Goal: Task Accomplishment & Management: Manage account settings

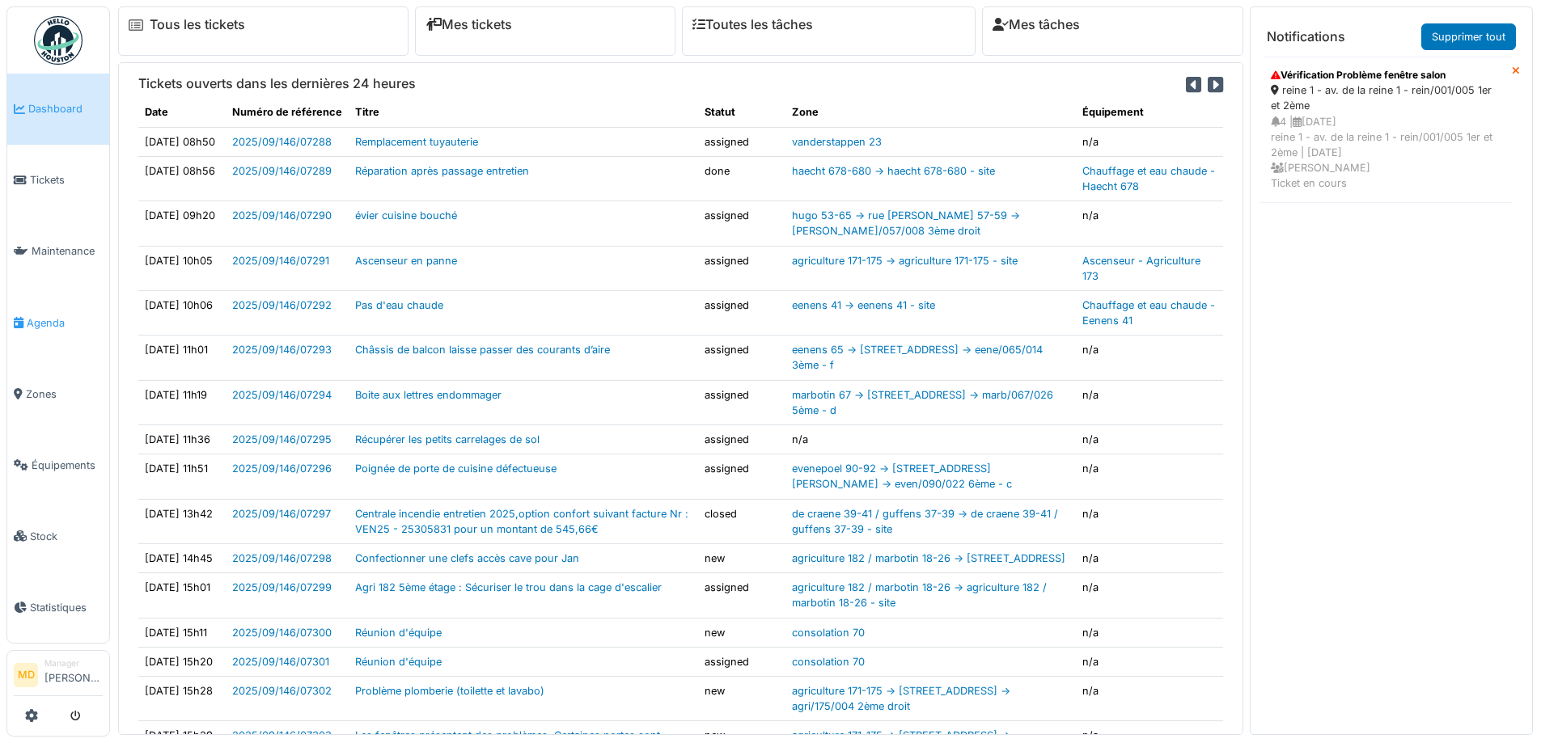
click at [38, 317] on span "Agenda" at bounding box center [65, 322] width 76 height 15
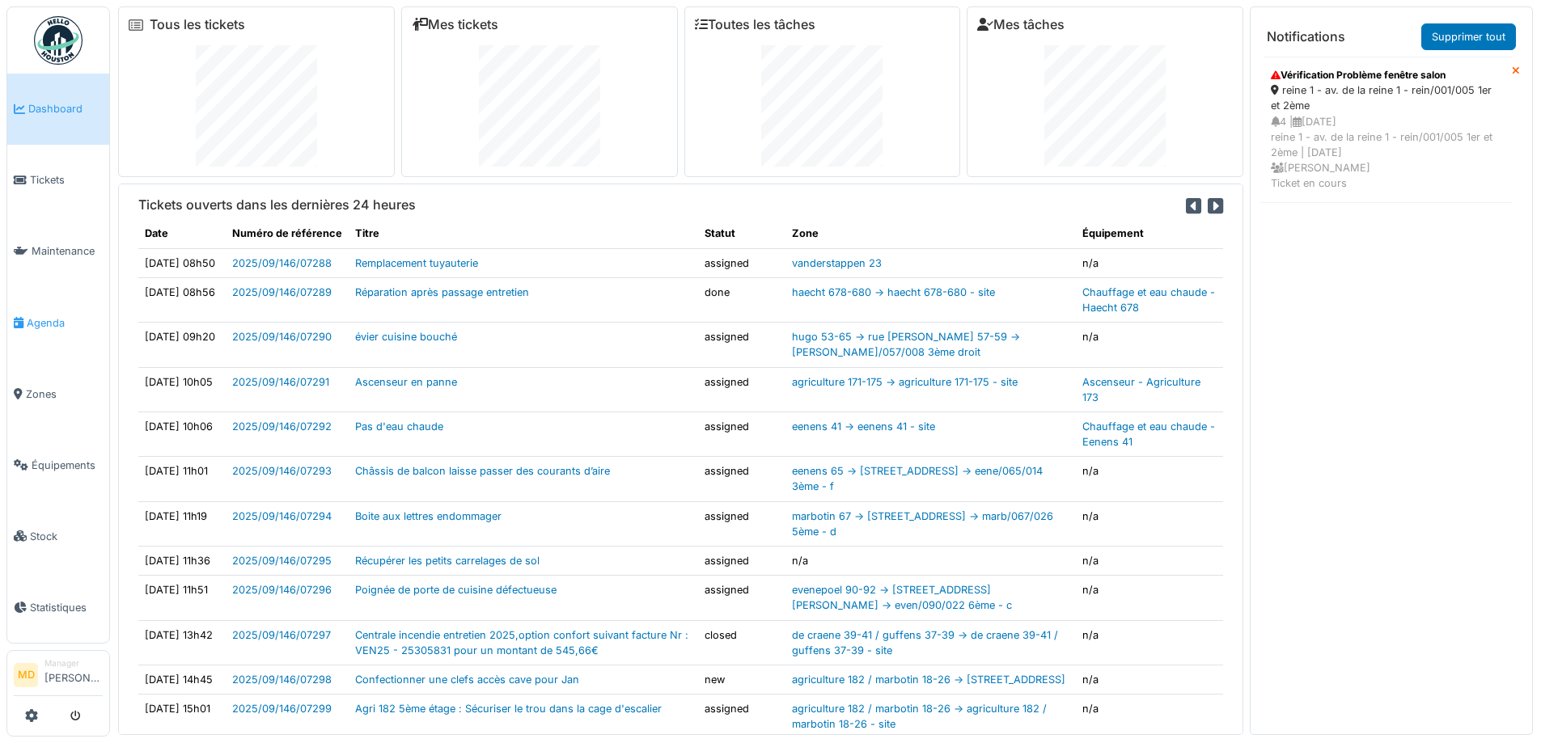
click at [49, 318] on span "Agenda" at bounding box center [65, 322] width 76 height 15
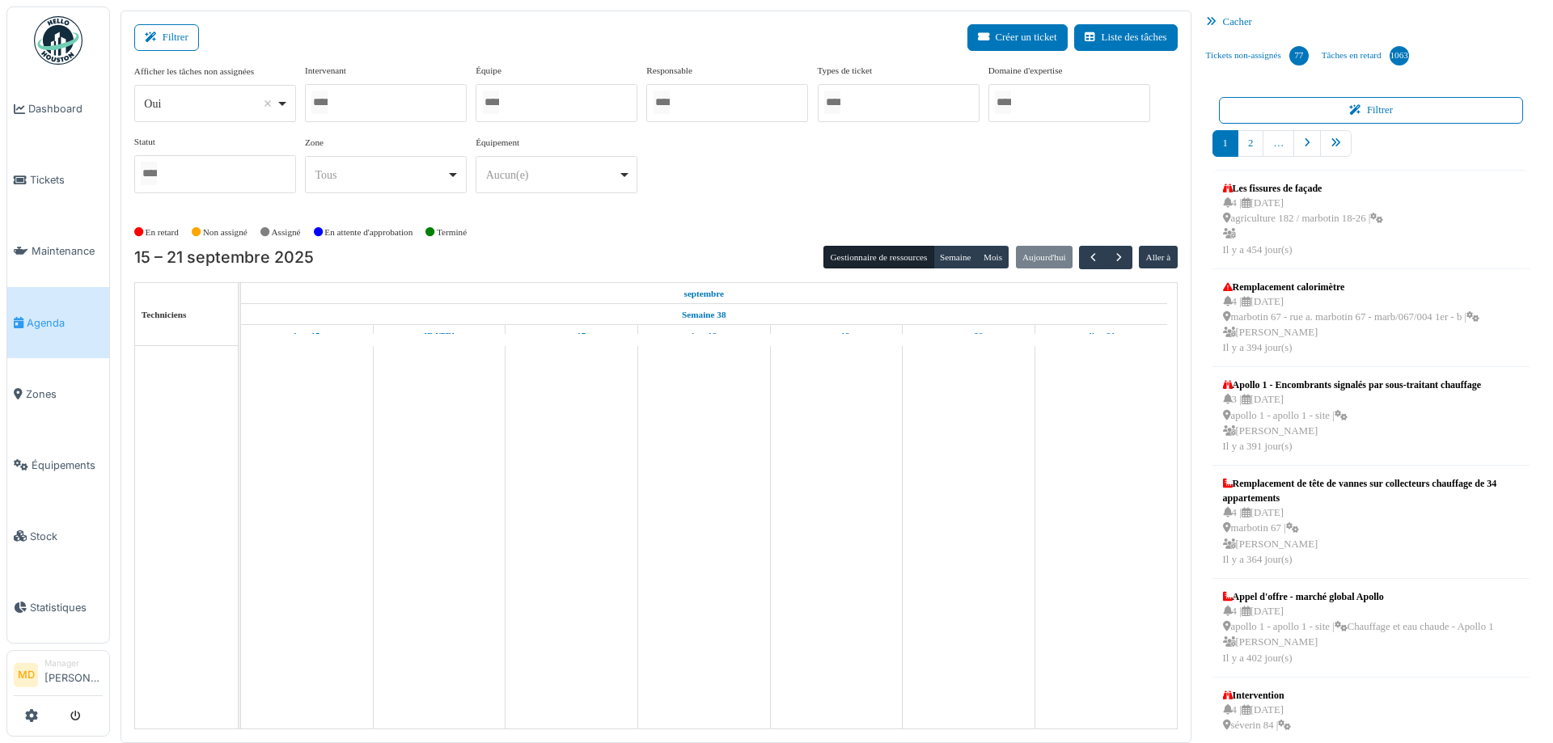
click at [359, 95] on div at bounding box center [386, 103] width 162 height 38
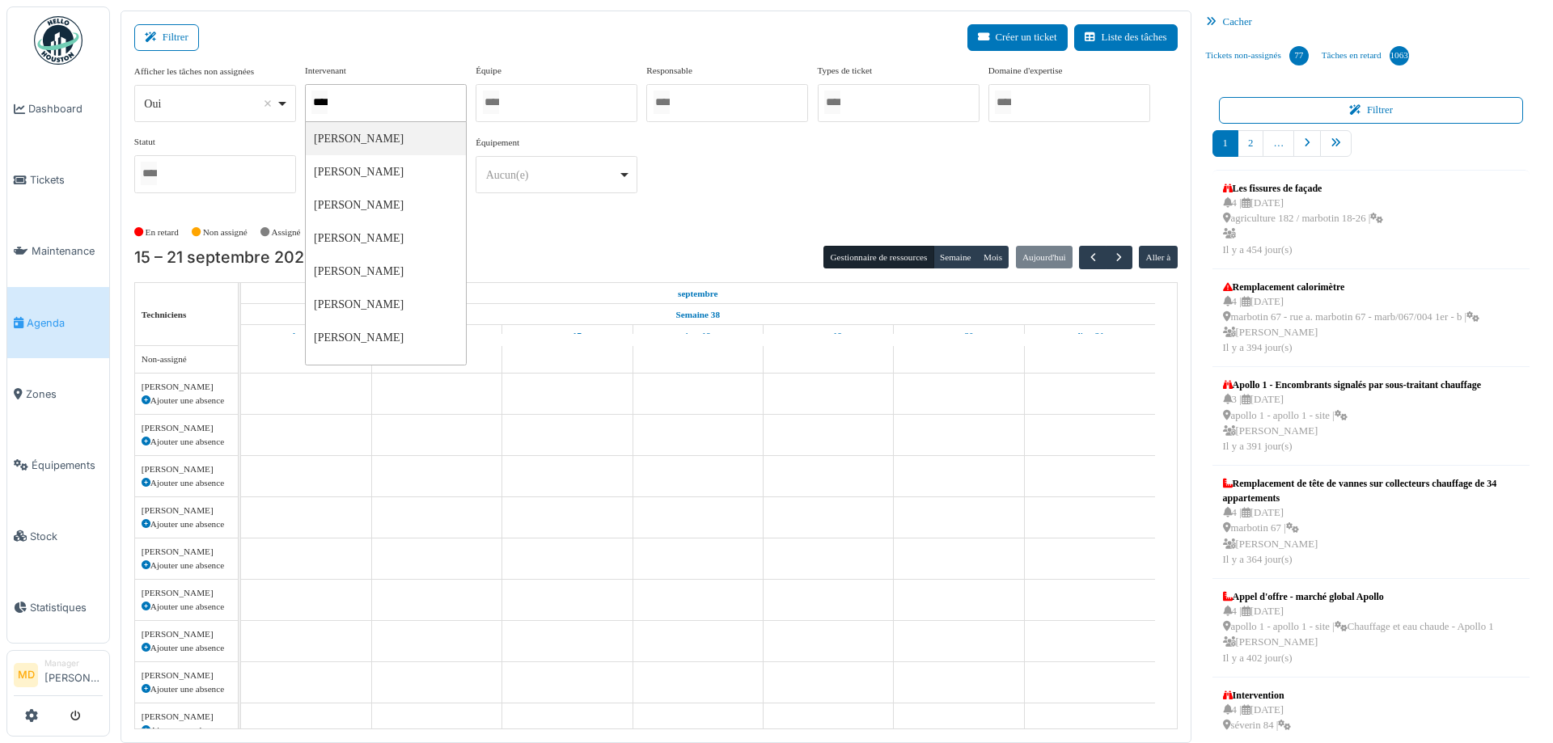
type input "*****"
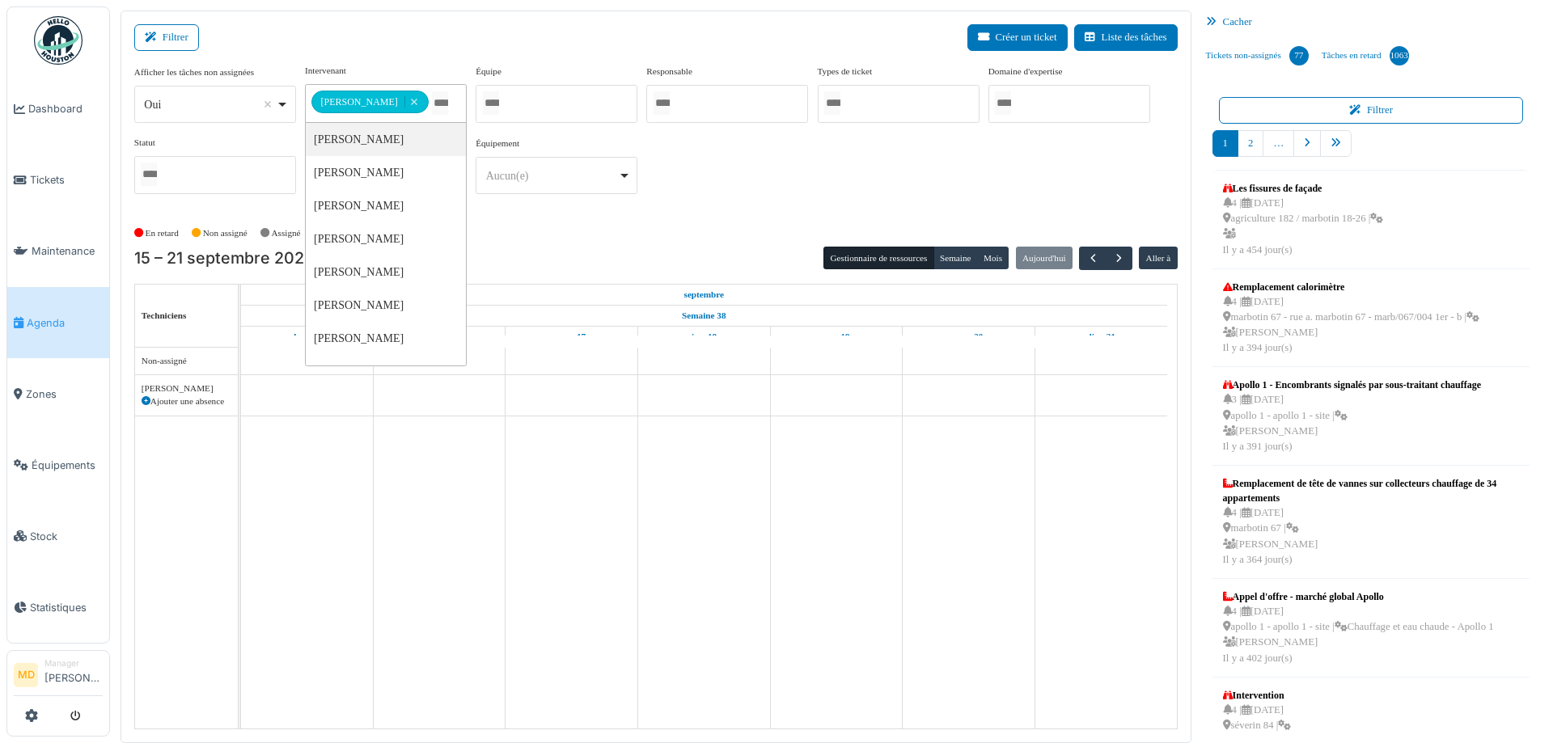
click at [781, 206] on div "**********" at bounding box center [655, 135] width 1043 height 143
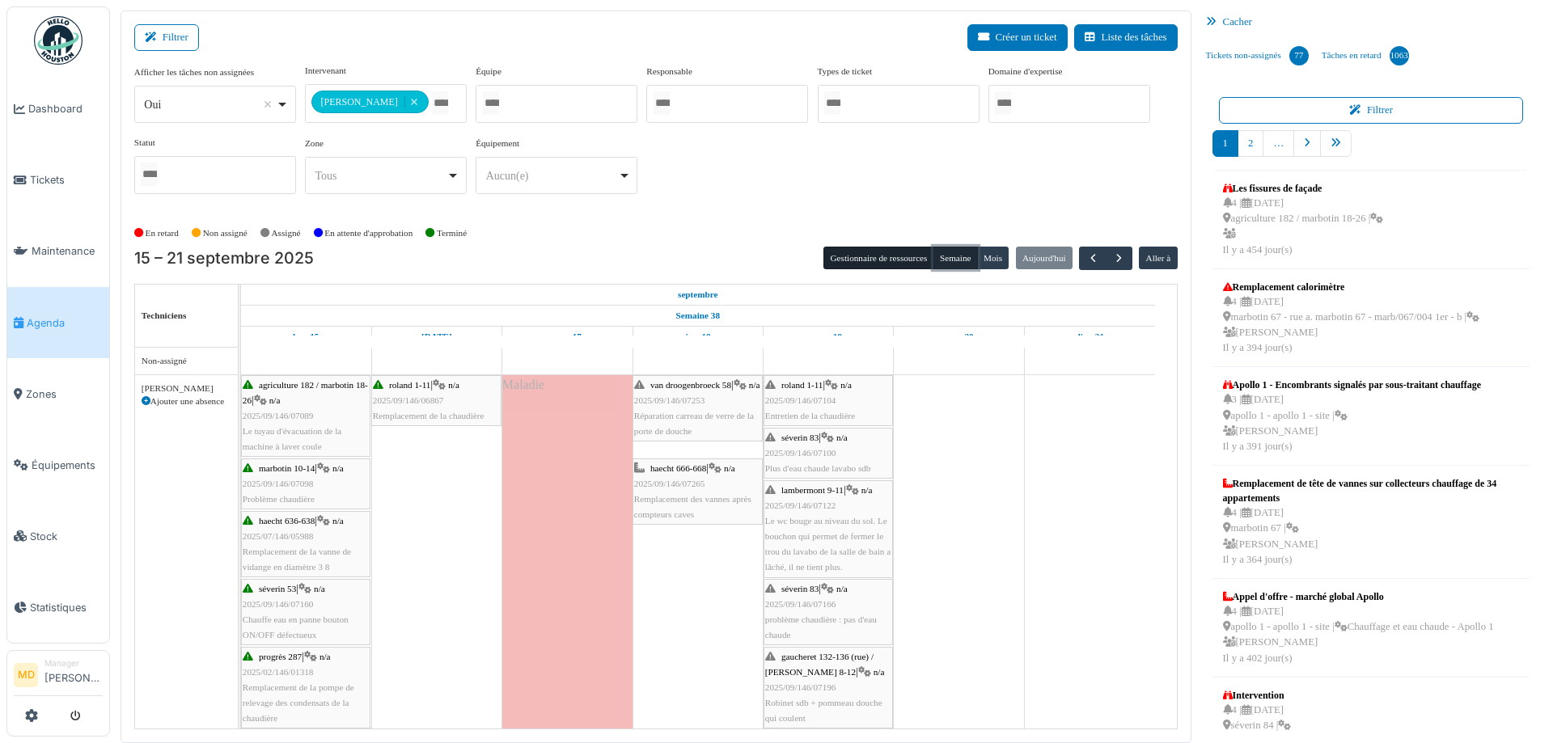
click at [936, 260] on button "Semaine" at bounding box center [955, 258] width 44 height 23
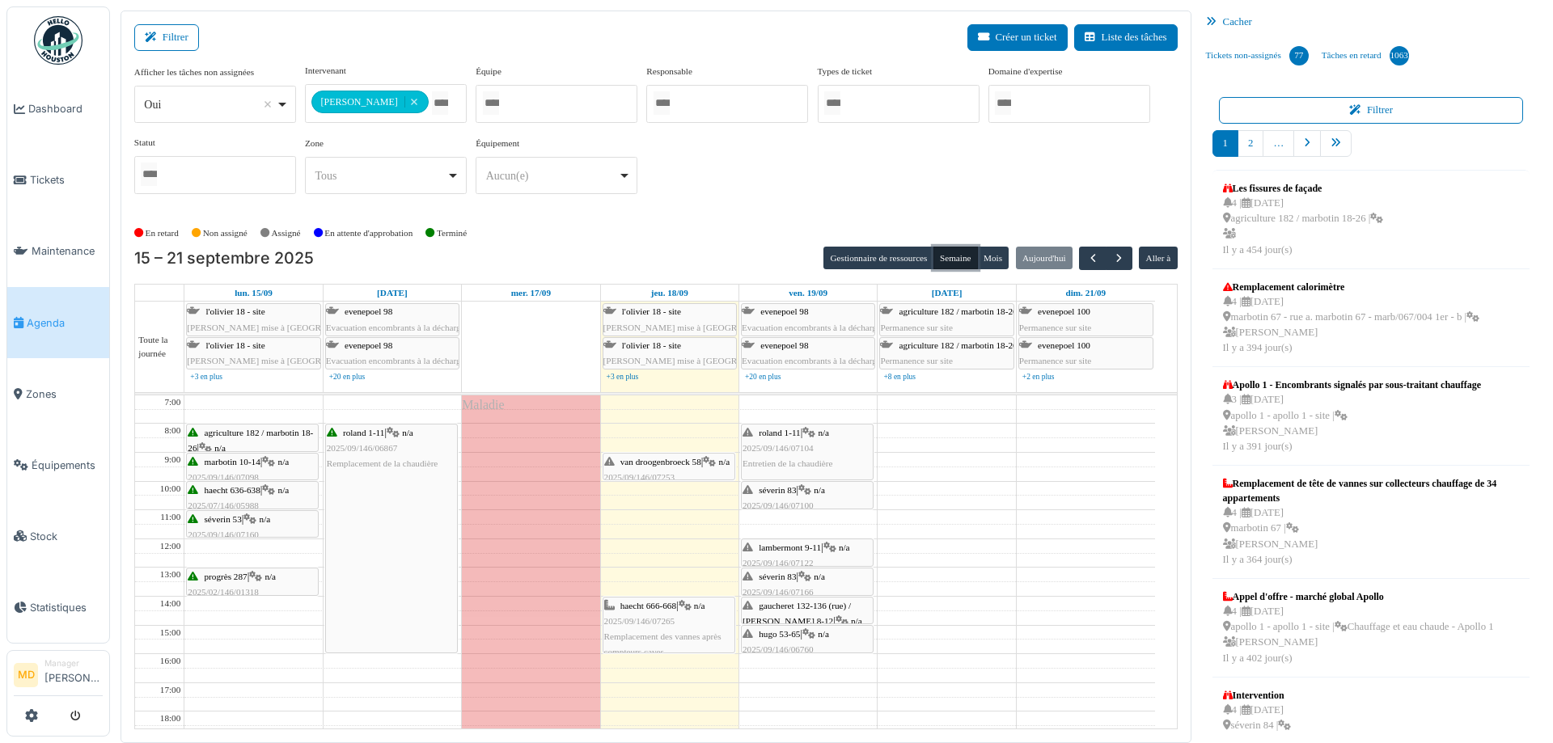
click at [798, 451] on span "2025/09/146/07104" at bounding box center [778, 448] width 71 height 10
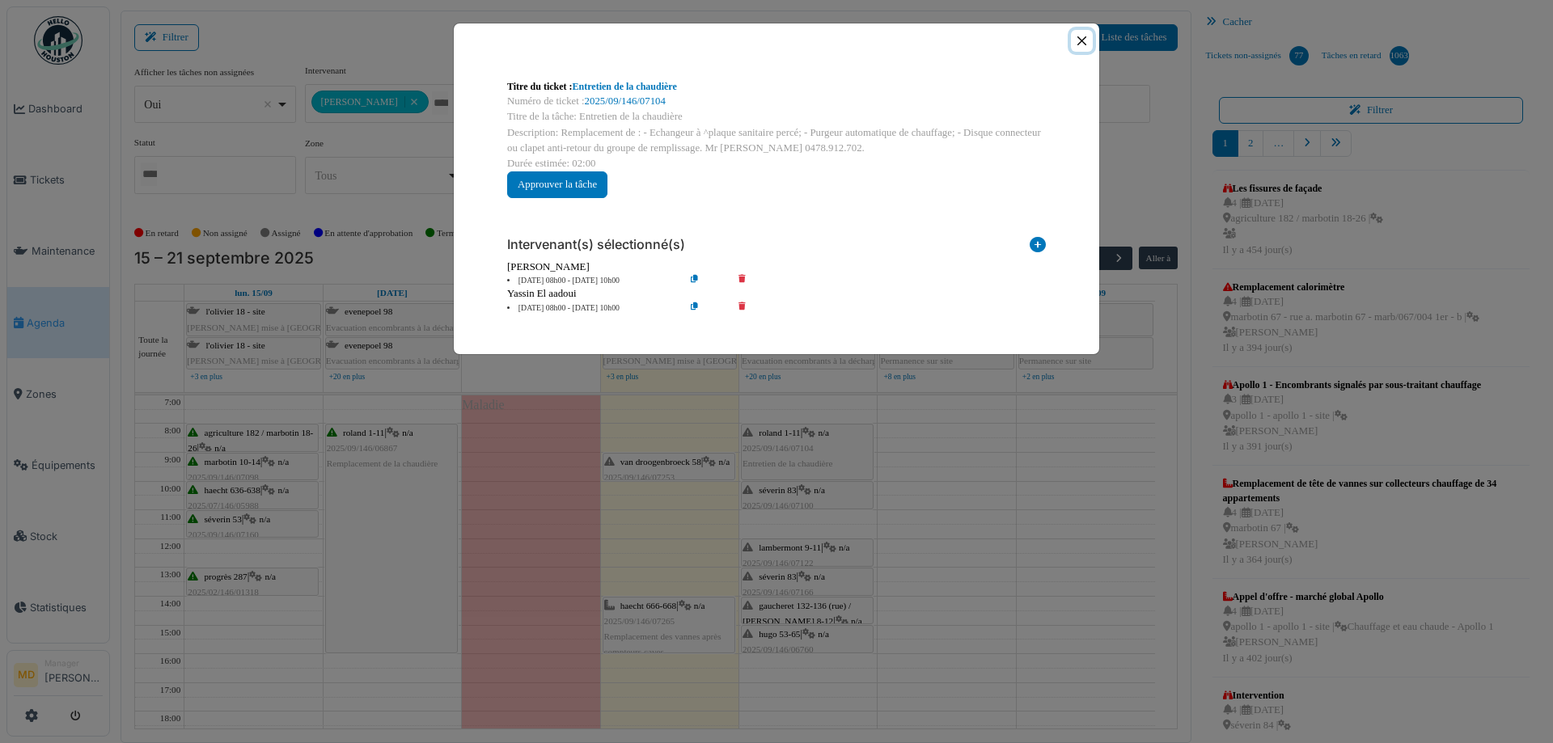
click at [1085, 36] on button "Close" at bounding box center [1082, 41] width 22 height 22
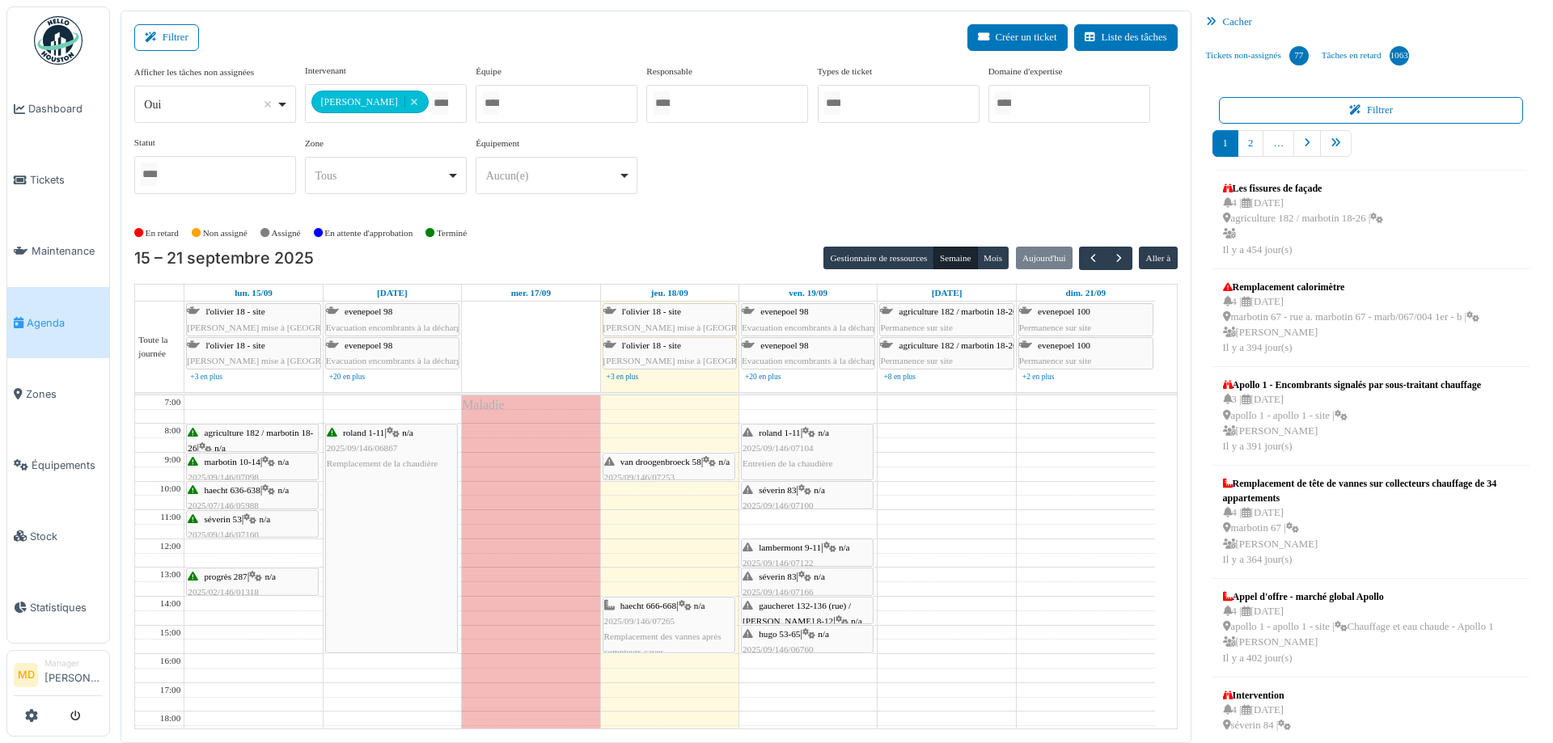
click at [769, 493] on span "séverin 83" at bounding box center [777, 490] width 37 height 10
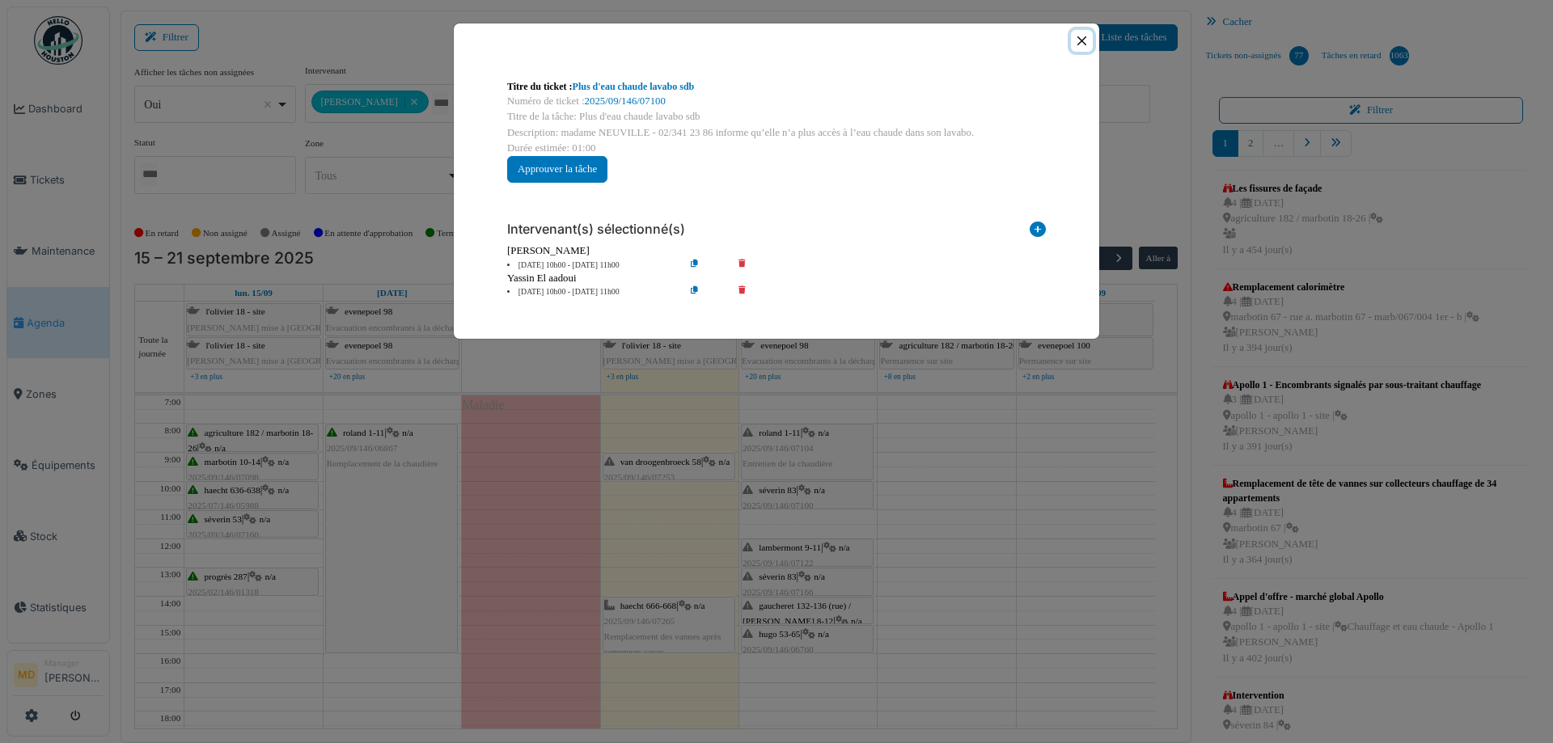
click at [1085, 42] on button "Close" at bounding box center [1082, 41] width 22 height 22
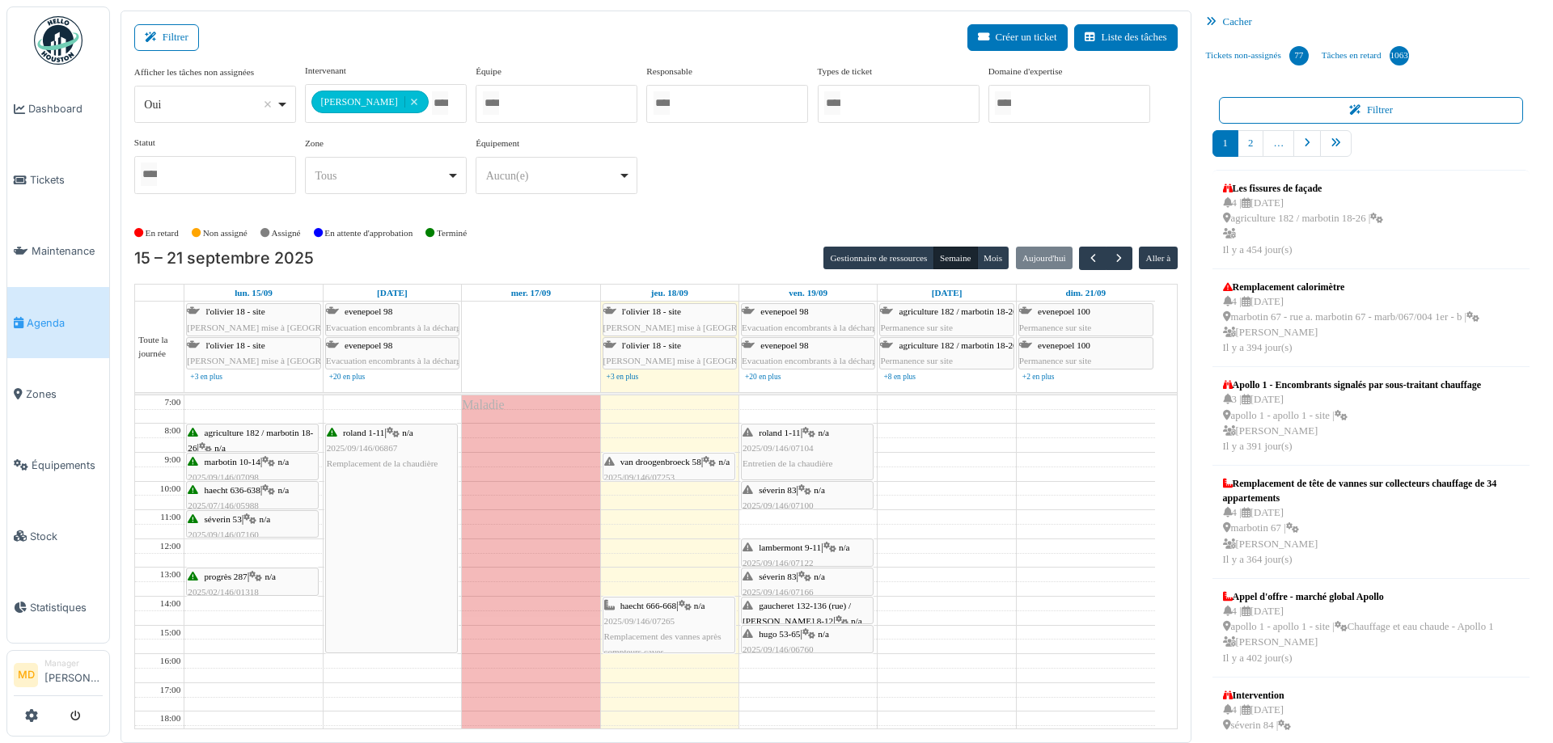
click at [658, 472] on div "van droogenbroeck 58 | n/a 2025/09/146/07253 Réparation carreau de verre de la …" at bounding box center [668, 486] width 129 height 62
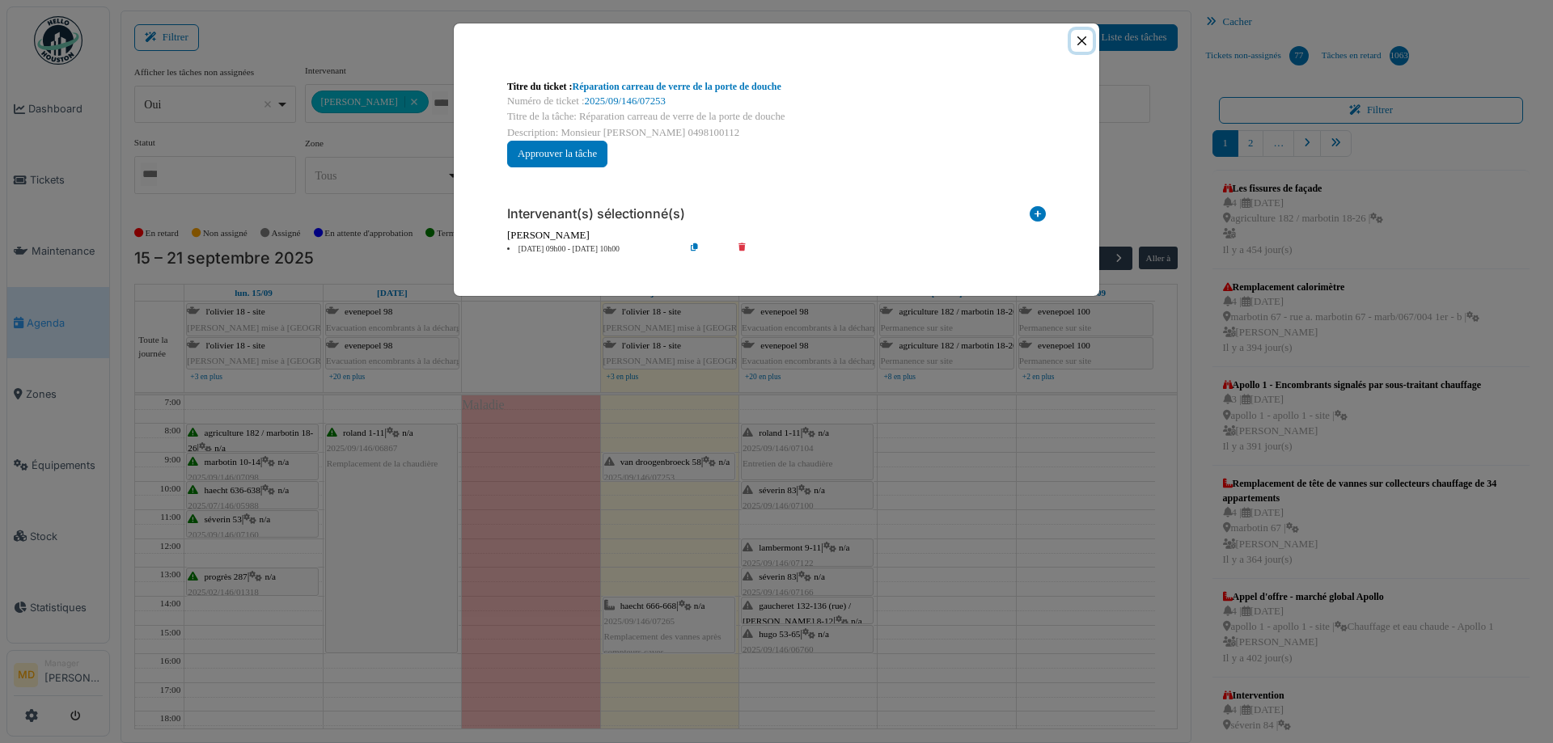
click at [1077, 36] on button "Close" at bounding box center [1082, 41] width 22 height 22
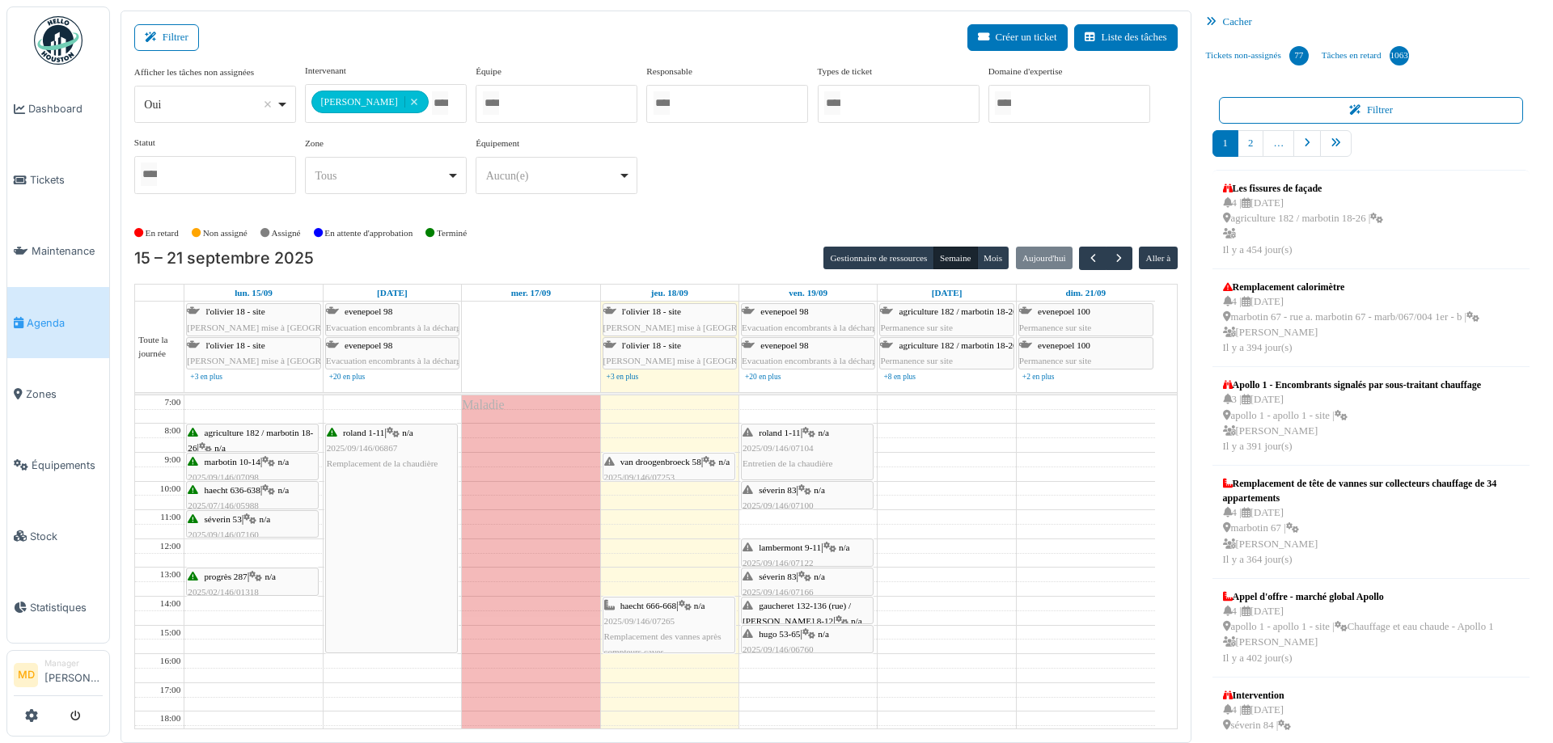
click at [671, 469] on div "van droogenbroeck 58 | n/a 2025/09/146/07253 Réparation carreau de verre de la …" at bounding box center [668, 486] width 129 height 62
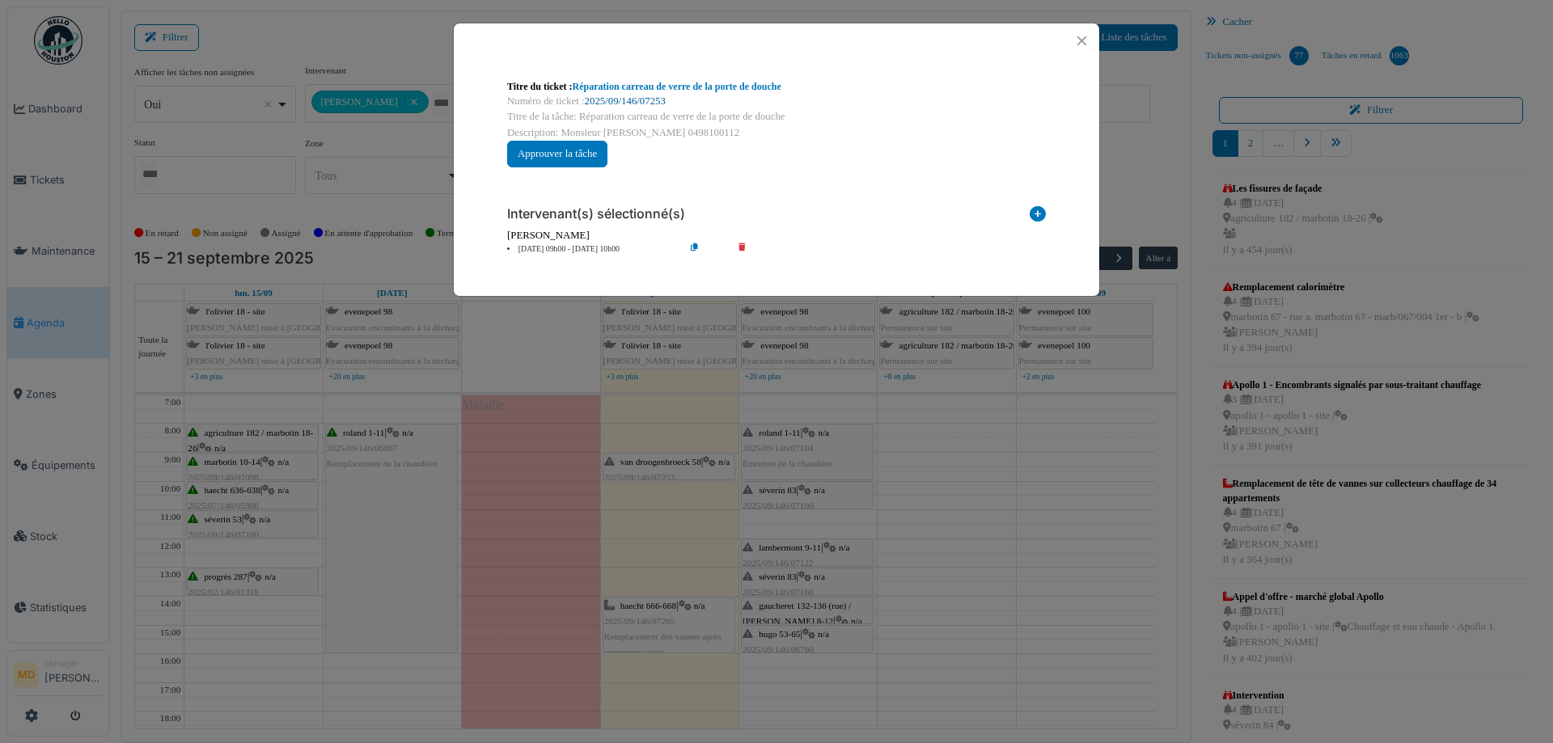
click at [620, 98] on link "2025/09/146/07253" at bounding box center [625, 100] width 81 height 11
click at [1089, 39] on button "Close" at bounding box center [1082, 41] width 22 height 22
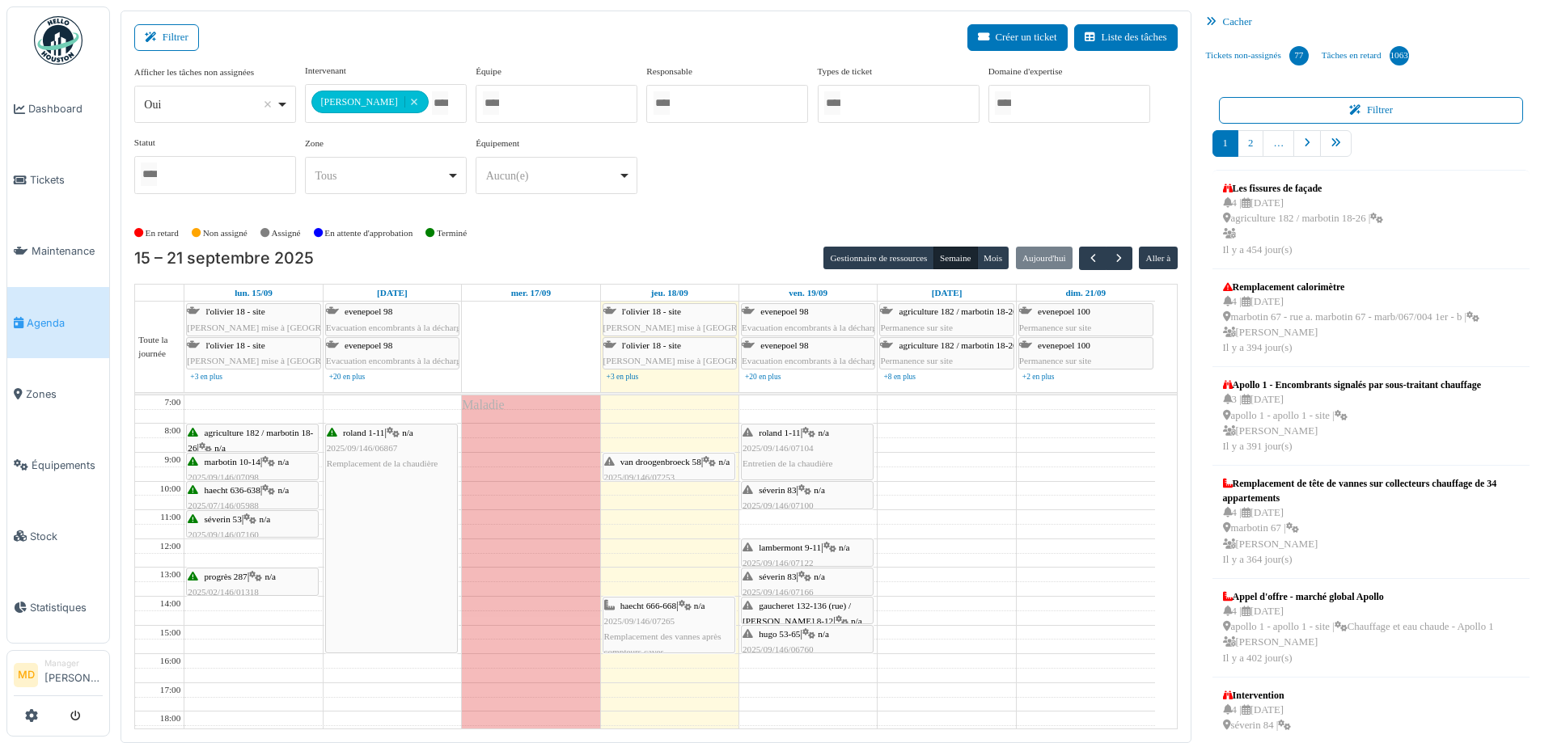
click at [747, 207] on div "**********" at bounding box center [655, 142] width 1043 height 156
click at [803, 548] on span "lambermont 9-11" at bounding box center [790, 548] width 62 height 10
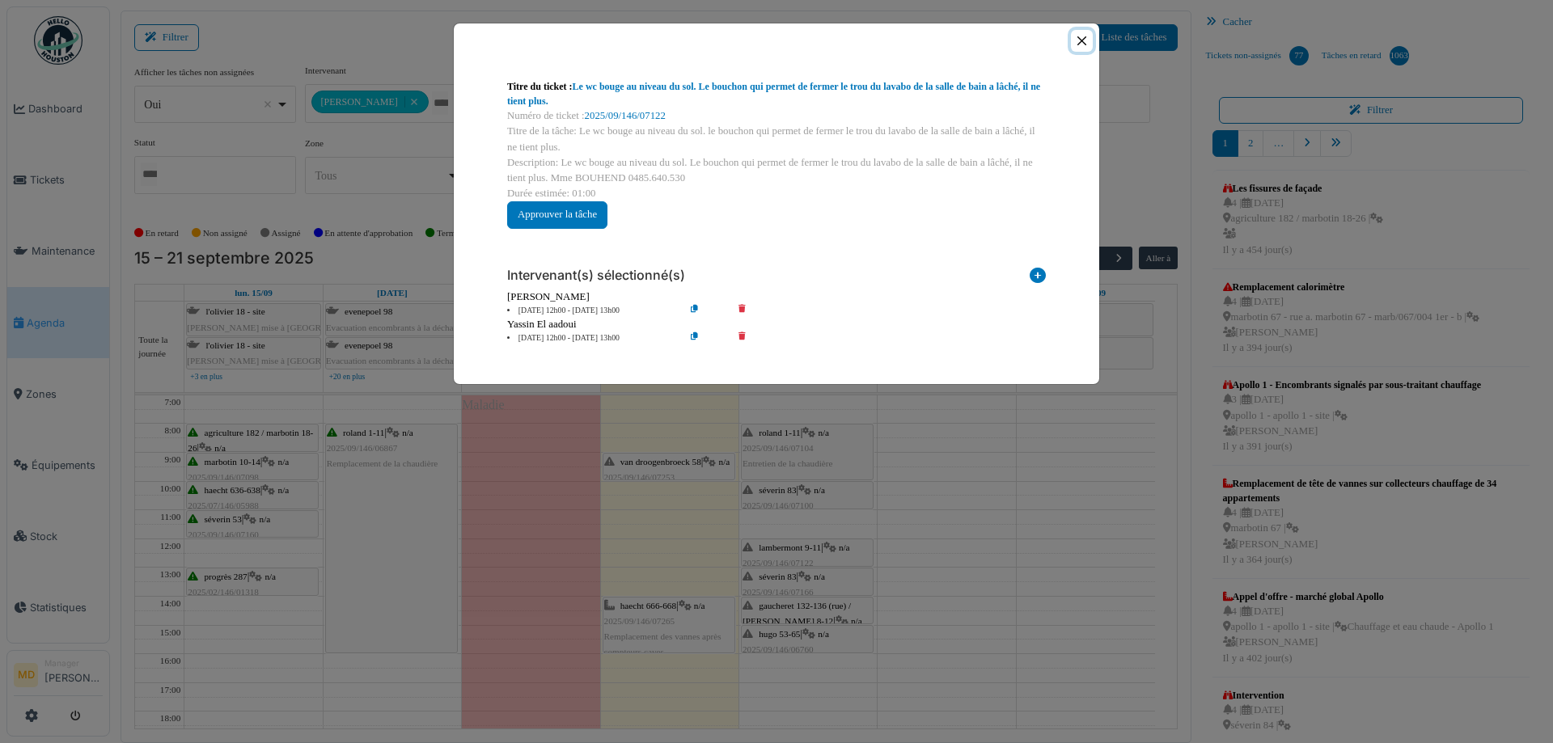
click at [1076, 44] on button "Close" at bounding box center [1082, 41] width 22 height 22
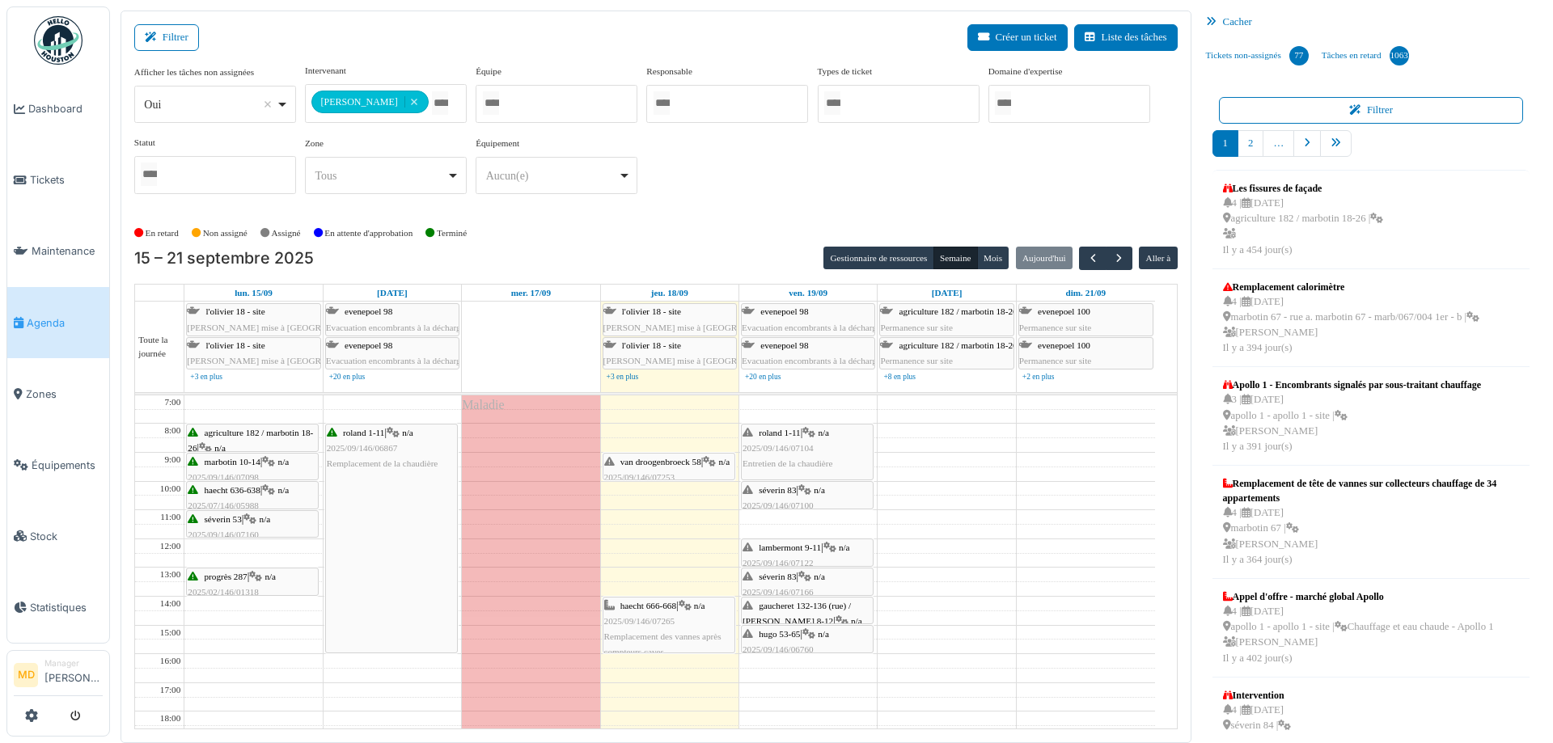
click at [787, 581] on div "séverin 83 | n/a 2025/09/146/07166 problème chaudière : pas d'eau chaude" at bounding box center [807, 600] width 129 height 62
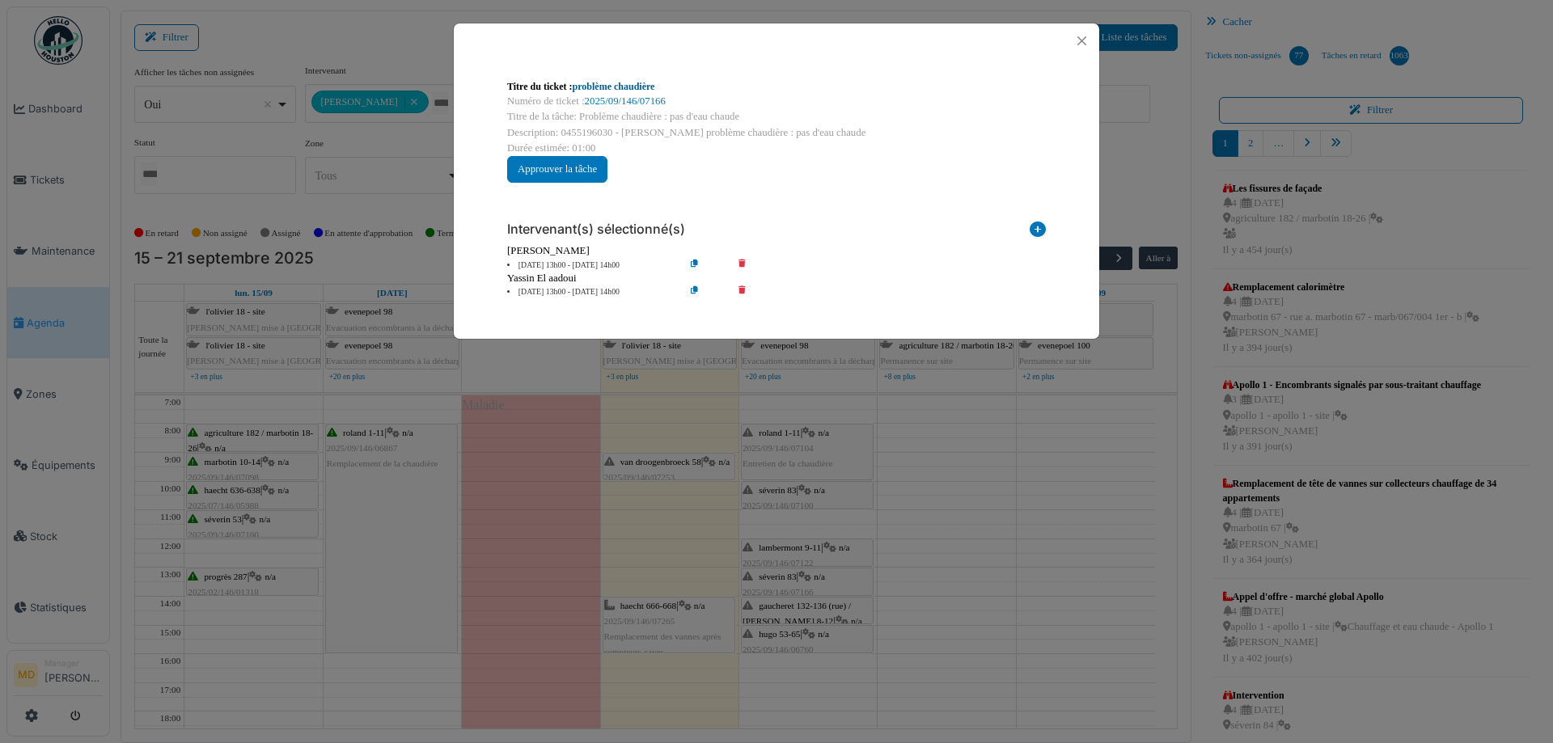
click at [614, 87] on link "problème chaudière" at bounding box center [614, 86] width 83 height 11
click at [1081, 44] on button "Close" at bounding box center [1082, 41] width 22 height 22
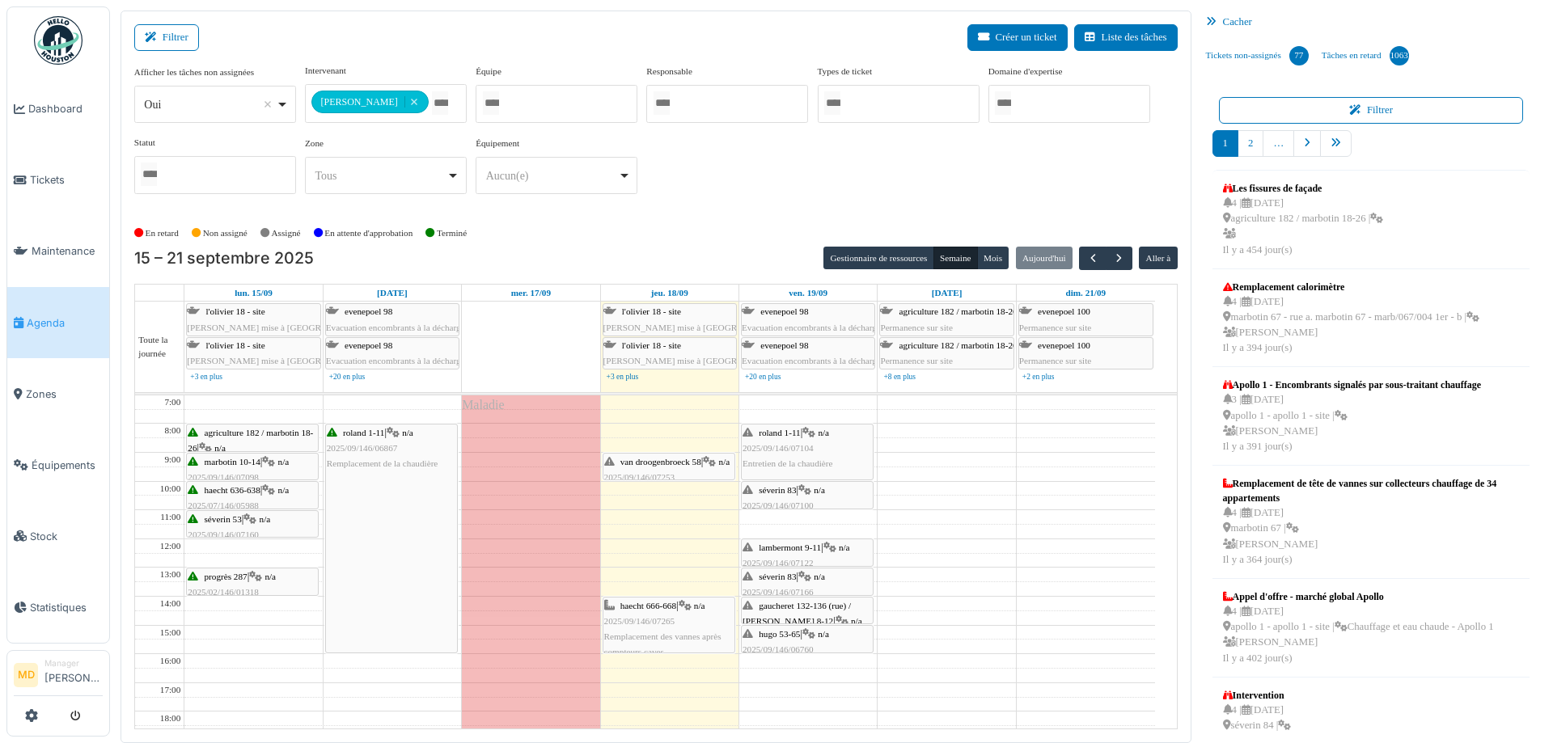
click at [794, 580] on span "séverin 83" at bounding box center [777, 577] width 37 height 10
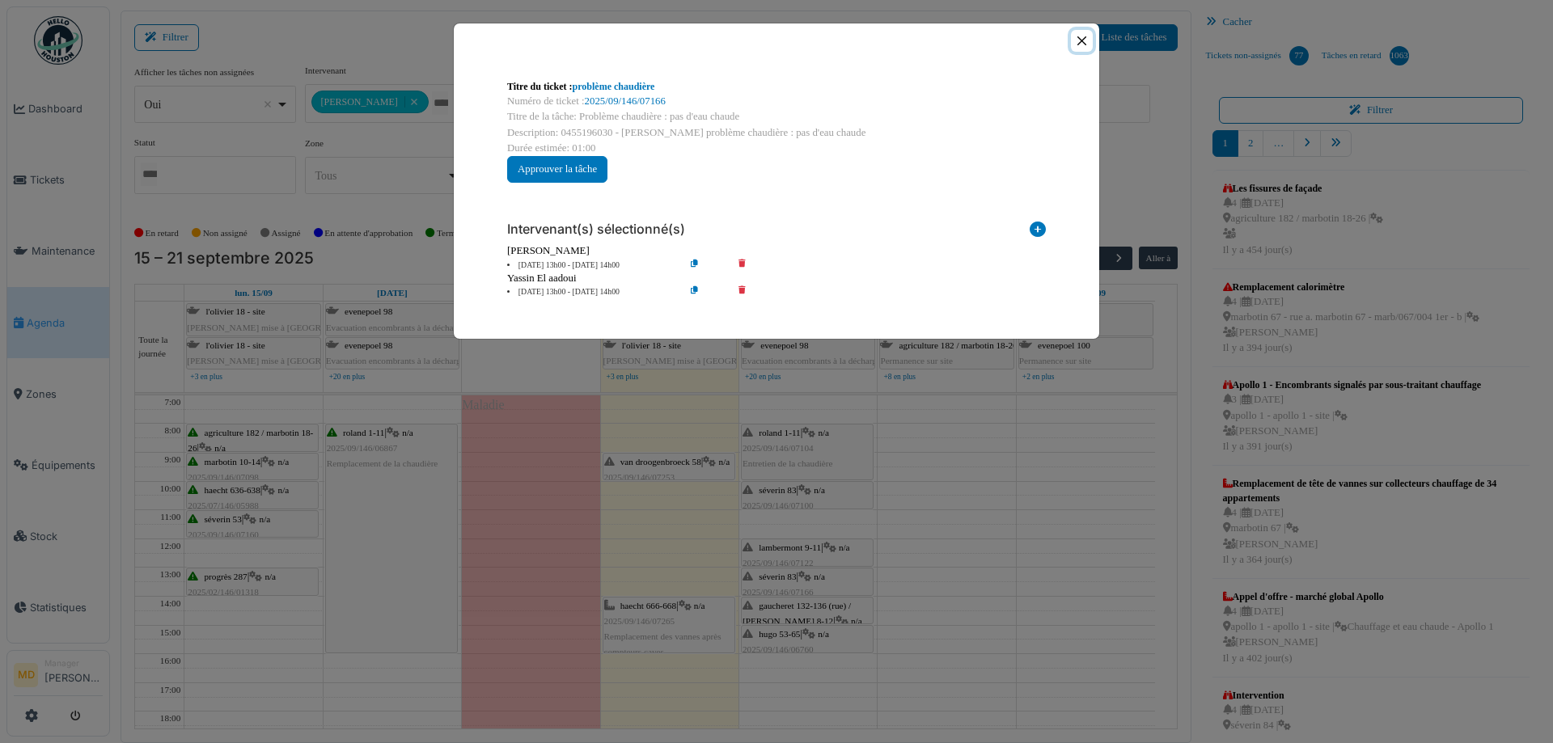
click at [1077, 38] on button "Close" at bounding box center [1082, 41] width 22 height 22
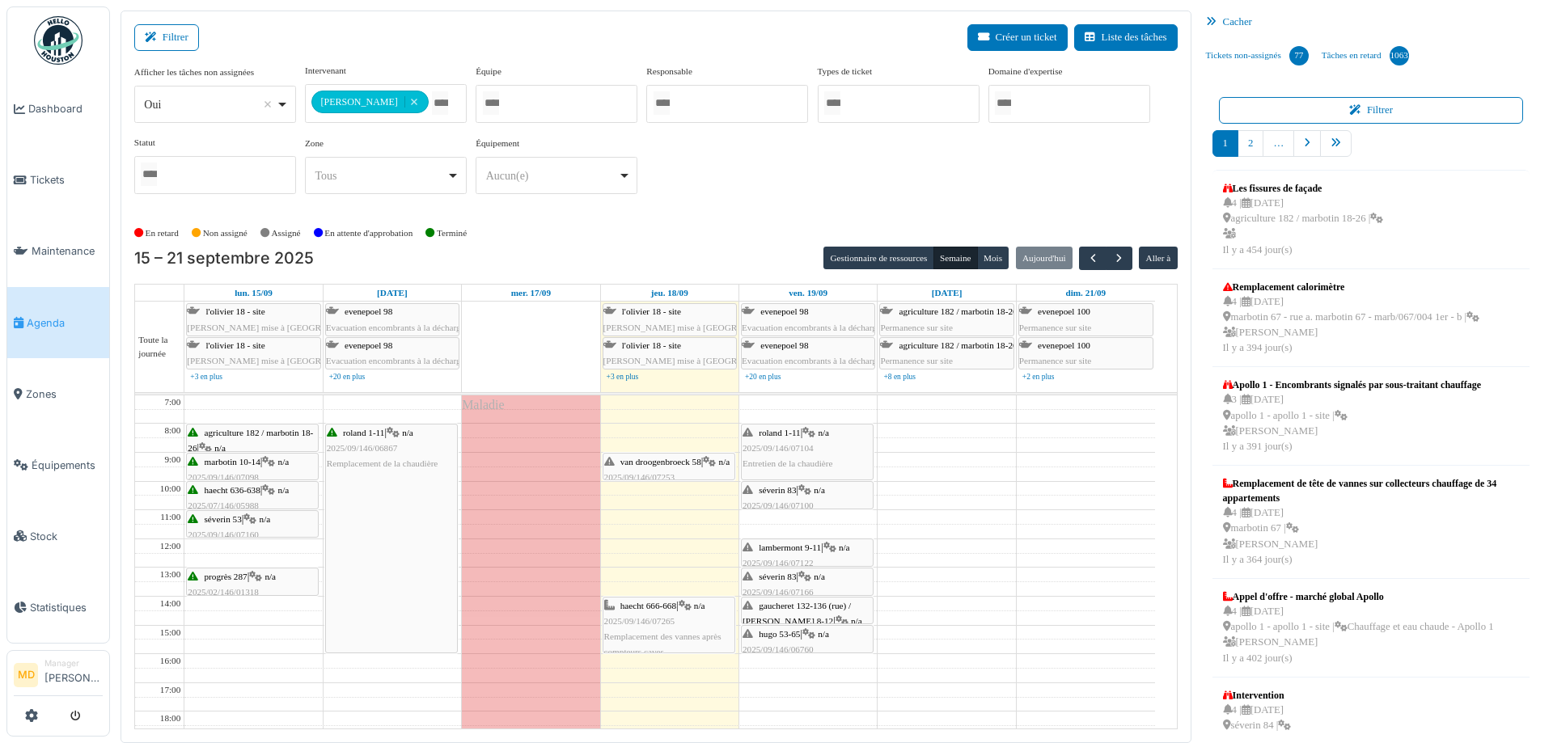
click at [795, 611] on div "gaucheret 132-136 (rue) / thomas 8-12 | n/a 2025/09/146/07196 Robinet sdb + pom…" at bounding box center [807, 638] width 129 height 78
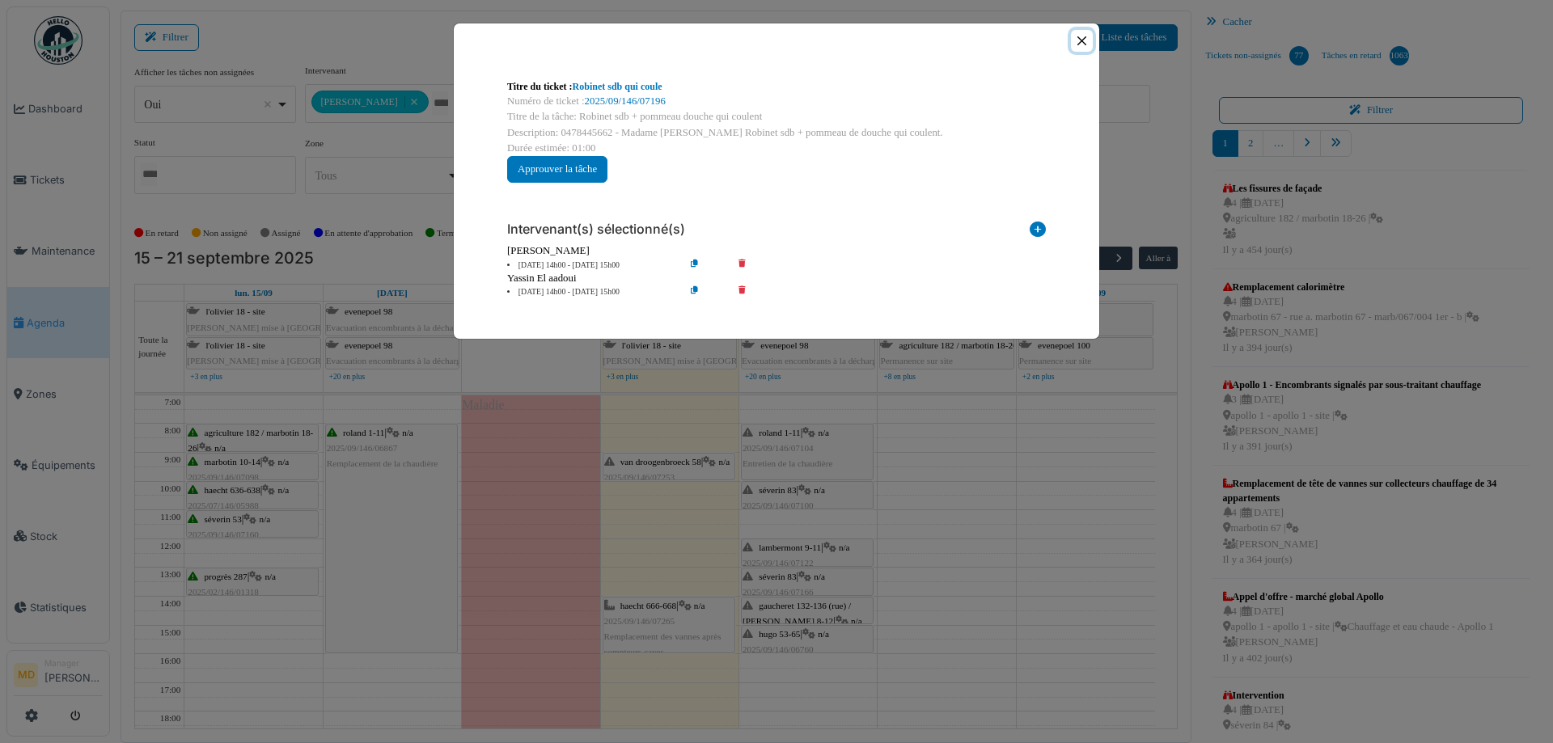
click at [1083, 41] on button "Close" at bounding box center [1082, 41] width 22 height 22
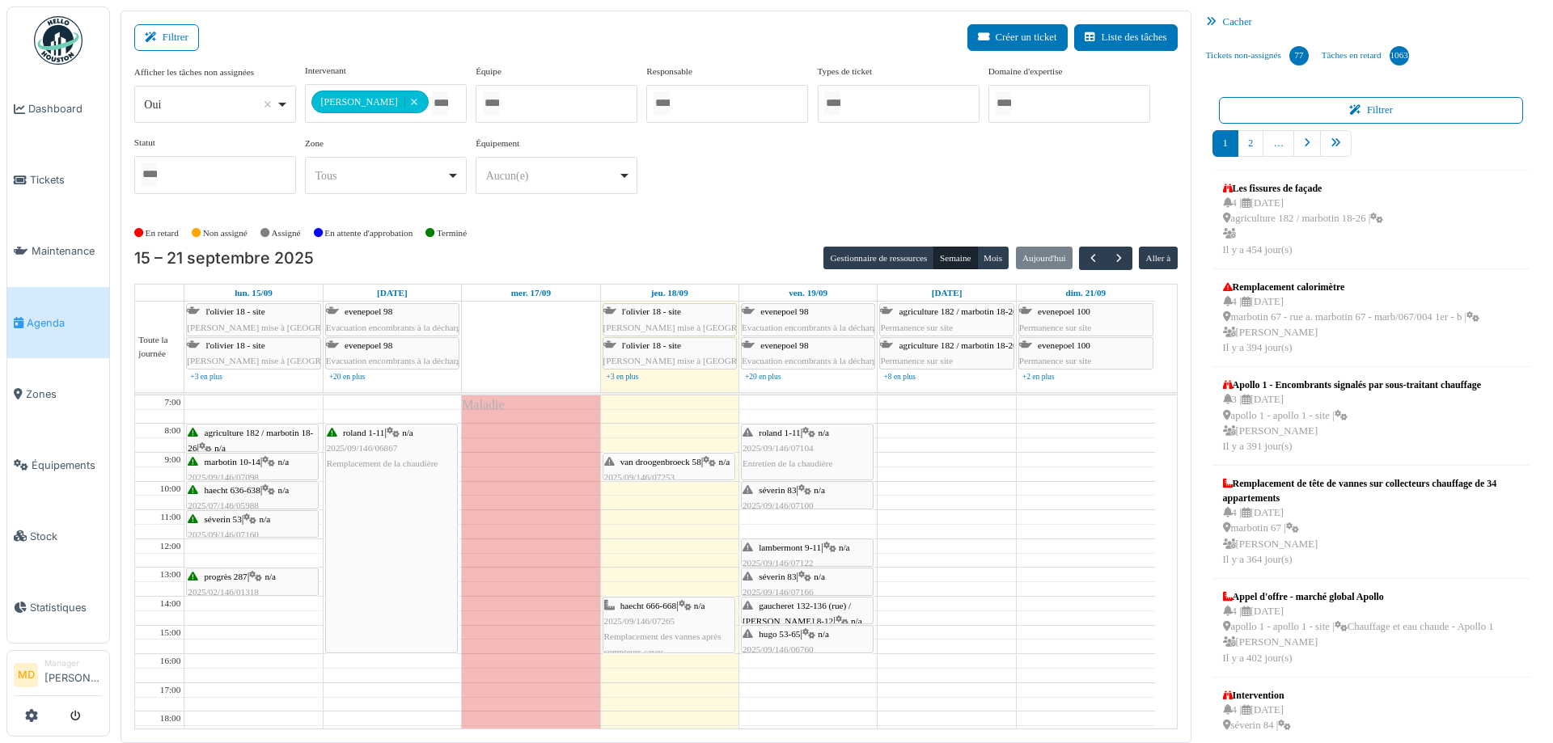
click at [770, 642] on div "hugo 53-65 | n/a 2025/09/146/06760 Fuite d’eau dans la salle de bain" at bounding box center [807, 650] width 129 height 47
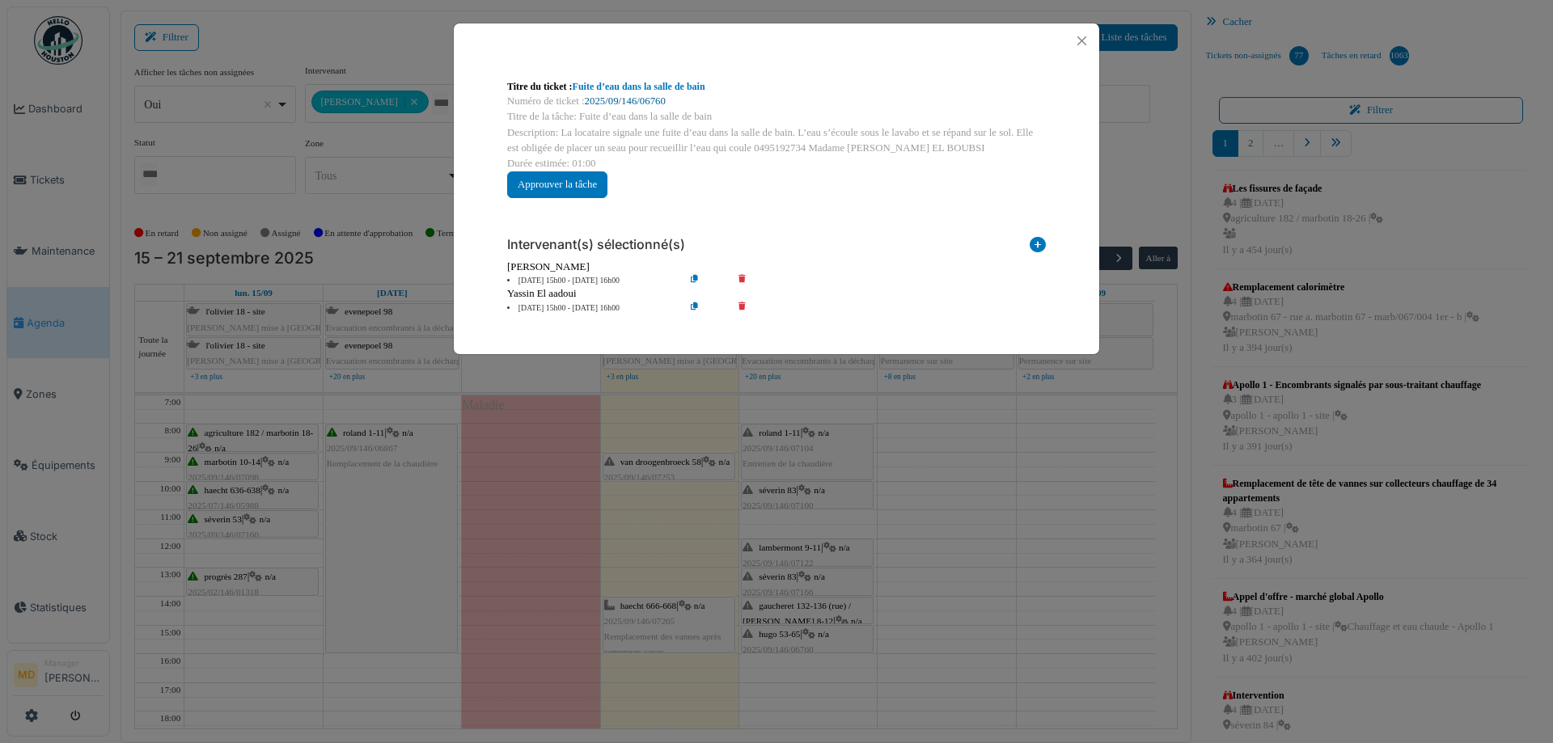
click at [650, 95] on link "2025/09/146/06760" at bounding box center [625, 100] width 81 height 11
click at [1080, 41] on button "Close" at bounding box center [1082, 41] width 22 height 22
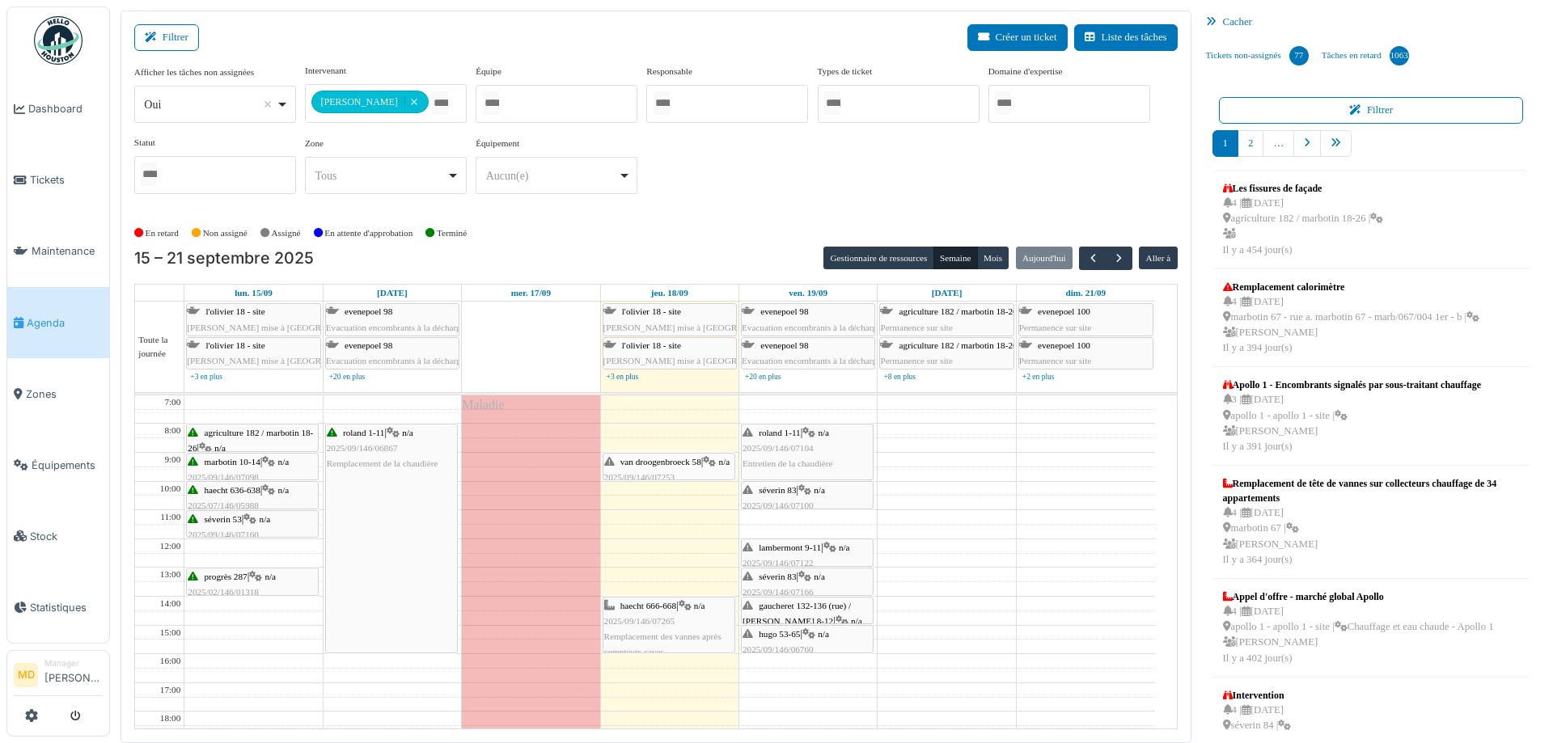
click at [794, 640] on div "hugo 53-65 | n/a 2025/09/146/06760 Fuite d’eau dans la salle de bain" at bounding box center [807, 650] width 129 height 47
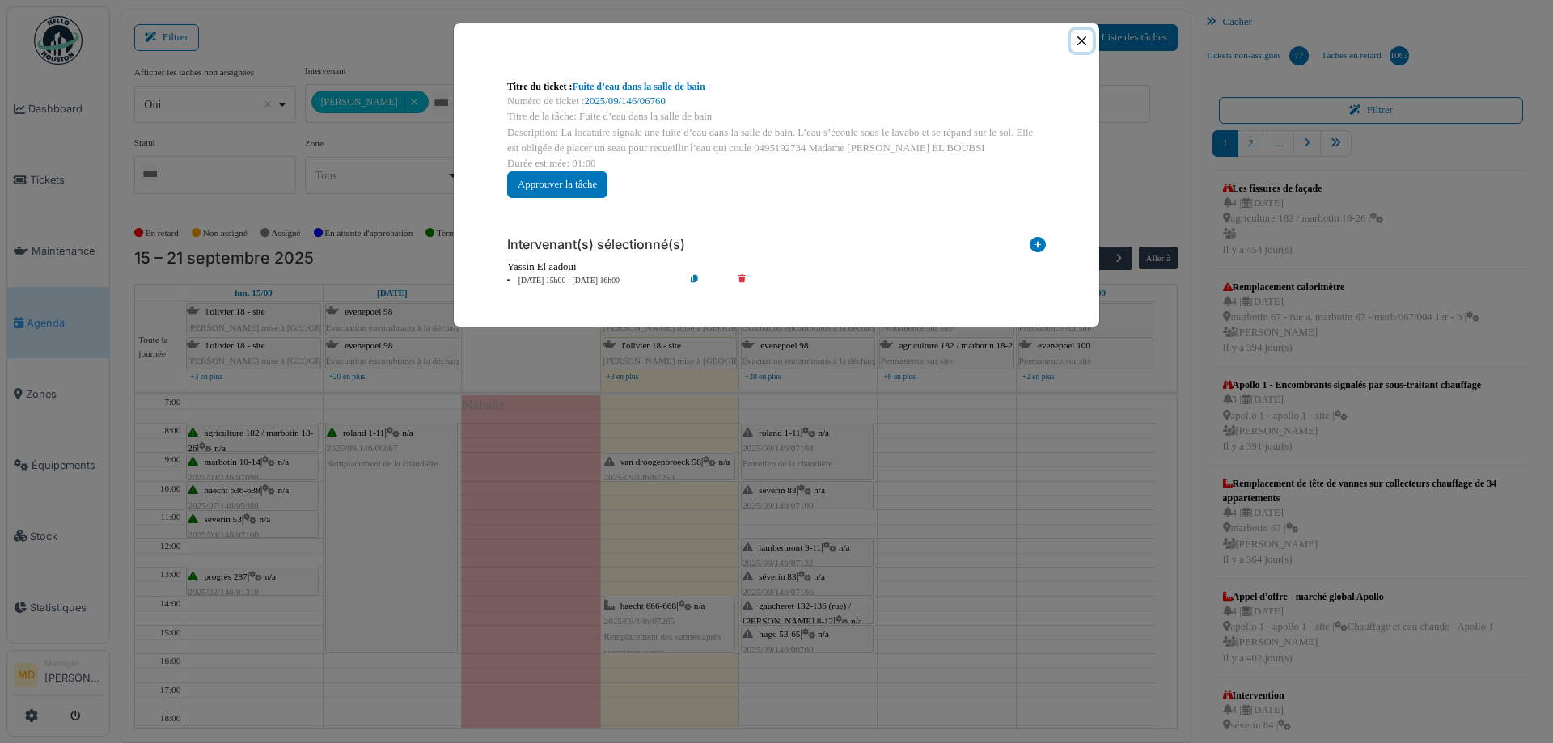
click at [1073, 35] on button "Close" at bounding box center [1082, 41] width 22 height 22
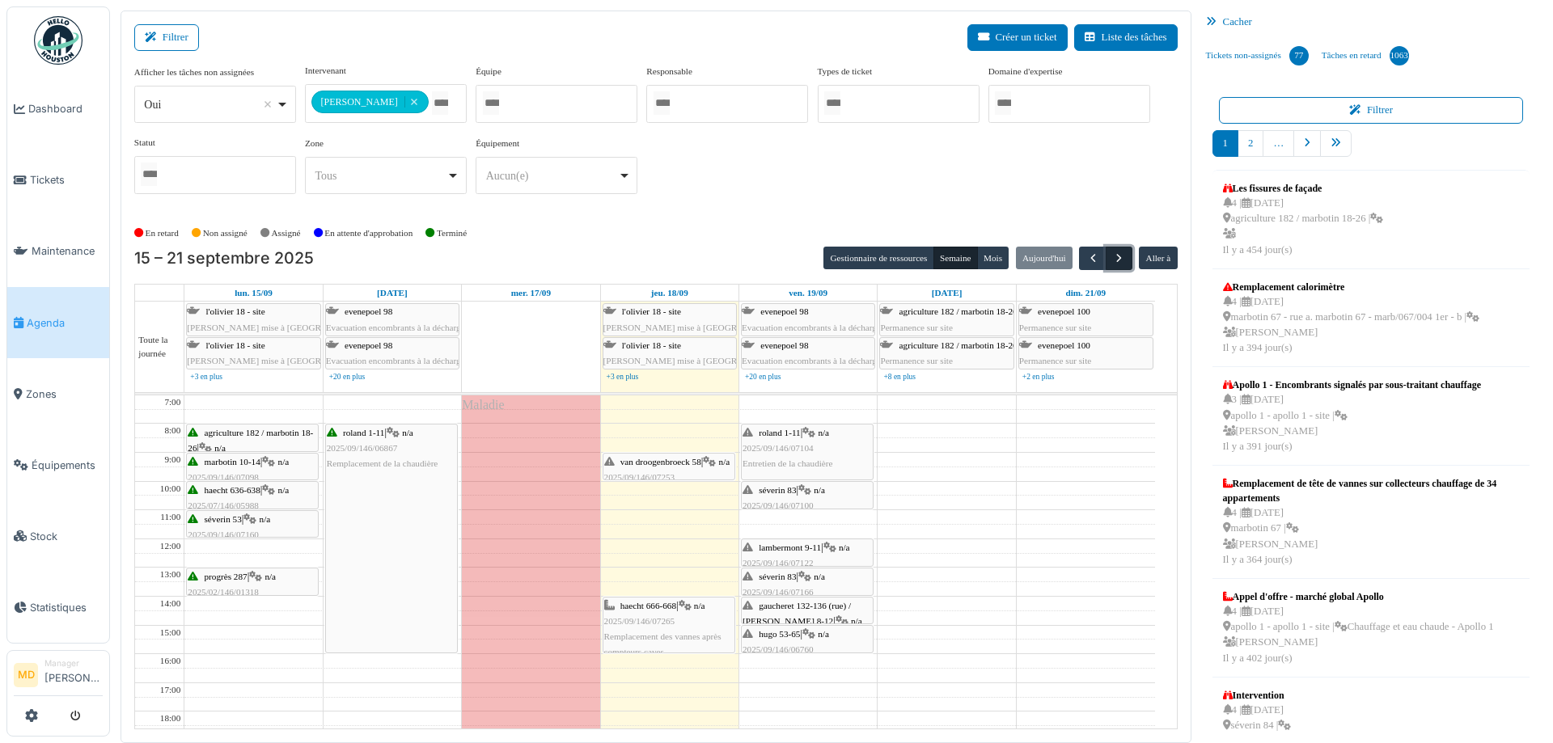
click at [1106, 252] on button "button" at bounding box center [1119, 258] width 27 height 23
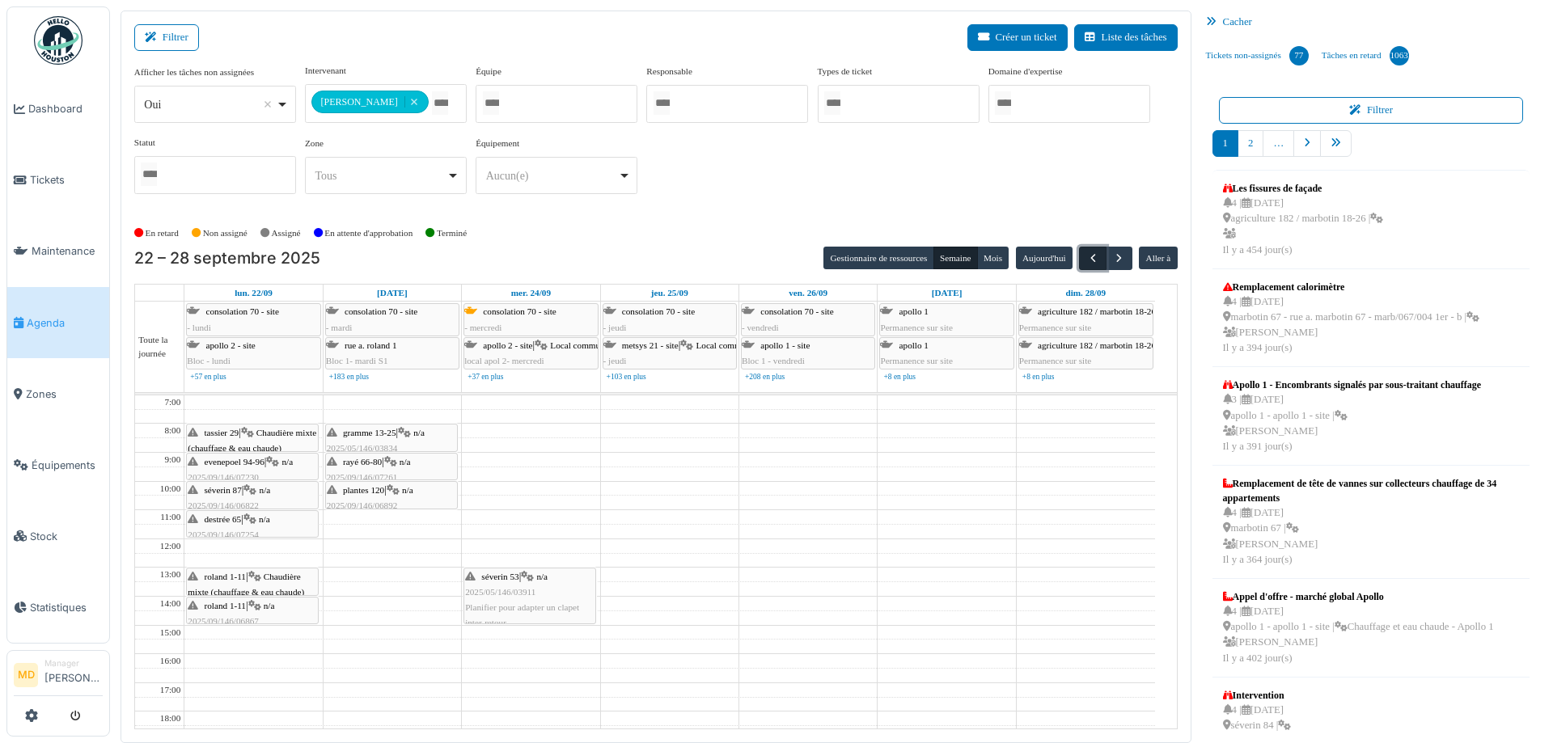
click at [1086, 256] on span "button" at bounding box center [1093, 259] width 14 height 14
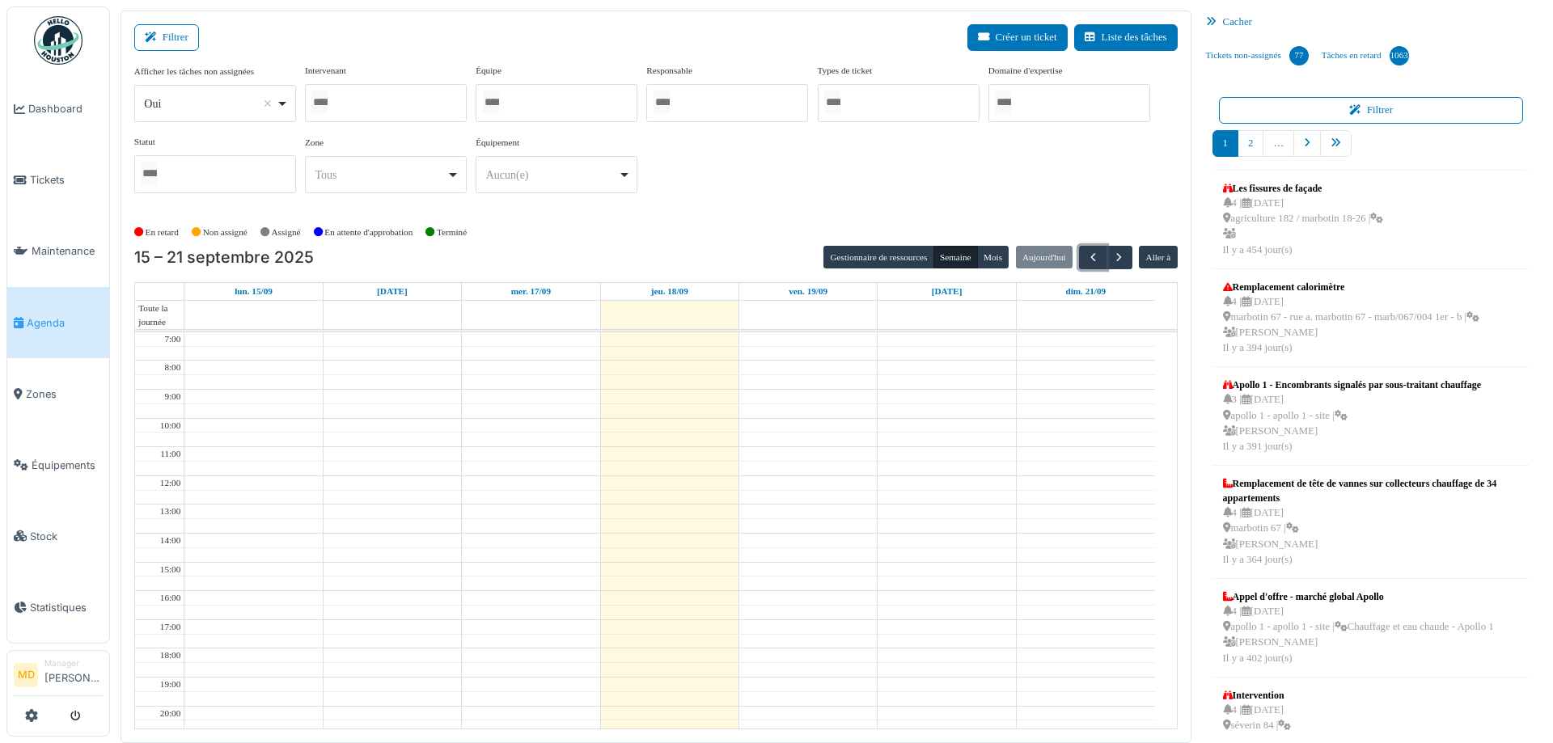
click at [406, 99] on div at bounding box center [386, 103] width 162 height 38
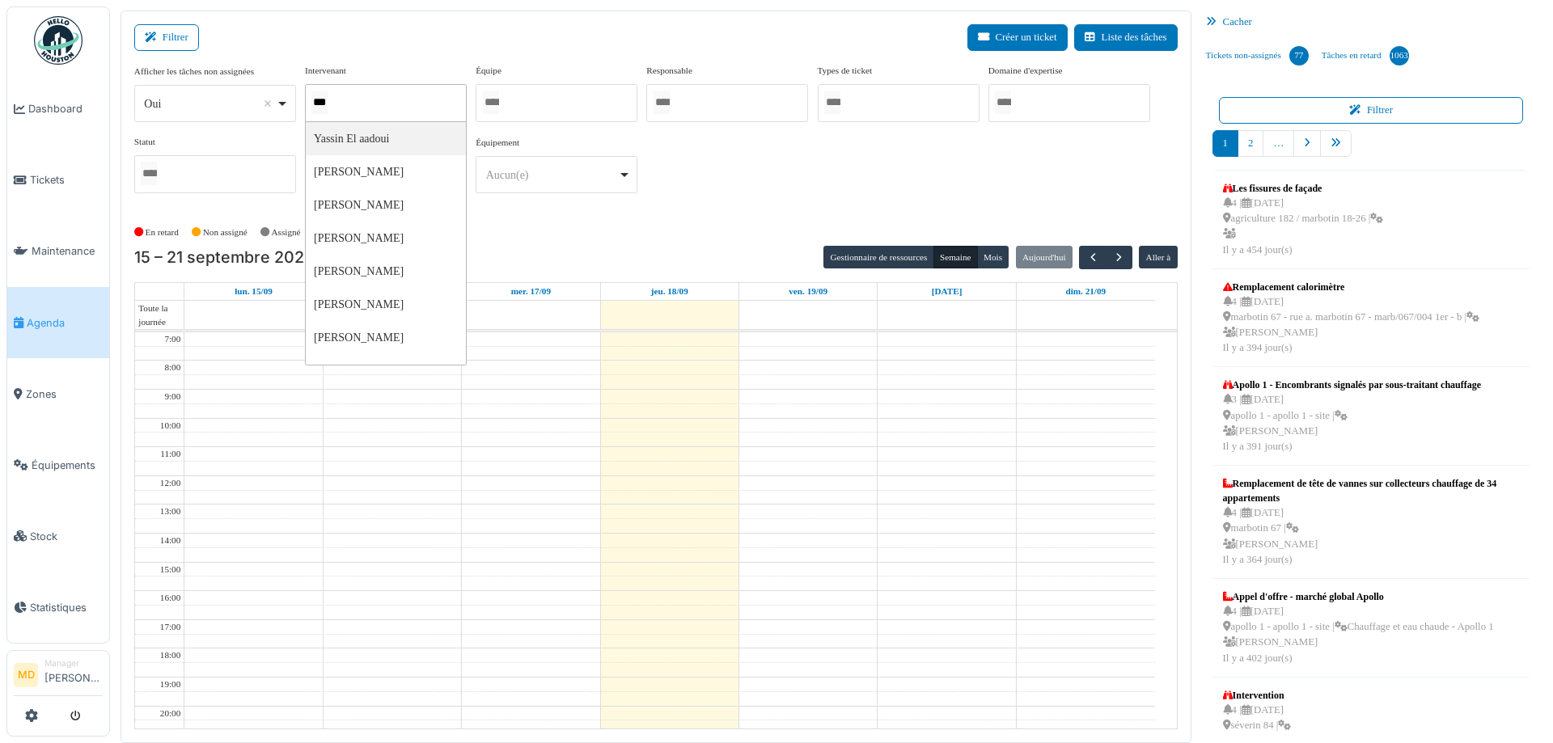
type input "****"
click at [756, 205] on div "**********" at bounding box center [655, 135] width 1043 height 143
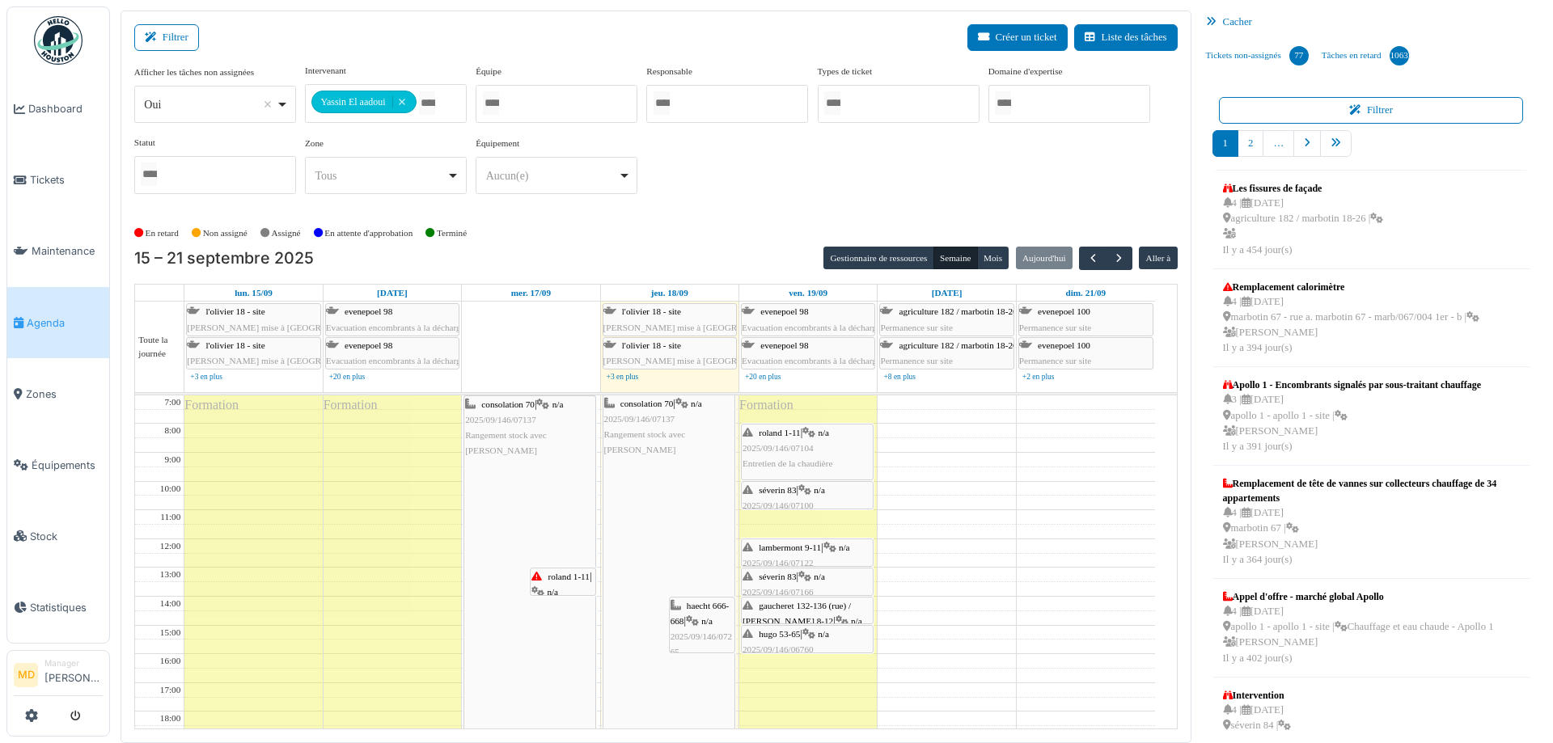
click at [690, 617] on div "haecht 666-668 | n/a 2025/09/146/07265 Remplacement des vannes après compteurs …" at bounding box center [702, 653] width 63 height 108
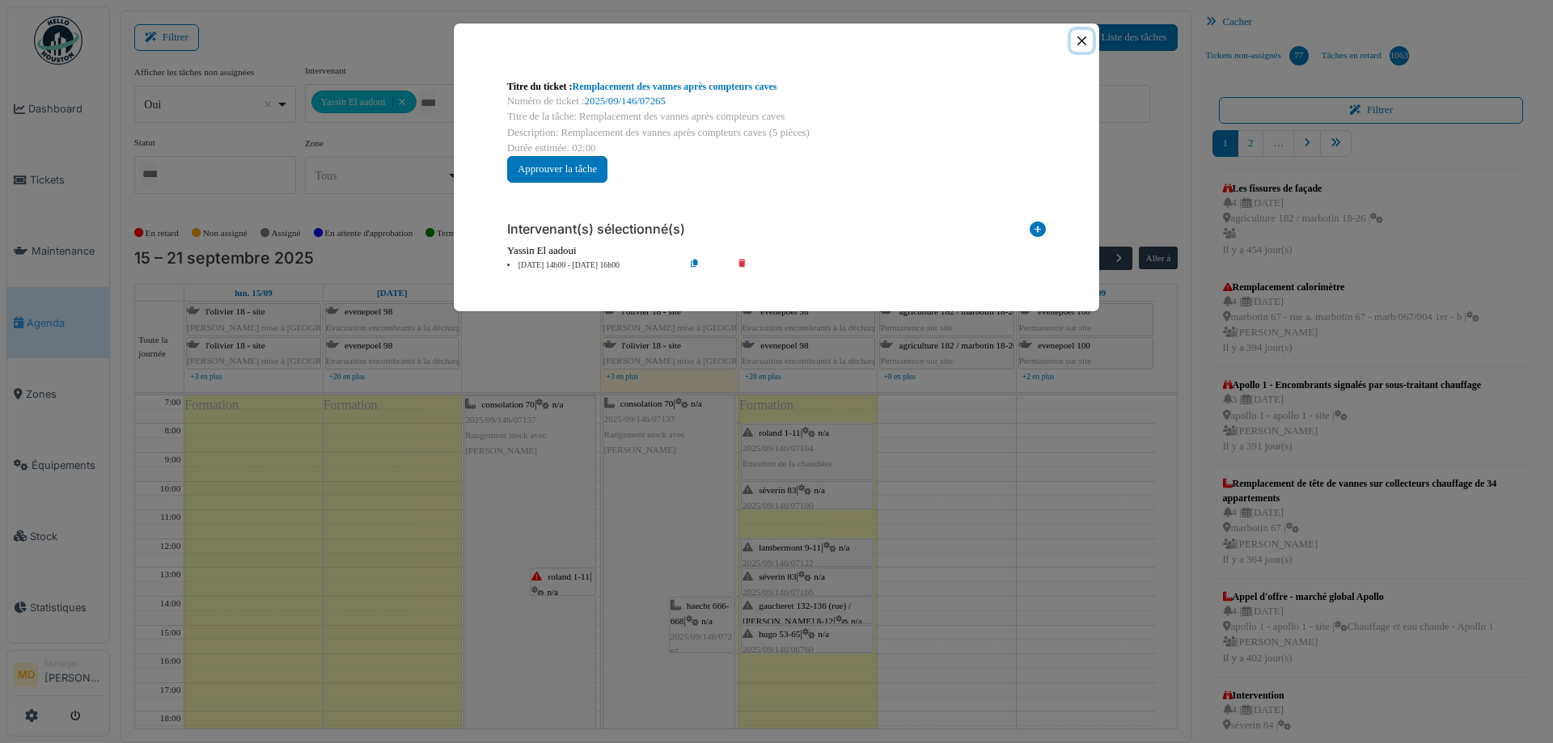
click at [1081, 40] on button "Close" at bounding box center [1082, 41] width 22 height 22
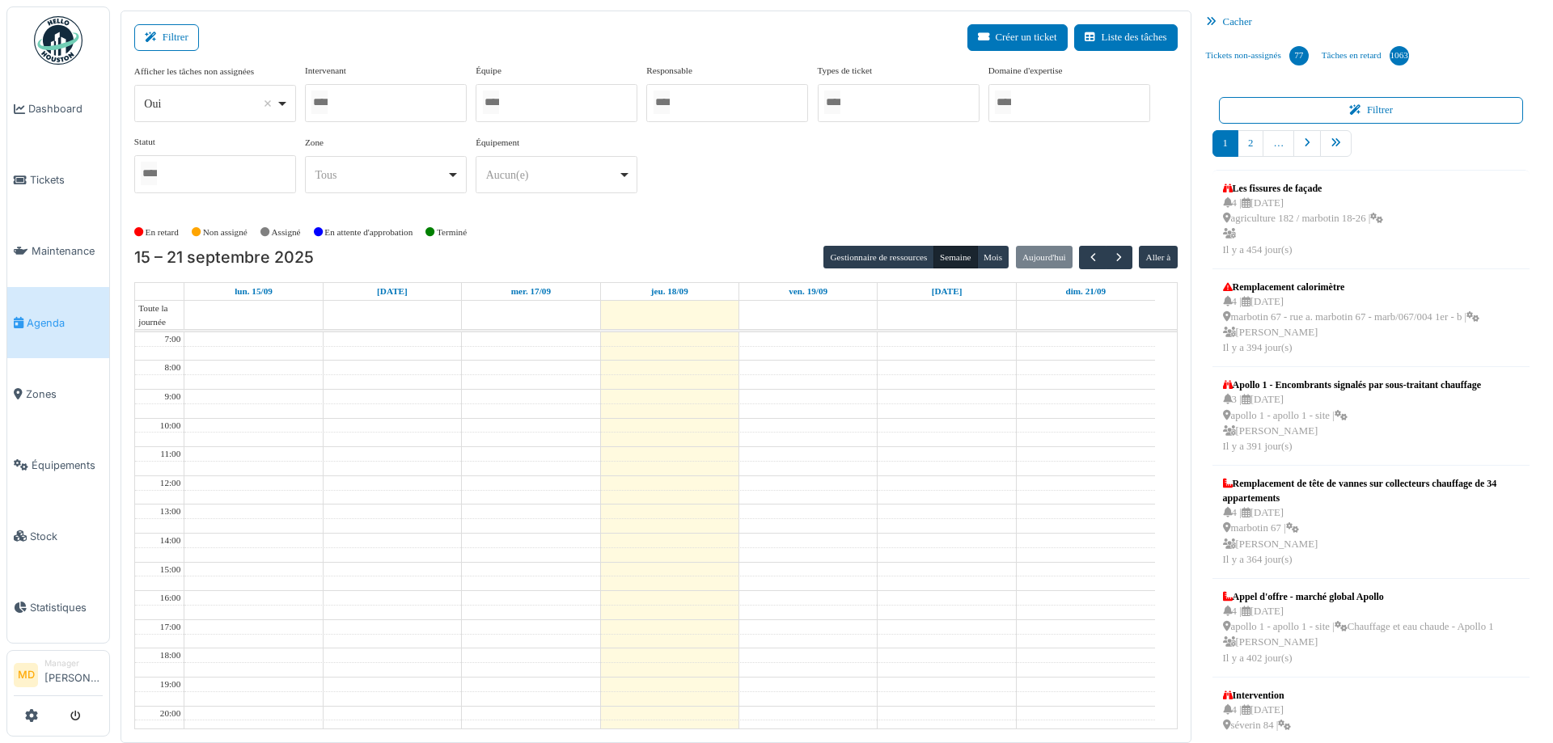
click at [397, 99] on div at bounding box center [386, 103] width 162 height 38
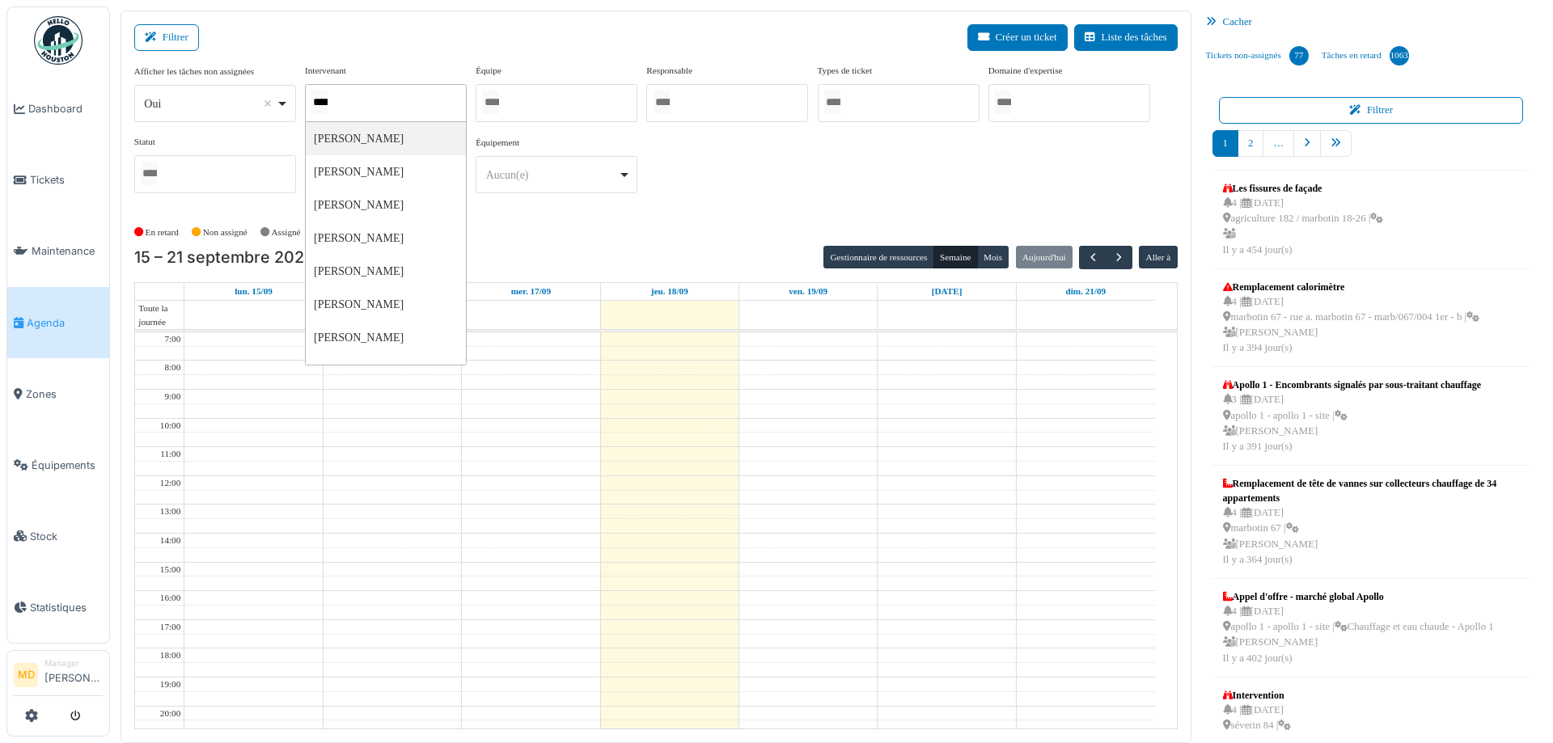
type input "*****"
click at [791, 142] on div "**********" at bounding box center [655, 135] width 1043 height 143
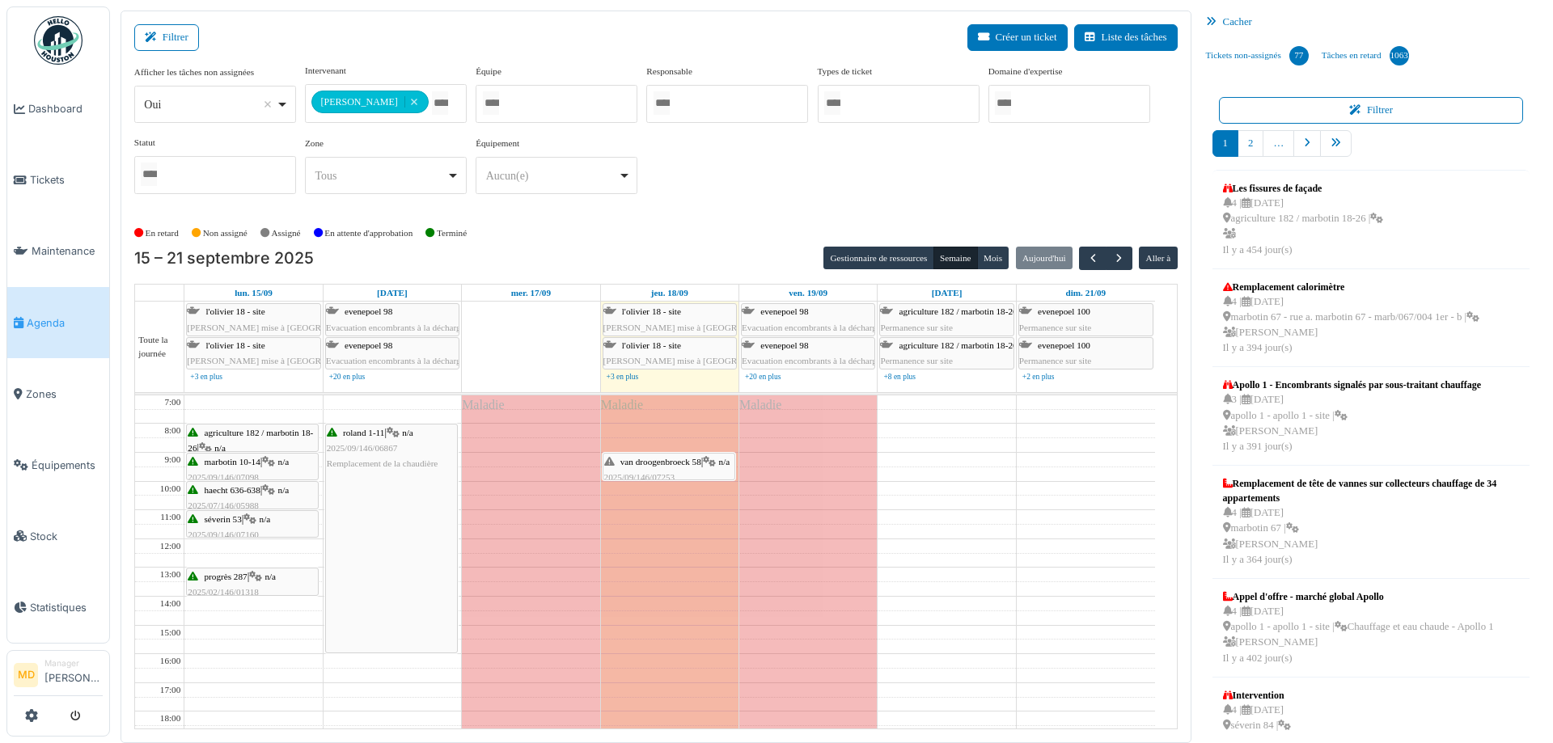
click at [669, 457] on span "van droogenbroeck 58" at bounding box center [660, 462] width 81 height 10
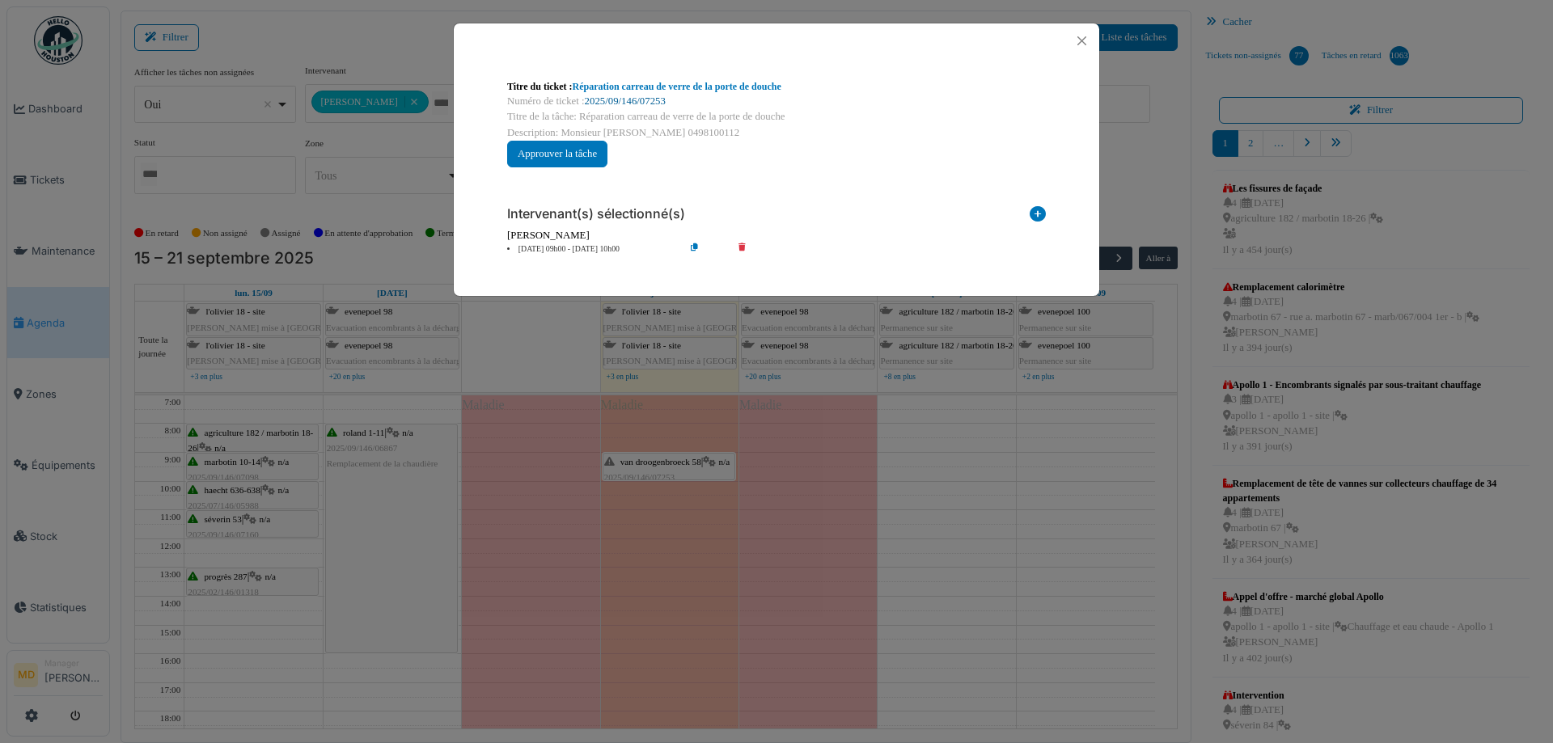
click at [601, 100] on link "2025/09/146/07253" at bounding box center [625, 100] width 81 height 11
click at [1087, 37] on button "Close" at bounding box center [1082, 41] width 22 height 22
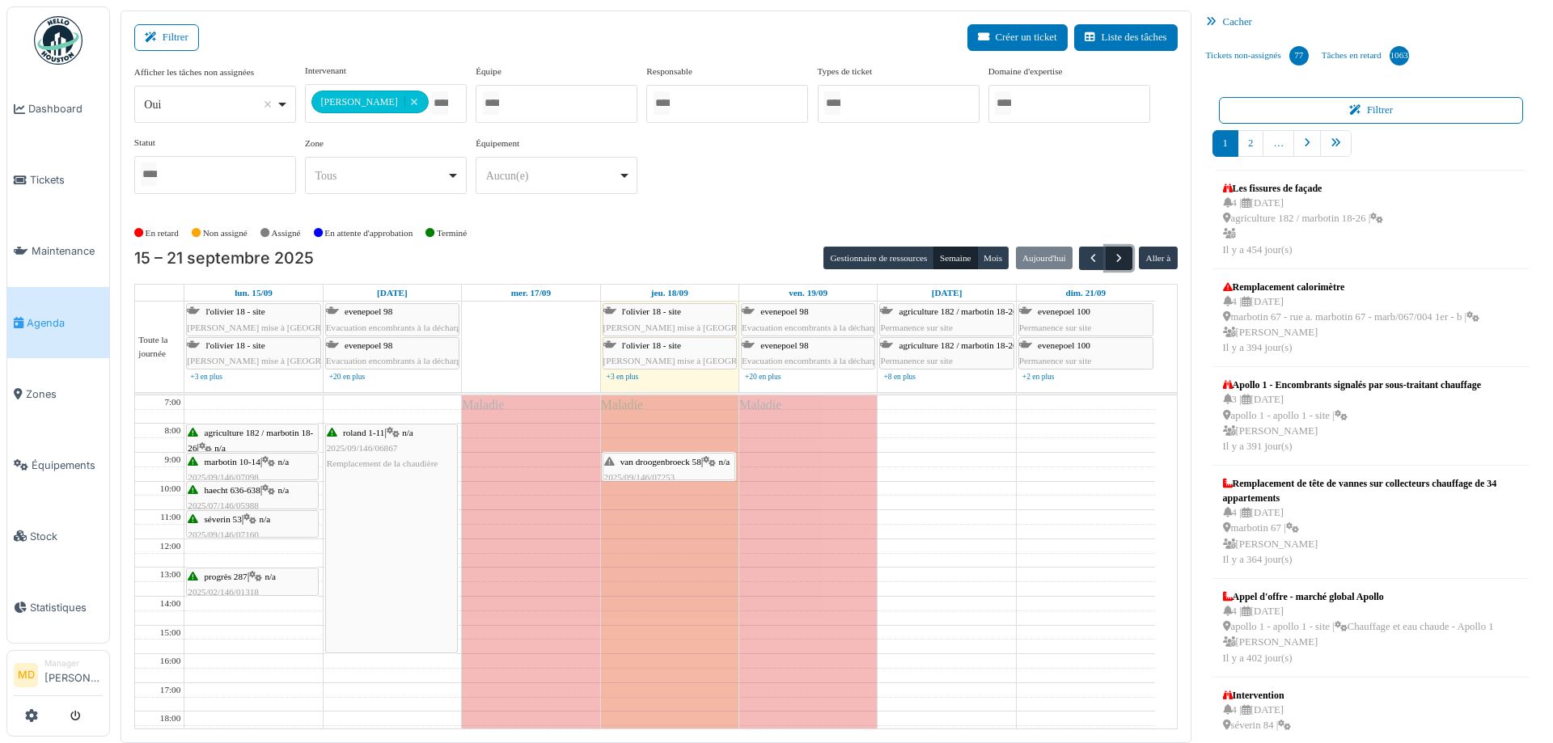
click at [1112, 257] on span "button" at bounding box center [1119, 259] width 14 height 14
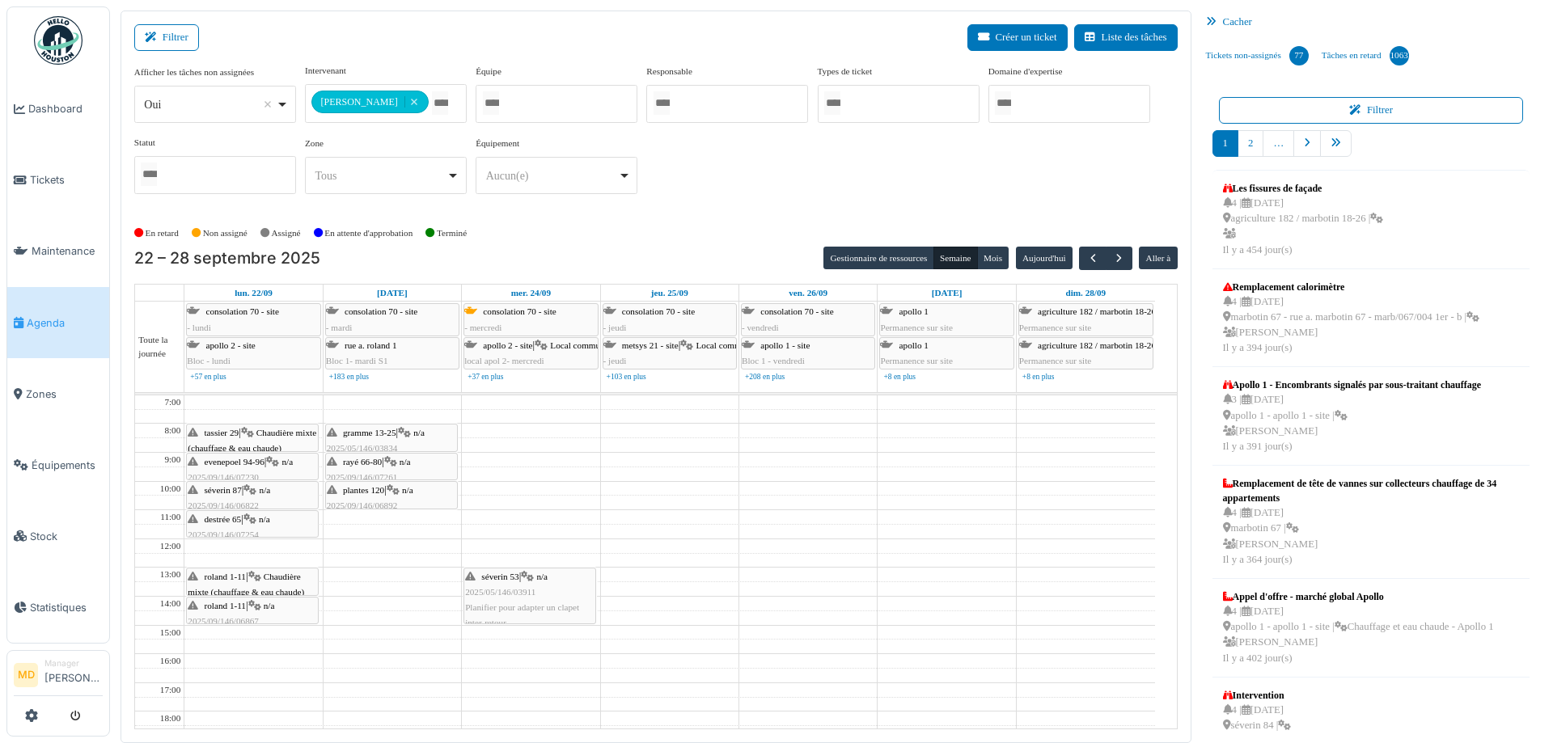
click at [755, 189] on div "**********" at bounding box center [655, 135] width 1043 height 143
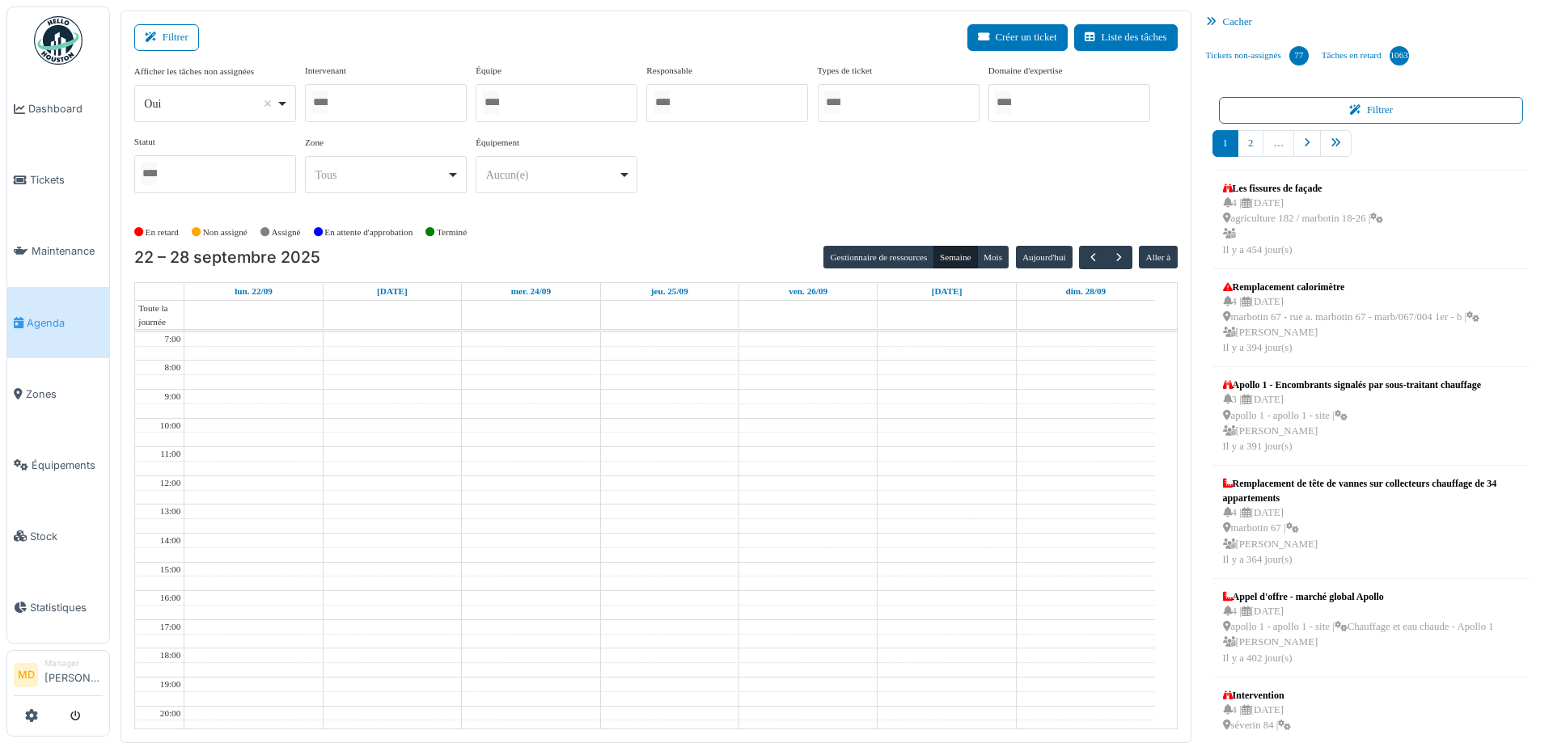
click at [404, 100] on div at bounding box center [386, 103] width 162 height 38
type input "*****"
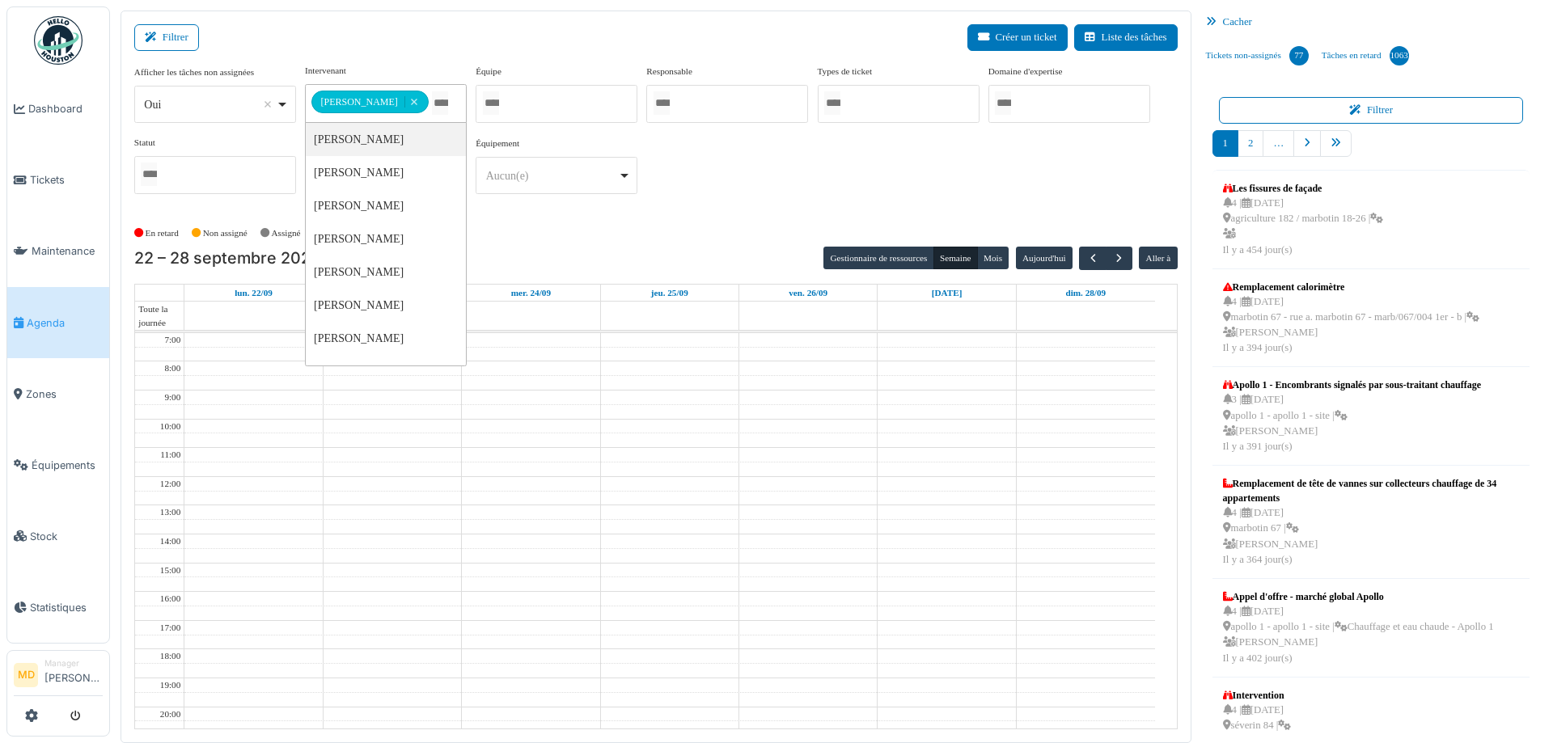
click at [831, 186] on div "**********" at bounding box center [655, 135] width 1043 height 143
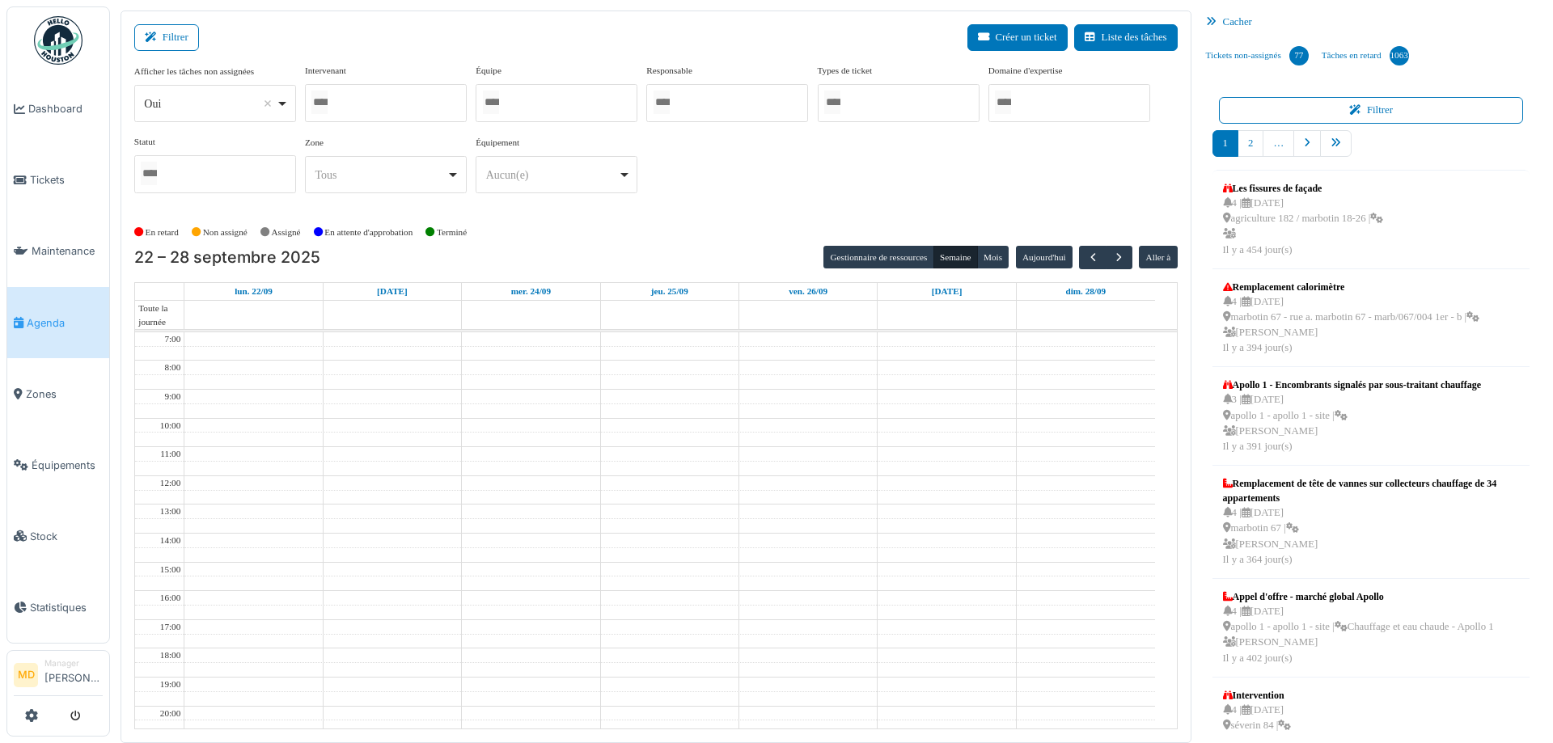
click at [381, 97] on div at bounding box center [386, 103] width 162 height 38
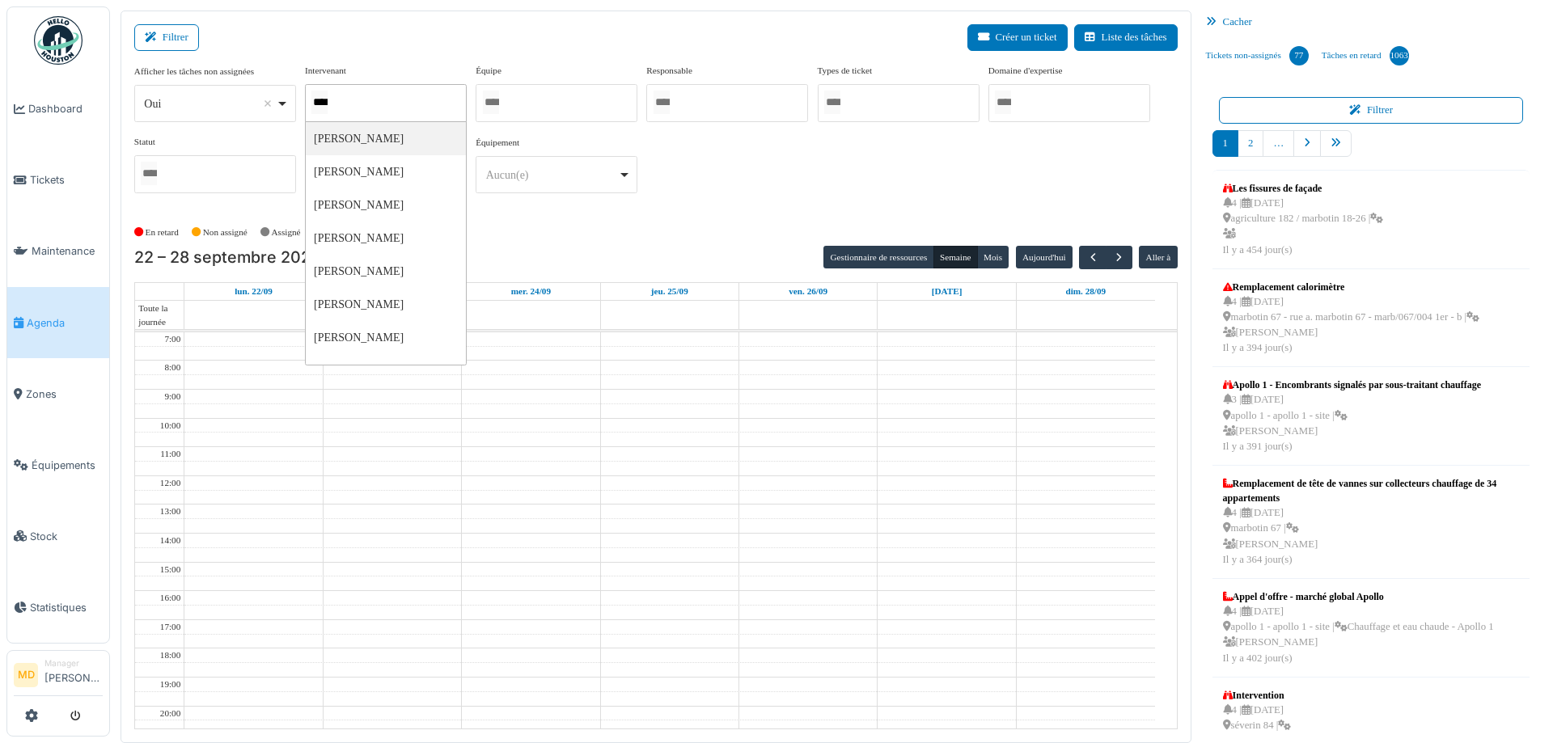
type input "*****"
click at [865, 175] on div "**********" at bounding box center [655, 135] width 1043 height 143
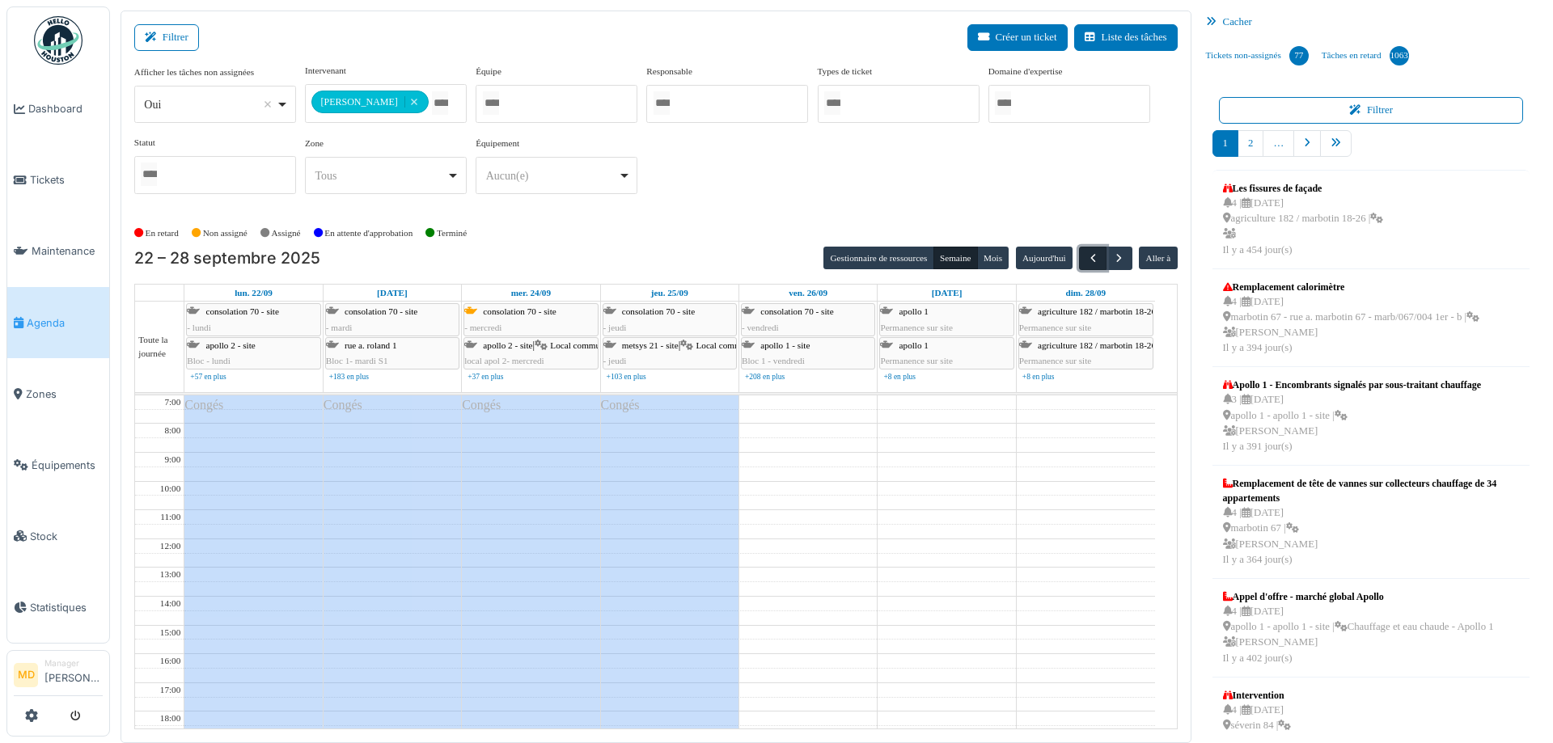
click at [1086, 256] on span "button" at bounding box center [1093, 259] width 14 height 14
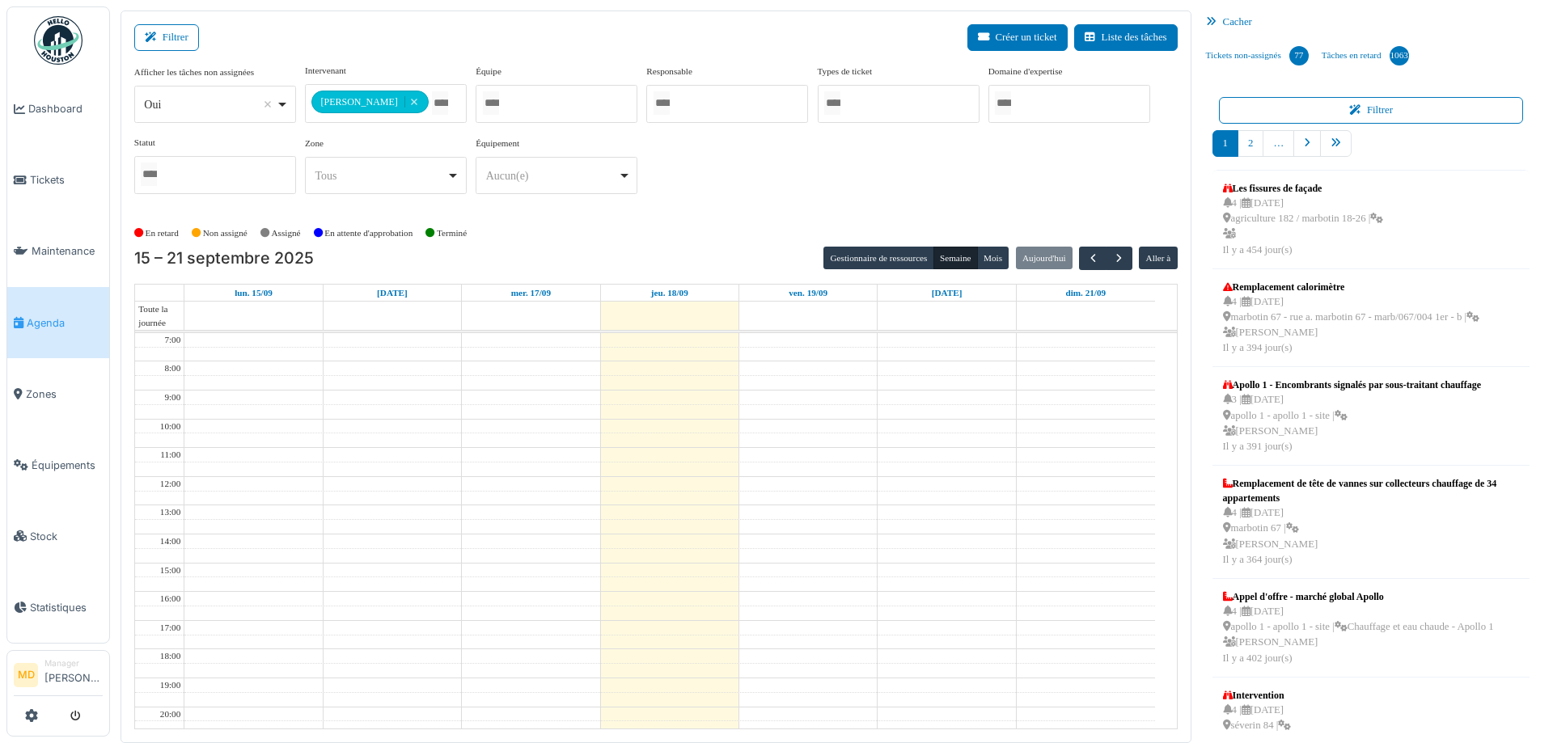
click at [763, 170] on div "**********" at bounding box center [655, 135] width 1043 height 143
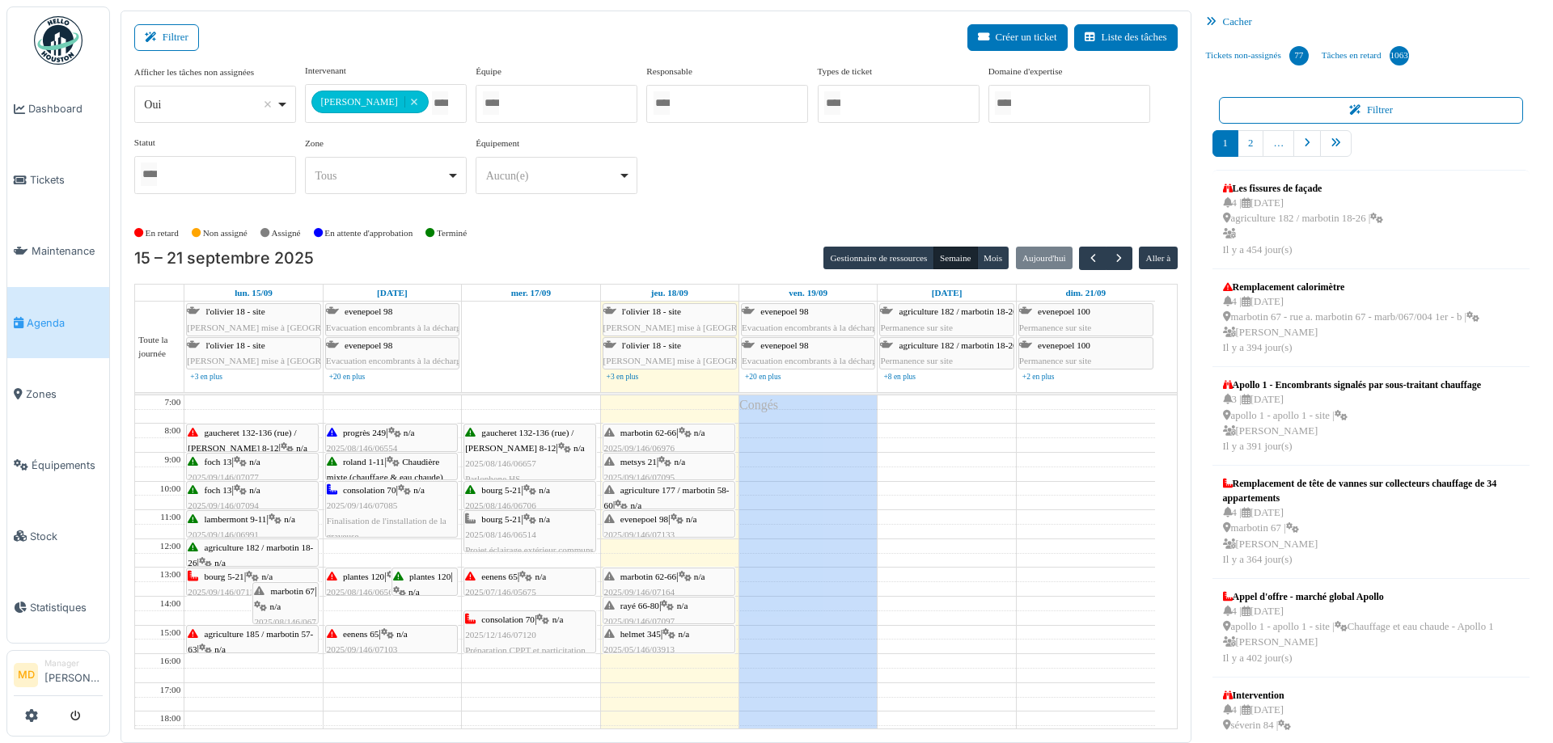
click at [527, 530] on span "2025/08/146/06514" at bounding box center [500, 535] width 71 height 10
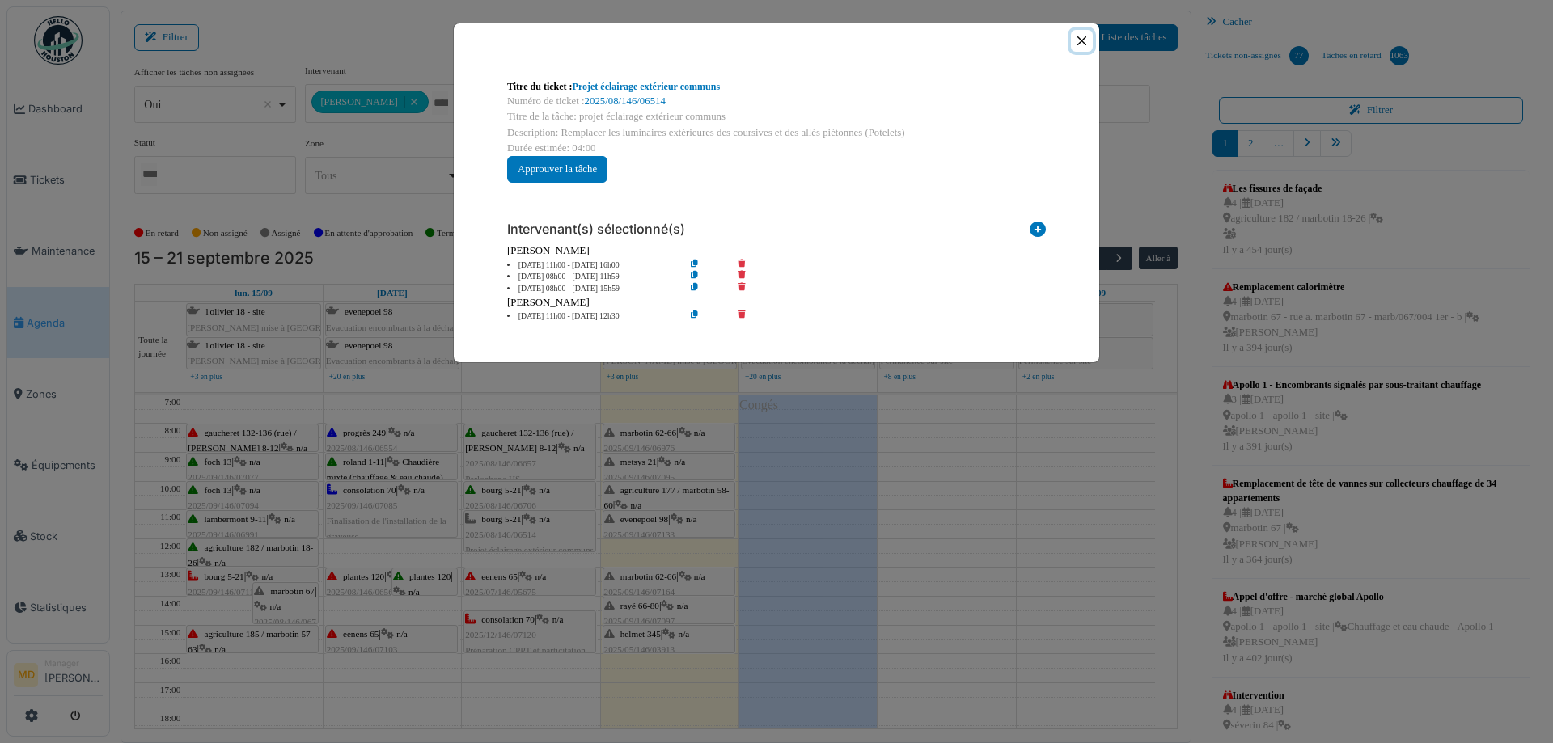
click at [1084, 41] on button "Close" at bounding box center [1082, 41] width 22 height 22
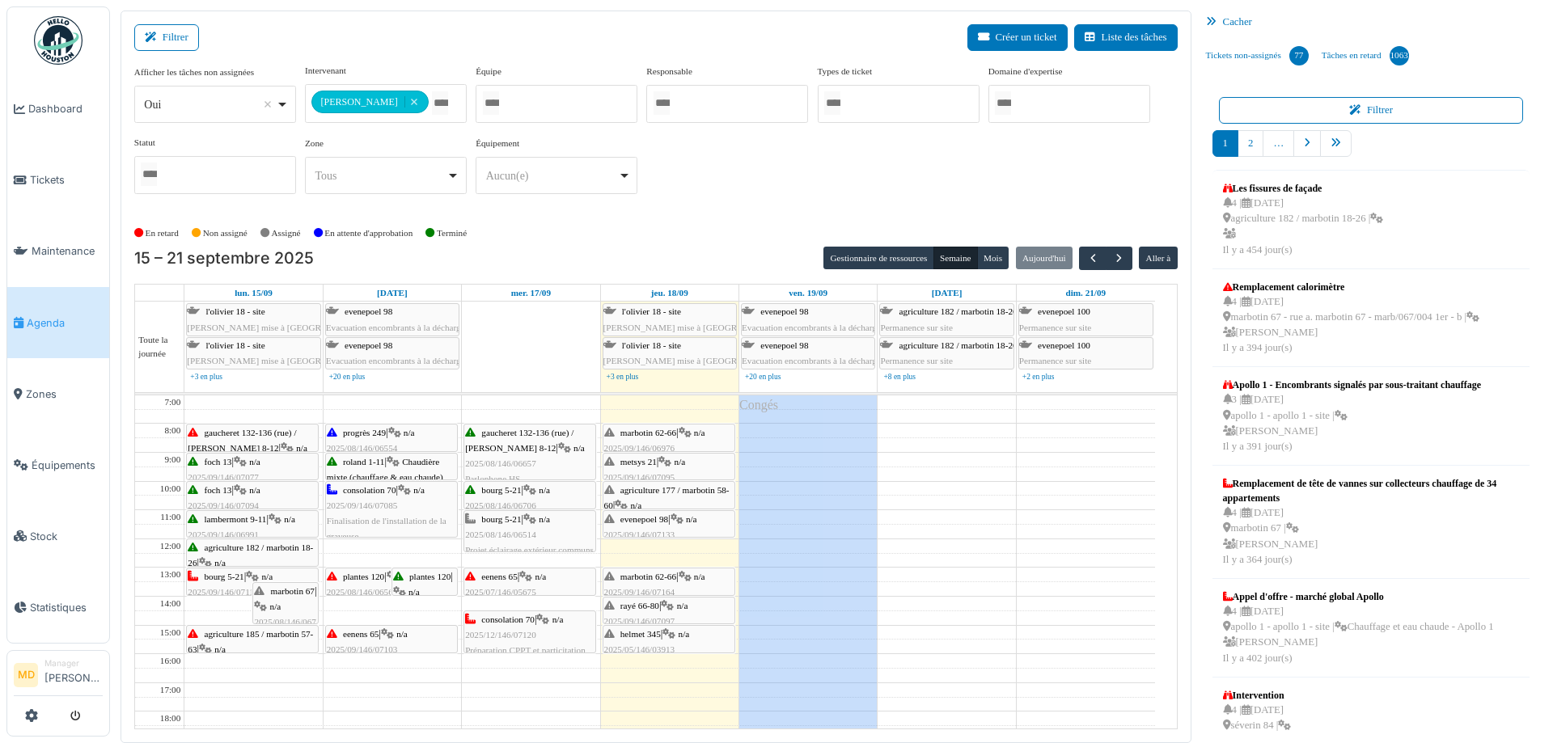
click at [507, 488] on span "bourg 5-21" at bounding box center [501, 490] width 40 height 10
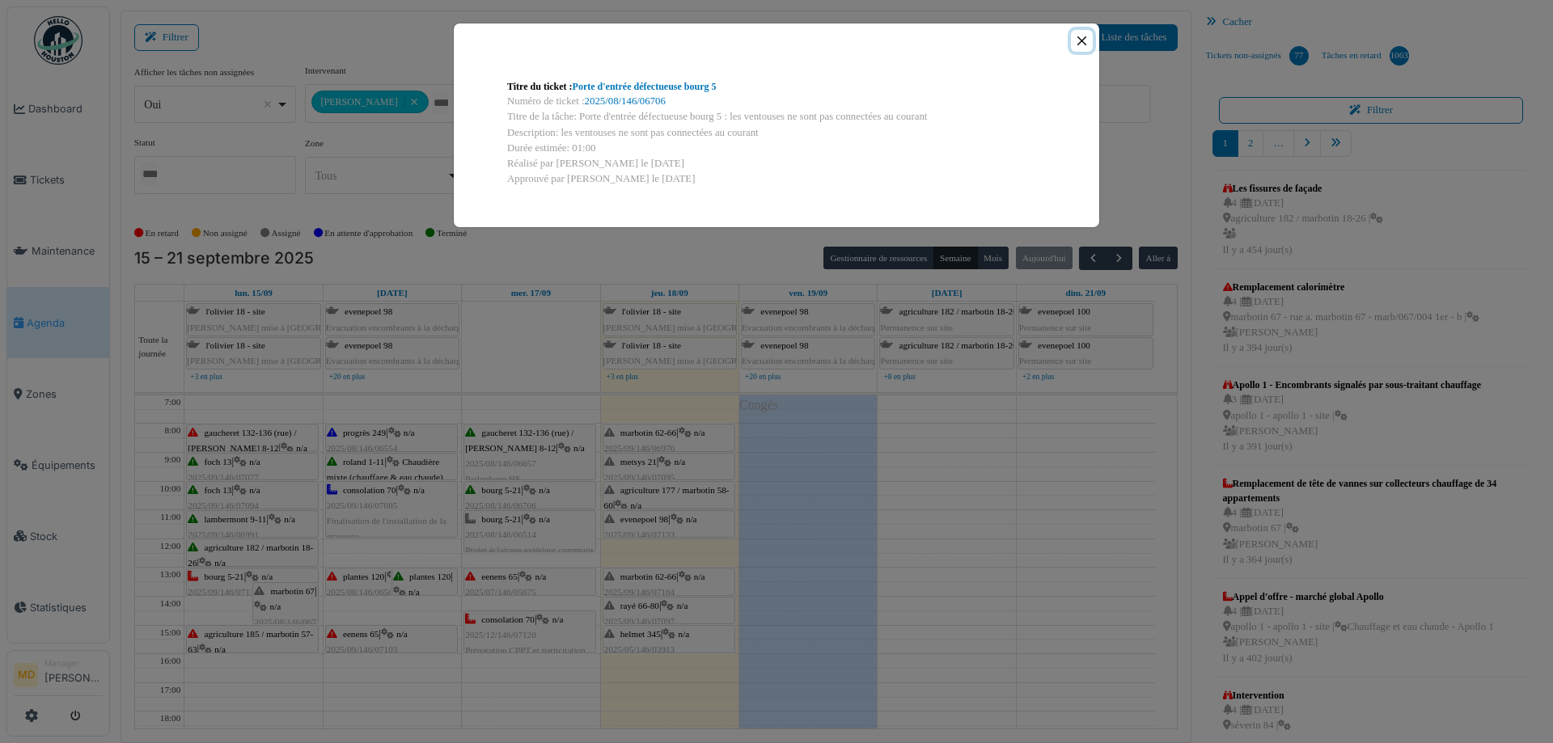
click at [1084, 40] on button "Close" at bounding box center [1082, 41] width 22 height 22
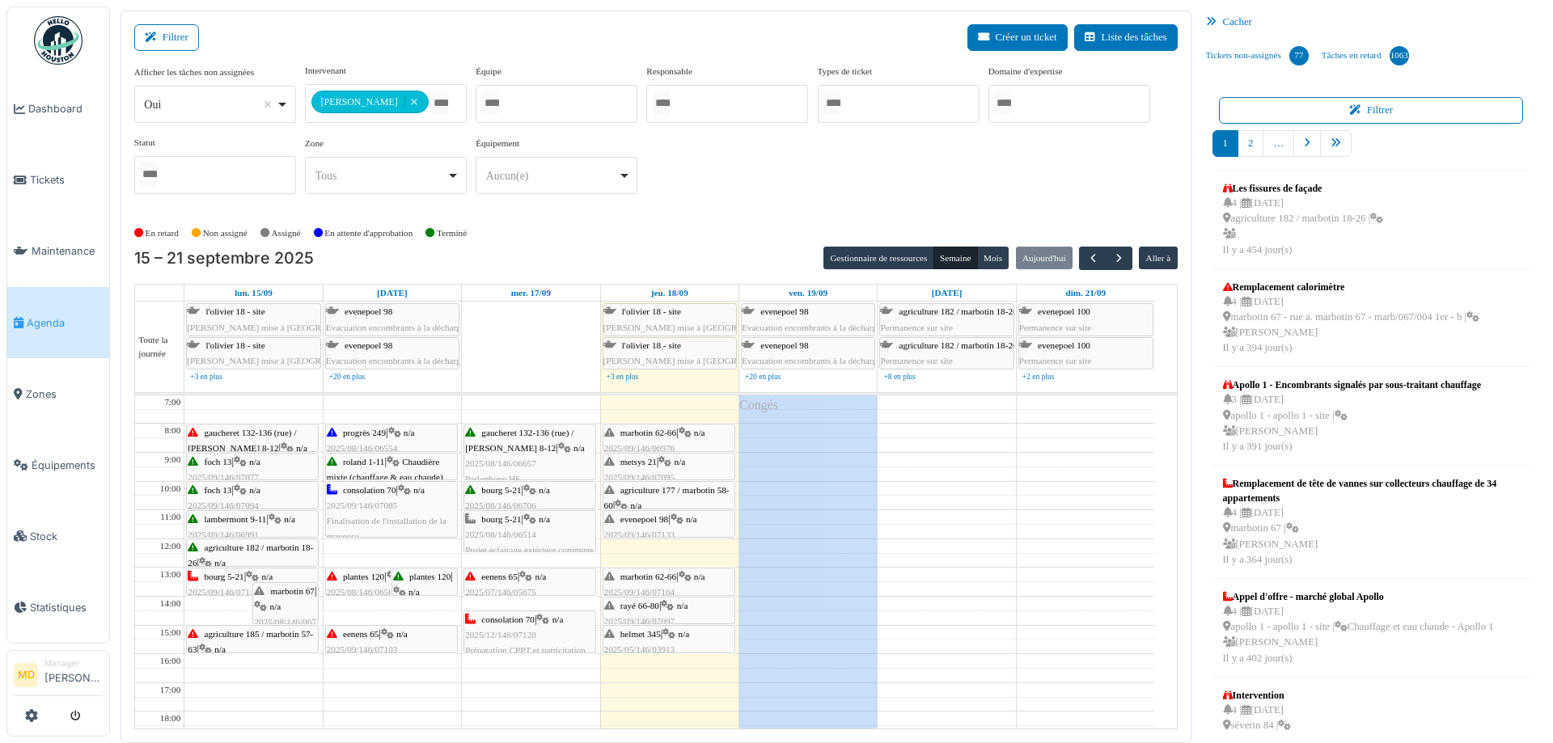
click at [793, 202] on div "**********" at bounding box center [655, 135] width 1043 height 143
click at [741, 205] on div "**********" at bounding box center [655, 135] width 1043 height 143
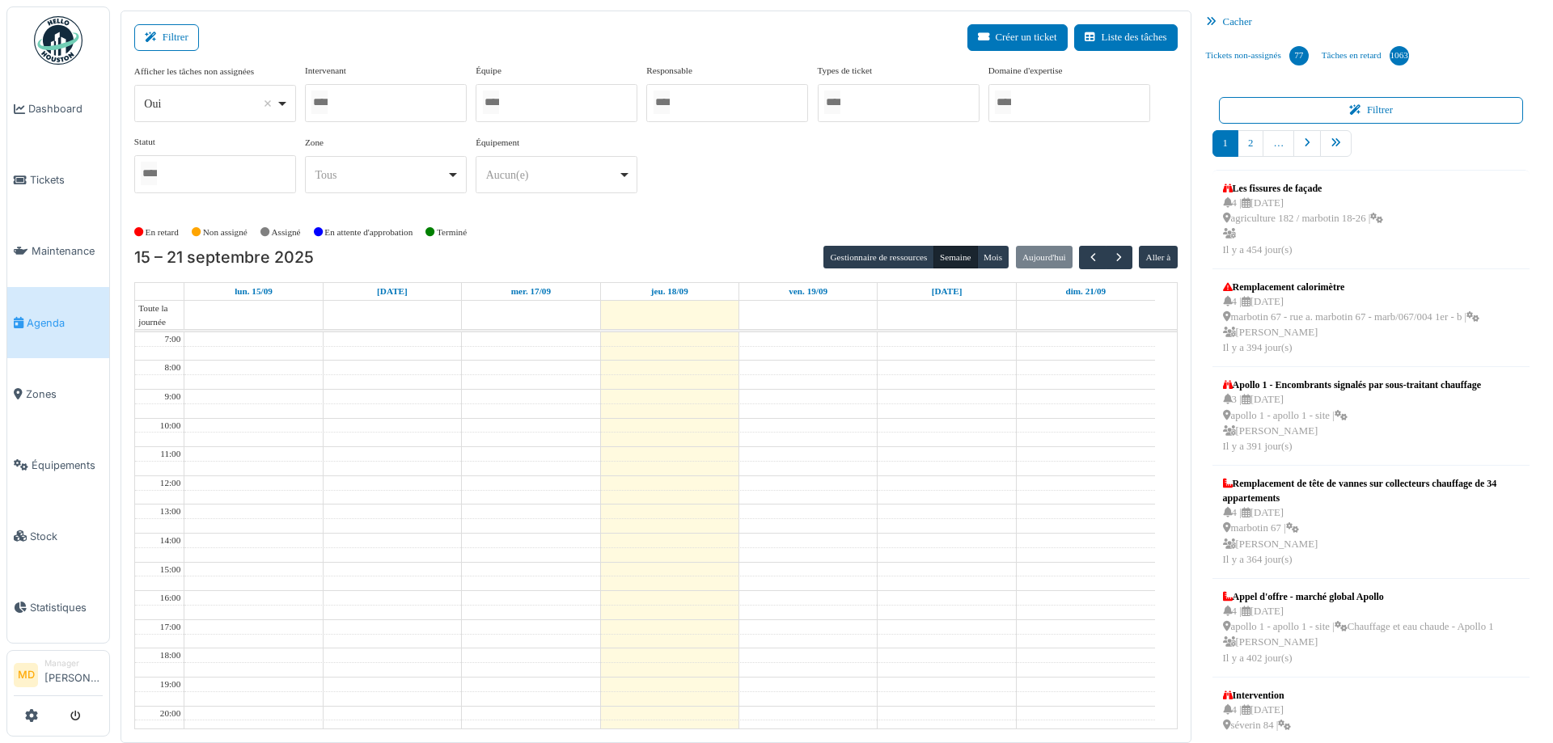
click at [398, 99] on div at bounding box center [386, 103] width 162 height 38
type input "****"
click at [717, 209] on div "**********" at bounding box center [655, 142] width 1043 height 156
click at [401, 107] on div at bounding box center [386, 103] width 162 height 38
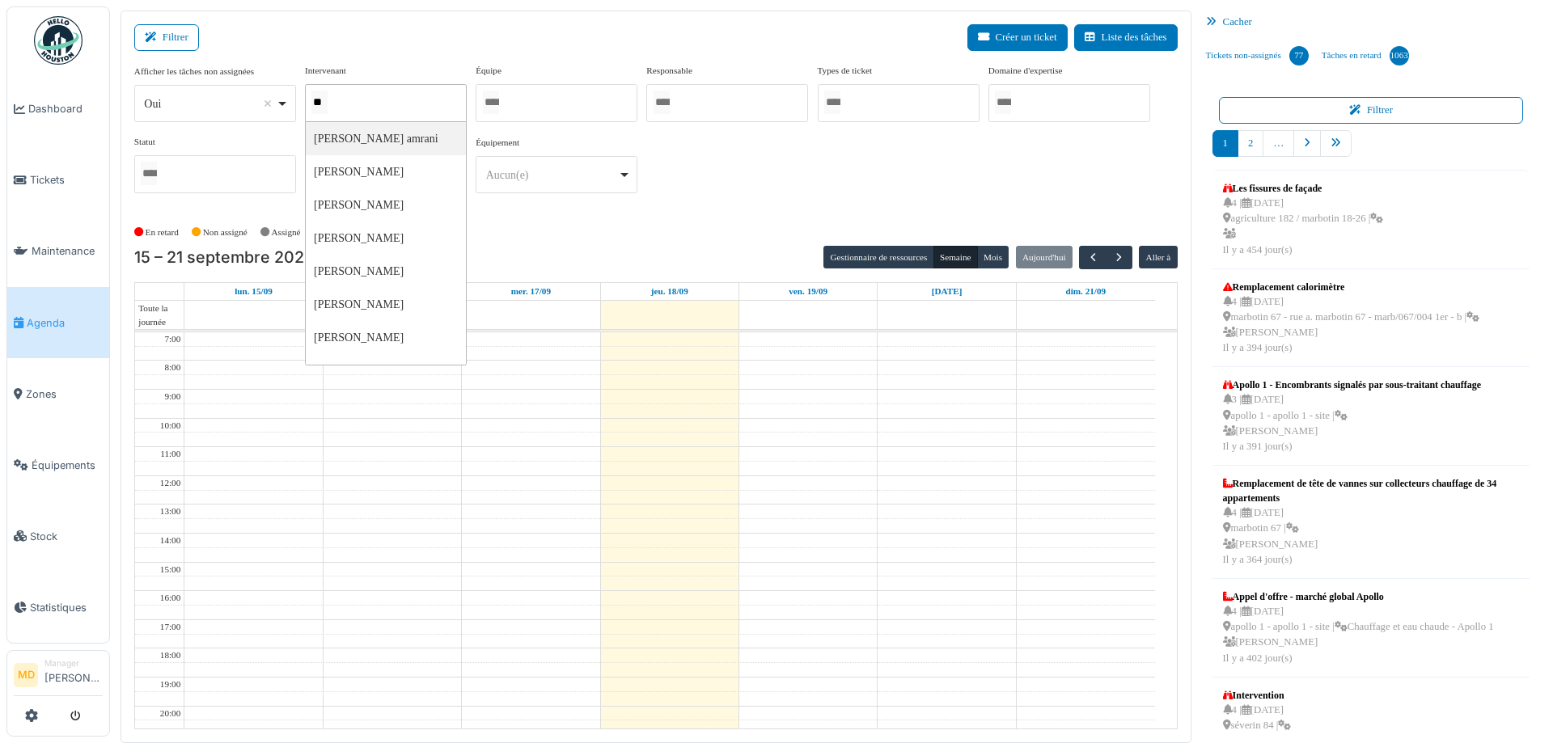
type input "***"
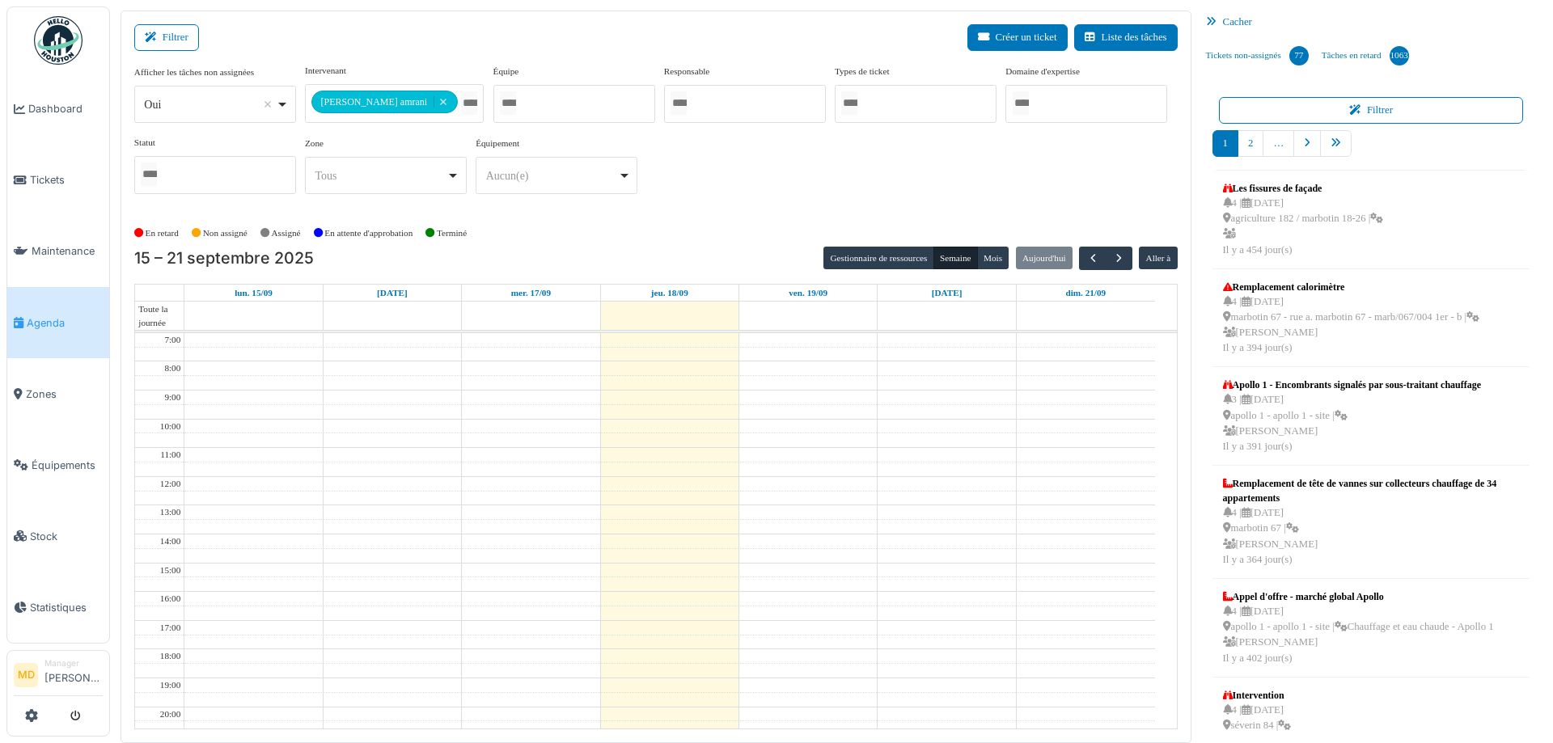
click at [772, 154] on div "**********" at bounding box center [655, 135] width 1043 height 143
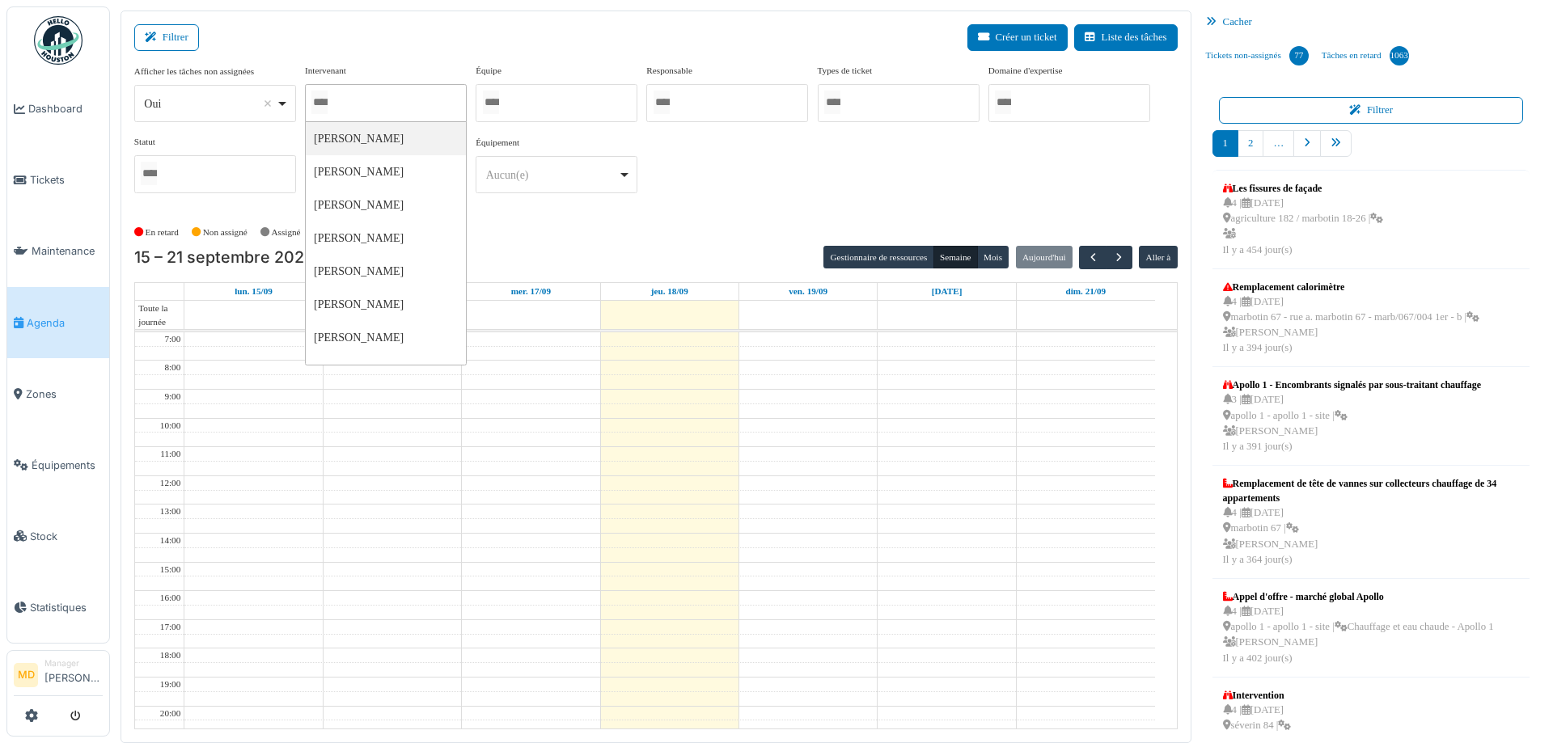
click at [371, 106] on div at bounding box center [386, 103] width 162 height 38
click at [806, 226] on div "En retard Non assigné Assigné En attente d'approbation Terminé" at bounding box center [655, 232] width 1043 height 27
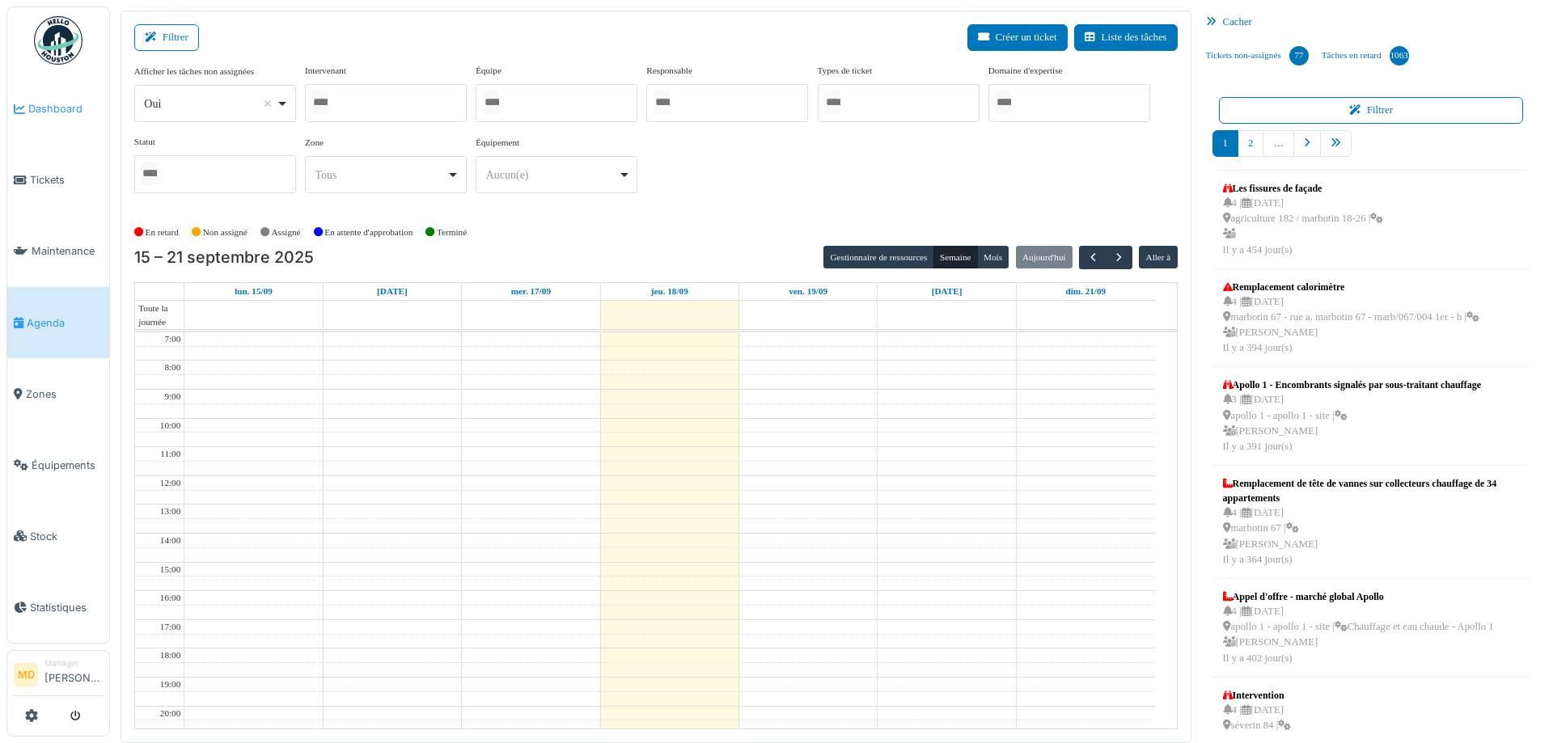
click at [66, 116] on link "Dashboard" at bounding box center [58, 109] width 102 height 71
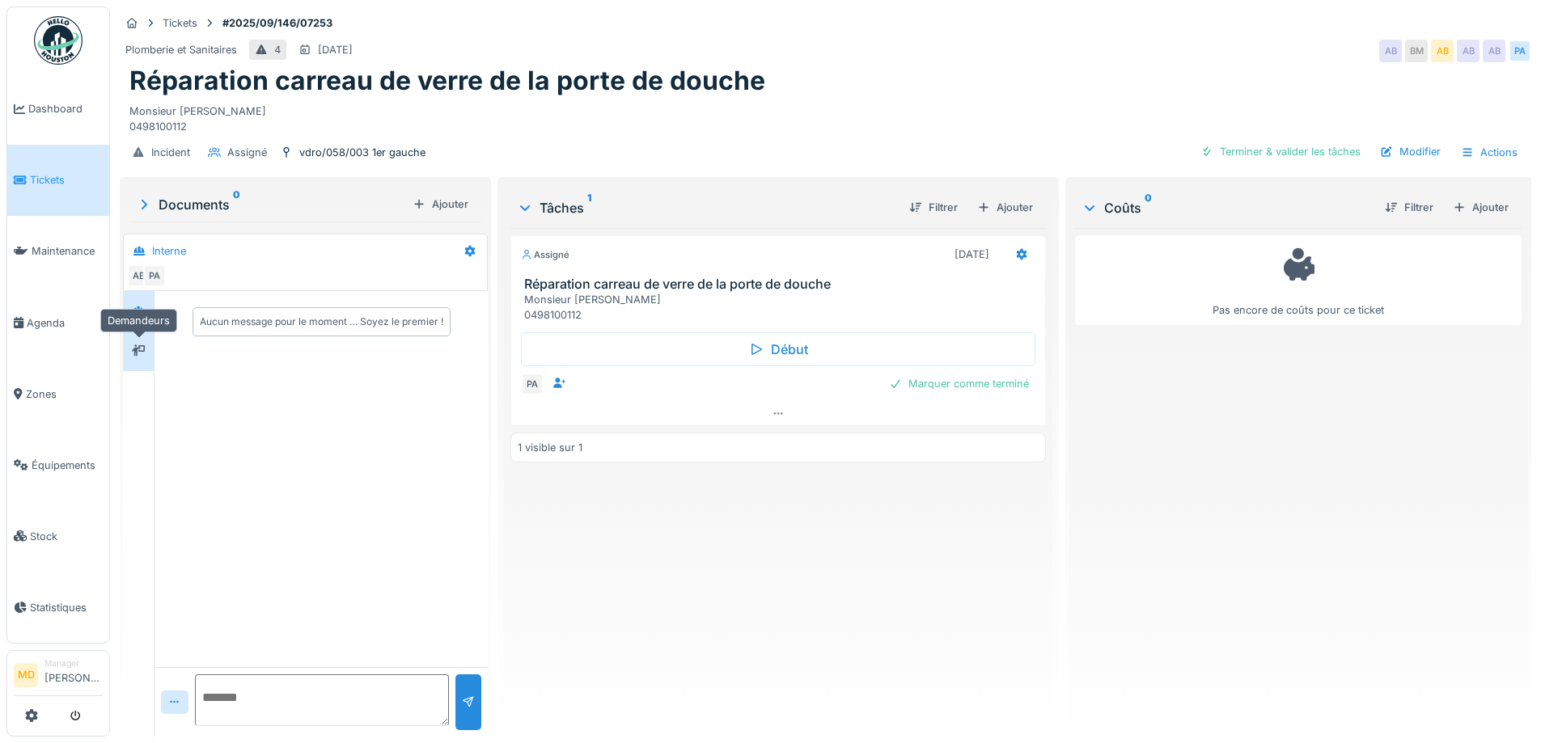
click at [149, 353] on div at bounding box center [138, 351] width 24 height 20
click at [146, 310] on div at bounding box center [138, 311] width 24 height 20
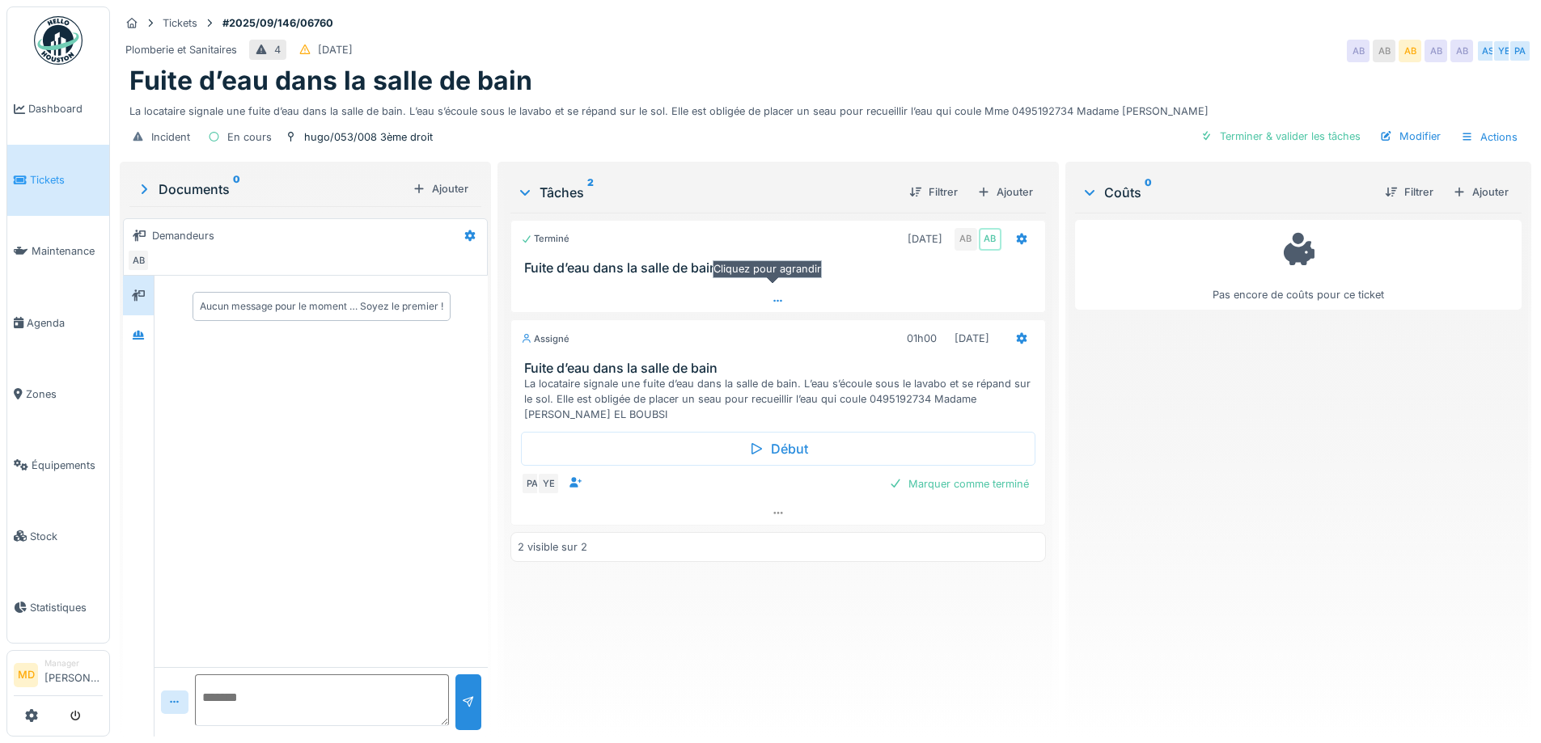
click at [772, 298] on icon at bounding box center [778, 301] width 13 height 11
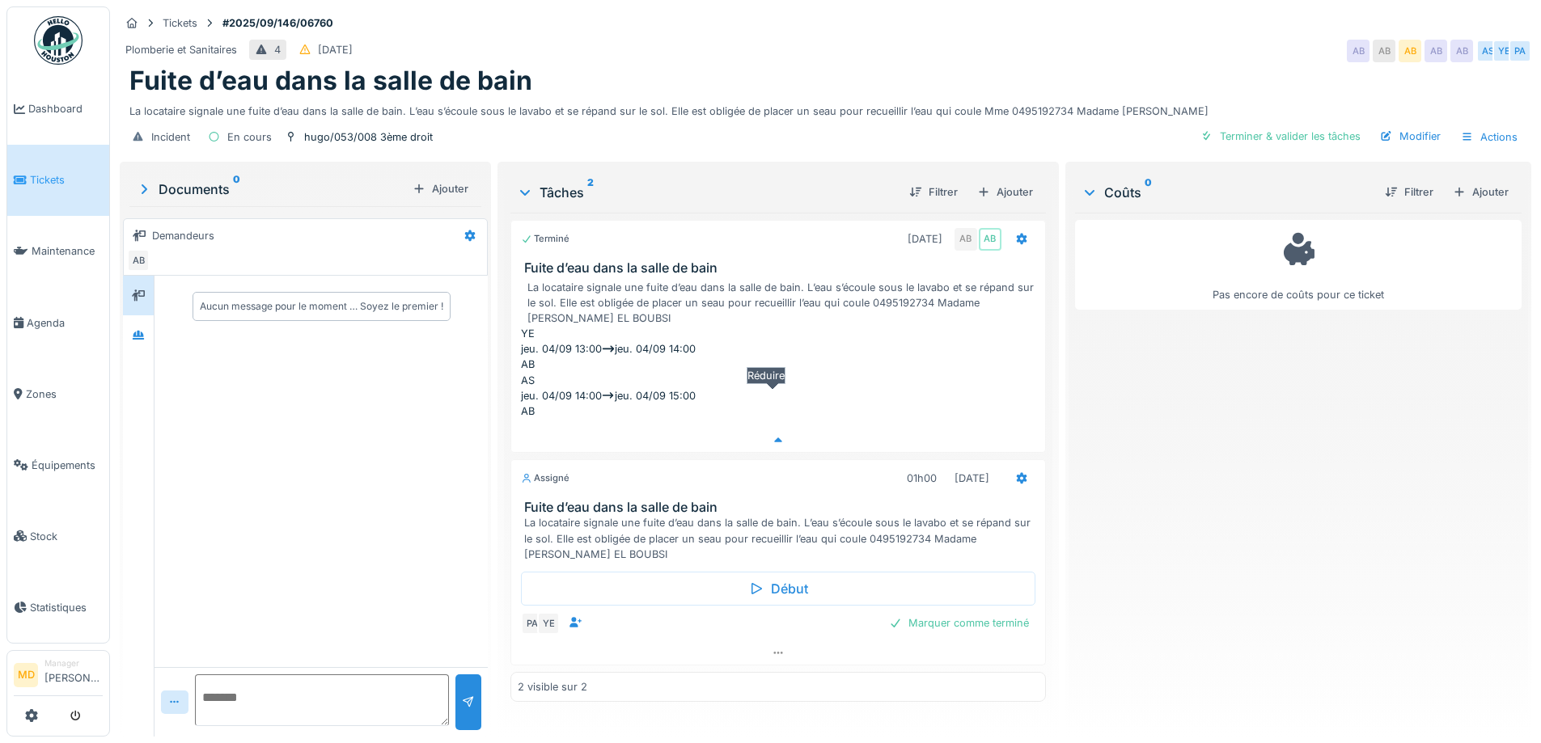
click at [773, 429] on div at bounding box center [777, 440] width 533 height 23
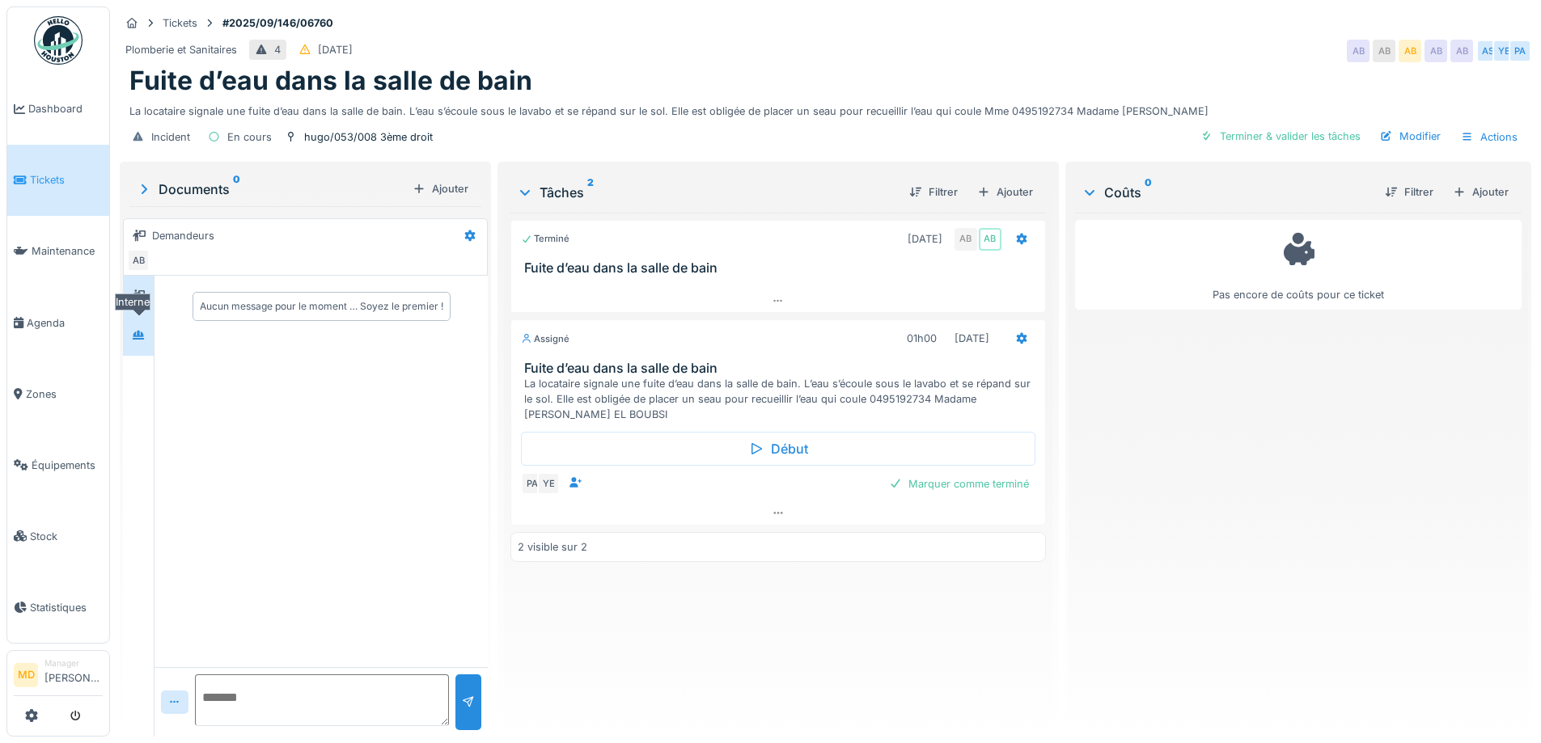
click at [138, 330] on icon at bounding box center [138, 335] width 13 height 11
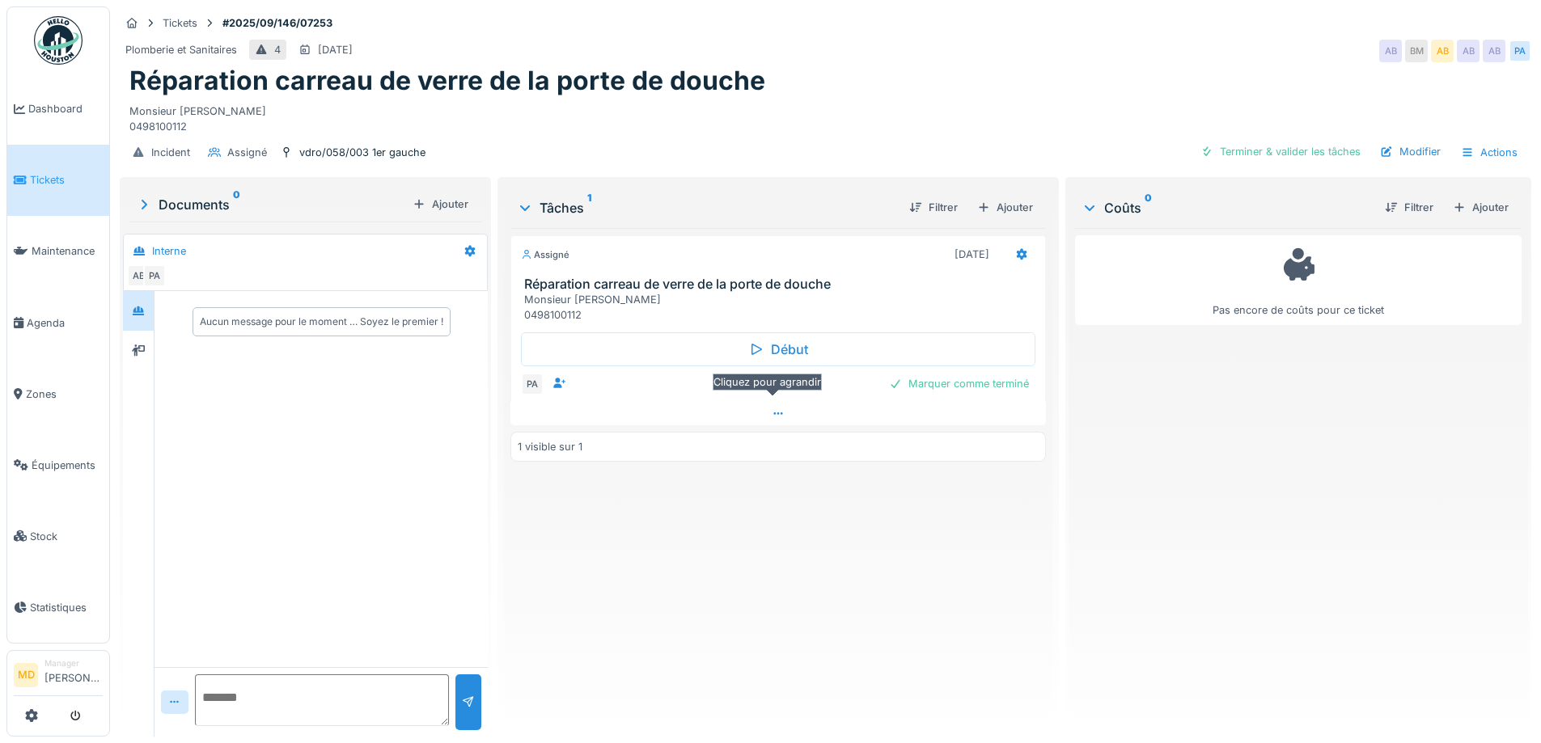
click at [772, 410] on icon at bounding box center [778, 413] width 13 height 11
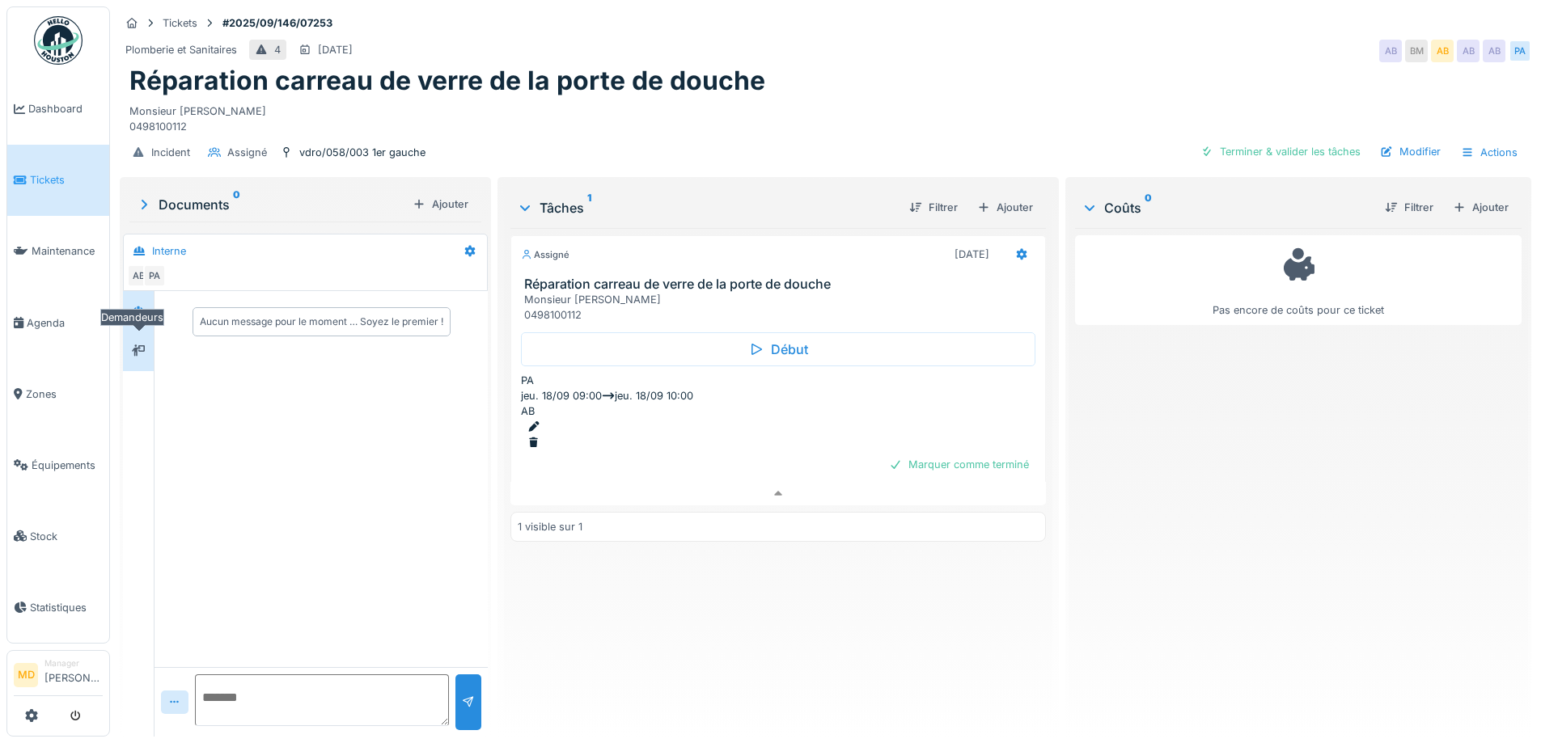
click at [146, 341] on div at bounding box center [138, 351] width 24 height 20
click at [1022, 243] on div at bounding box center [1022, 254] width 28 height 23
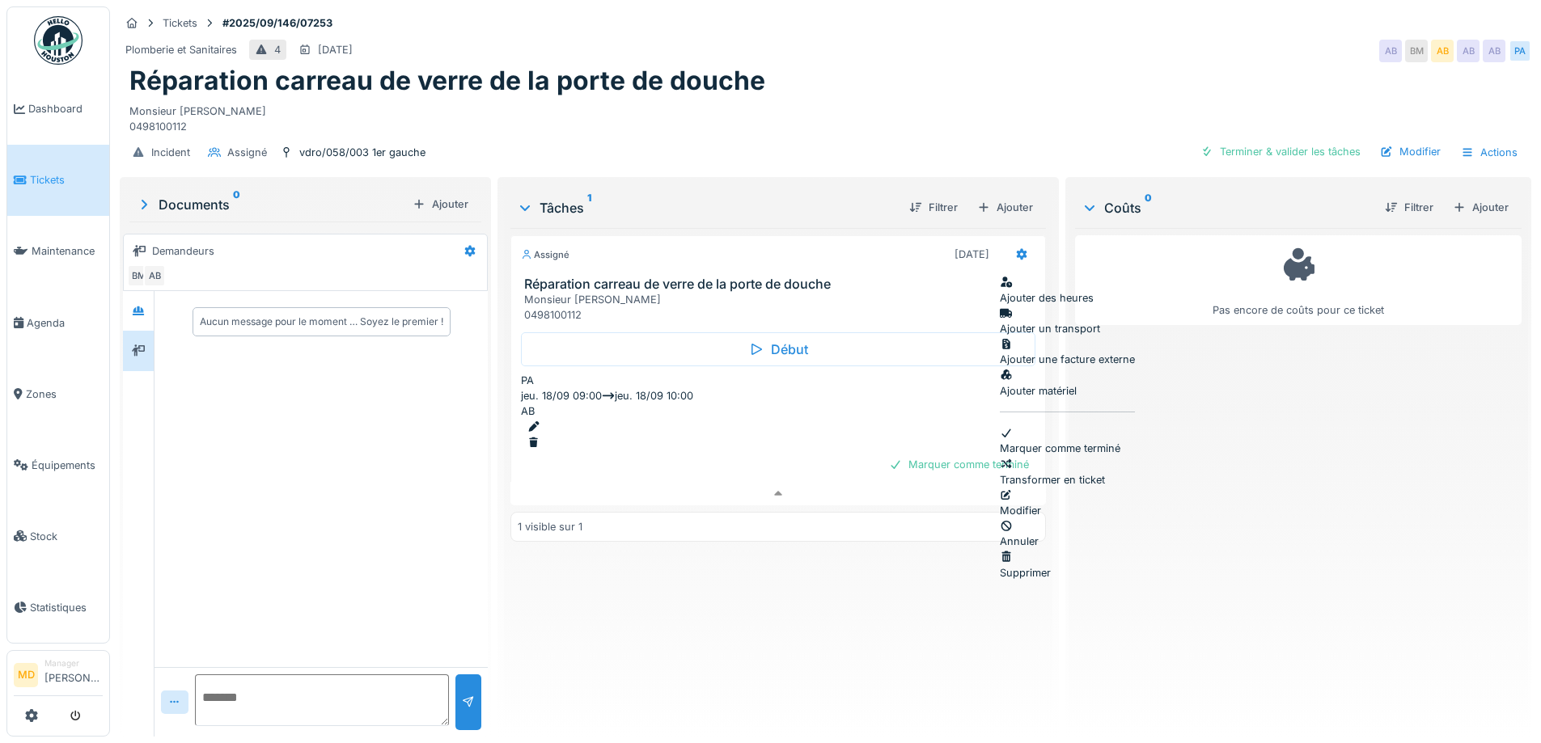
click at [1066, 488] on div "Modifier" at bounding box center [1067, 503] width 135 height 31
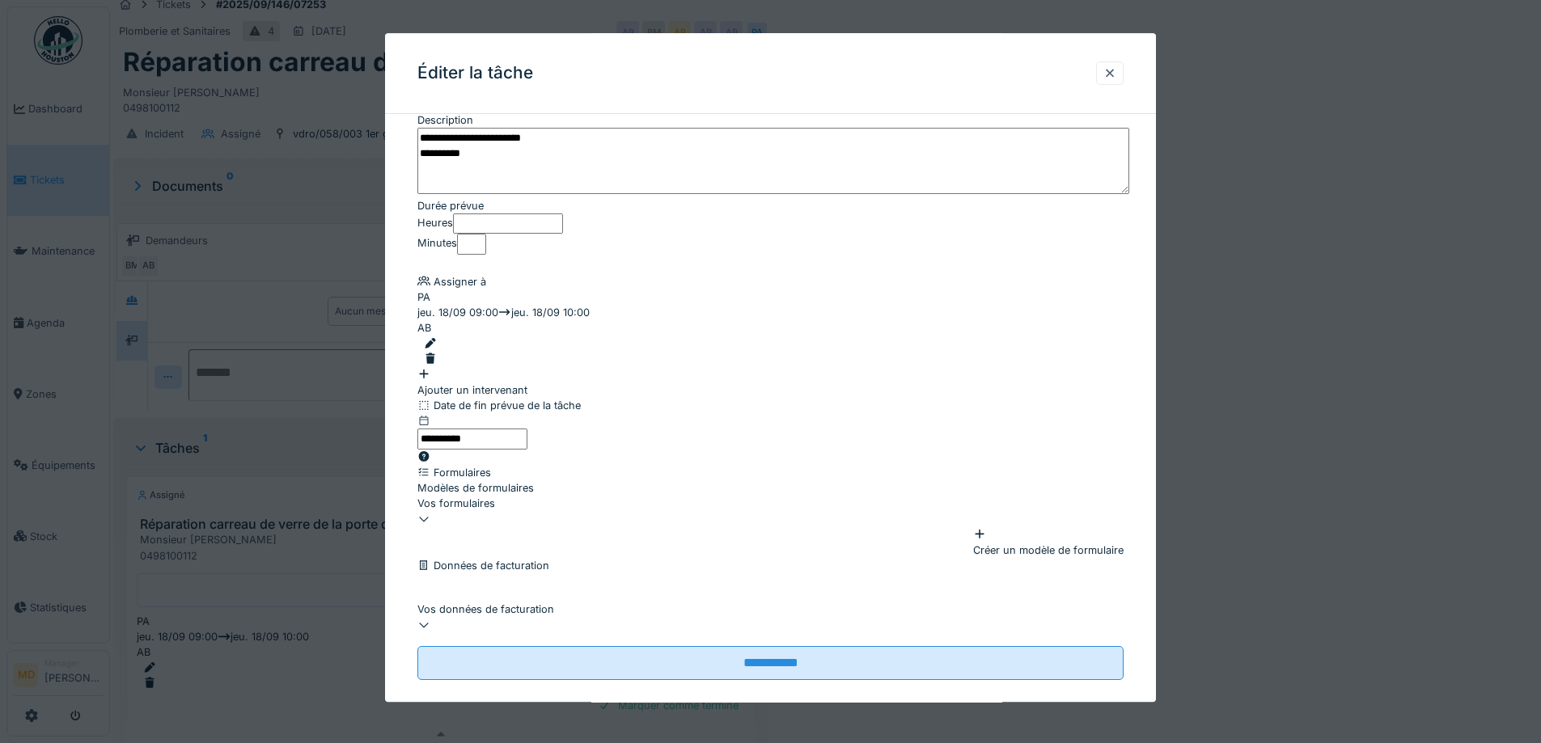
scroll to position [162, 0]
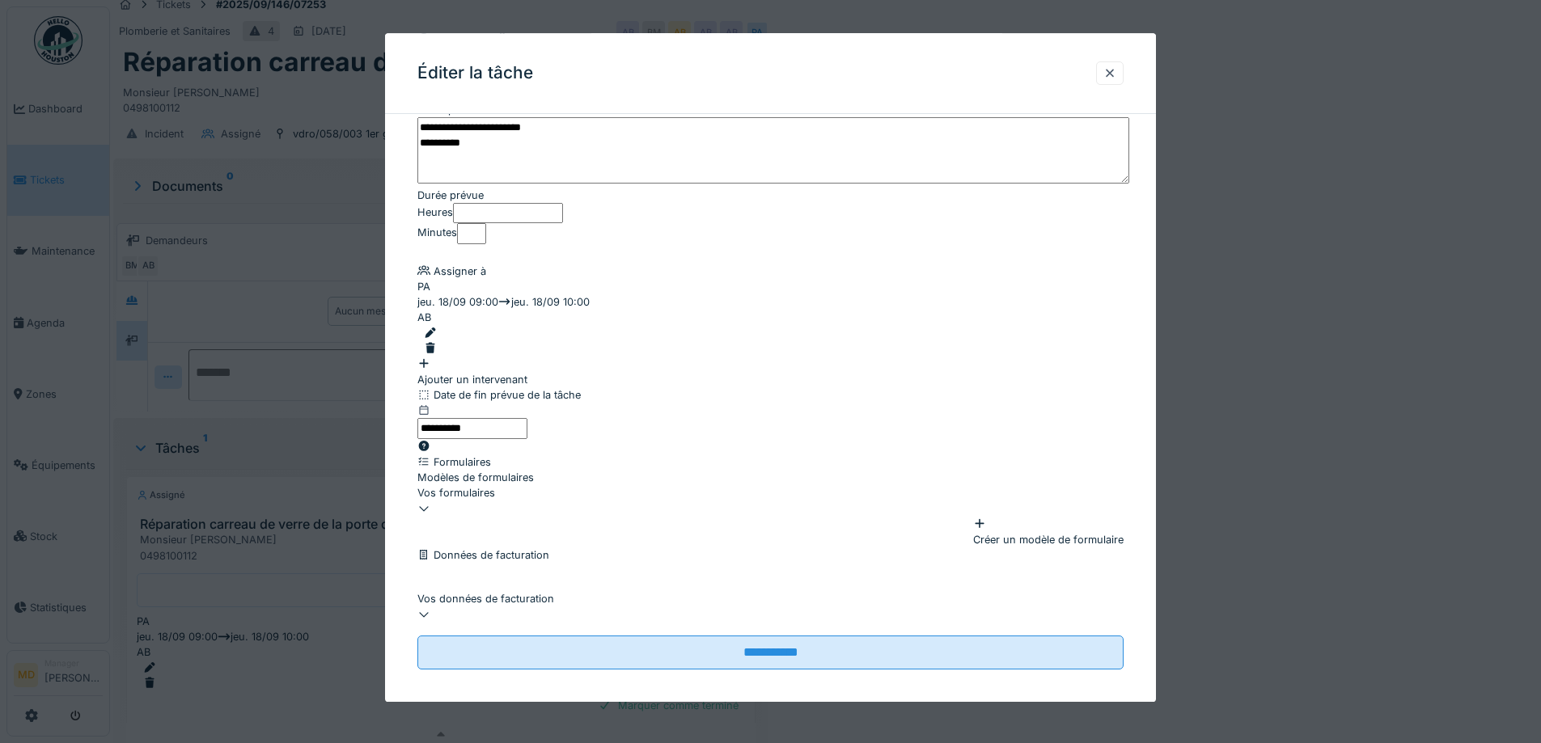
click at [1076, 326] on div at bounding box center [774, 333] width 700 height 15
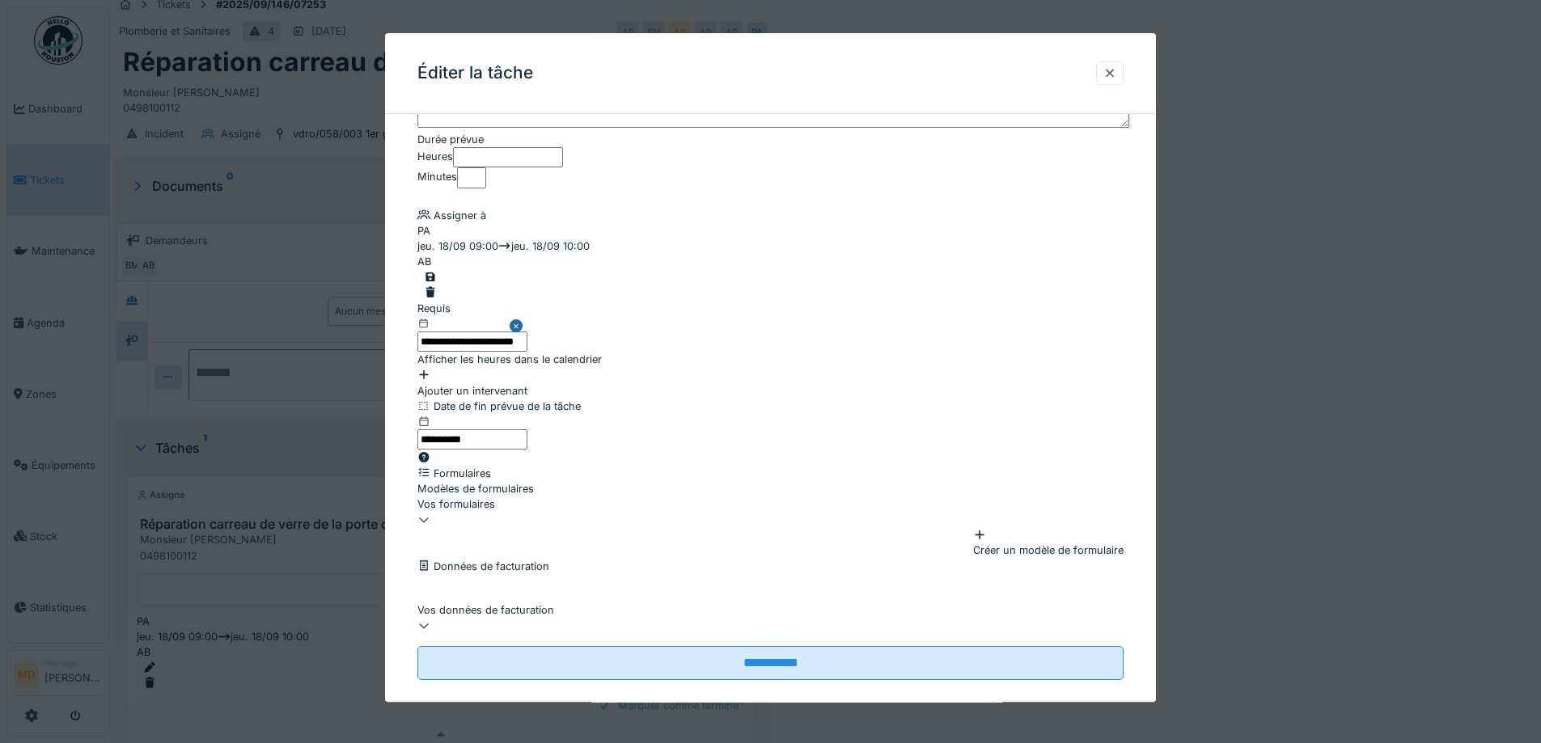
click at [452, 355] on div "Afficher les heures dans le calendrier" at bounding box center [509, 360] width 184 height 15
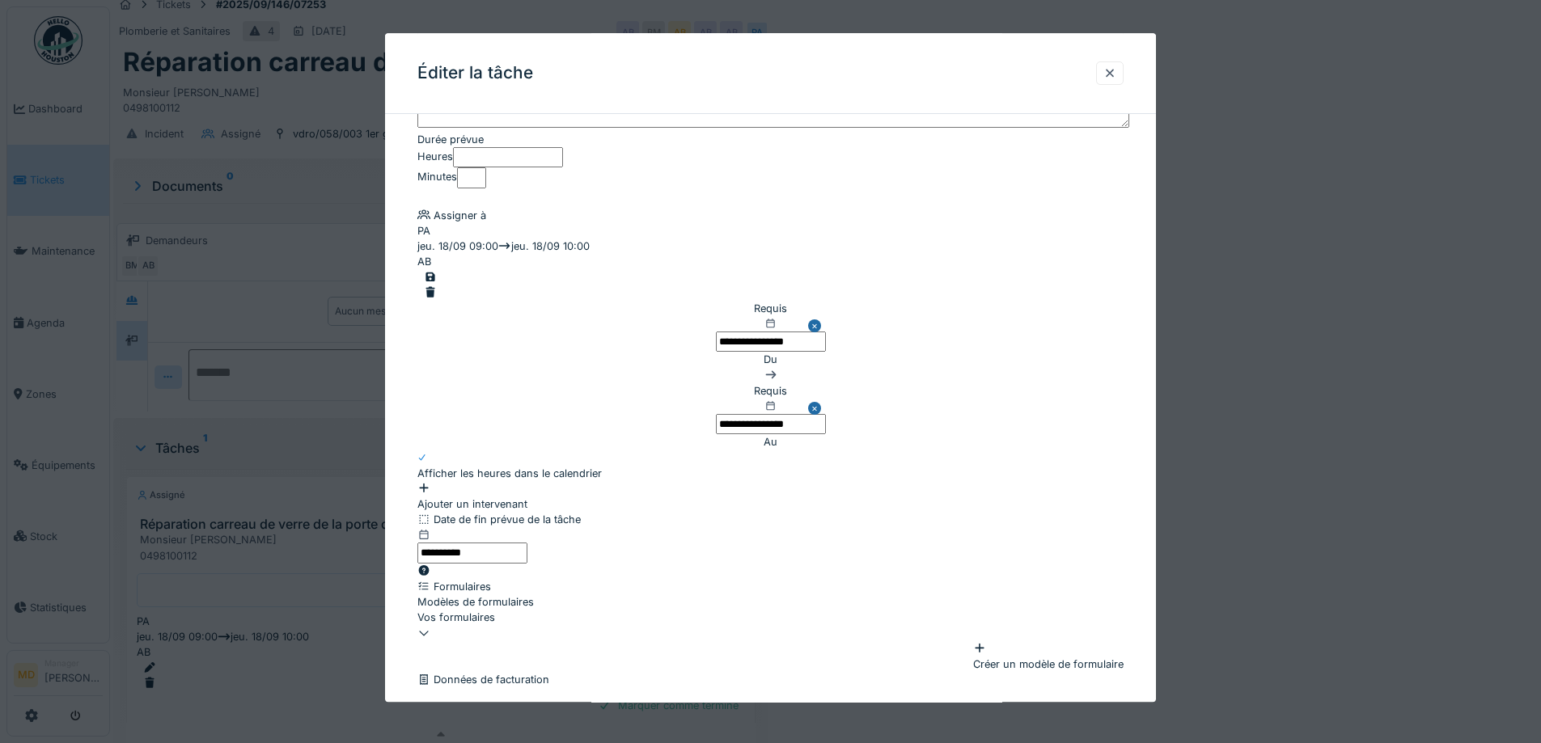
click at [716, 341] on input "**********" at bounding box center [771, 342] width 110 height 20
click at [655, 144] on div "22" at bounding box center [653, 133] width 22 height 22
click at [871, 37] on li "15:00" at bounding box center [864, 25] width 69 height 24
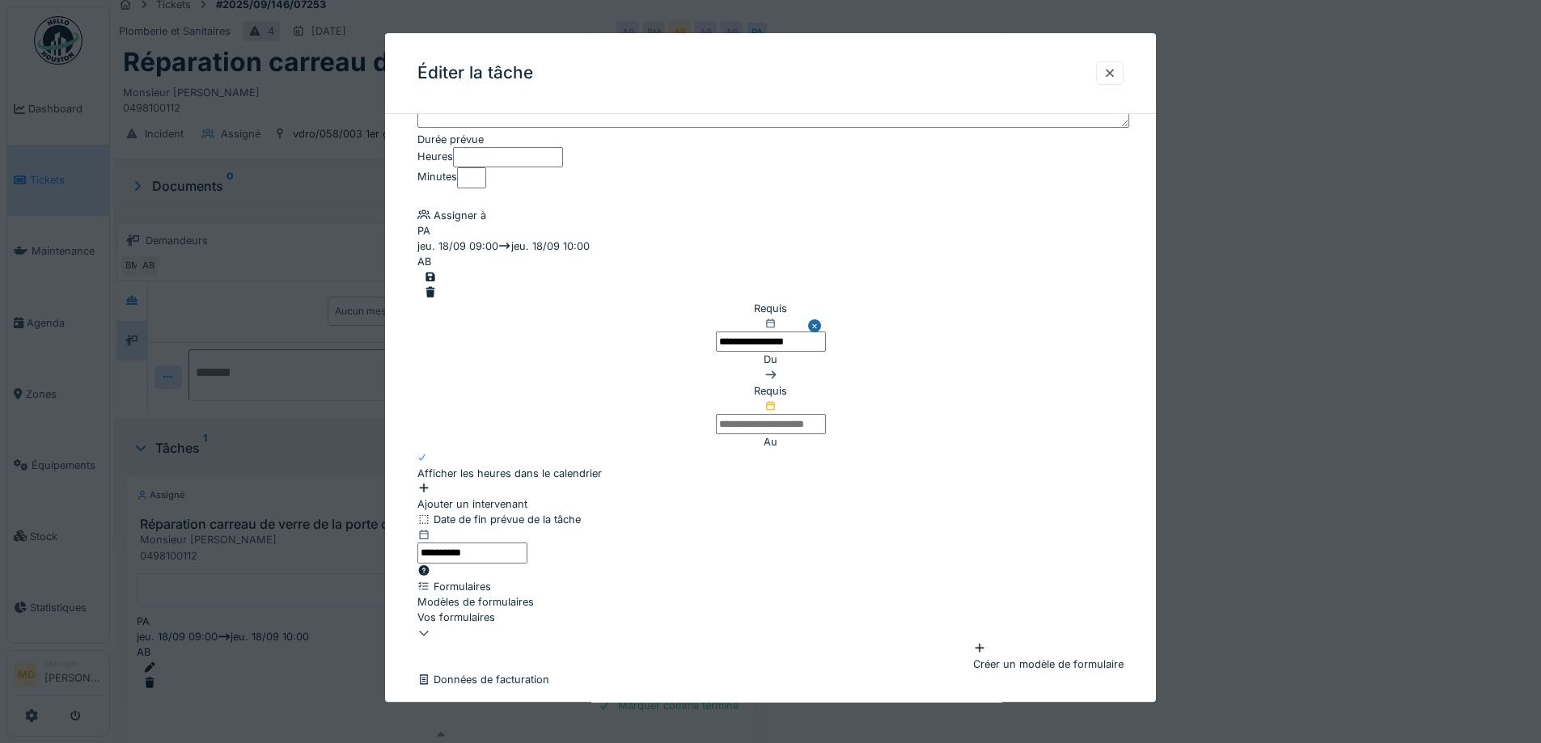
click at [716, 426] on input "text" at bounding box center [771, 424] width 110 height 20
click at [664, 144] on div "22" at bounding box center [653, 133] width 22 height 22
click at [860, 45] on li "16:00" at bounding box center [864, 33] width 69 height 24
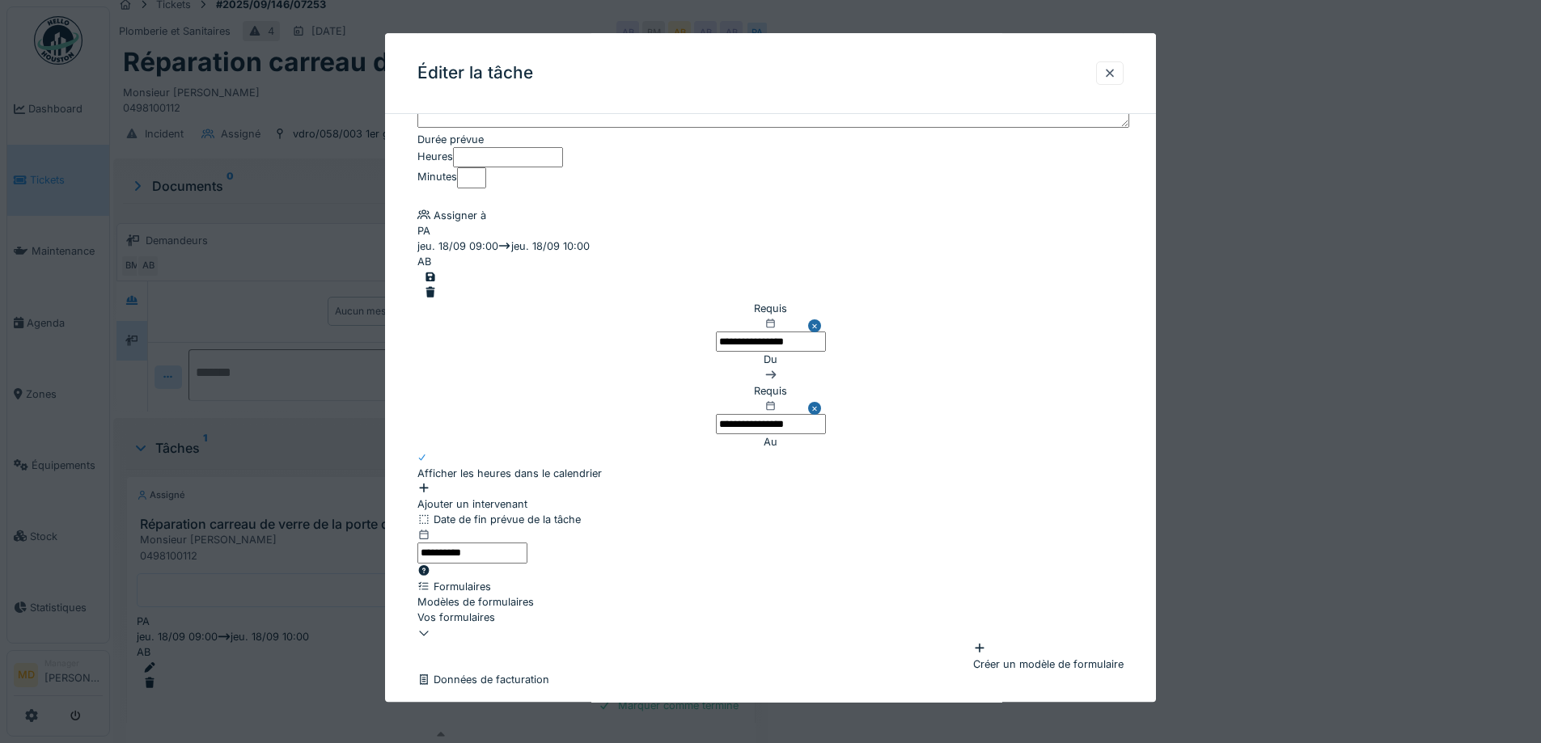
click at [437, 274] on div at bounding box center [430, 277] width 13 height 15
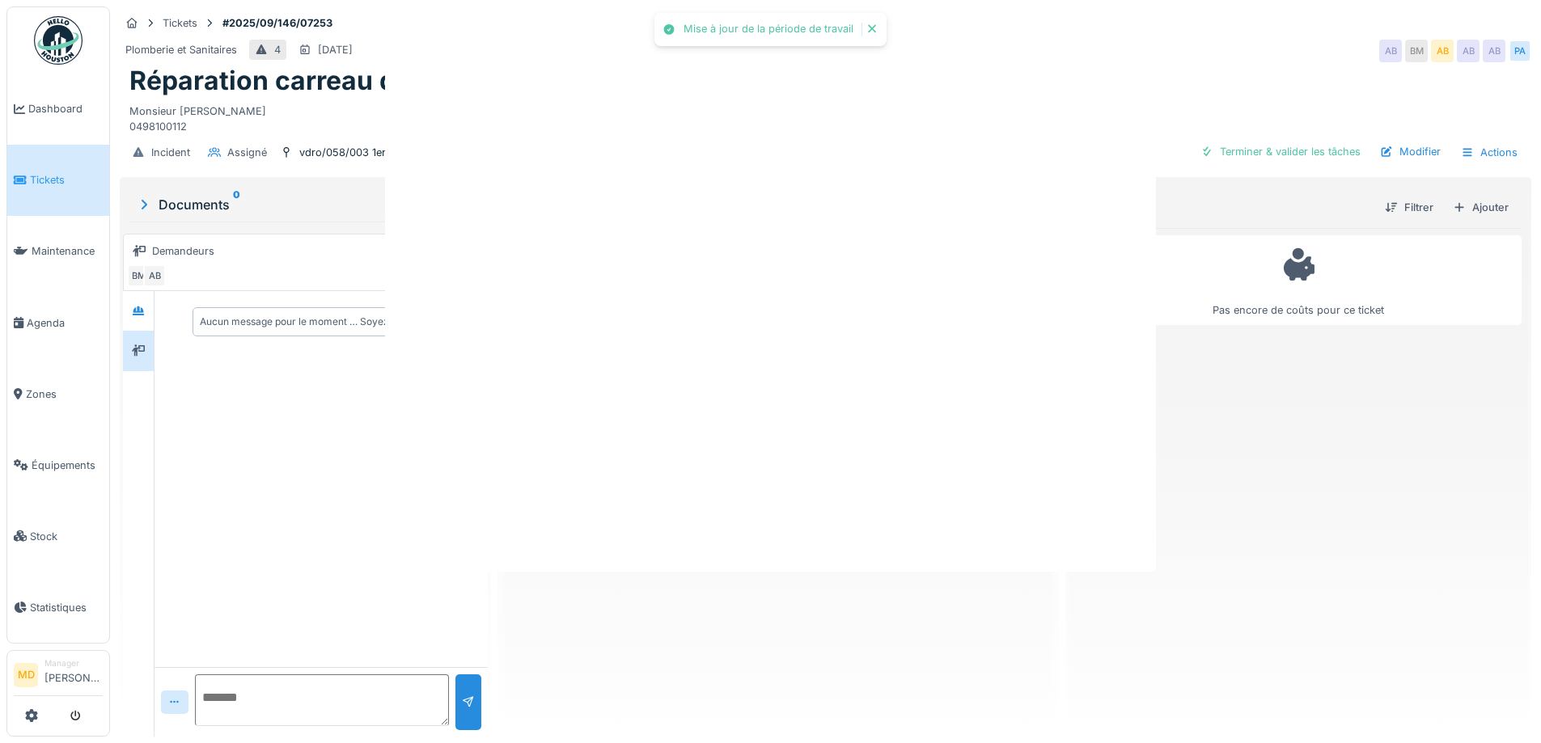
scroll to position [0, 0]
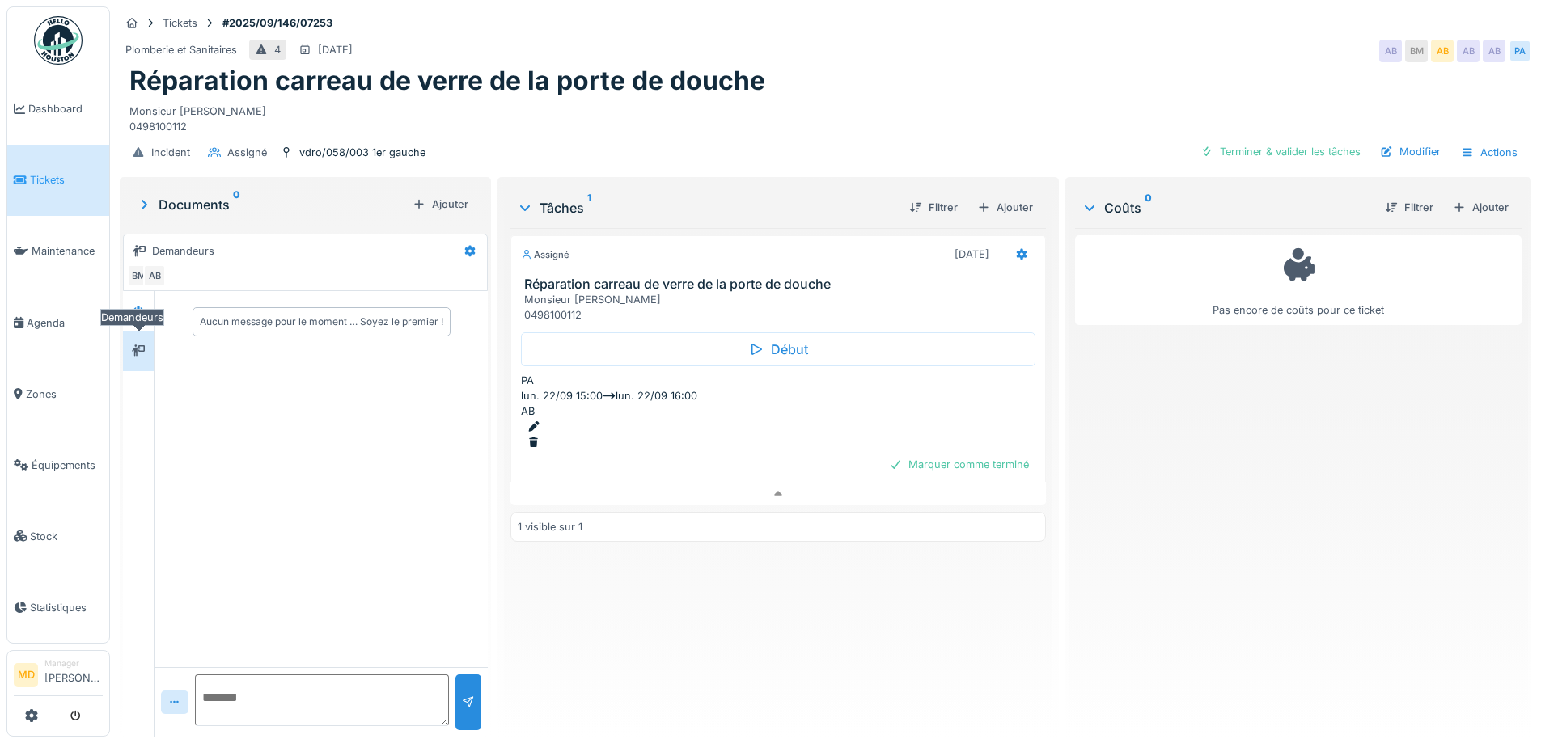
click at [136, 345] on icon at bounding box center [138, 350] width 13 height 11
click at [266, 696] on textarea at bounding box center [322, 701] width 254 height 52
type textarea "**********"
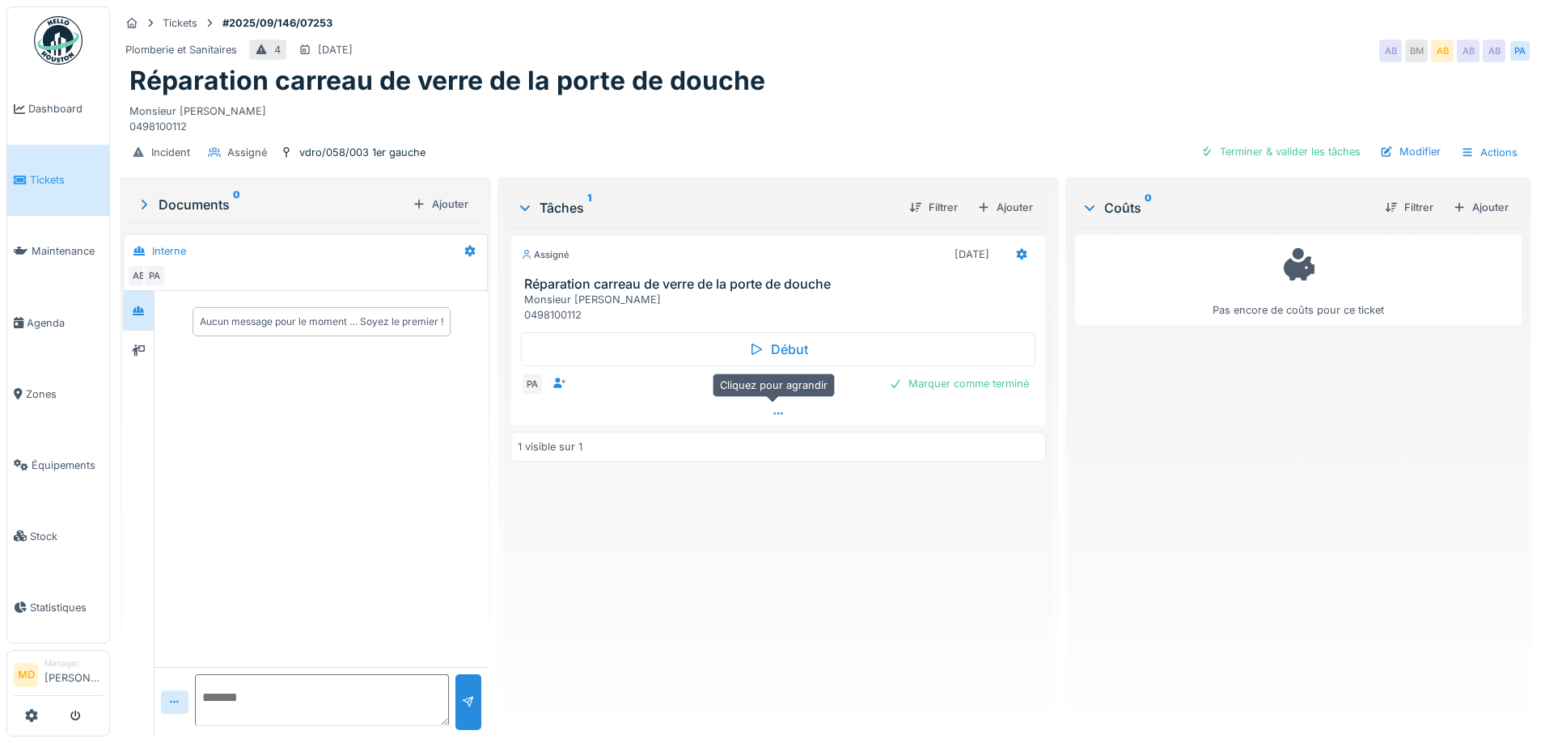
click at [771, 408] on div at bounding box center [777, 413] width 535 height 23
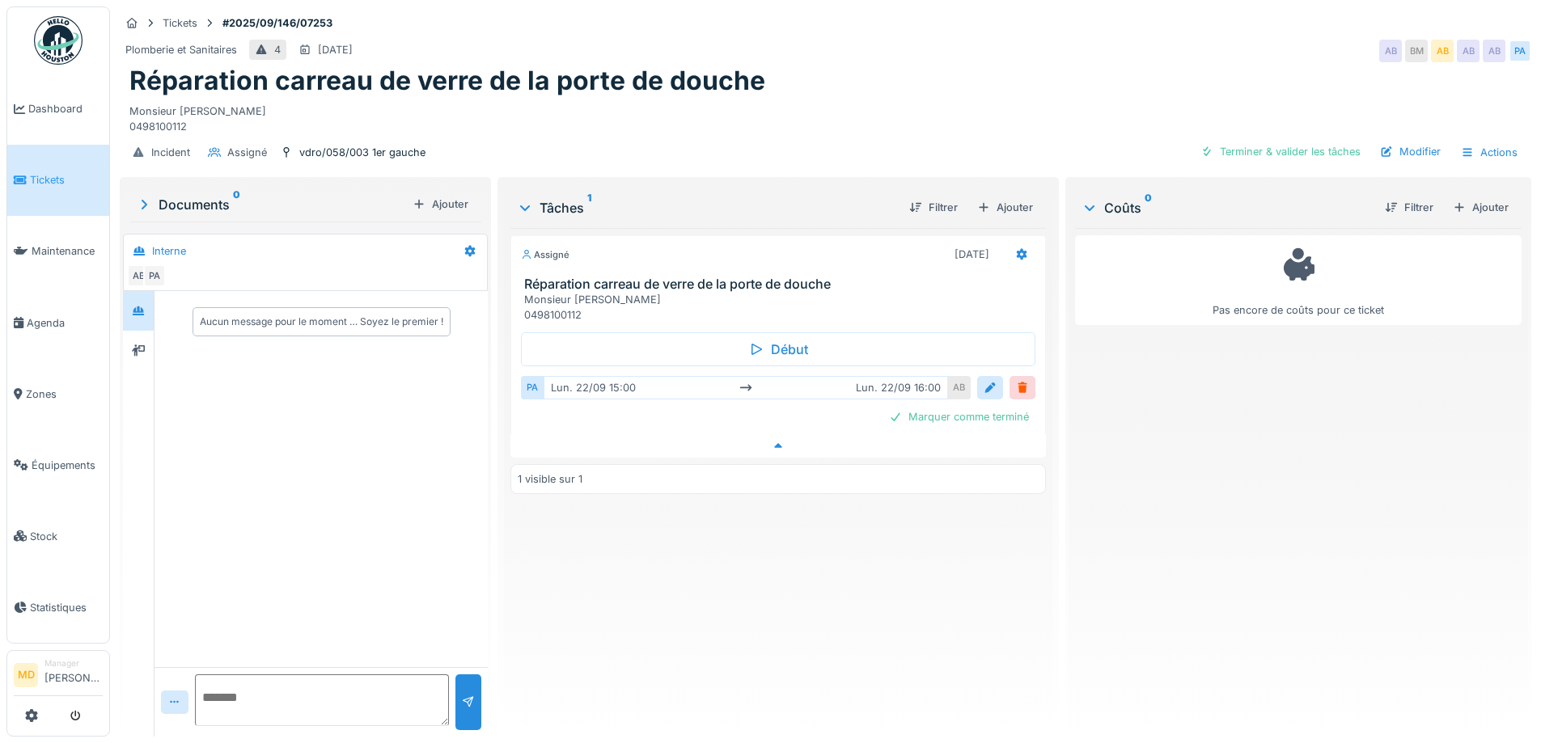
scroll to position [12, 0]
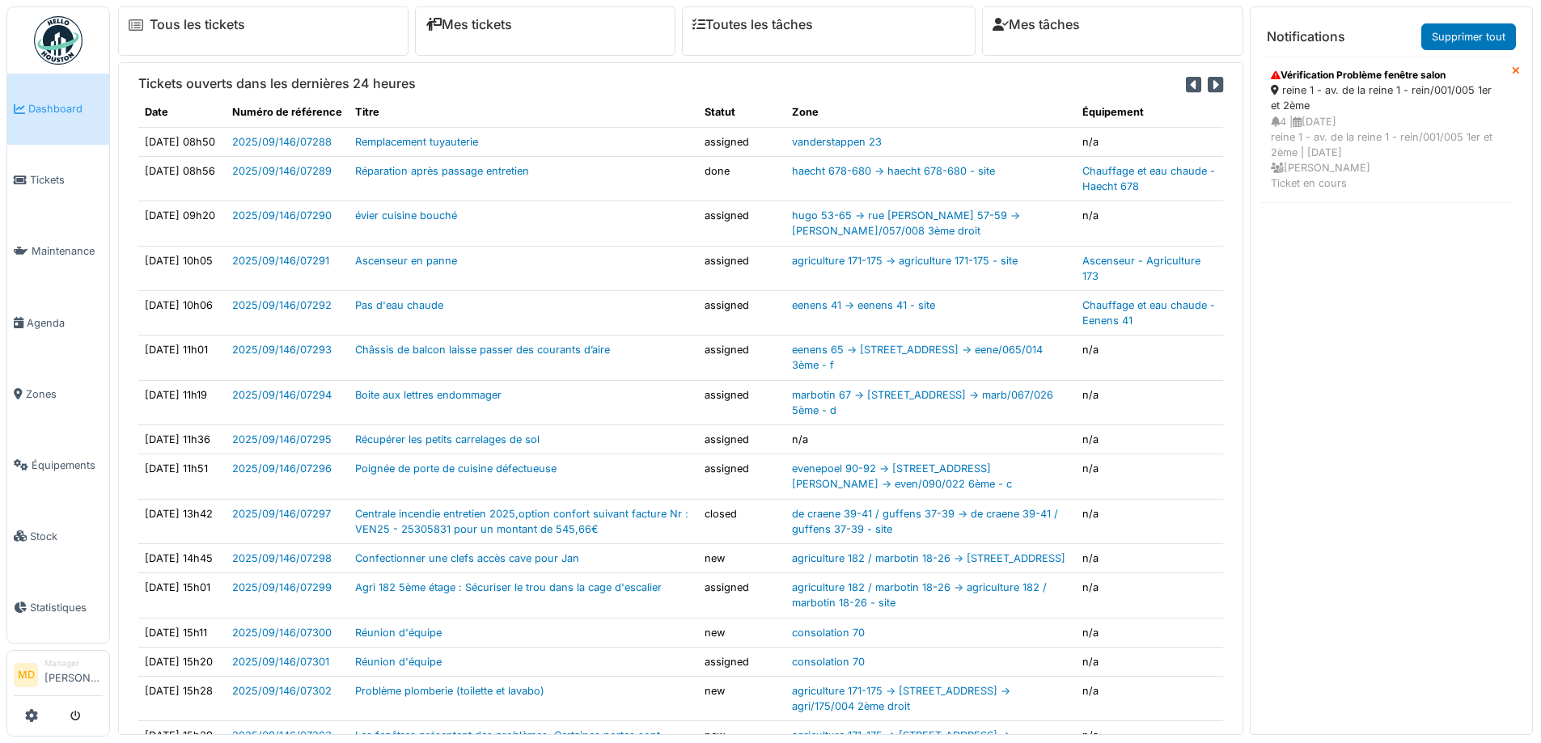
click at [1364, 140] on div "4 | [DATE] reine 1 - av. de la reine 1 - rein/001/005 1er et 2ème | [DATE] Moua…" at bounding box center [1386, 153] width 231 height 78
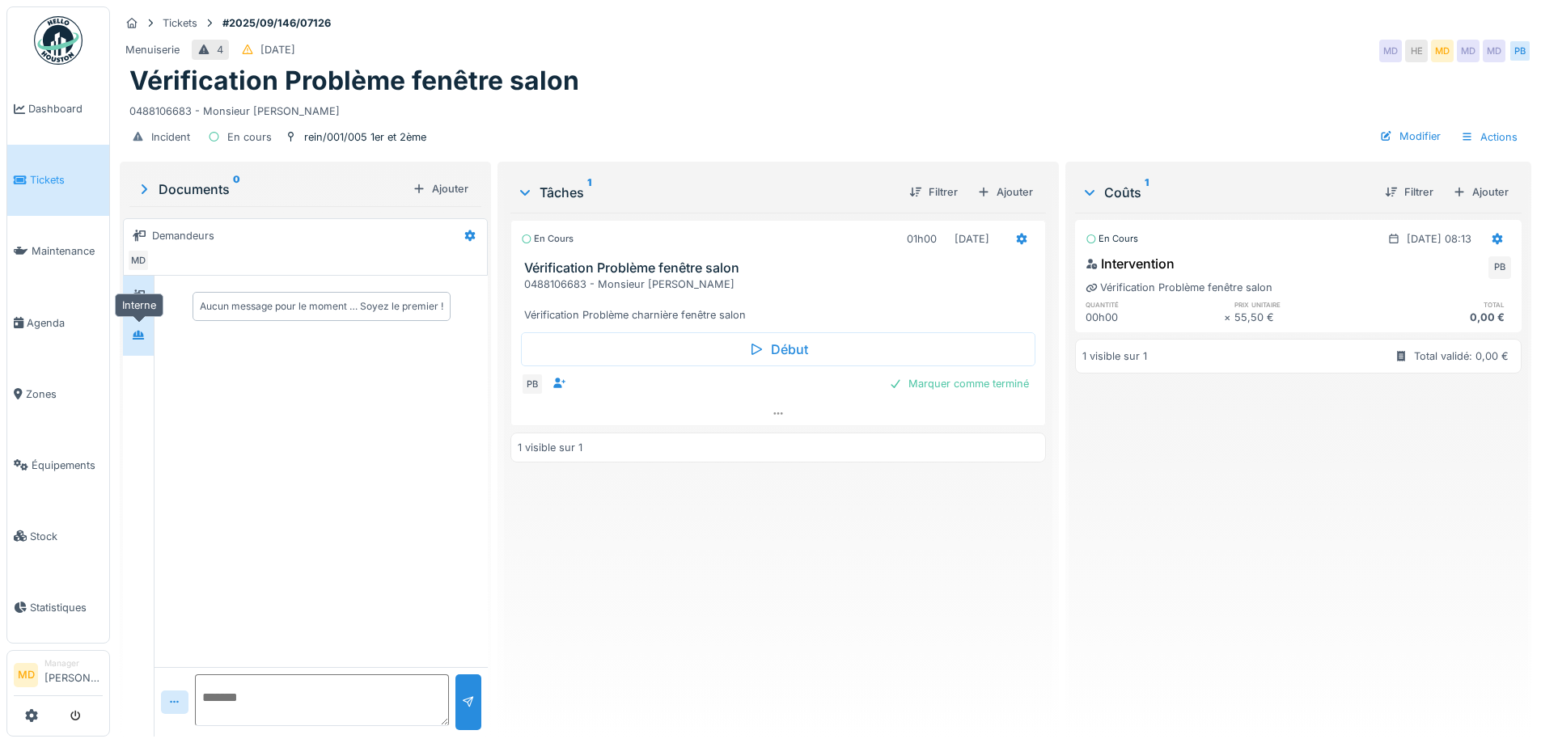
click at [135, 331] on icon at bounding box center [138, 335] width 13 height 11
click at [150, 289] on div at bounding box center [138, 296] width 24 height 20
click at [69, 114] on span "Dashboard" at bounding box center [65, 108] width 74 height 15
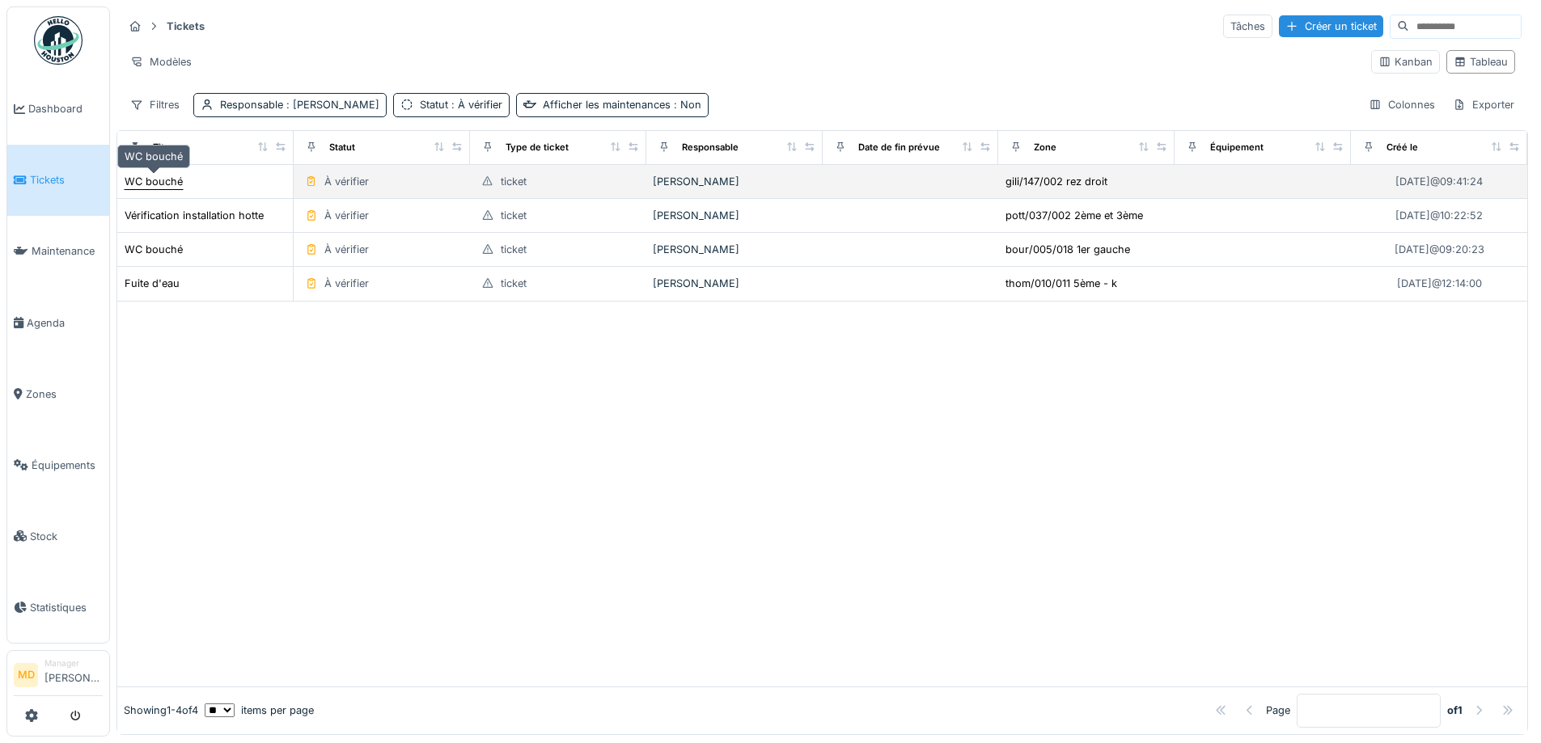
click at [138, 188] on div "WC bouché" at bounding box center [154, 181] width 58 height 15
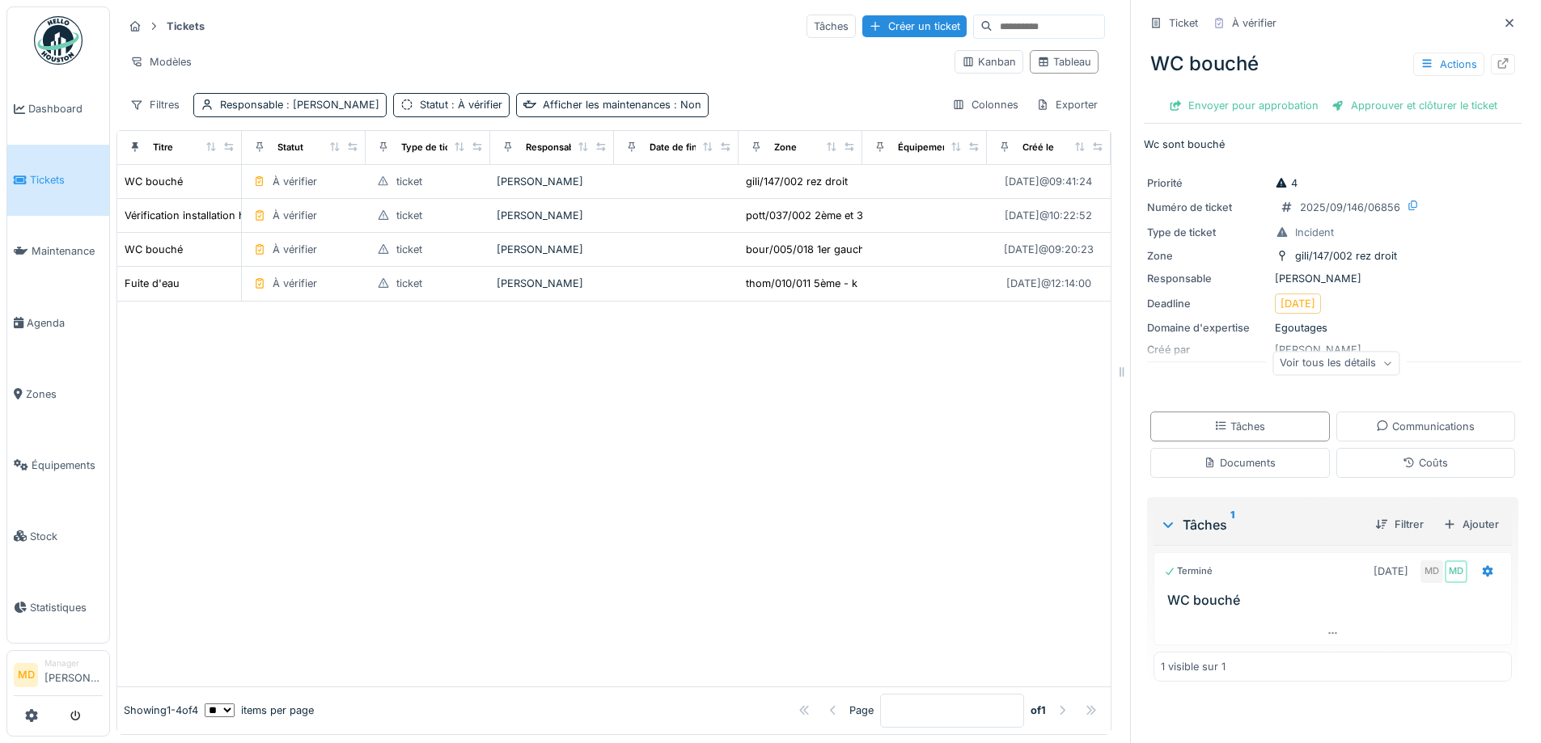
scroll to position [12, 0]
click at [1496, 58] on icon at bounding box center [1502, 63] width 13 height 11
click at [56, 119] on link "Dashboard" at bounding box center [58, 109] width 102 height 71
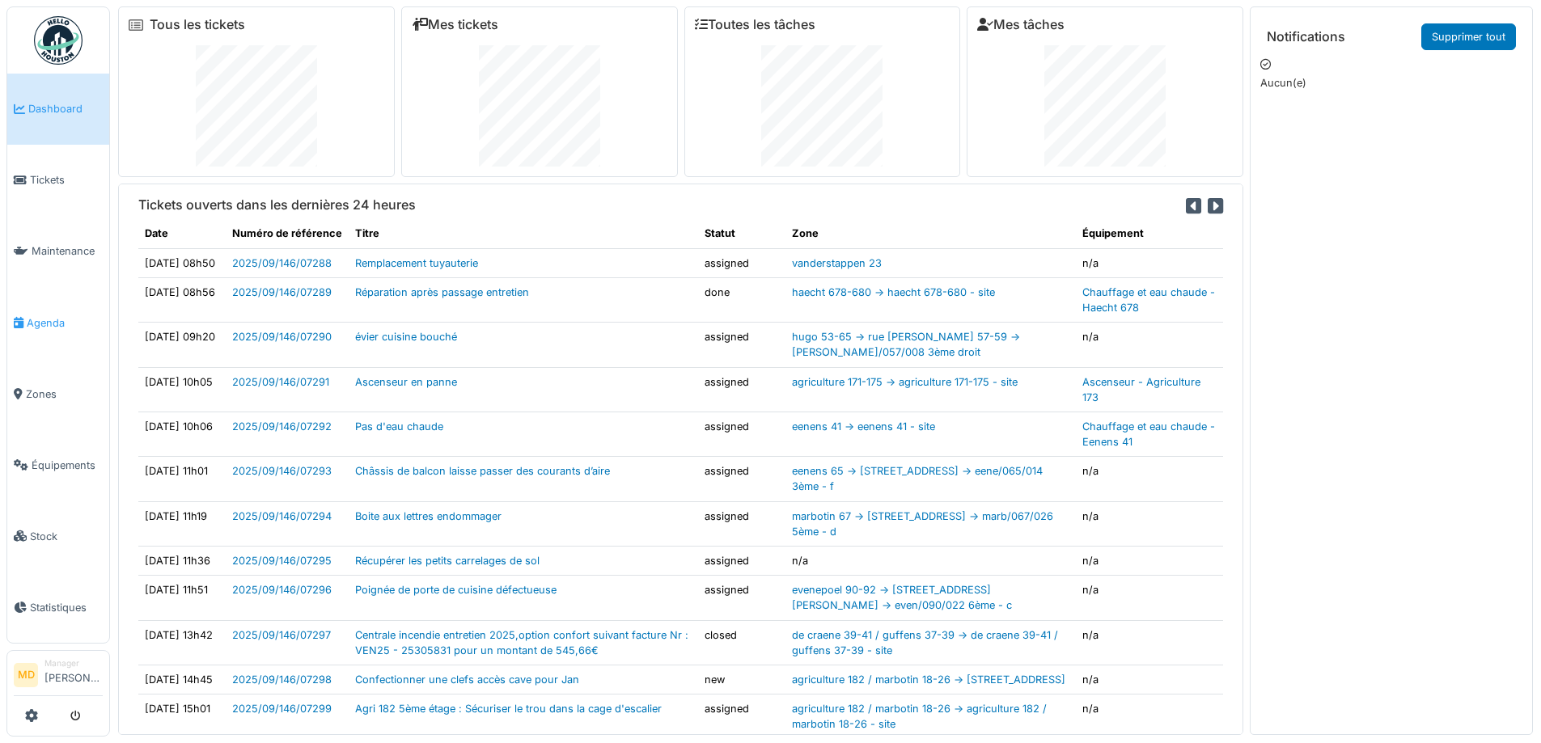
click at [56, 324] on link "Agenda" at bounding box center [58, 322] width 102 height 71
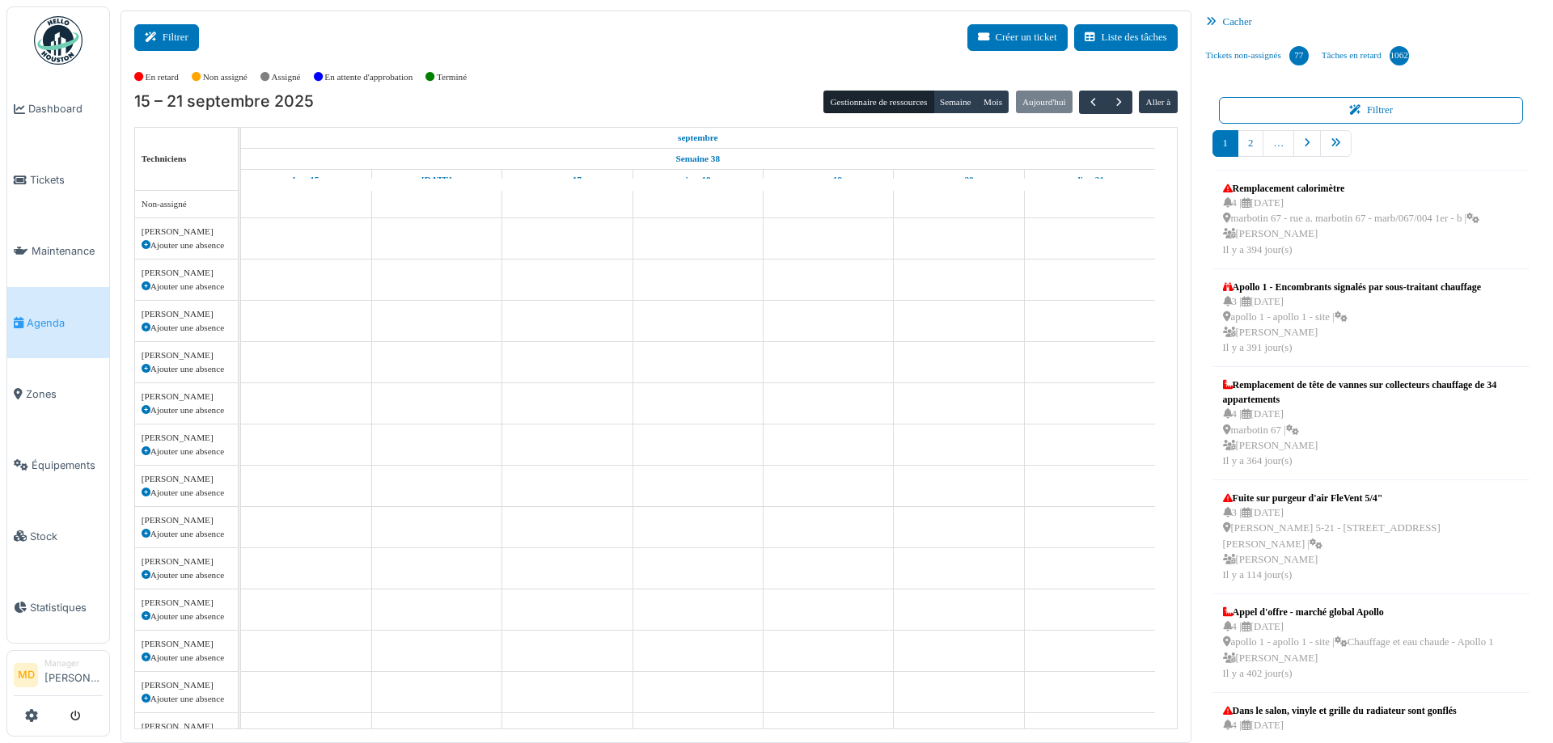
click at [181, 46] on button "Filtrer" at bounding box center [166, 37] width 65 height 27
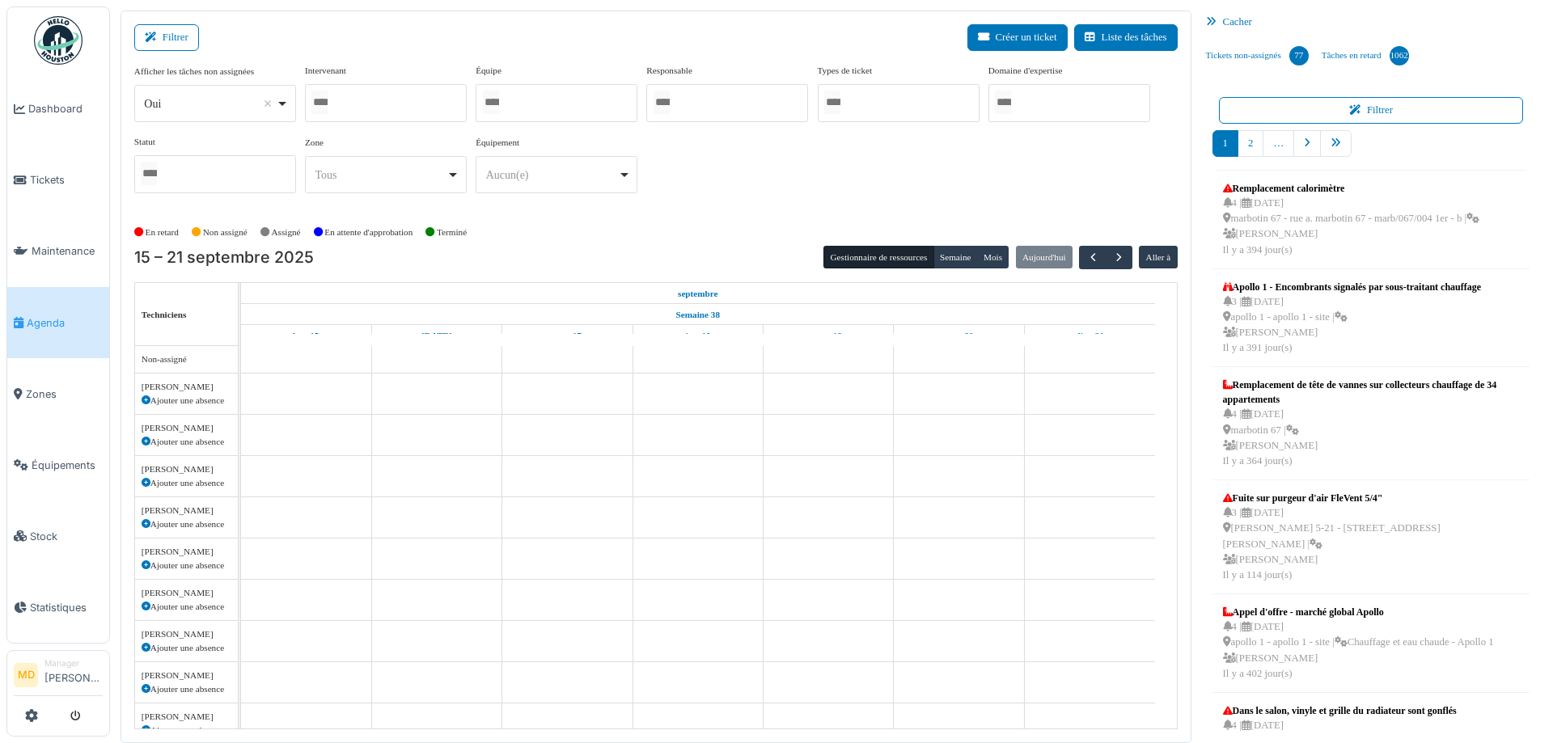
click at [398, 102] on div at bounding box center [386, 103] width 162 height 38
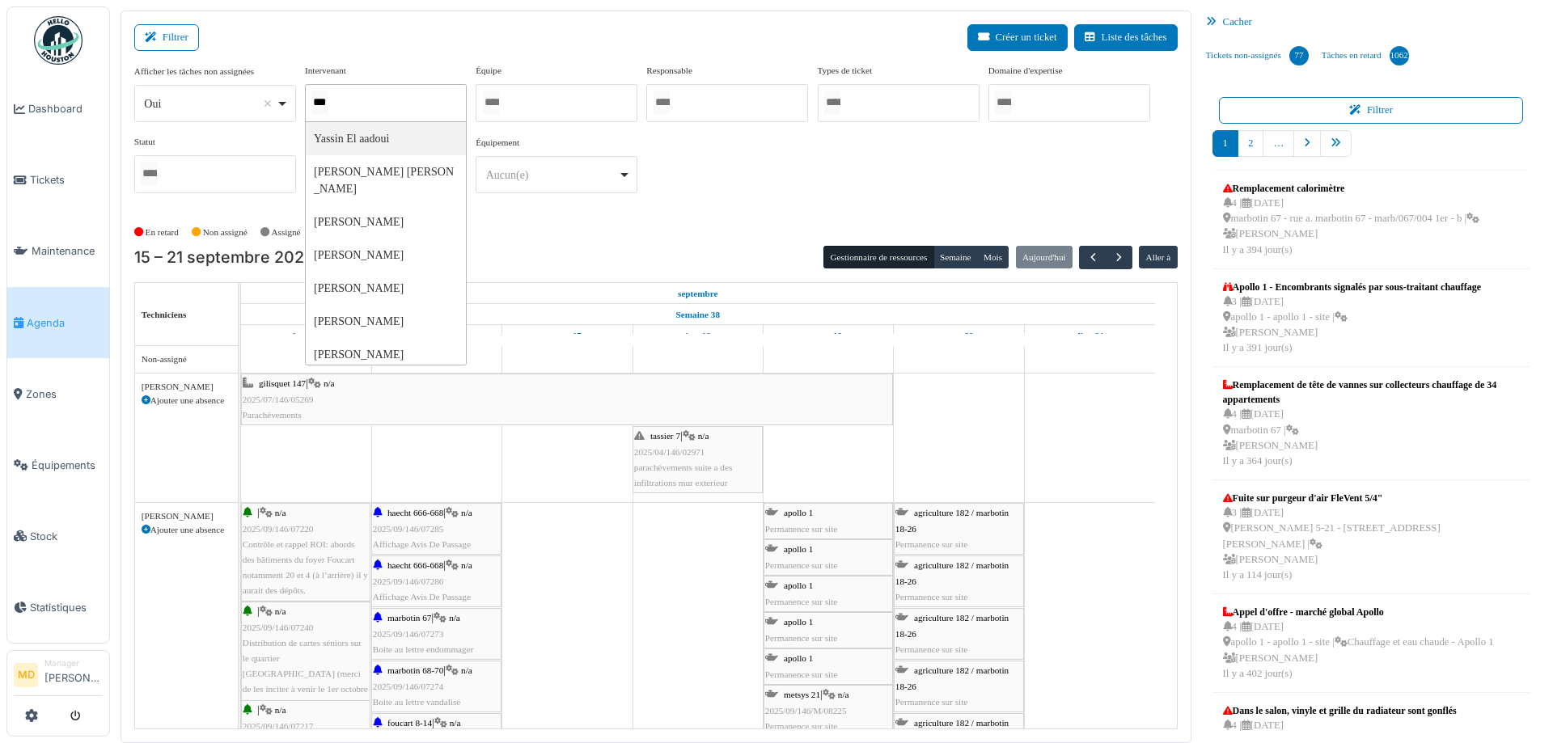
type input "****"
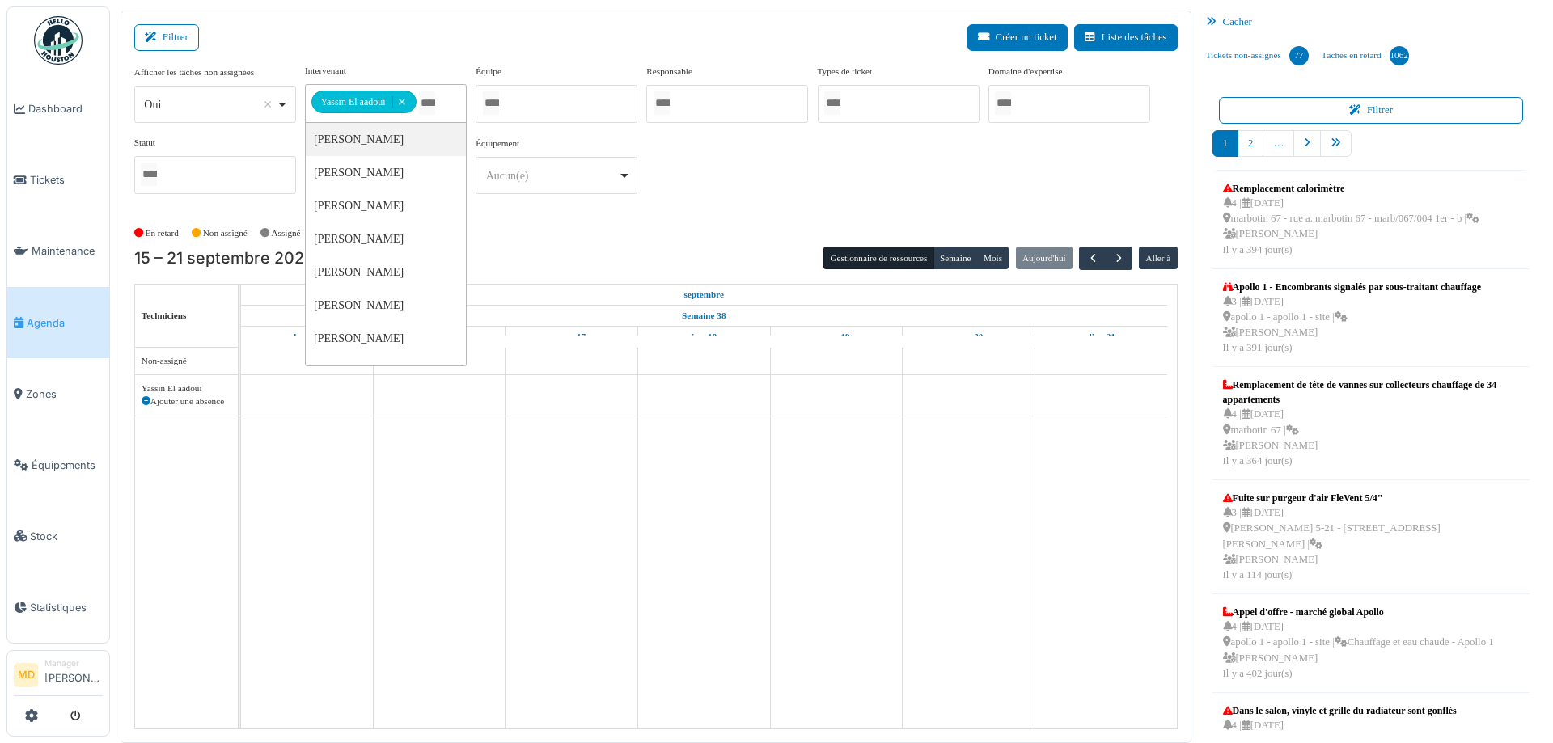
click at [765, 173] on div "**********" at bounding box center [655, 135] width 1043 height 143
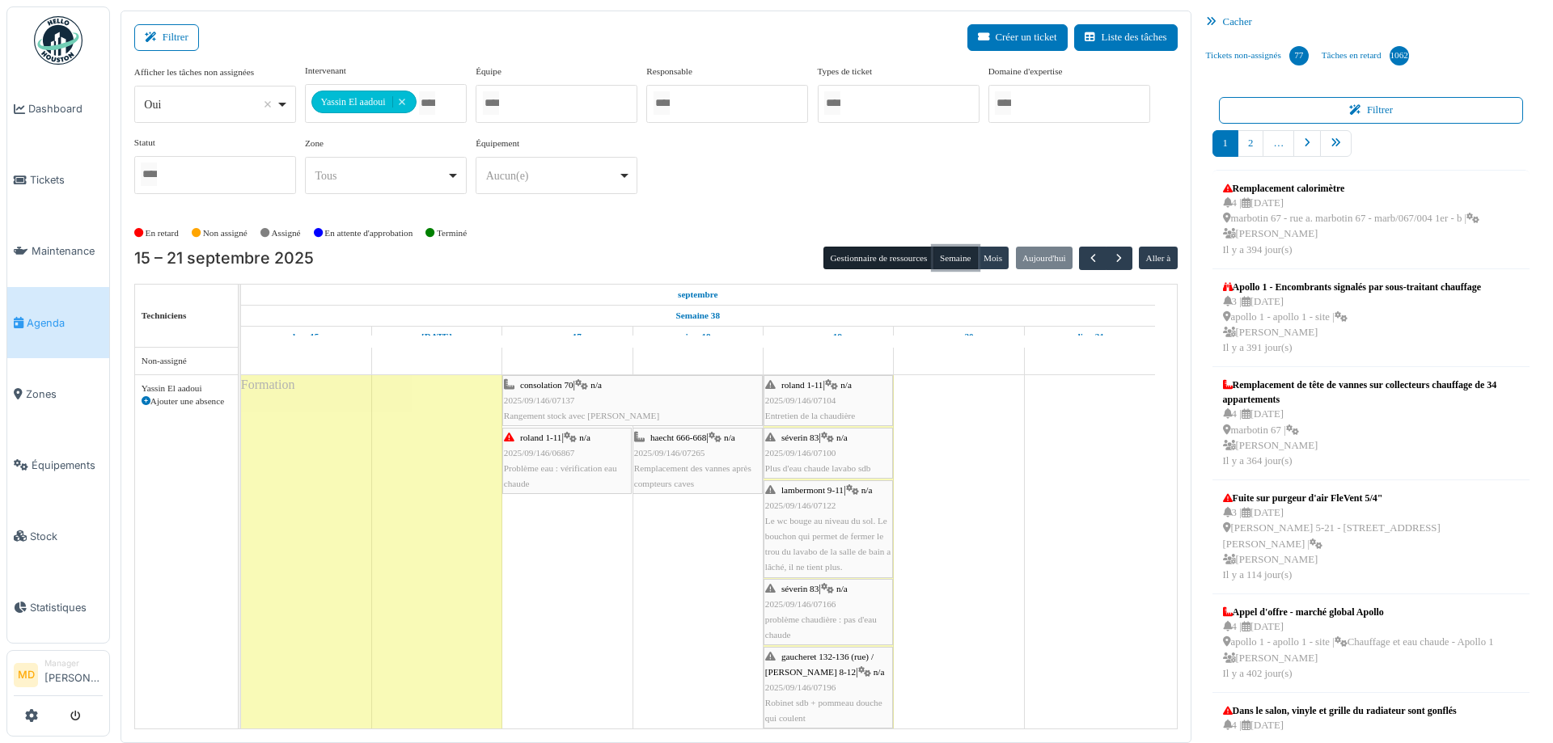
click at [942, 260] on button "Semaine" at bounding box center [955, 258] width 44 height 23
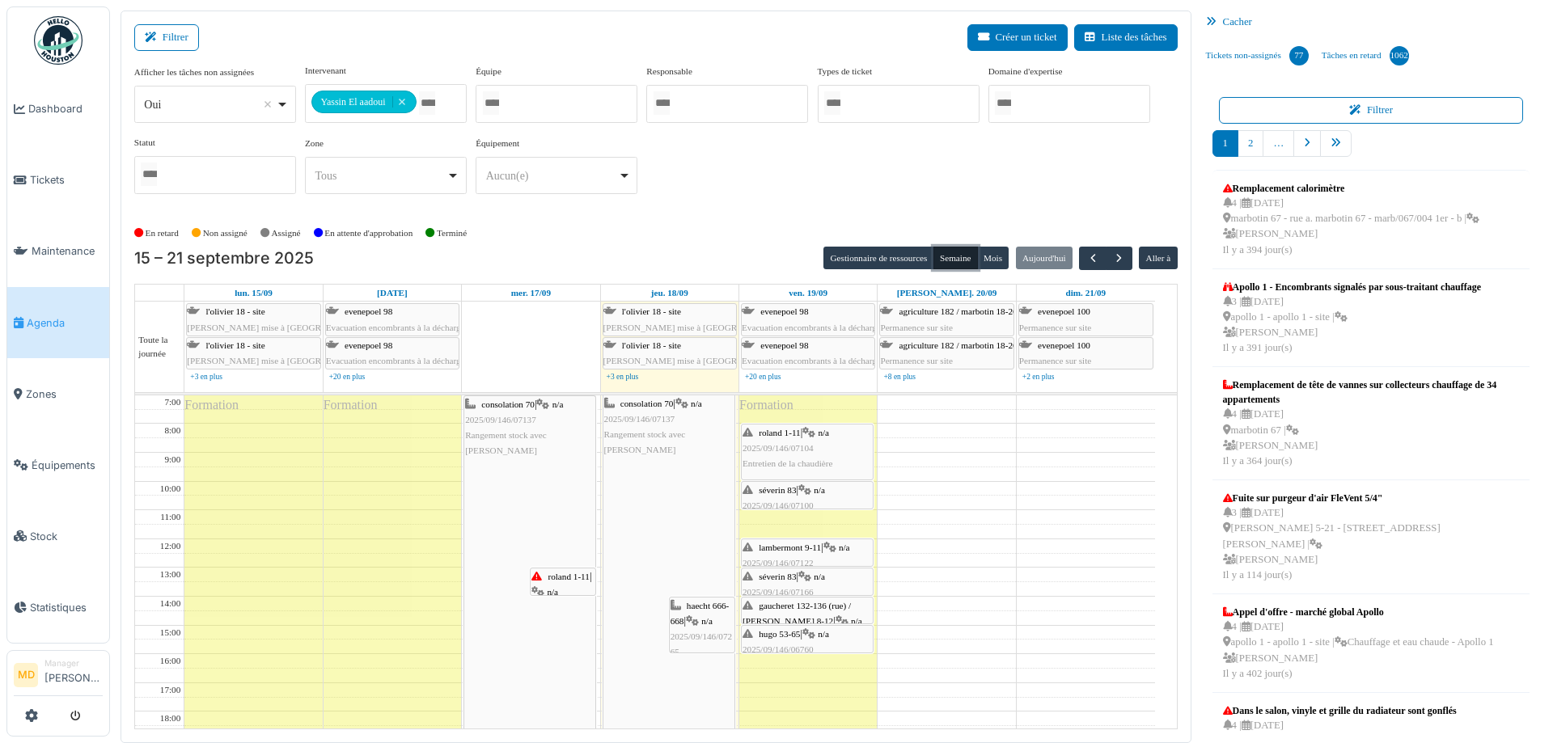
click at [794, 437] on div "roland 1-11 | n/a 2025/09/146/07104 Entretien de la chaudière" at bounding box center [807, 448] width 129 height 47
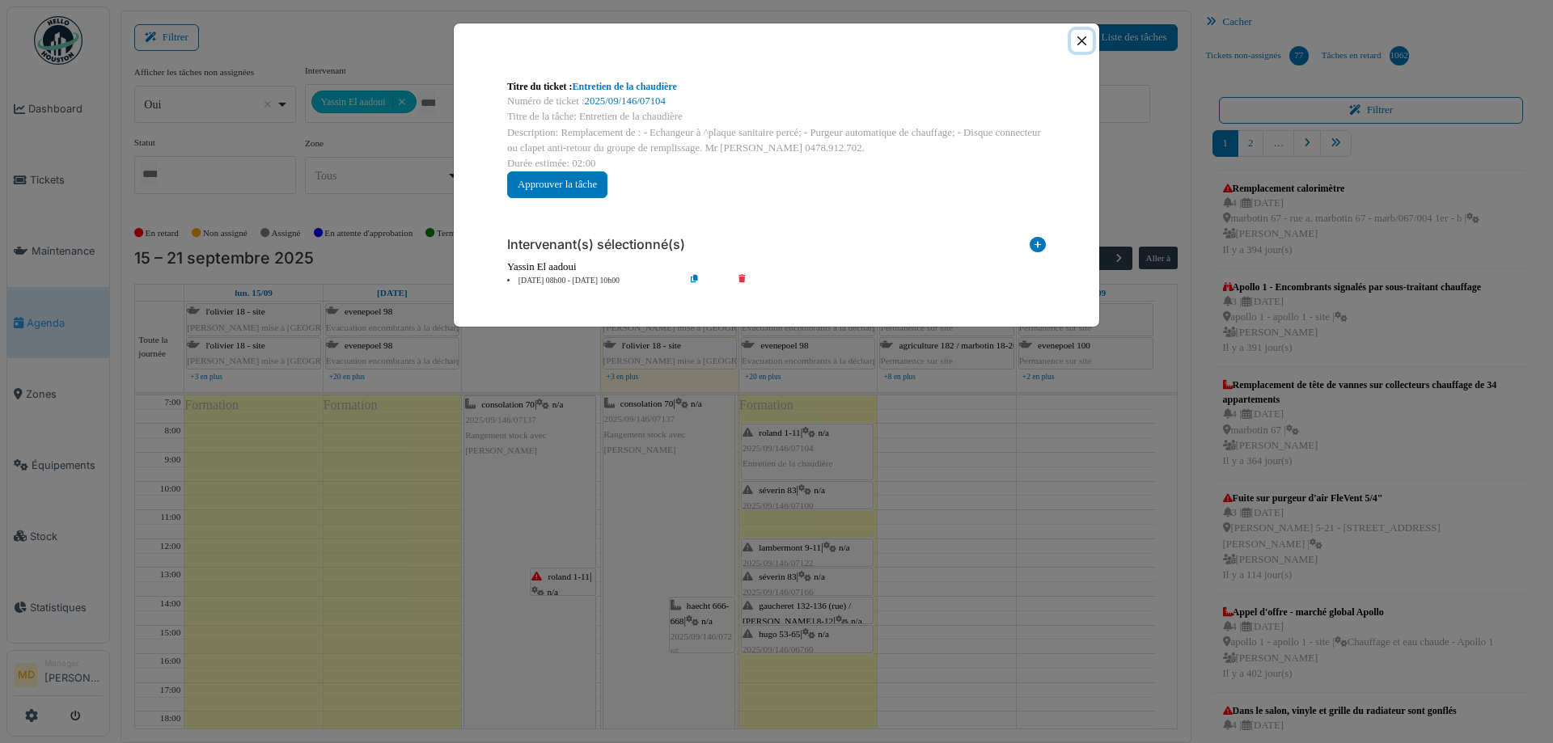
click at [1082, 42] on button "Close" at bounding box center [1082, 41] width 22 height 22
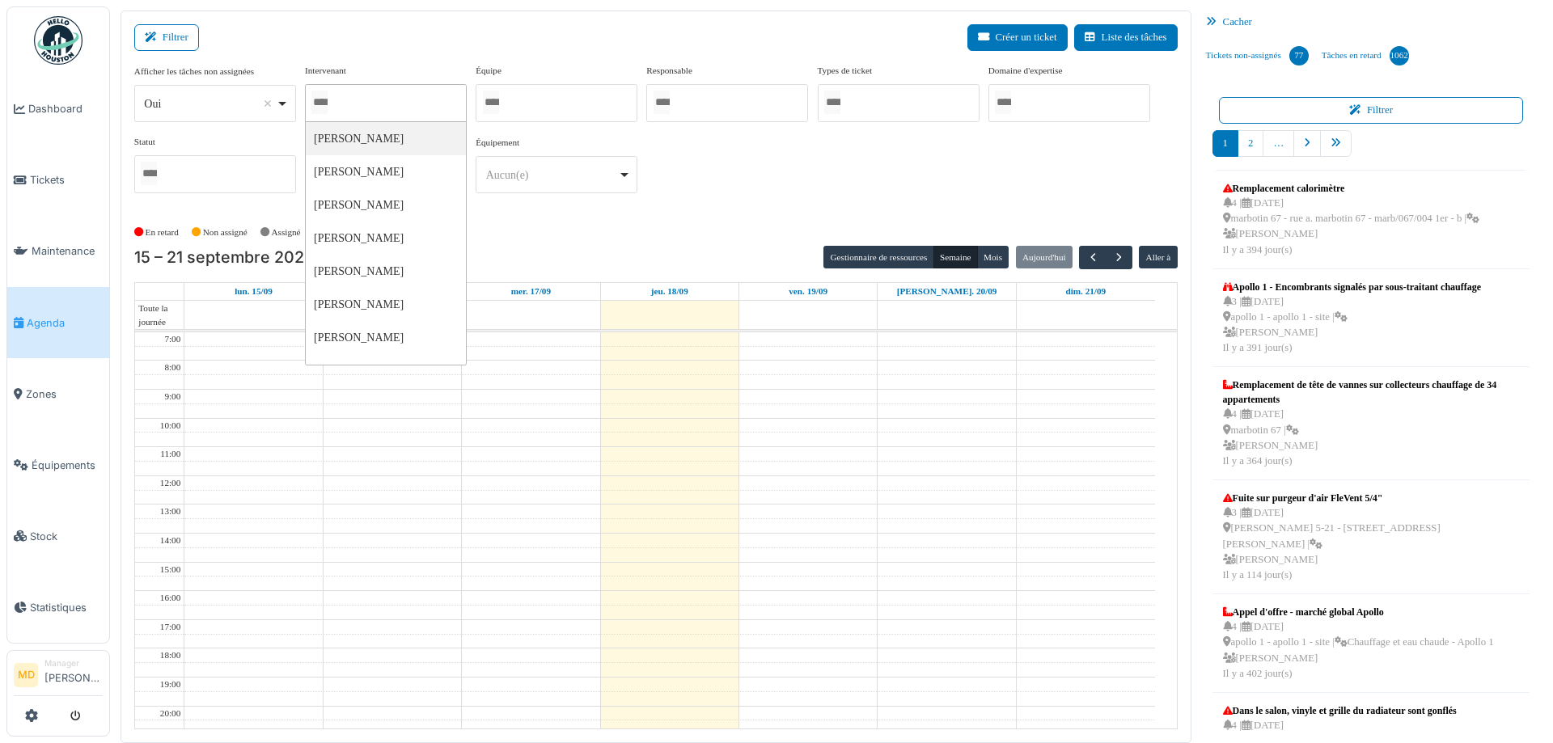
click at [404, 99] on div at bounding box center [386, 103] width 162 height 38
type input "***"
click at [792, 205] on div "**********" at bounding box center [655, 135] width 1043 height 143
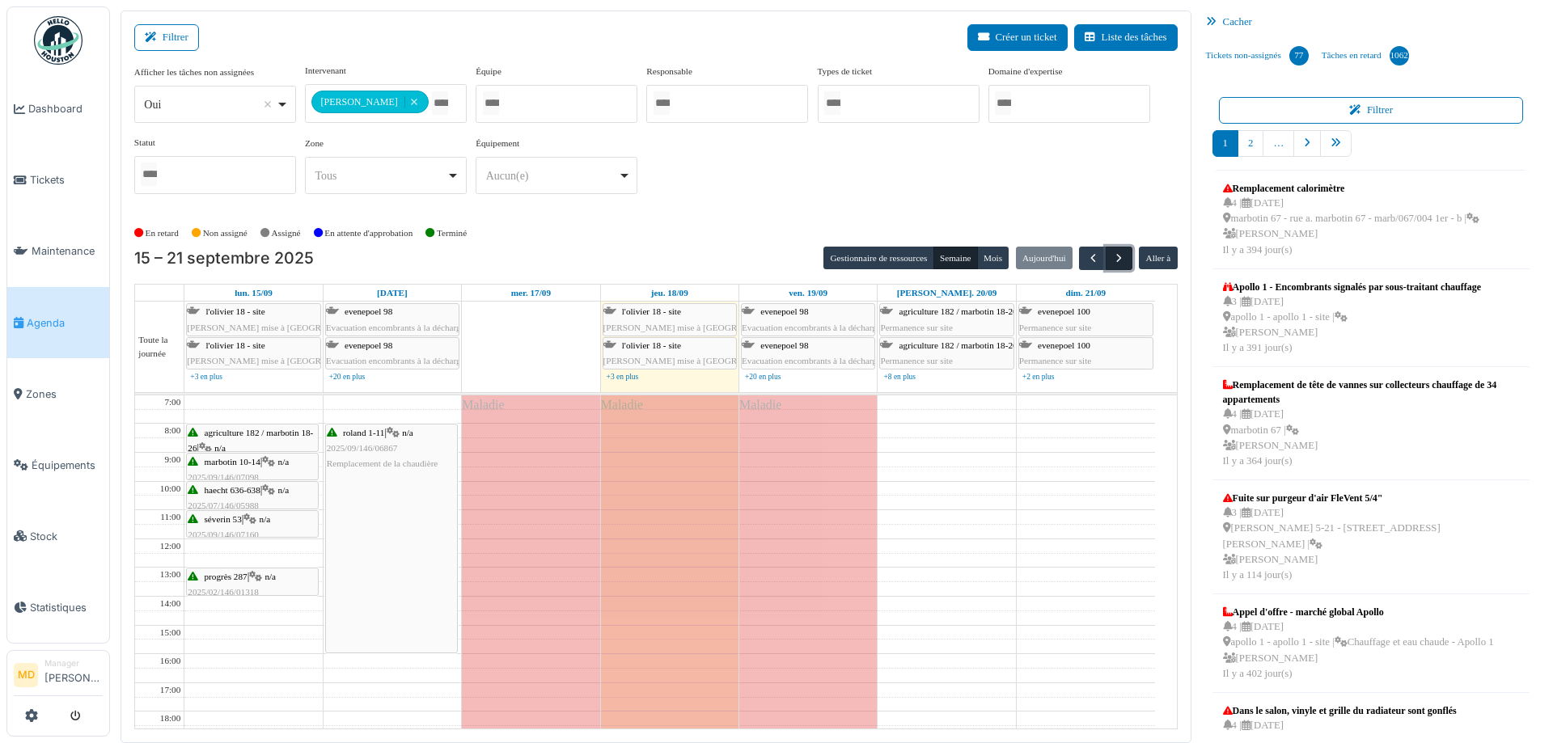
click at [1112, 257] on span "button" at bounding box center [1119, 259] width 14 height 14
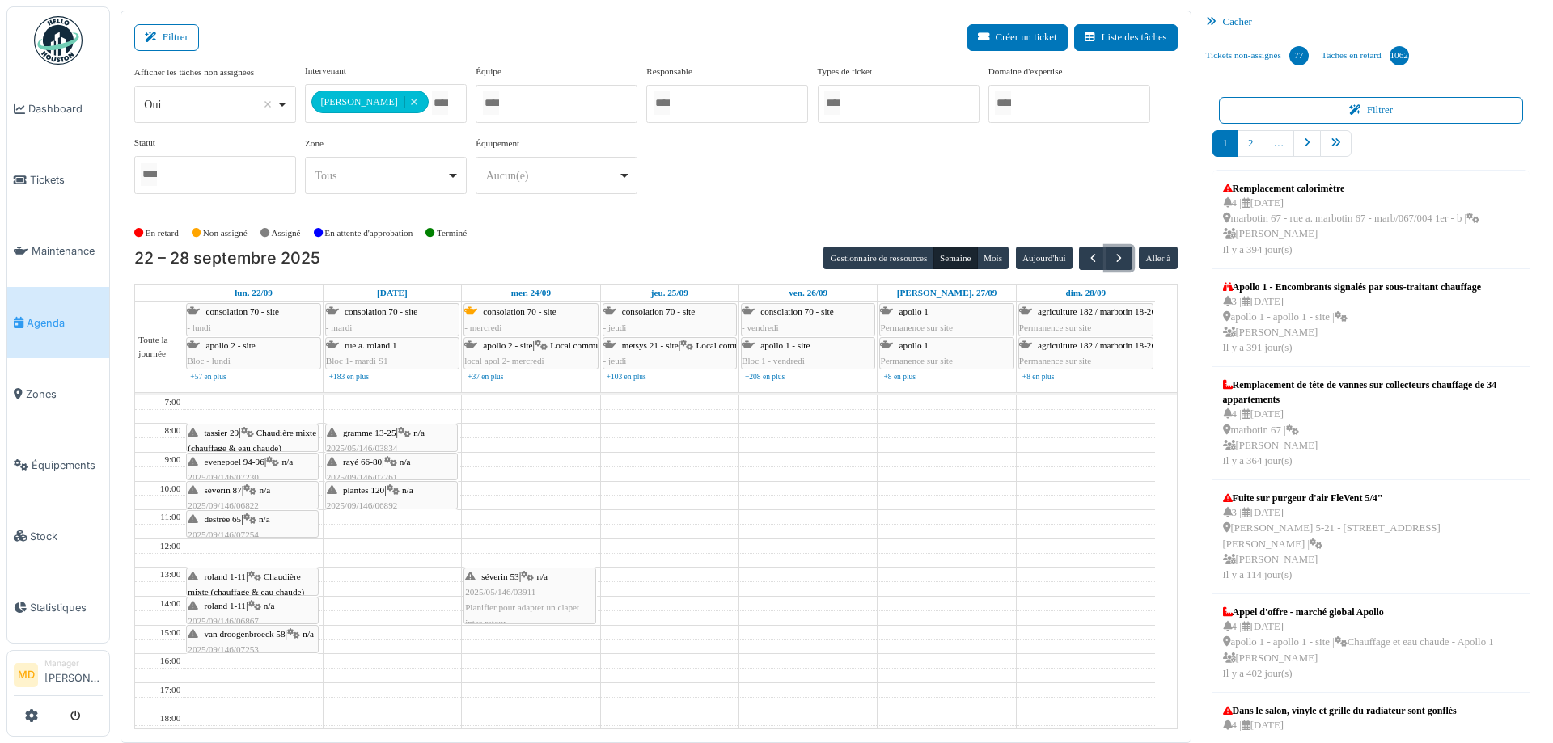
click at [257, 581] on icon at bounding box center [254, 577] width 13 height 11
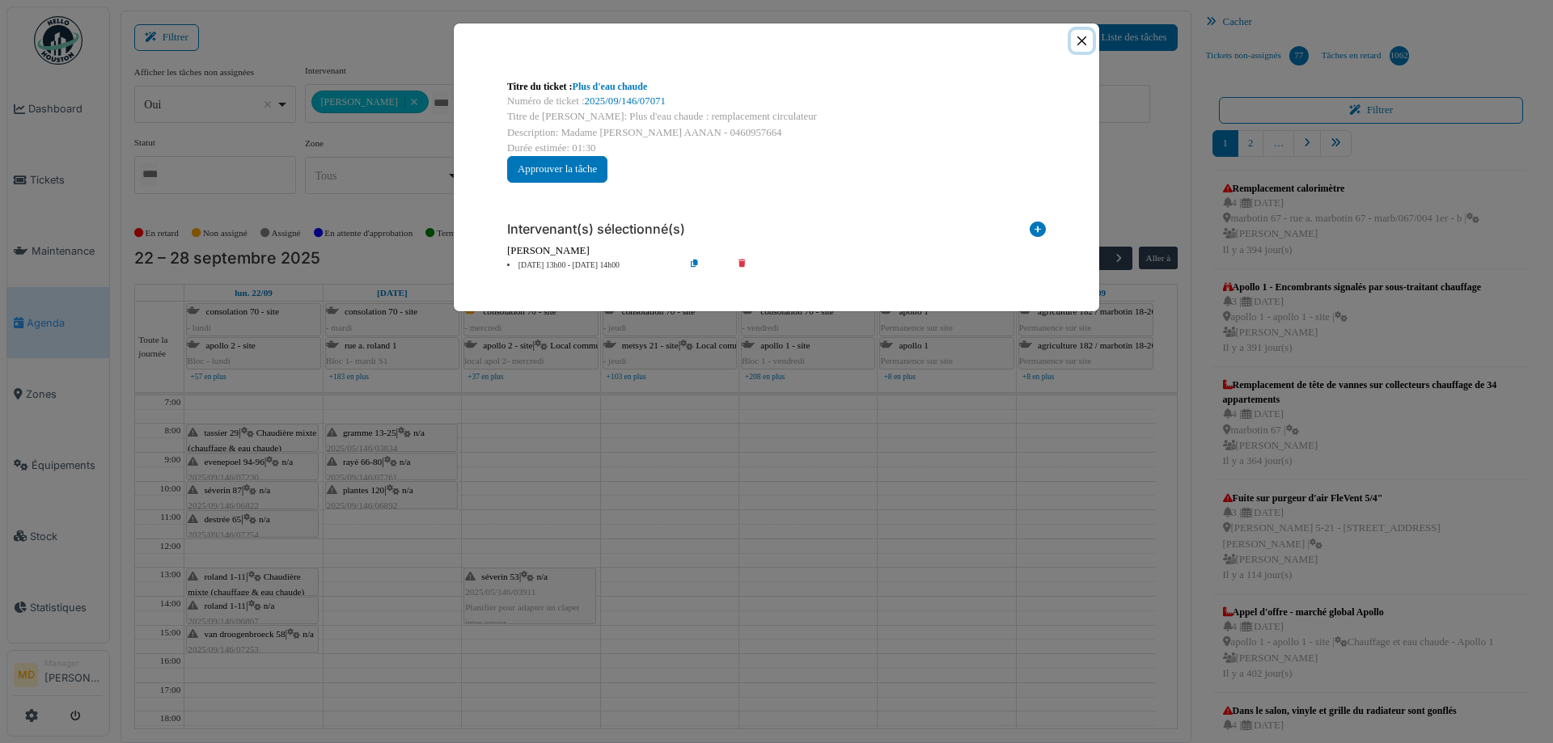
click at [1083, 33] on button "Close" at bounding box center [1082, 41] width 22 height 22
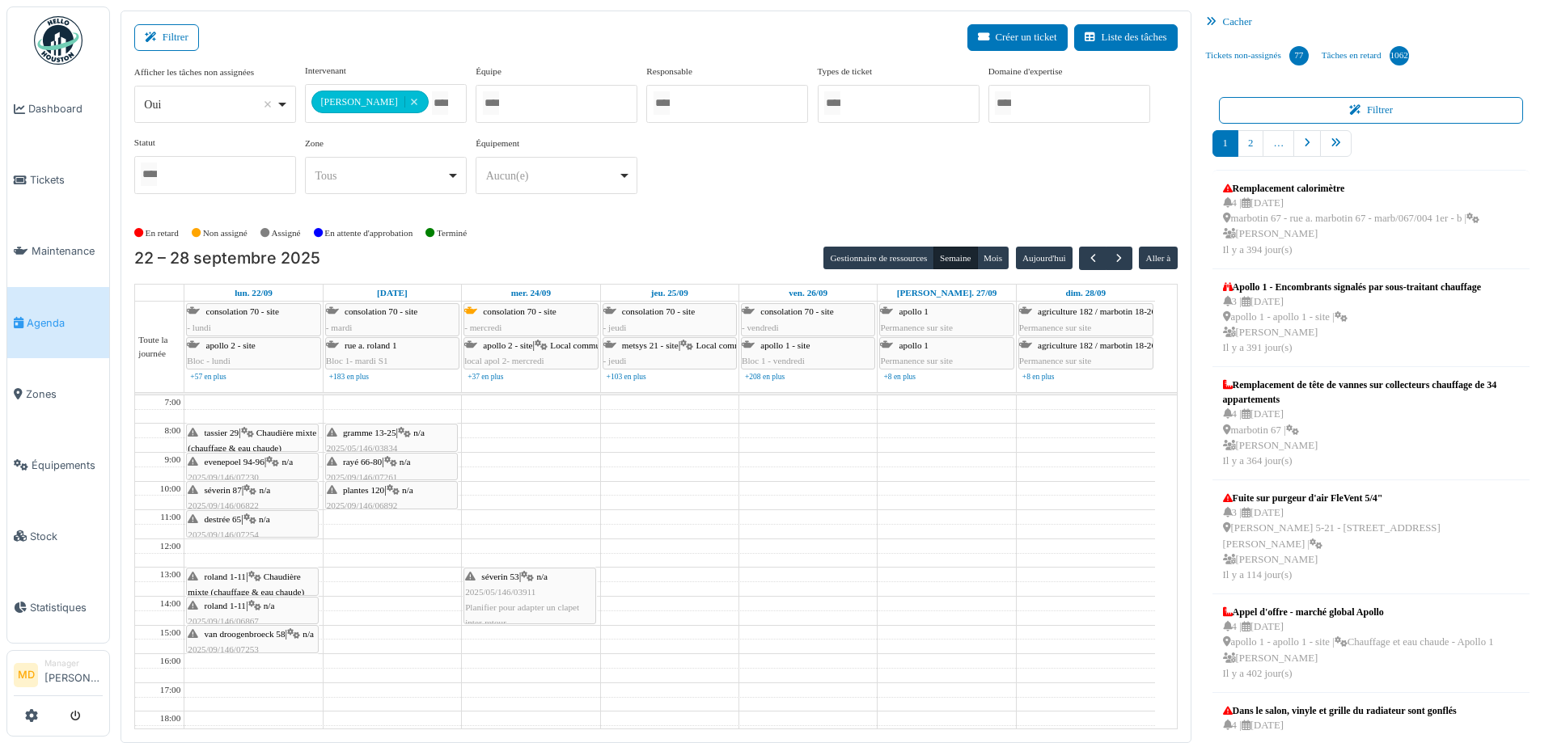
click at [256, 607] on icon at bounding box center [254, 606] width 13 height 11
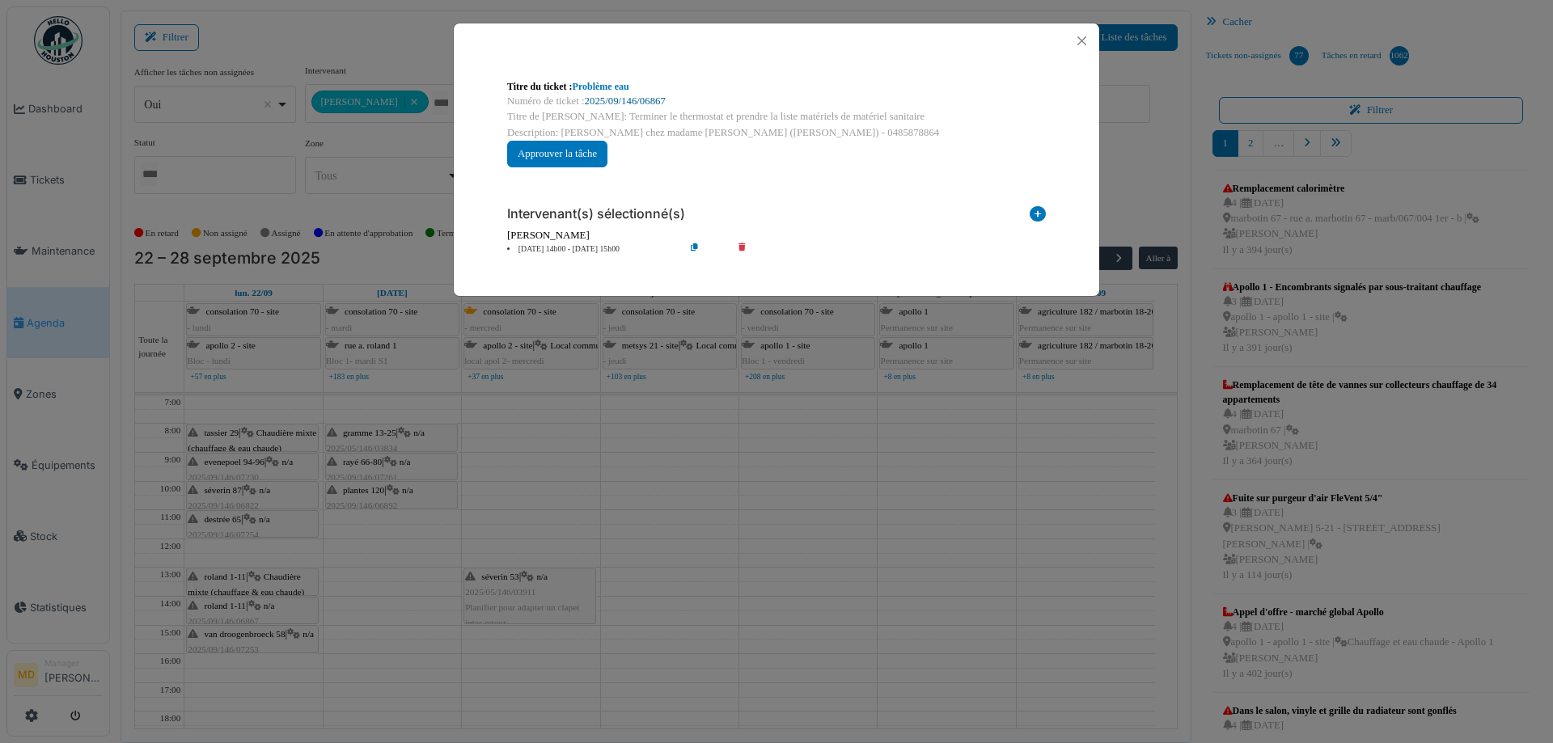
click link "2025/09/146/06867"
click button "Close"
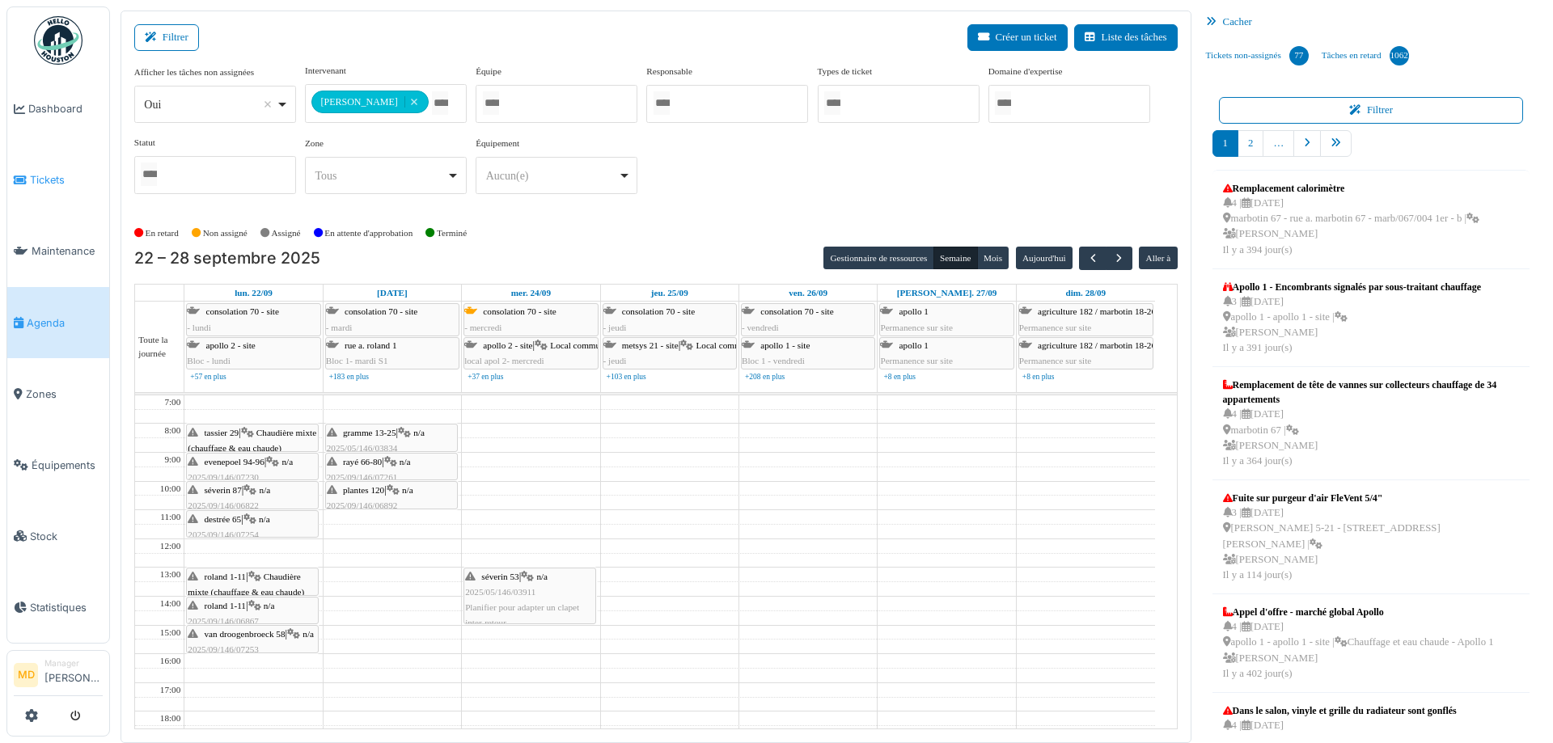
click span "Tickets"
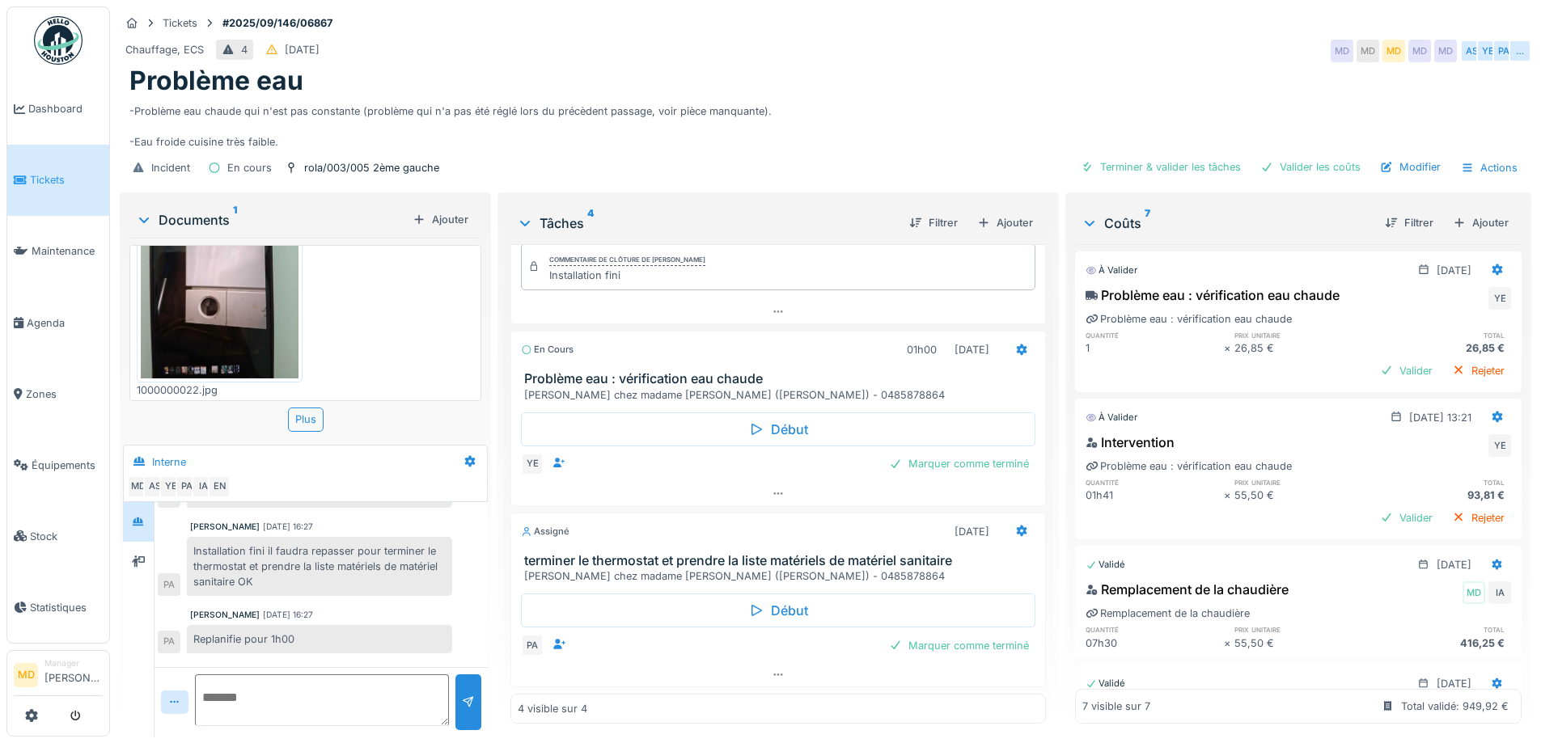
scroll to position [551, 0]
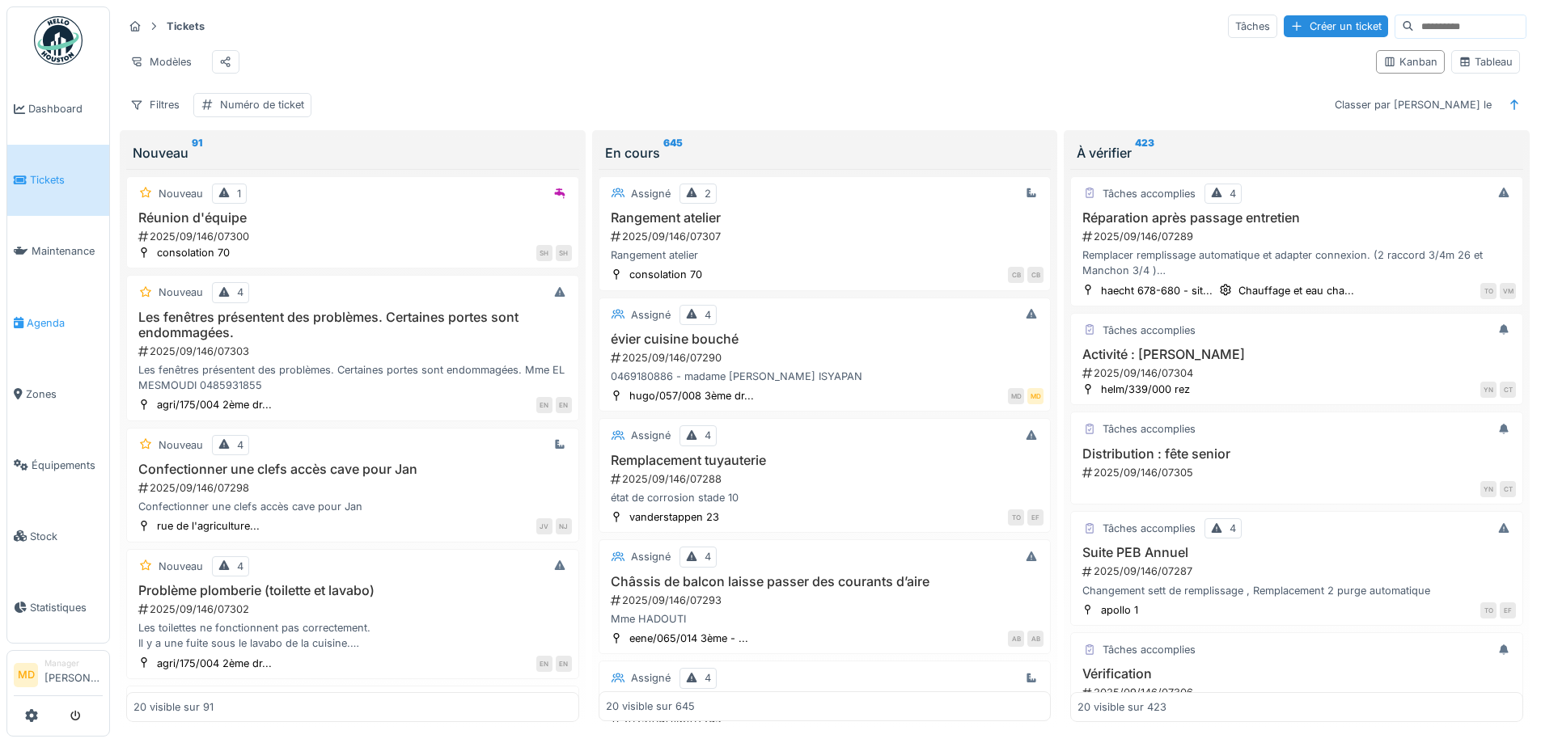
click at [57, 315] on span "Agenda" at bounding box center [65, 322] width 76 height 15
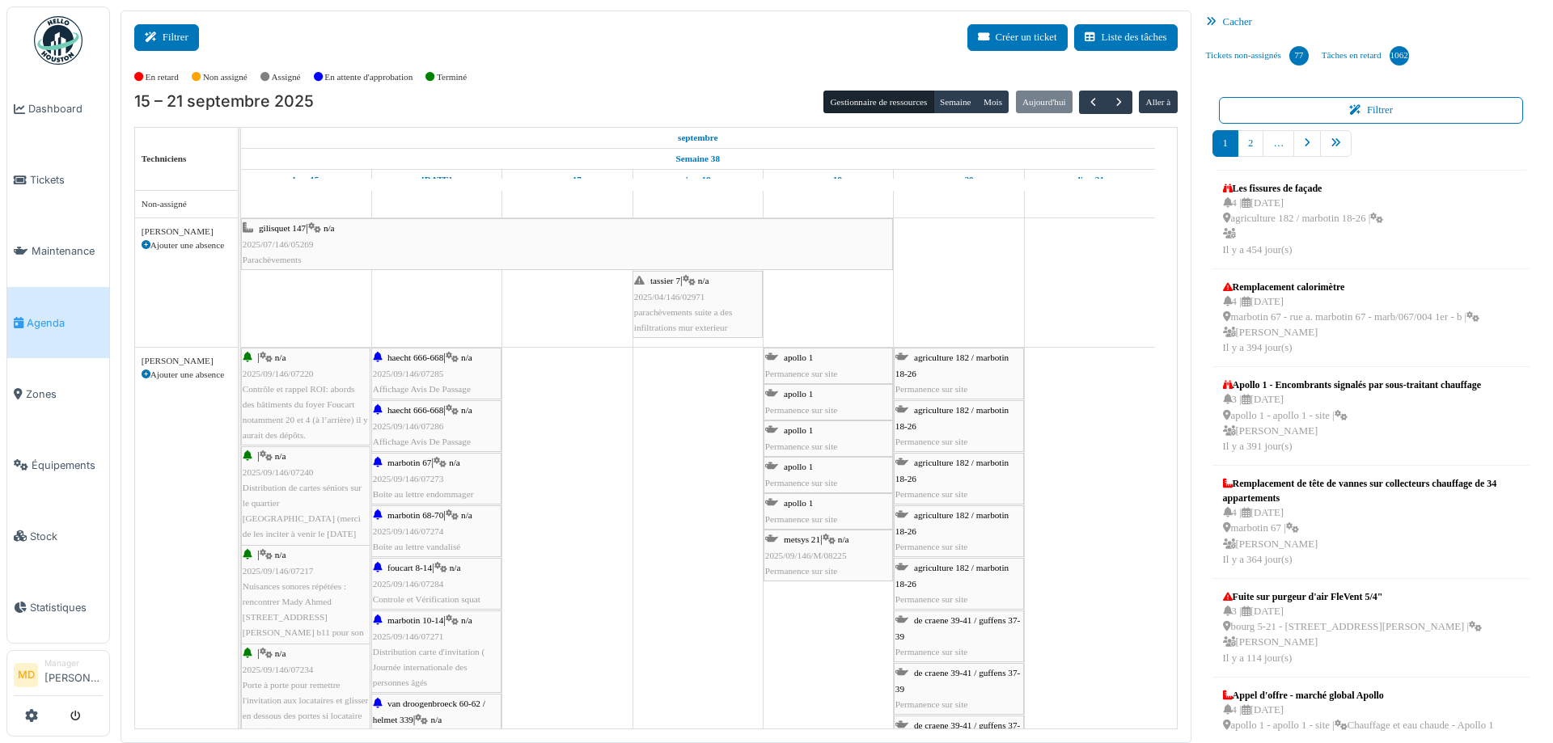
click at [160, 36] on icon at bounding box center [154, 37] width 18 height 11
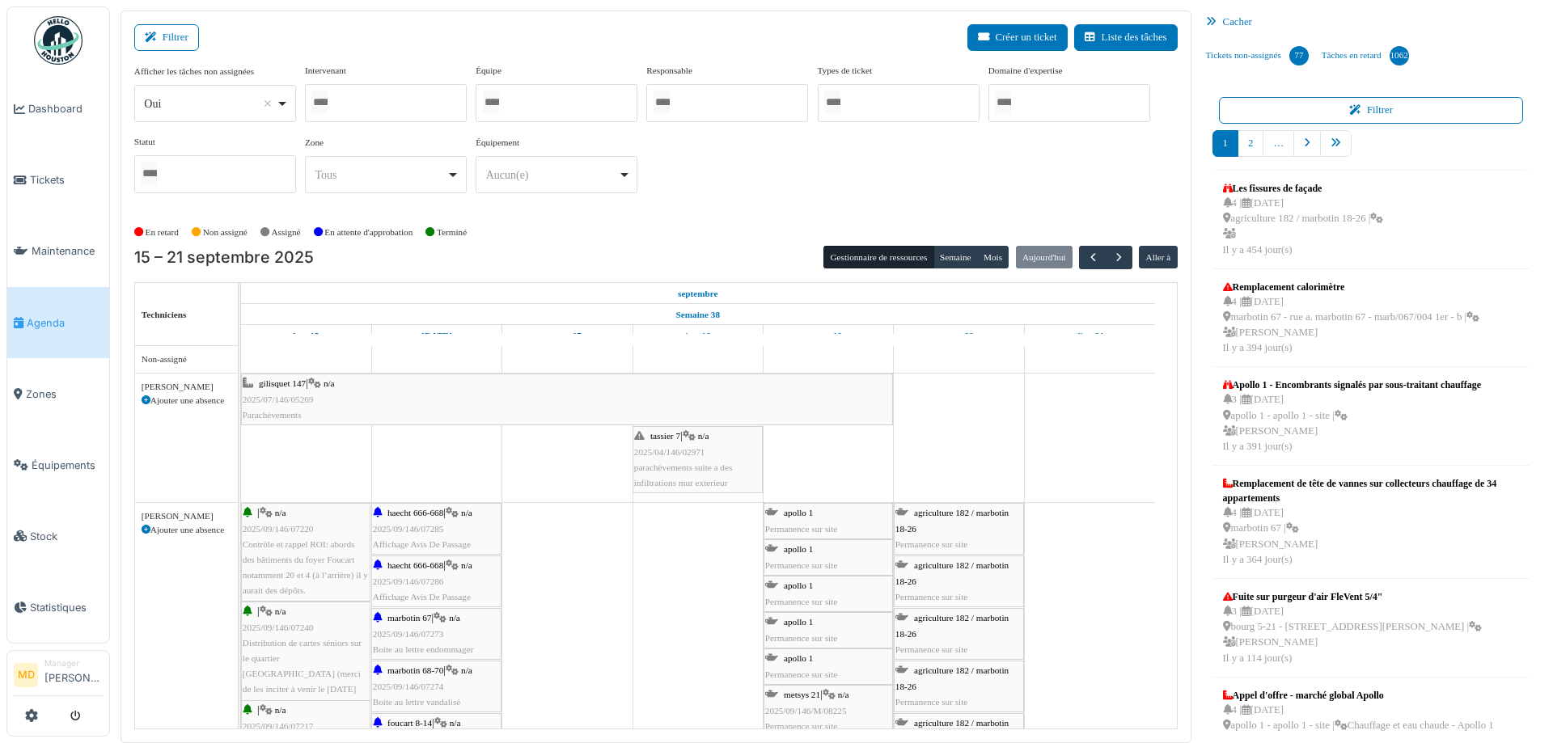
click at [424, 98] on div at bounding box center [386, 103] width 162 height 38
type input "***"
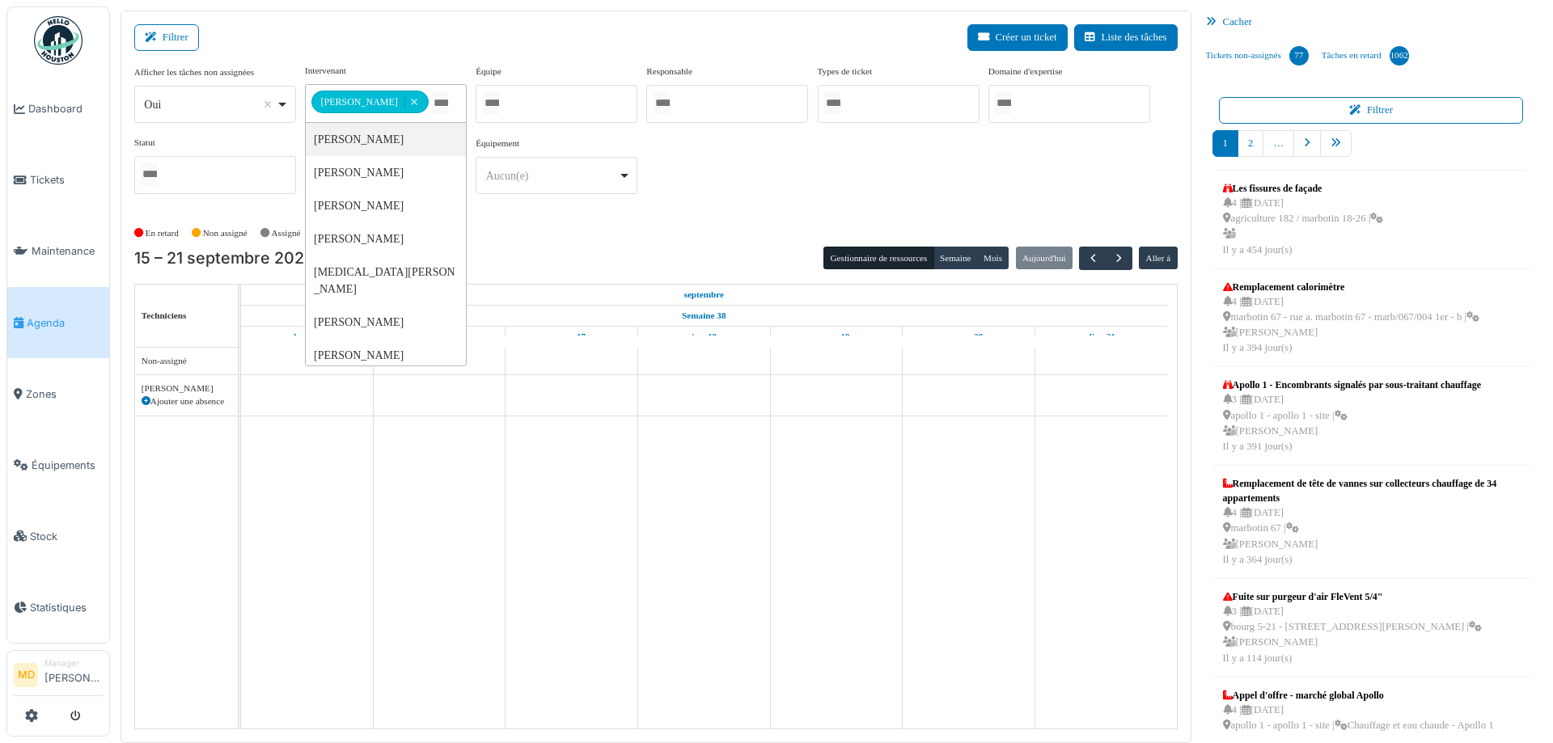
click at [878, 220] on div "En retard Non assigné Assigné En attente d'approbation Terminé" at bounding box center [655, 233] width 1043 height 27
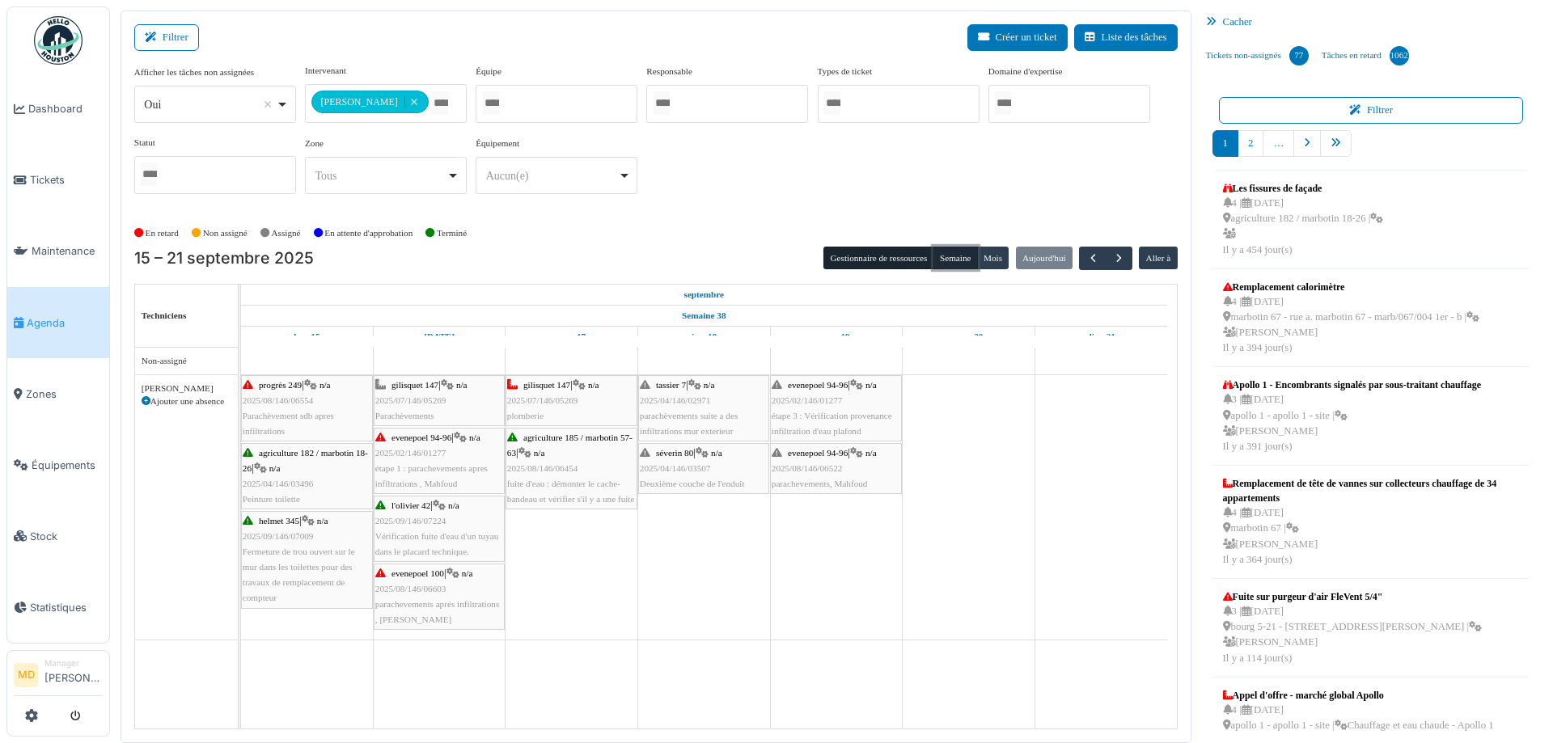
click at [951, 258] on button "Semaine" at bounding box center [955, 258] width 44 height 23
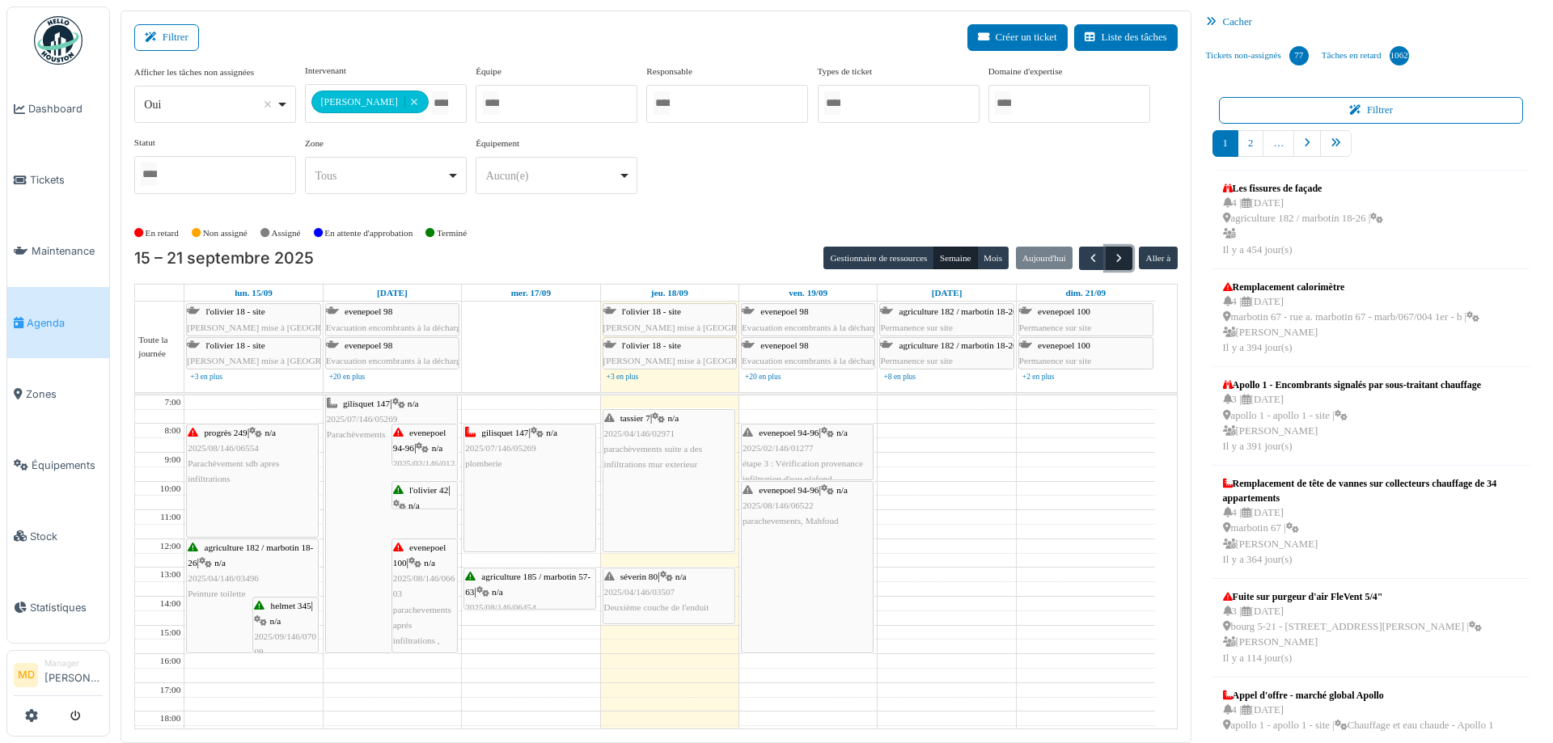
click at [1112, 252] on span "button" at bounding box center [1119, 259] width 14 height 14
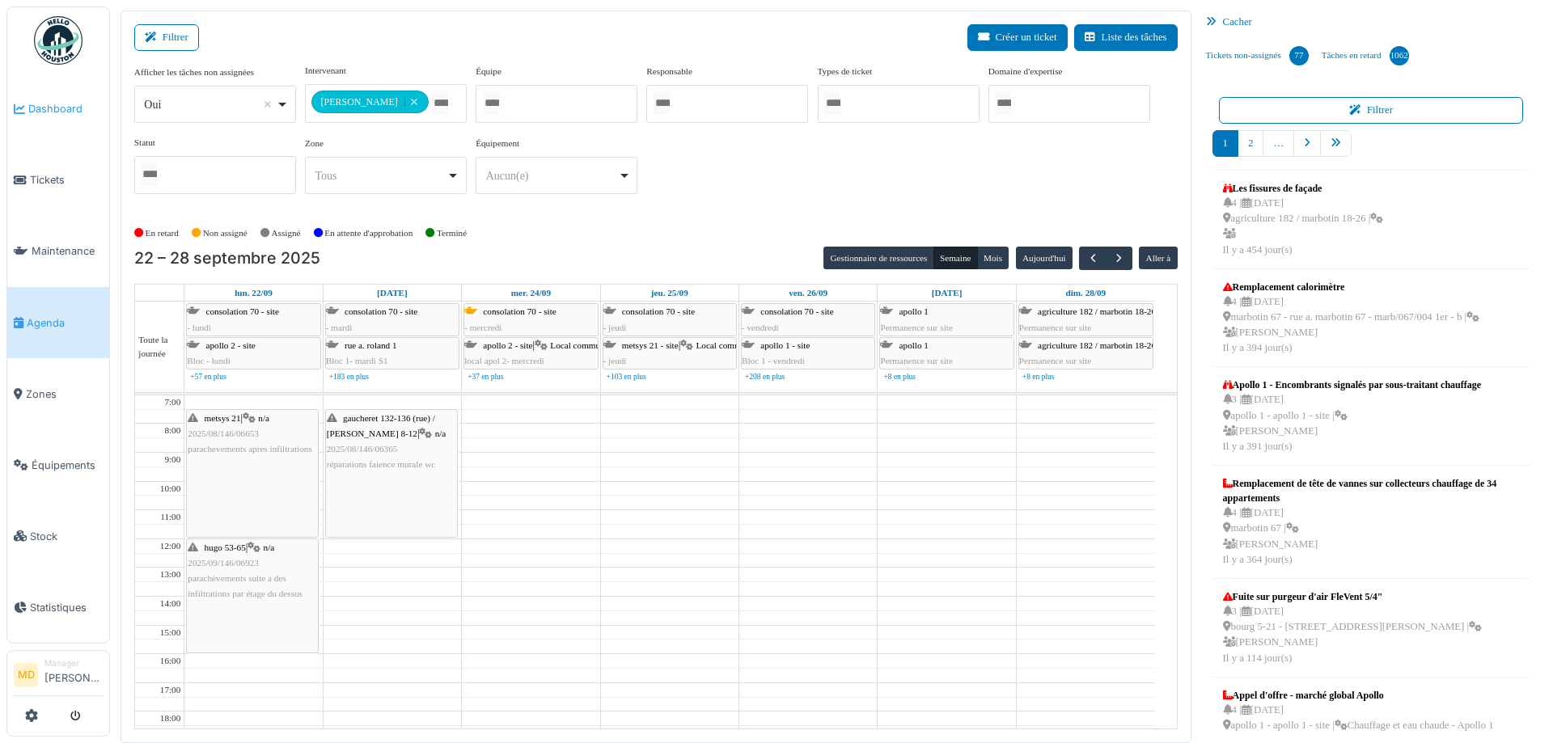
click at [77, 99] on link "Dashboard" at bounding box center [58, 109] width 102 height 71
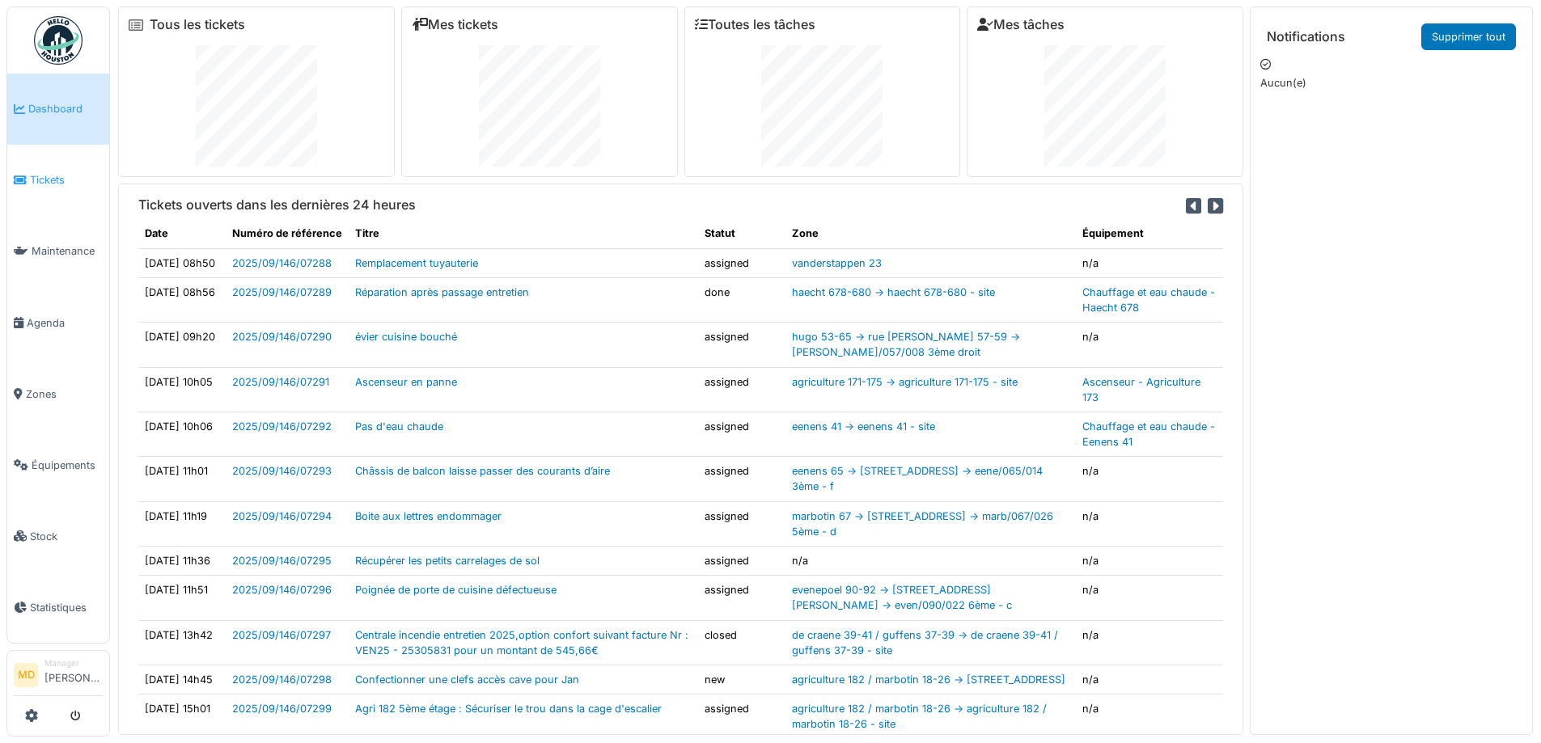
click at [65, 172] on span "Tickets" at bounding box center [66, 179] width 73 height 15
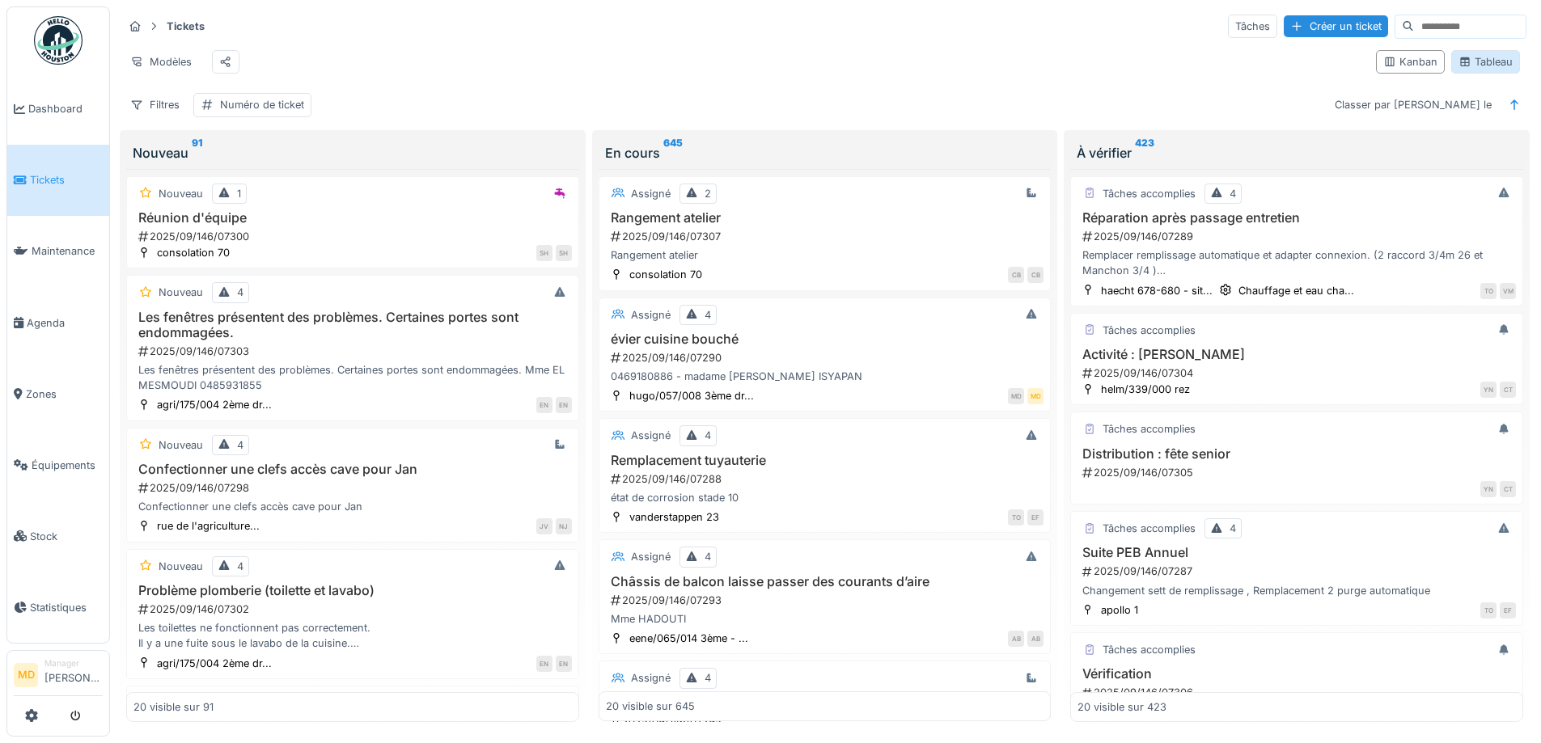
click at [1458, 67] on icon at bounding box center [1464, 62] width 13 height 11
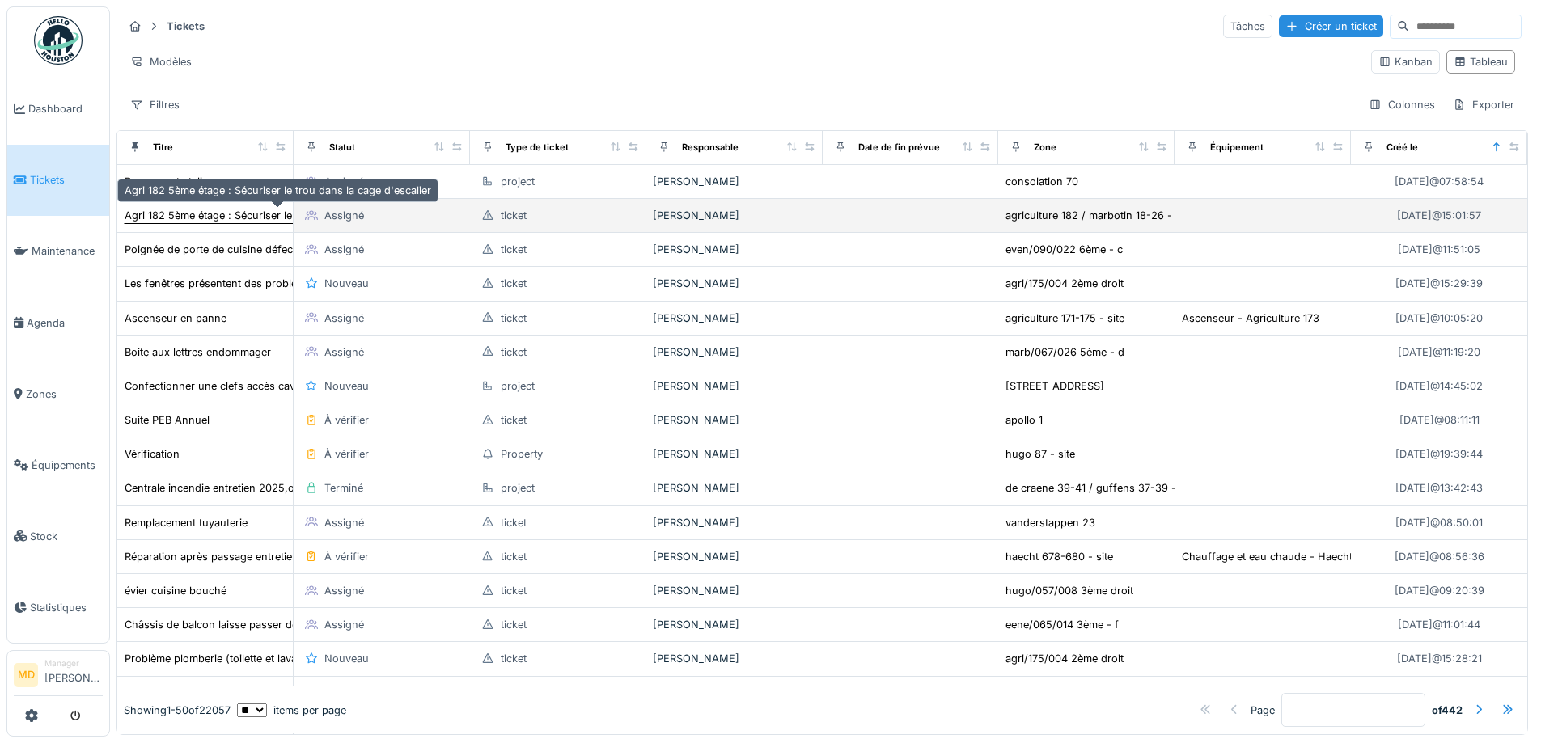
click at [239, 219] on div "Agri 182 5ème étage : Sécuriser le trou dans la cage d'escalier" at bounding box center [278, 215] width 307 height 15
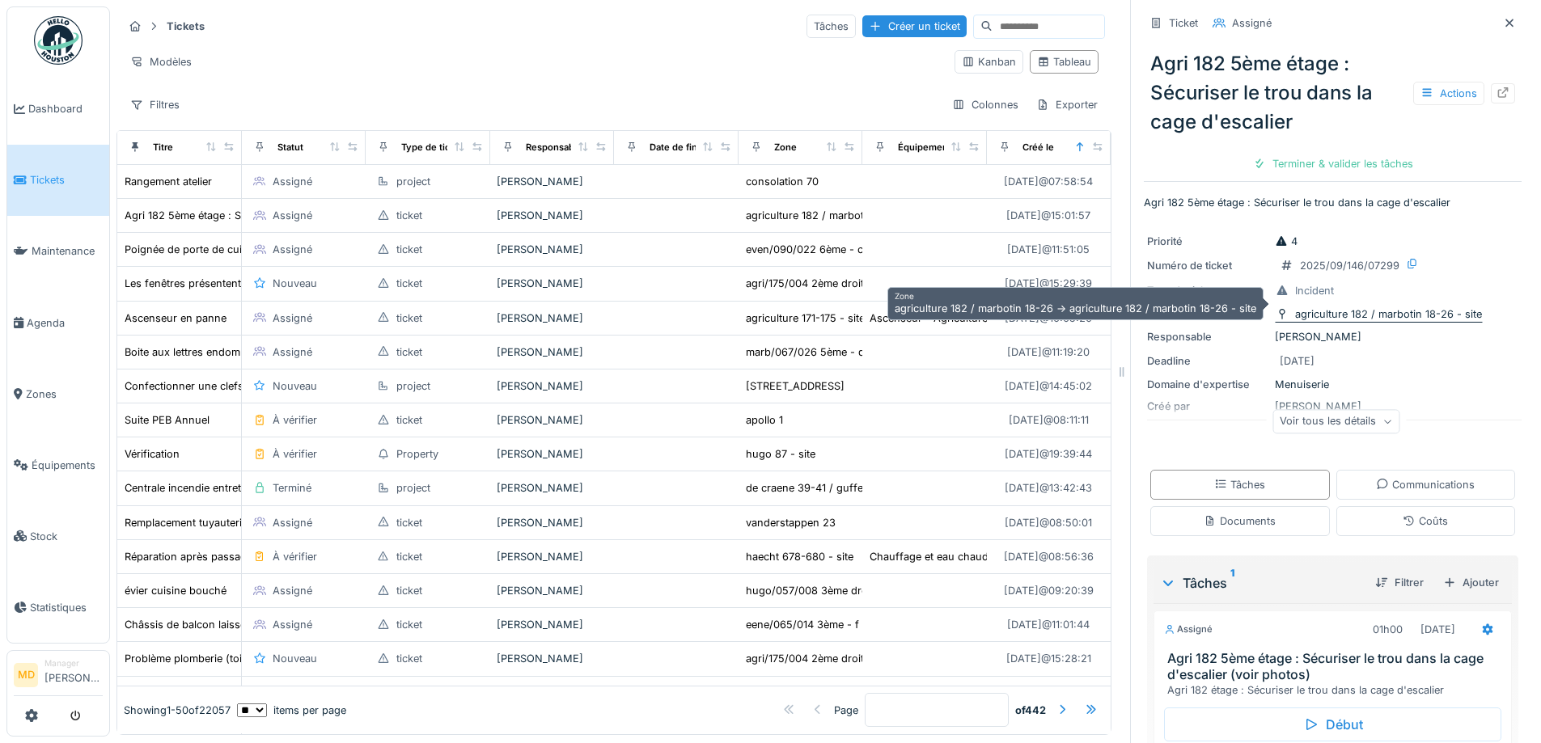
scroll to position [116, 0]
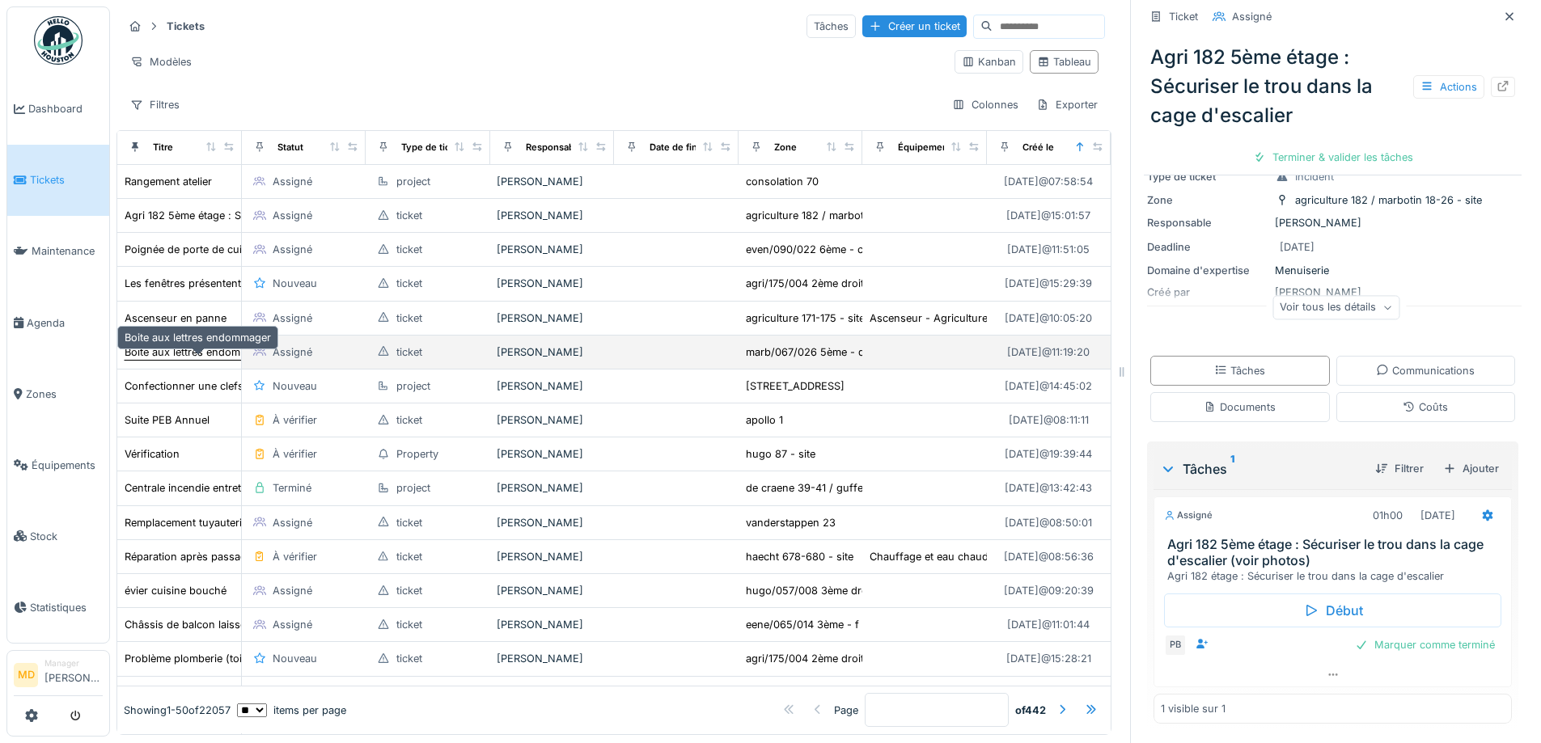
click at [200, 360] on div "Boite aux lettres endommager" at bounding box center [198, 352] width 146 height 15
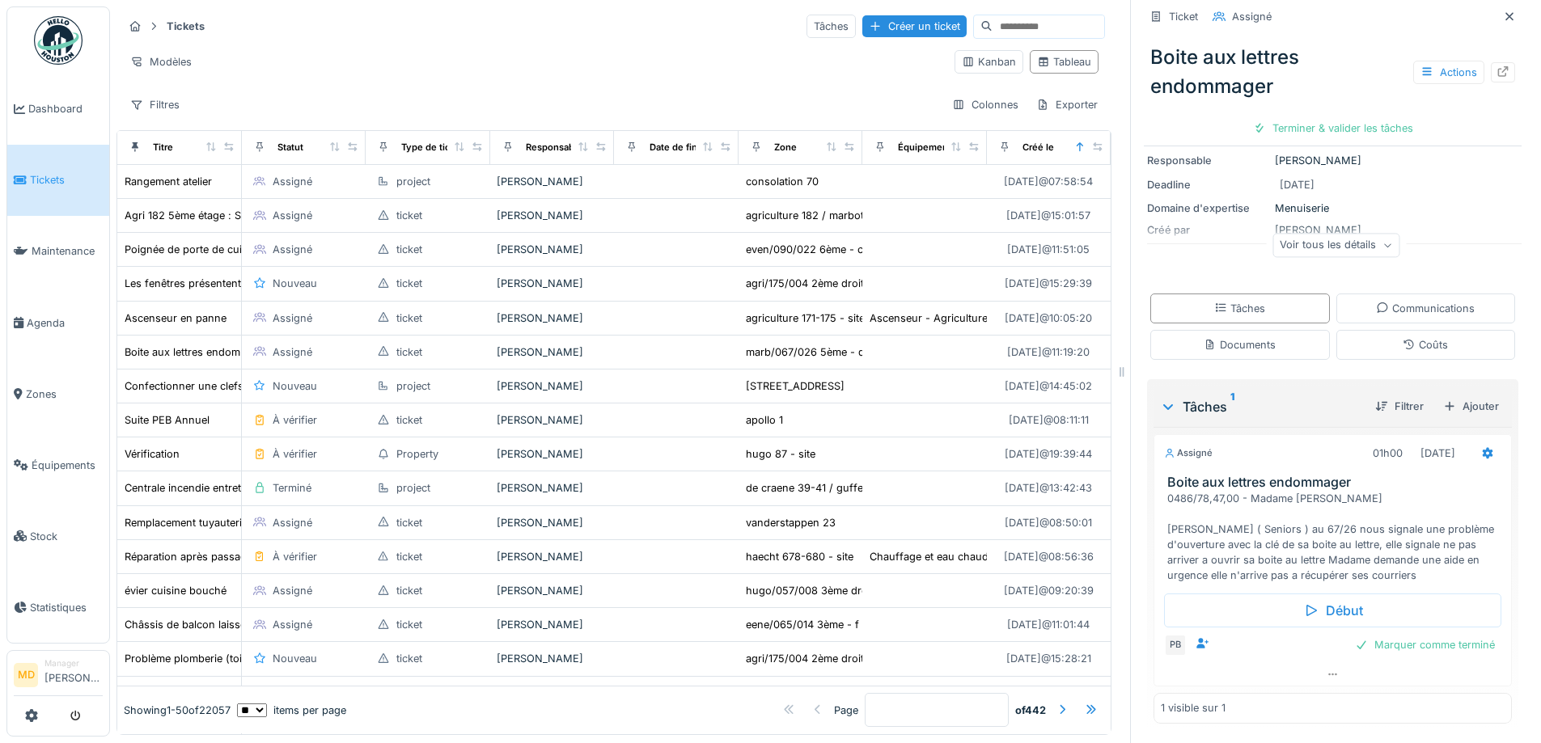
scroll to position [149, 0]
click at [42, 318] on span "Agenda" at bounding box center [65, 322] width 76 height 15
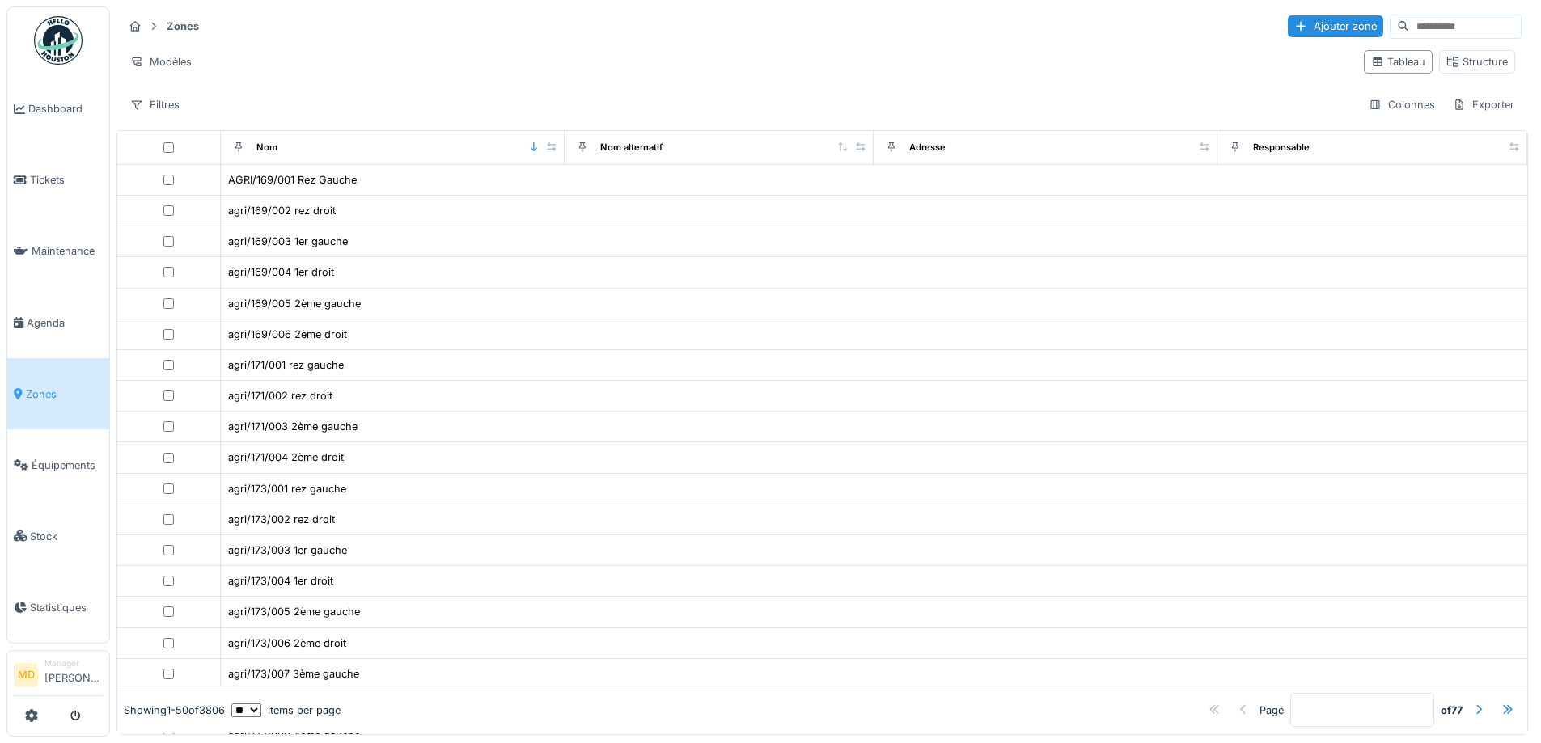
click at [1411, 19] on input at bounding box center [1465, 26] width 112 height 23
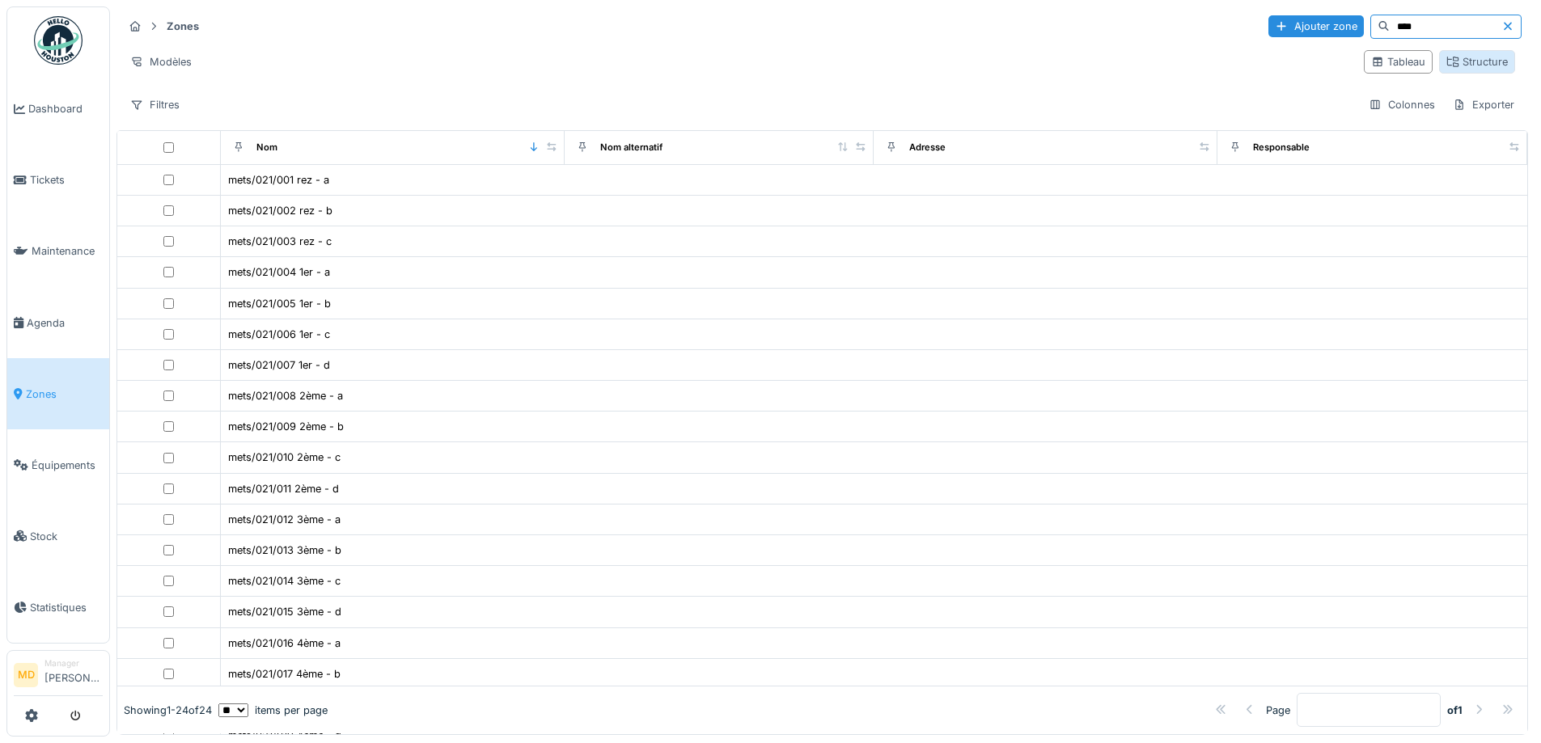
type input "****"
click at [1446, 55] on div "Structure" at bounding box center [1476, 61] width 61 height 15
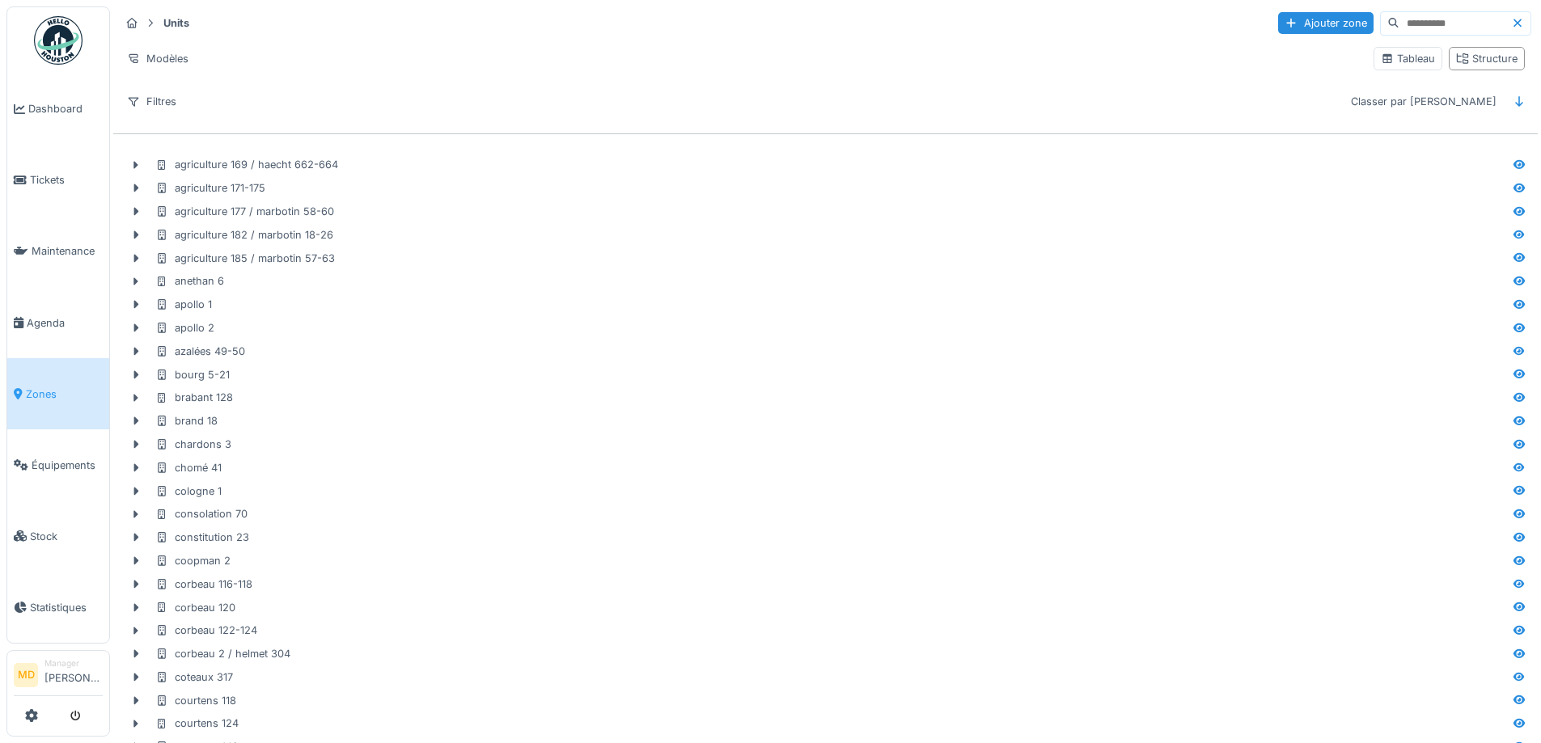
click at [1416, 25] on input at bounding box center [1455, 23] width 112 height 23
type input "****"
click at [152, 58] on div "Modèles" at bounding box center [158, 58] width 76 height 23
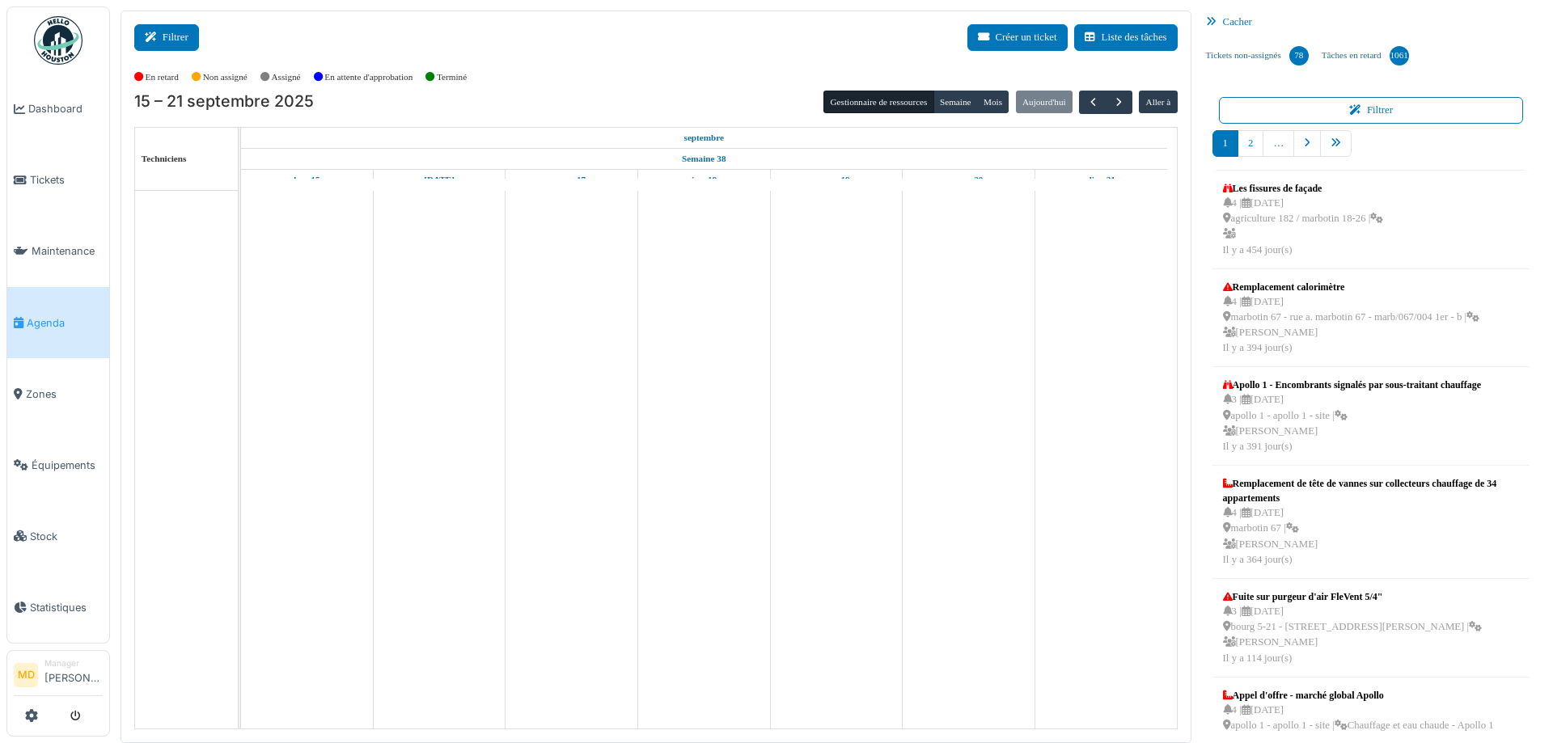
click at [193, 45] on button "Filtrer" at bounding box center [166, 37] width 65 height 27
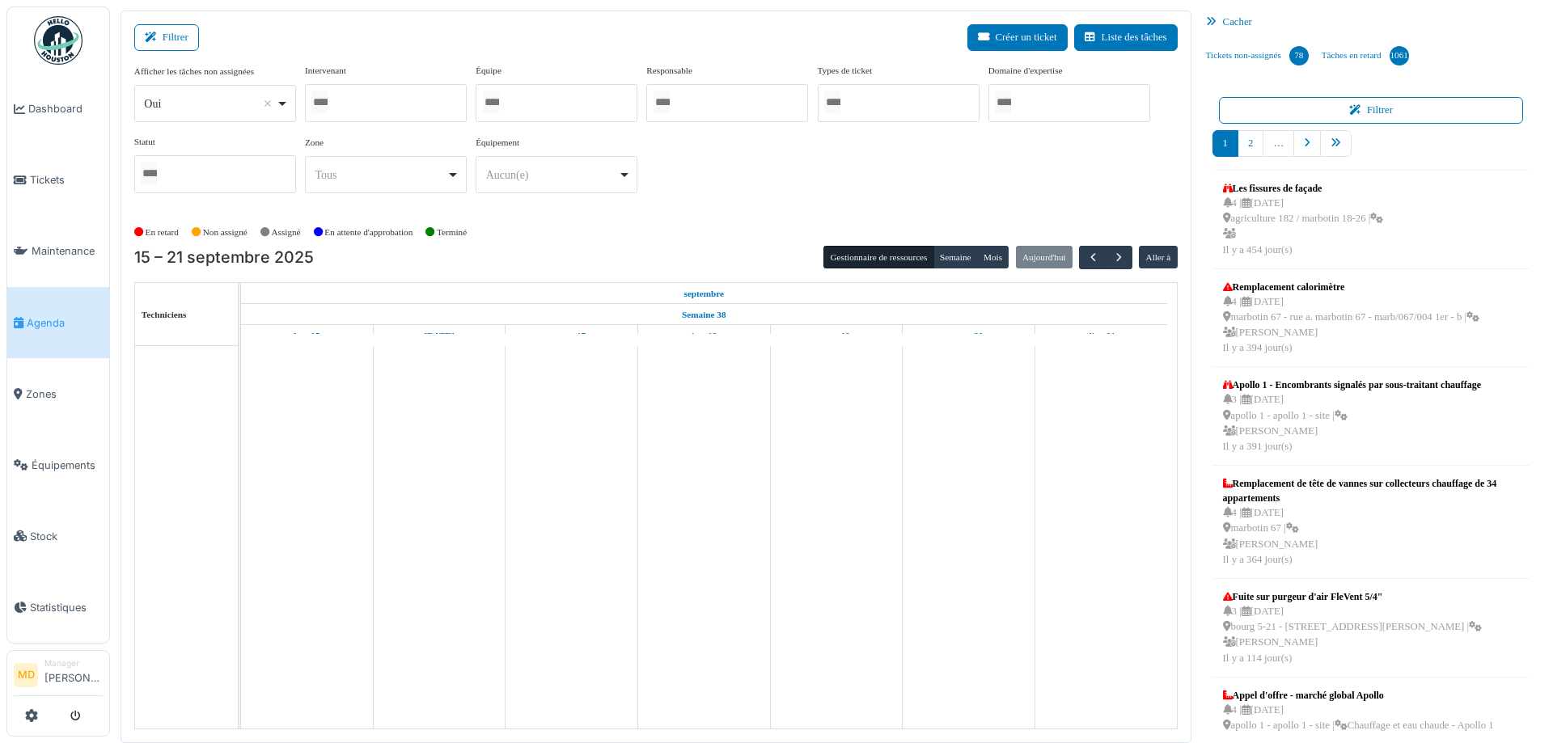
click at [343, 99] on div at bounding box center [386, 103] width 162 height 38
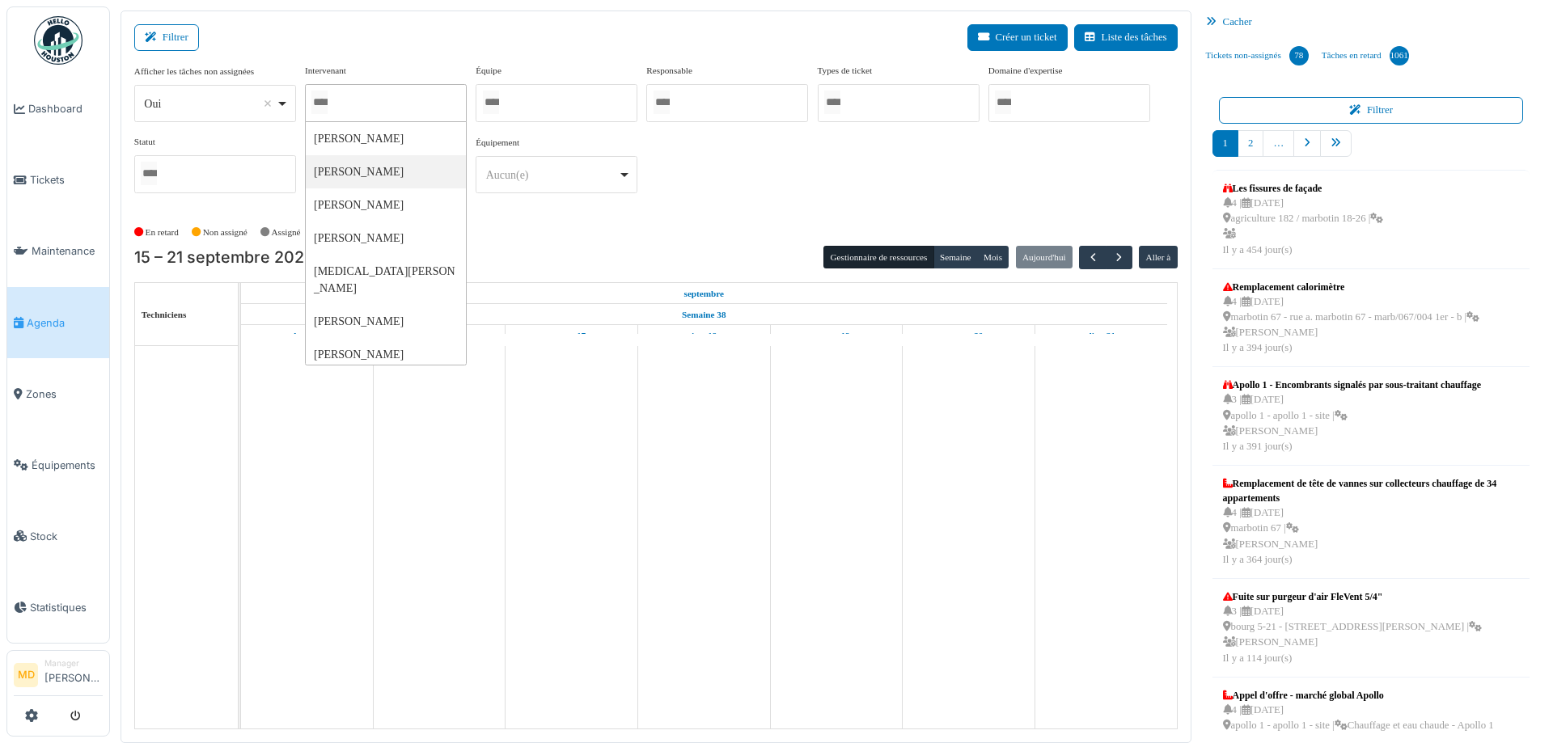
click at [727, 193] on div "Afficher les tâches non assignées *** Oui Remove item Oui Non Intervenant Abdel…" at bounding box center [655, 135] width 1043 height 142
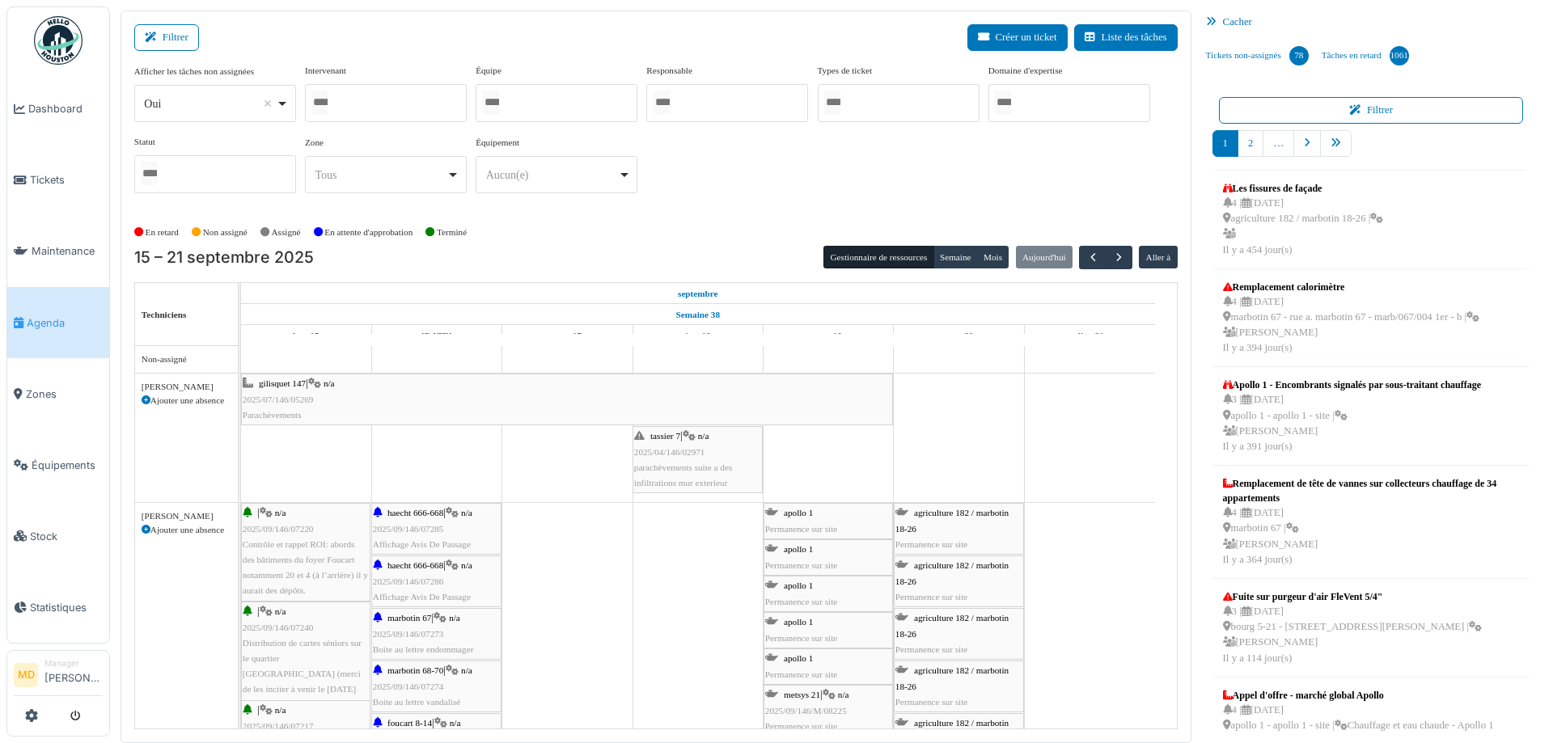
click at [718, 163] on div "Afficher les tâches non assignées *** Oui Remove item Oui Non Intervenant Abdel…" at bounding box center [655, 135] width 1043 height 142
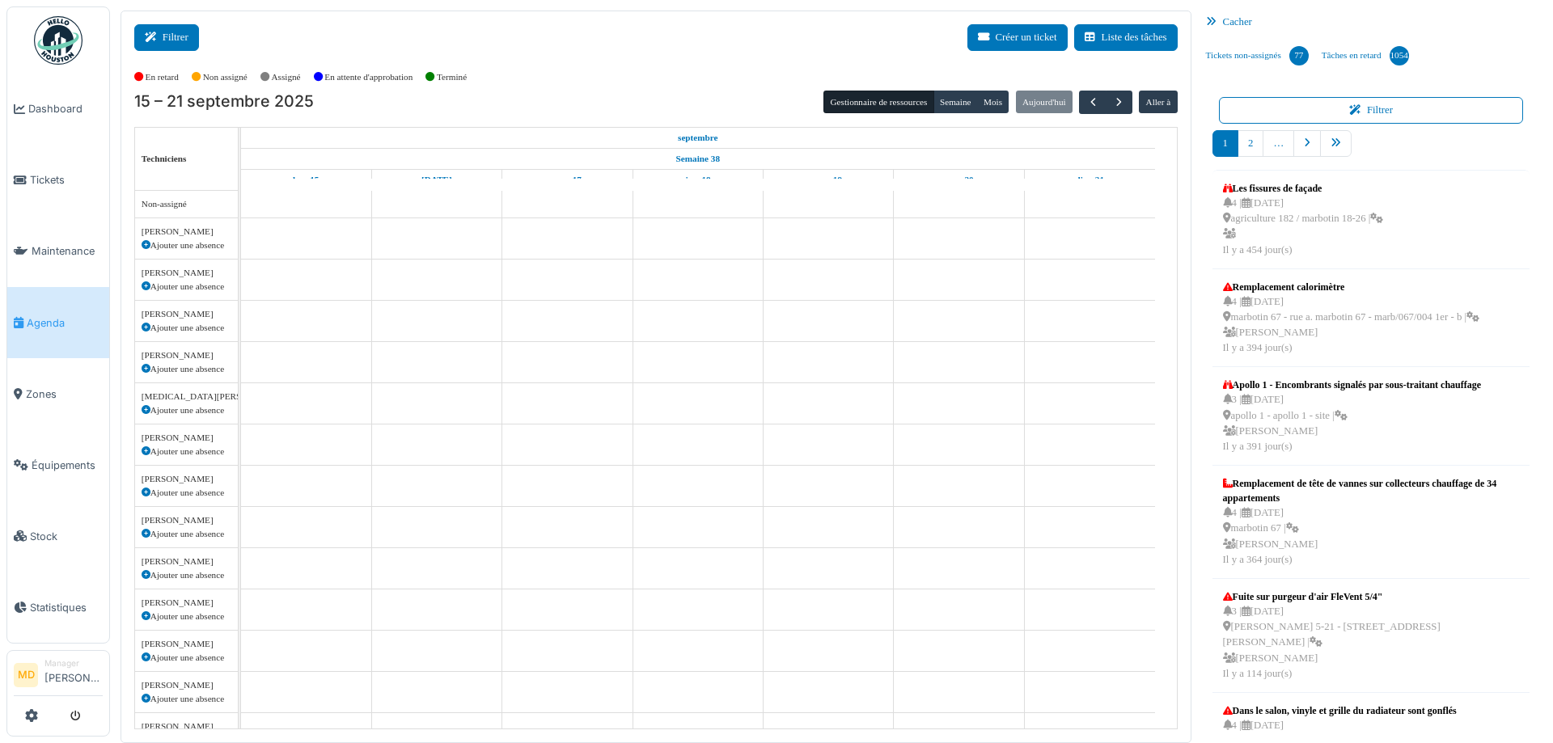
click at [168, 42] on button "Filtrer" at bounding box center [166, 37] width 65 height 27
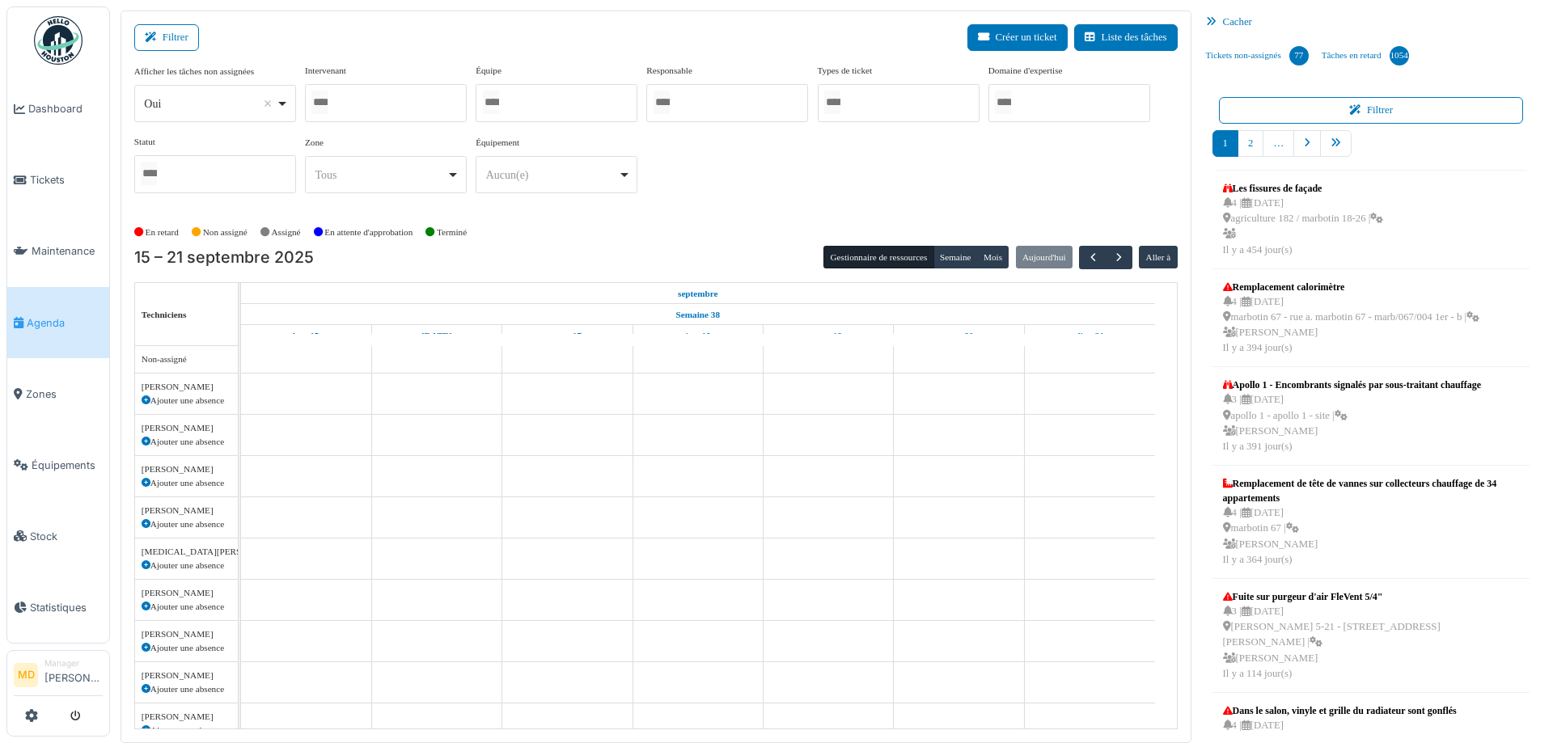
click at [348, 92] on div at bounding box center [386, 103] width 162 height 38
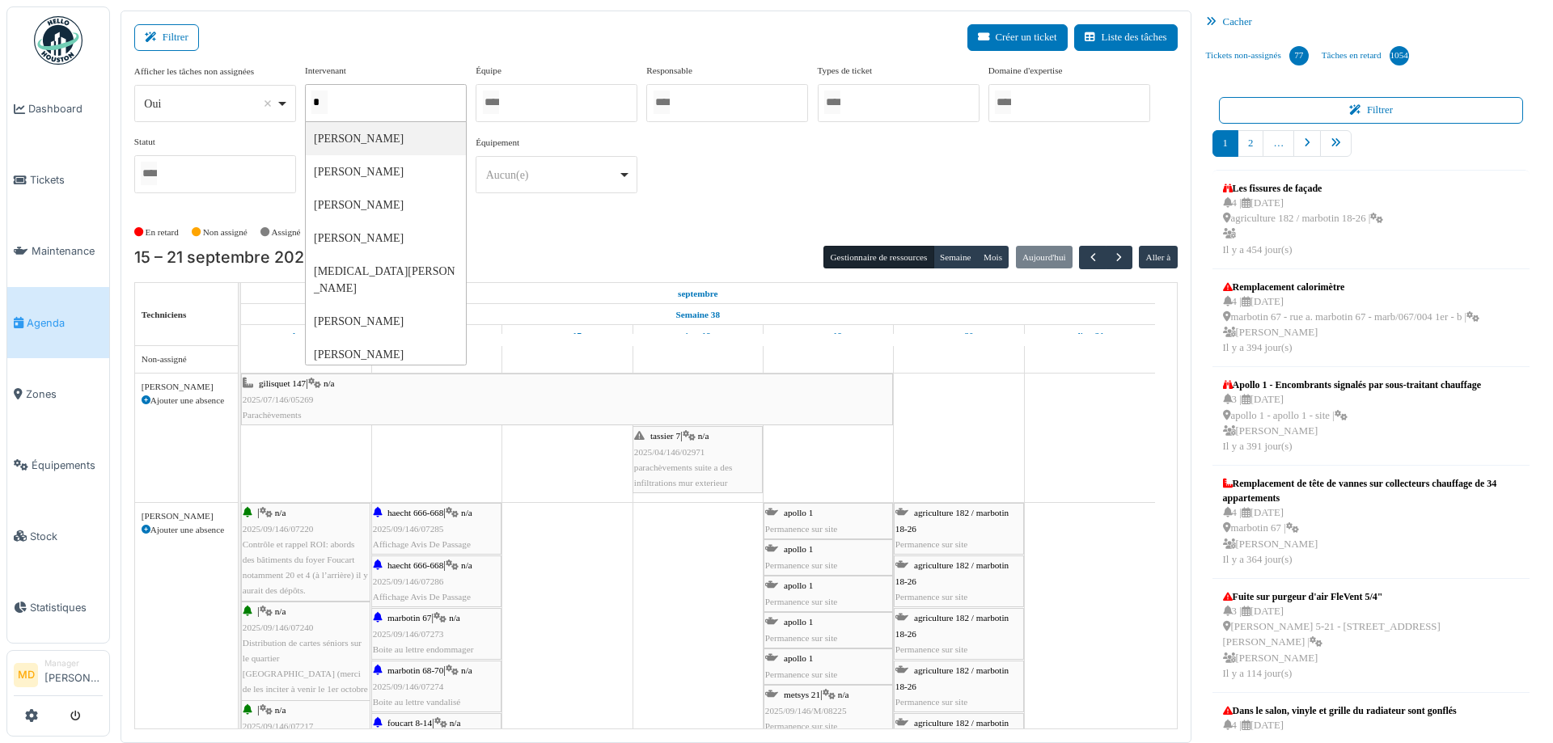
type input "**"
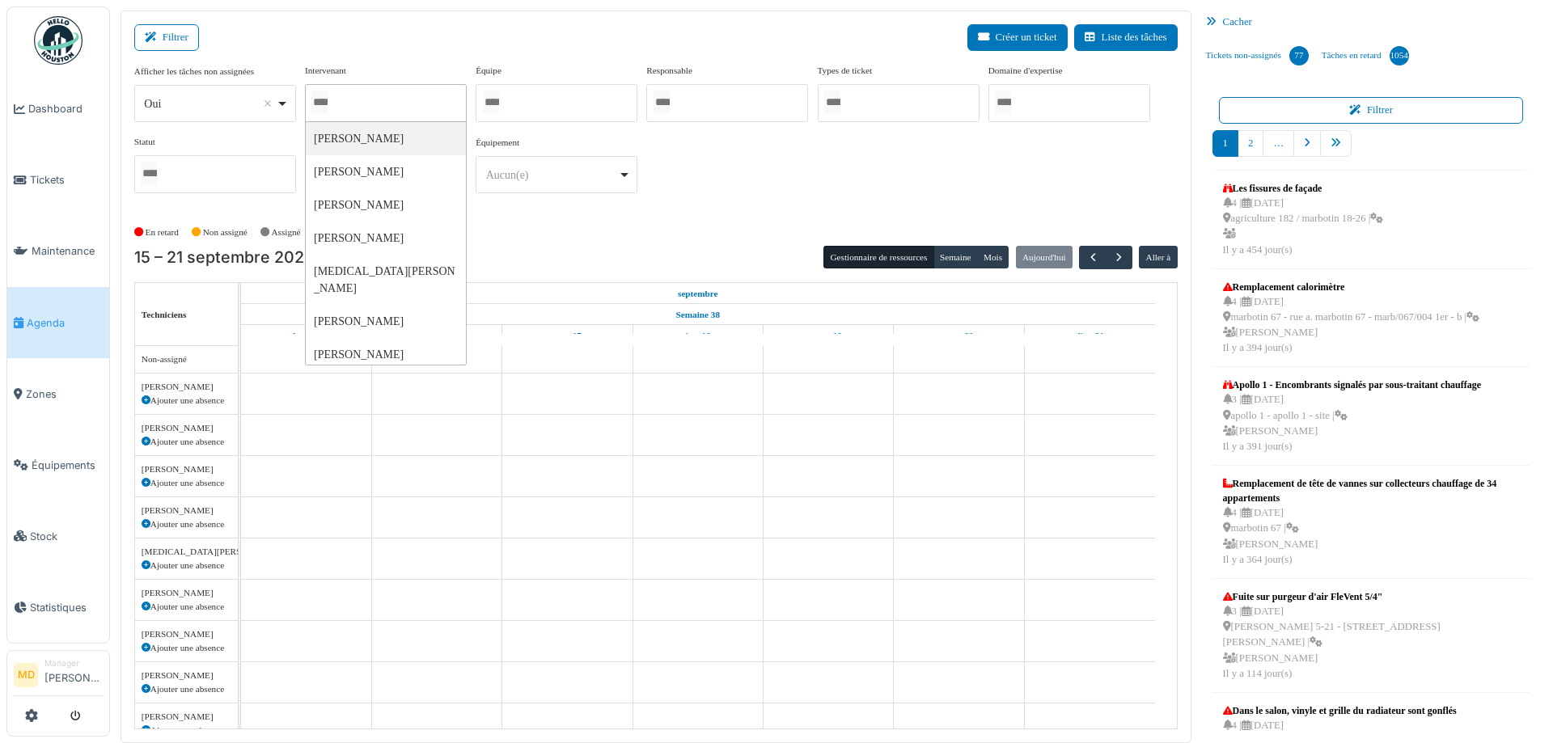
click at [377, 99] on div at bounding box center [386, 103] width 162 height 38
type input "*"
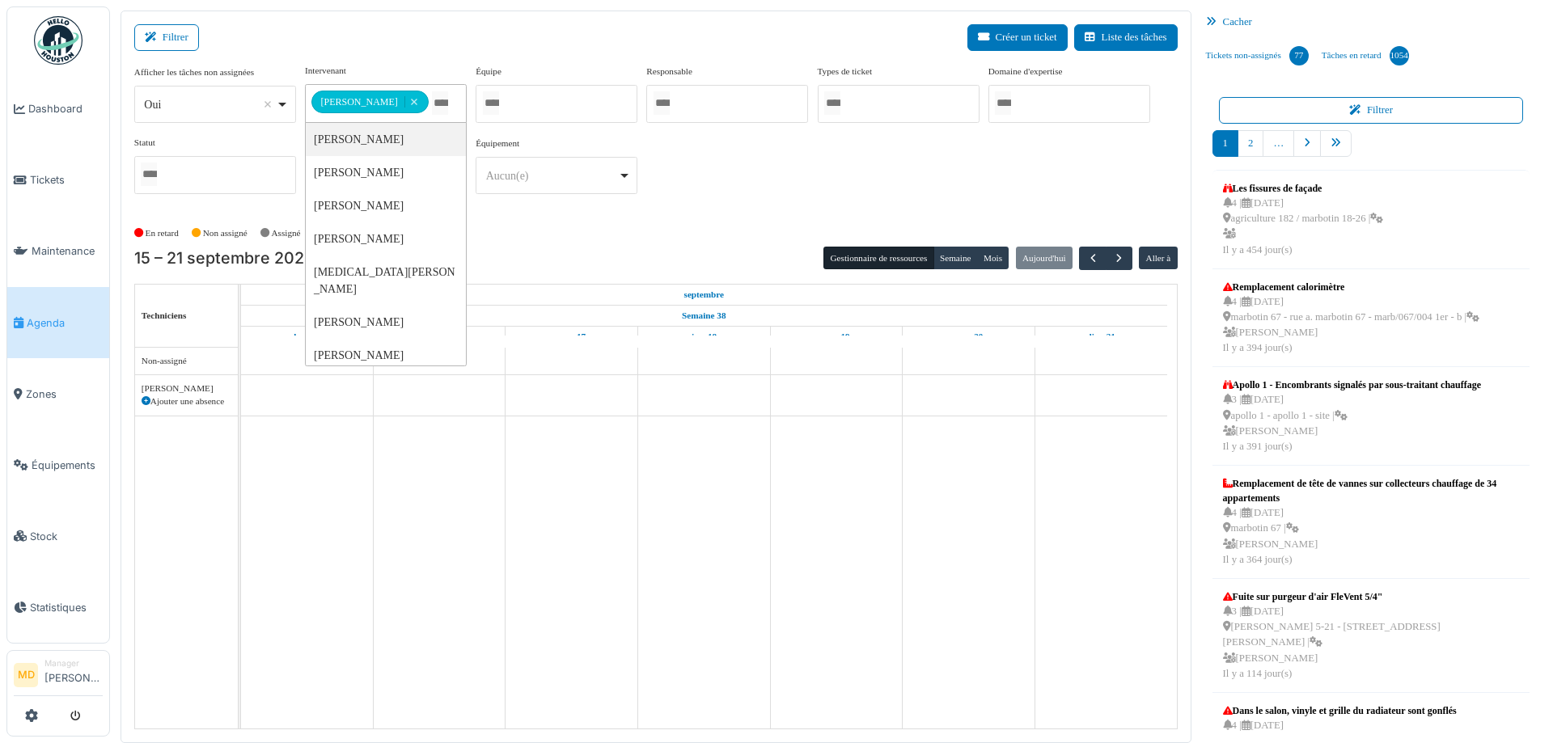
click at [869, 104] on div at bounding box center [899, 104] width 162 height 38
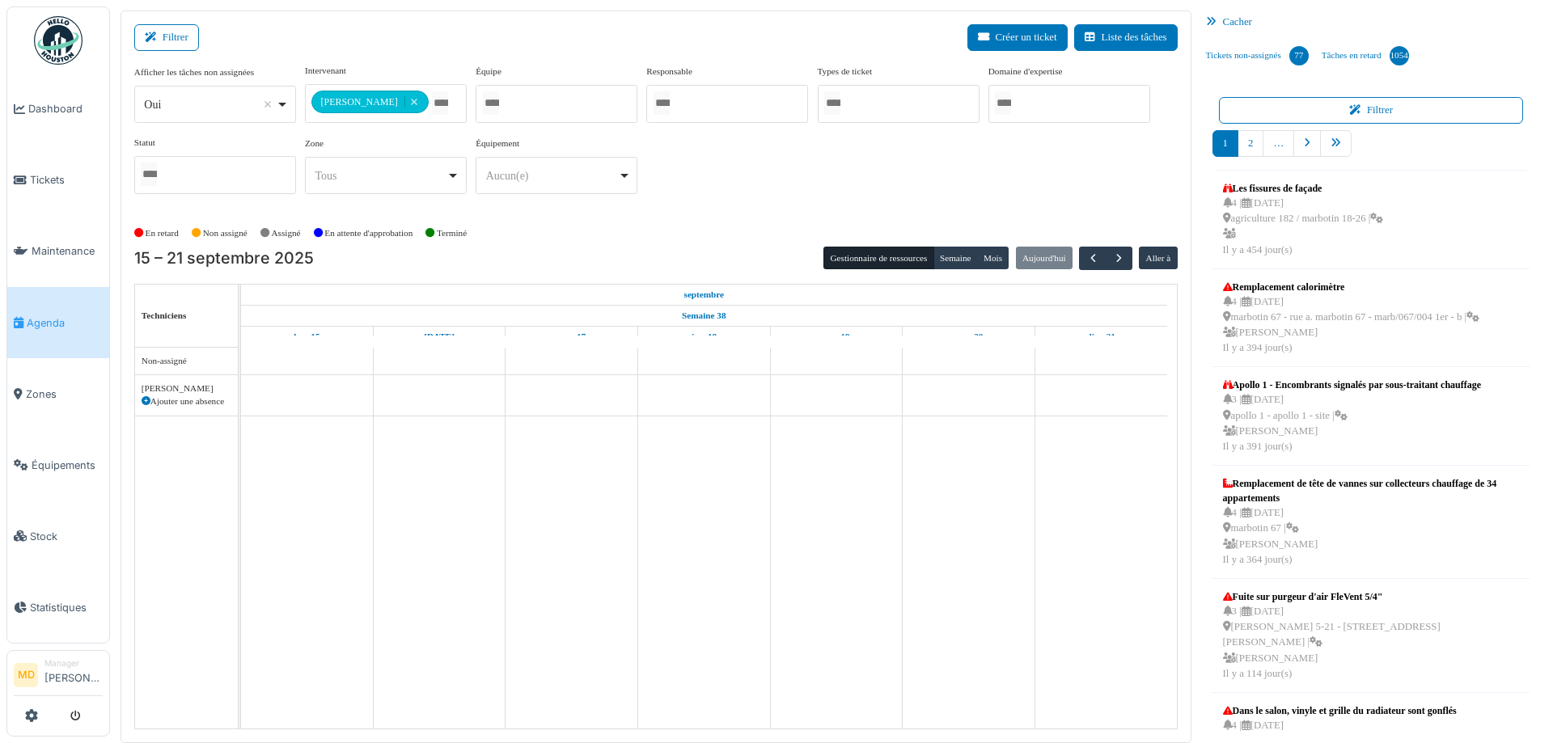
click at [1039, 193] on div "**********" at bounding box center [655, 135] width 1043 height 143
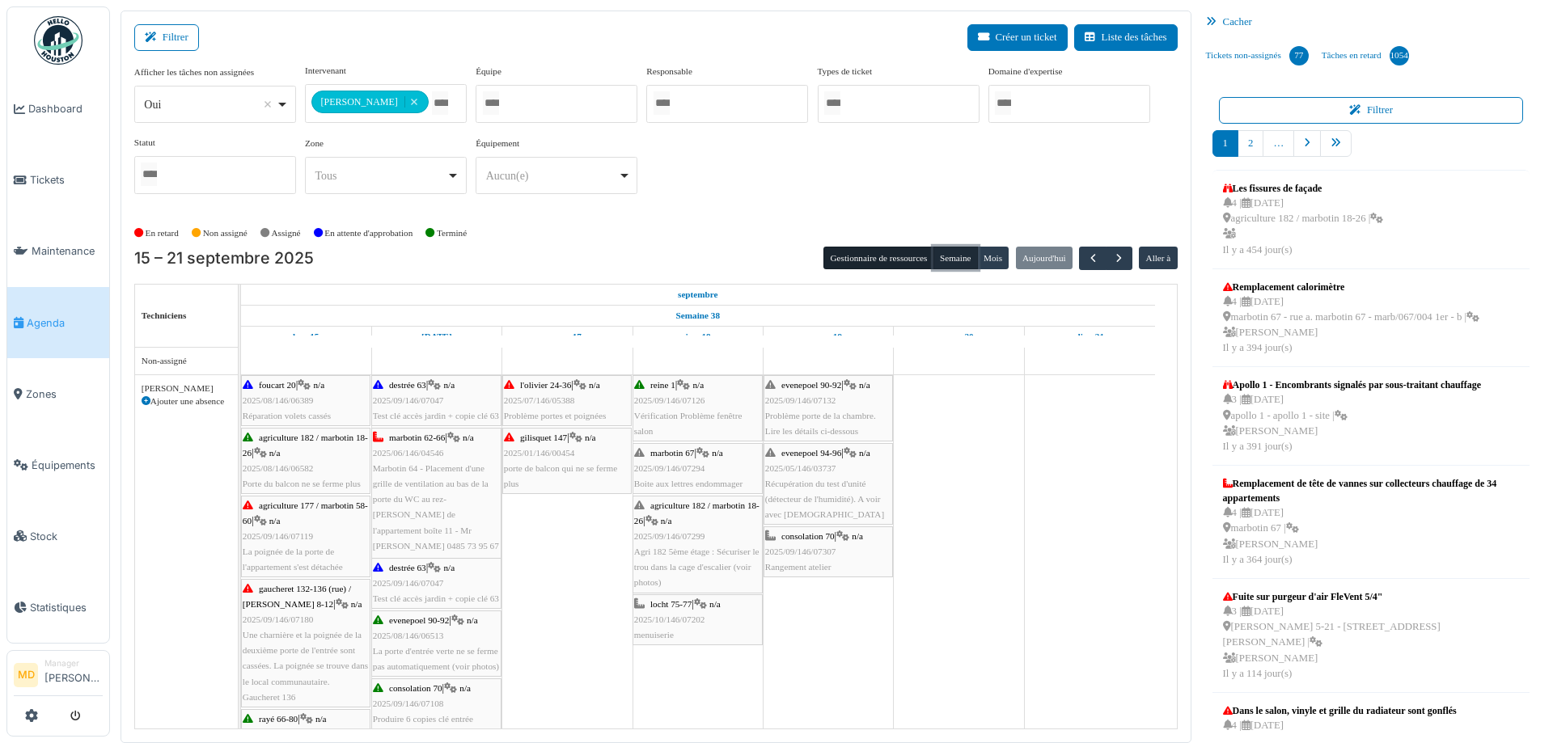
click at [933, 257] on button "Semaine" at bounding box center [955, 258] width 44 height 23
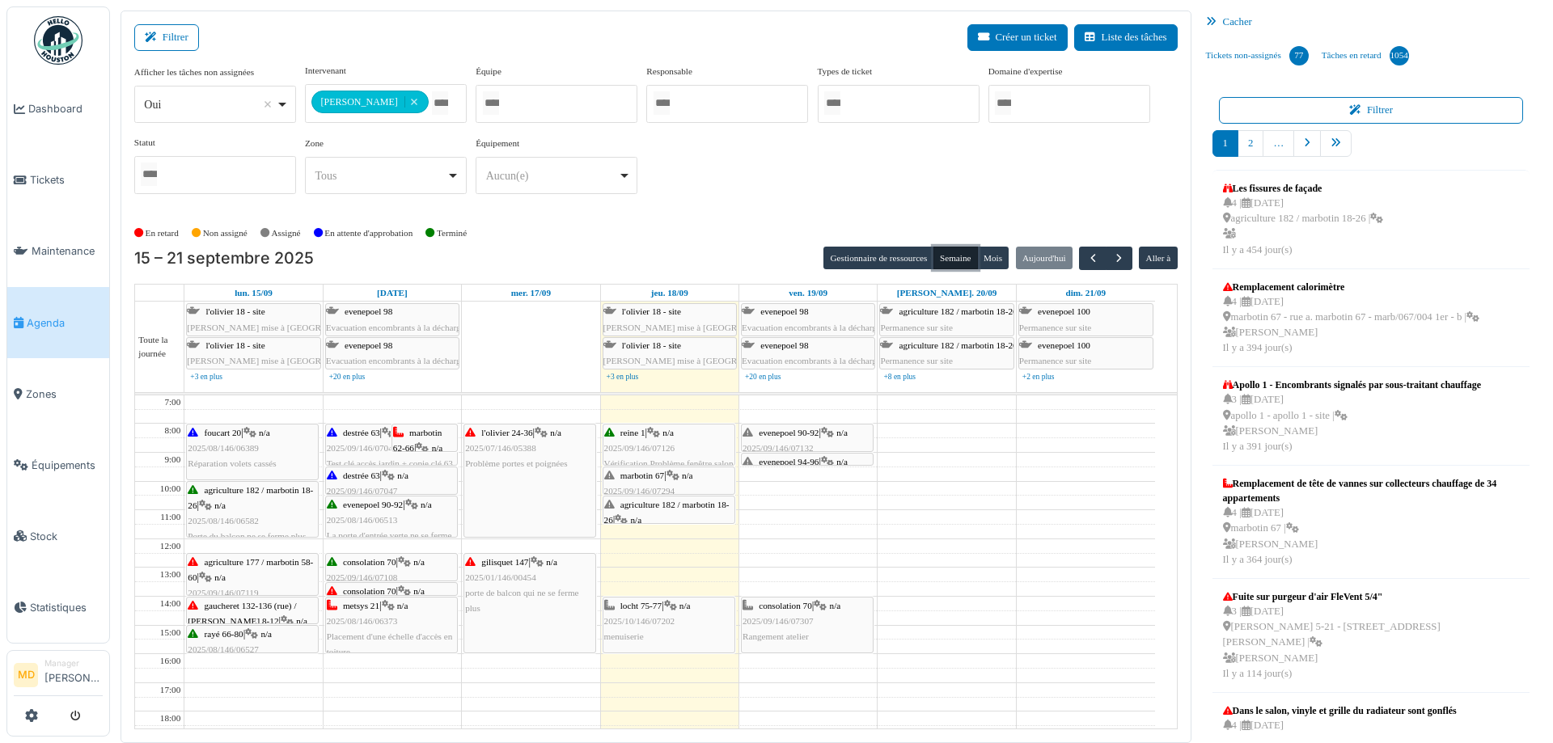
click at [672, 484] on div "marbotin 67 | n/a 2025/09/146/07294 Boite aux lettres endommager" at bounding box center [668, 491] width 129 height 47
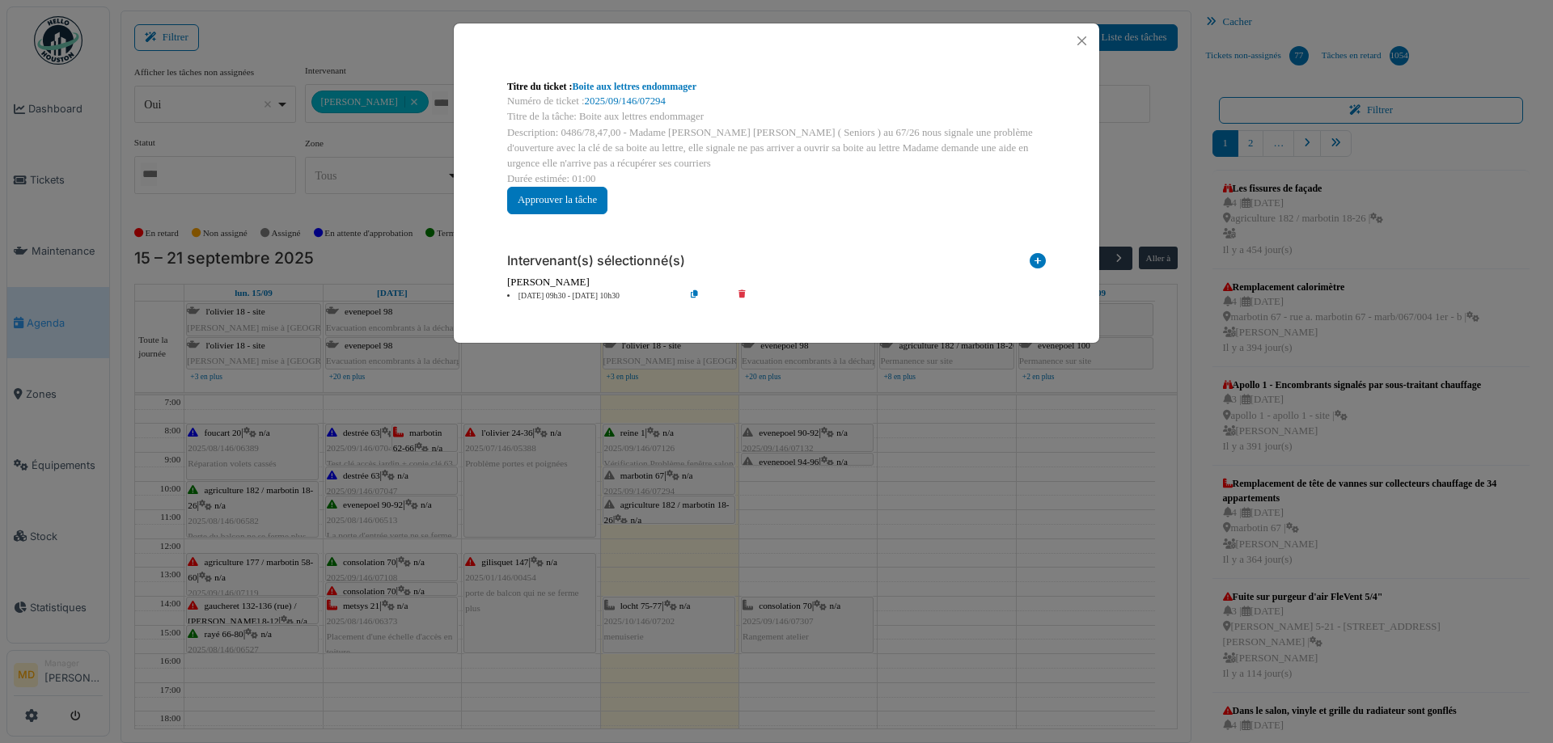
click at [396, 216] on div "Titre du ticket : Boite aux lettres endommager Numéro de ticket : 2025/09/146/0…" at bounding box center [776, 371] width 1553 height 743
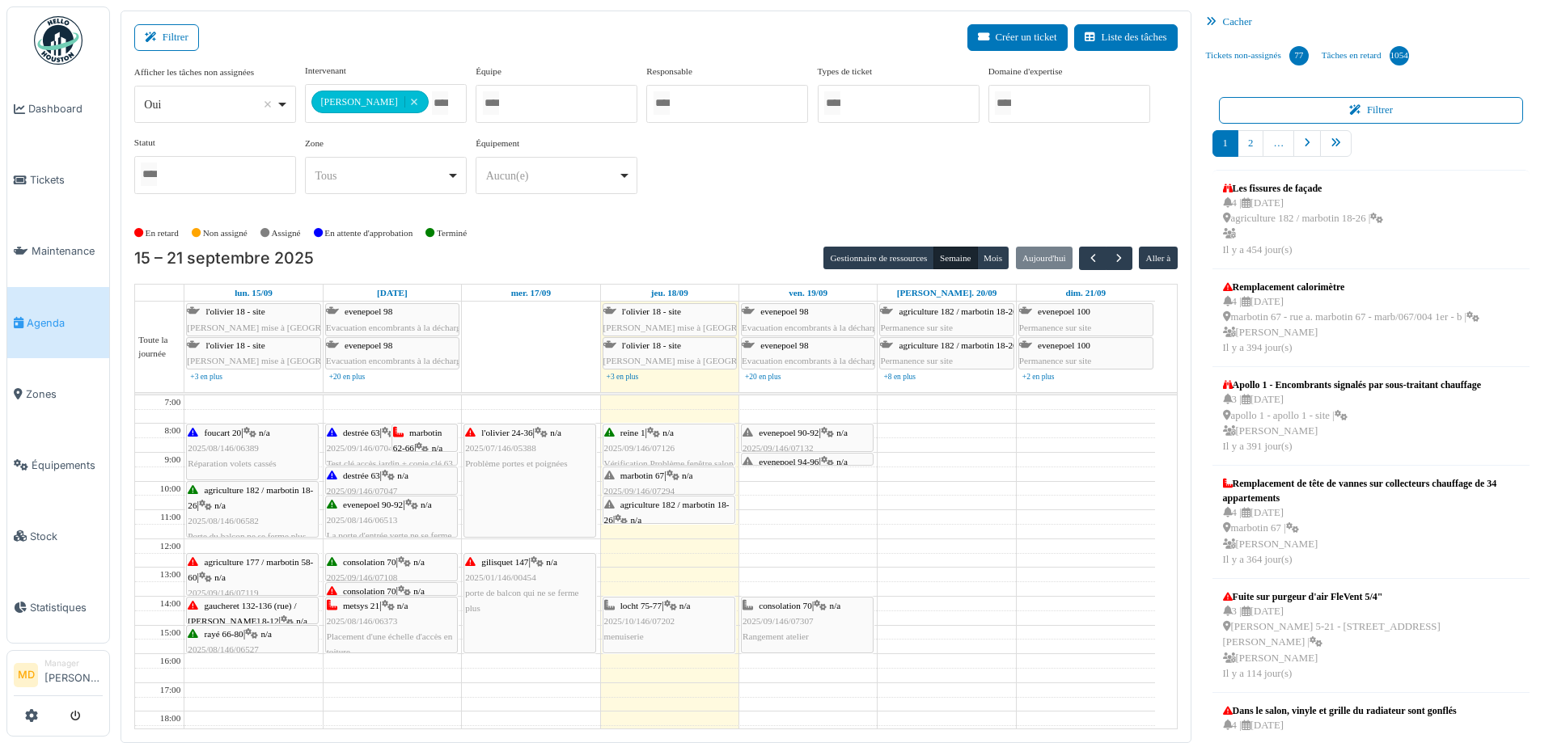
click at [644, 506] on span "agriculture 182 / marbotin 18-26" at bounding box center [666, 512] width 125 height 25
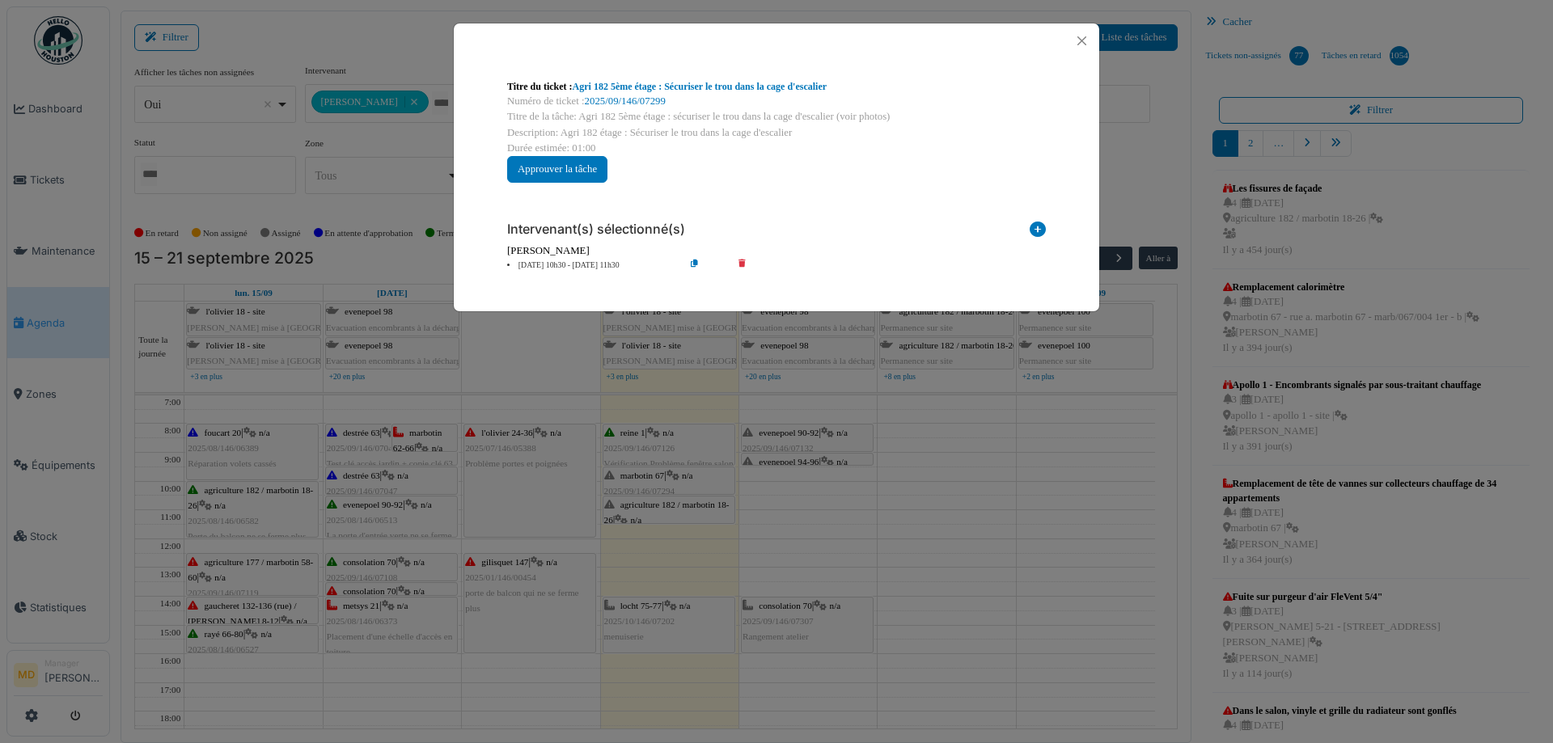
click at [424, 141] on div "Titre du ticket : Agri 182 5ème étage : Sécuriser le trou dans la cage d'escali…" at bounding box center [776, 371] width 1553 height 743
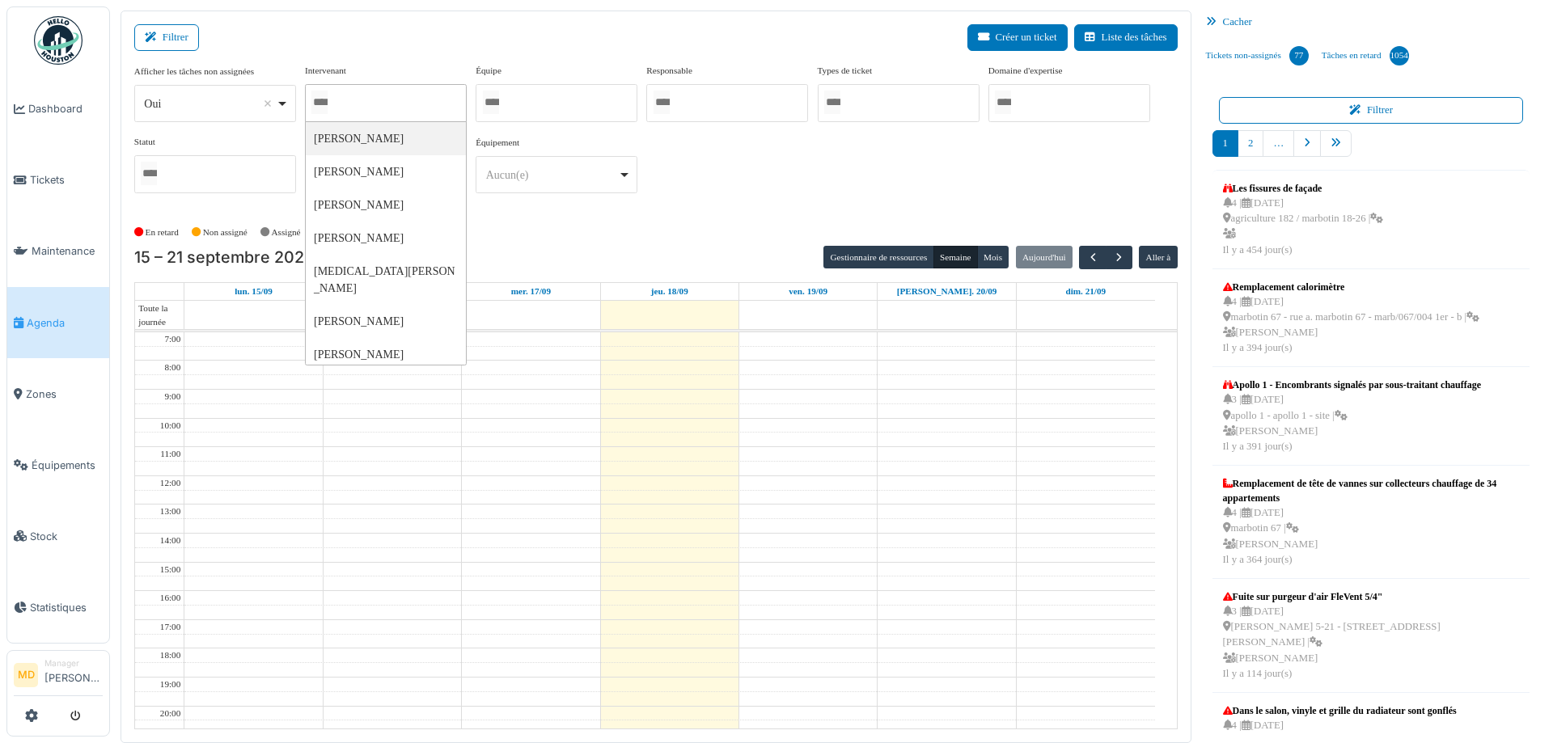
click at [380, 96] on div at bounding box center [386, 103] width 162 height 38
type input "**"
click at [883, 204] on div "**********" at bounding box center [655, 135] width 1043 height 143
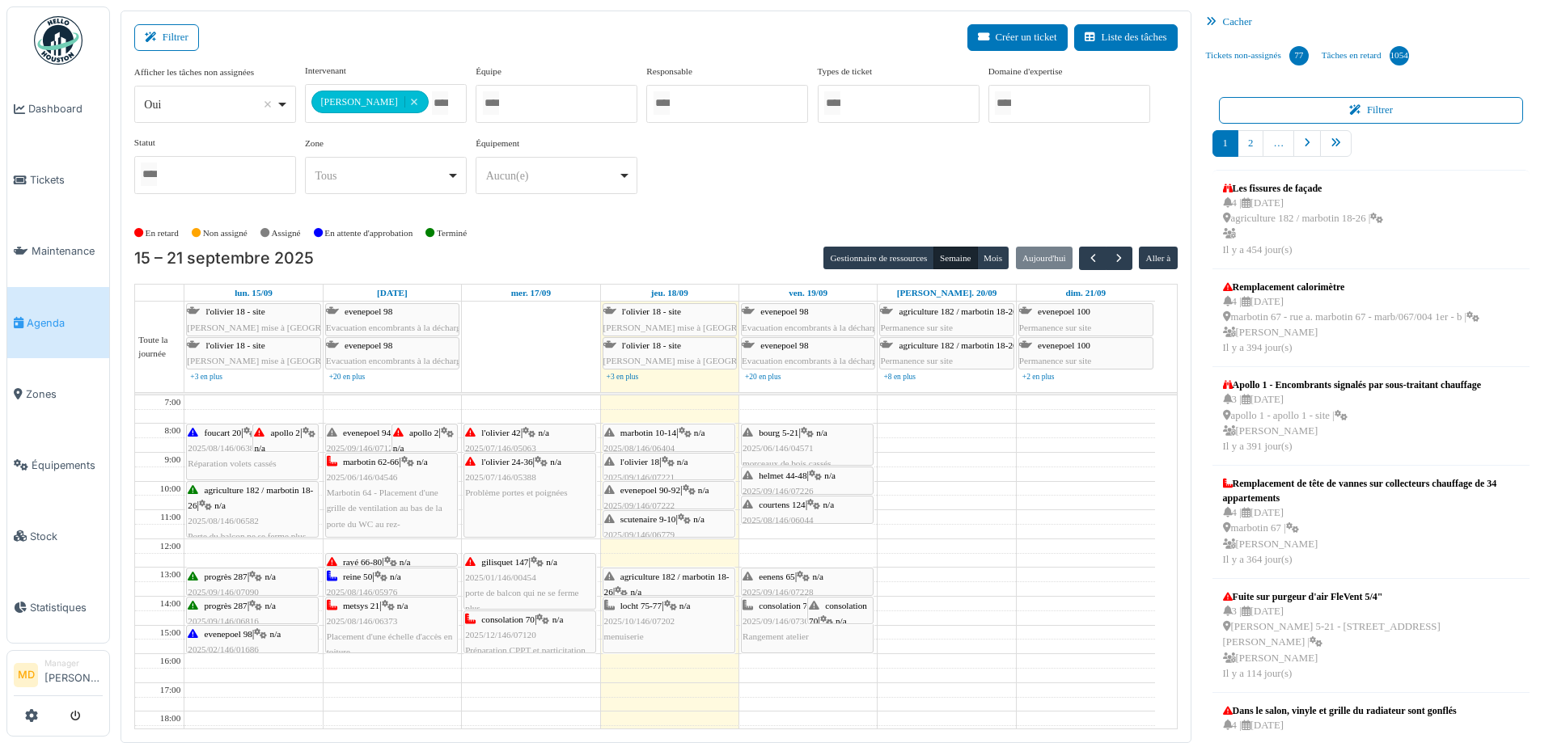
click at [658, 589] on div "agriculture 182 / marbotin 18-26 | n/a 2025/09/146/07088 Problème porte salon" at bounding box center [668, 600] width 129 height 62
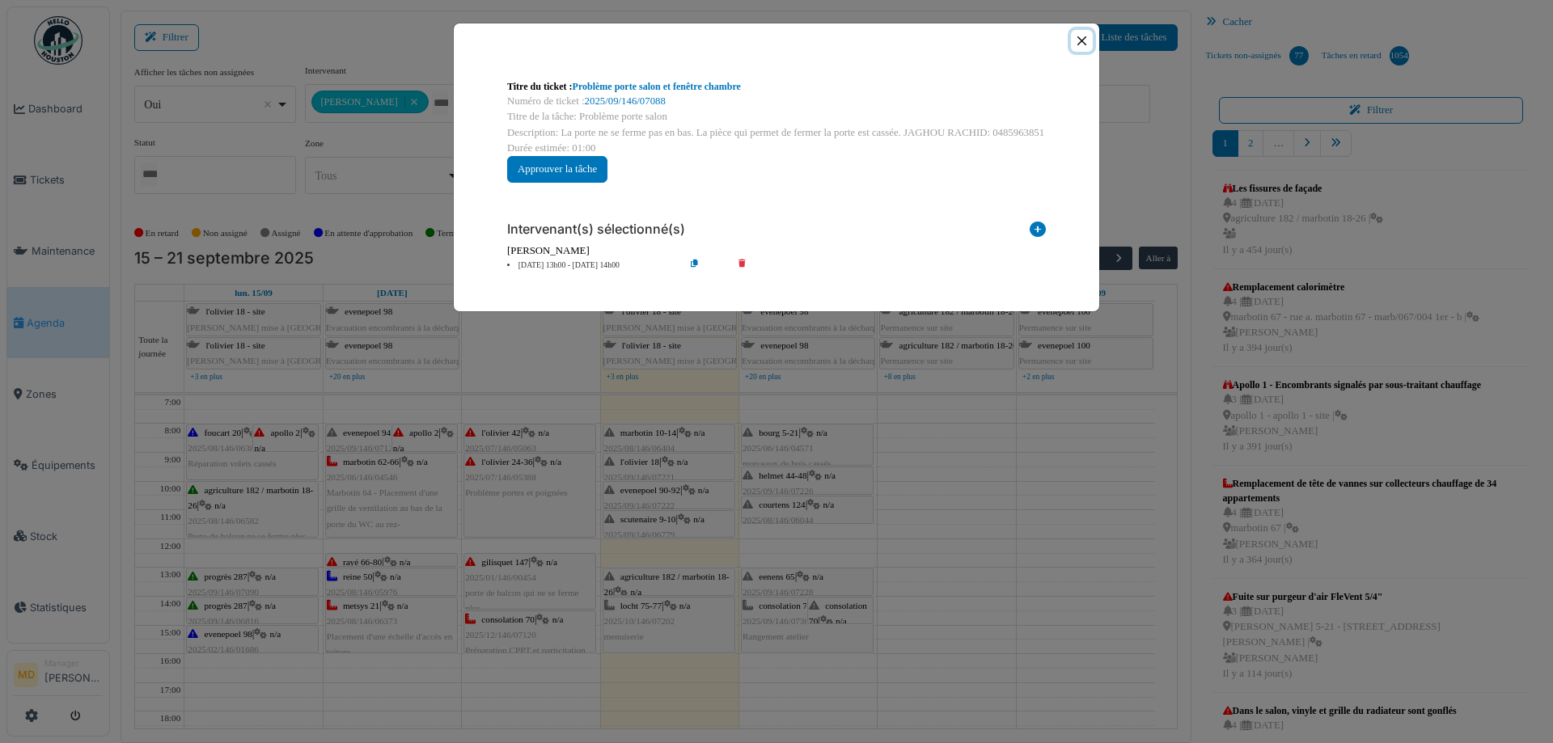
click at [1081, 50] on button "Close" at bounding box center [1082, 41] width 22 height 22
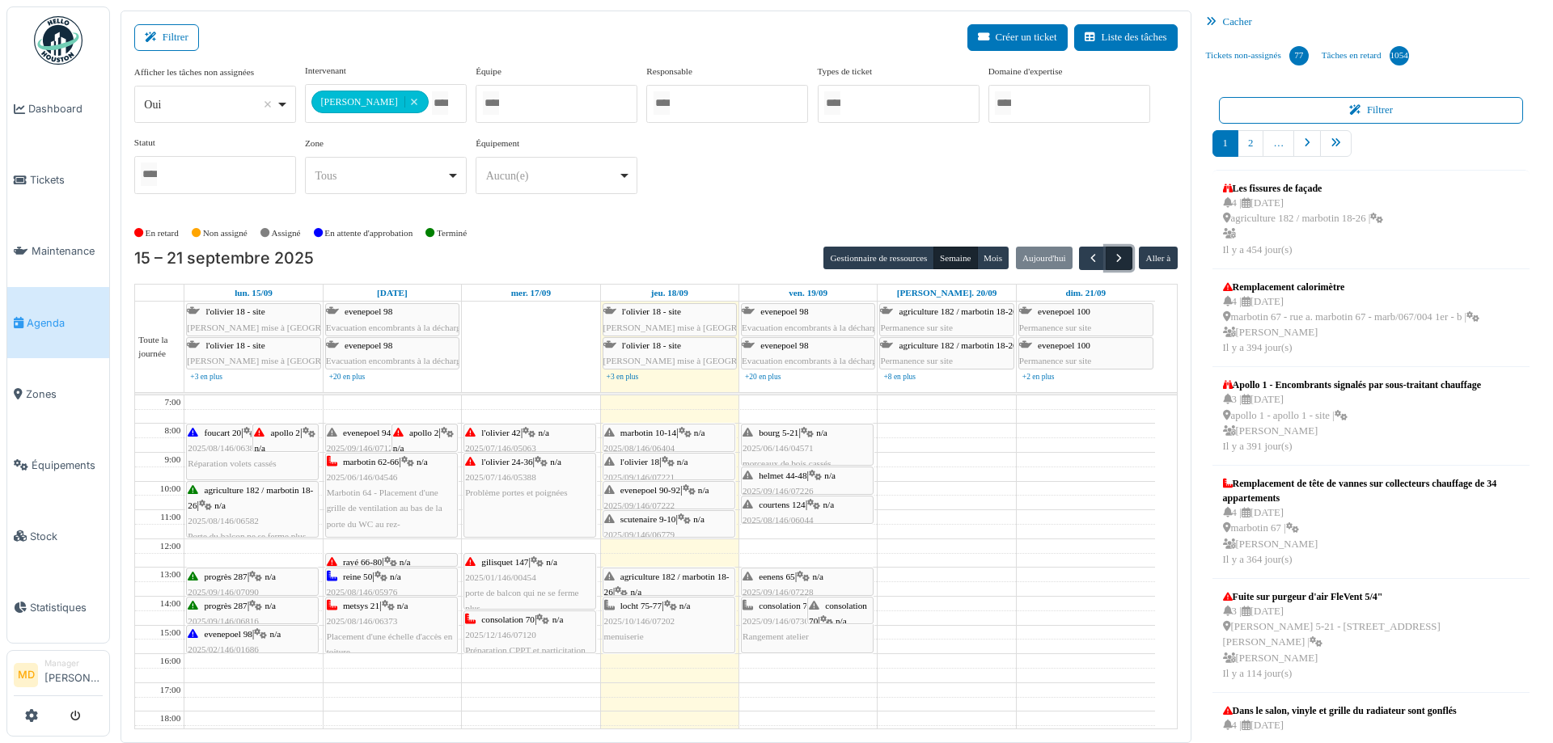
click at [1106, 252] on button "button" at bounding box center [1119, 258] width 27 height 23
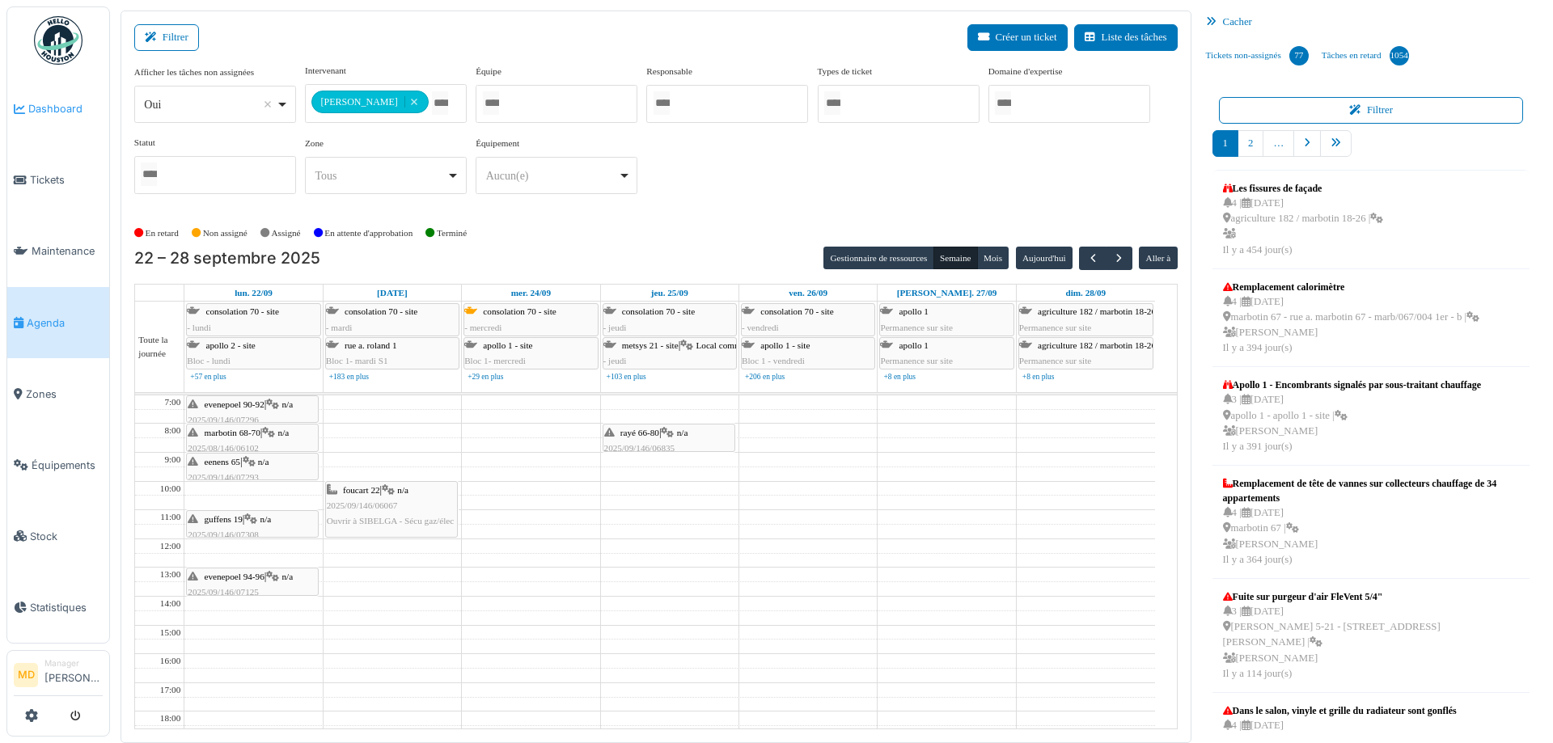
click at [51, 116] on span "Dashboard" at bounding box center [65, 108] width 74 height 15
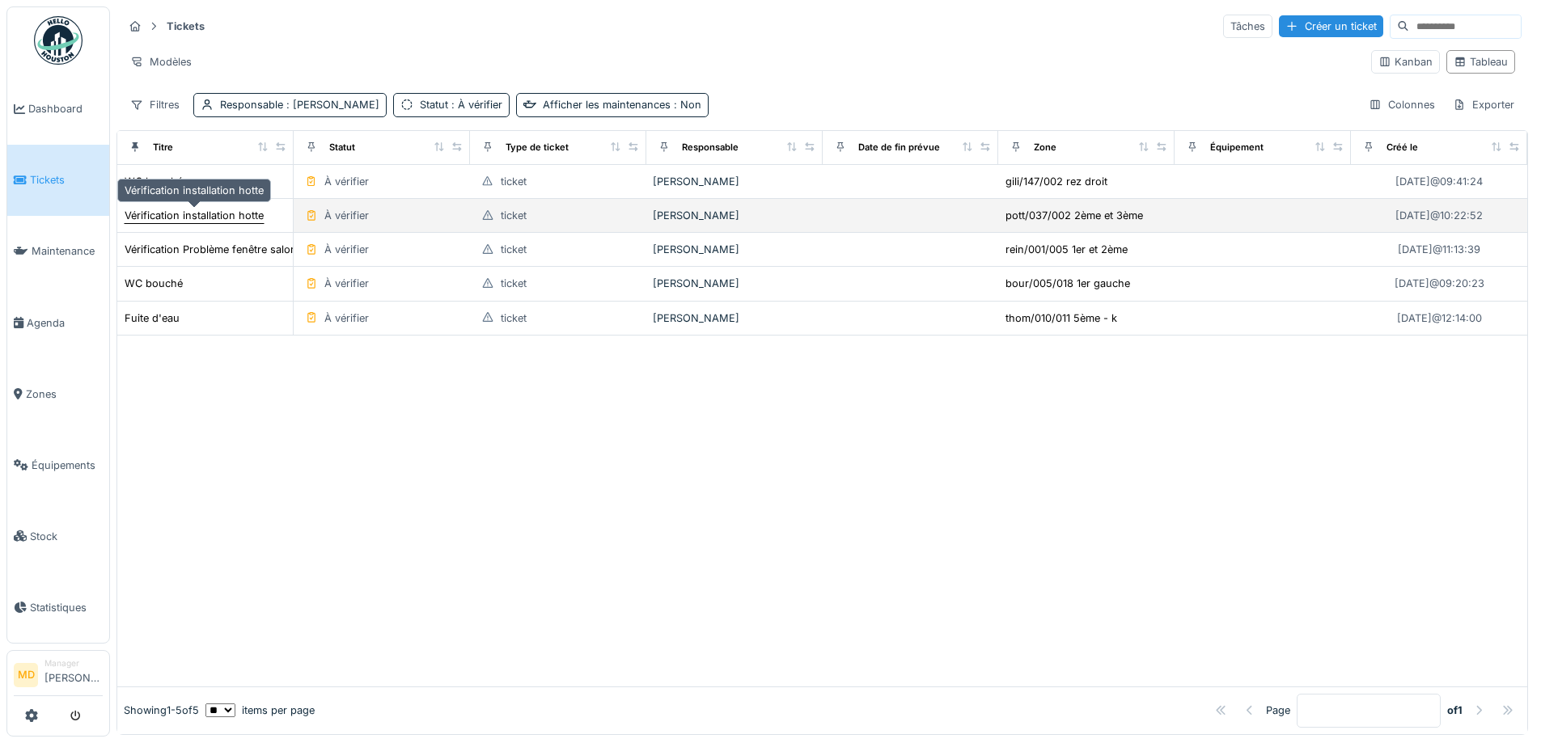
click at [219, 214] on div "Vérification installation hotte" at bounding box center [194, 215] width 139 height 15
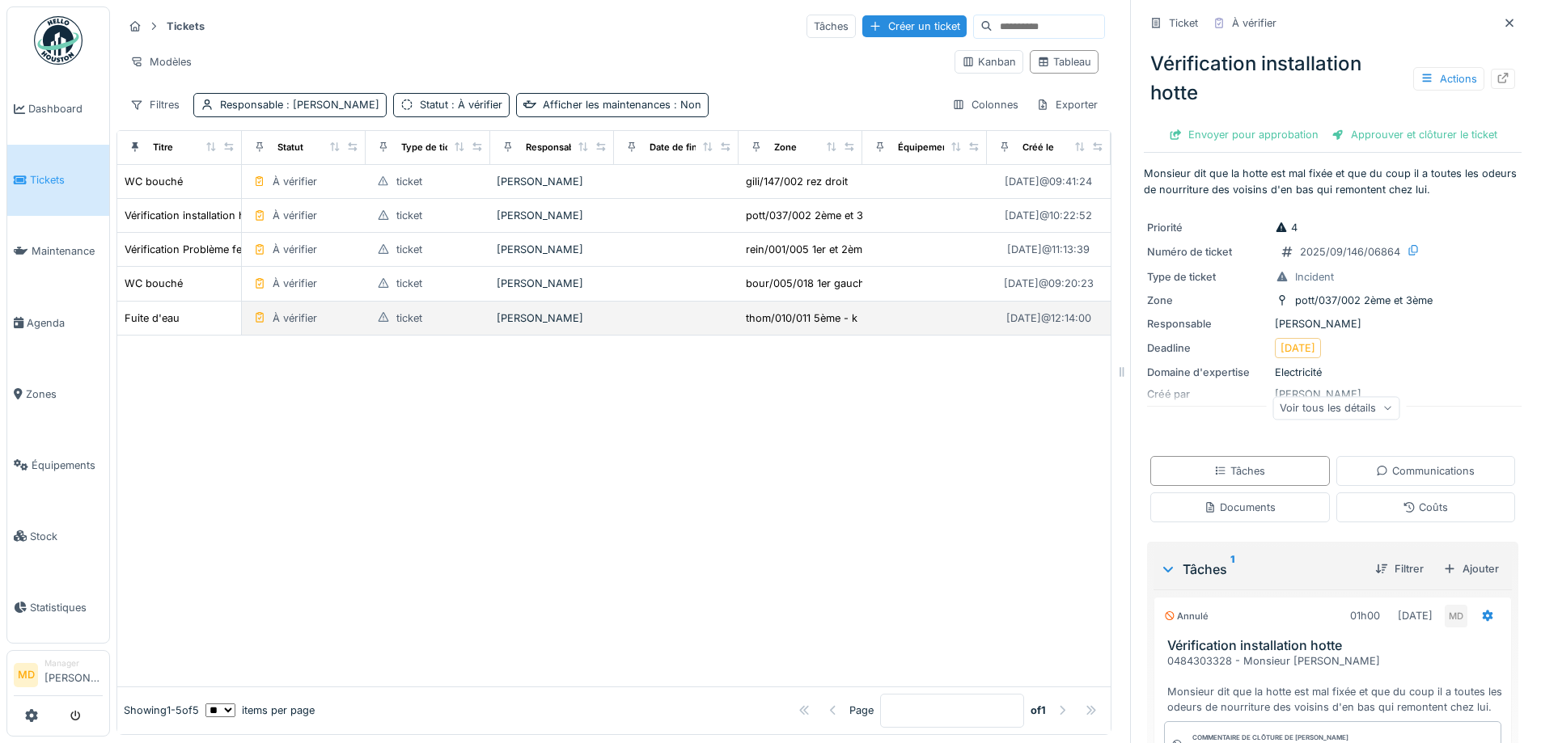
click at [183, 321] on div "Fuite d'eau" at bounding box center [179, 318] width 111 height 17
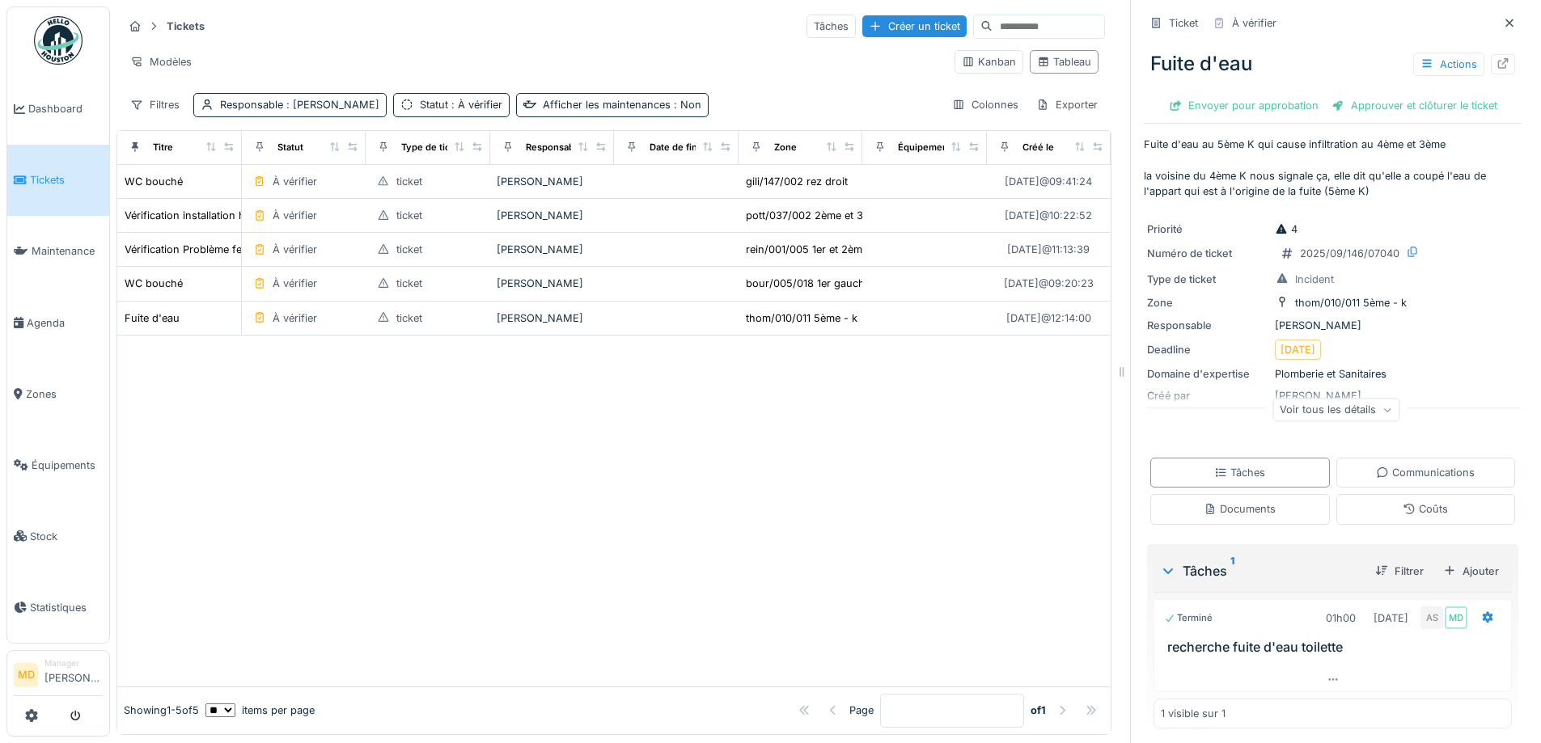
scroll to position [7, 0]
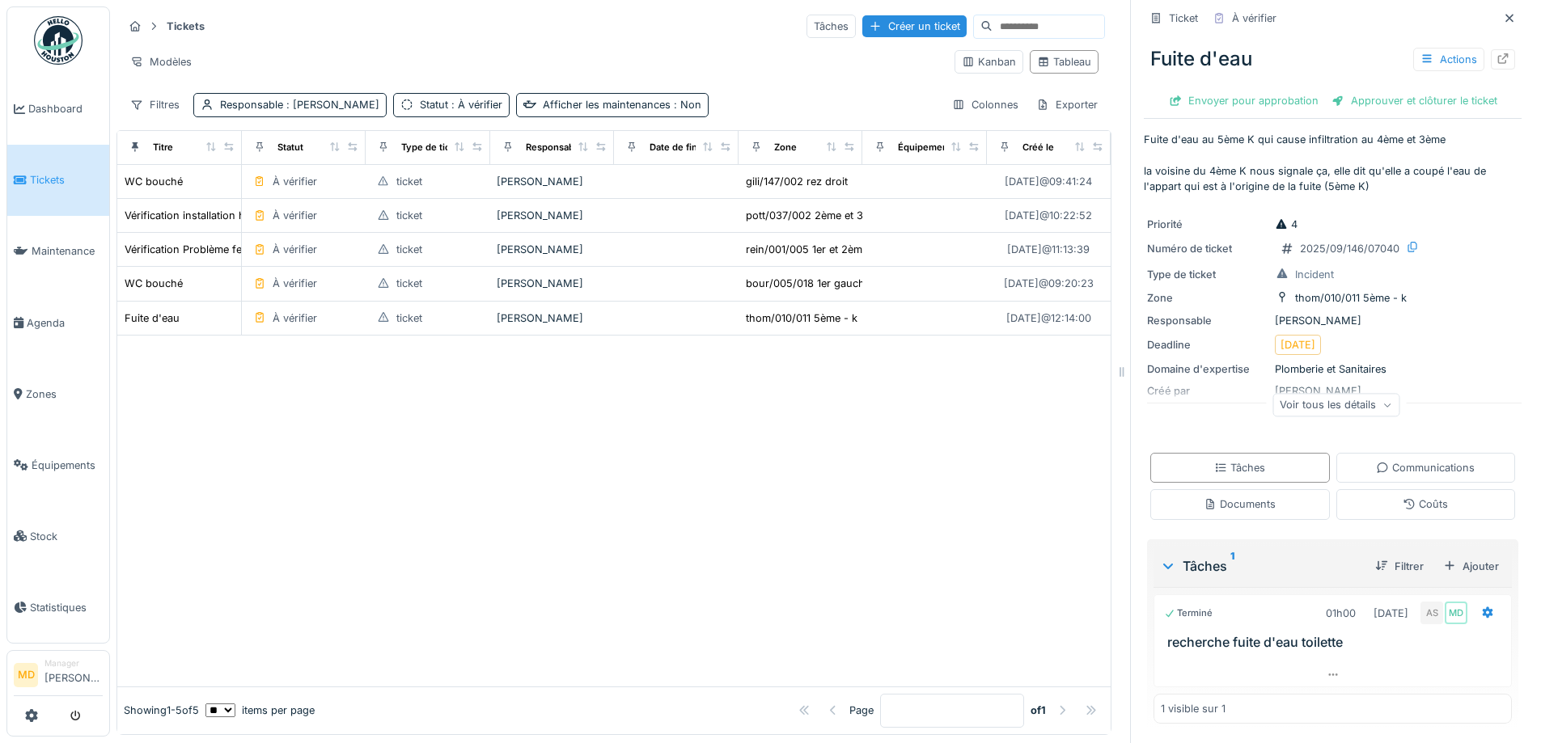
click at [1477, 44] on div "Fuite d'eau Actions" at bounding box center [1333, 59] width 378 height 42
click at [1496, 55] on icon at bounding box center [1502, 58] width 13 height 11
click at [81, 105] on span "Dashboard" at bounding box center [65, 108] width 74 height 15
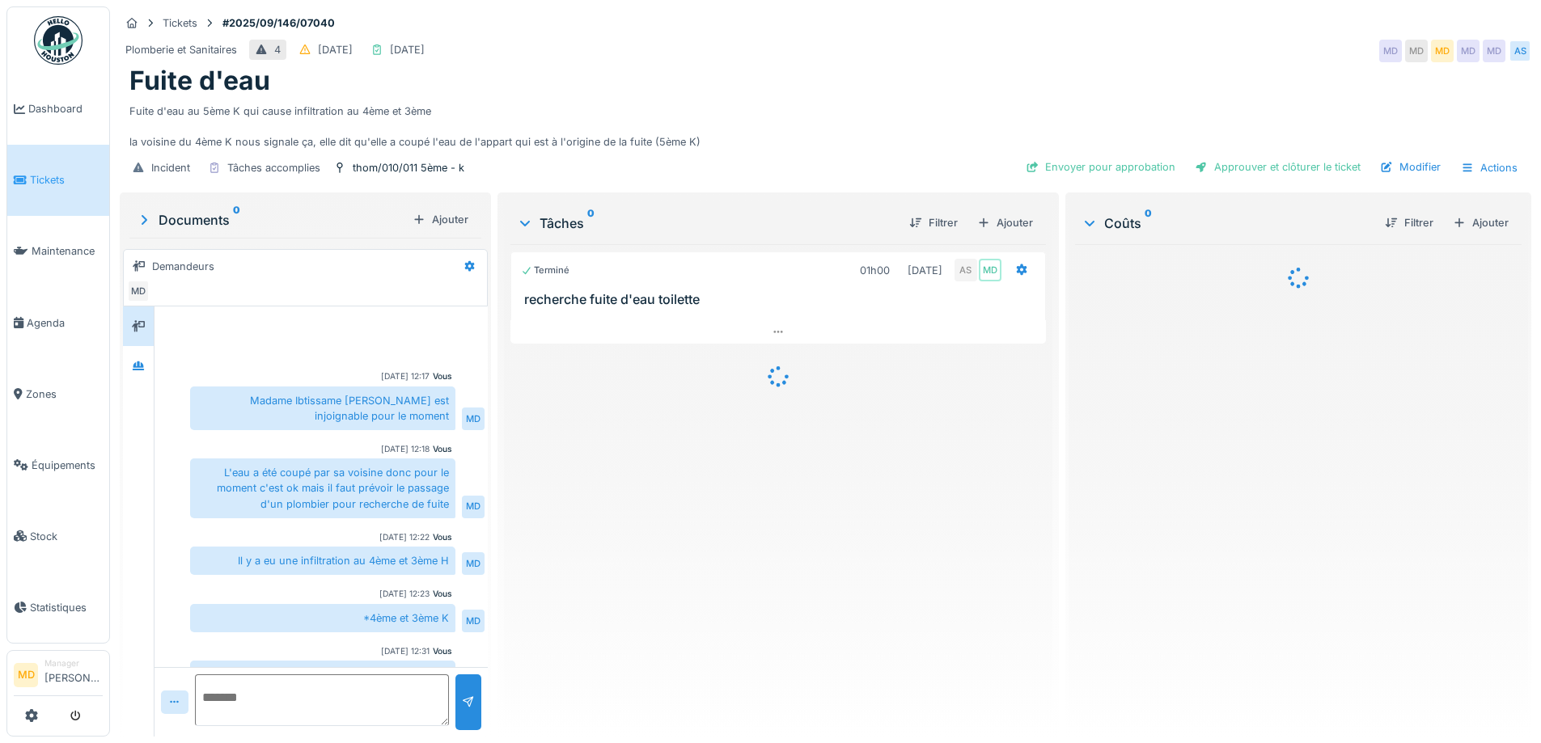
scroll to position [237, 0]
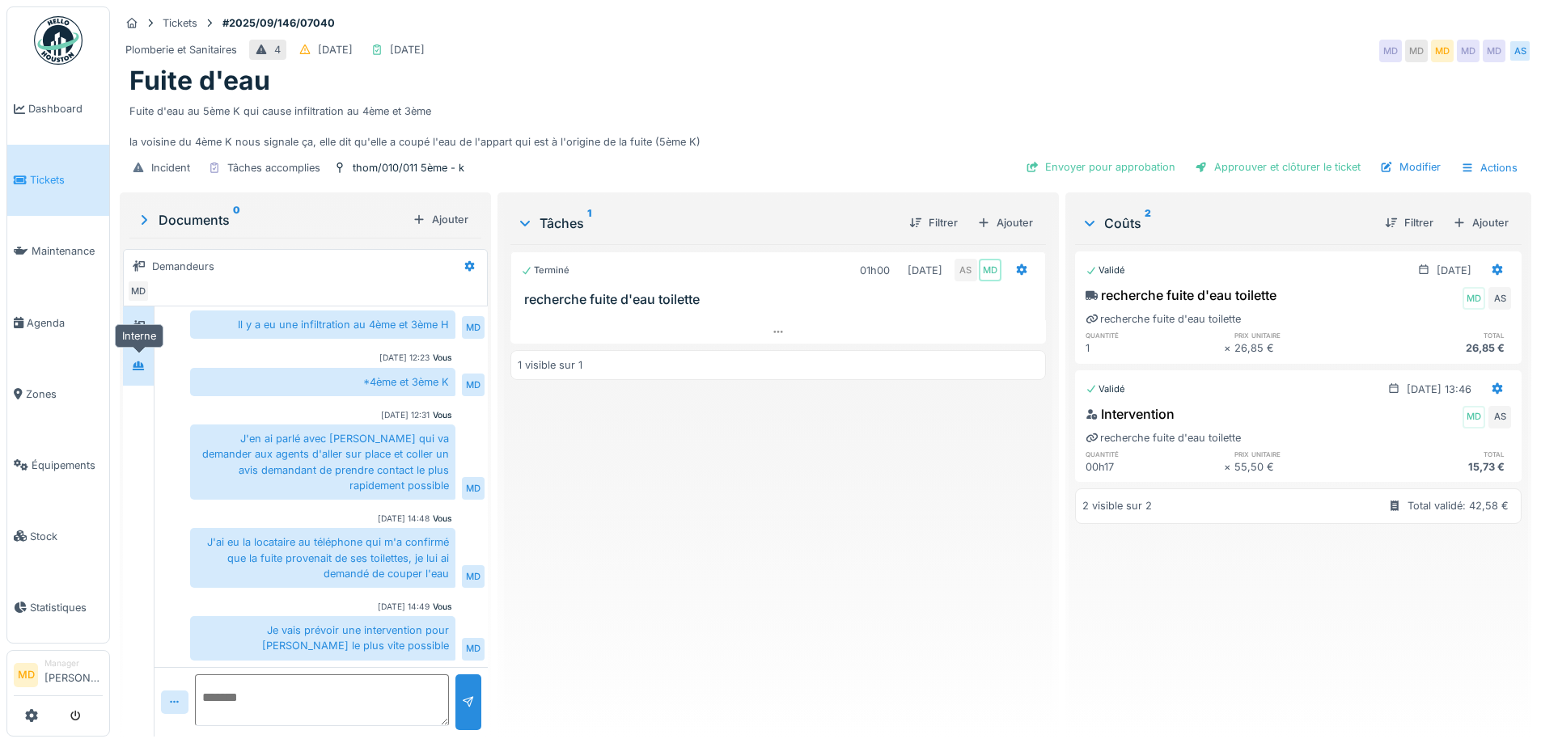
click at [133, 364] on icon at bounding box center [138, 366] width 13 height 11
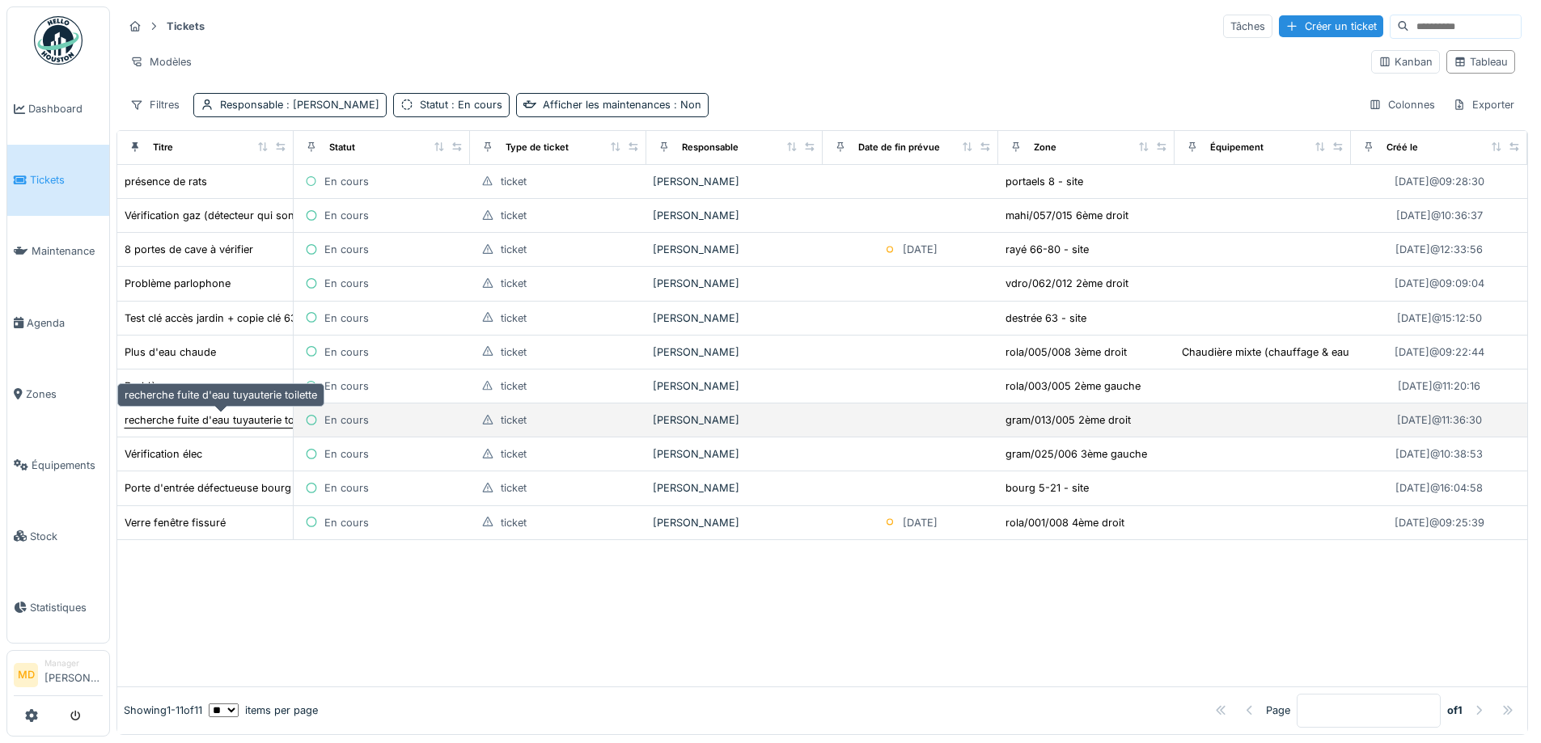
click at [217, 417] on div "recherche fuite d'eau tuyauterie toilette" at bounding box center [221, 420] width 193 height 15
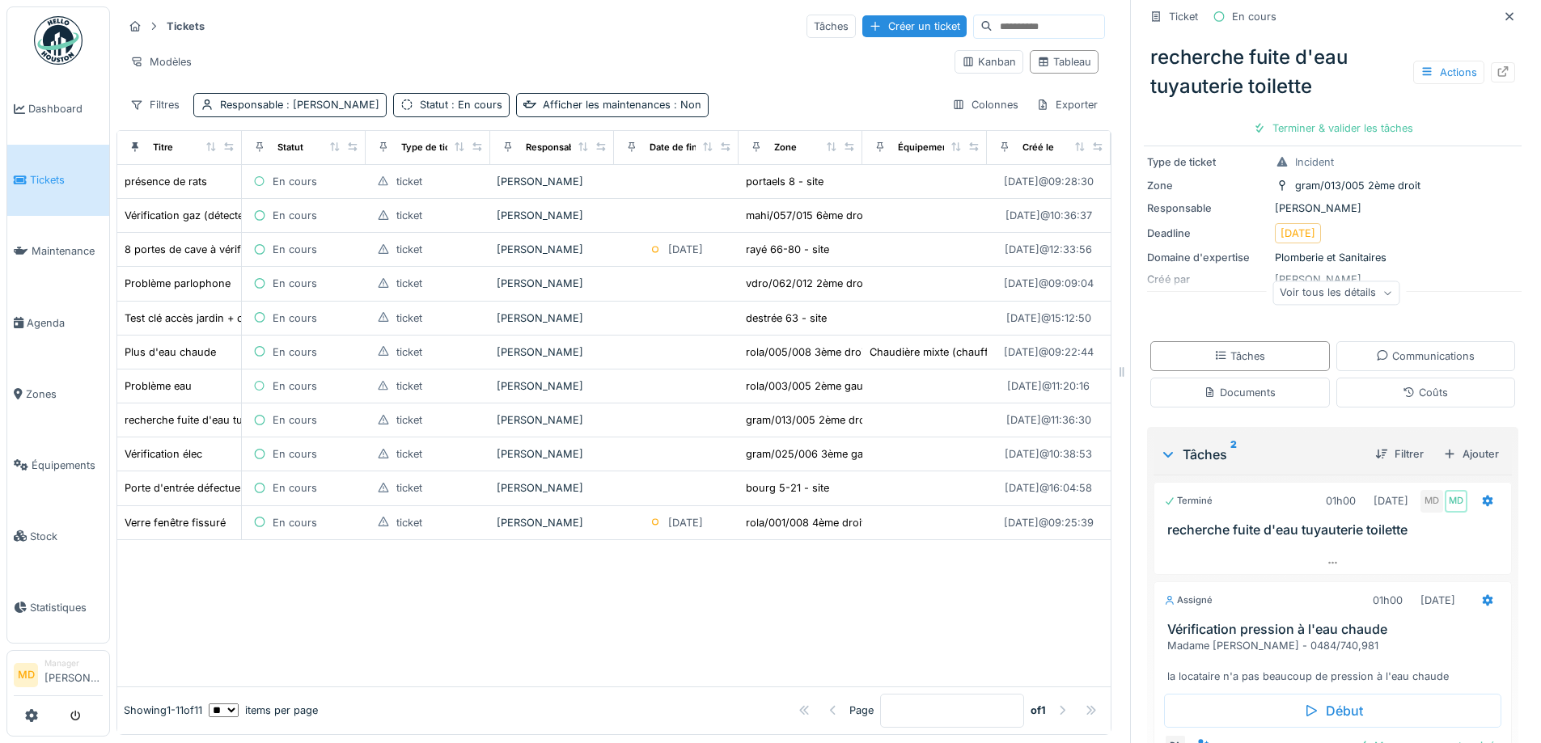
scroll to position [202, 0]
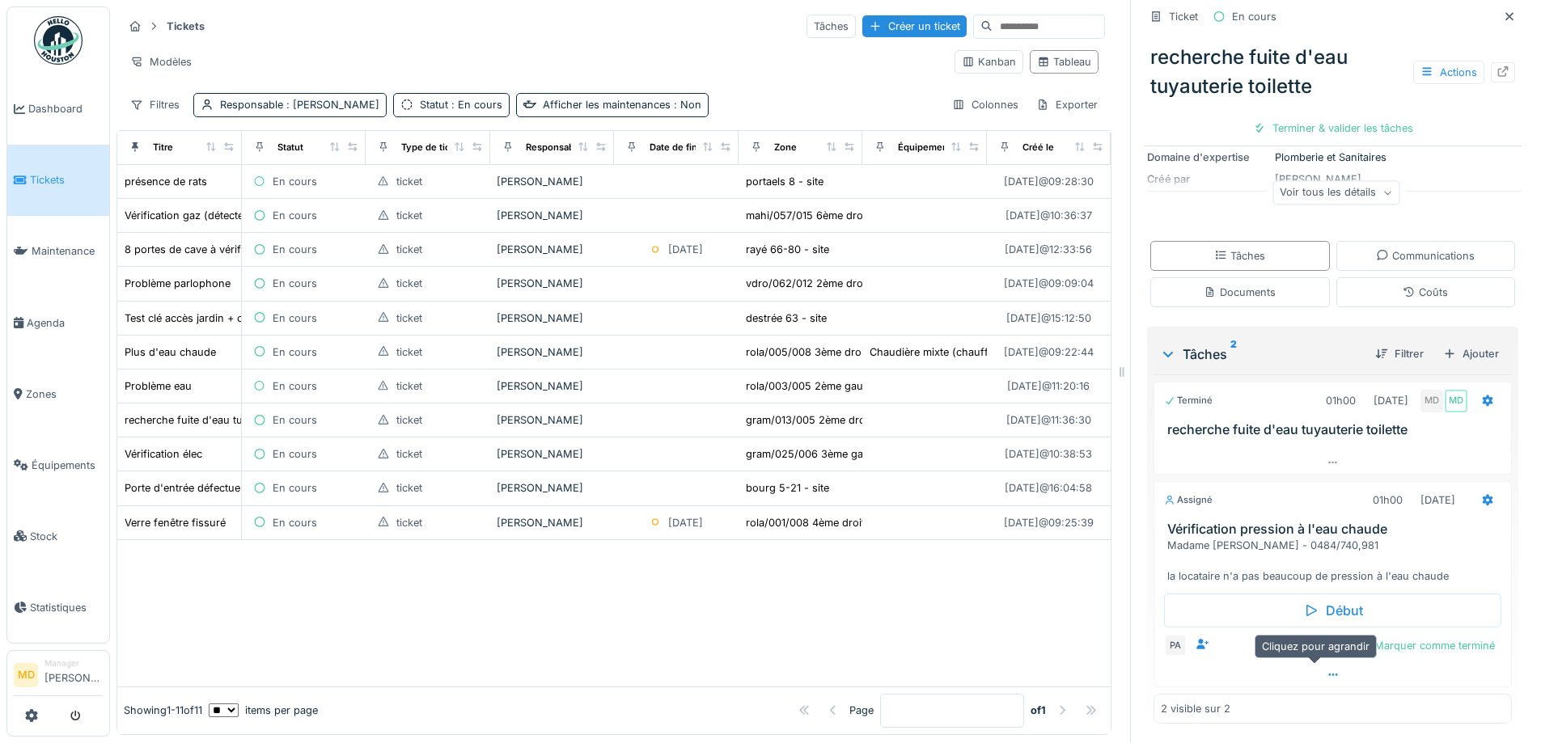
click at [1328, 675] on icon at bounding box center [1332, 675] width 9 height 2
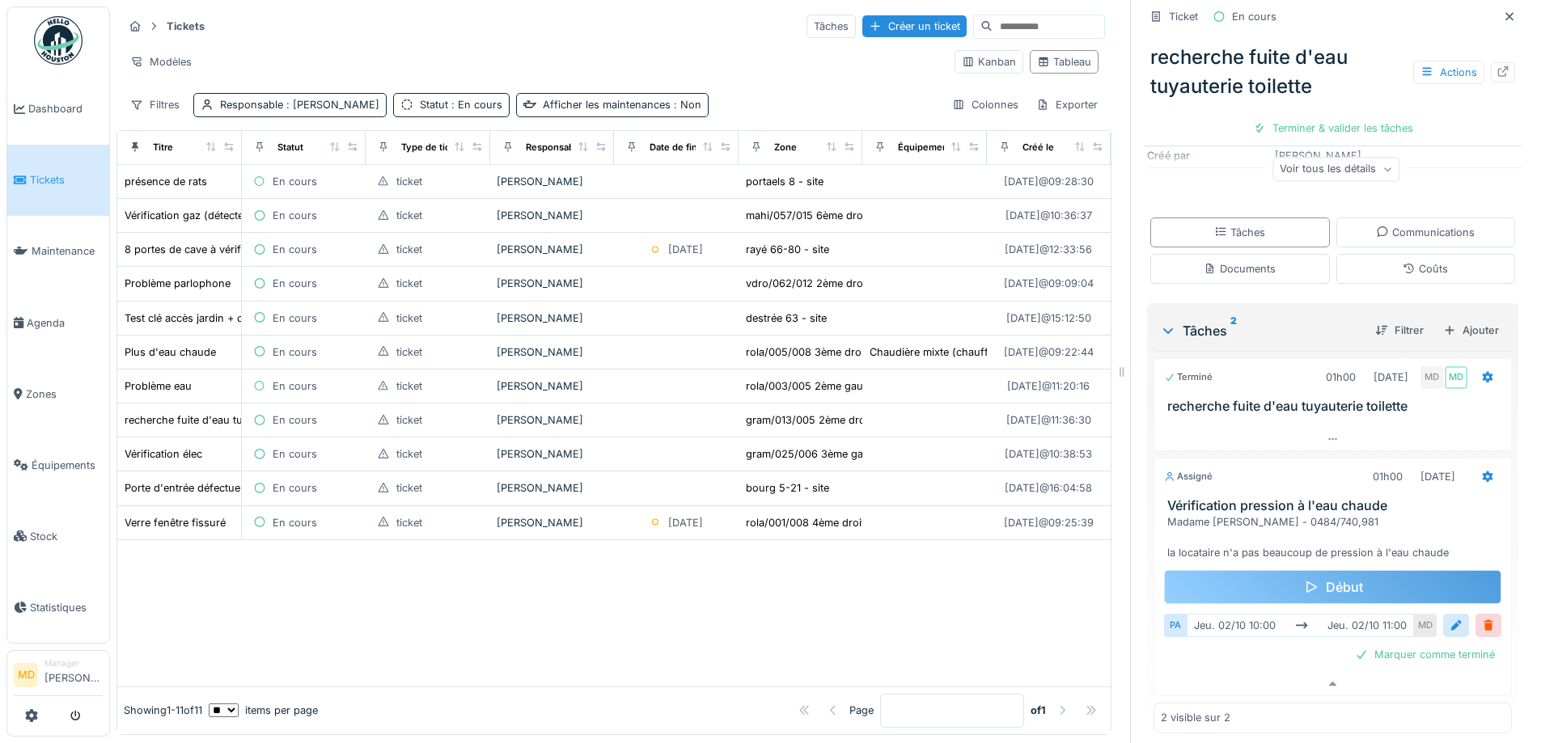
scroll to position [235, 0]
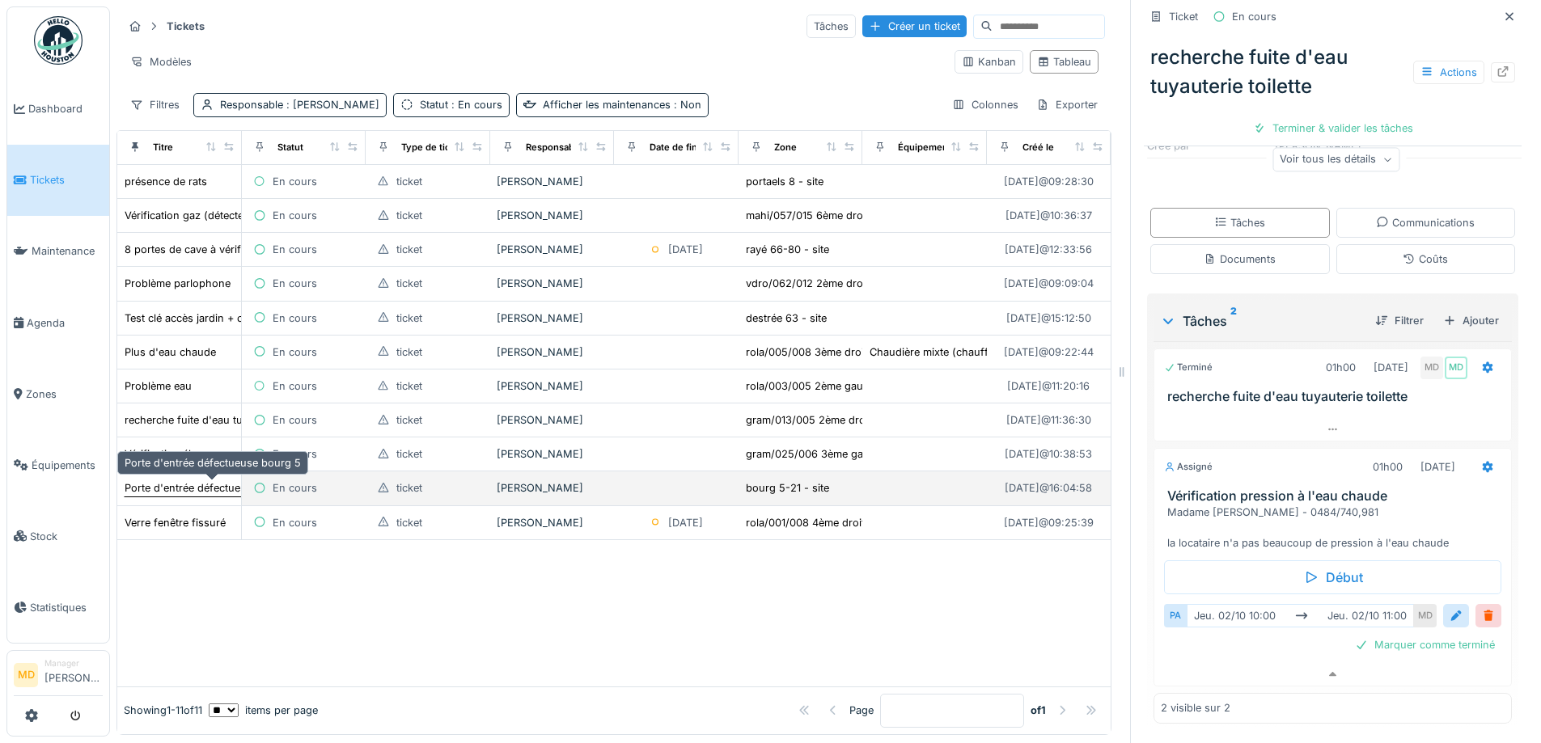
click at [150, 480] on div "Porte d'entrée défectueuse bourg 5" at bounding box center [213, 487] width 176 height 15
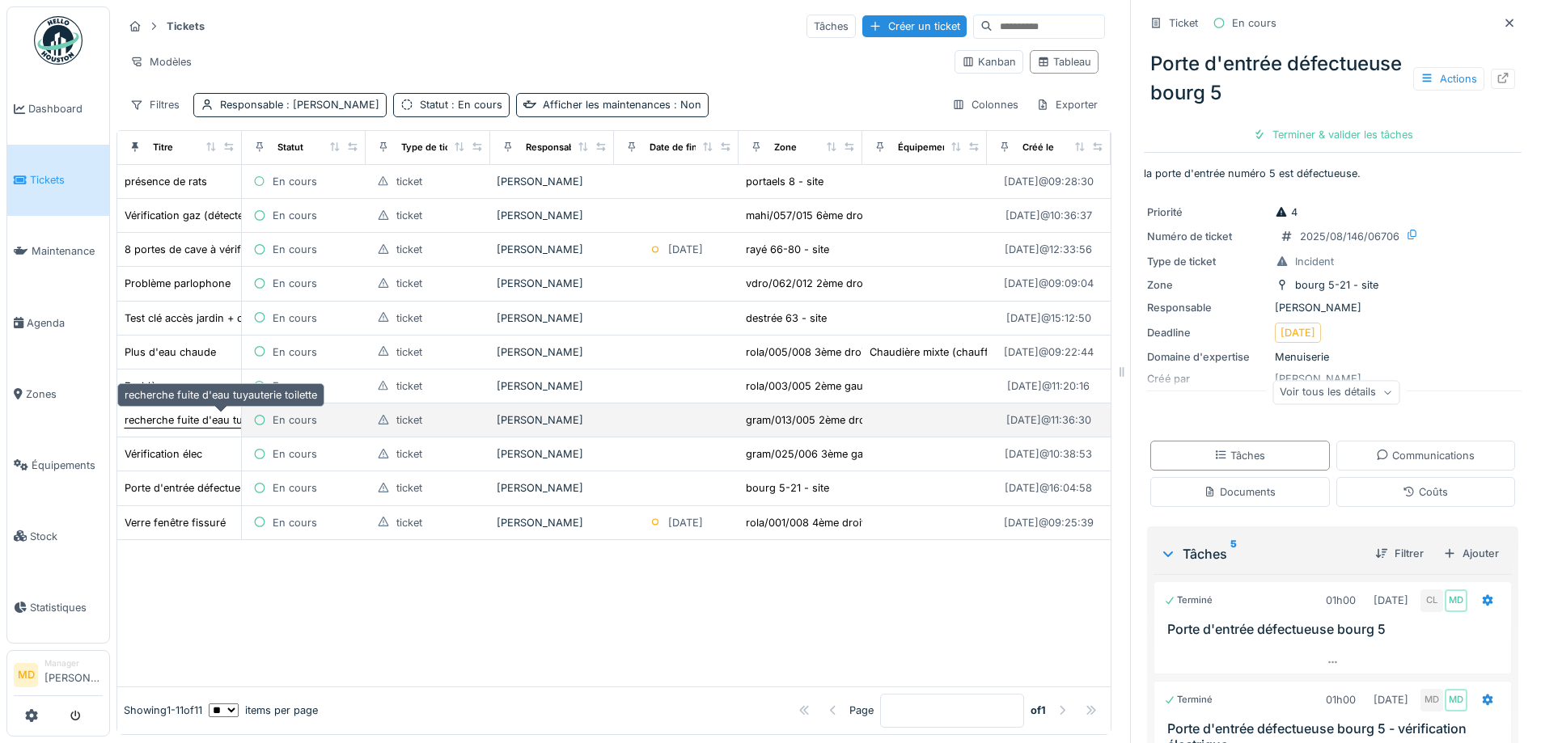
click at [180, 413] on div "recherche fuite d'eau tuyauterie toilette" at bounding box center [221, 420] width 193 height 15
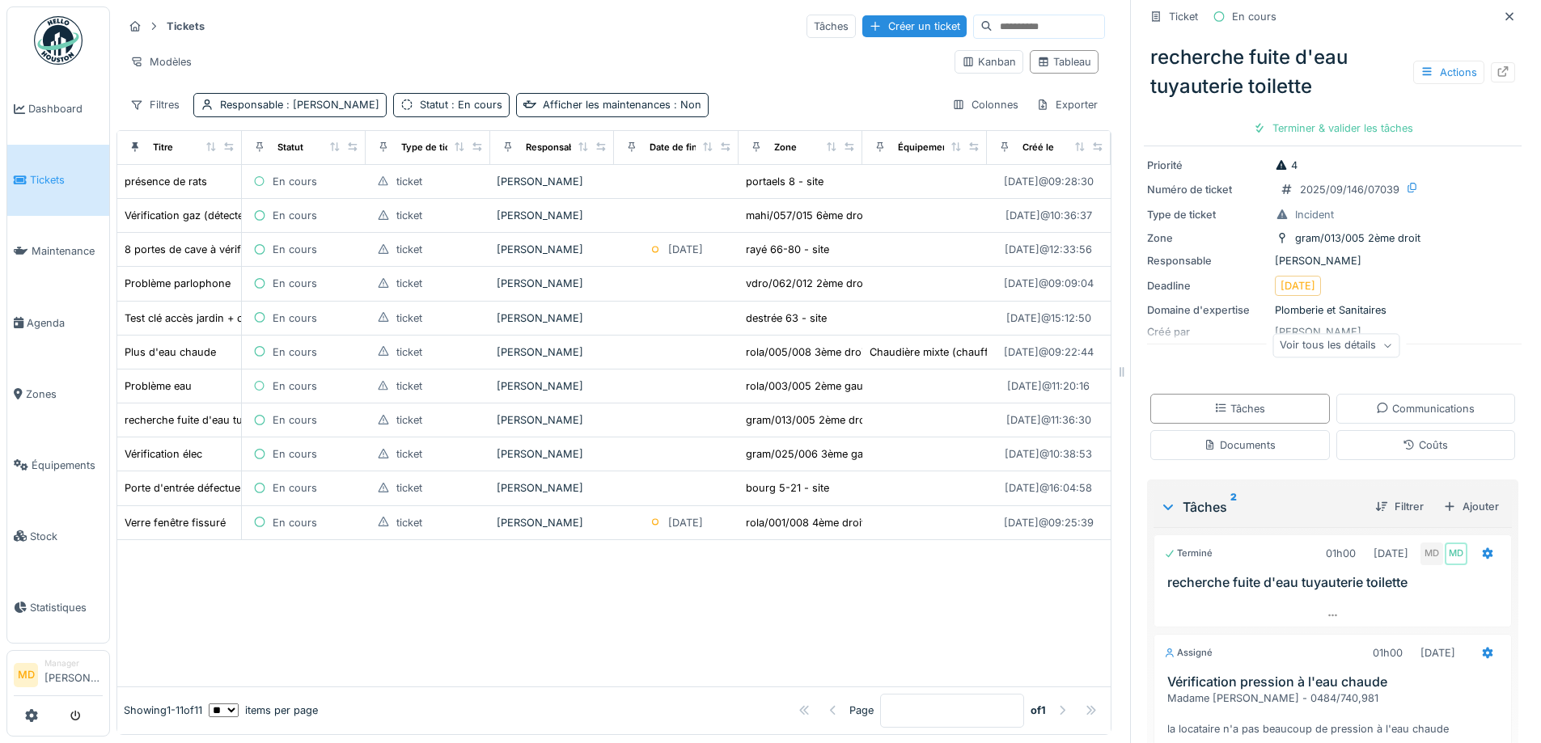
scroll to position [40, 0]
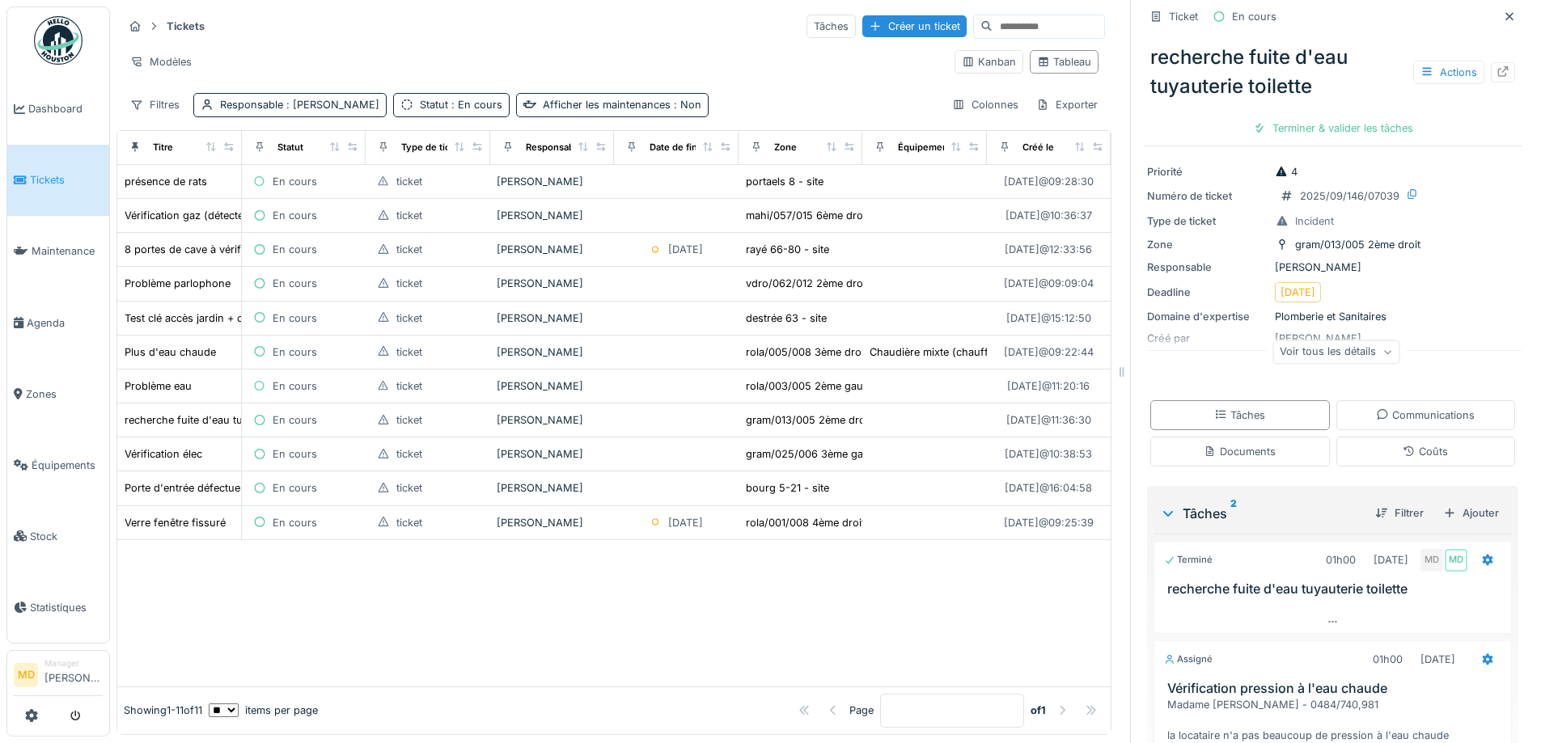
click at [1496, 66] on div at bounding box center [1502, 72] width 13 height 15
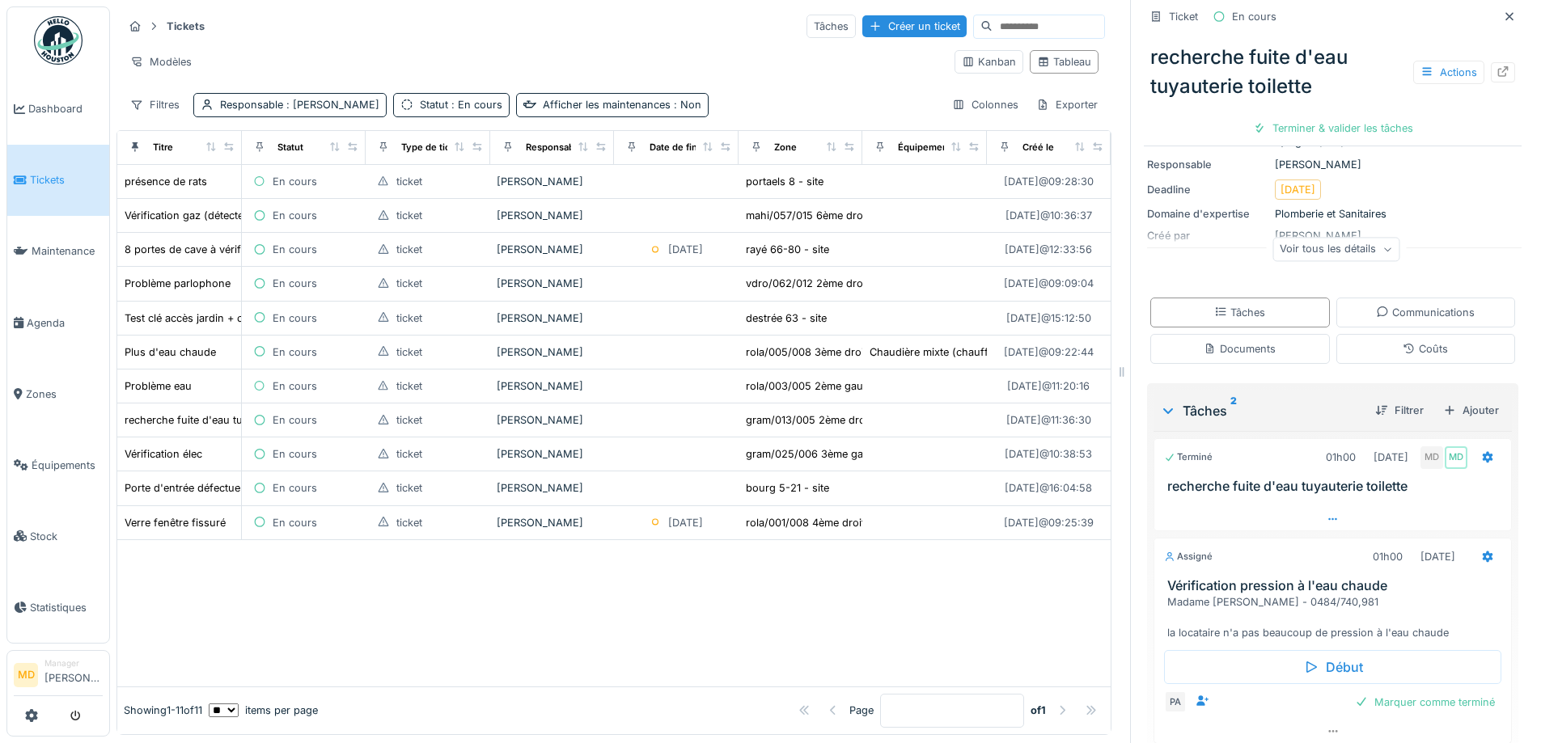
scroll to position [202, 0]
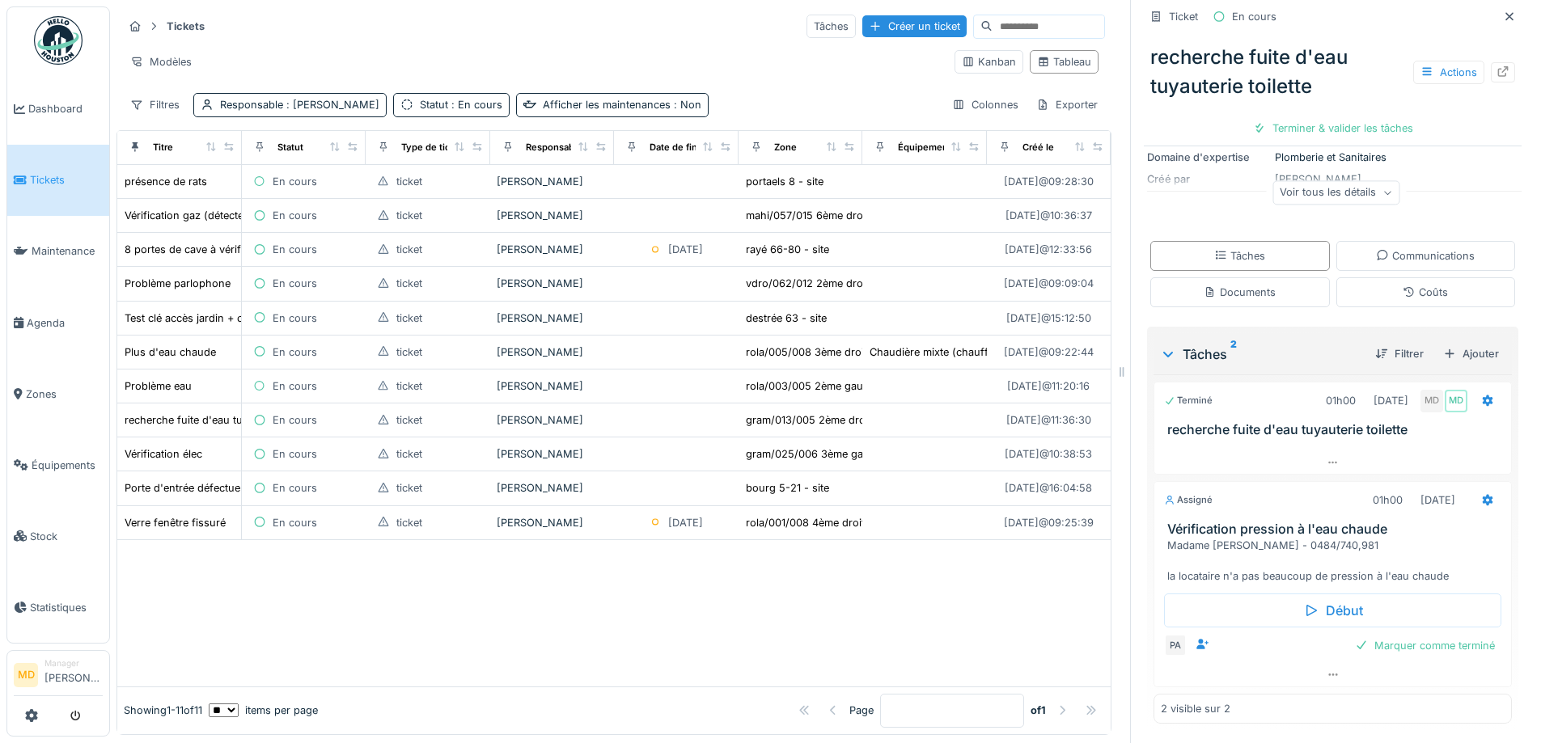
click at [582, 604] on div at bounding box center [613, 613] width 993 height 146
click at [91, 109] on span "Dashboard" at bounding box center [65, 108] width 74 height 15
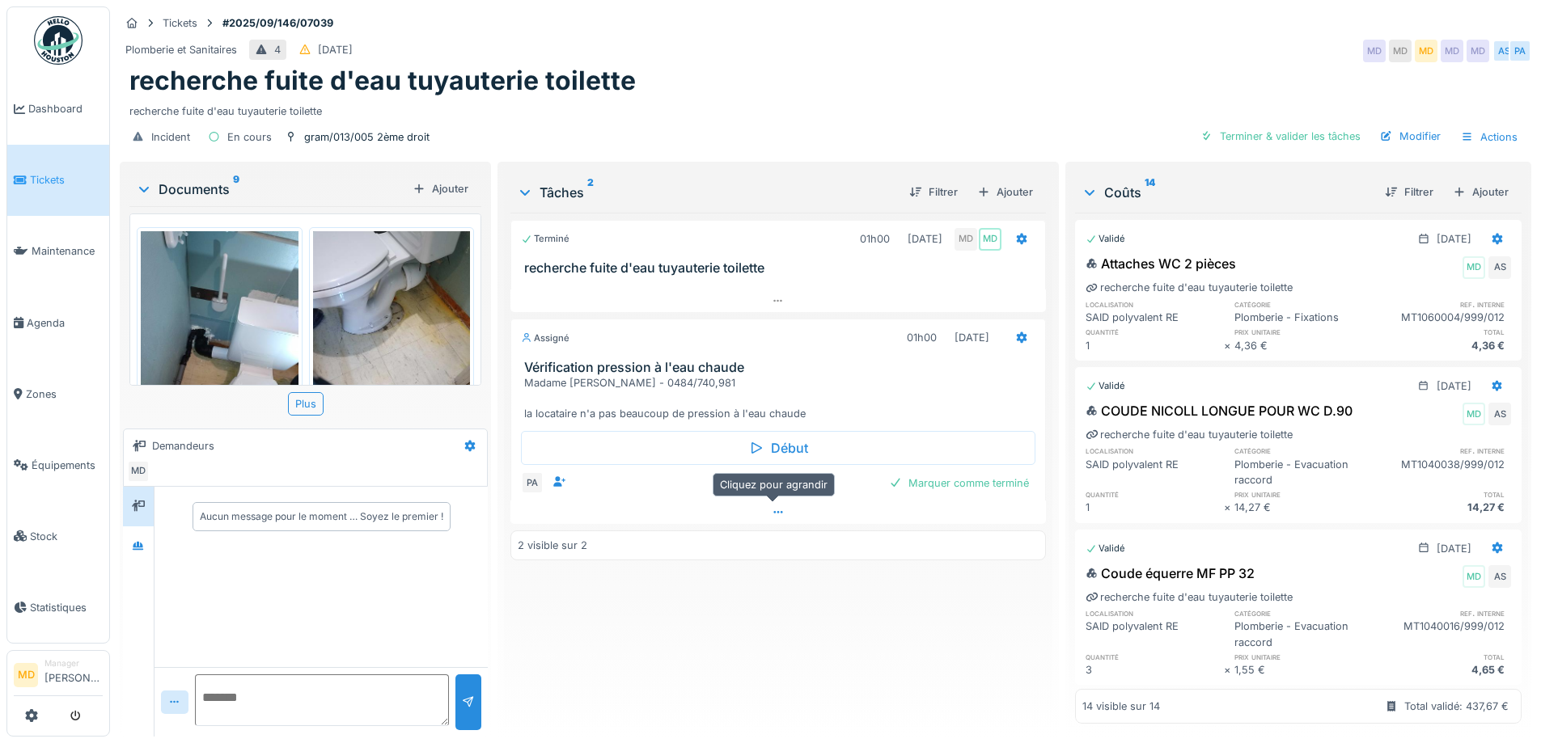
click at [778, 510] on icon at bounding box center [778, 512] width 13 height 11
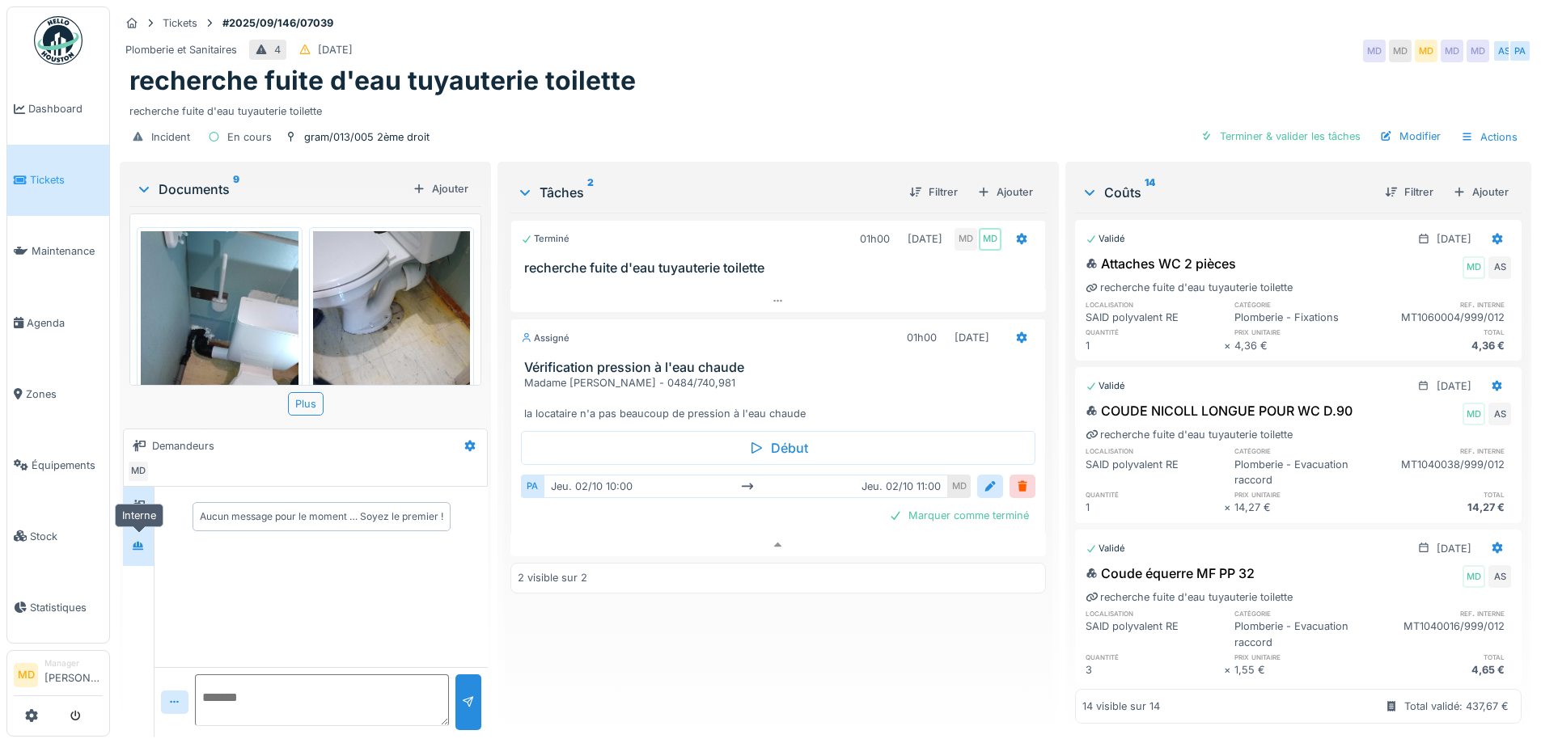
click at [137, 541] on icon at bounding box center [138, 545] width 11 height 9
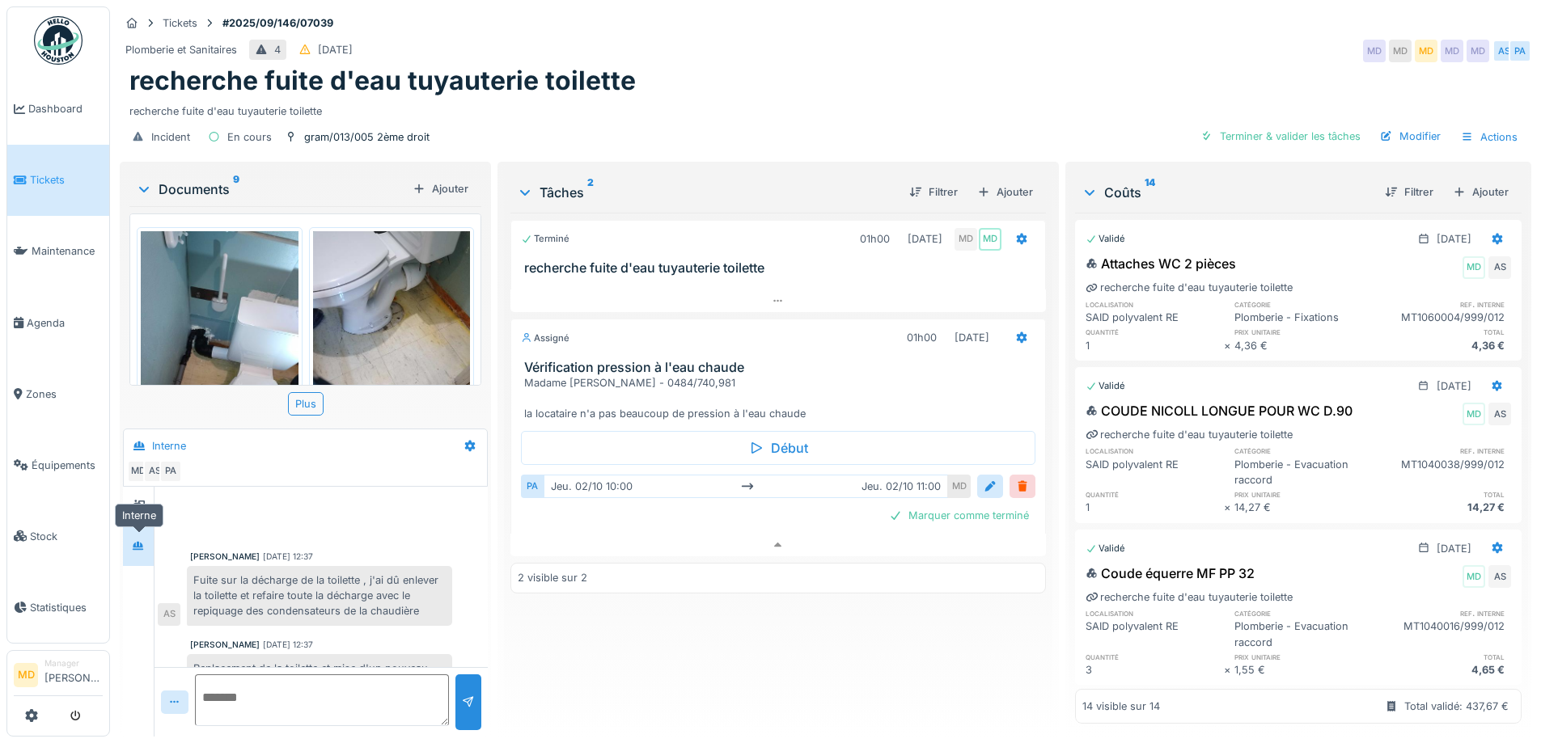
scroll to position [328, 0]
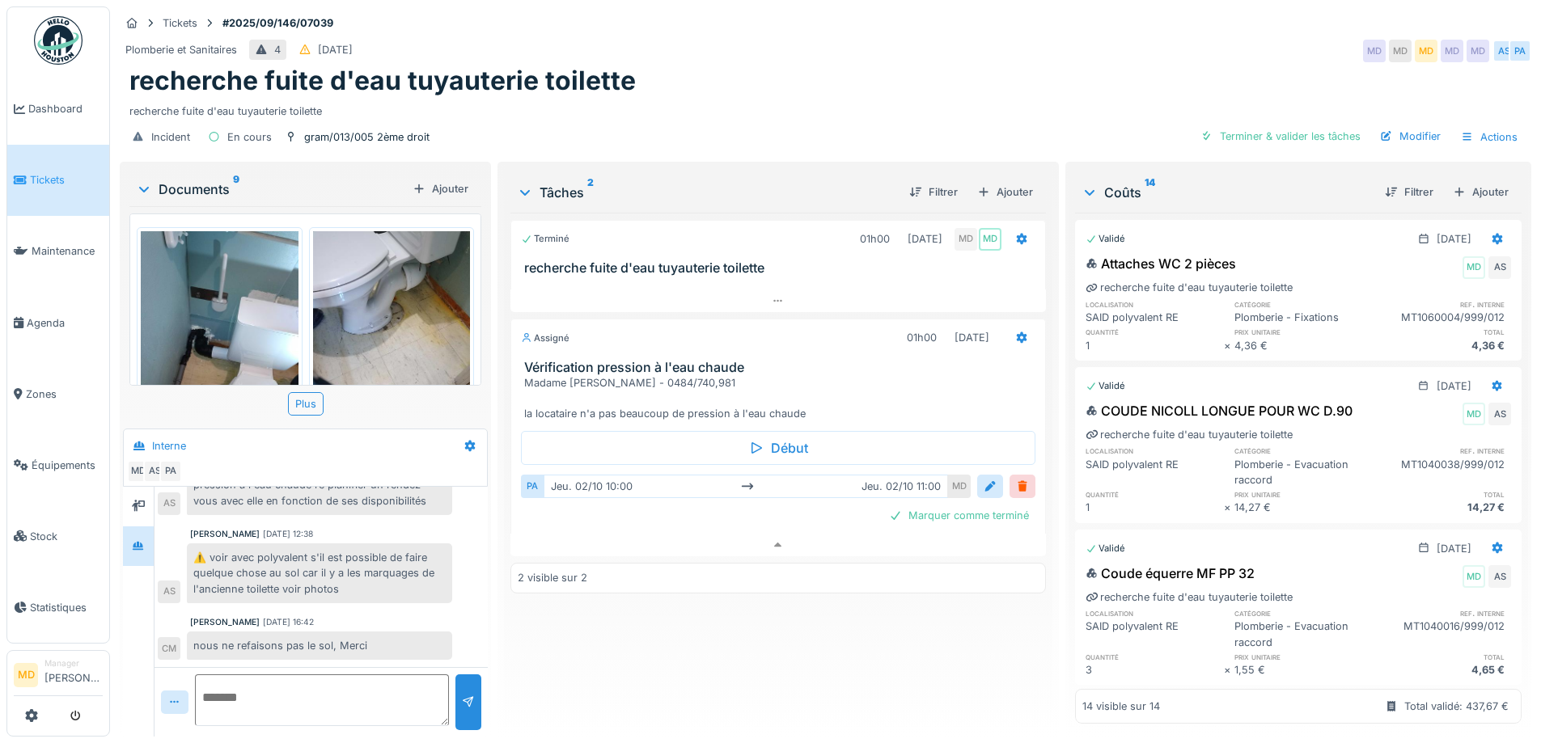
click at [345, 328] on img at bounding box center [392, 335] width 158 height 209
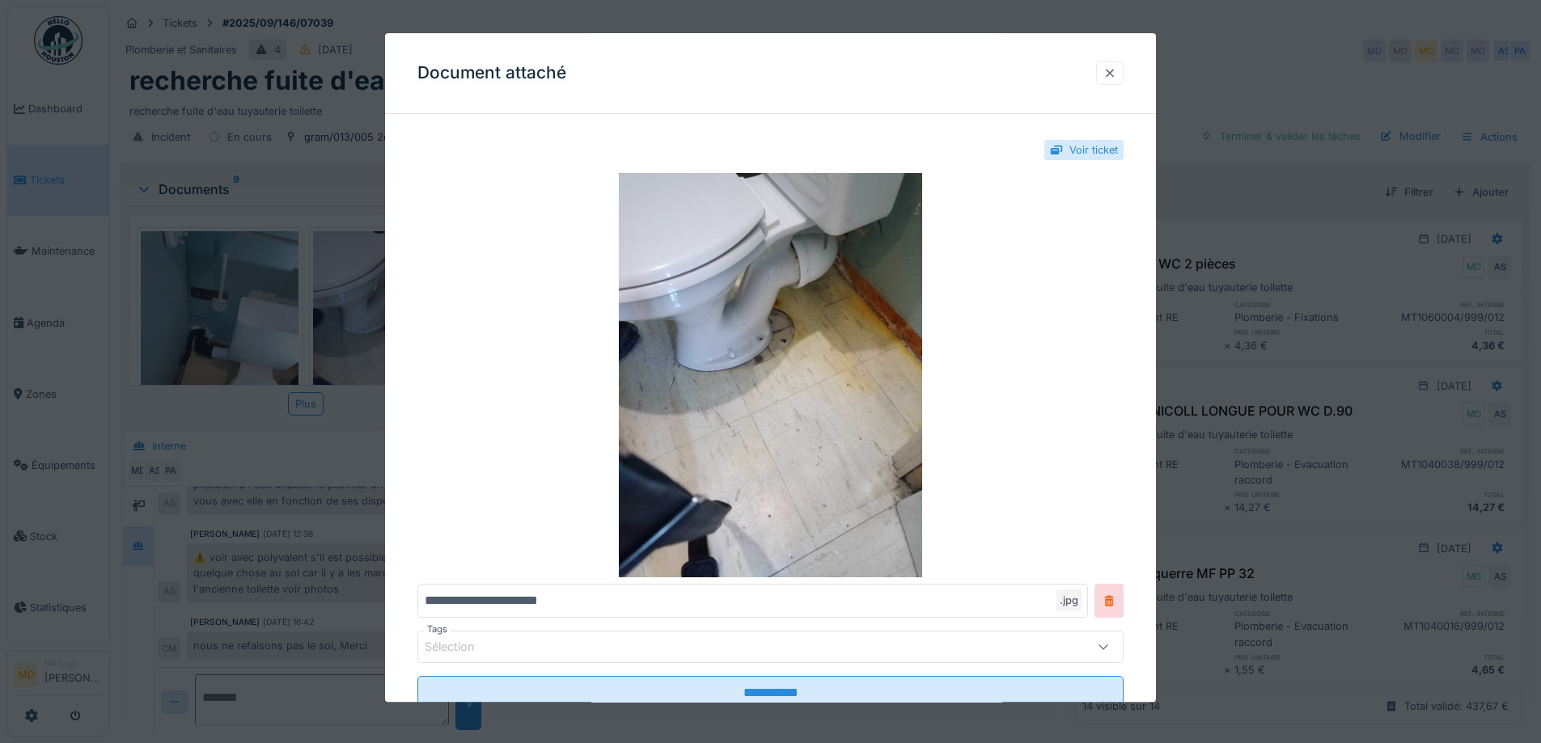
click at [1115, 83] on div at bounding box center [1110, 72] width 28 height 23
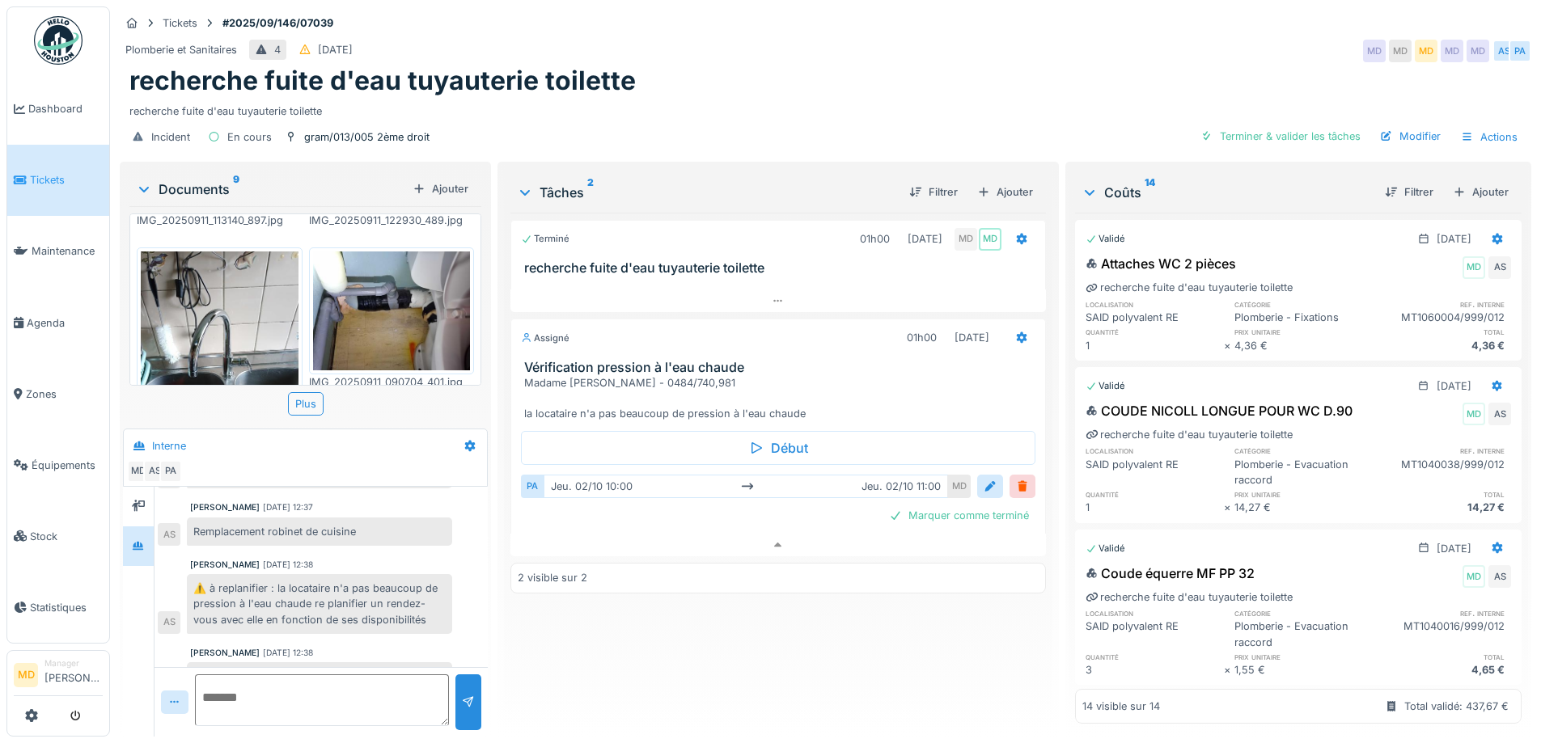
scroll to position [248, 0]
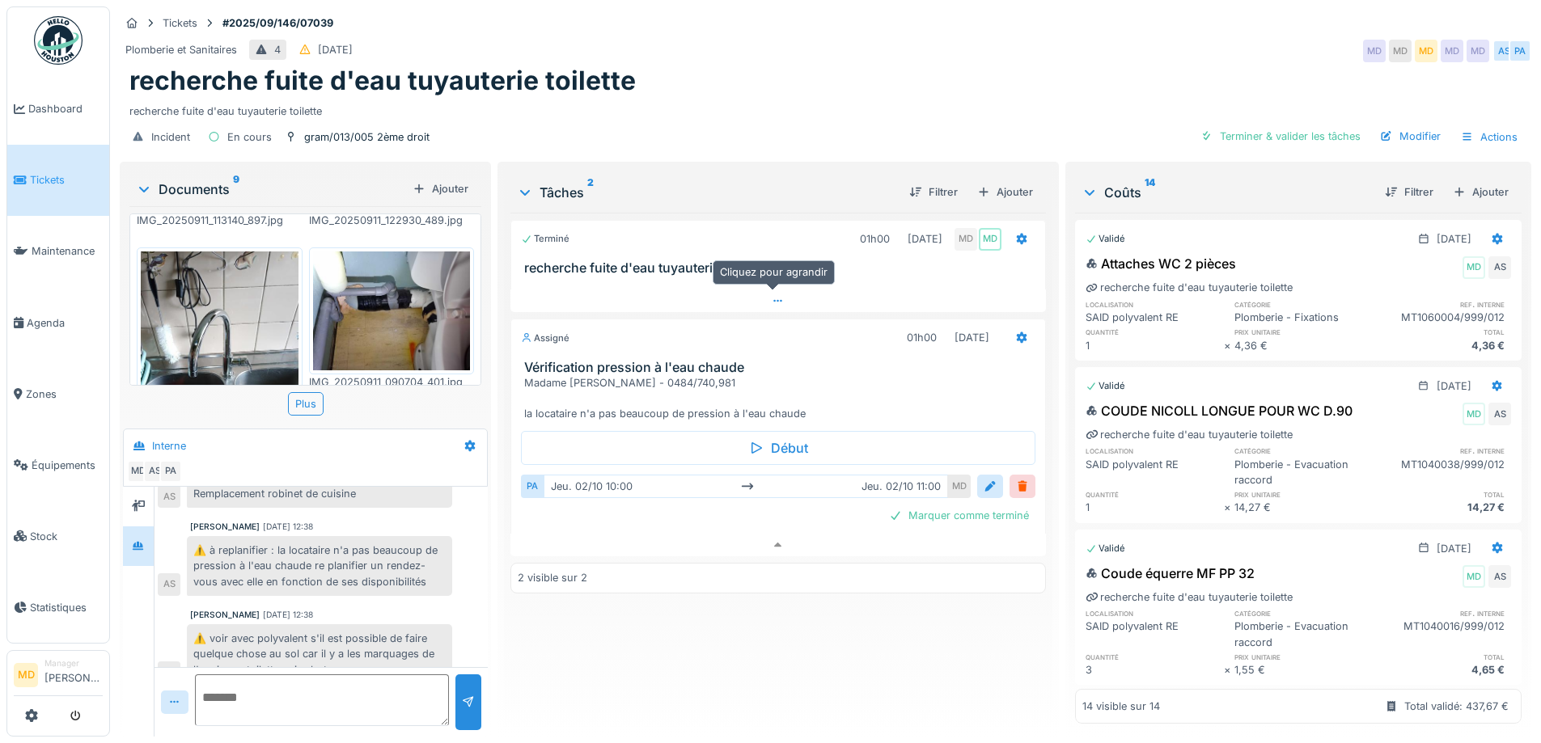
click at [772, 296] on icon at bounding box center [778, 301] width 13 height 11
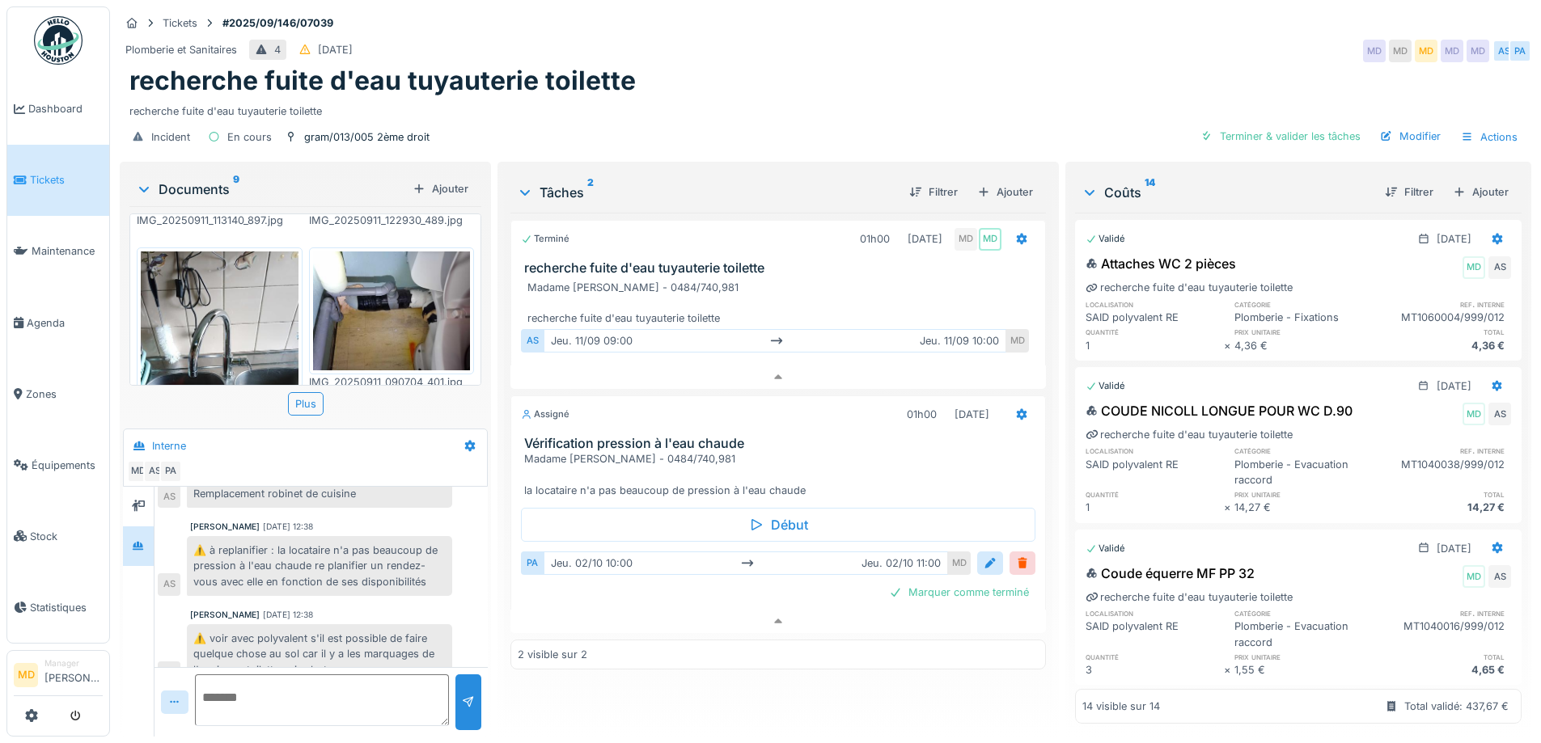
scroll to position [243, 0]
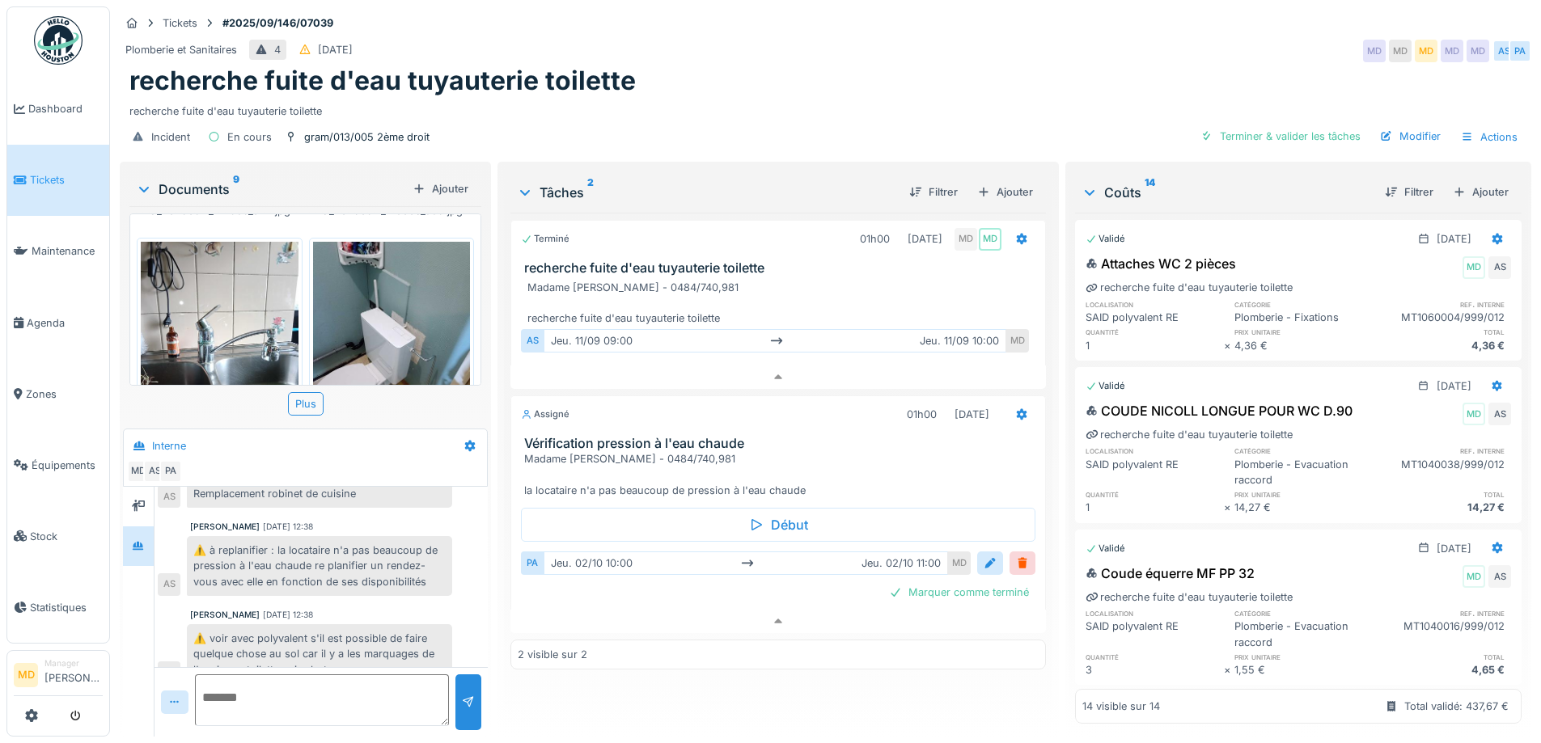
click at [239, 288] on img at bounding box center [220, 346] width 158 height 209
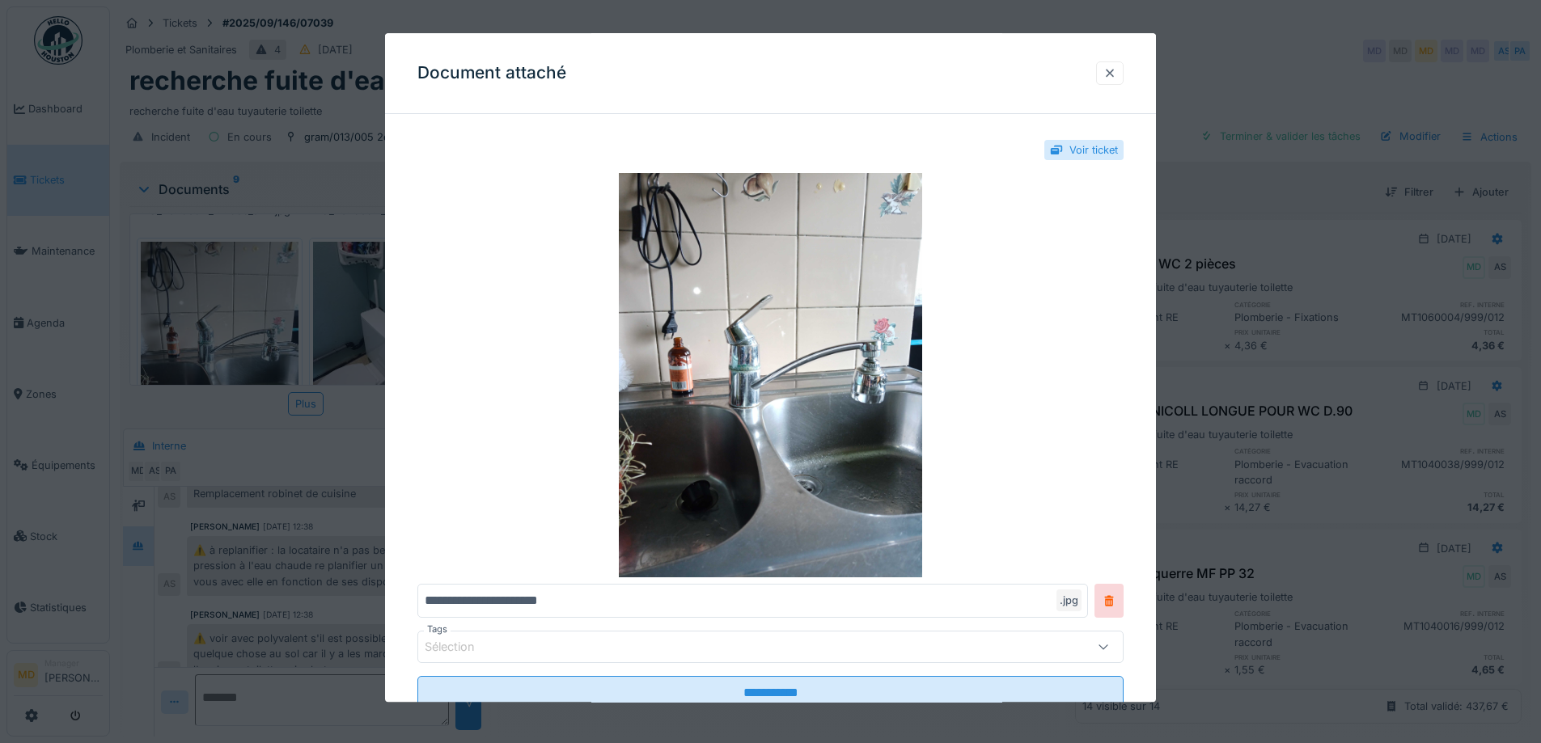
click at [1106, 82] on div at bounding box center [1110, 72] width 28 height 23
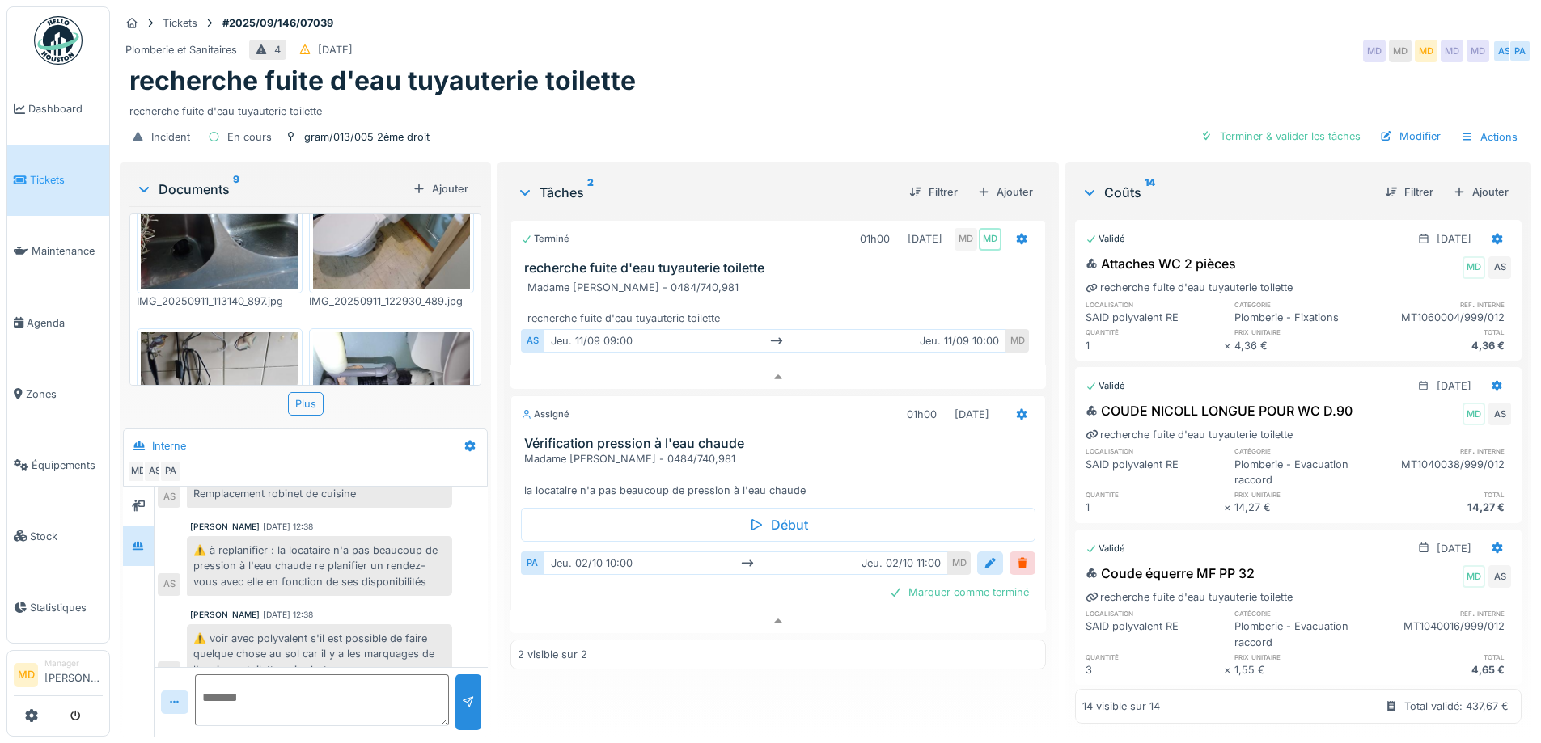
scroll to position [566, 0]
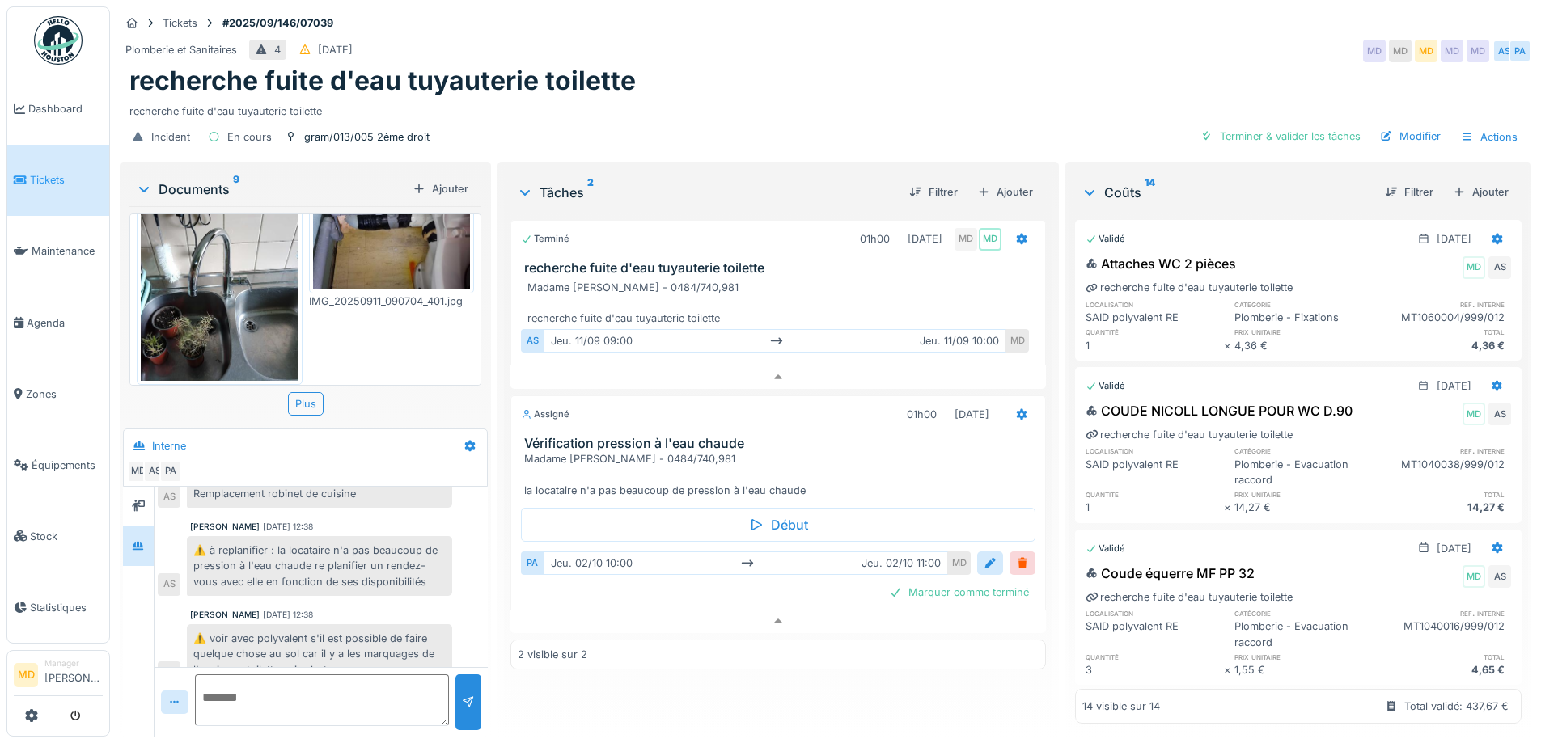
click at [239, 290] on img at bounding box center [220, 275] width 158 height 209
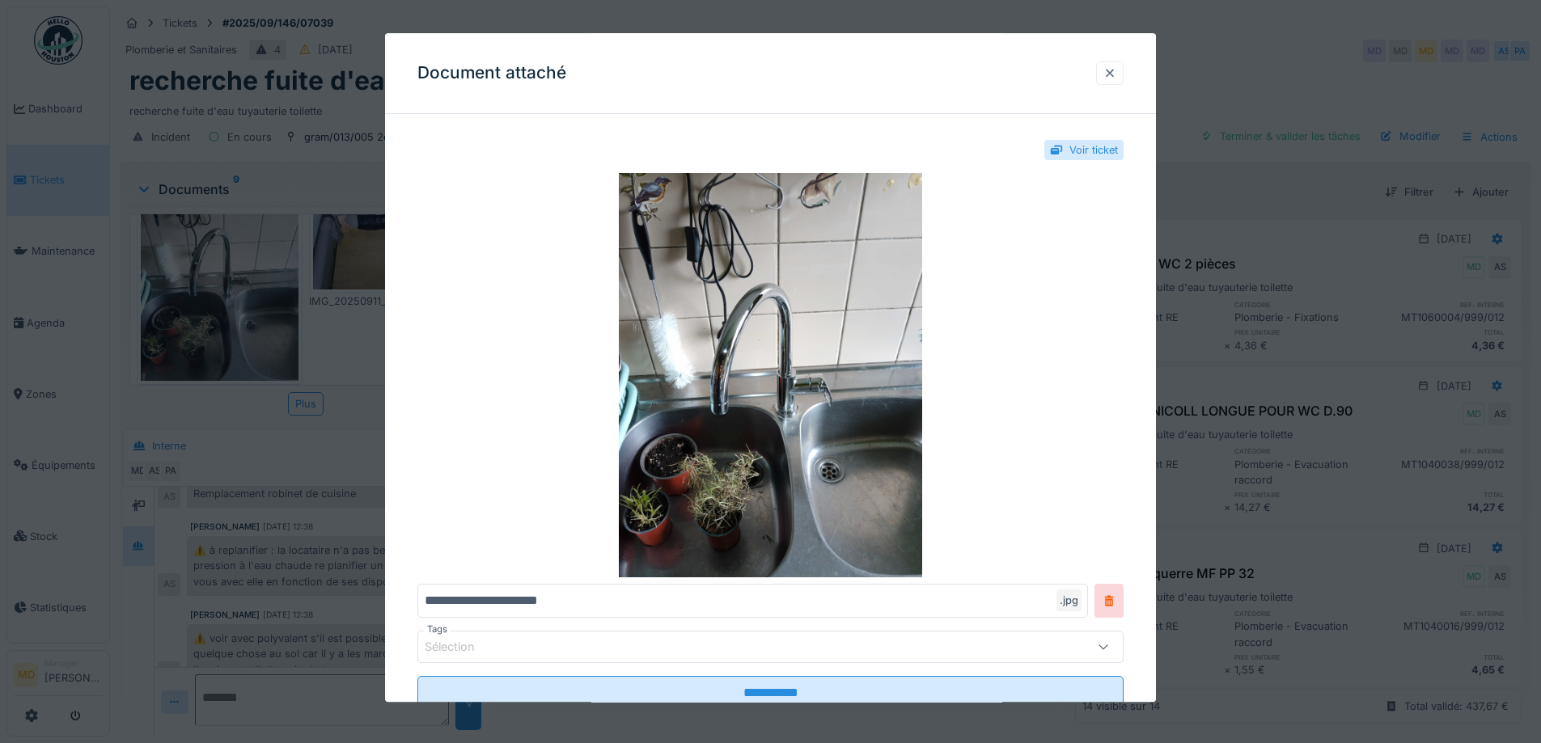
click at [1116, 74] on div at bounding box center [1109, 73] width 13 height 15
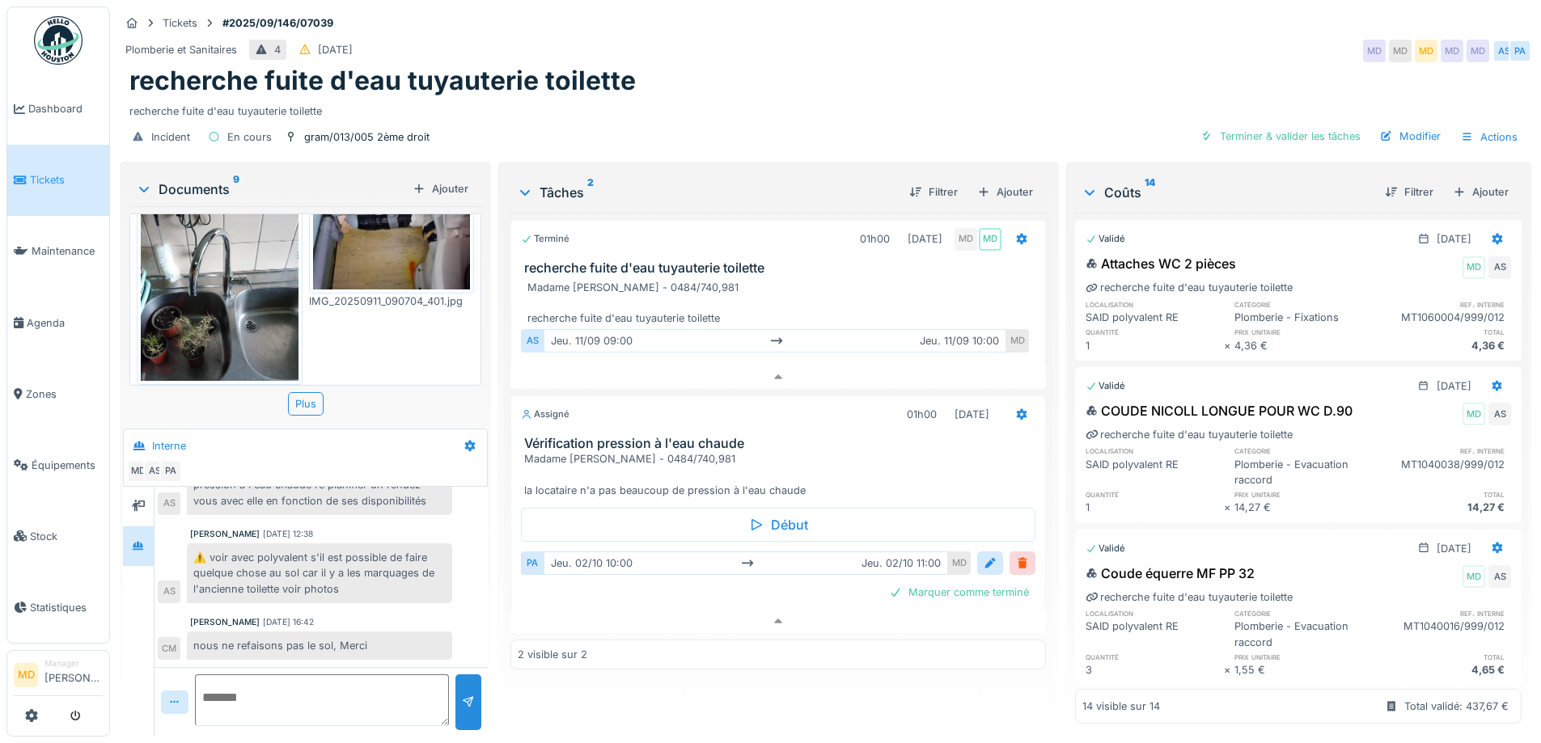
scroll to position [162, 0]
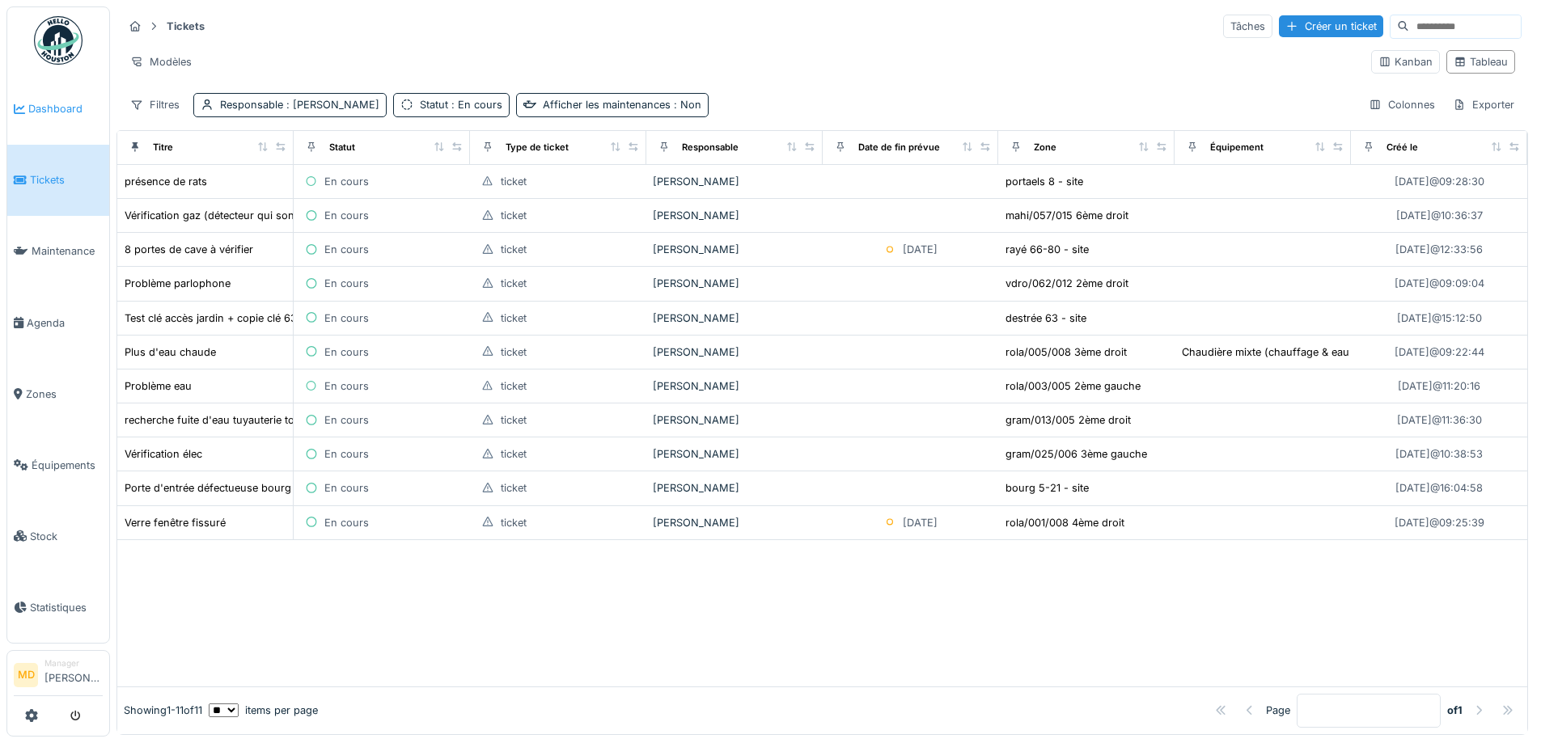
click at [78, 101] on span "Dashboard" at bounding box center [65, 108] width 74 height 15
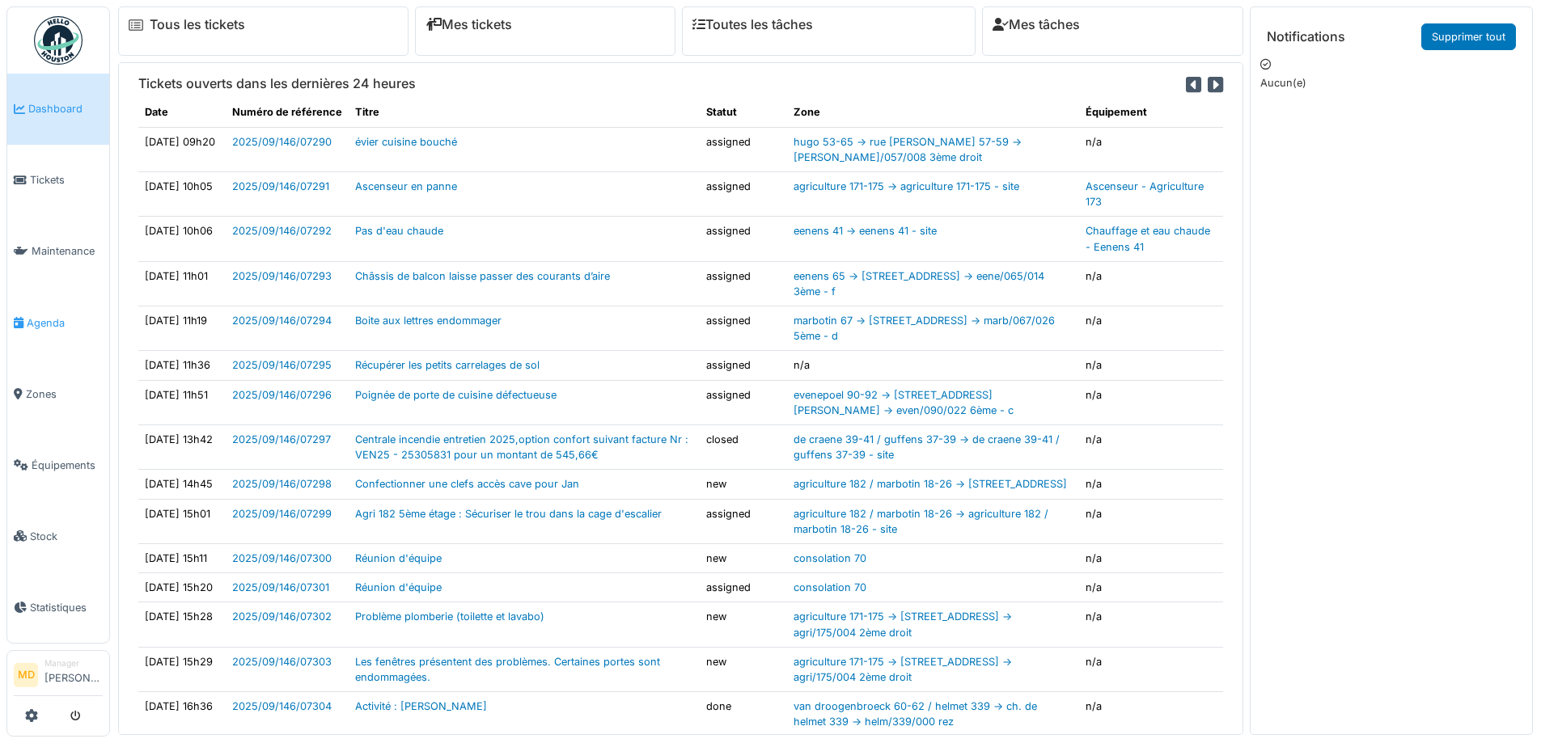
click at [40, 315] on span "Agenda" at bounding box center [65, 322] width 76 height 15
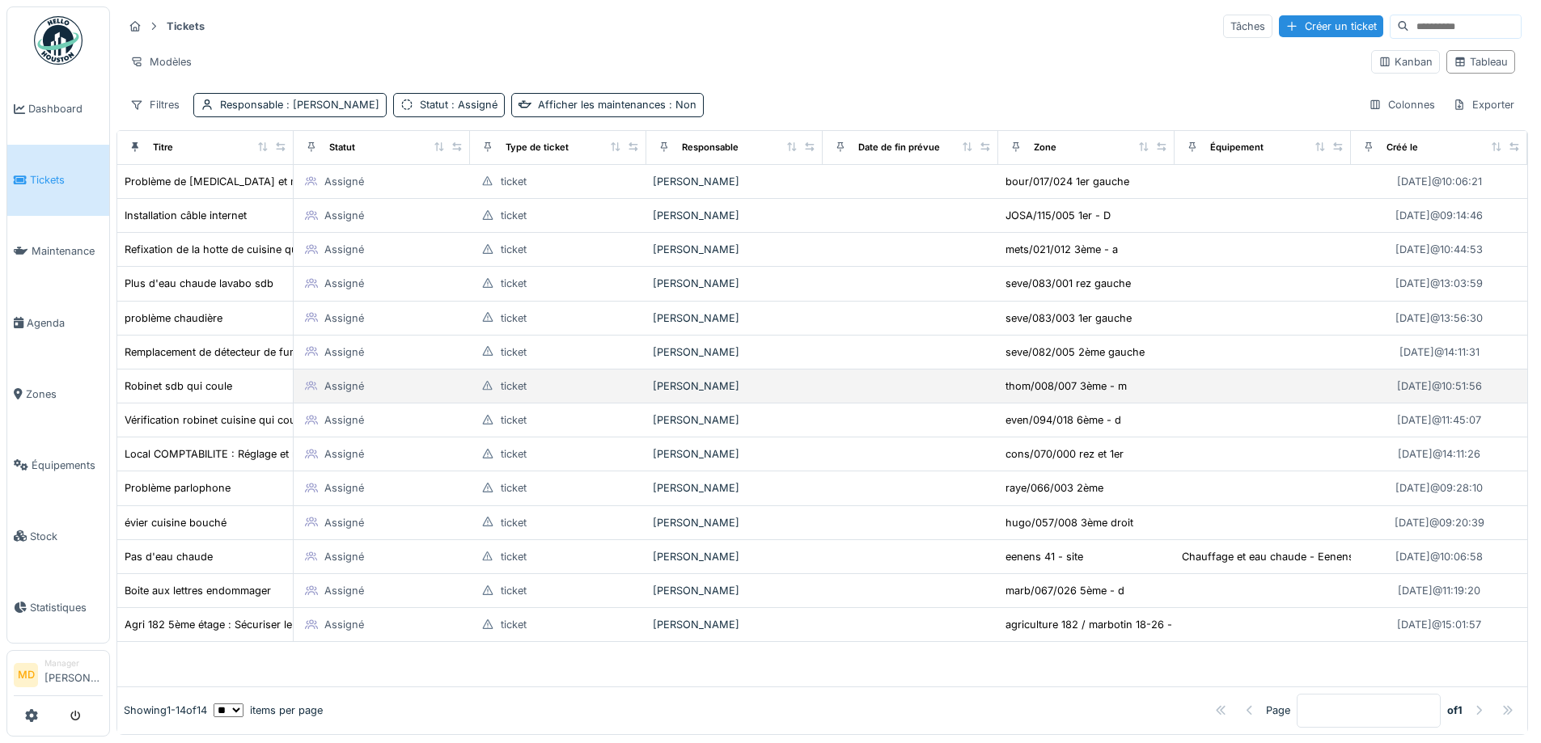
scroll to position [11, 0]
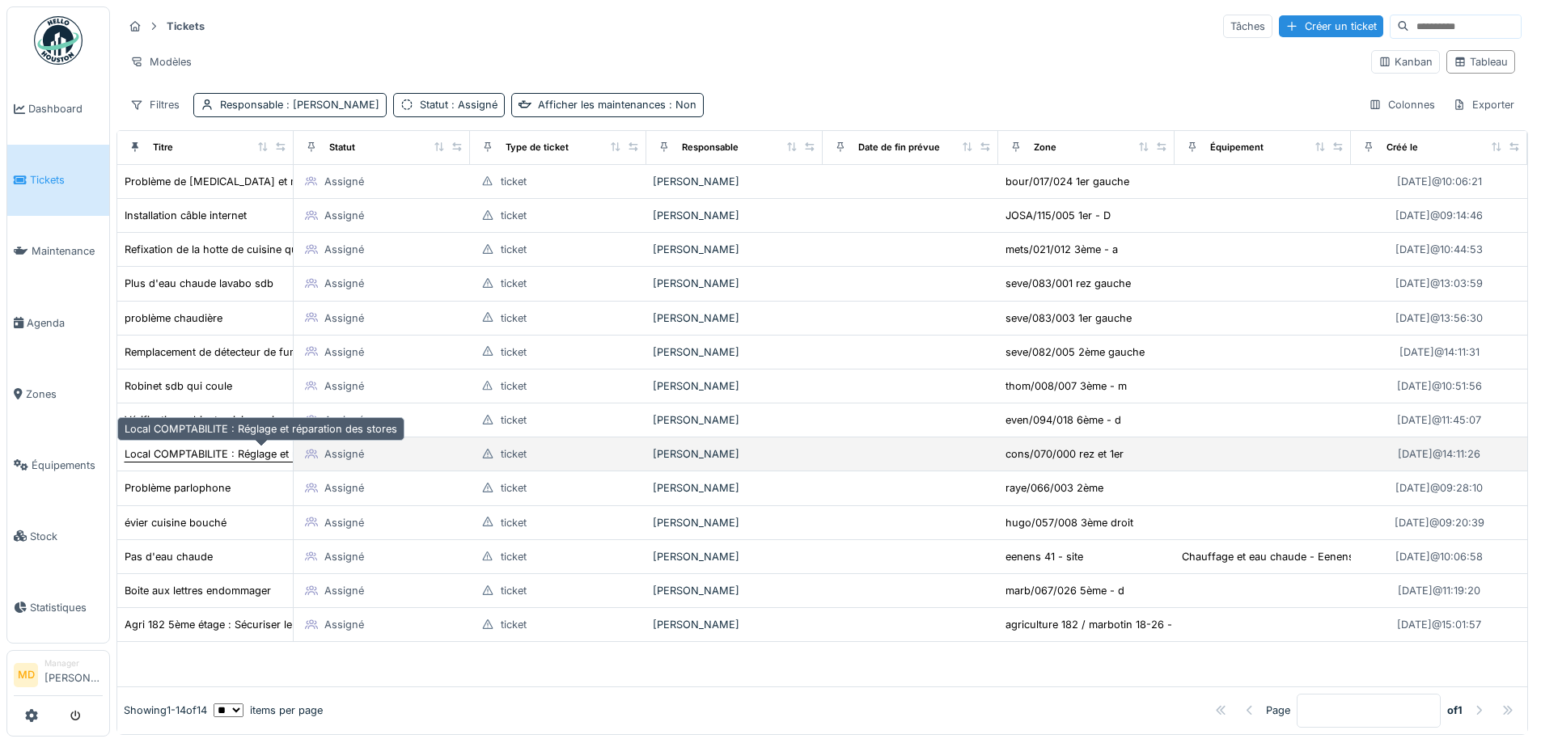
click at [199, 446] on div "Local COMPTABILITE : Réglage et réparation des stores" at bounding box center [261, 453] width 273 height 15
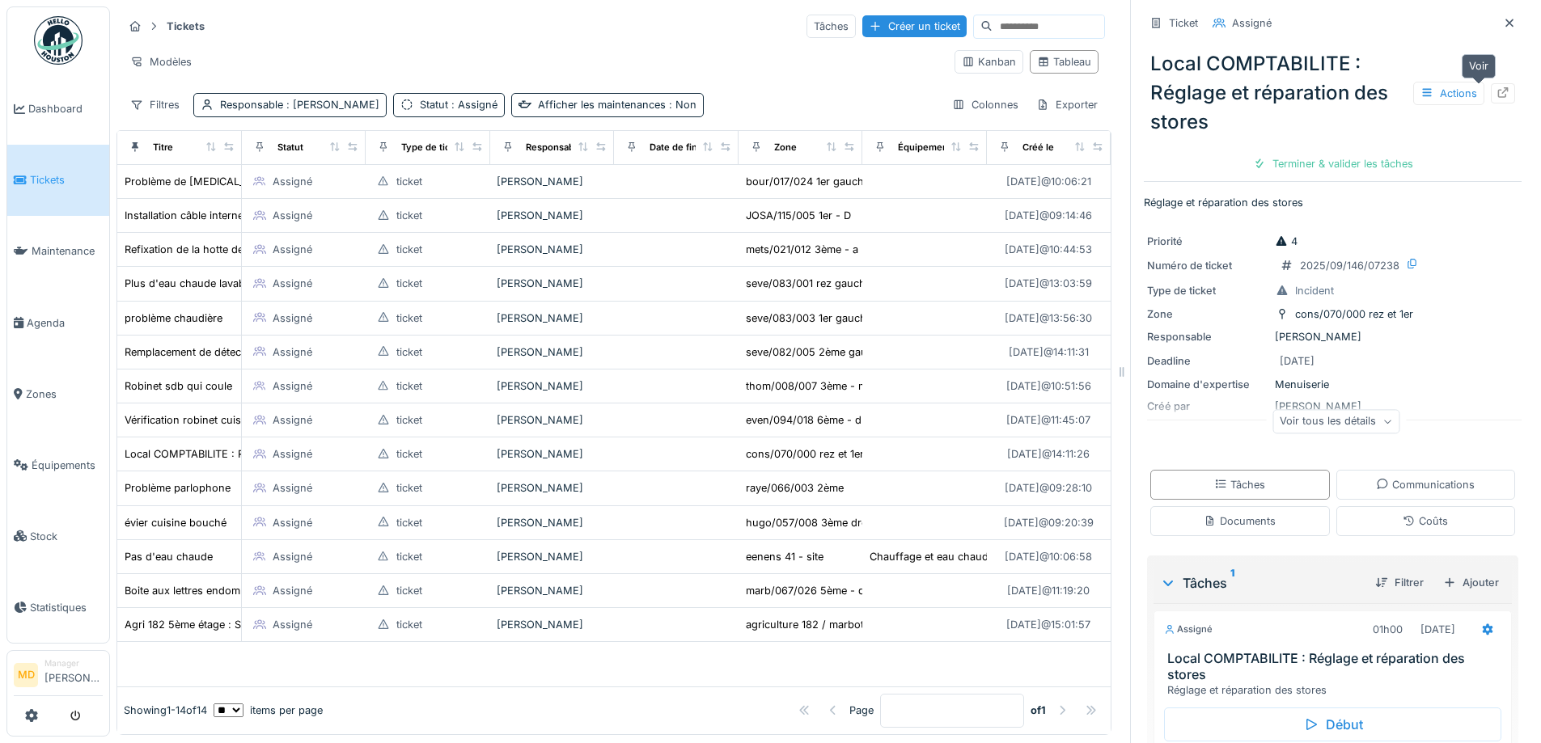
click at [1491, 91] on div at bounding box center [1503, 93] width 24 height 20
click at [378, 50] on div "Modèles" at bounding box center [532, 61] width 819 height 23
click at [59, 101] on span "Dashboard" at bounding box center [65, 108] width 74 height 15
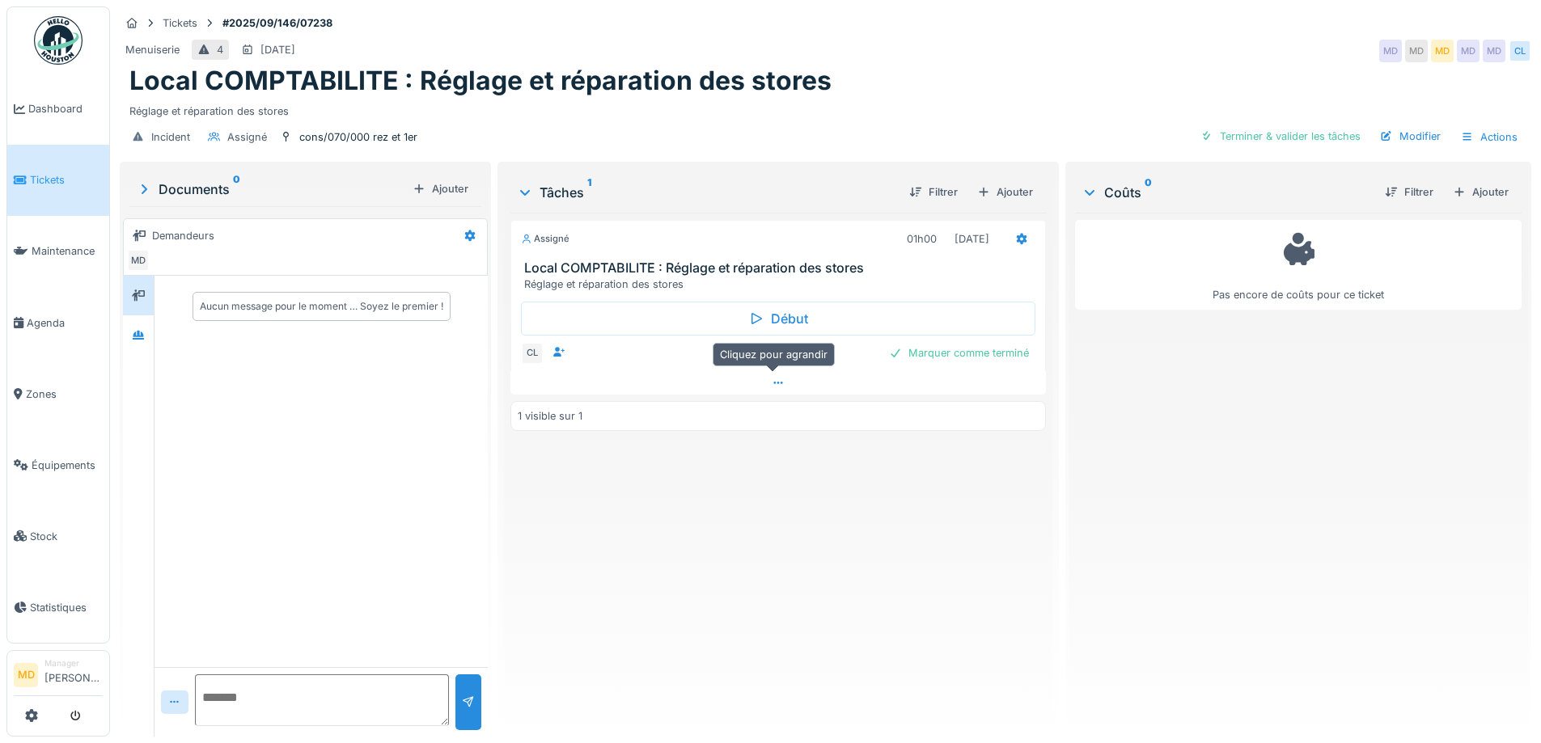
click at [778, 388] on div at bounding box center [777, 382] width 535 height 23
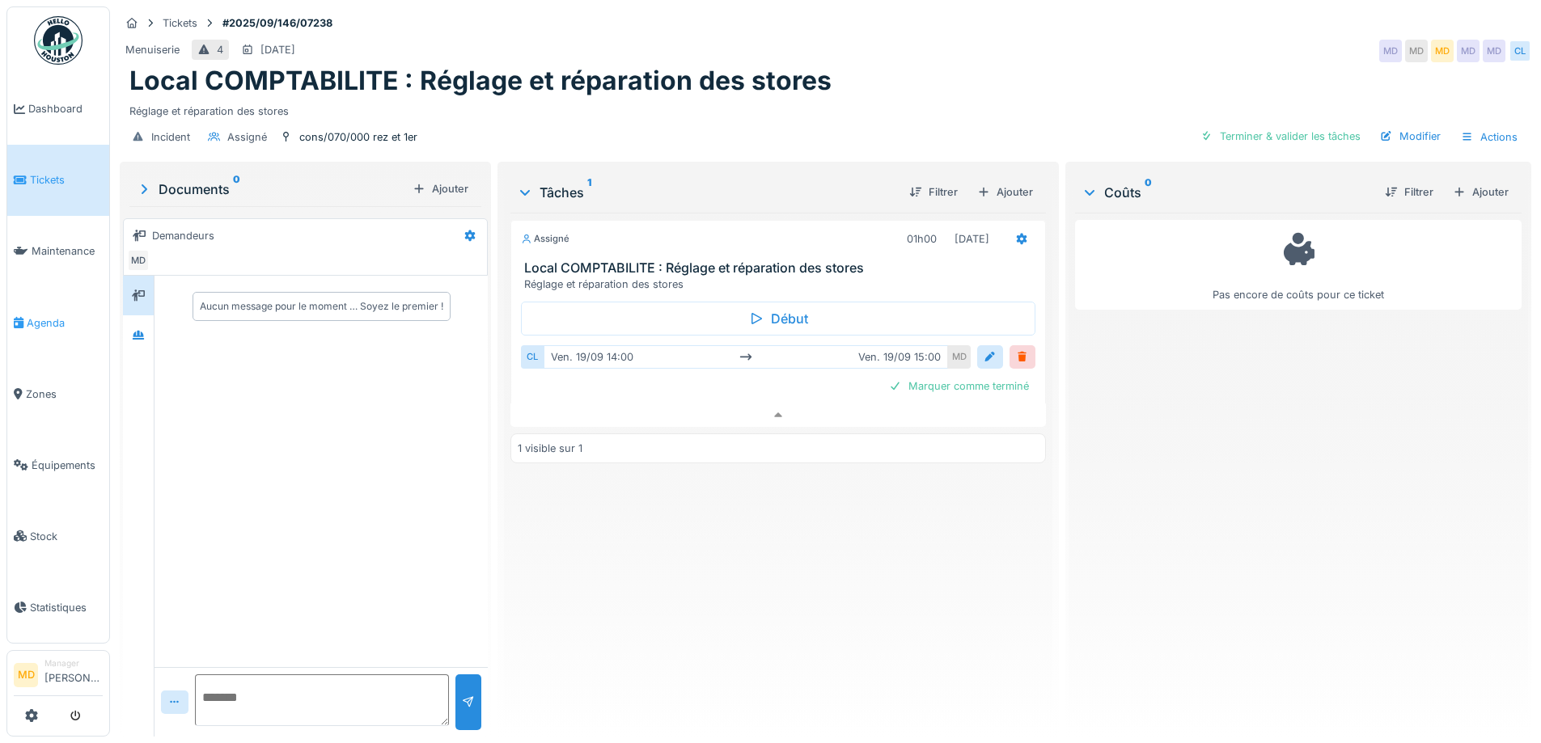
click at [43, 315] on span "Agenda" at bounding box center [65, 322] width 76 height 15
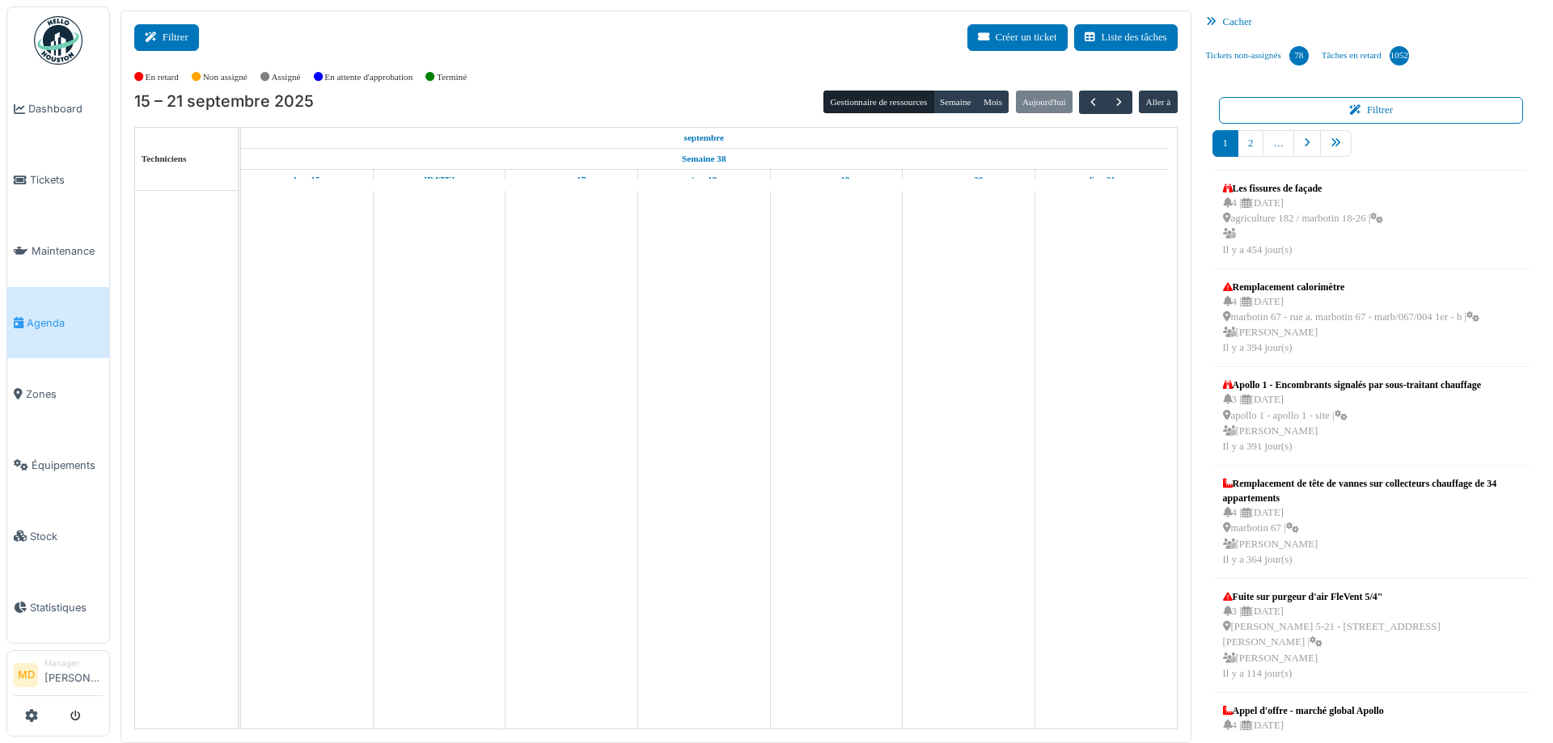
click at [179, 31] on button "Filtrer" at bounding box center [166, 37] width 65 height 27
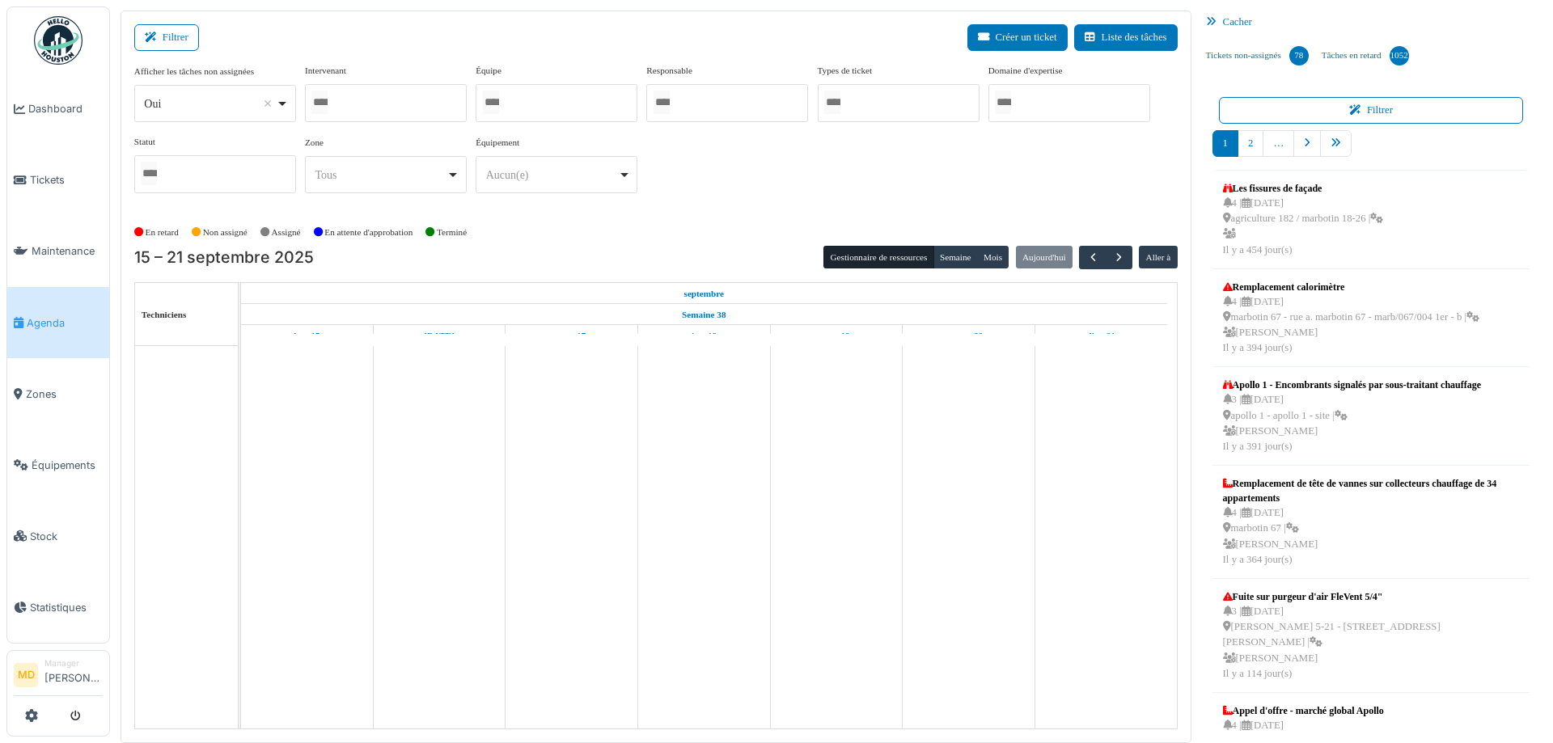
click at [364, 107] on div at bounding box center [386, 103] width 162 height 38
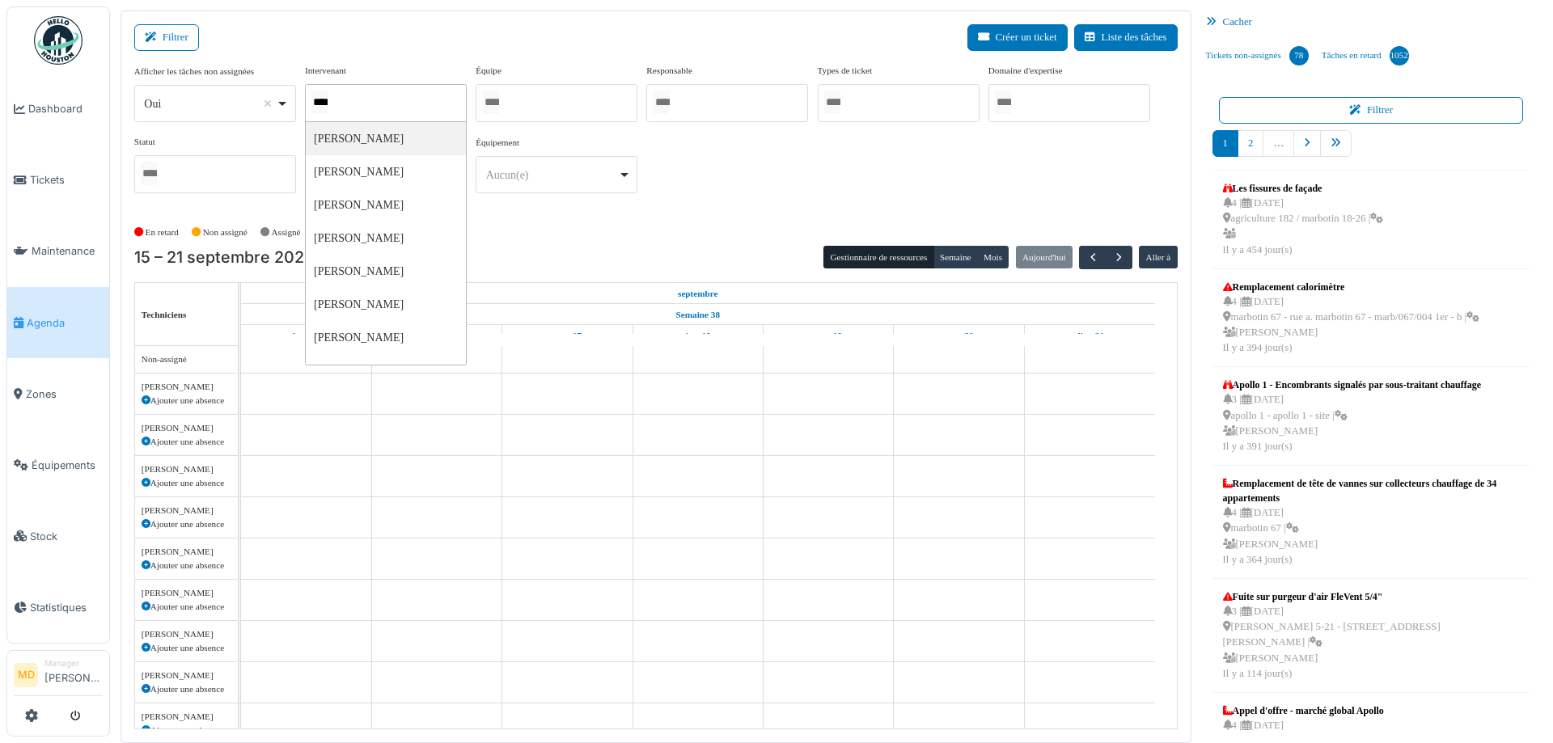
type input "*****"
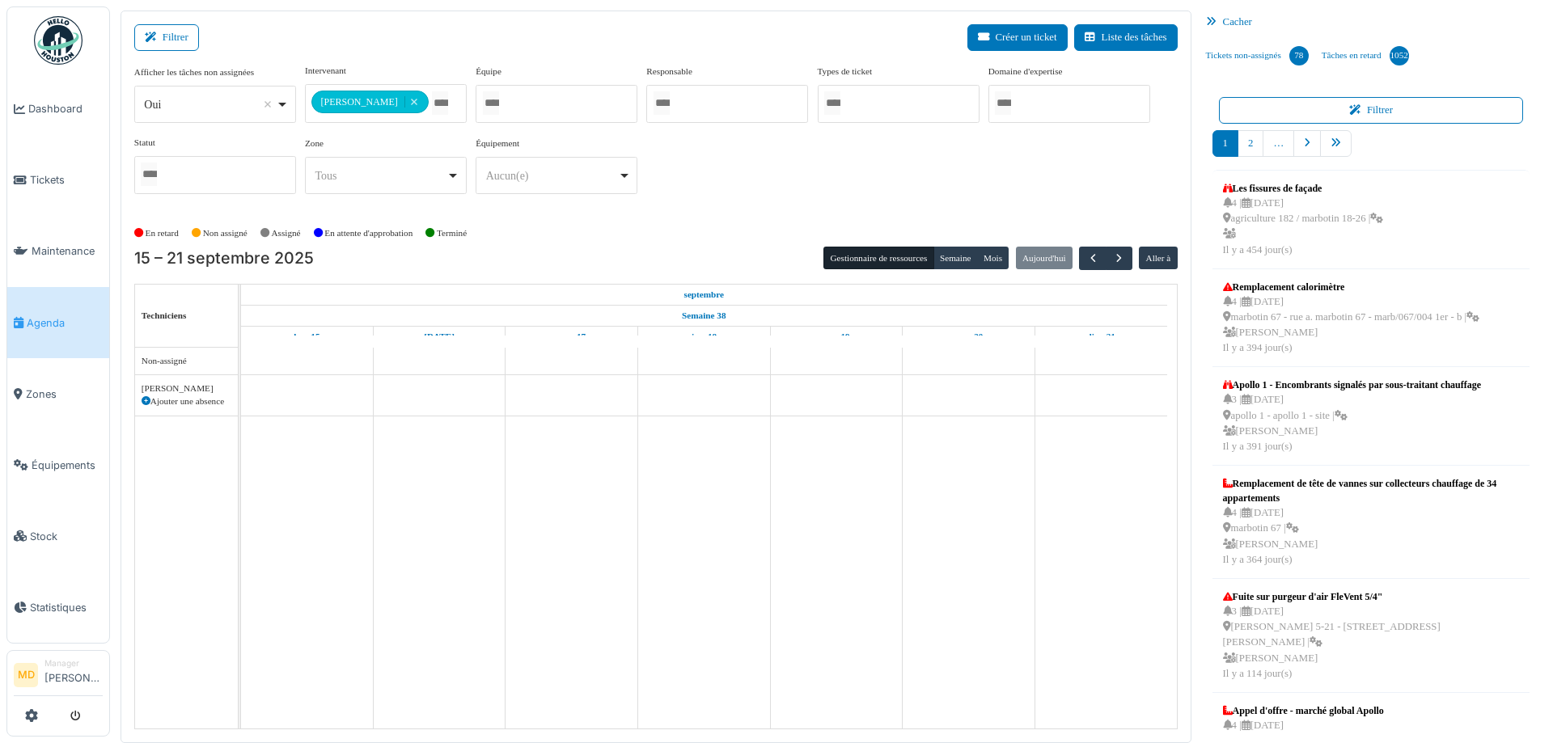
click at [728, 156] on div "**********" at bounding box center [655, 135] width 1043 height 143
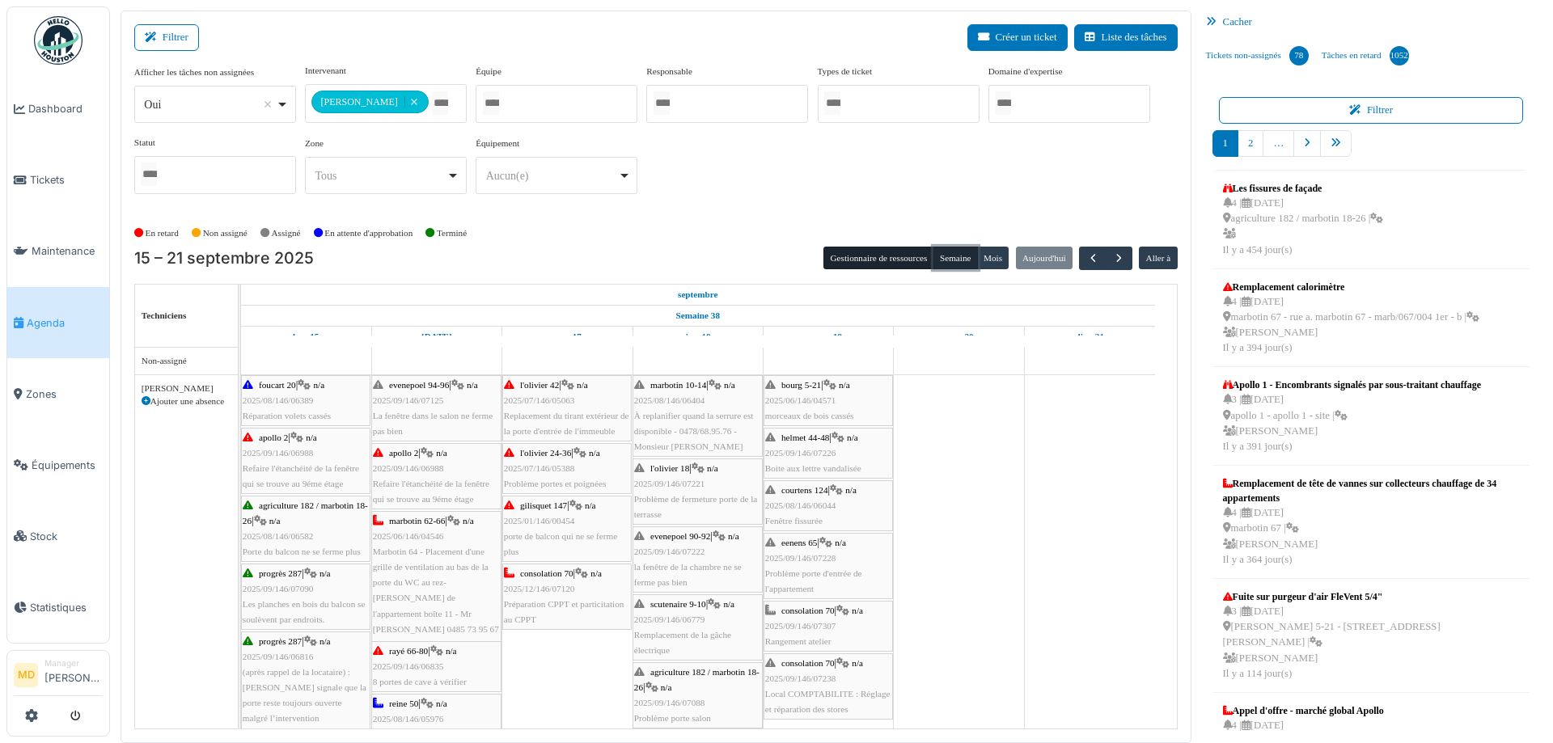
click at [960, 264] on button "Semaine" at bounding box center [955, 258] width 44 height 23
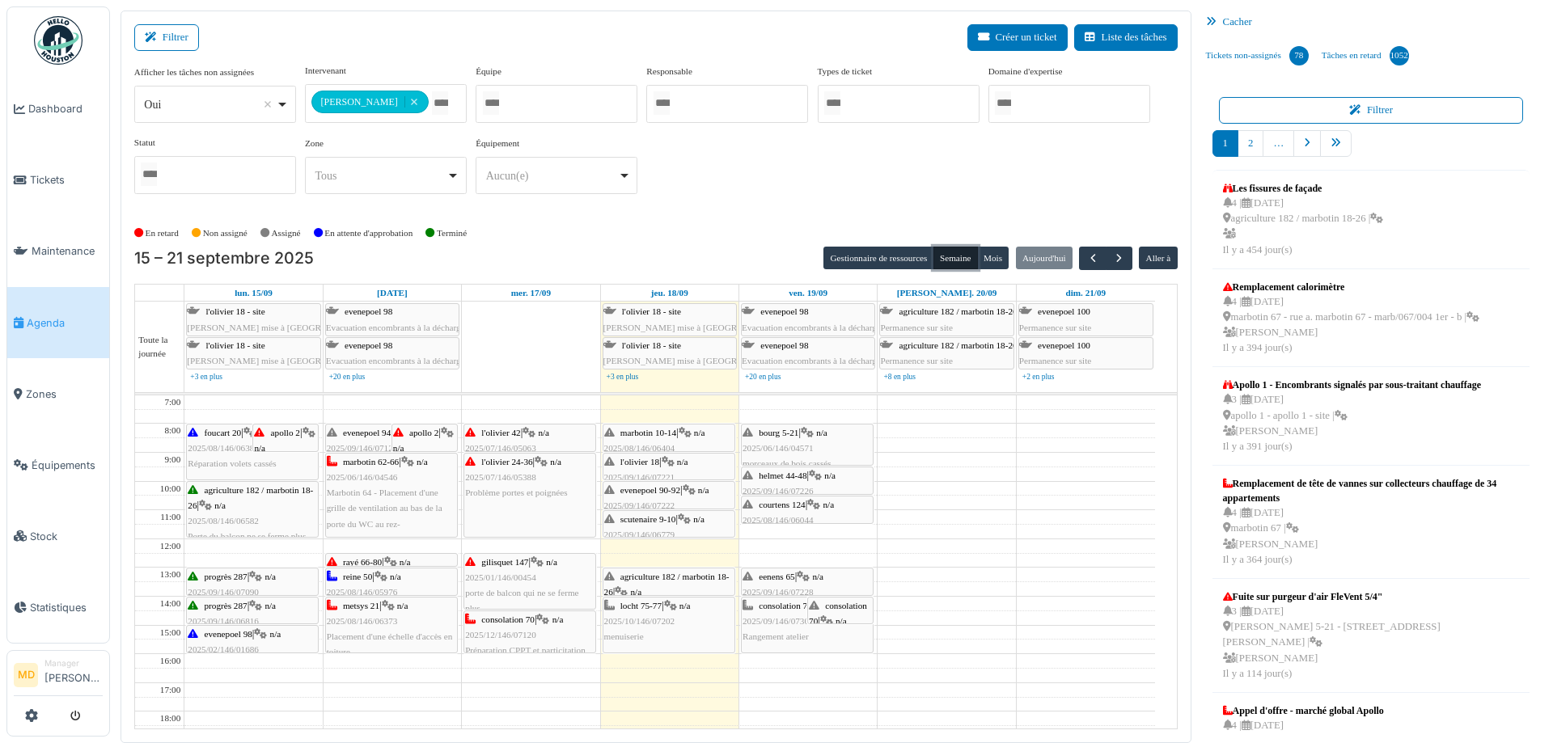
click at [836, 611] on div "consolation 70 | n/a 2025/09/146/07238 Local COMPTABILITE : Réglage et réparati…" at bounding box center [840, 669] width 63 height 140
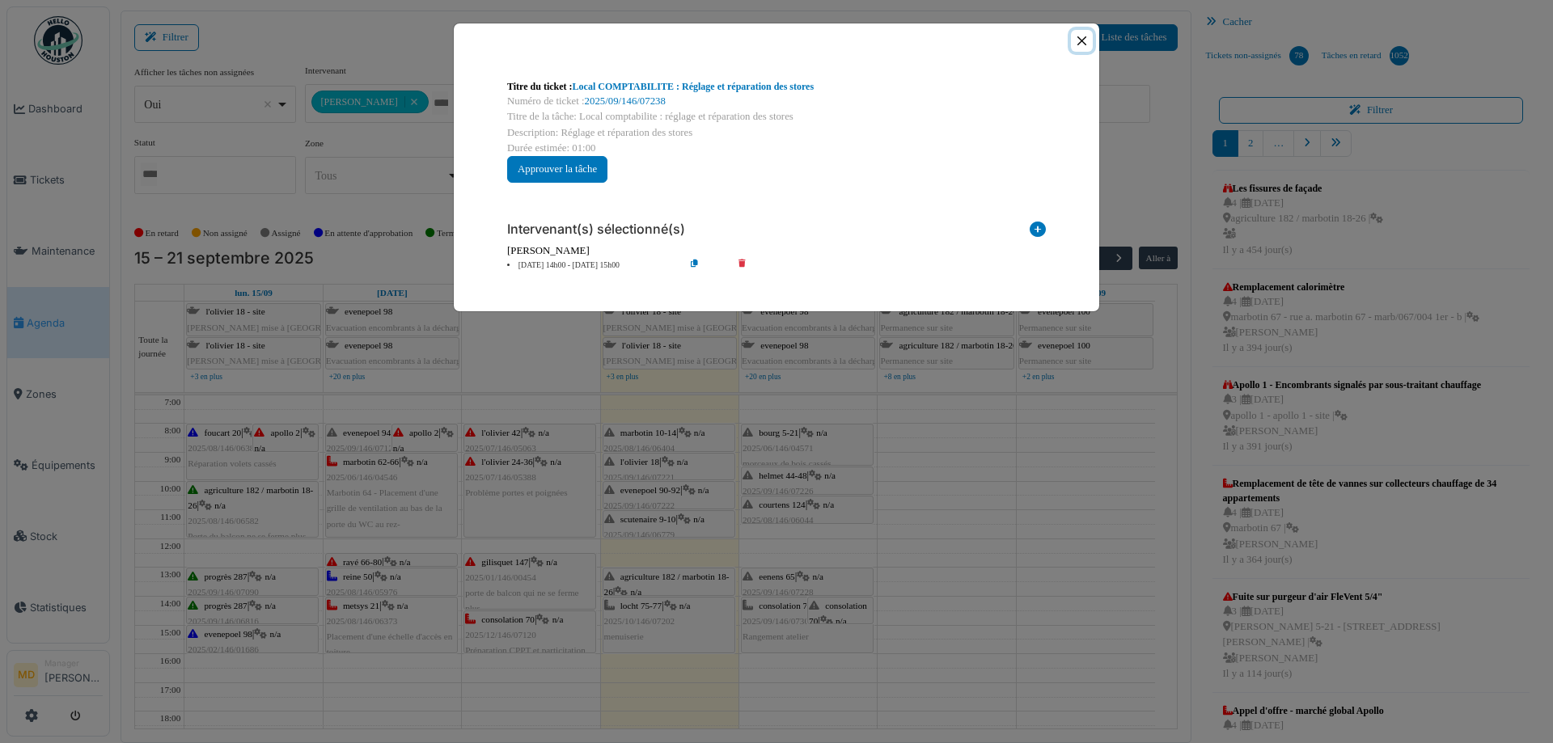
click at [1078, 38] on button "Close" at bounding box center [1082, 41] width 22 height 22
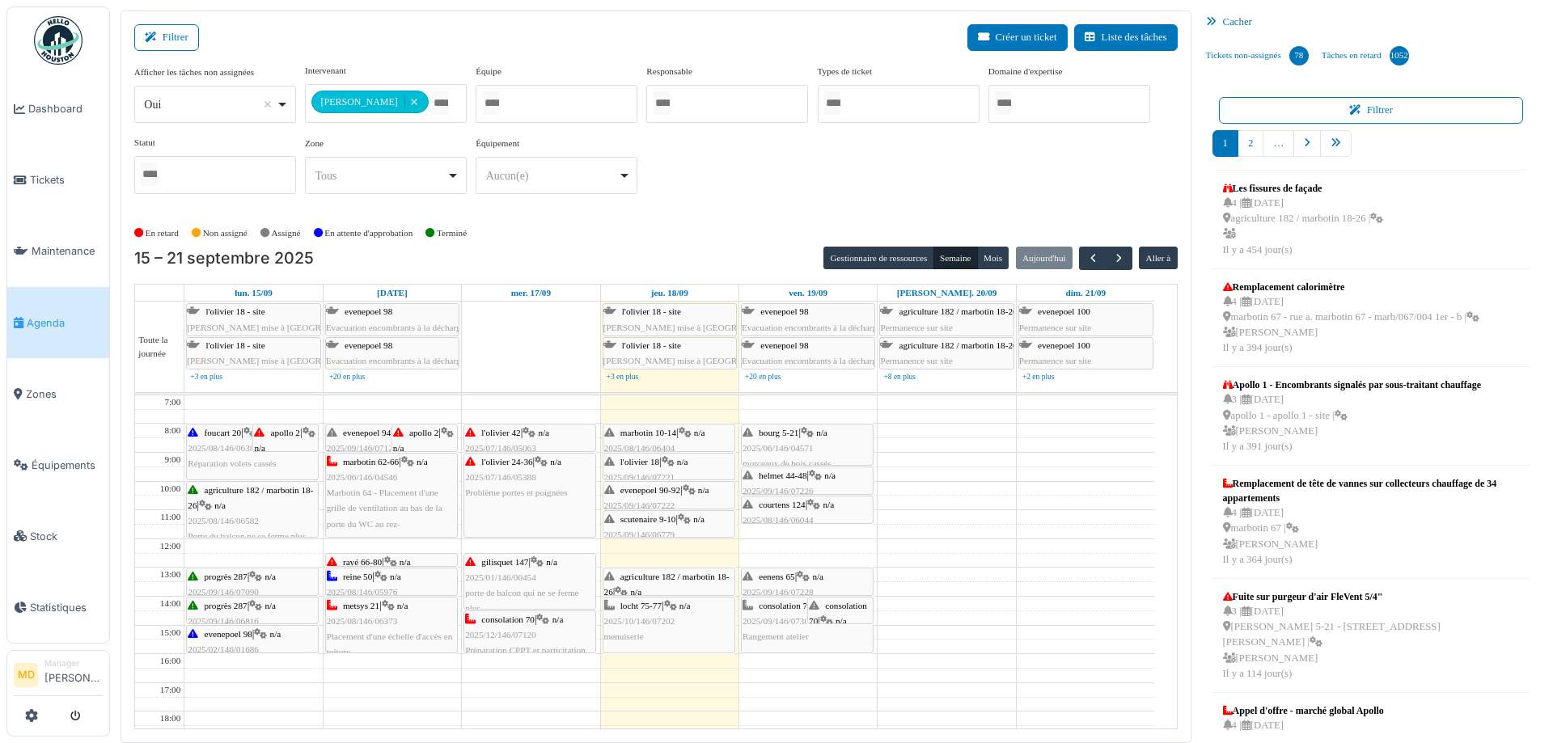
click at [767, 619] on span "2025/09/146/07307" at bounding box center [778, 621] width 71 height 10
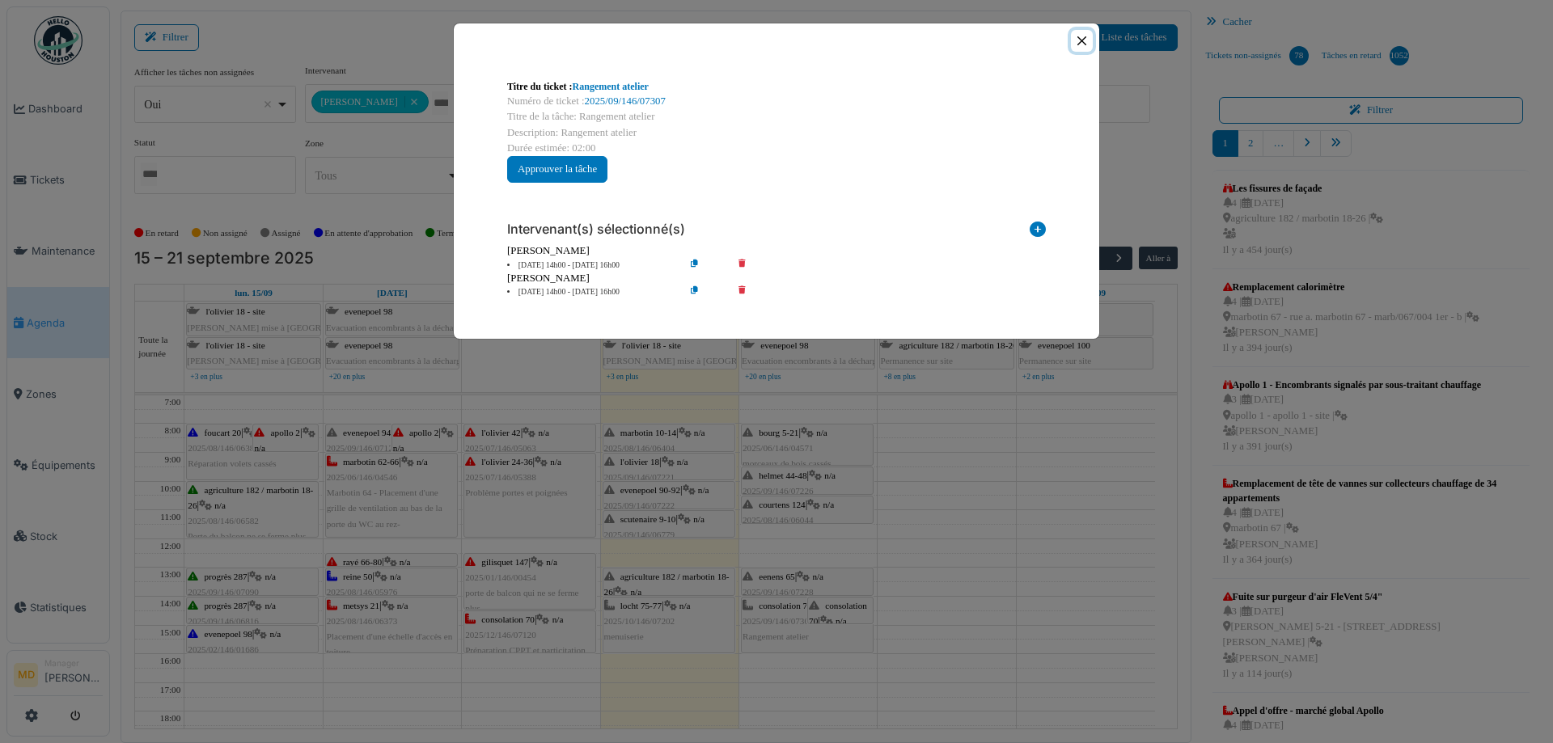
click at [1082, 39] on button "Close" at bounding box center [1082, 41] width 22 height 22
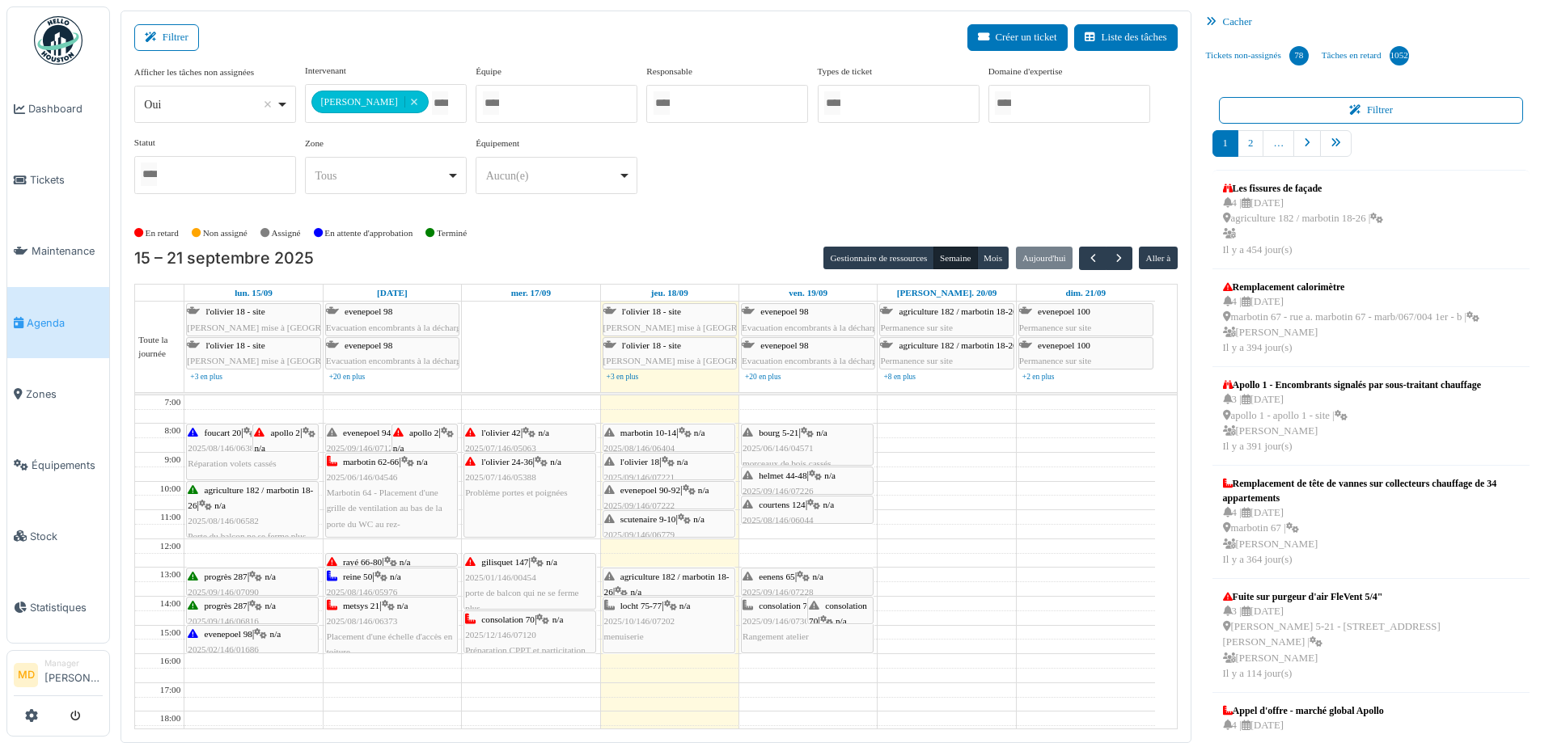
click at [831, 605] on span "consolation 70" at bounding box center [838, 613] width 58 height 25
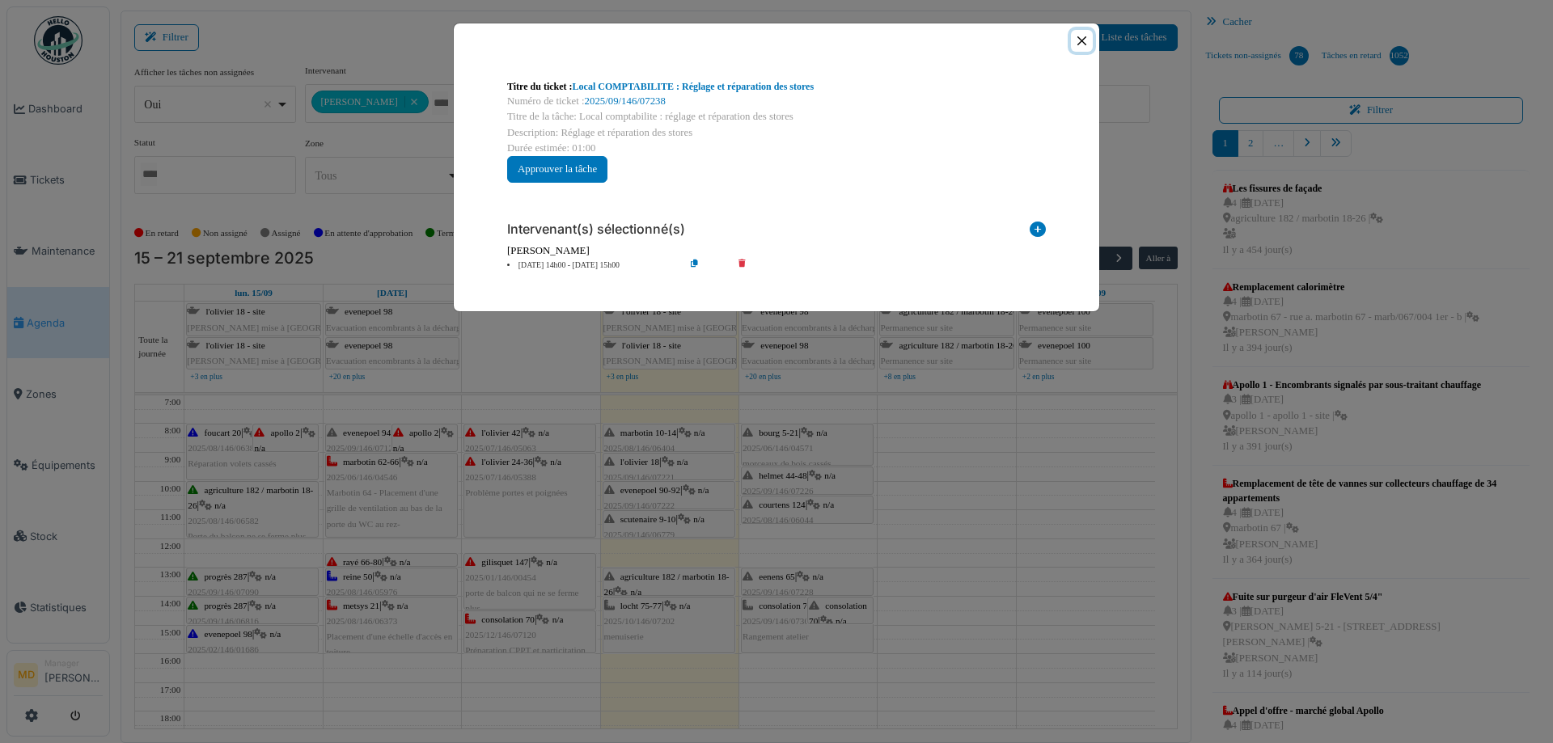
click at [1079, 33] on button "Close" at bounding box center [1082, 41] width 22 height 22
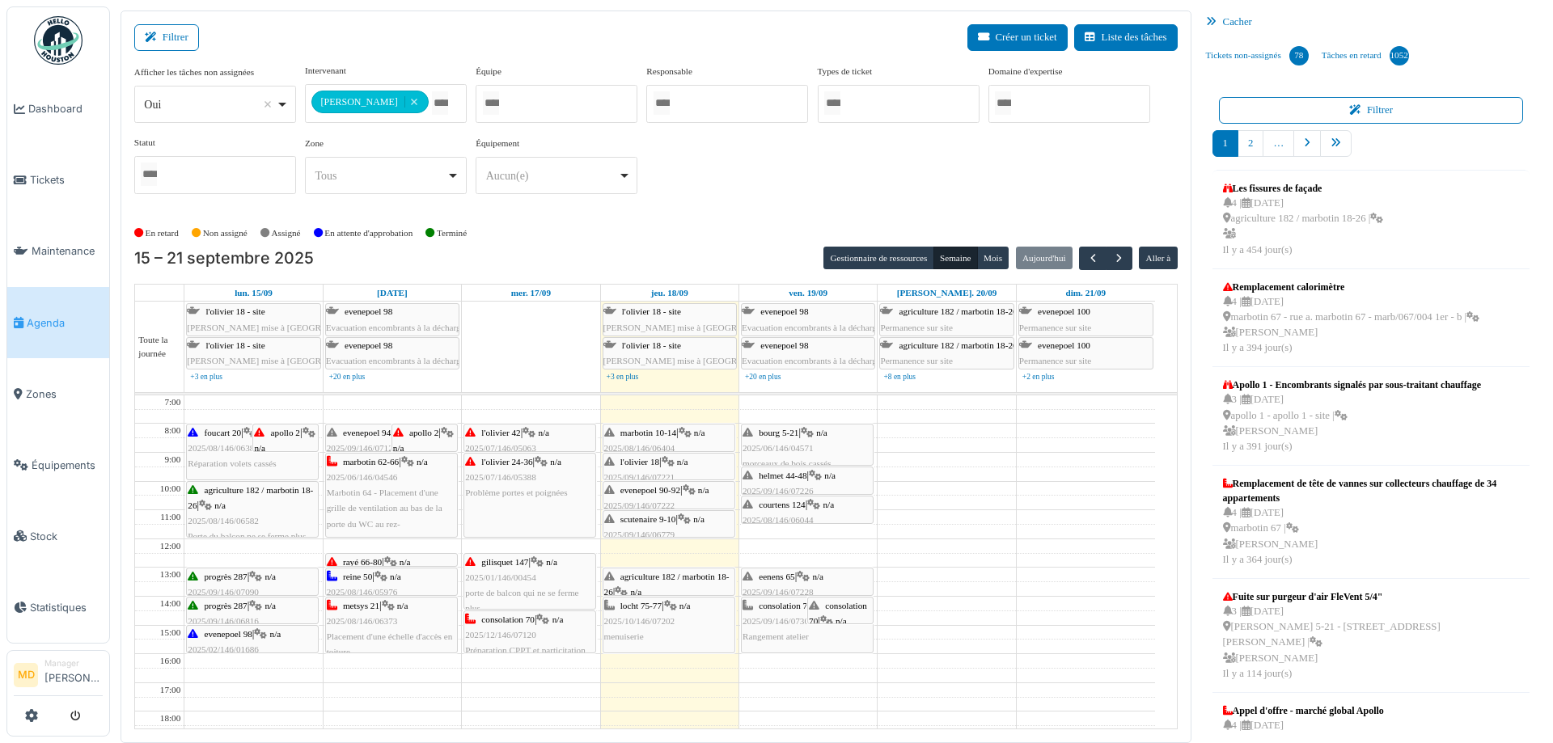
click at [789, 583] on div "eenens 65 | n/a 2025/09/146/07228 Problème porte d'entrée de l'appartement" at bounding box center [807, 600] width 129 height 62
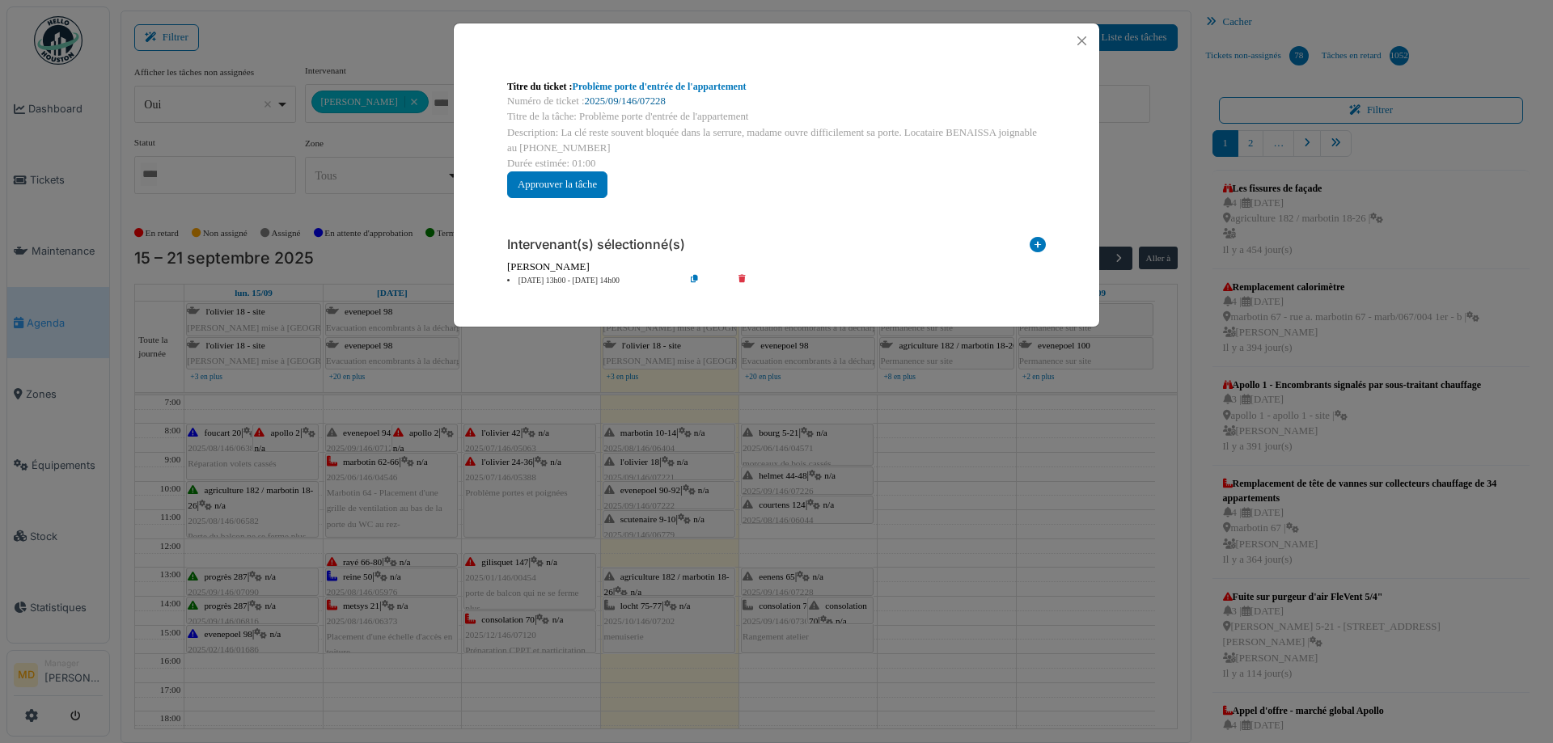
click at [645, 98] on link "2025/09/146/07228" at bounding box center [625, 100] width 81 height 11
click at [1077, 37] on button "Close" at bounding box center [1082, 41] width 22 height 22
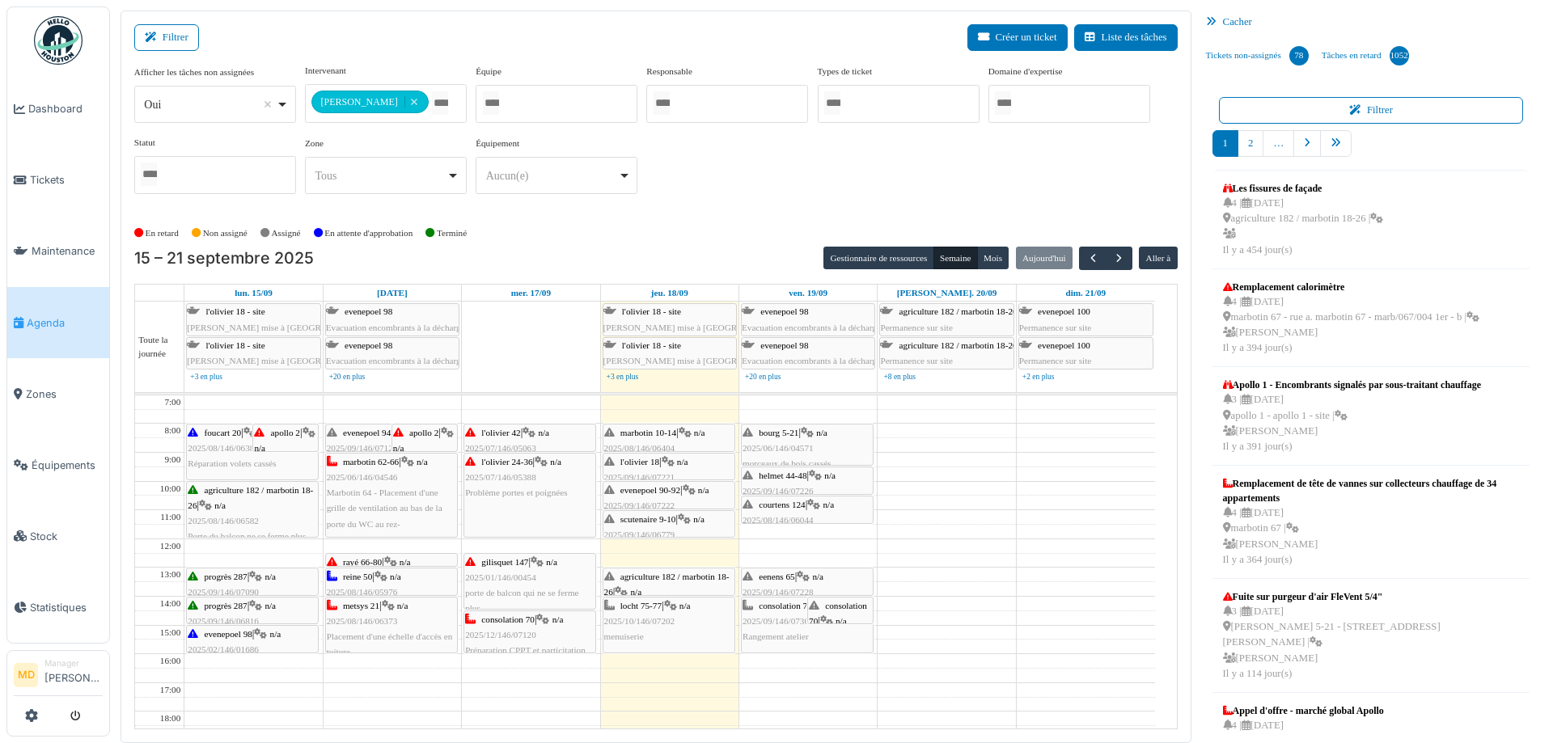
click at [785, 504] on span "courtens 124" at bounding box center [782, 505] width 46 height 10
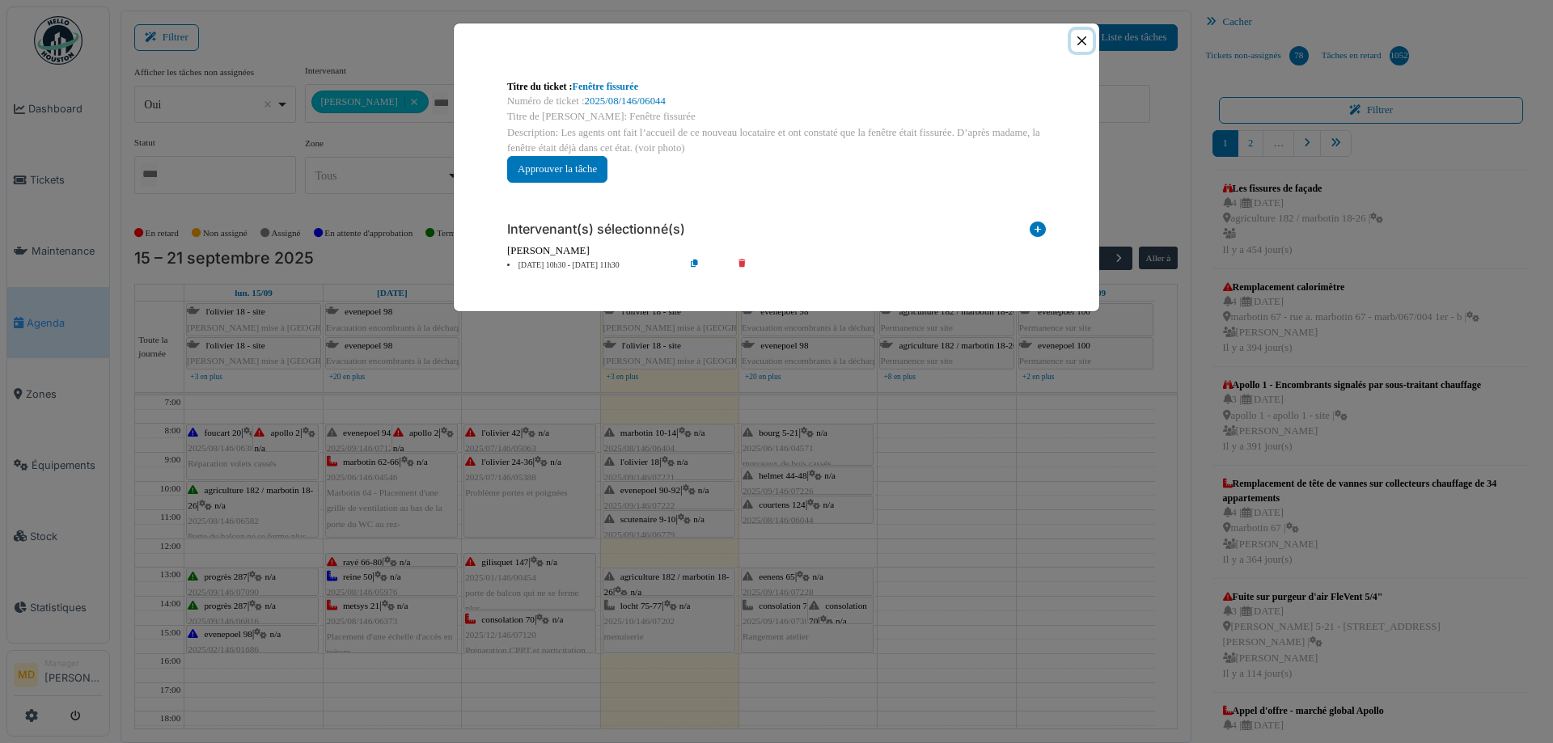
click at [1077, 39] on button "Close" at bounding box center [1082, 41] width 22 height 22
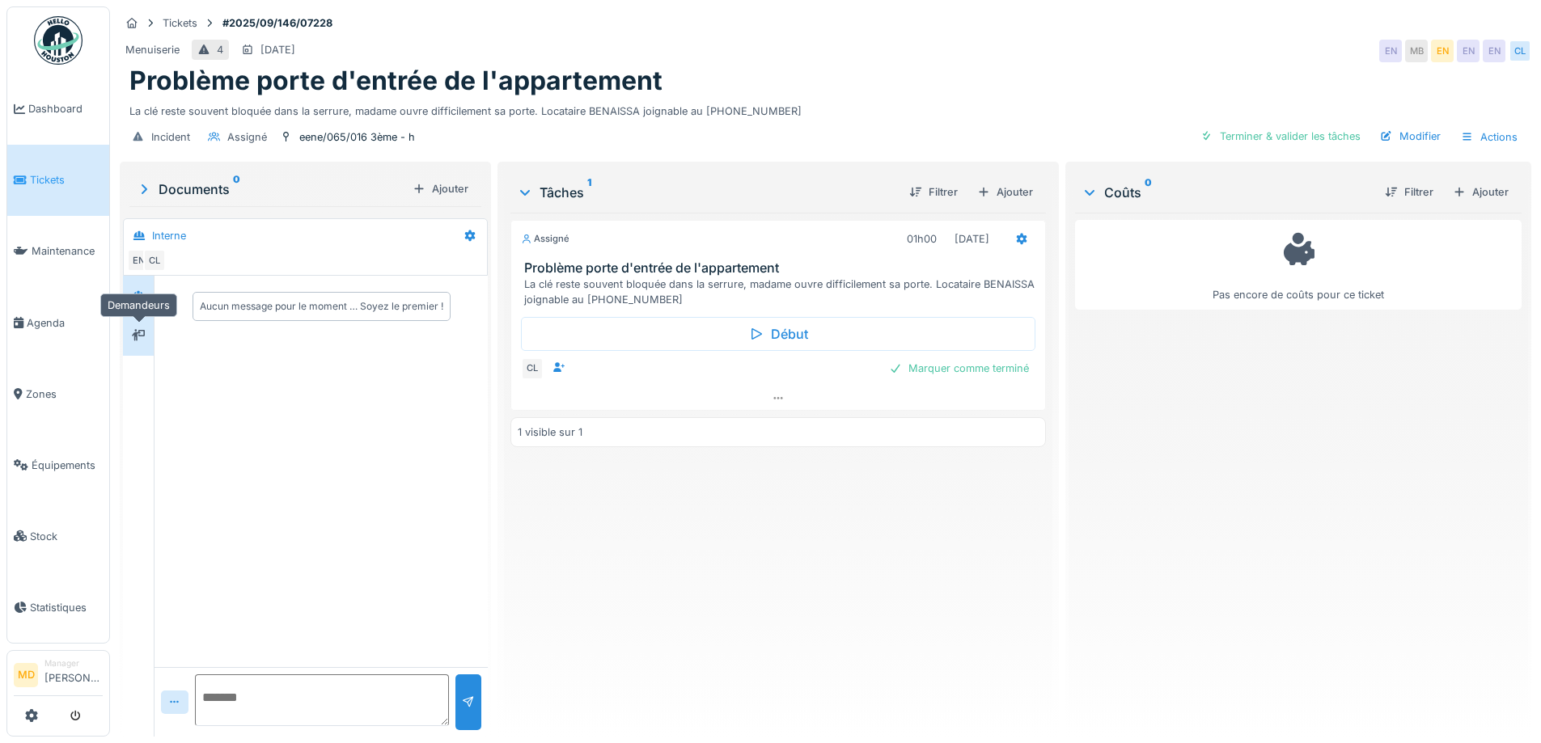
click at [142, 333] on icon at bounding box center [138, 335] width 13 height 11
click at [133, 300] on icon at bounding box center [138, 295] width 13 height 11
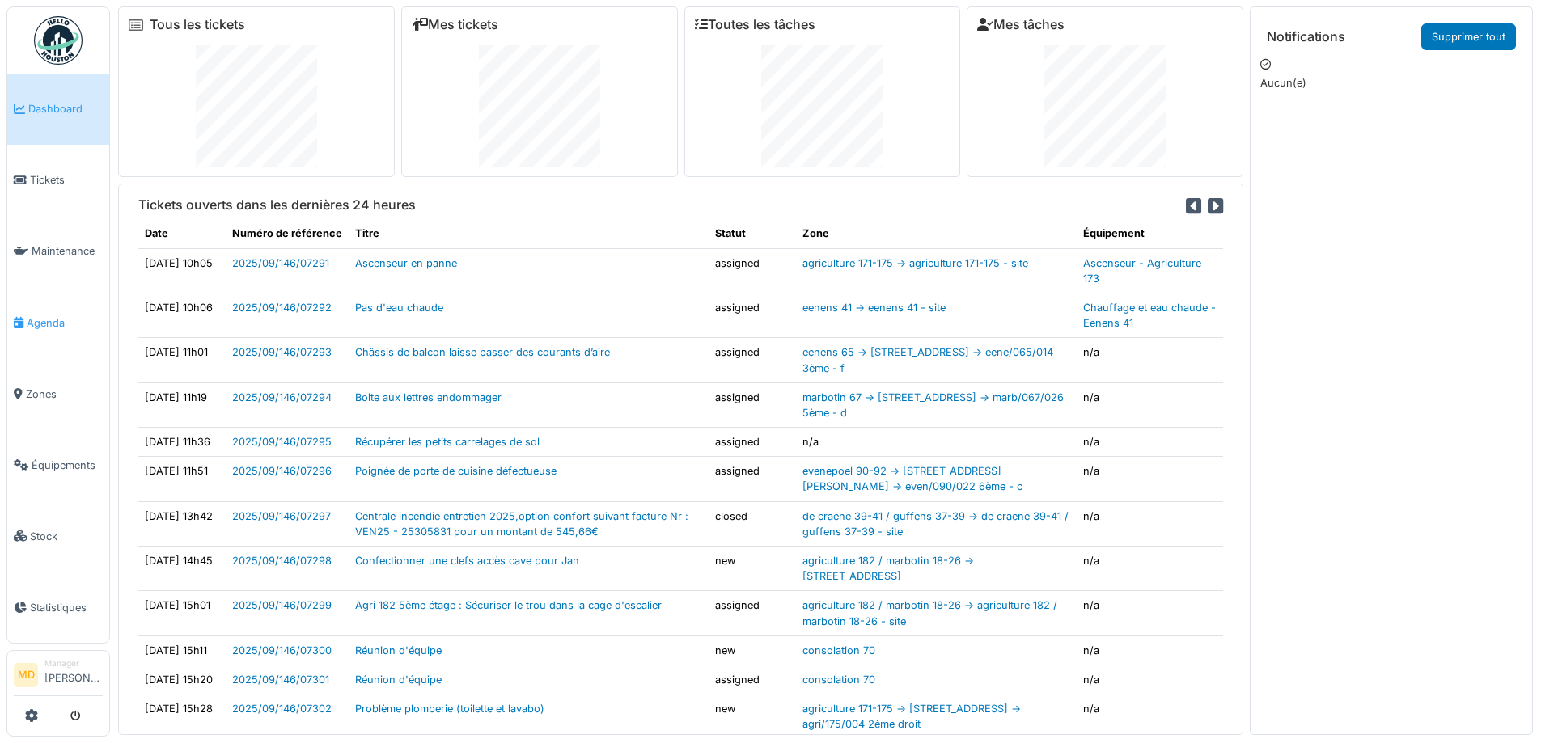
click at [42, 315] on span "Agenda" at bounding box center [65, 322] width 76 height 15
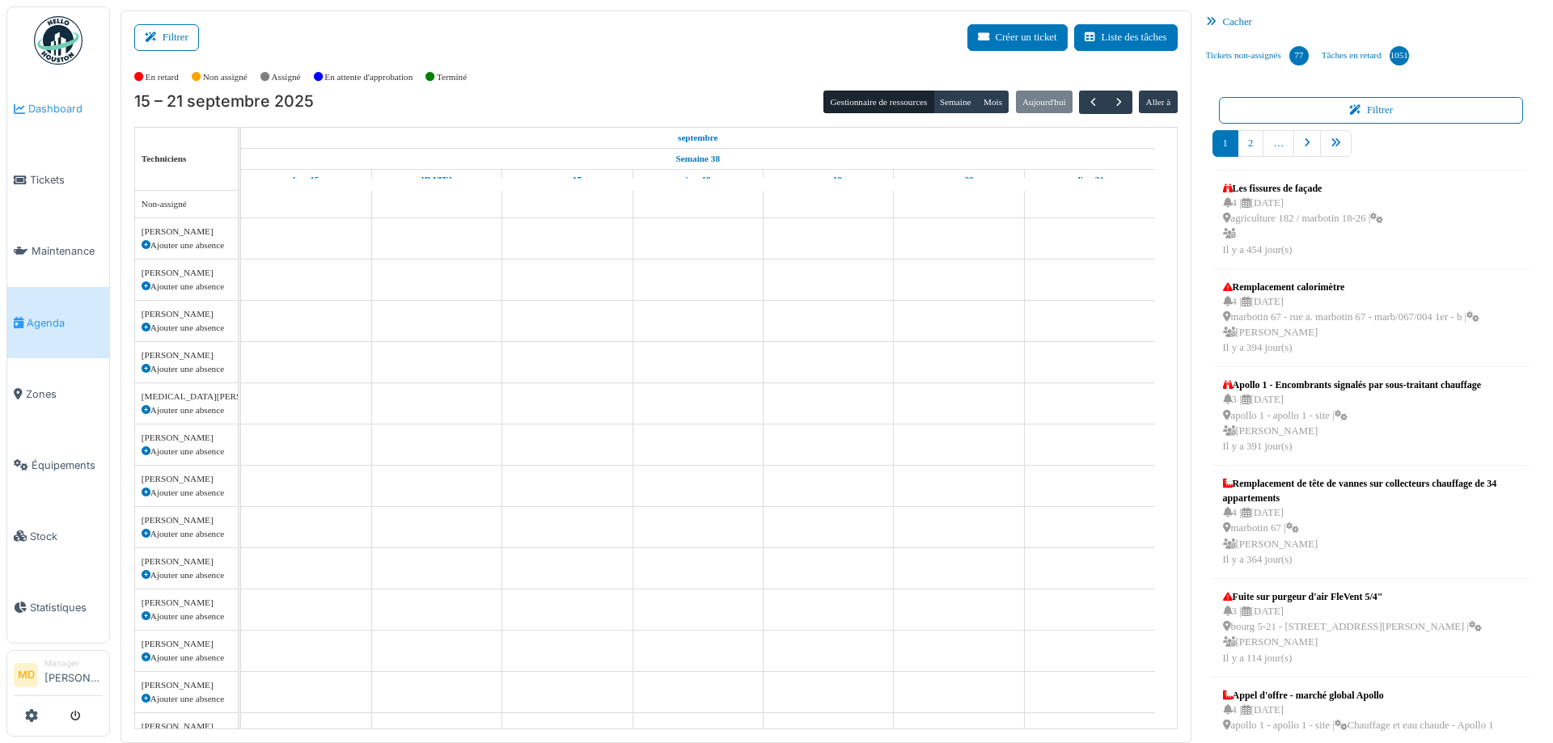
click at [40, 114] on span "Dashboard" at bounding box center [65, 108] width 74 height 15
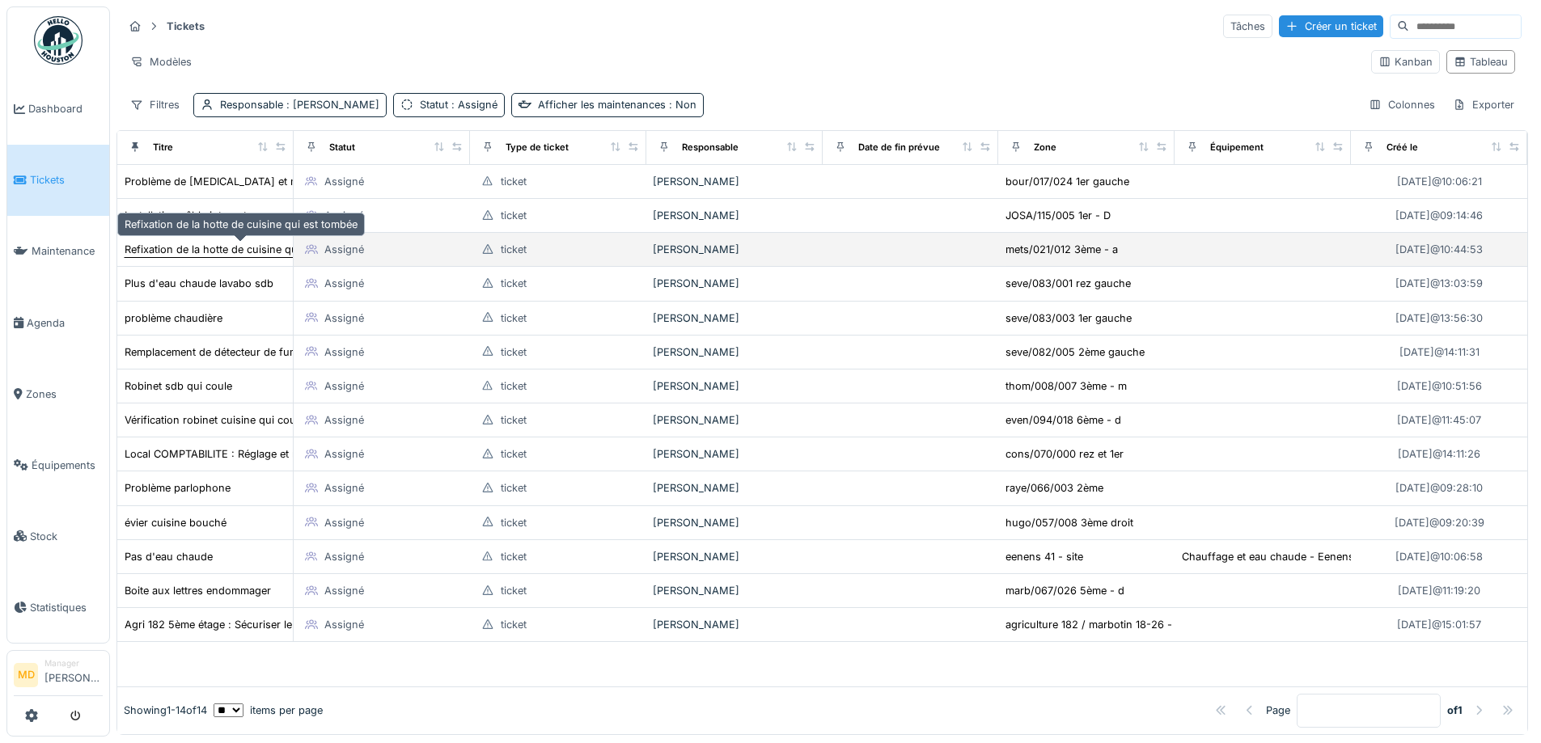
scroll to position [11, 0]
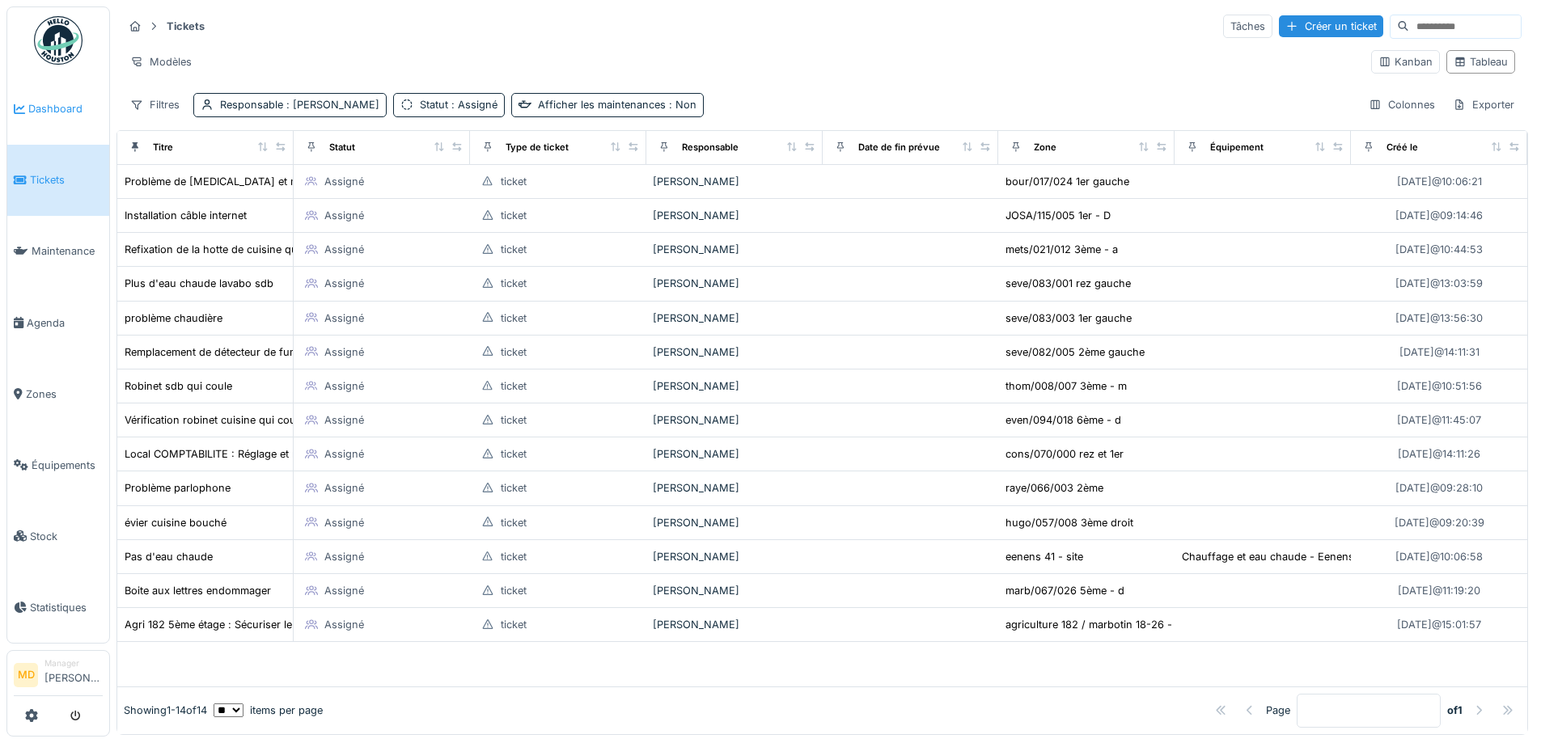
click at [70, 107] on span "Dashboard" at bounding box center [65, 108] width 74 height 15
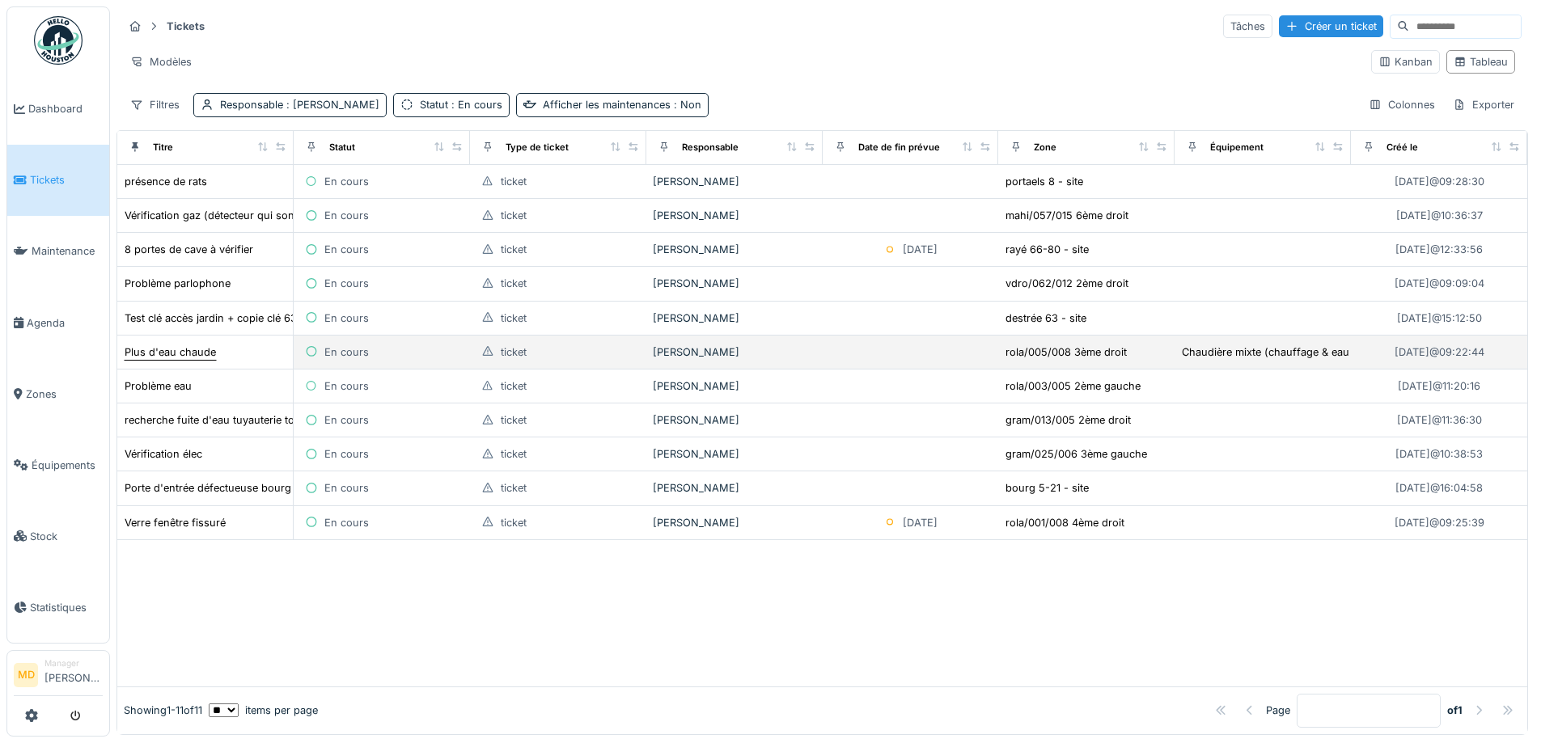
click at [209, 350] on div "Plus d'eau chaude" at bounding box center [170, 352] width 91 height 15
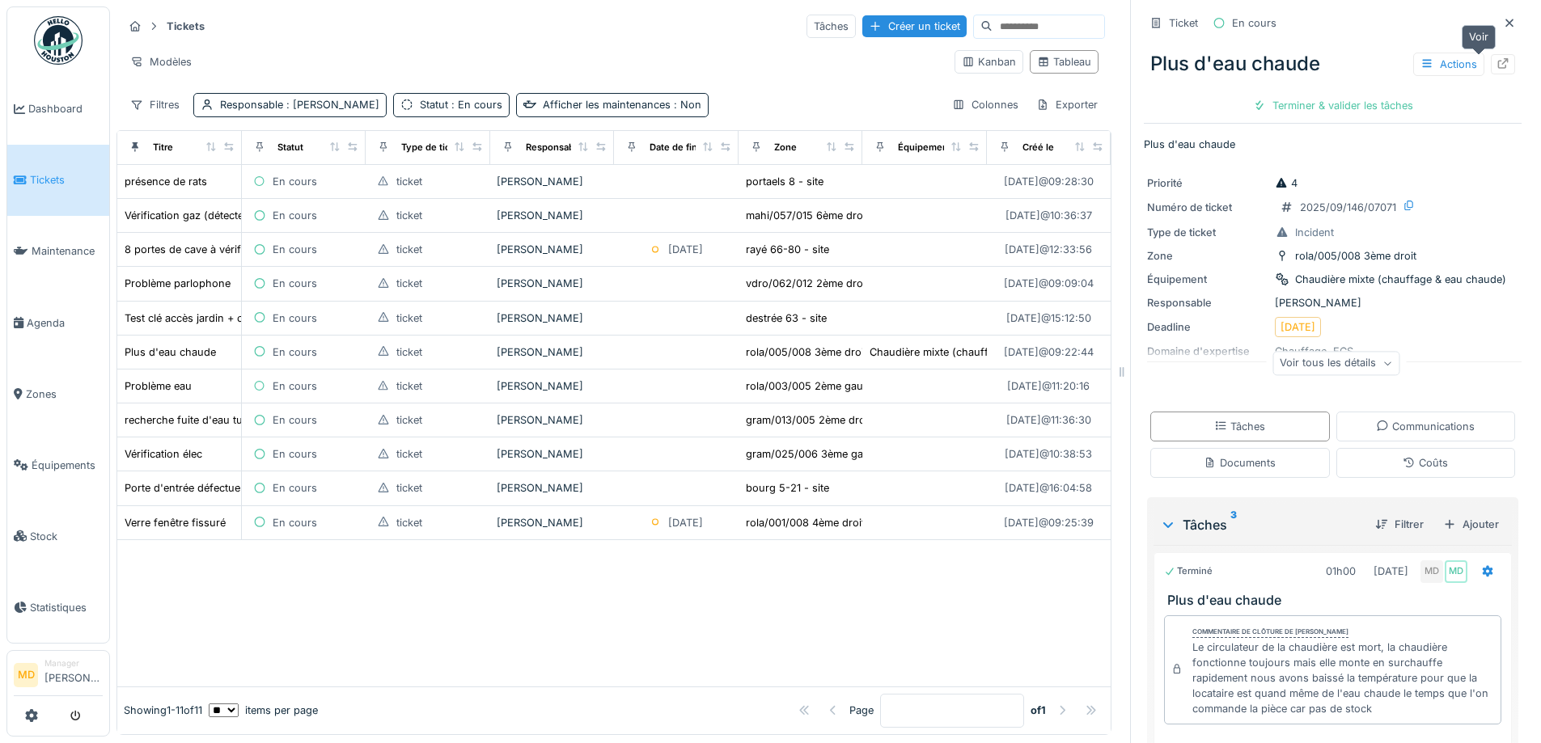
click at [1496, 58] on icon at bounding box center [1502, 63] width 13 height 11
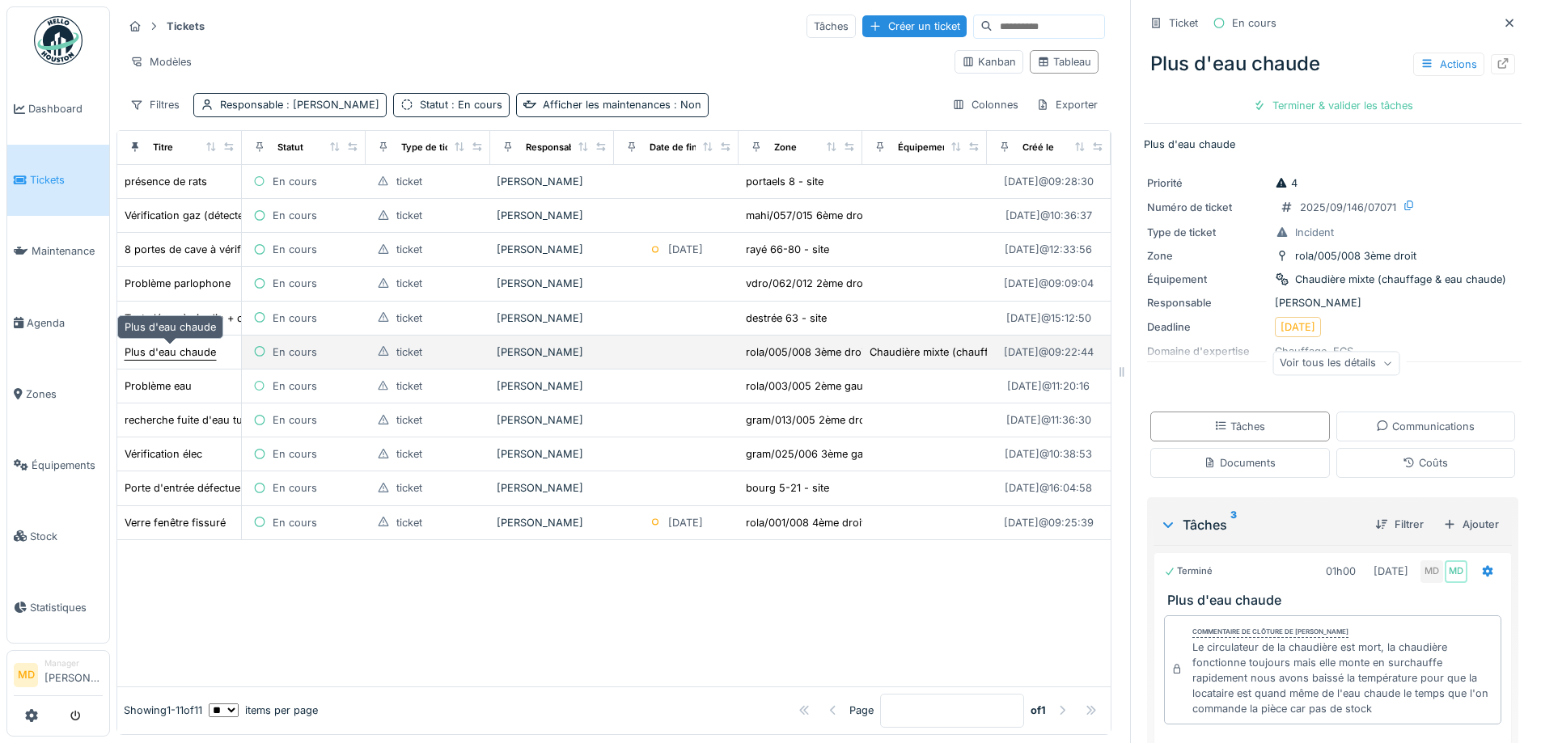
click at [173, 358] on div "Plus d'eau chaude" at bounding box center [170, 352] width 91 height 15
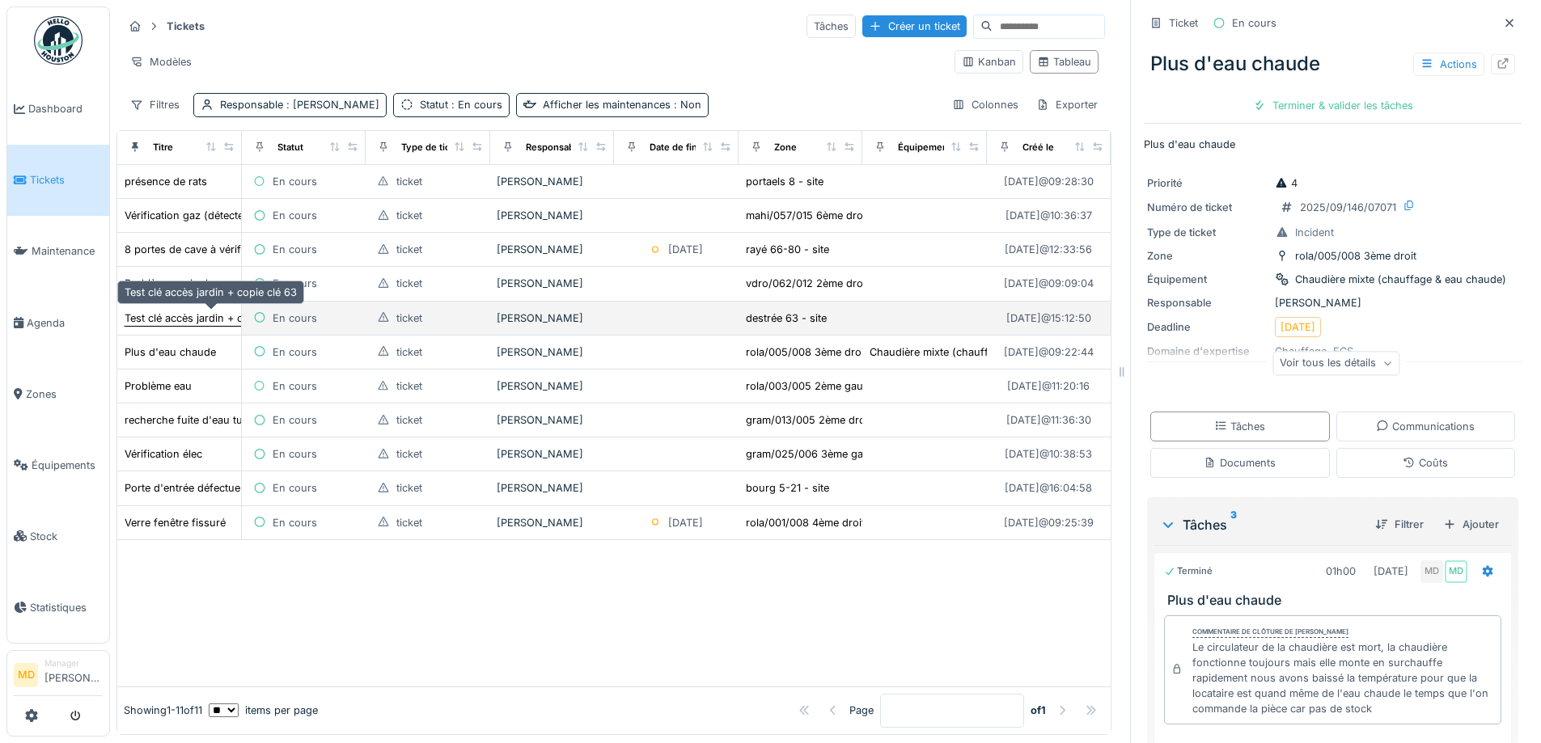
click at [167, 312] on div "Test clé accès jardin + copie clé 63" at bounding box center [211, 318] width 172 height 15
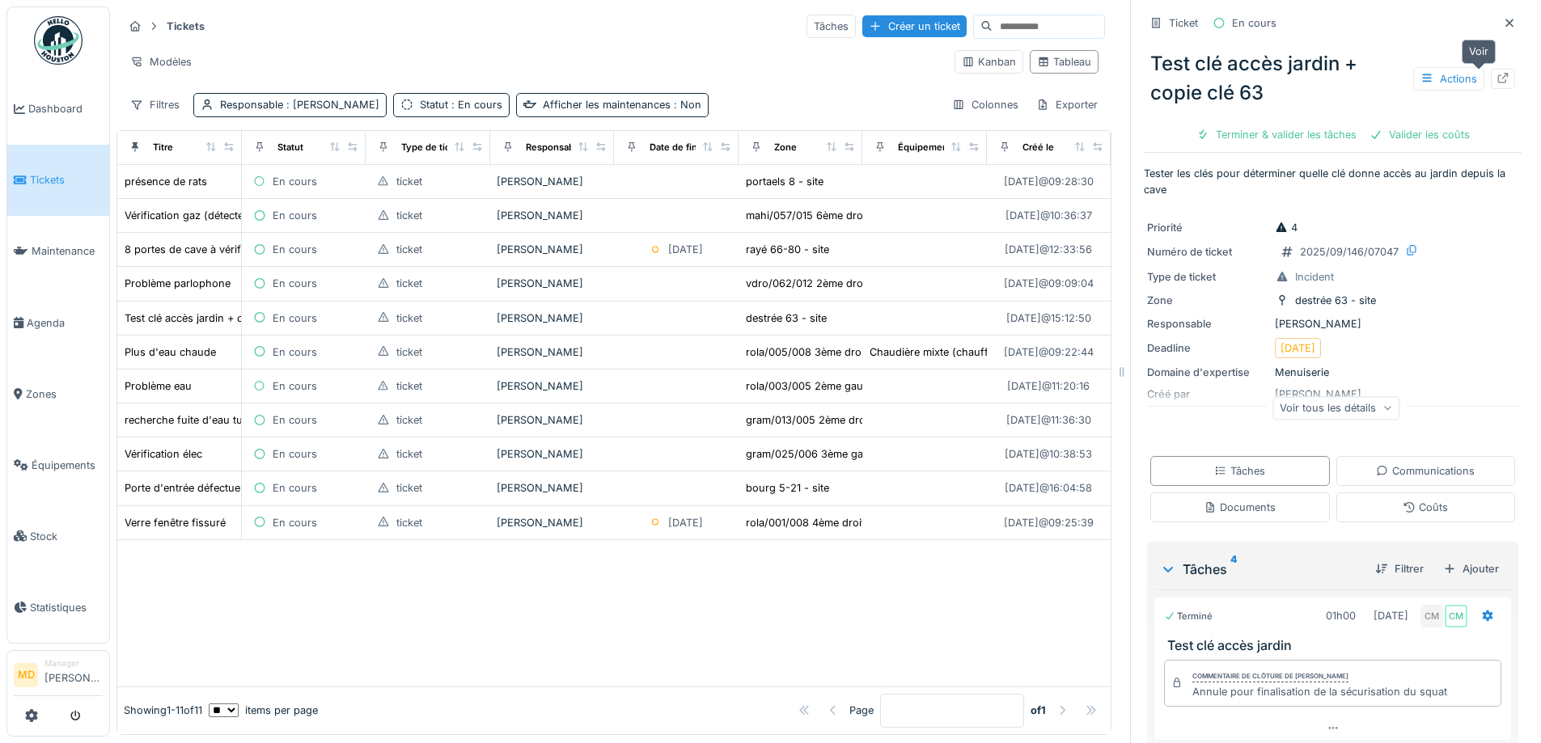
click at [1496, 72] on div at bounding box center [1502, 78] width 13 height 15
click at [49, 118] on link "Dashboard" at bounding box center [58, 109] width 102 height 71
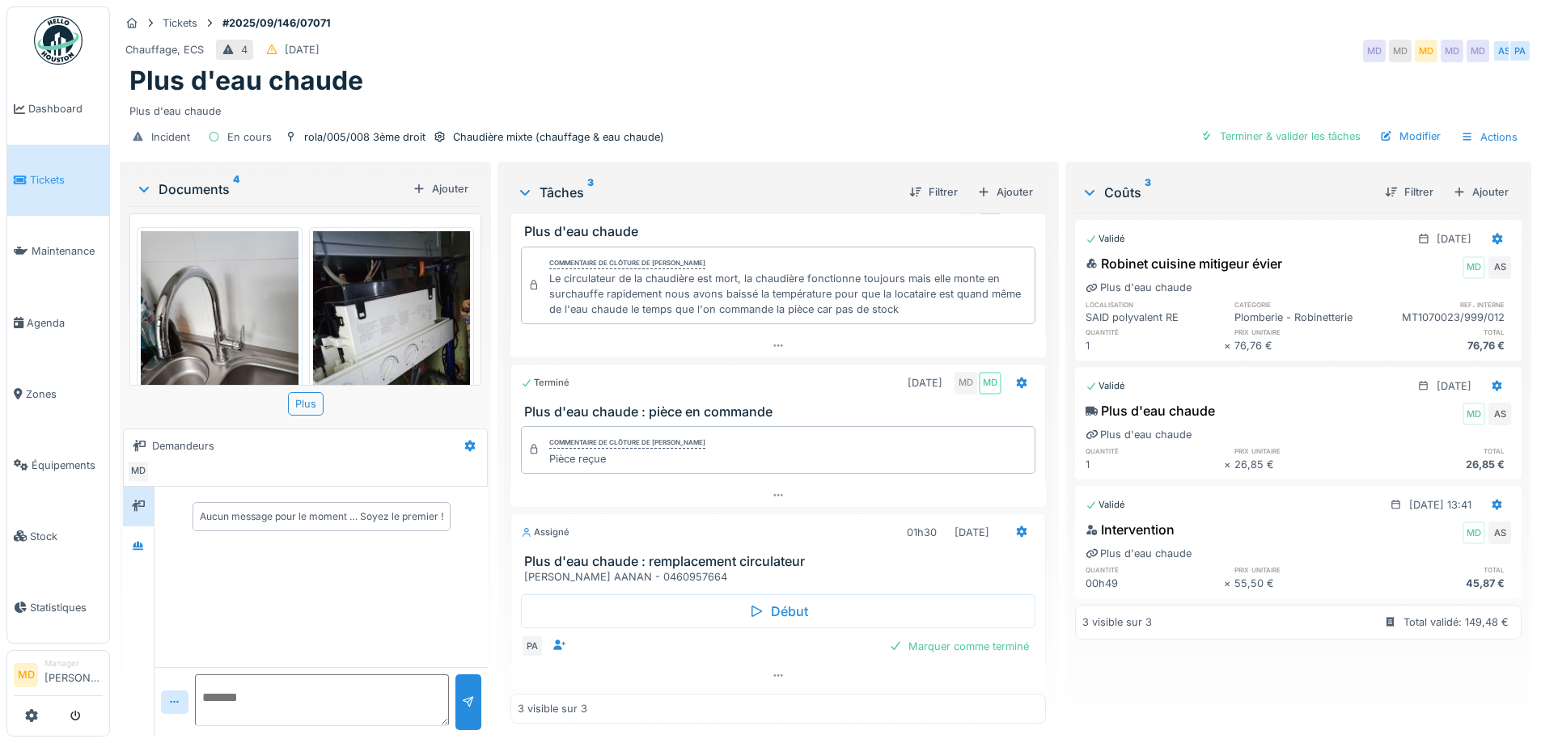
scroll to position [39, 0]
click at [610, 56] on div "Chauffage, ECS 4 [DATE] MD MD MD MD MD AS PA" at bounding box center [825, 50] width 1411 height 29
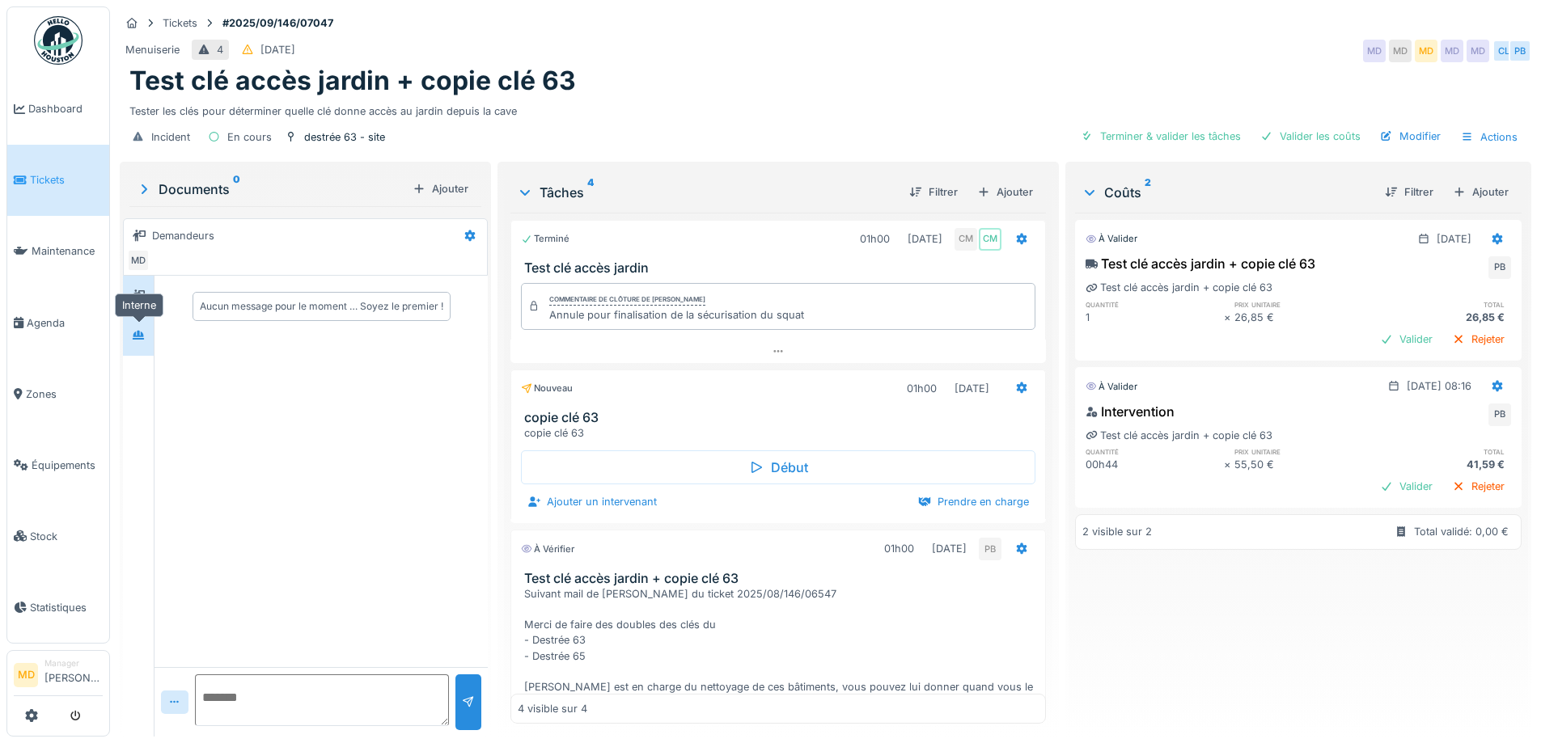
click at [131, 330] on div at bounding box center [138, 335] width 24 height 20
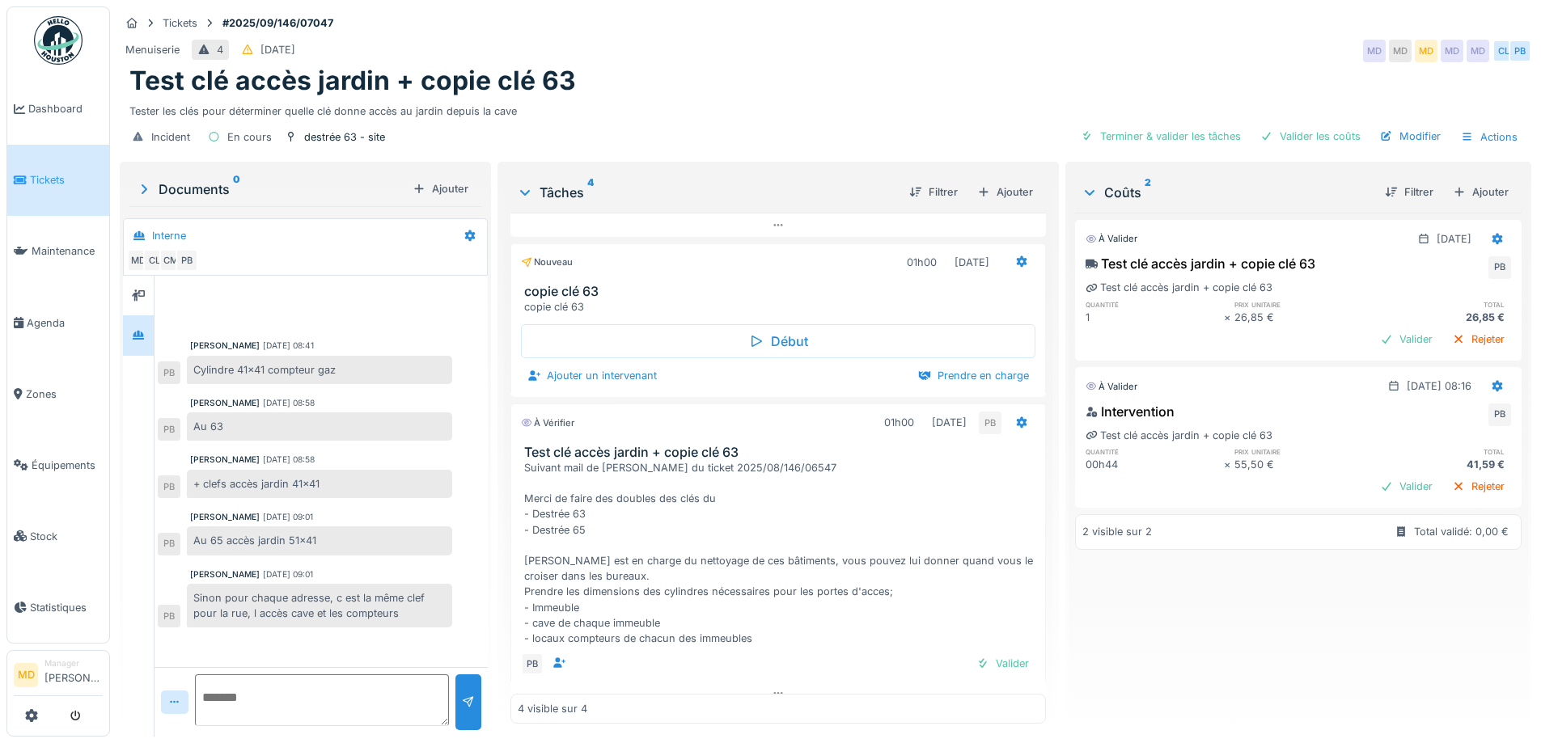
scroll to position [376, 0]
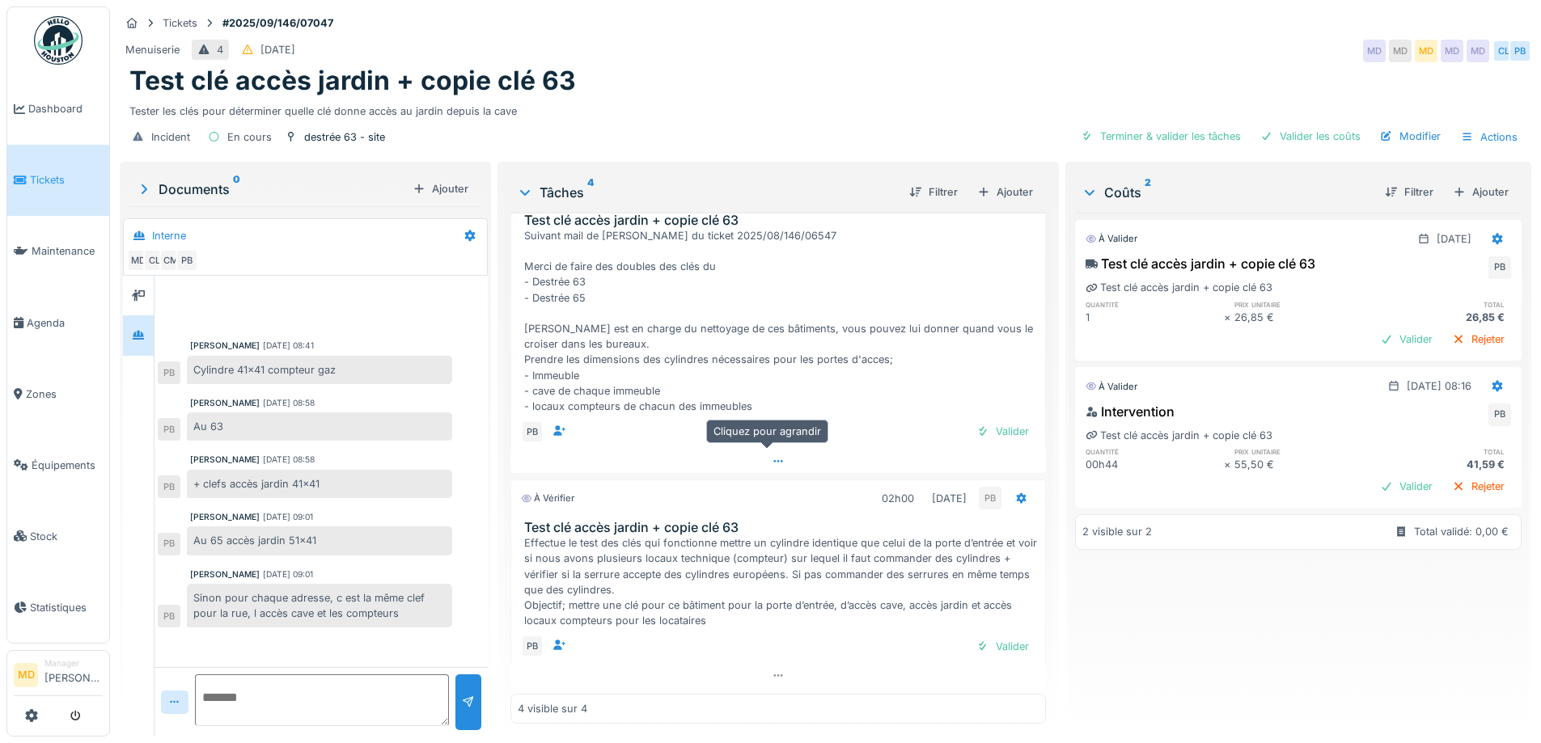
click at [779, 459] on div at bounding box center [777, 461] width 535 height 23
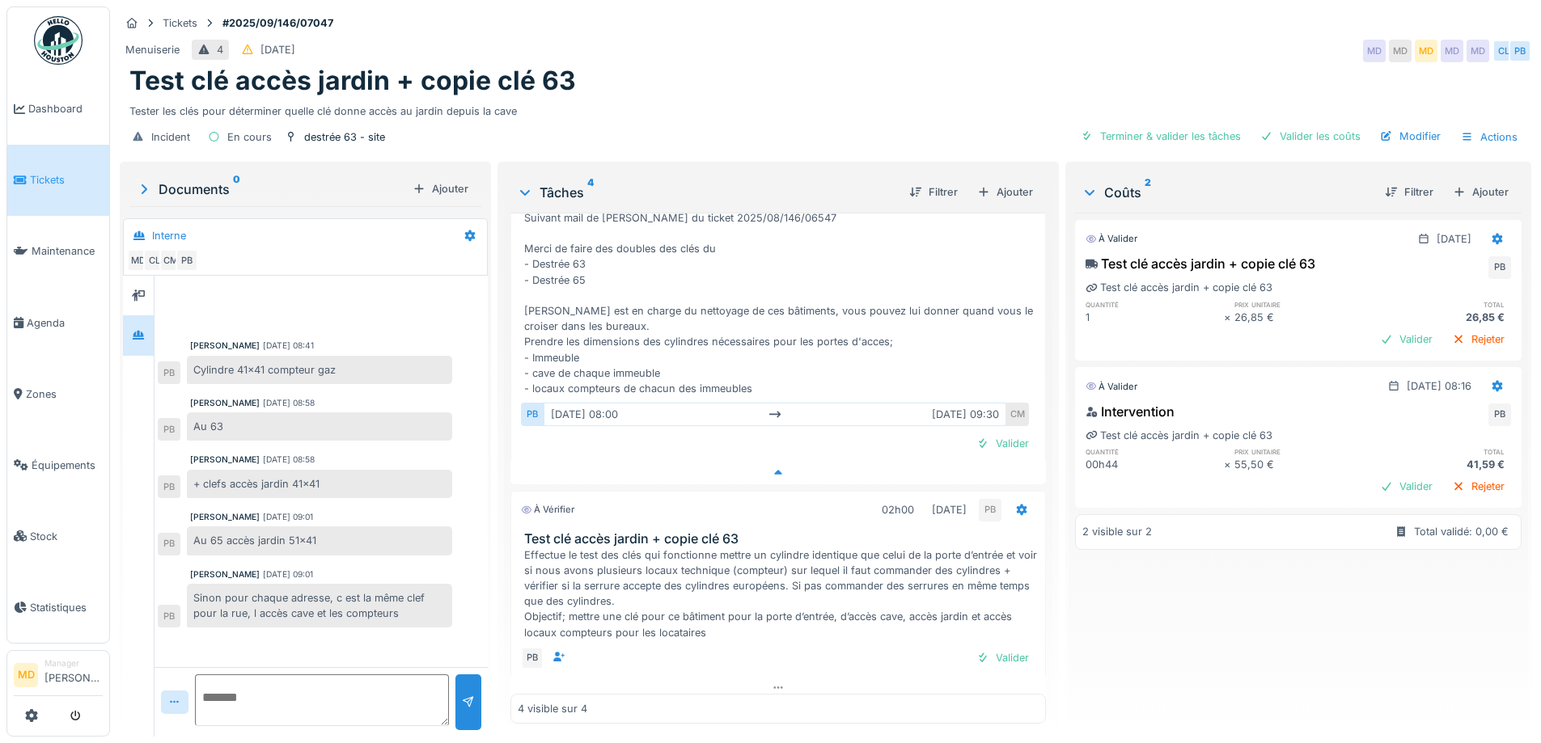
scroll to position [317, 0]
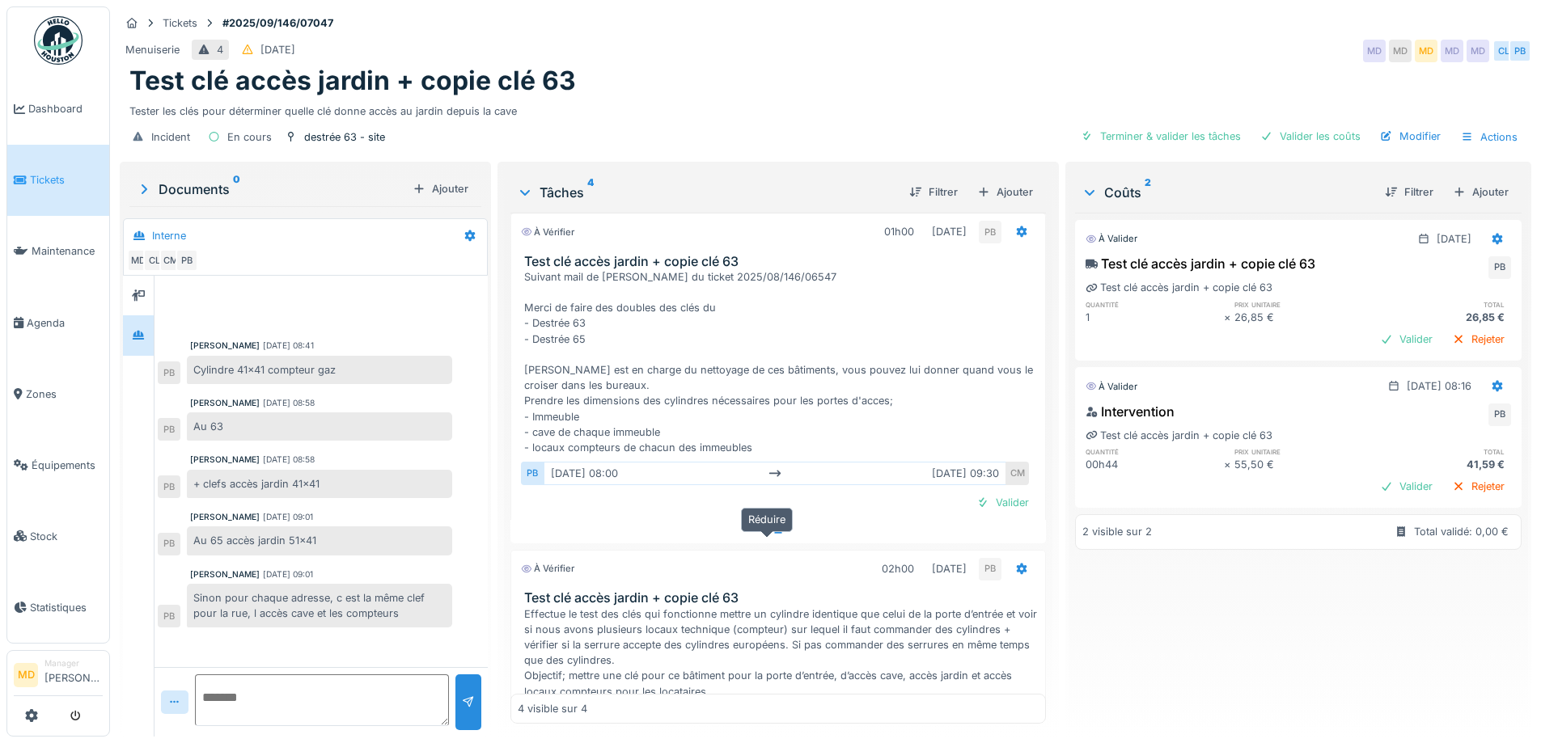
click at [755, 529] on div at bounding box center [777, 531] width 535 height 23
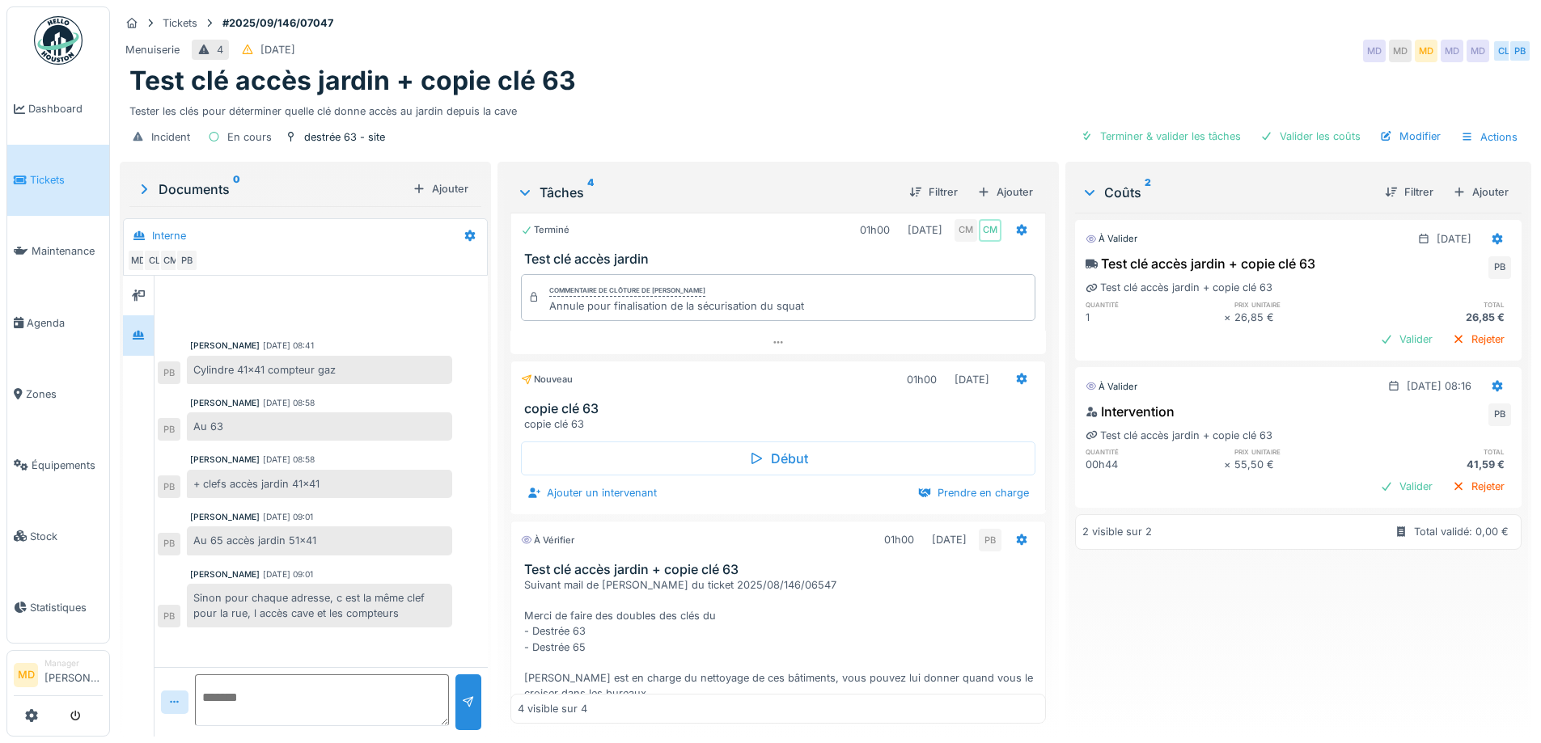
scroll to position [0, 0]
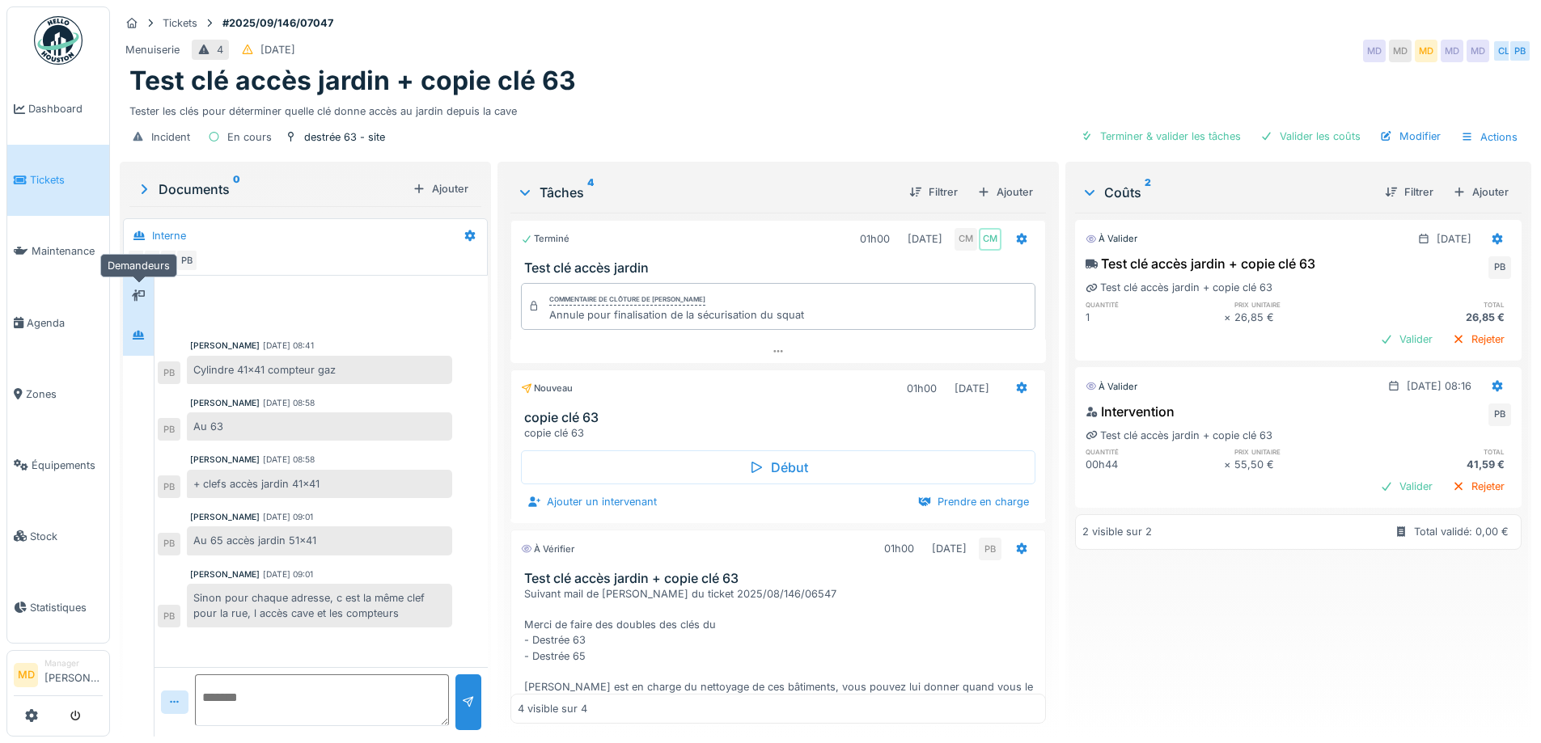
click at [133, 290] on icon at bounding box center [138, 295] width 13 height 11
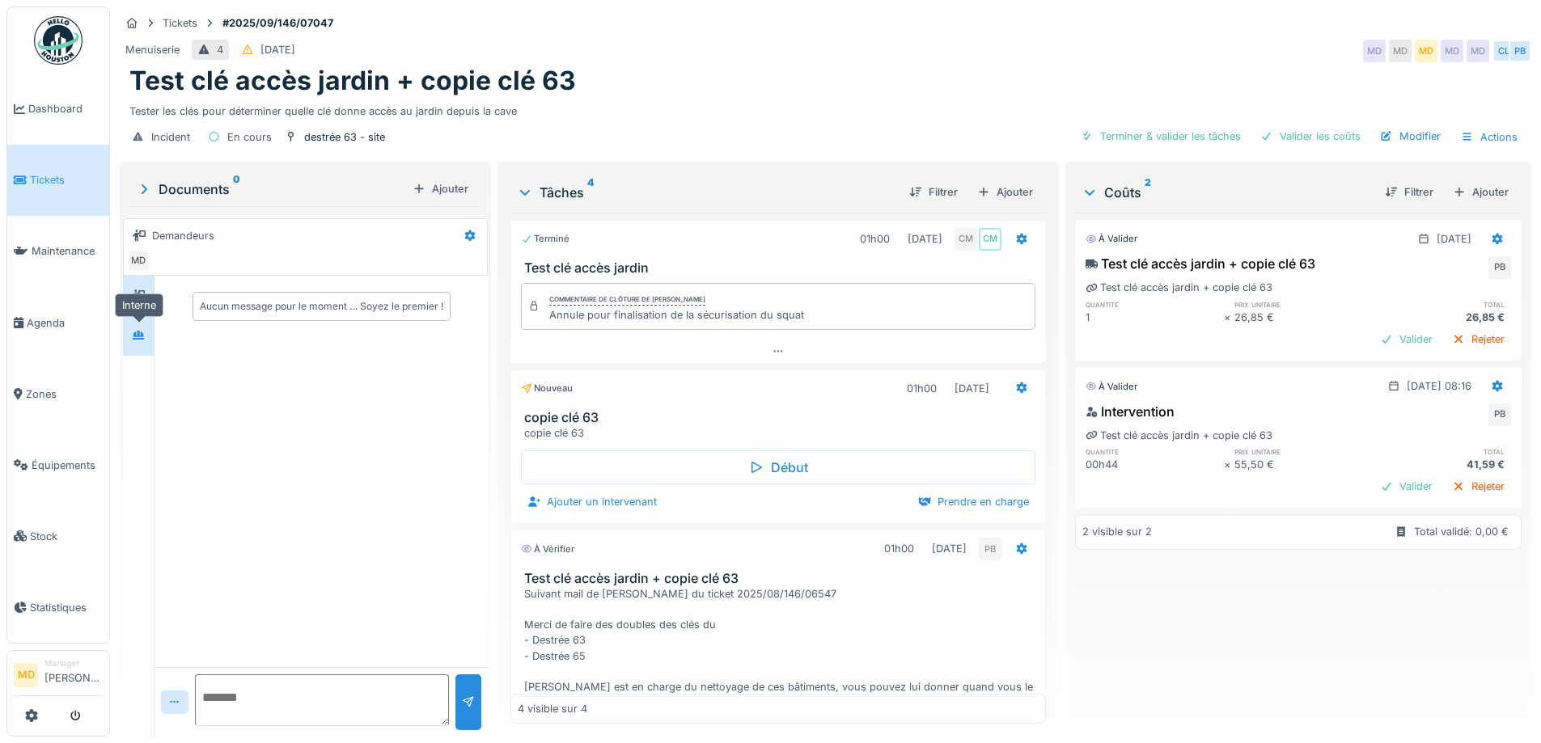
click at [144, 331] on icon at bounding box center [138, 335] width 11 height 9
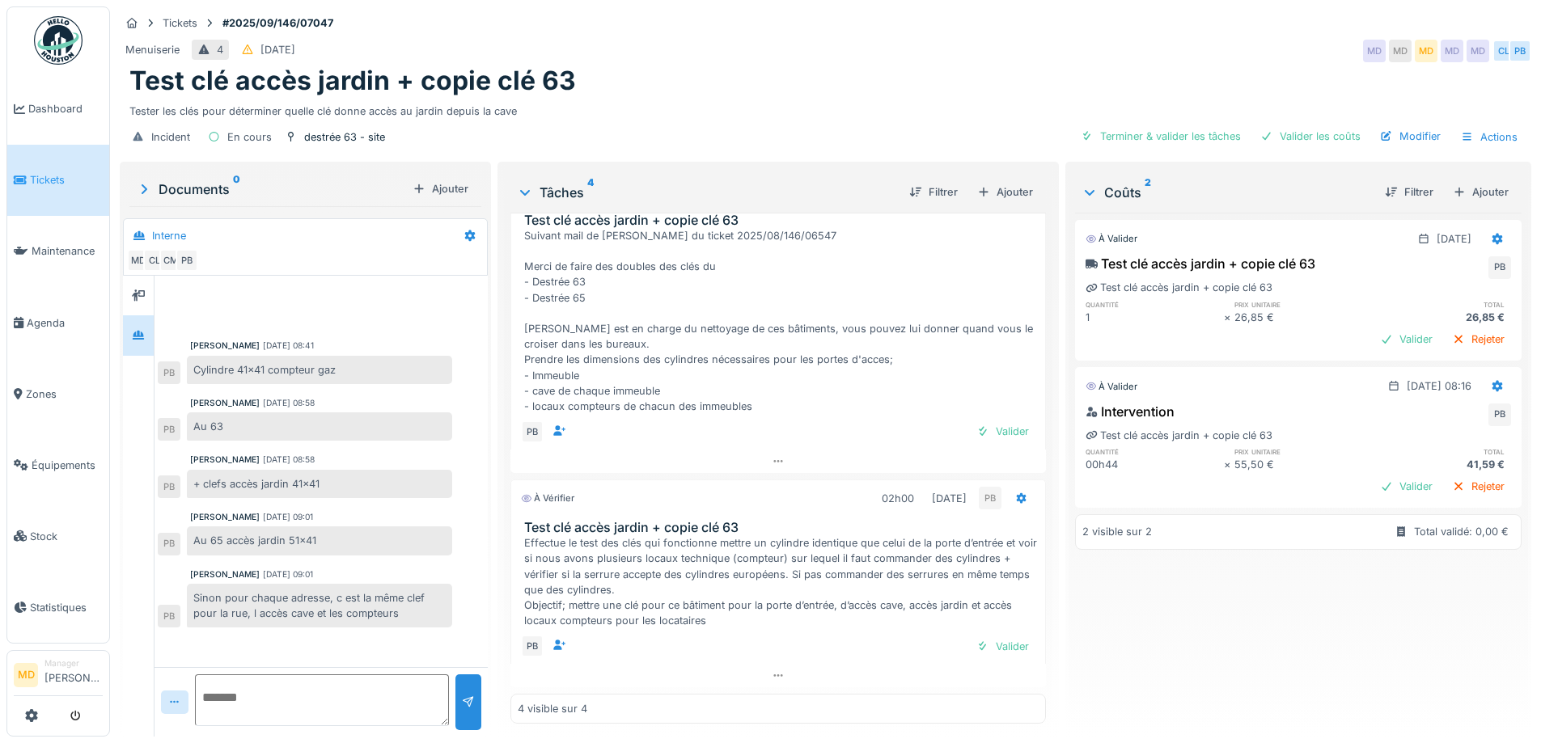
scroll to position [376, 0]
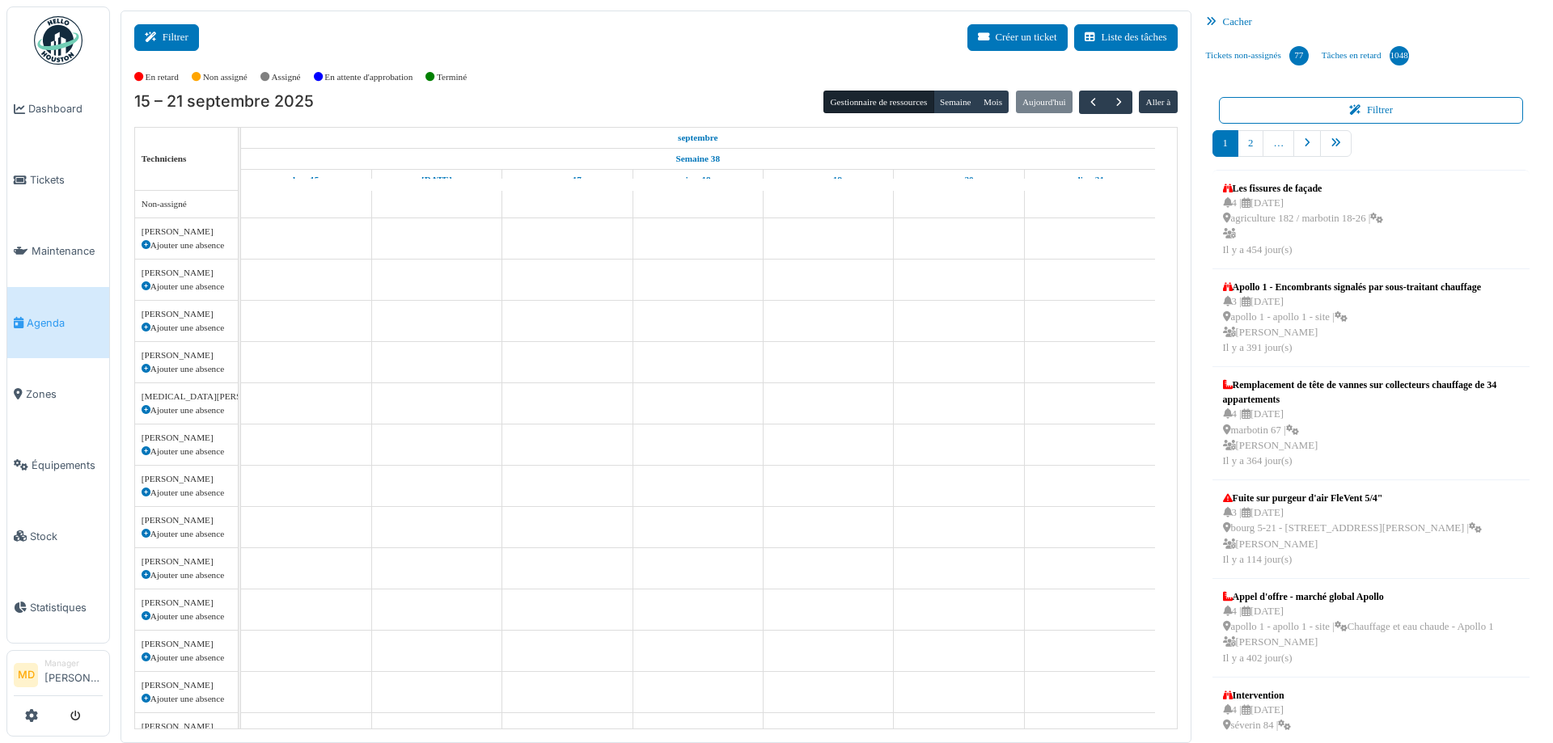
click at [180, 39] on button "Filtrer" at bounding box center [166, 37] width 65 height 27
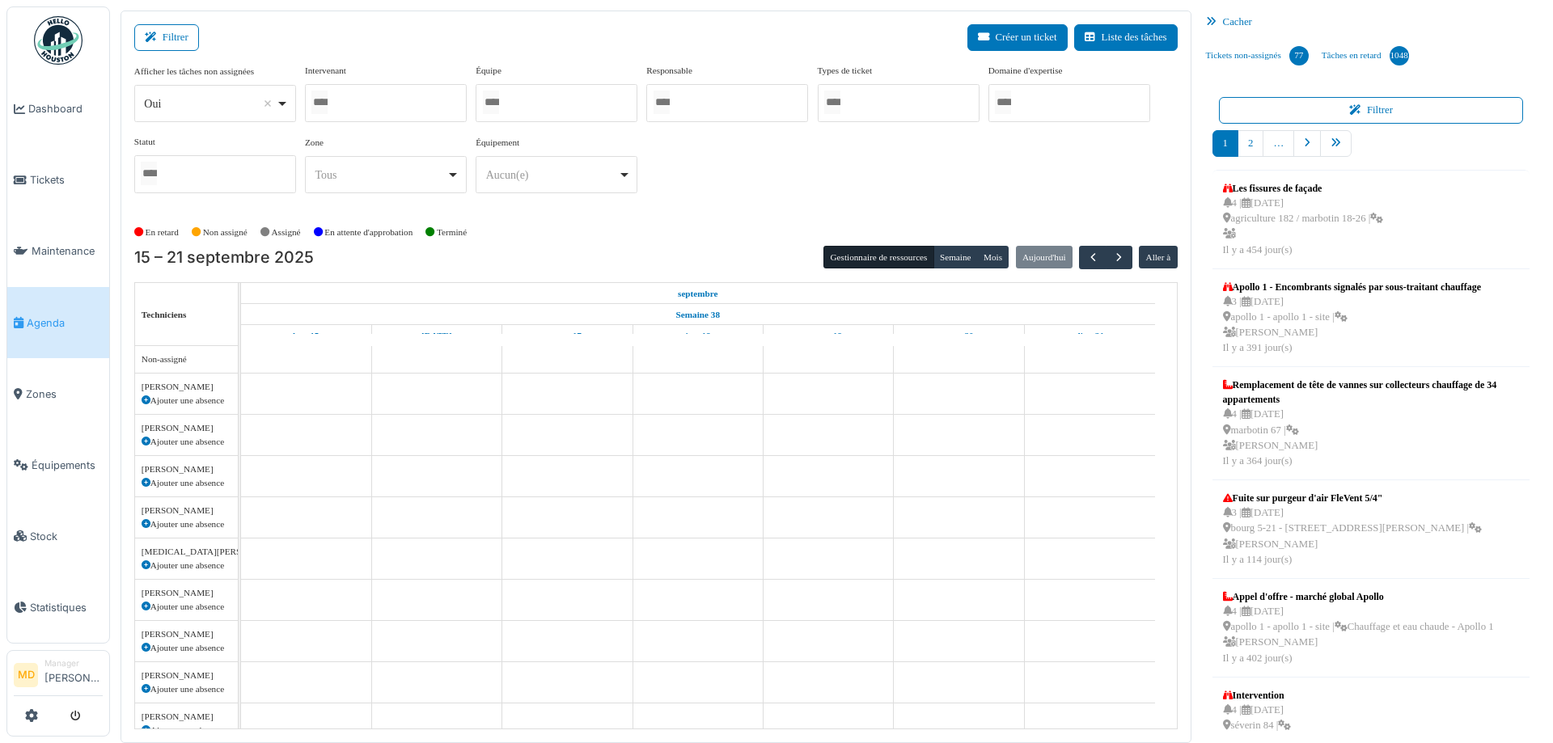
click at [364, 90] on div at bounding box center [386, 103] width 162 height 38
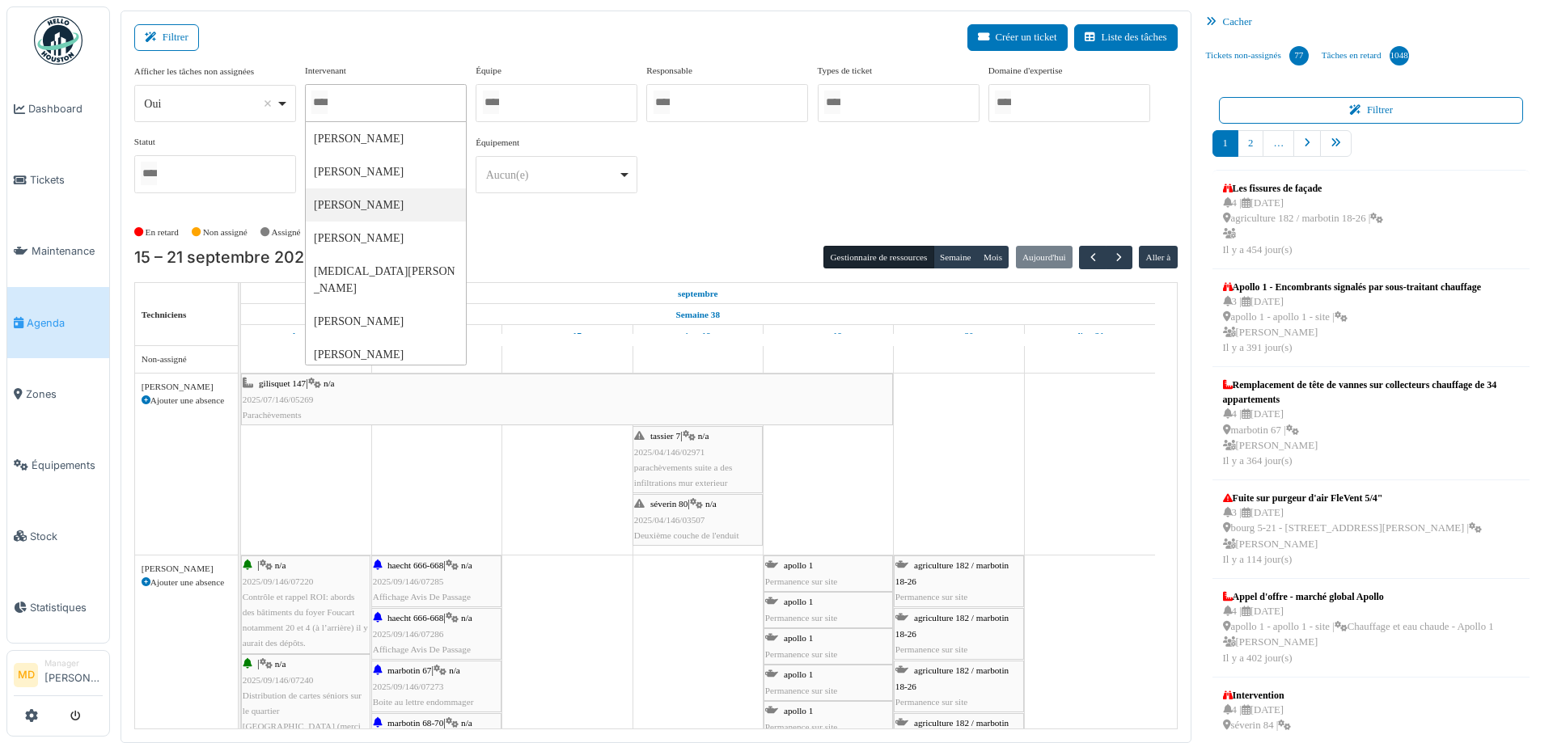
scroll to position [162, 0]
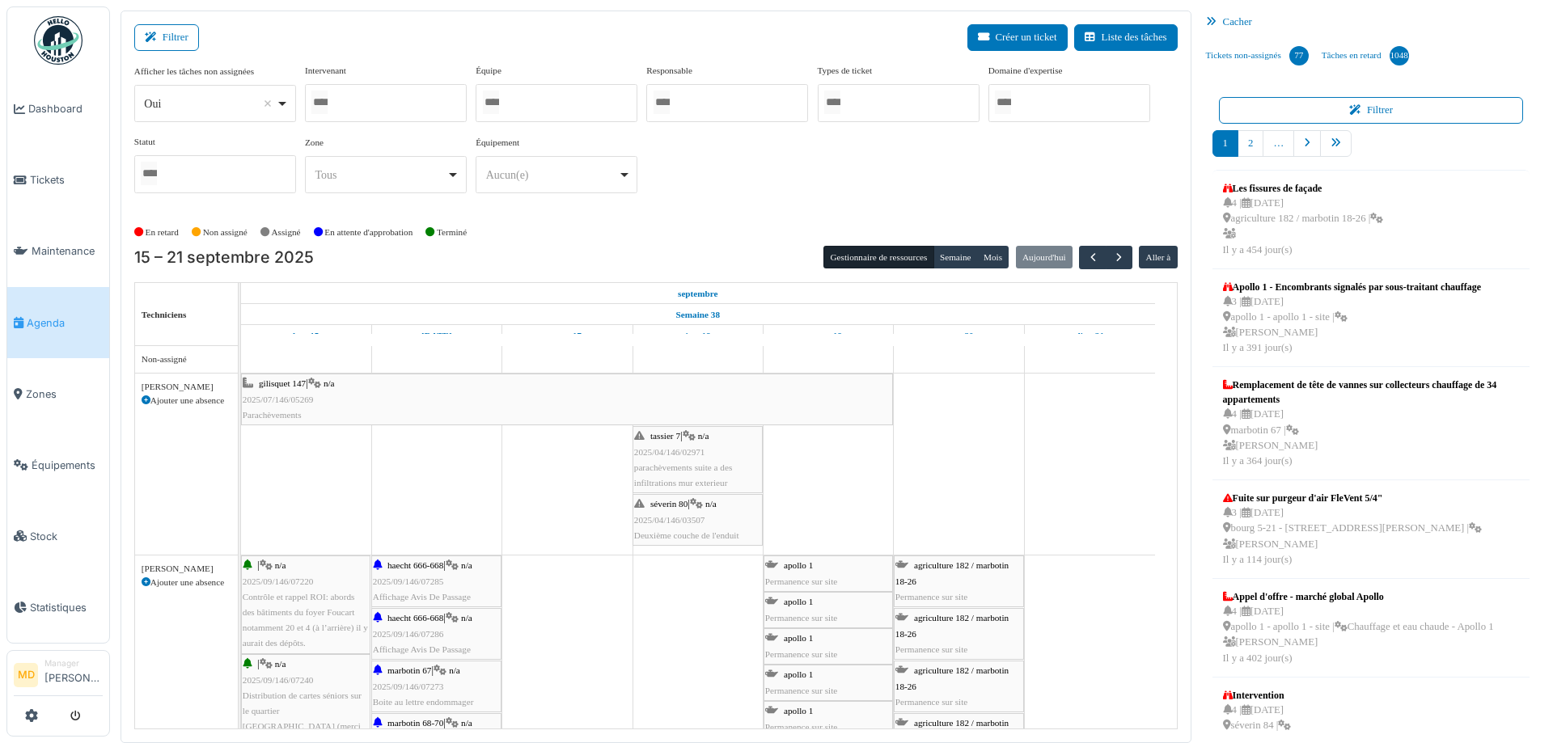
click at [660, 225] on div "En retard Non assigné Assigné En attente d'approbation Terminé" at bounding box center [655, 232] width 1043 height 27
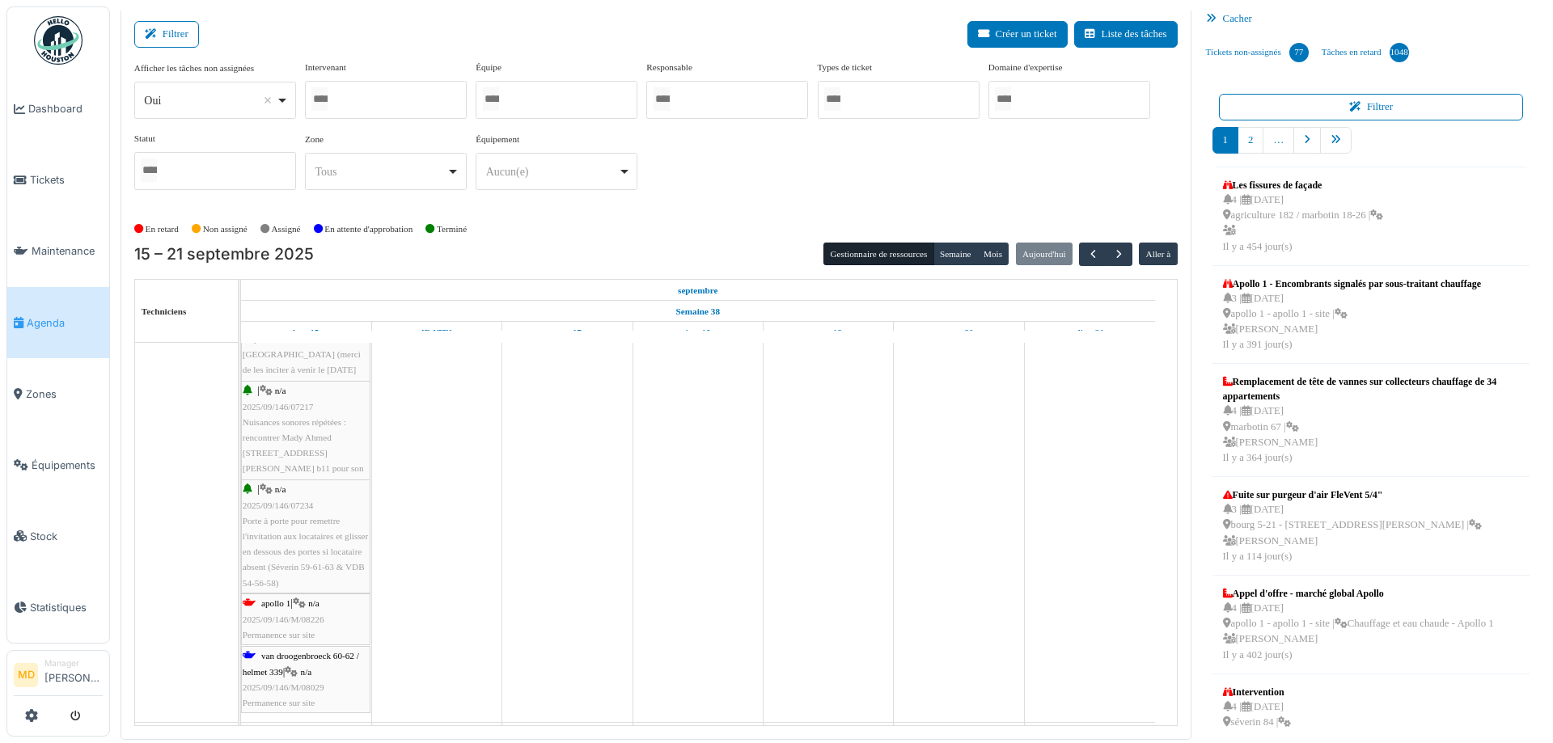
scroll to position [971, 0]
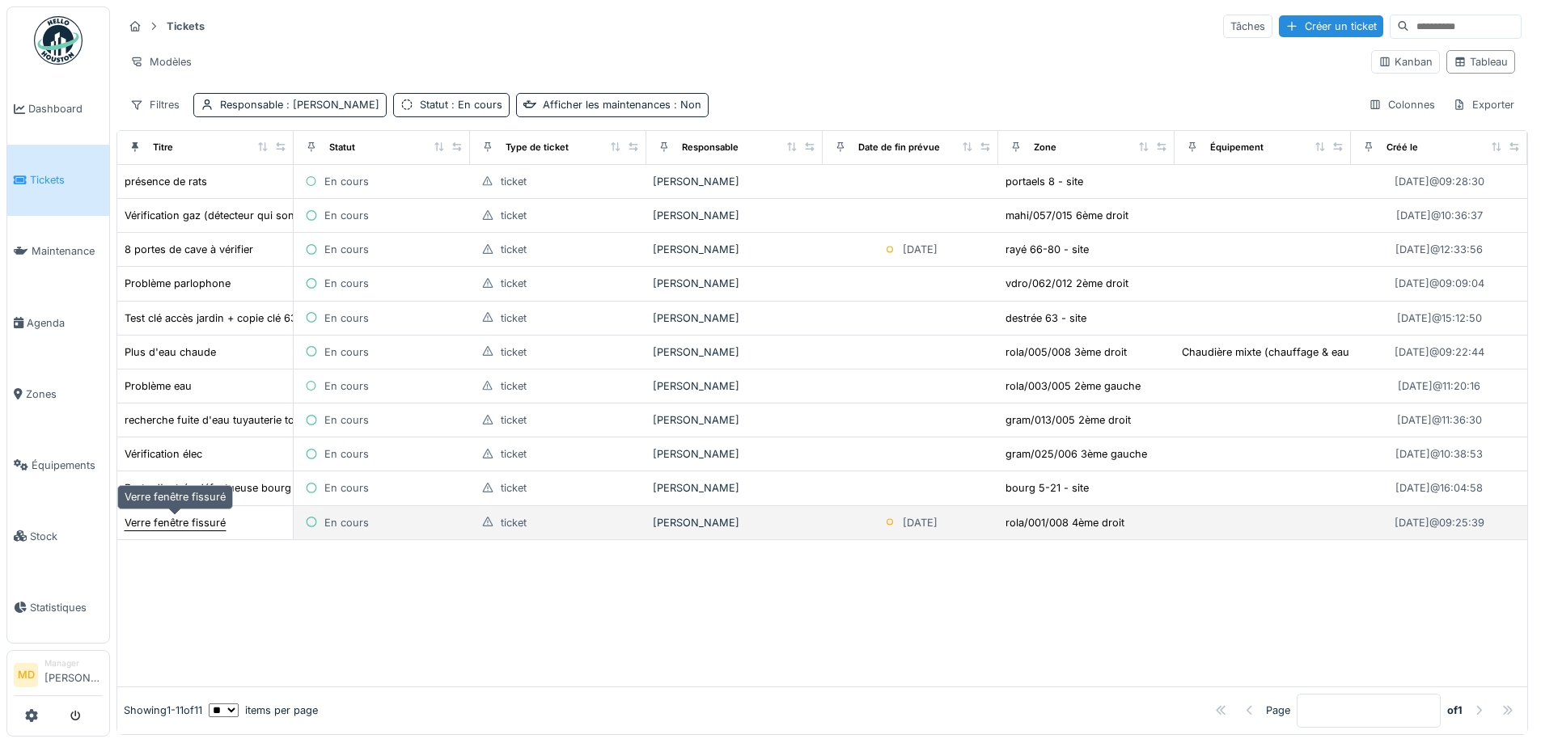
click at [179, 516] on div "Verre fenêtre fissuré" at bounding box center [175, 522] width 101 height 15
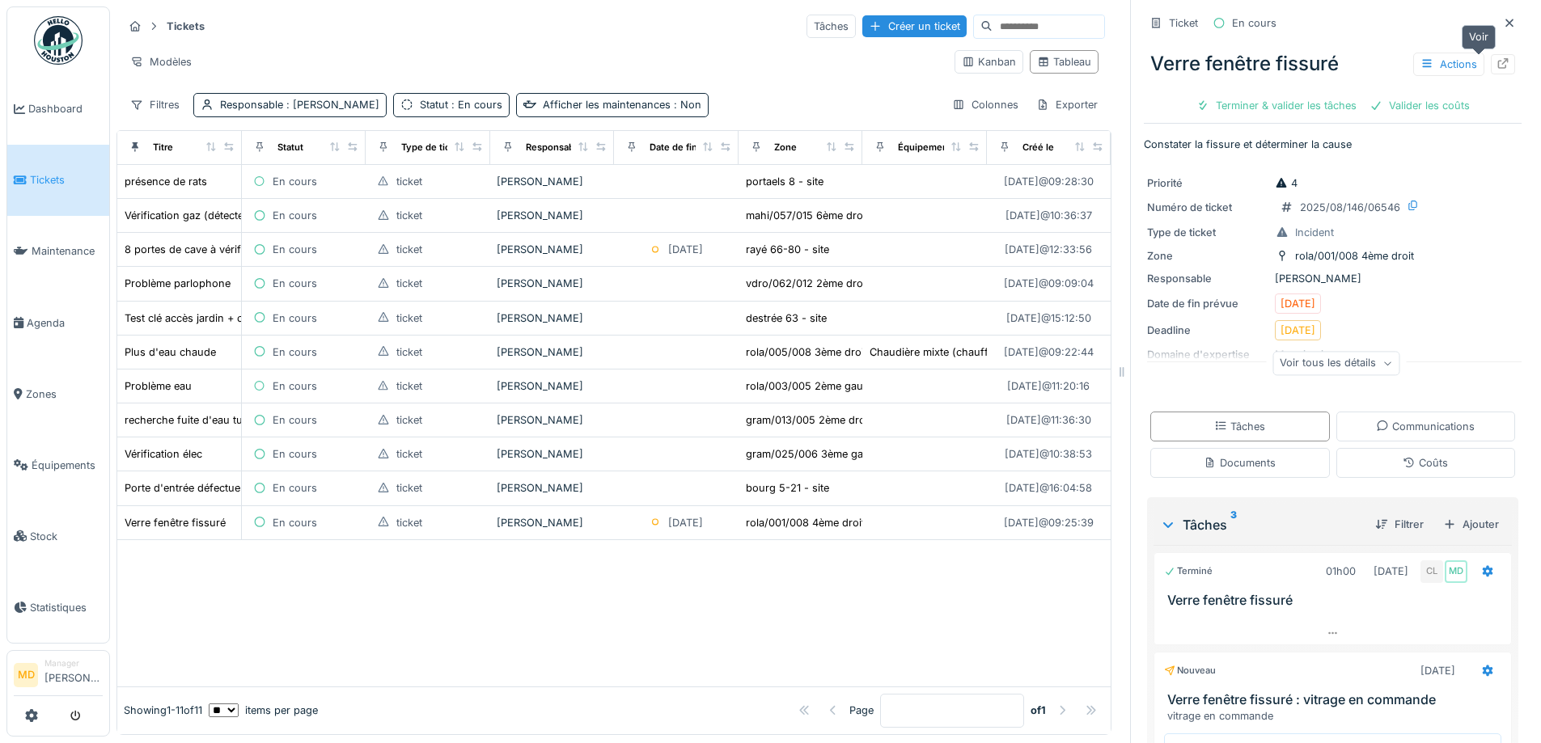
click at [1491, 57] on div at bounding box center [1503, 64] width 24 height 20
click at [48, 102] on span "Dashboard" at bounding box center [65, 108] width 74 height 15
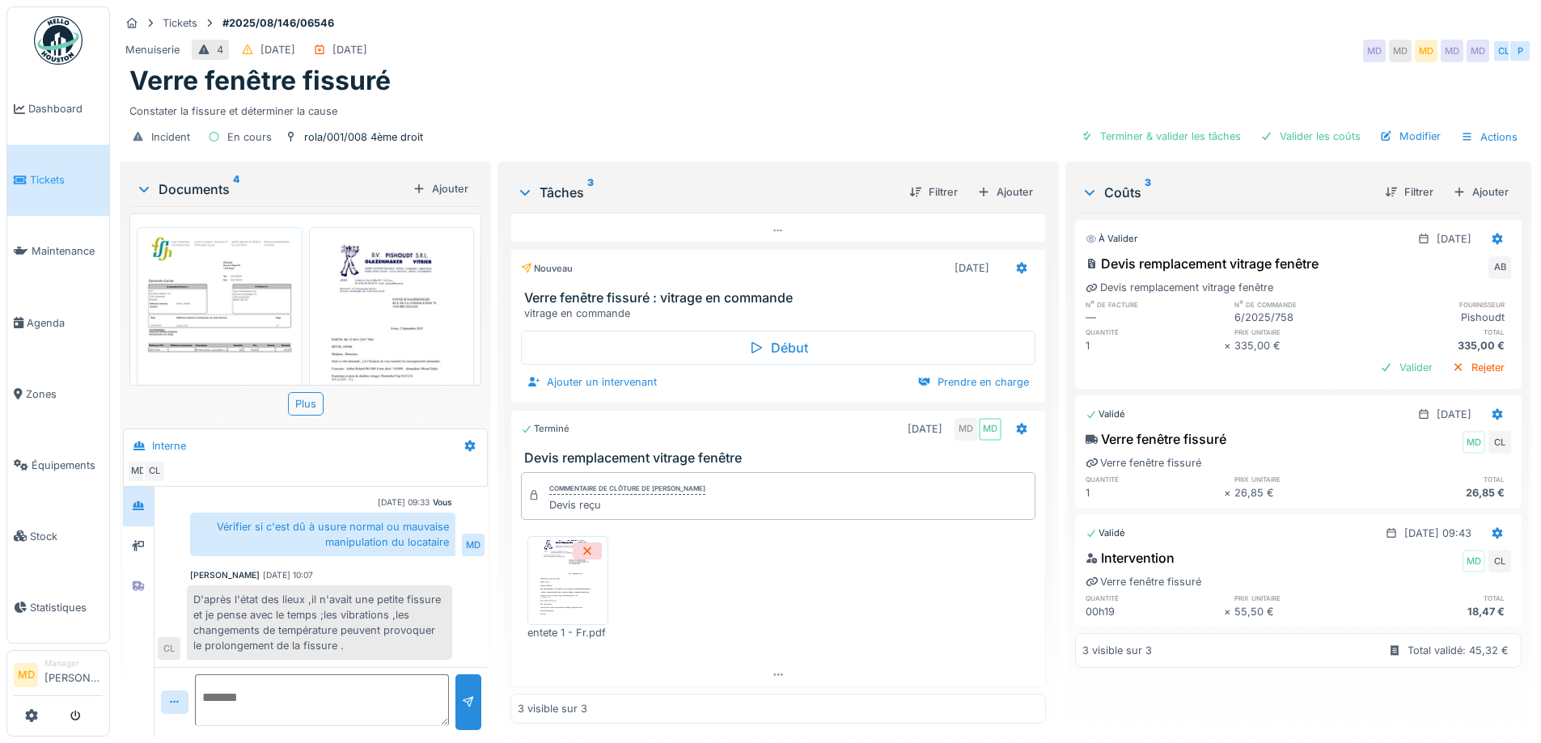
scroll to position [12, 0]
click at [130, 576] on div at bounding box center [138, 586] width 24 height 20
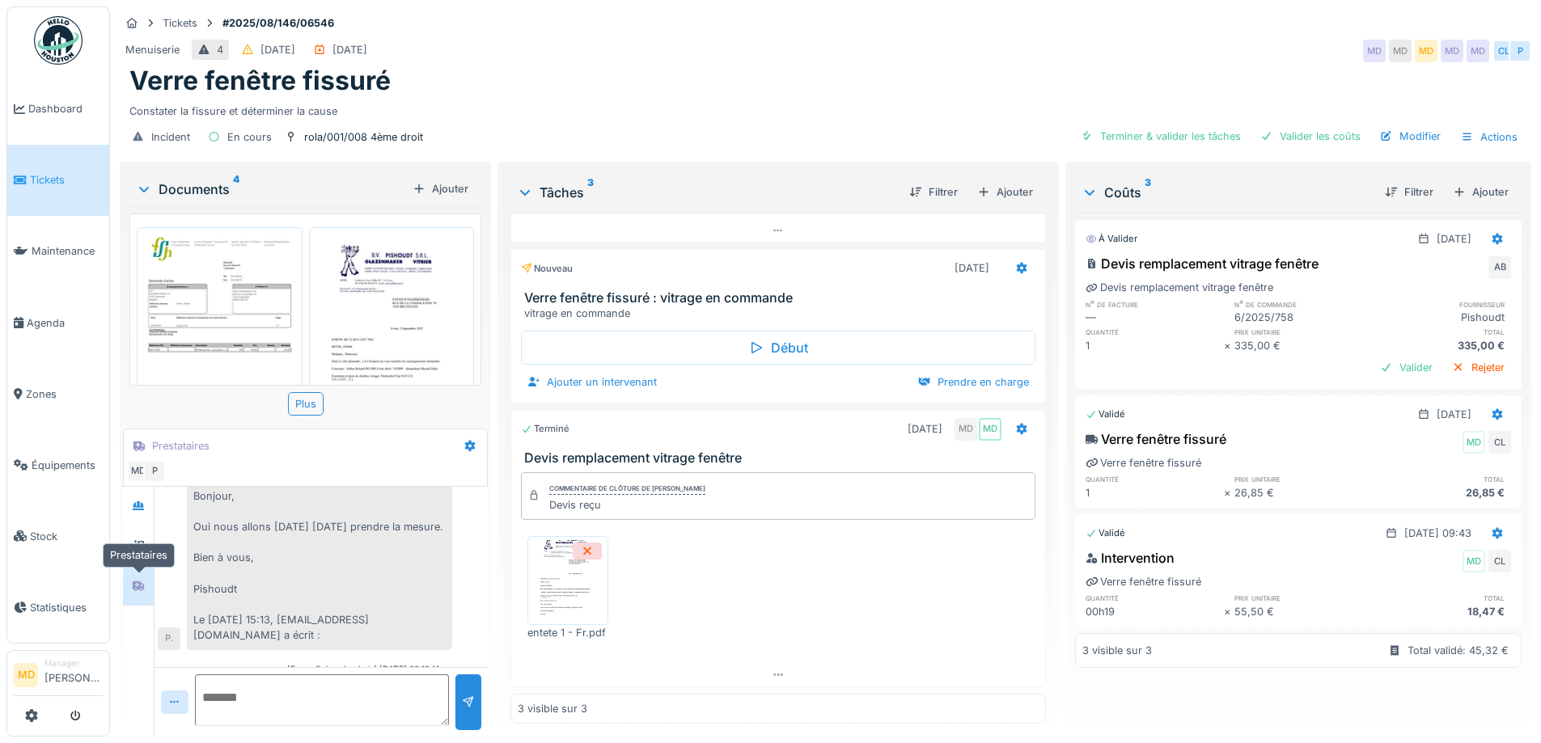
scroll to position [668, 0]
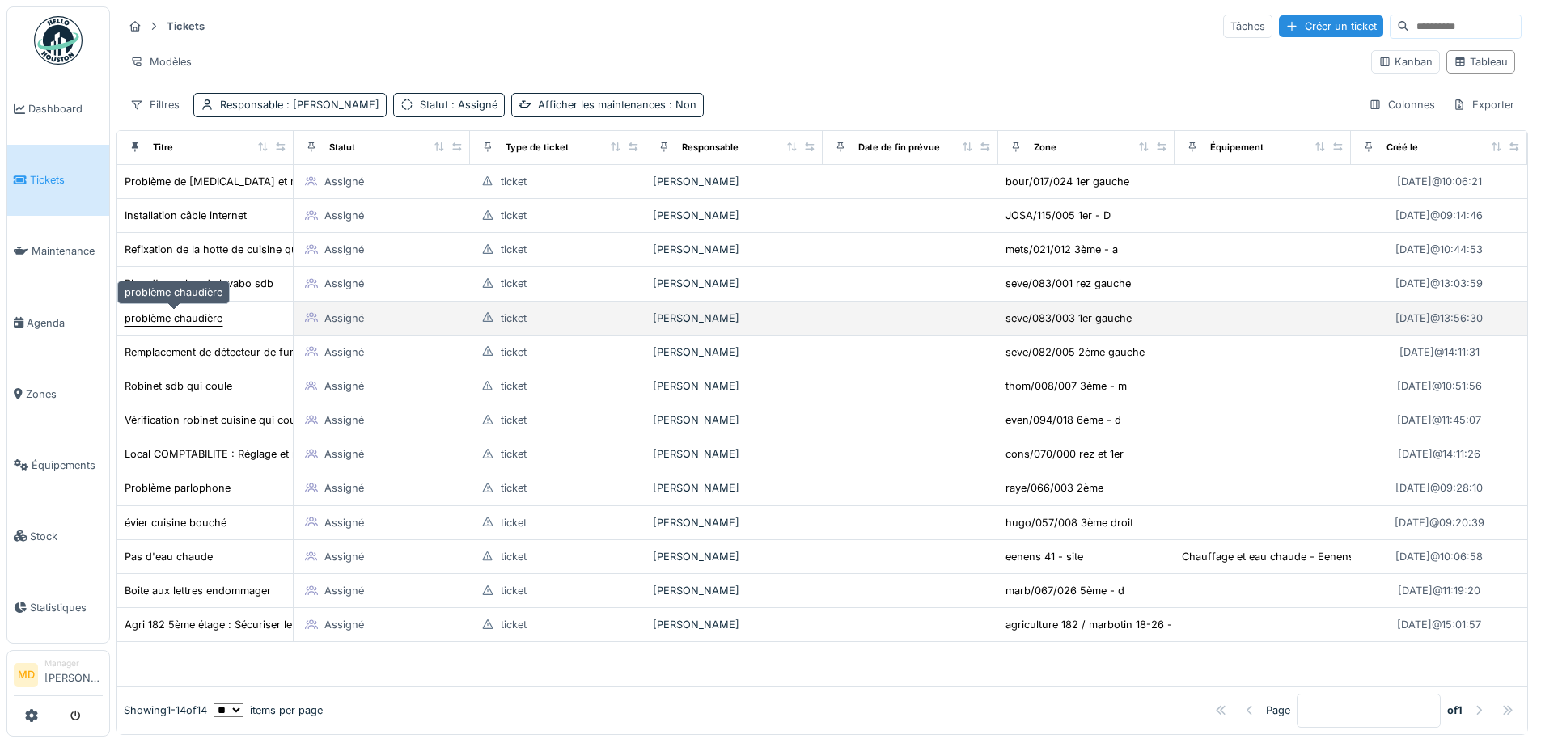
click at [184, 324] on div "problème chaudière" at bounding box center [174, 318] width 98 height 15
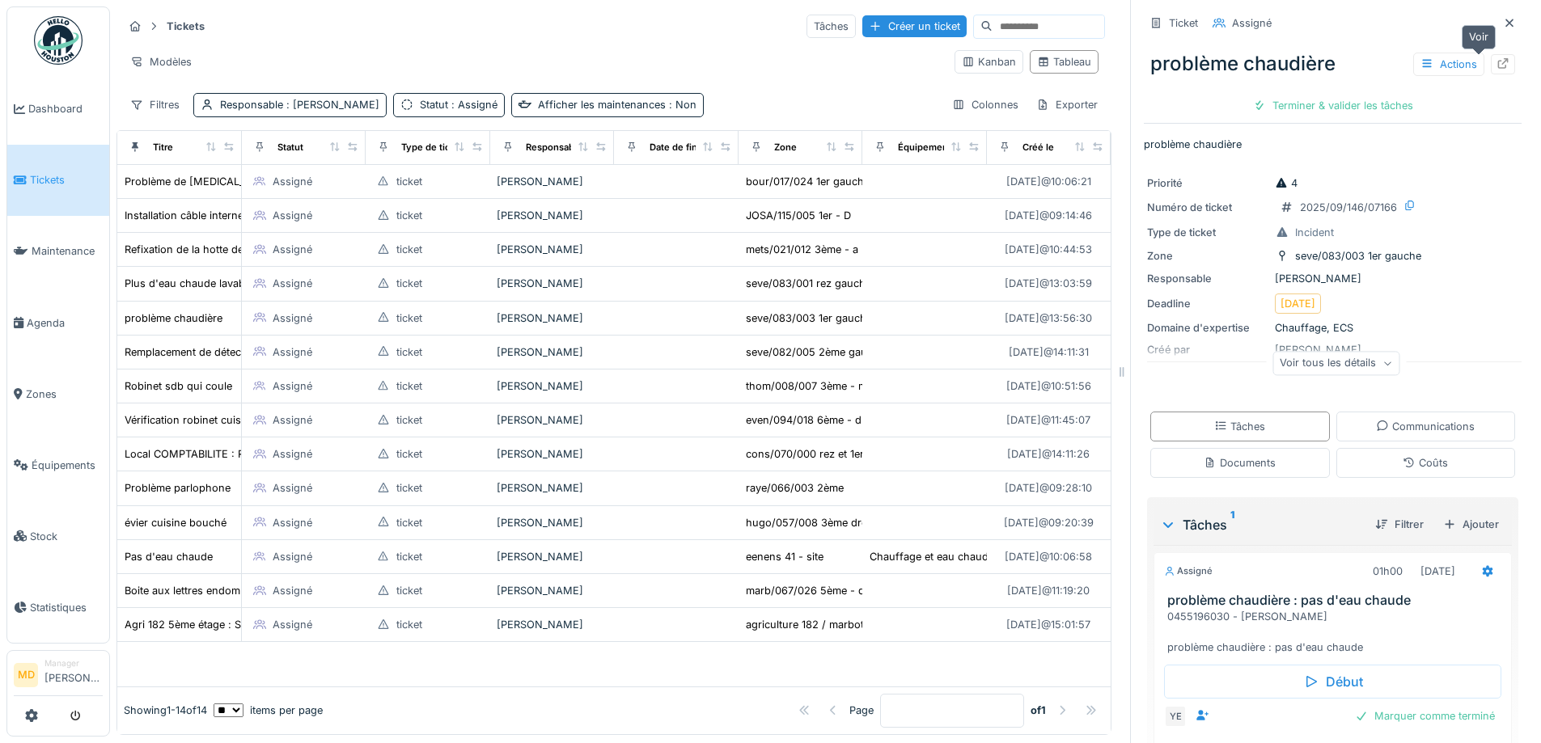
click at [1498, 58] on icon at bounding box center [1503, 63] width 11 height 11
click at [57, 315] on span "Agenda" at bounding box center [65, 322] width 76 height 15
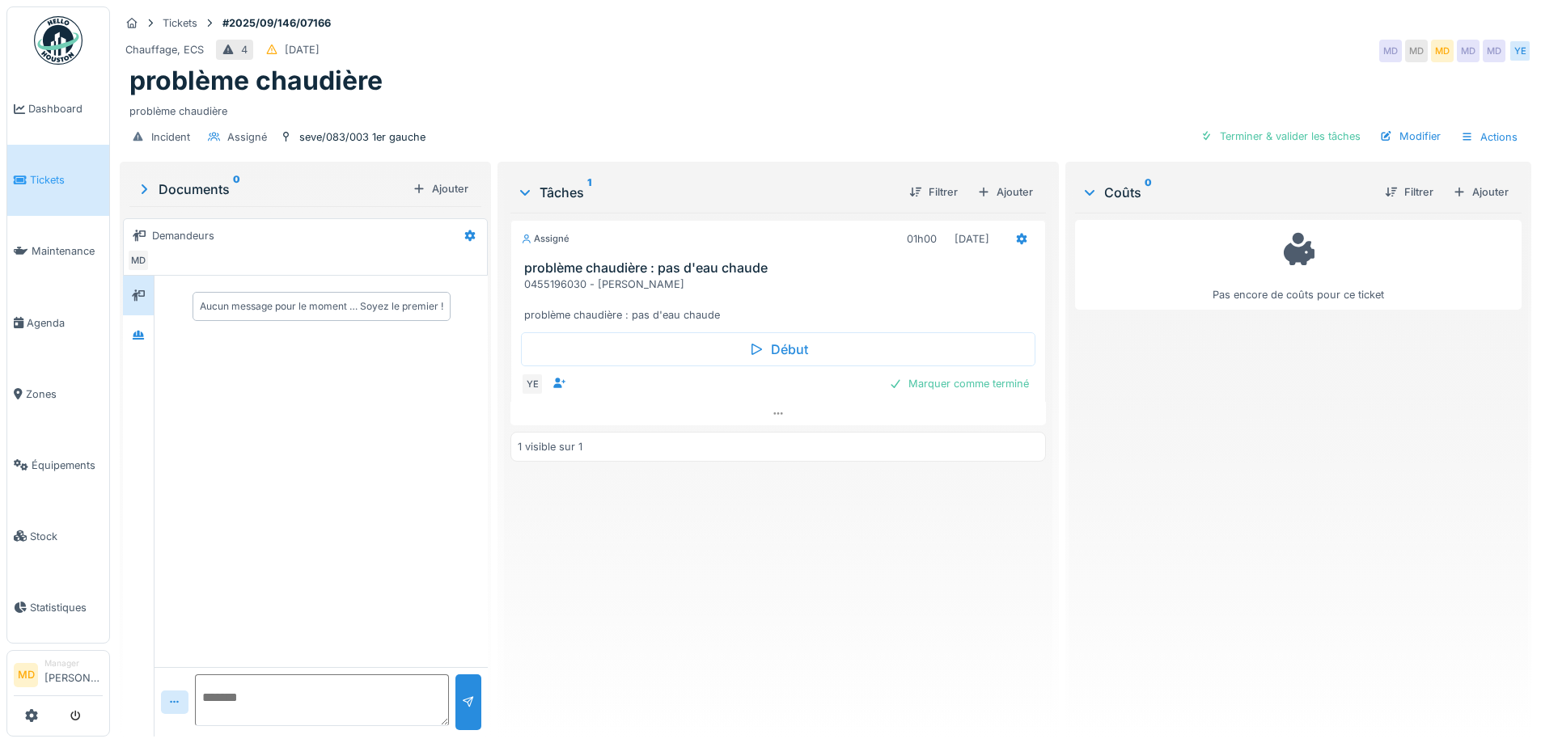
click at [567, 83] on div "problème chaudière" at bounding box center [825, 81] width 1392 height 31
click at [772, 412] on icon at bounding box center [778, 413] width 13 height 11
click at [150, 330] on div at bounding box center [138, 335] width 24 height 20
click at [678, 569] on div "Assigné 01h00 [DATE] problème chaudière : pas d'eau chaude 0455196030 - [PERSON…" at bounding box center [777, 468] width 535 height 511
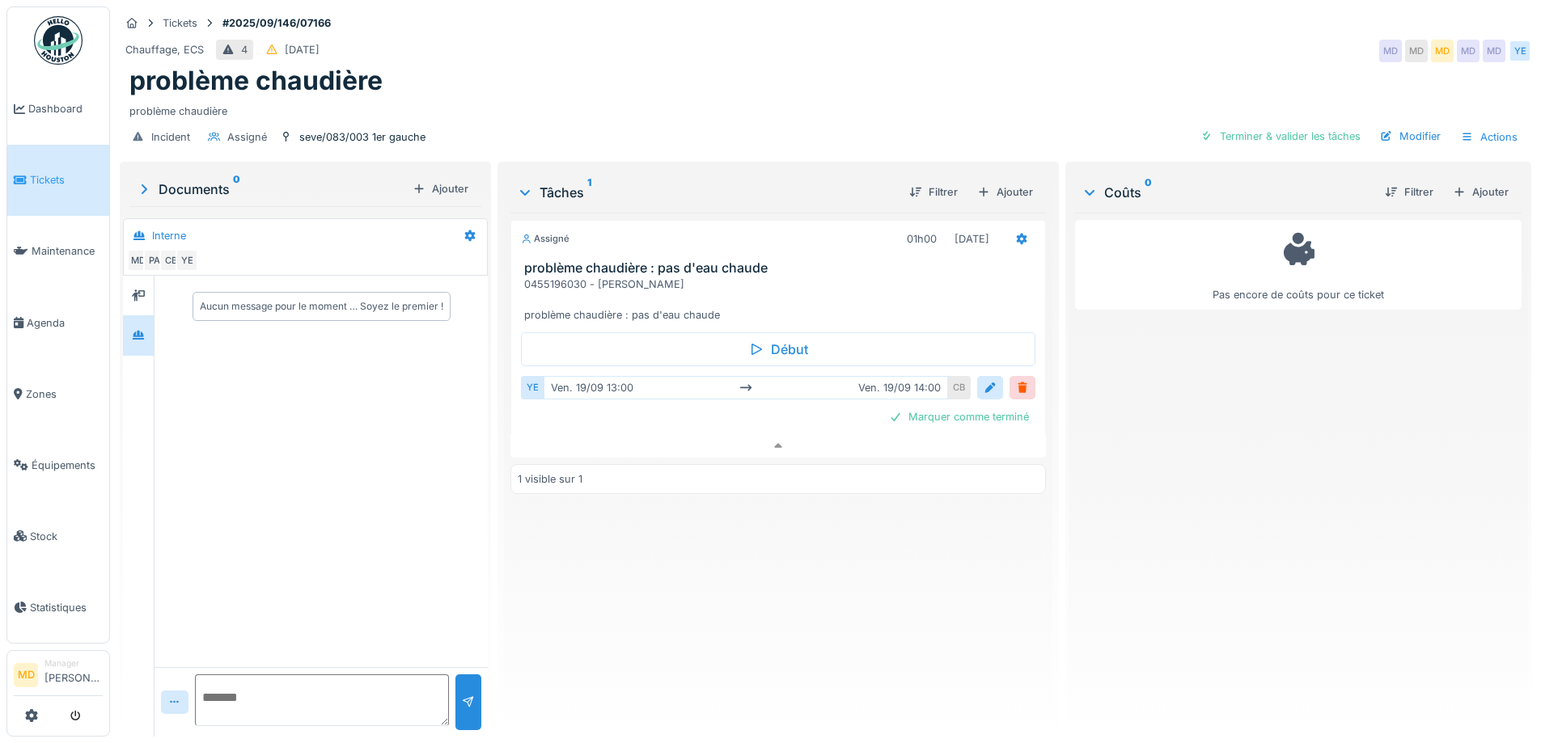
click at [526, 66] on div "problème chaudière" at bounding box center [825, 81] width 1392 height 31
click at [531, 66] on div "problème chaudière" at bounding box center [825, 81] width 1392 height 31
click at [609, 66] on div "problème chaudière" at bounding box center [825, 81] width 1392 height 31
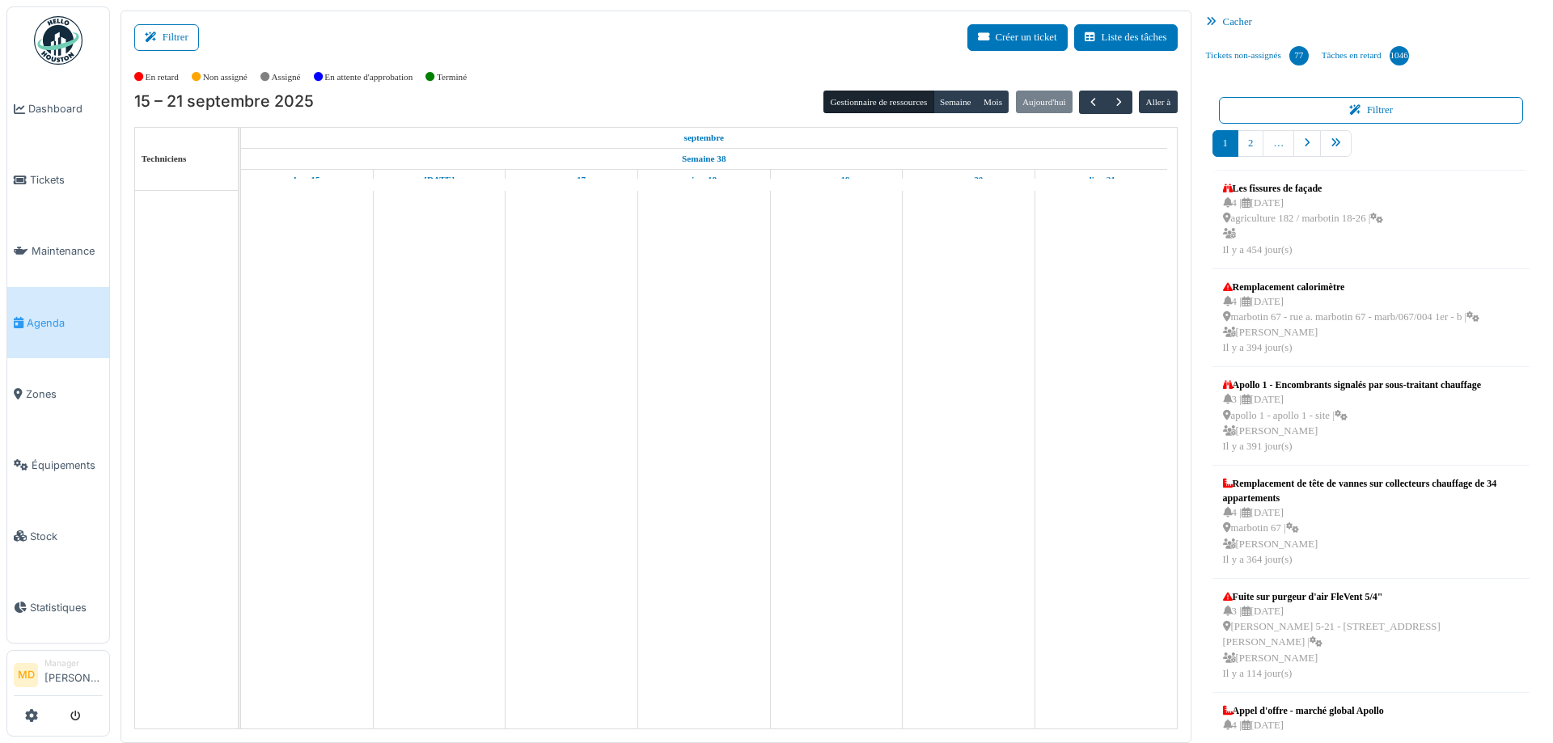
click at [182, 35] on button "Filtrer" at bounding box center [166, 37] width 65 height 27
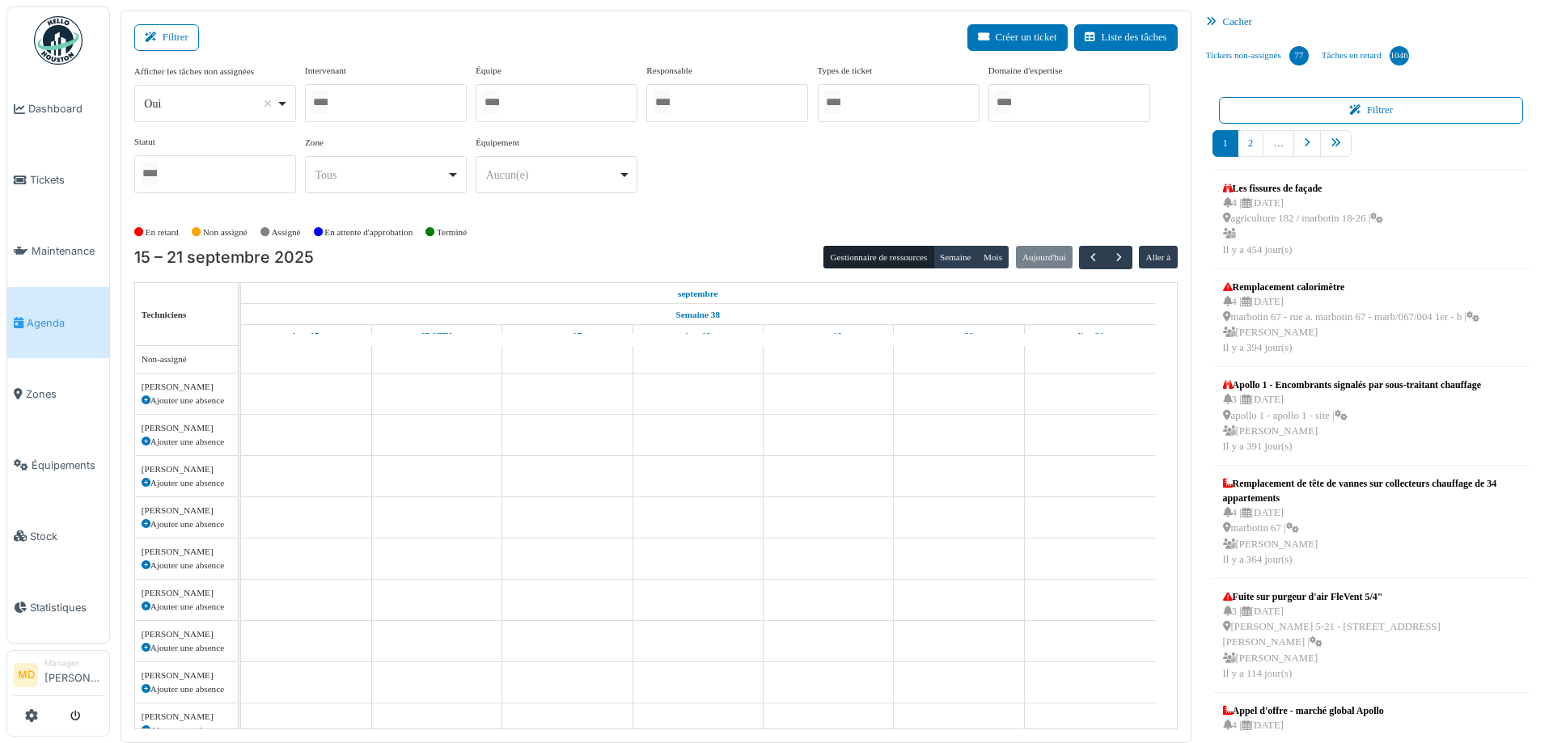
click at [357, 108] on div at bounding box center [386, 103] width 162 height 38
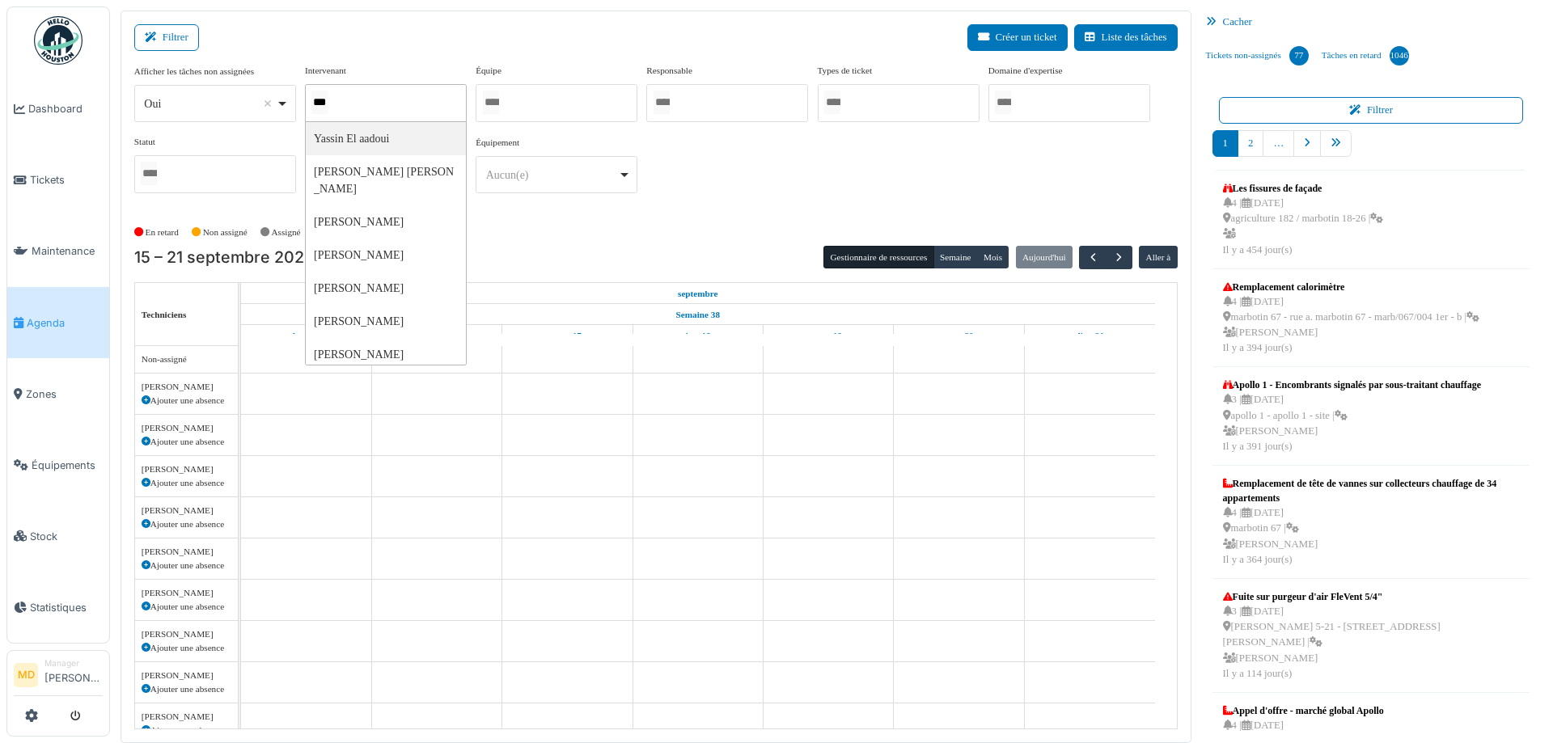
type input "****"
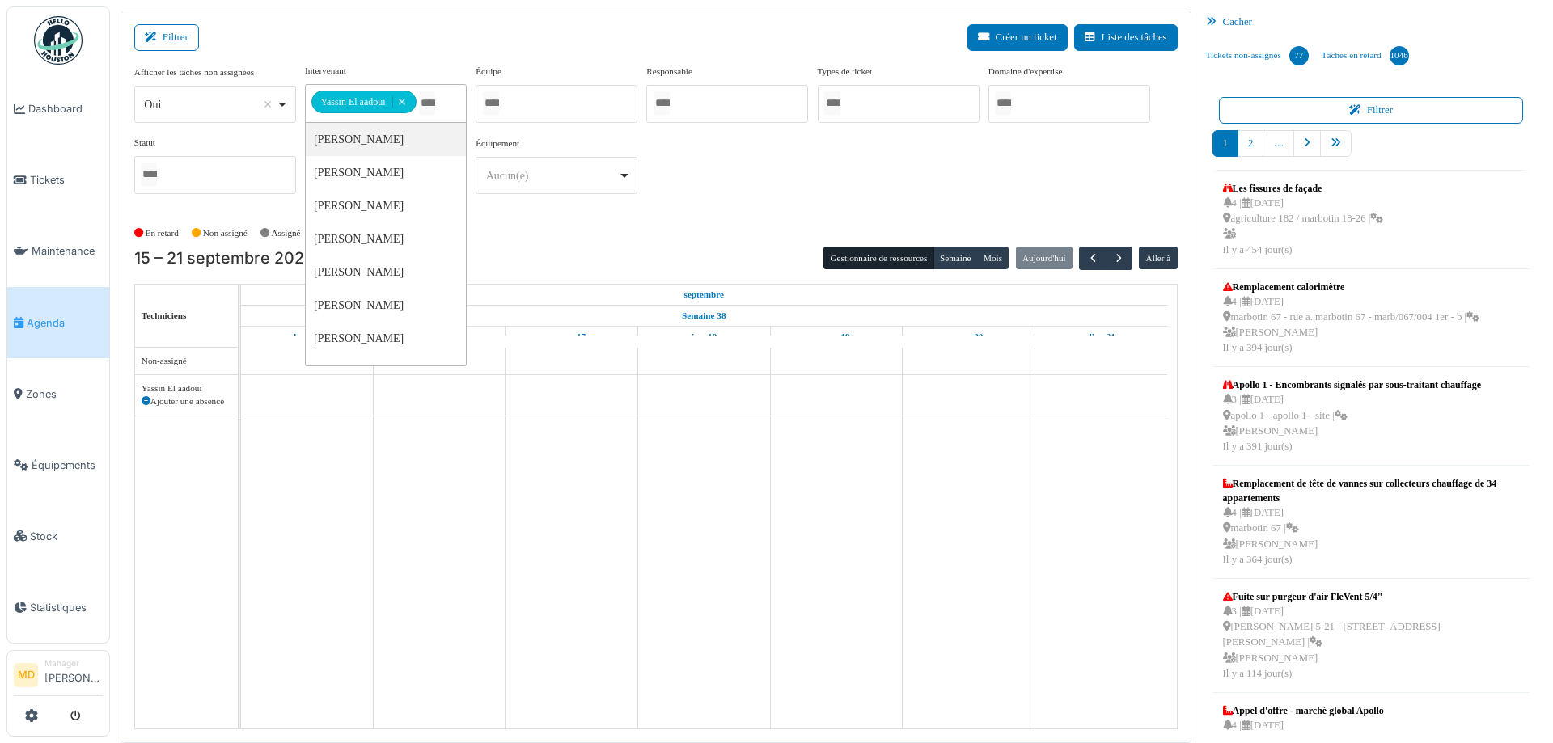
click at [775, 169] on div "**********" at bounding box center [655, 135] width 1043 height 143
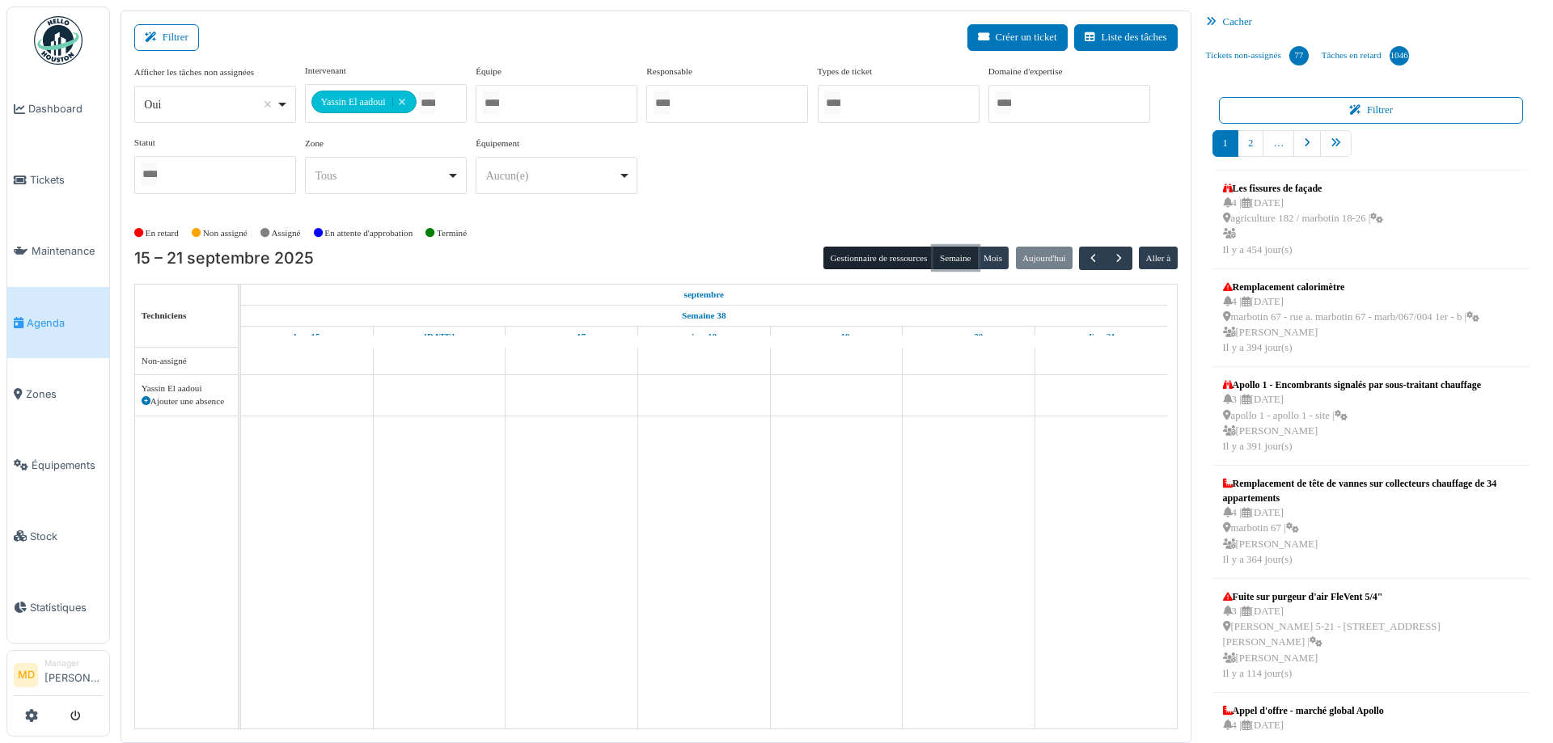
click at [951, 256] on button "Semaine" at bounding box center [955, 258] width 44 height 23
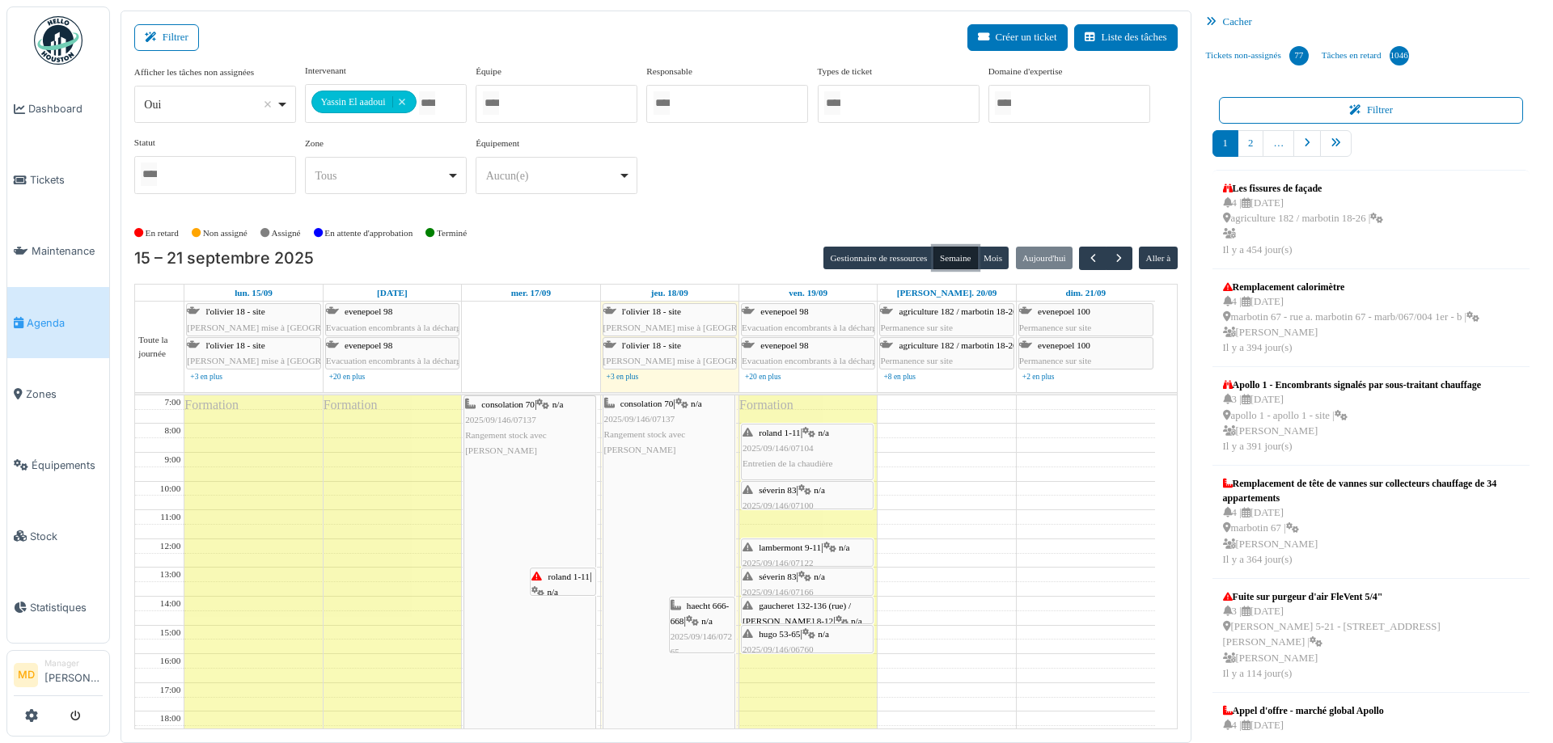
click at [559, 579] on span "roland 1-11" at bounding box center [568, 577] width 41 height 10
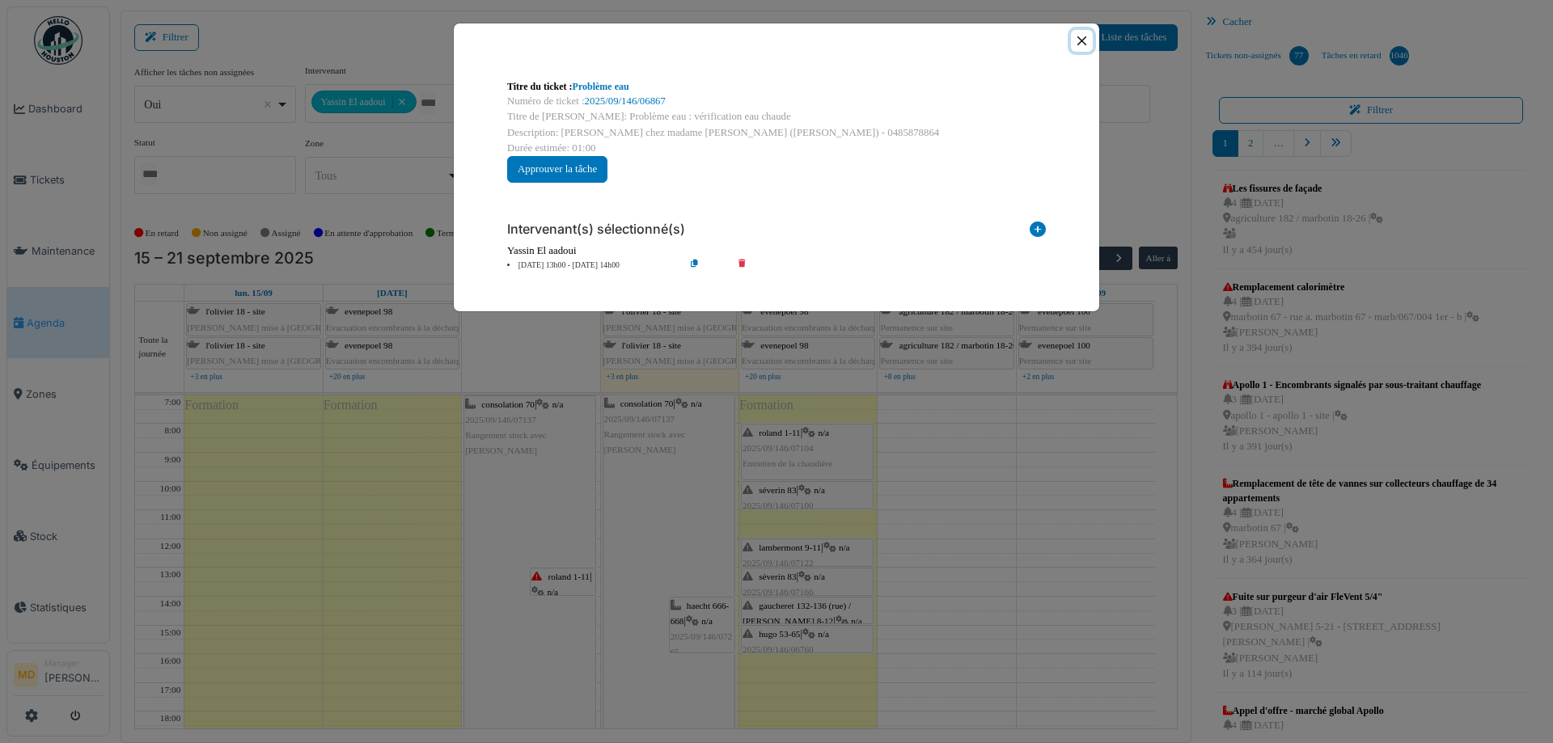
click at [1079, 41] on button "Close" at bounding box center [1082, 41] width 22 height 22
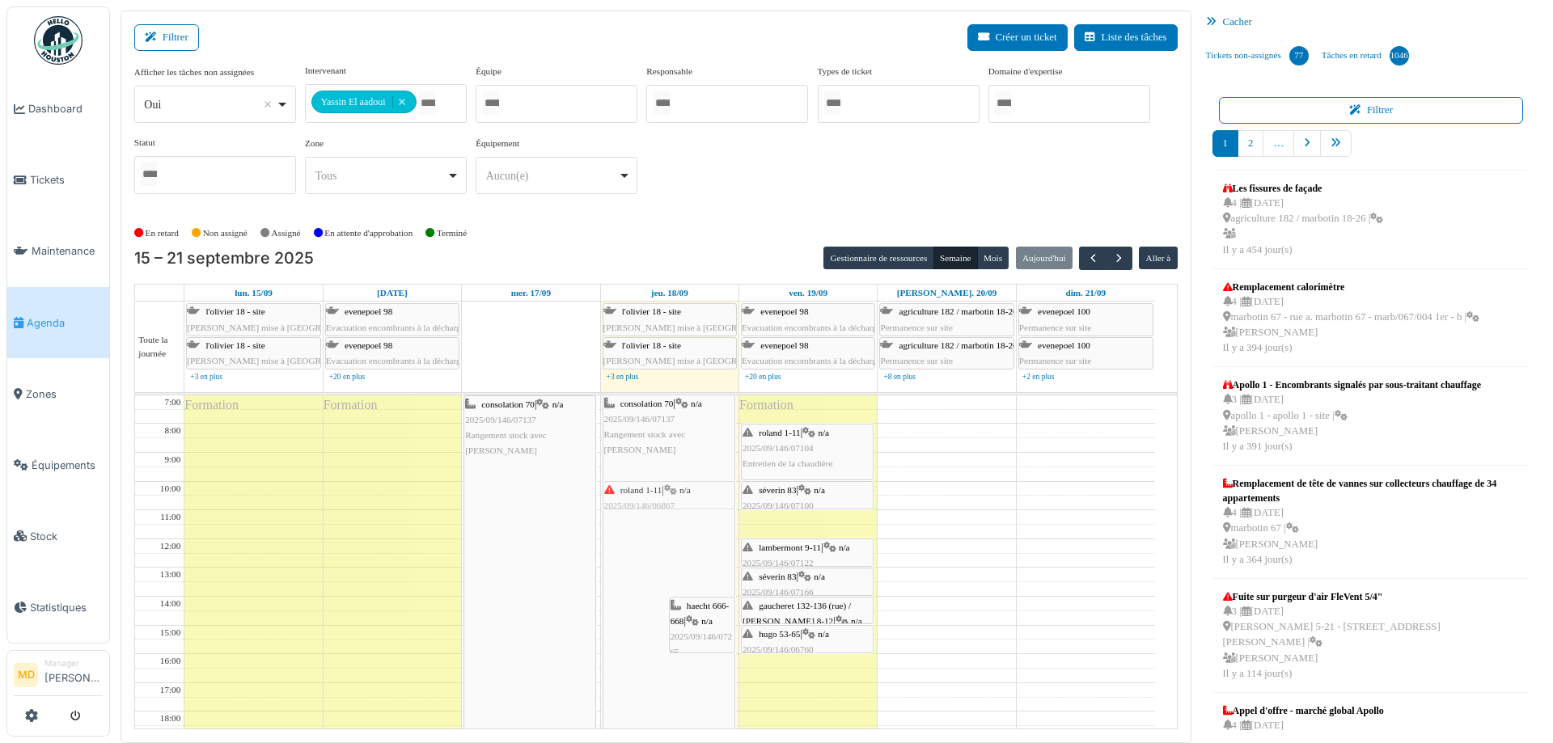
drag, startPoint x: 559, startPoint y: 583, endPoint x: 645, endPoint y: 499, distance: 120.7
click at [645, 499] on tr "Formation Formation consolation 70 | n/a 2025/09/146/07137 Rangement stock avec…" at bounding box center [645, 640] width 1020 height 489
click at [700, 494] on div "roland 1-11 | n/a 2025/09/146/06867 Problème eau : vérification eau chaude" at bounding box center [702, 537] width 63 height 108
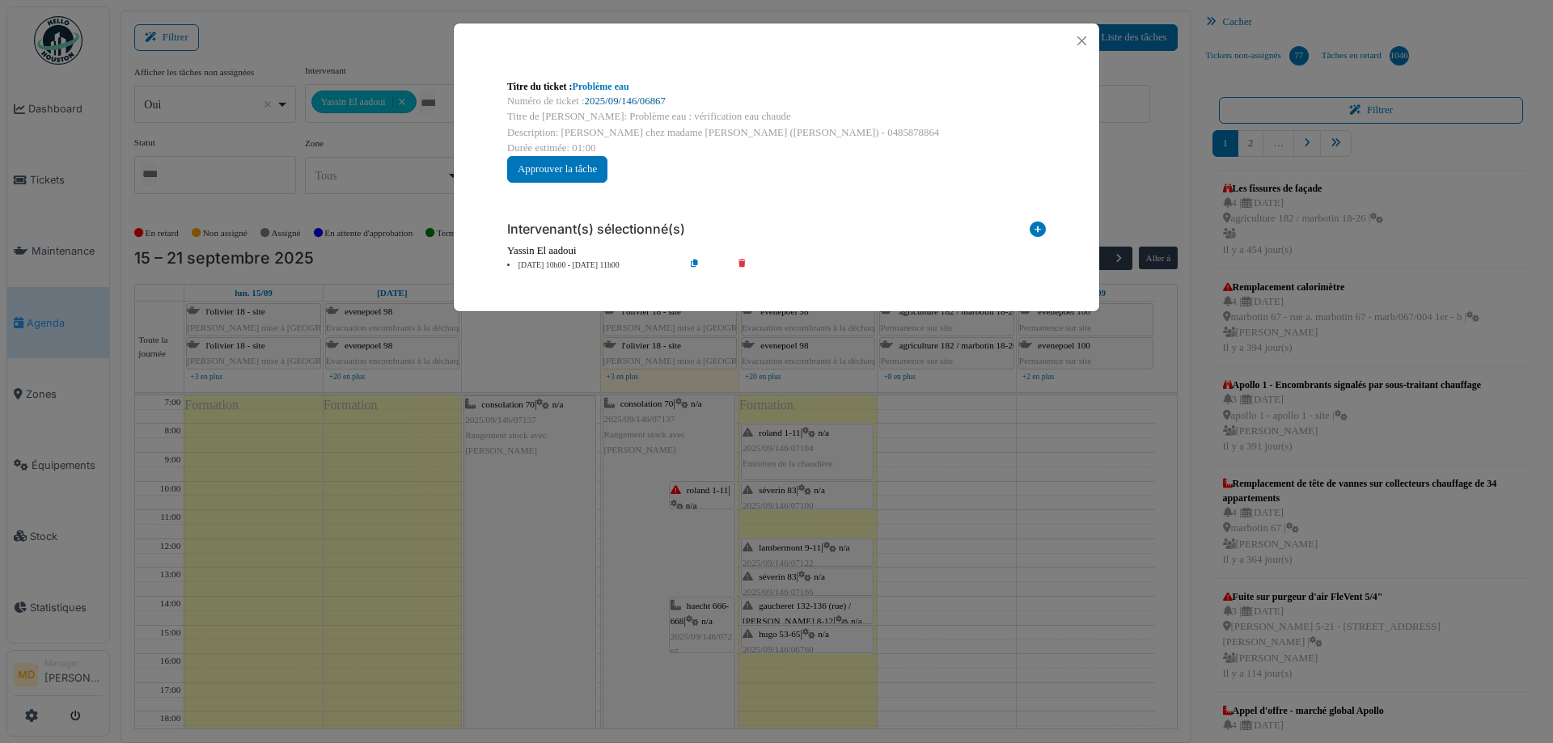
click at [636, 99] on link "2025/09/146/06867" at bounding box center [625, 100] width 81 height 11
click at [1084, 40] on button "Close" at bounding box center [1082, 41] width 22 height 22
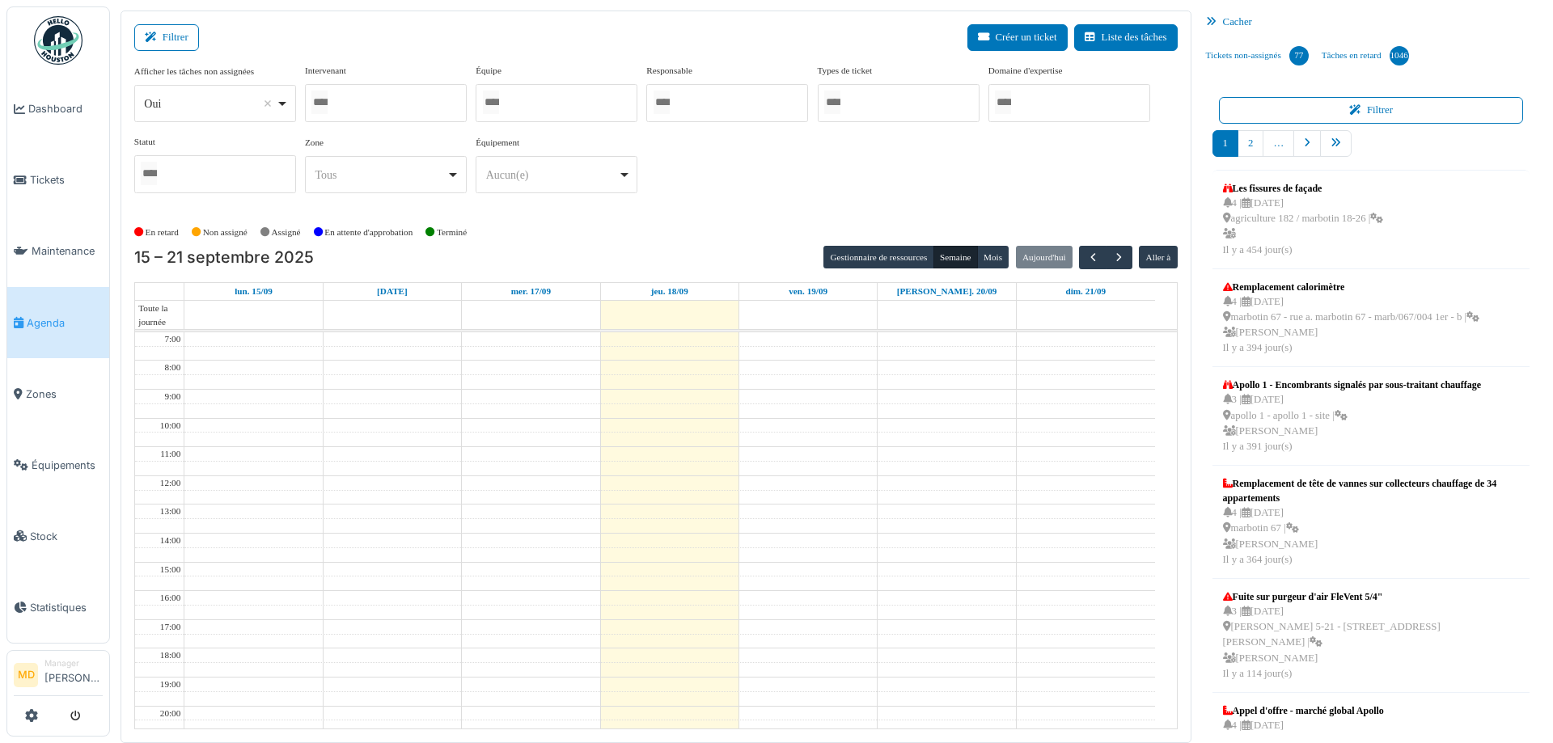
click at [403, 100] on div at bounding box center [386, 103] width 162 height 38
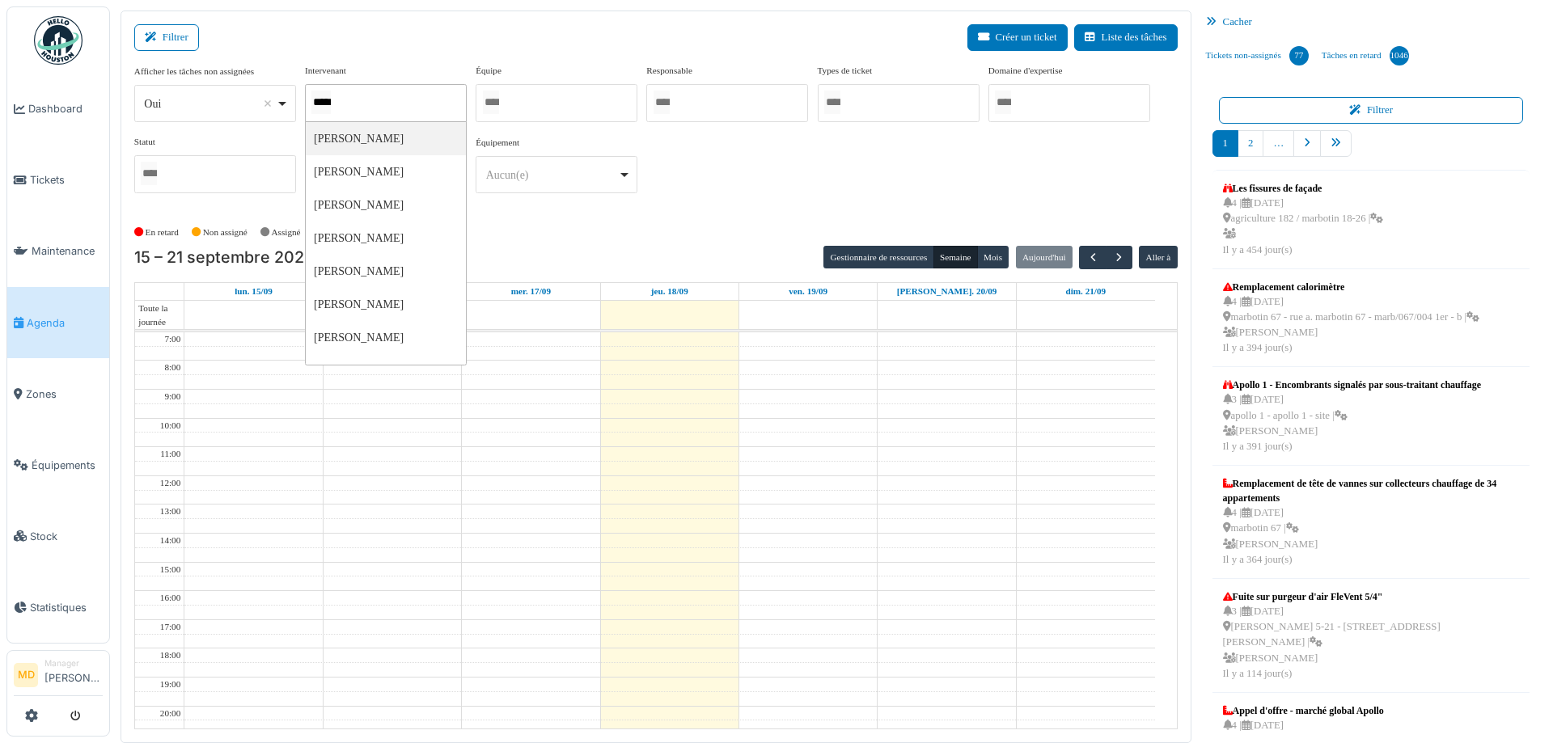
type input "******"
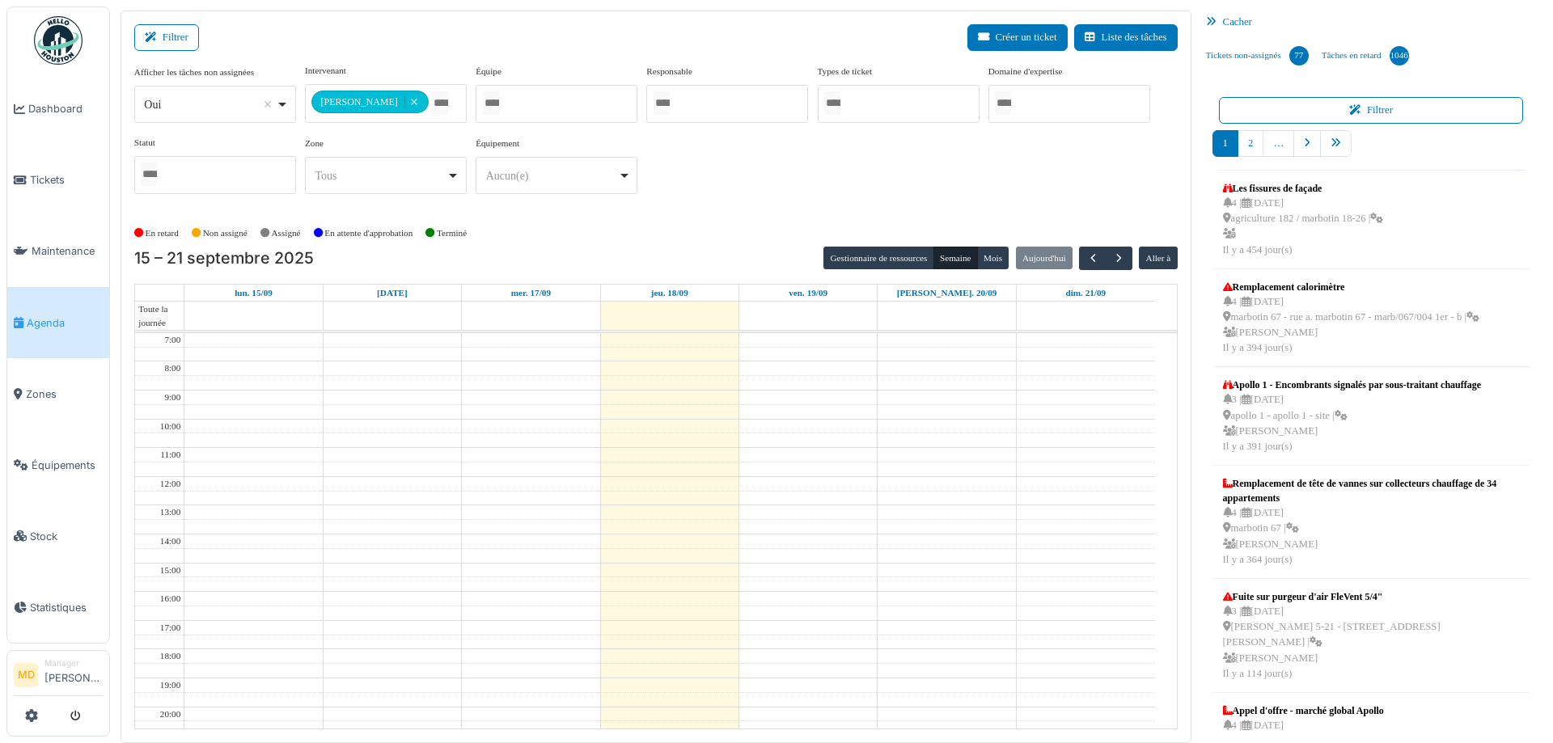
click at [688, 193] on div "**********" at bounding box center [655, 135] width 1043 height 143
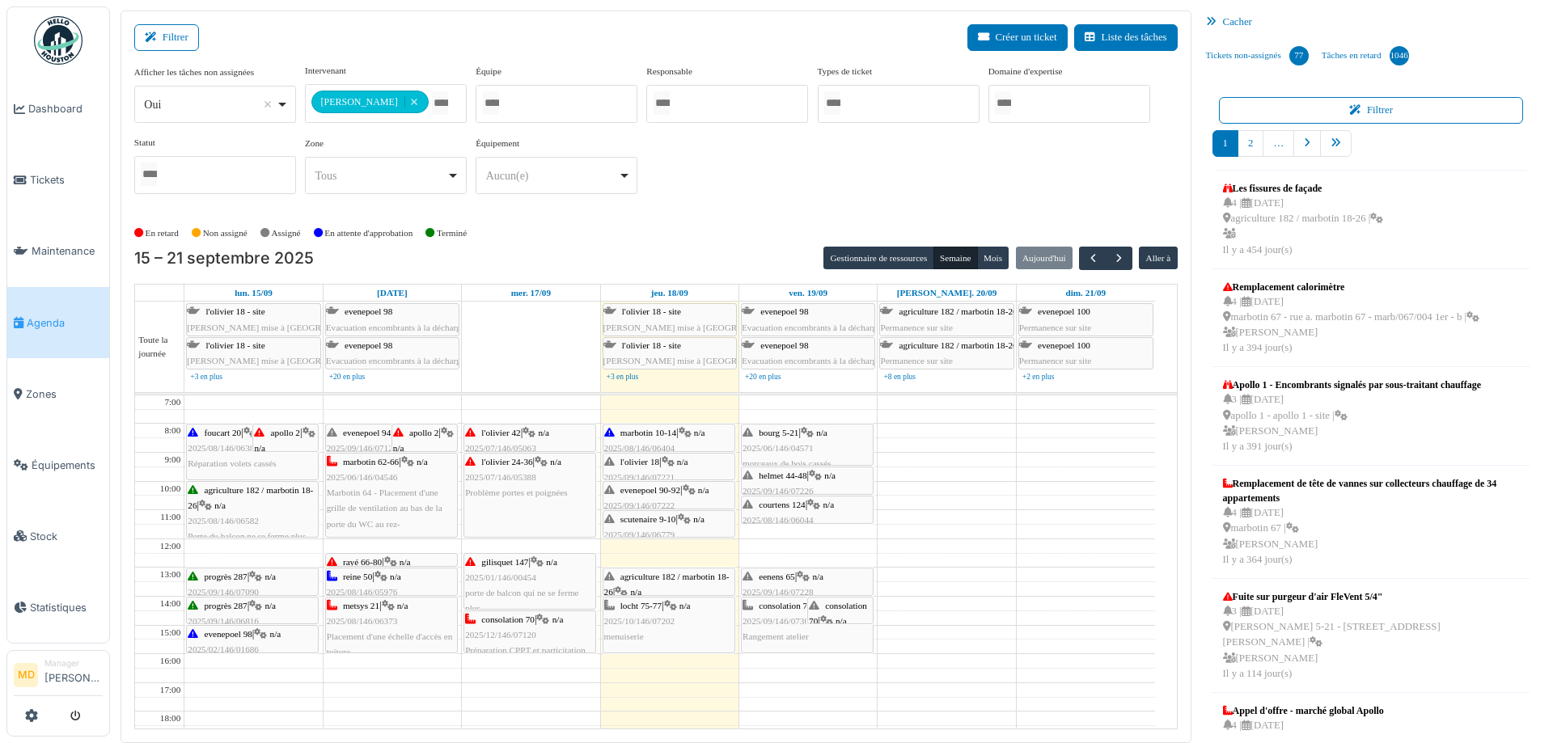
click at [645, 463] on span "l'olivier 18" at bounding box center [639, 462] width 39 height 10
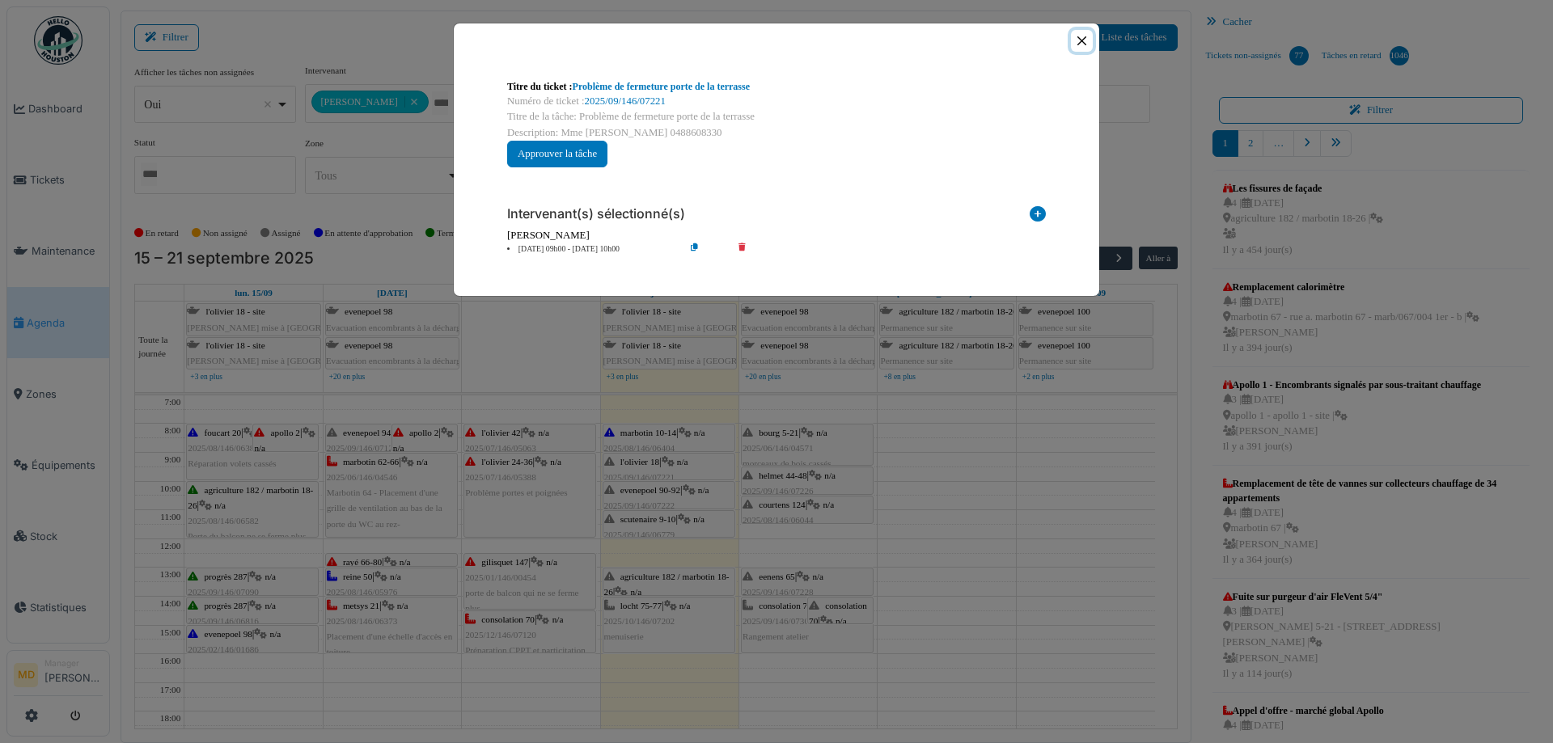
click at [1075, 38] on button "Close" at bounding box center [1082, 41] width 22 height 22
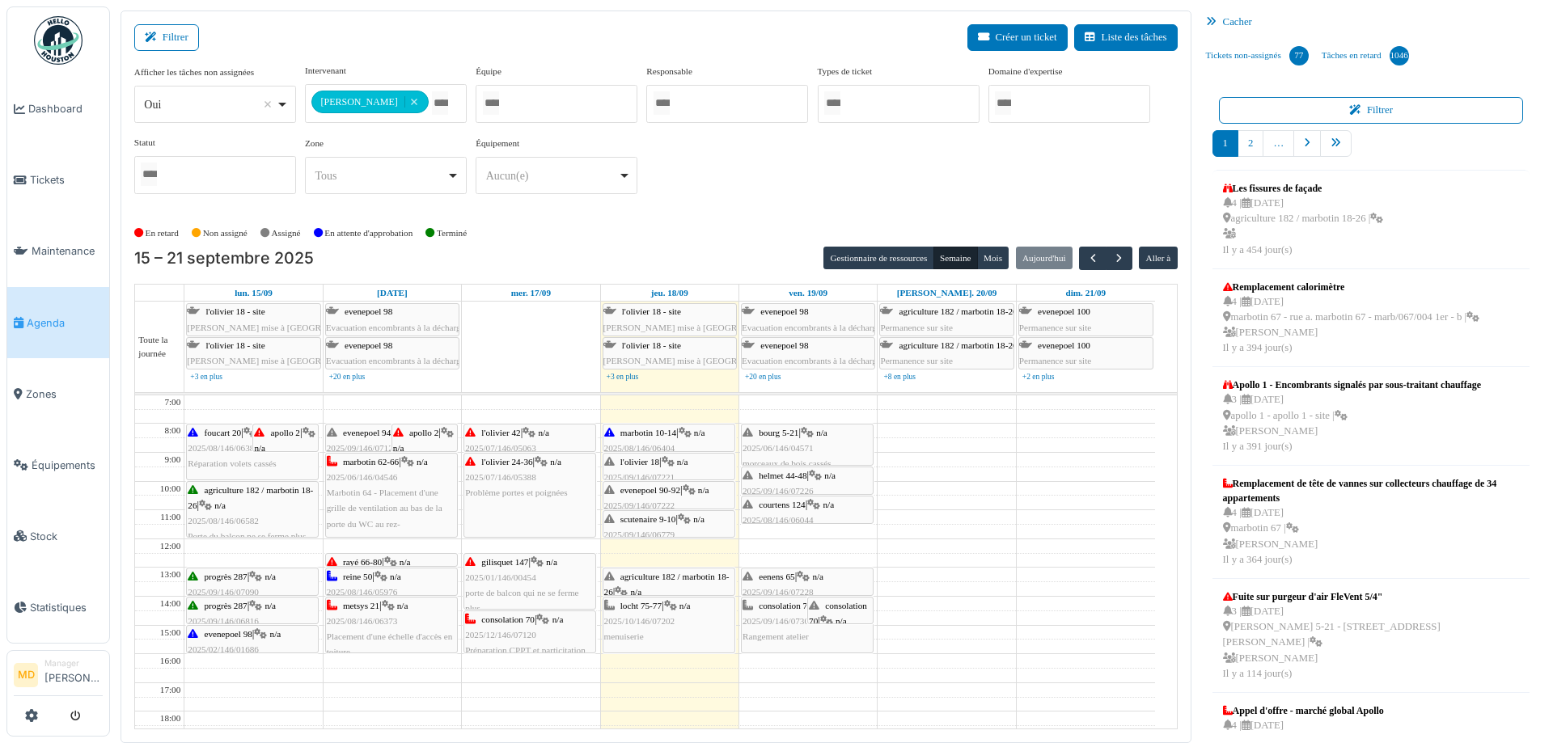
click at [550, 472] on div "l'olivier 24-36 | n/a 2025/07/146/05388 Problème portes et poignées" at bounding box center [529, 478] width 129 height 47
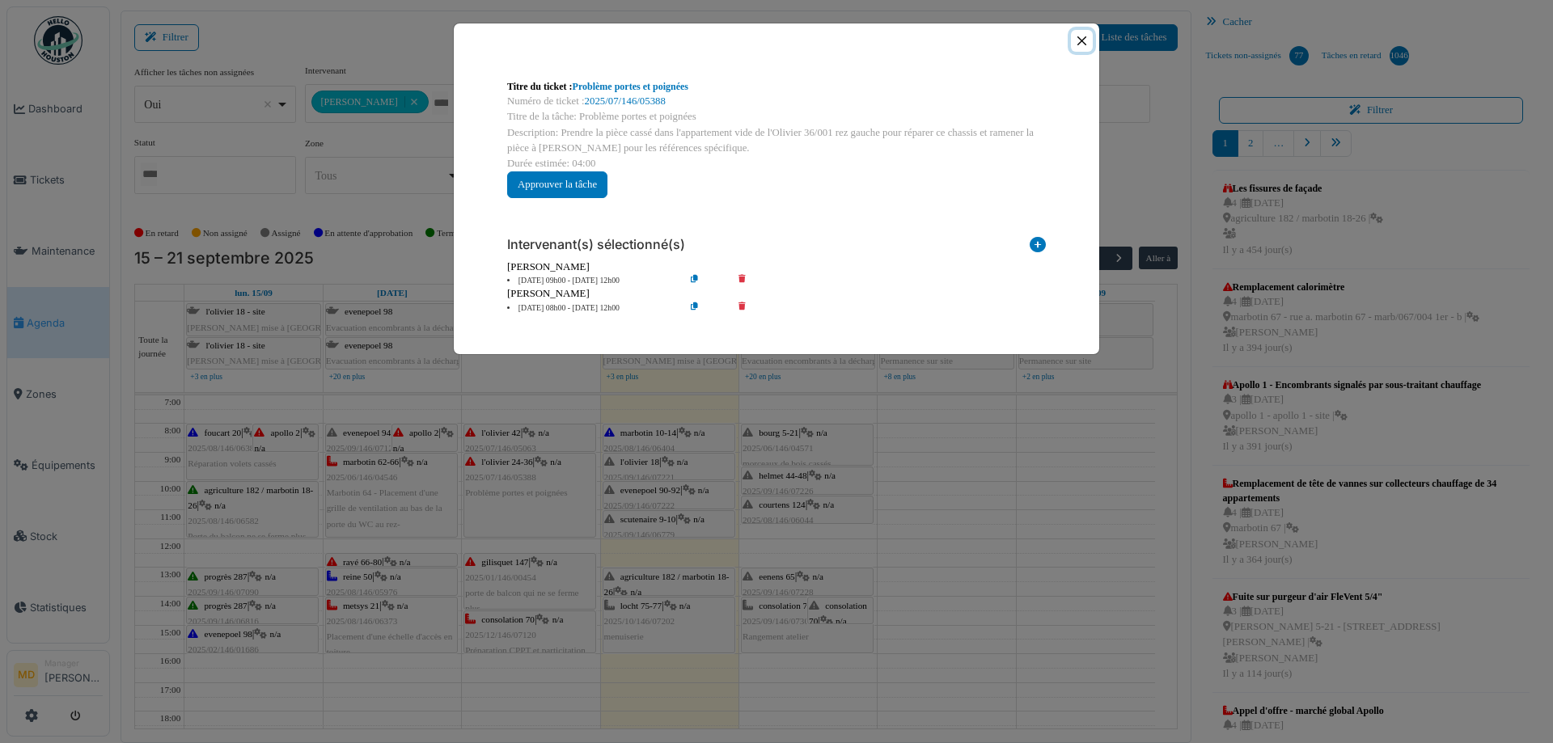
click at [1078, 38] on button "Close" at bounding box center [1082, 41] width 22 height 22
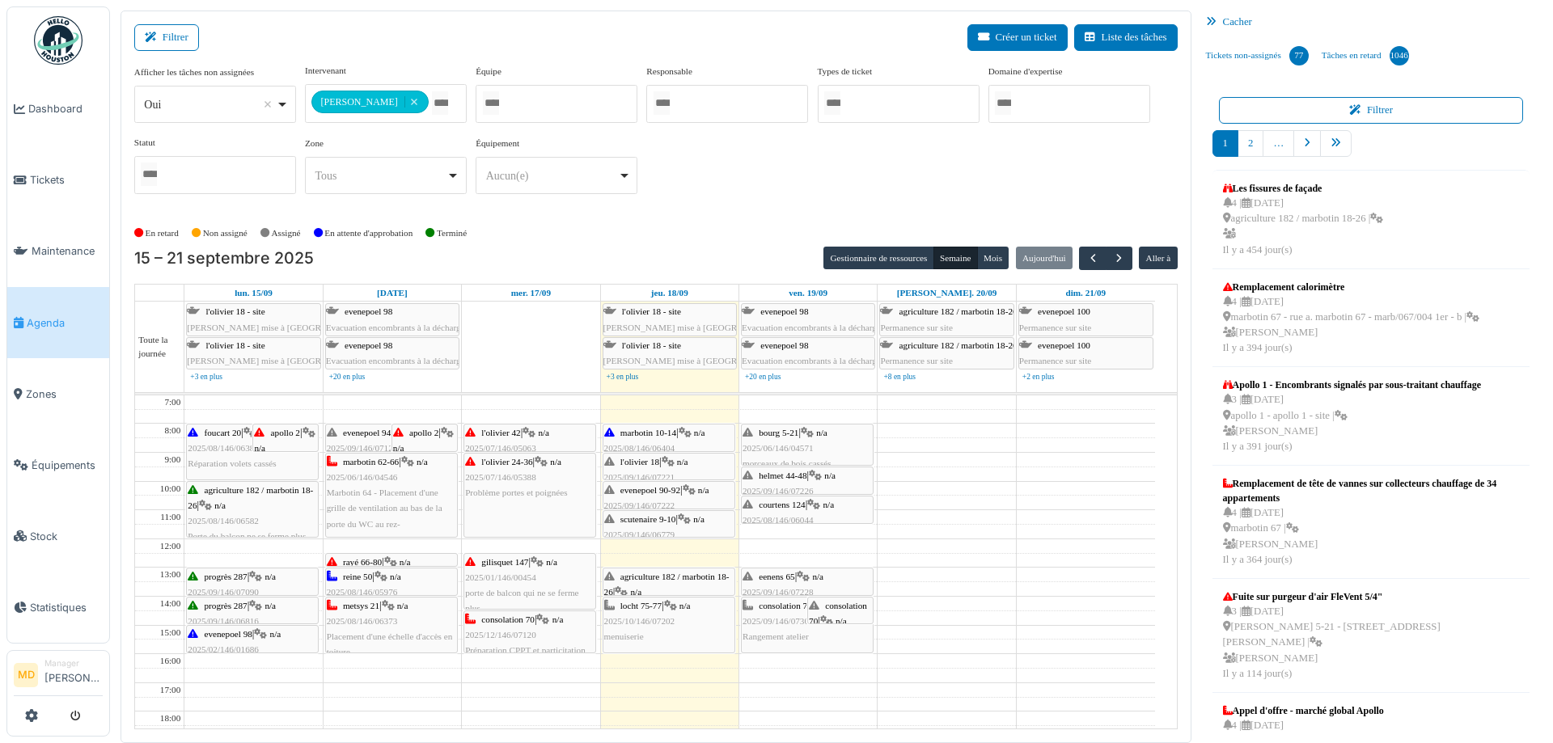
click at [506, 439] on div "l'olivier 42 | n/a 2025/07/146/05063 Replacement du tirant extérieur de la port…" at bounding box center [529, 456] width 129 height 62
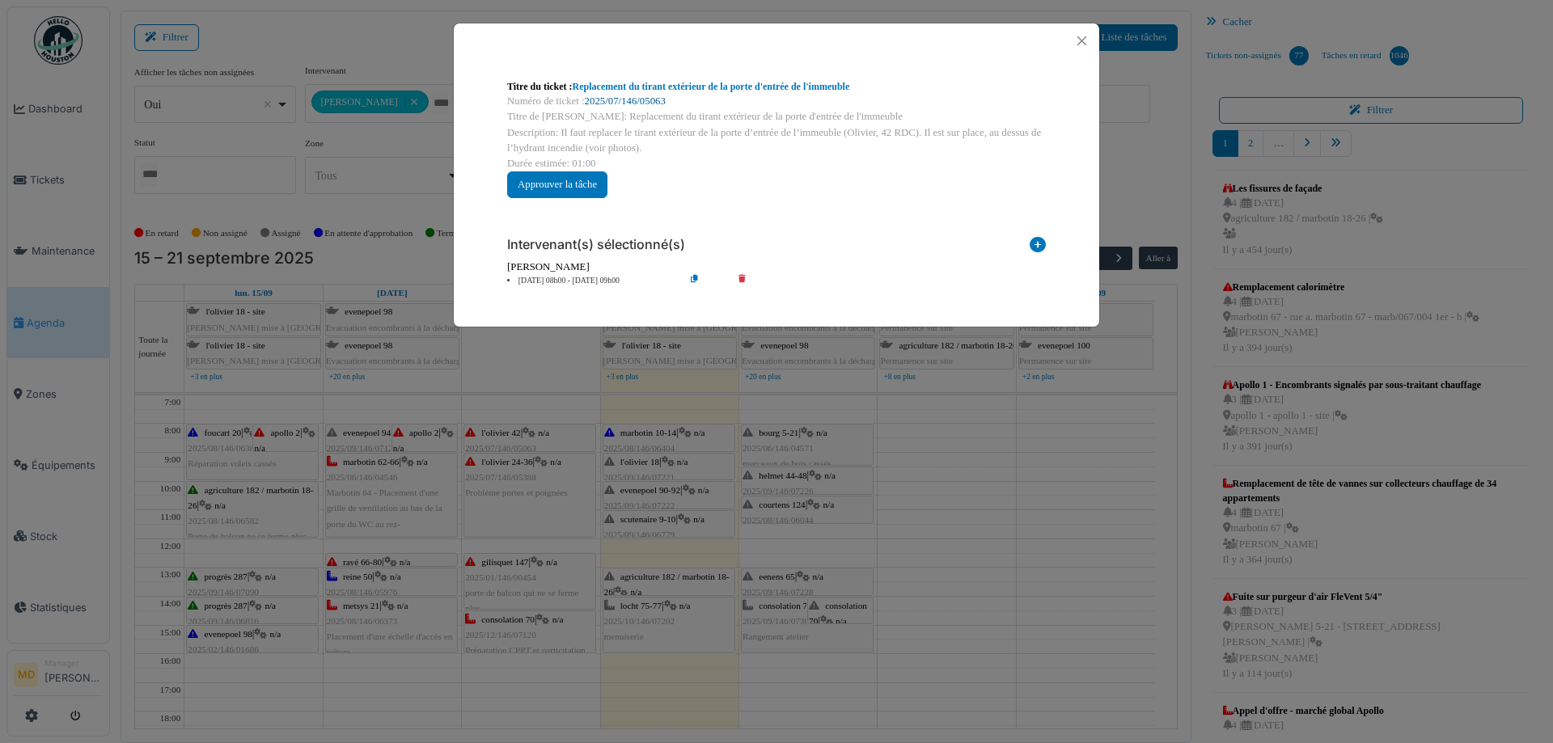
click at [610, 99] on link "2025/07/146/05063" at bounding box center [625, 100] width 81 height 11
click at [1088, 36] on button "Close" at bounding box center [1082, 41] width 22 height 22
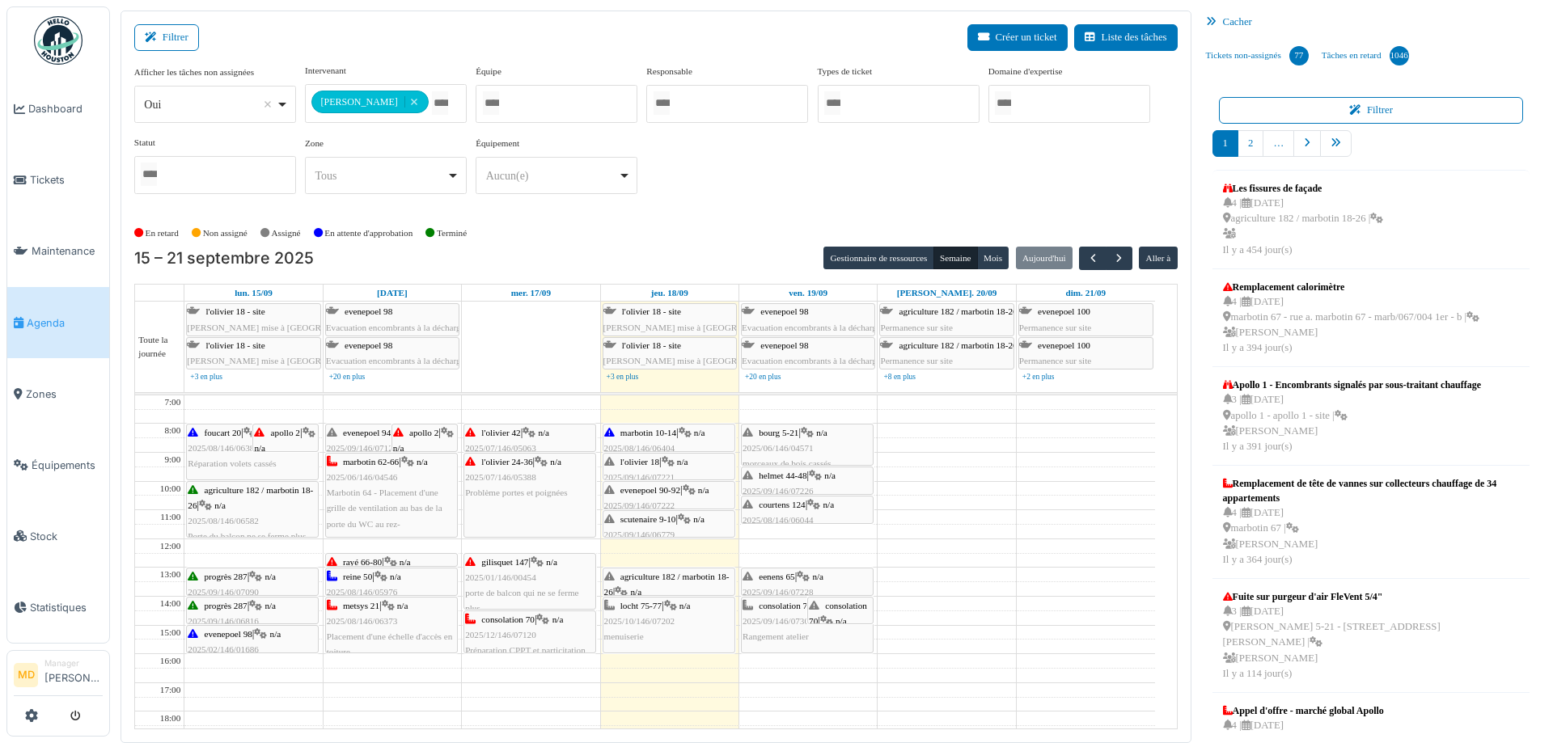
click at [502, 510] on div "l'olivier 24-36 | n/a 2025/07/146/05388 Problème portes et poignées" at bounding box center [529, 495] width 131 height 83
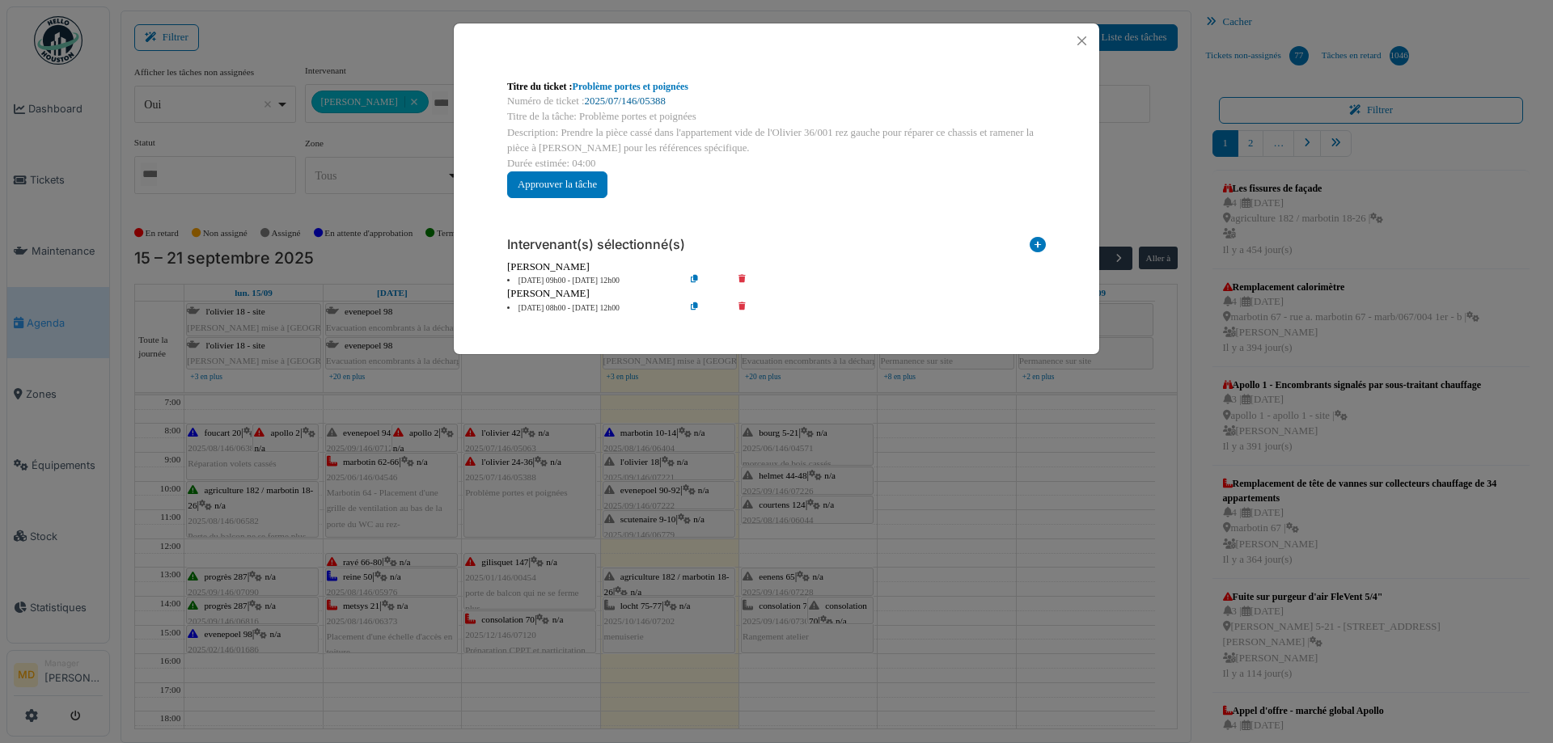
click at [651, 100] on link "2025/07/146/05388" at bounding box center [625, 100] width 81 height 11
click at [1086, 36] on button "Close" at bounding box center [1082, 41] width 22 height 22
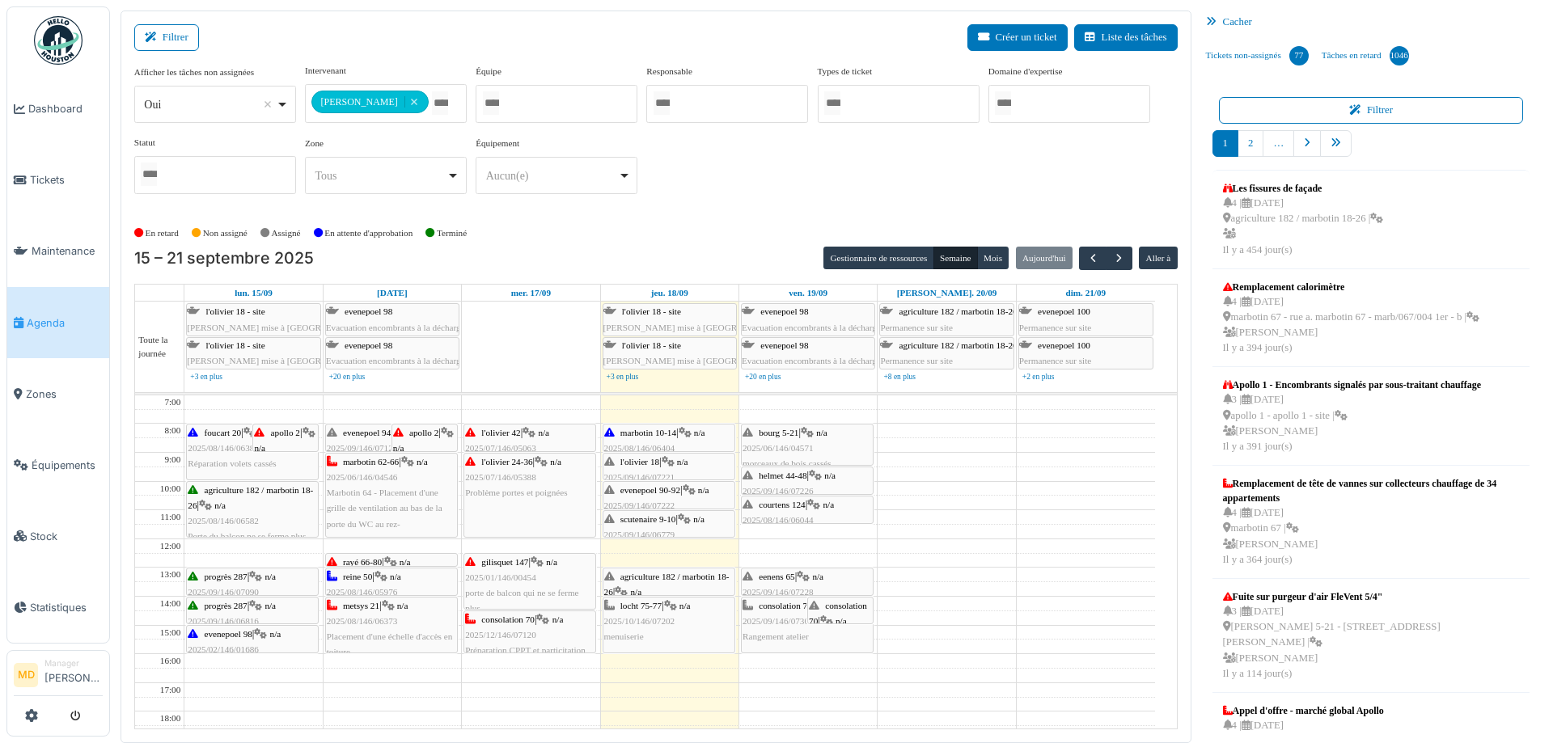
click at [525, 434] on div "l'olivier 42 | n/a 2025/07/146/05063 Replacement du tirant extérieur de la port…" at bounding box center [529, 456] width 129 height 62
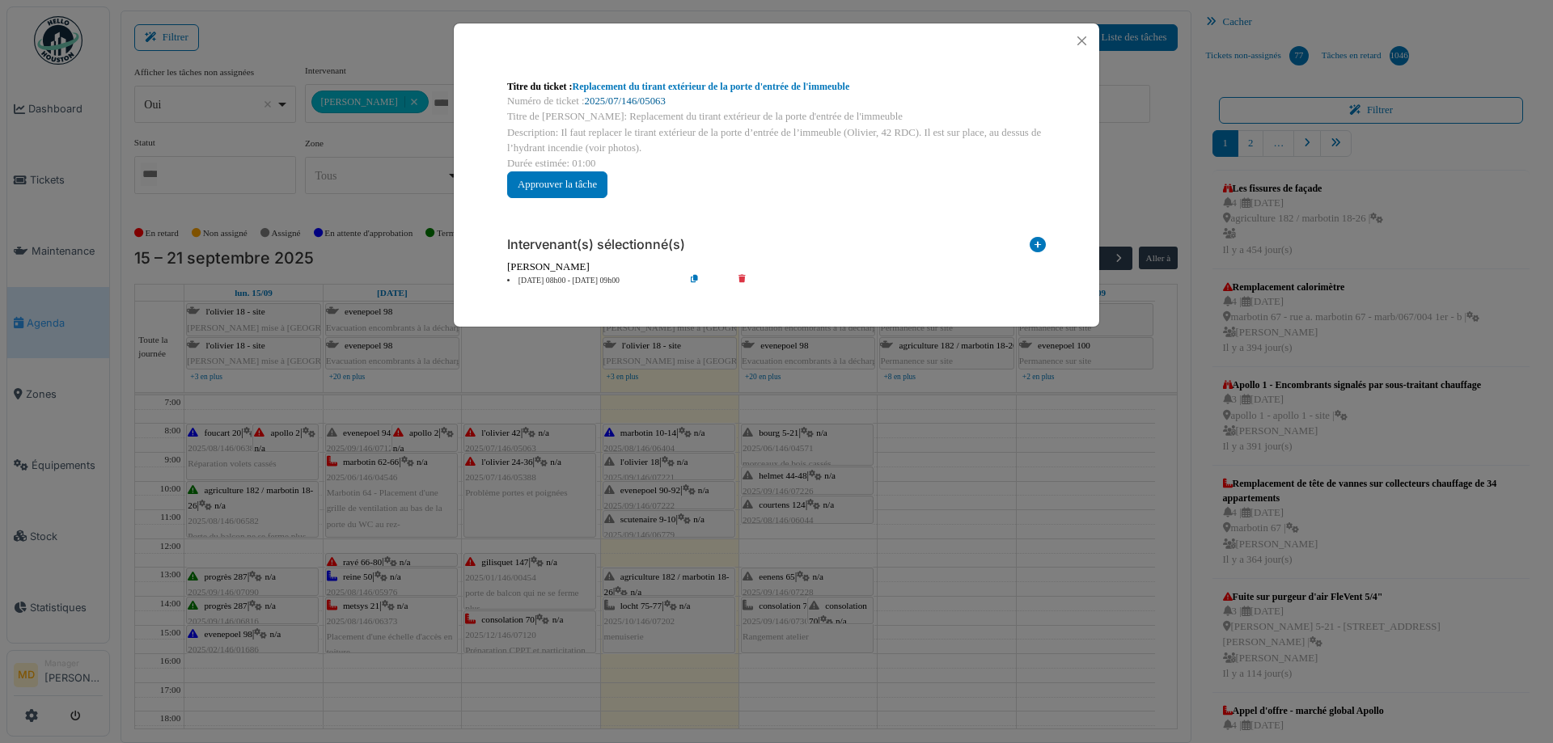
click at [652, 101] on link "2025/07/146/05063" at bounding box center [625, 100] width 81 height 11
click at [1074, 32] on button "Close" at bounding box center [1082, 41] width 22 height 22
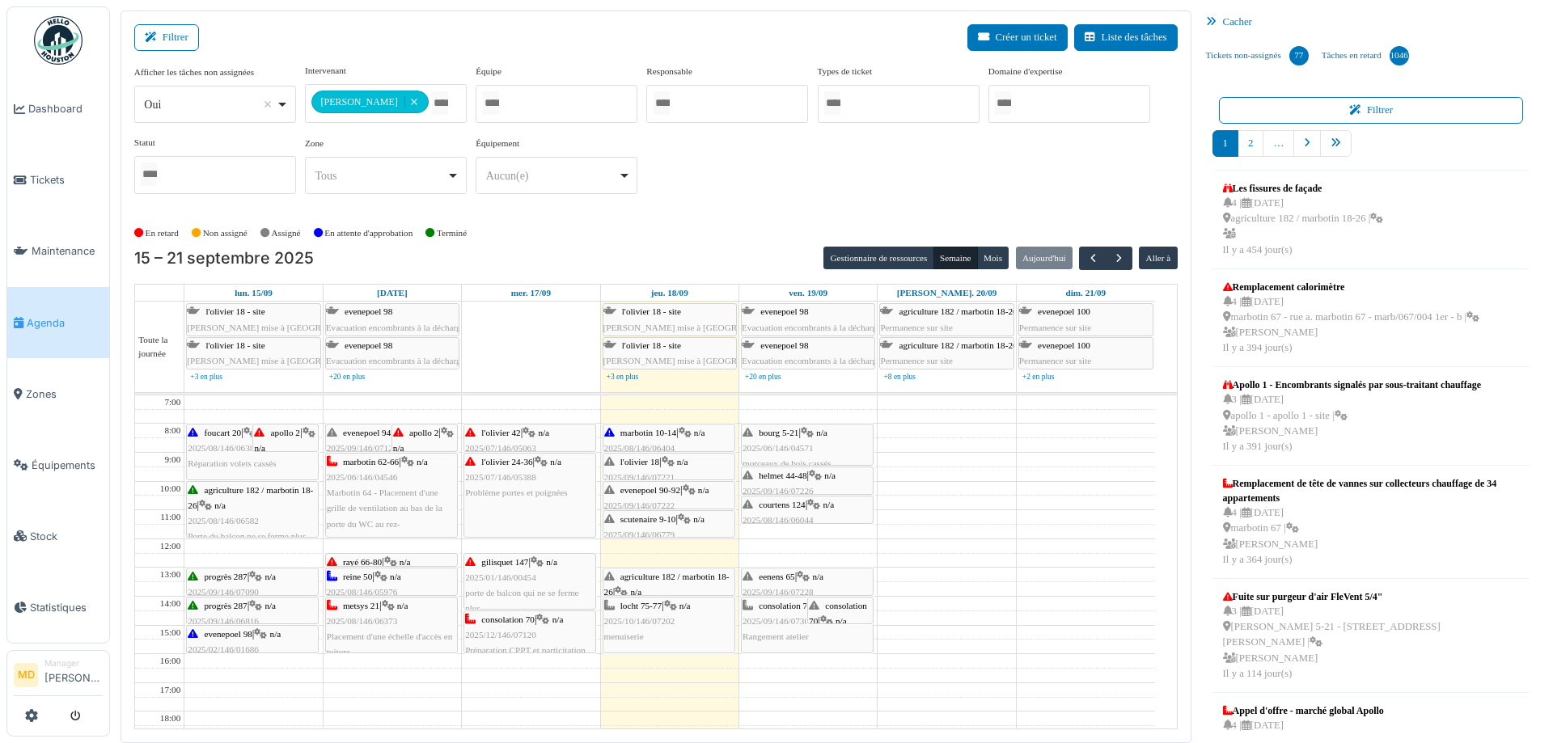
click at [520, 521] on div "l'olivier 24-36 | n/a 2025/07/146/05388 Problème portes et poignées" at bounding box center [529, 495] width 131 height 83
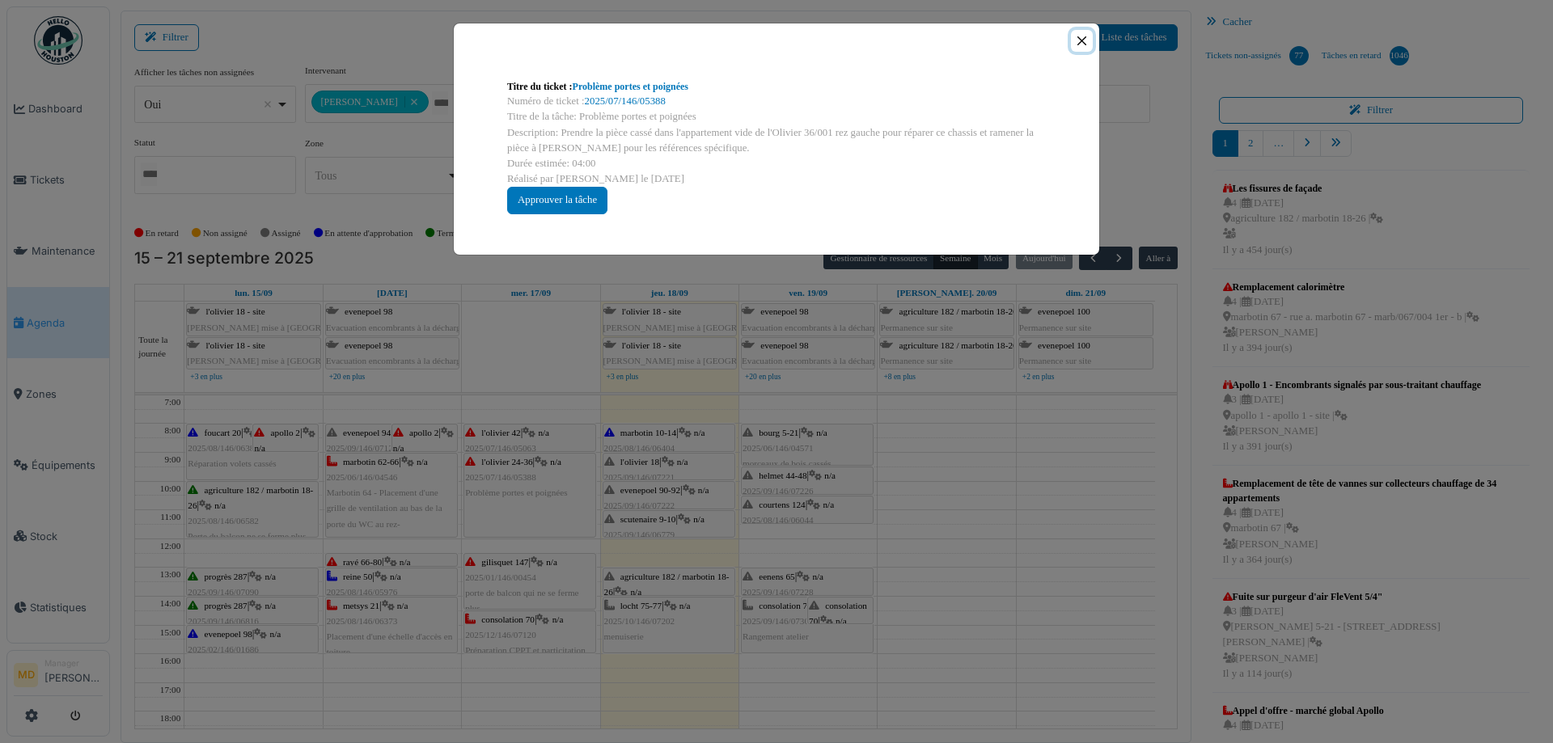
click at [1073, 42] on button "Close" at bounding box center [1082, 41] width 22 height 22
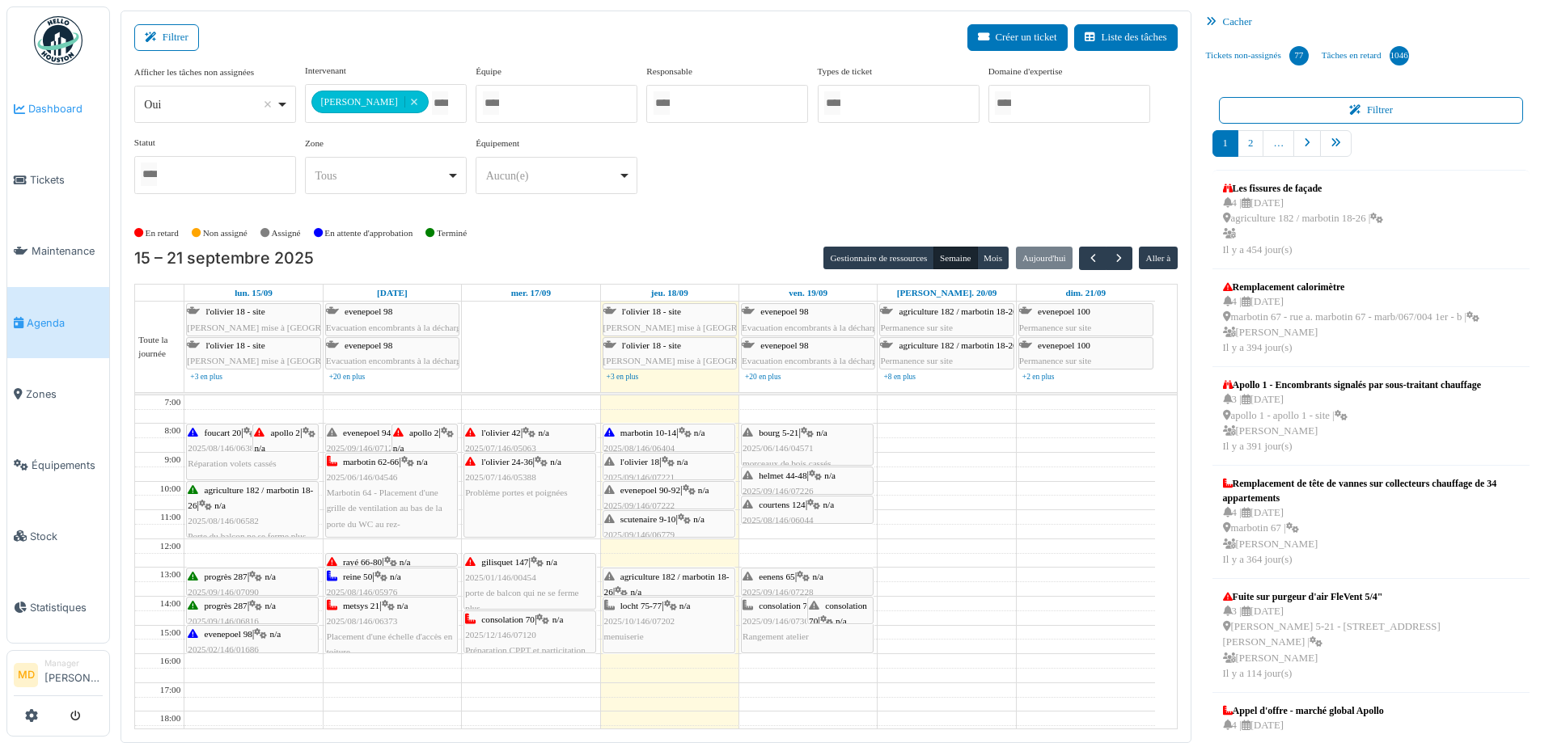
click at [42, 106] on span "Dashboard" at bounding box center [65, 108] width 74 height 15
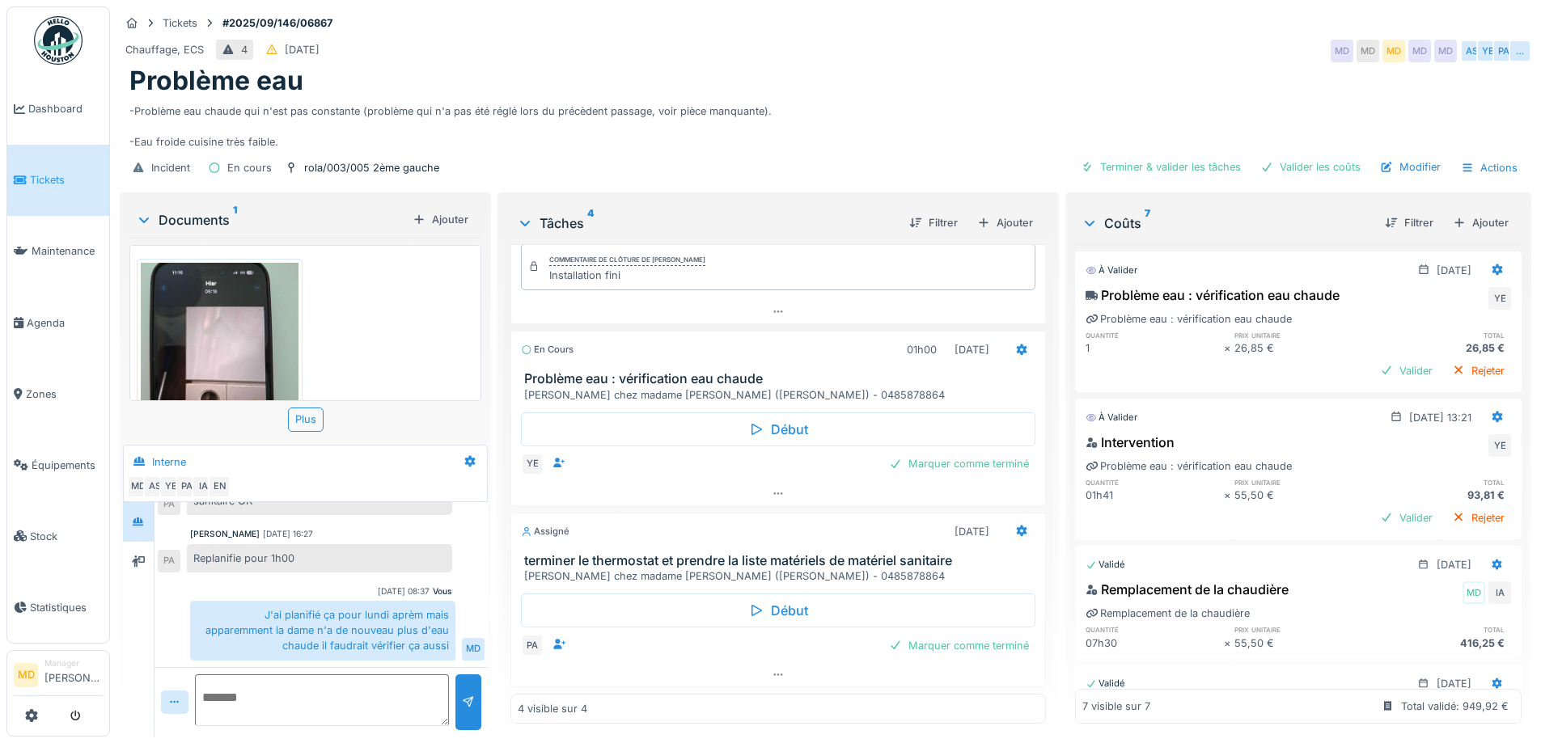
scroll to position [12, 0]
click at [1389, 508] on div "Valider" at bounding box center [1406, 518] width 66 height 22
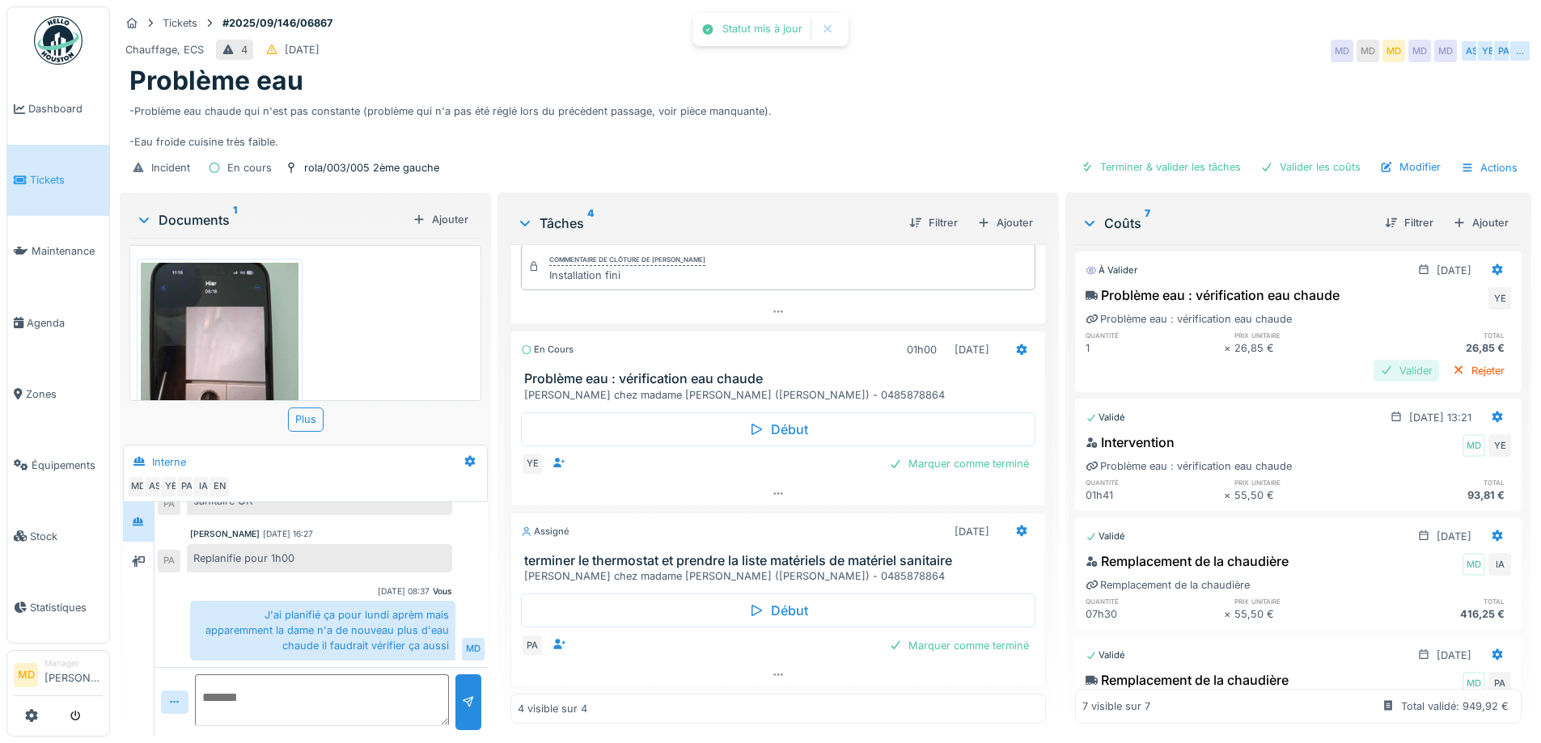
click at [1373, 362] on div "Valider" at bounding box center [1406, 371] width 66 height 22
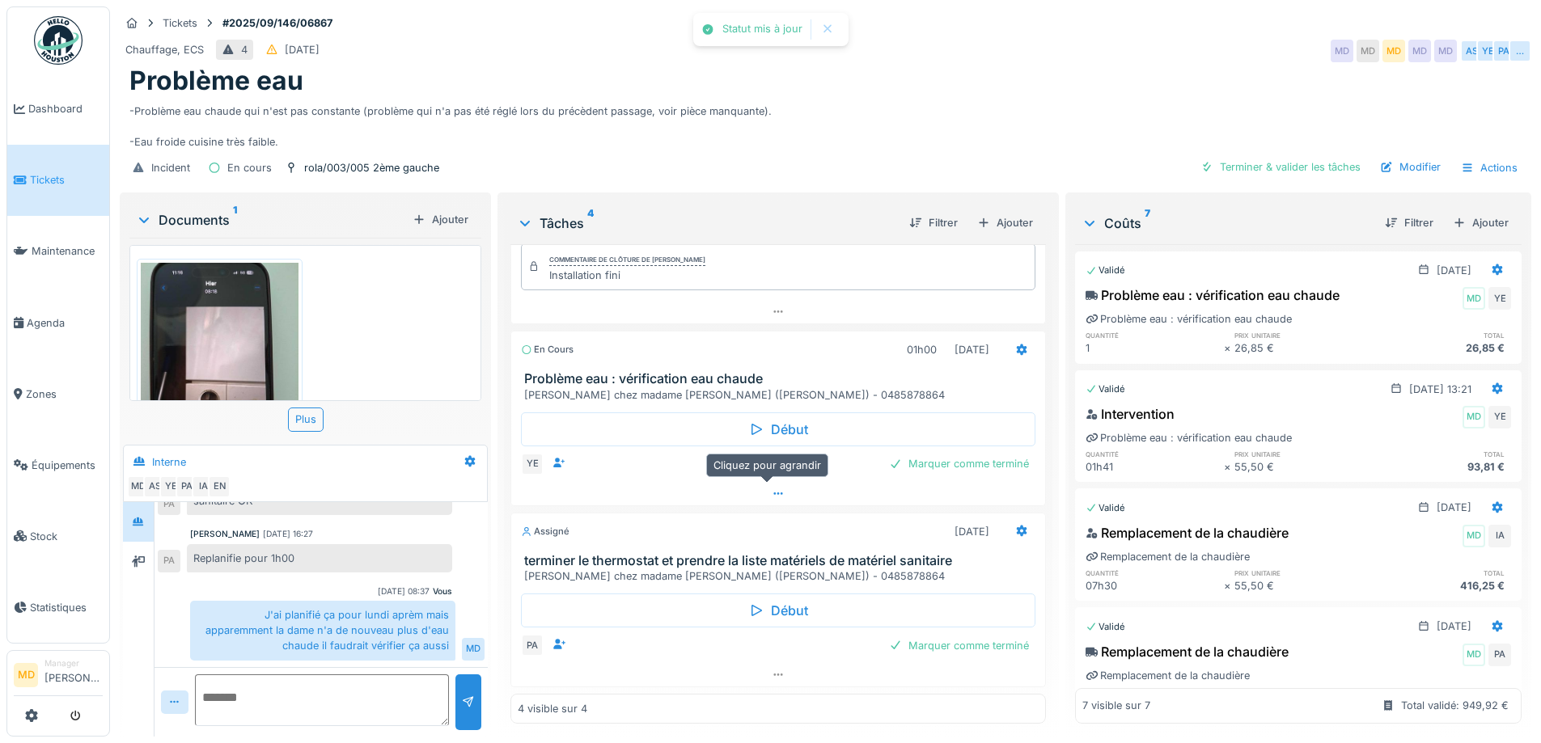
click at [773, 493] on icon at bounding box center [777, 494] width 9 height 2
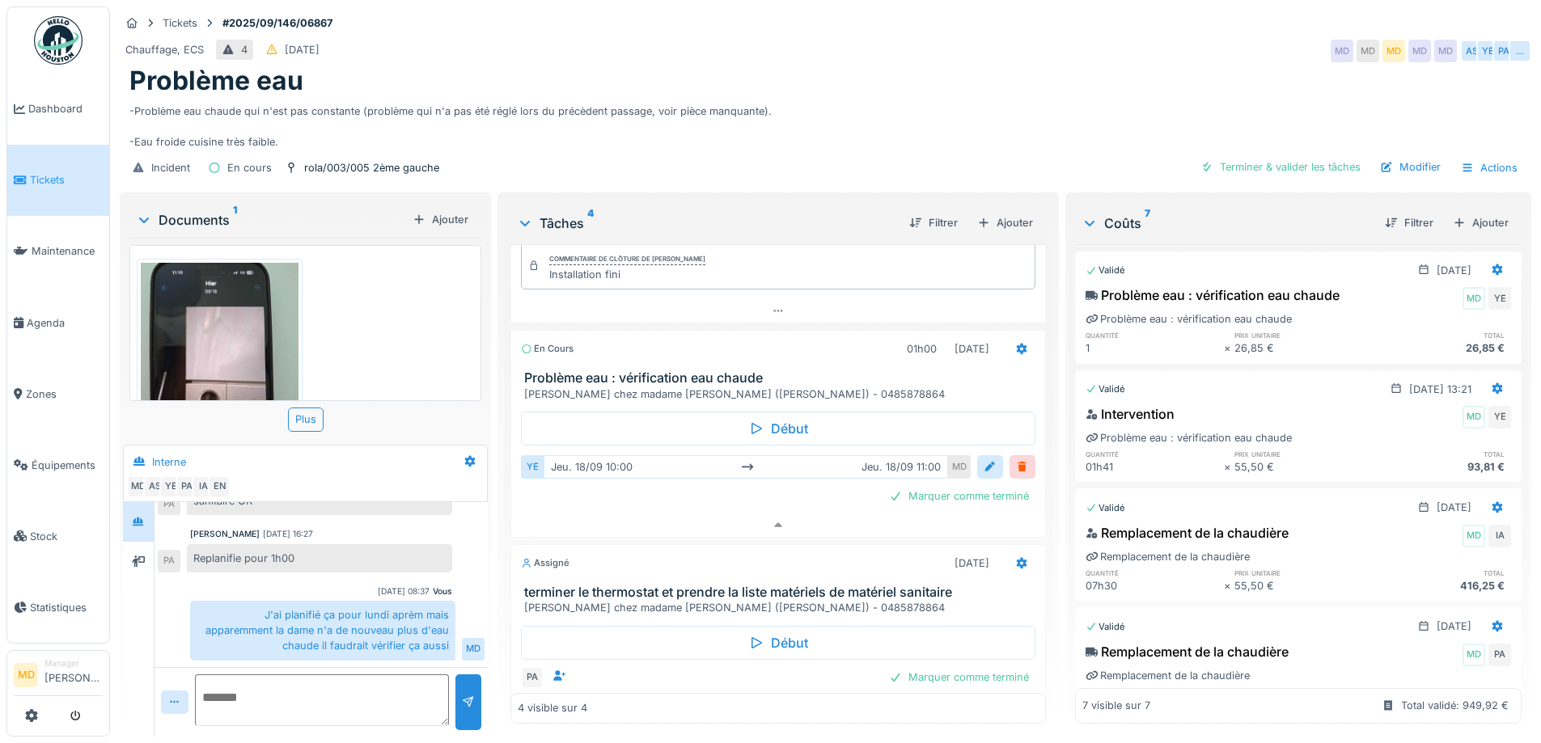
scroll to position [203, 0]
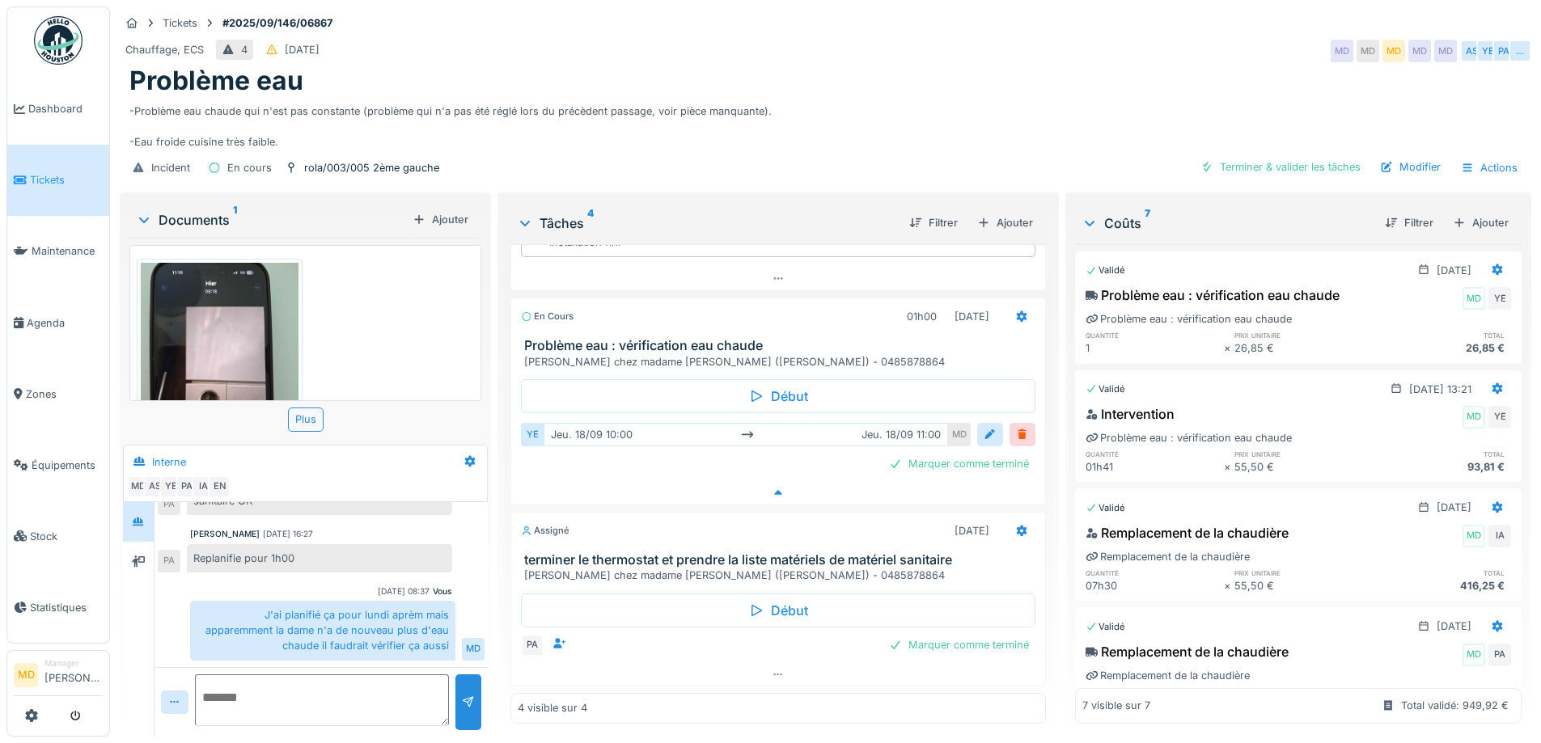
click at [770, 481] on div at bounding box center [777, 492] width 533 height 23
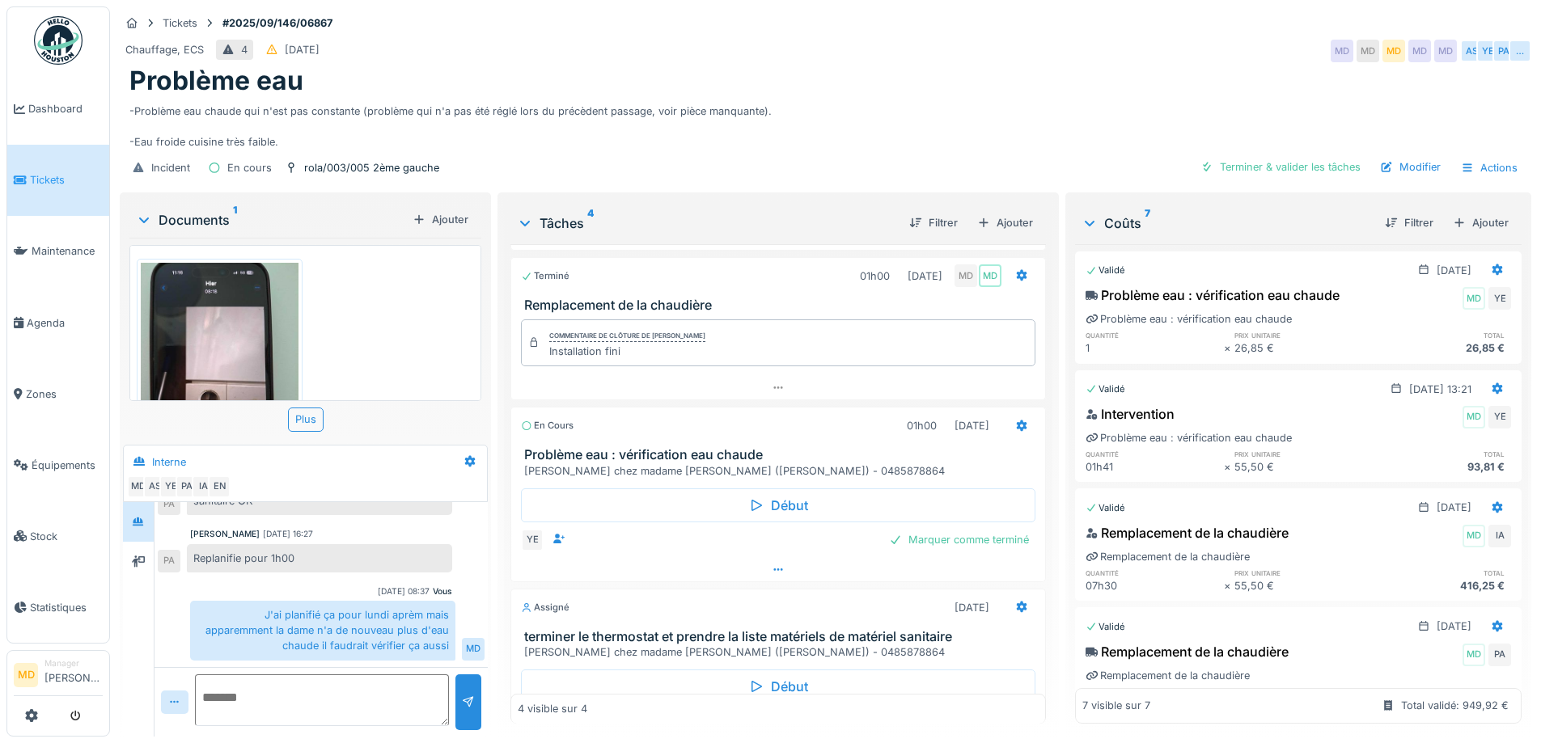
scroll to position [0, 0]
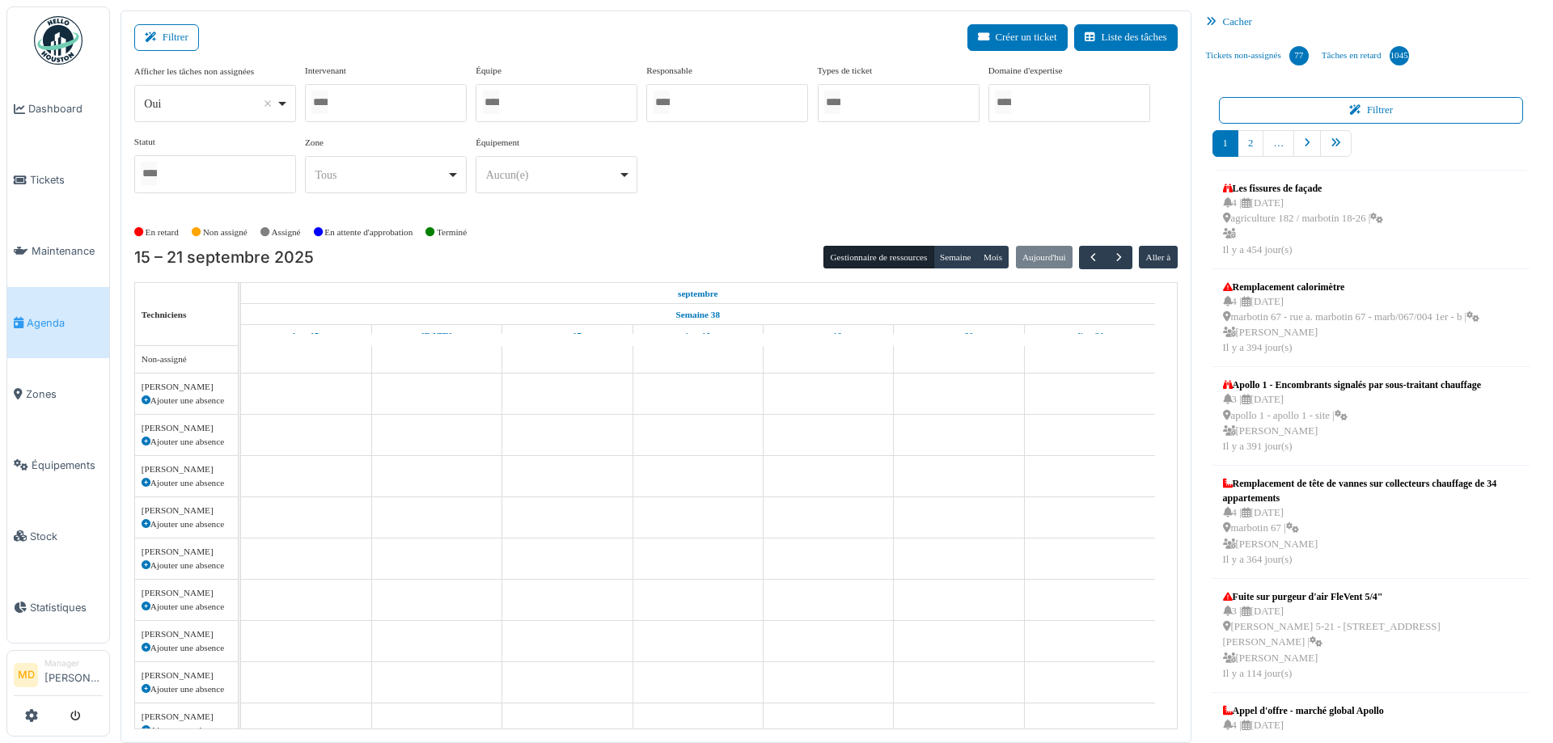
click at [442, 104] on div at bounding box center [386, 103] width 162 height 38
type input "***"
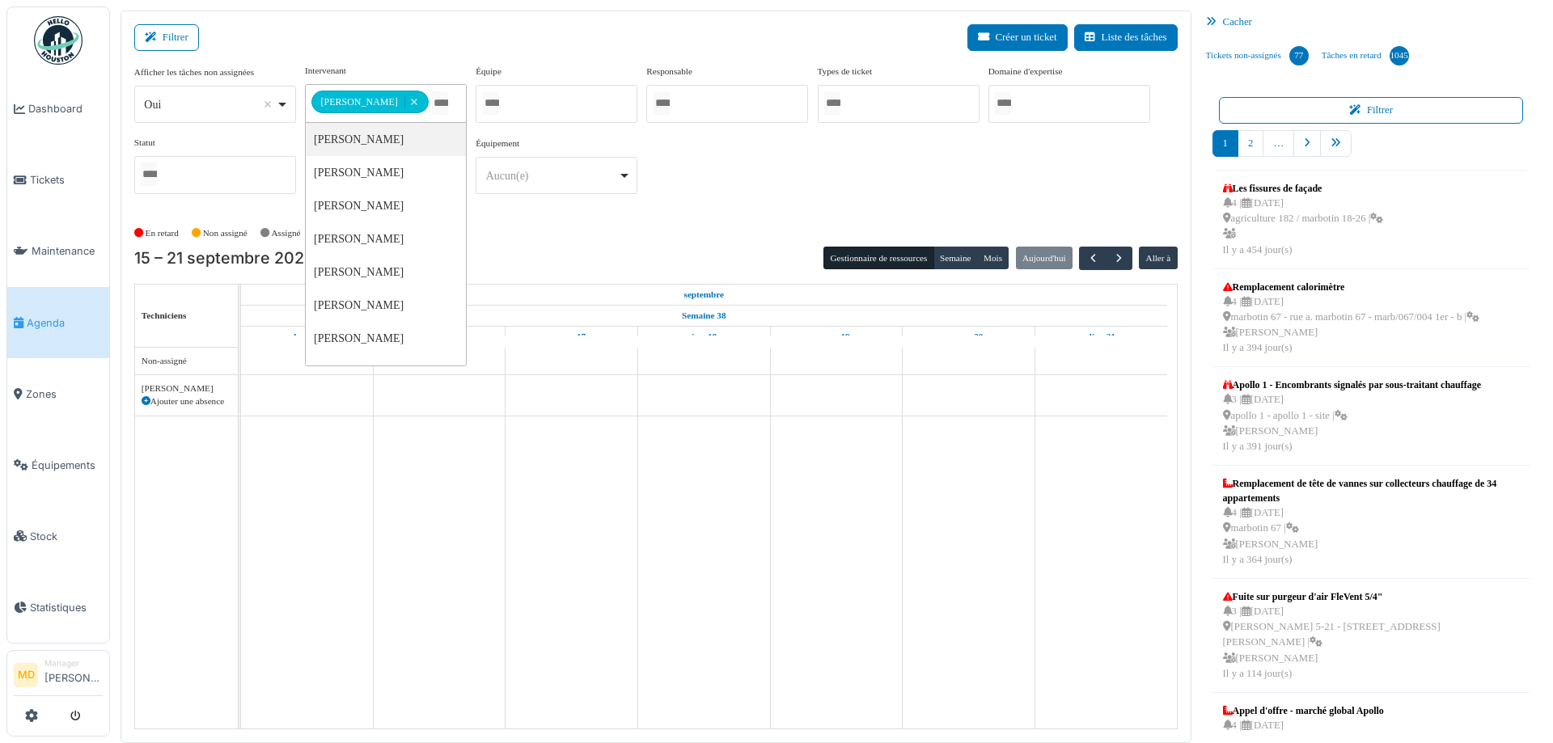
click at [888, 180] on div "**********" at bounding box center [655, 135] width 1043 height 143
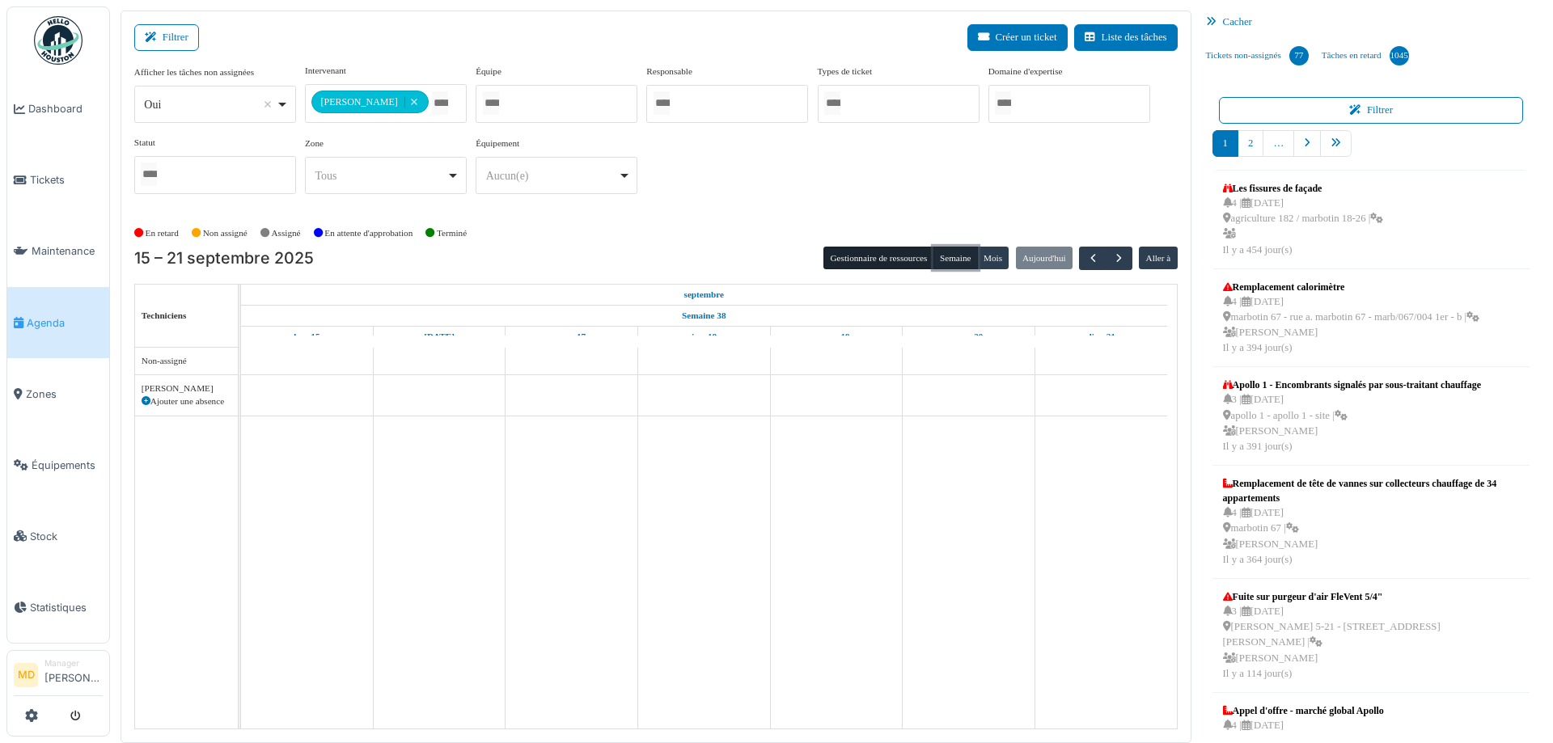
click at [936, 254] on button "Semaine" at bounding box center [955, 258] width 44 height 23
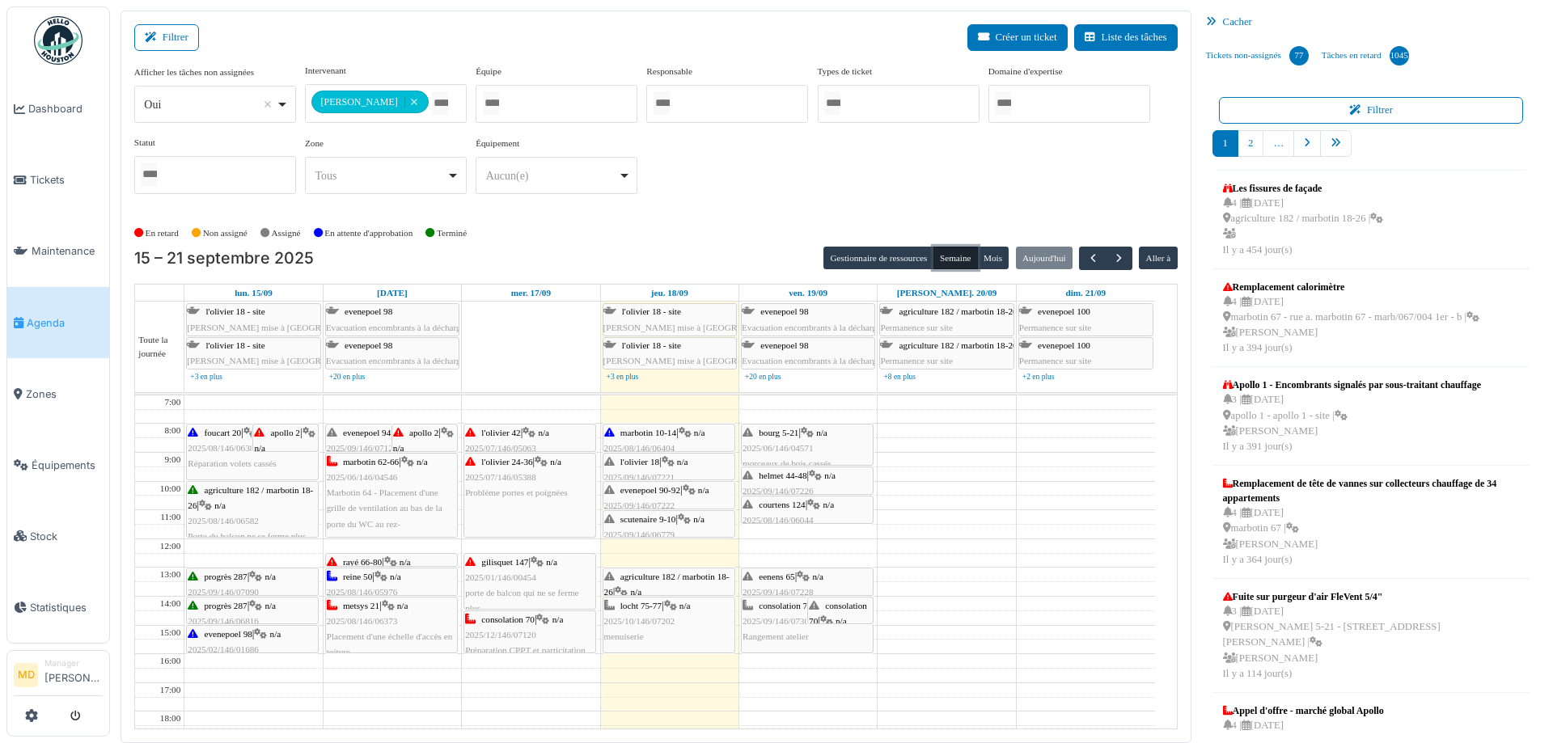
click at [516, 476] on span "2025/07/146/05388" at bounding box center [500, 477] width 71 height 10
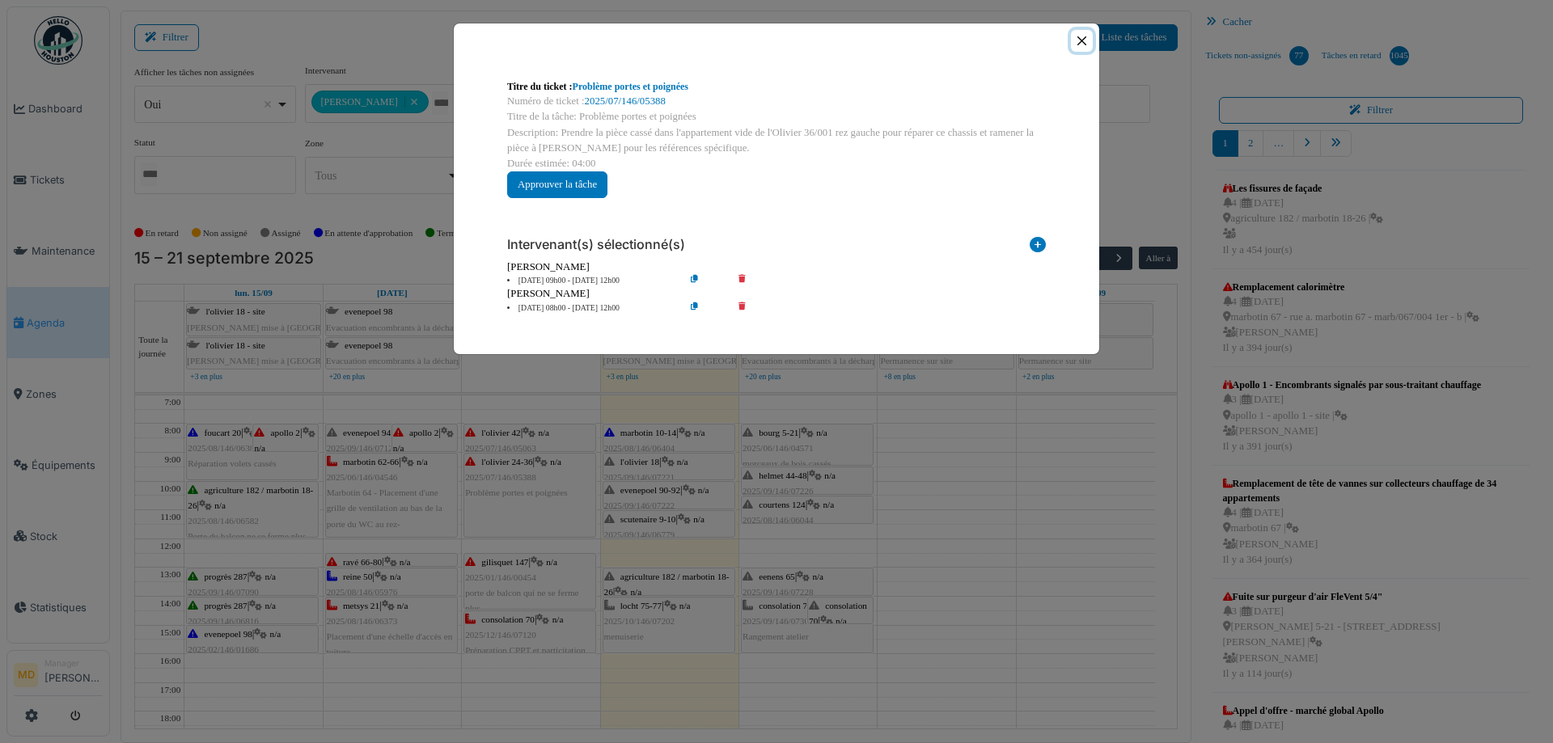
click at [1077, 42] on button "Close" at bounding box center [1082, 41] width 22 height 22
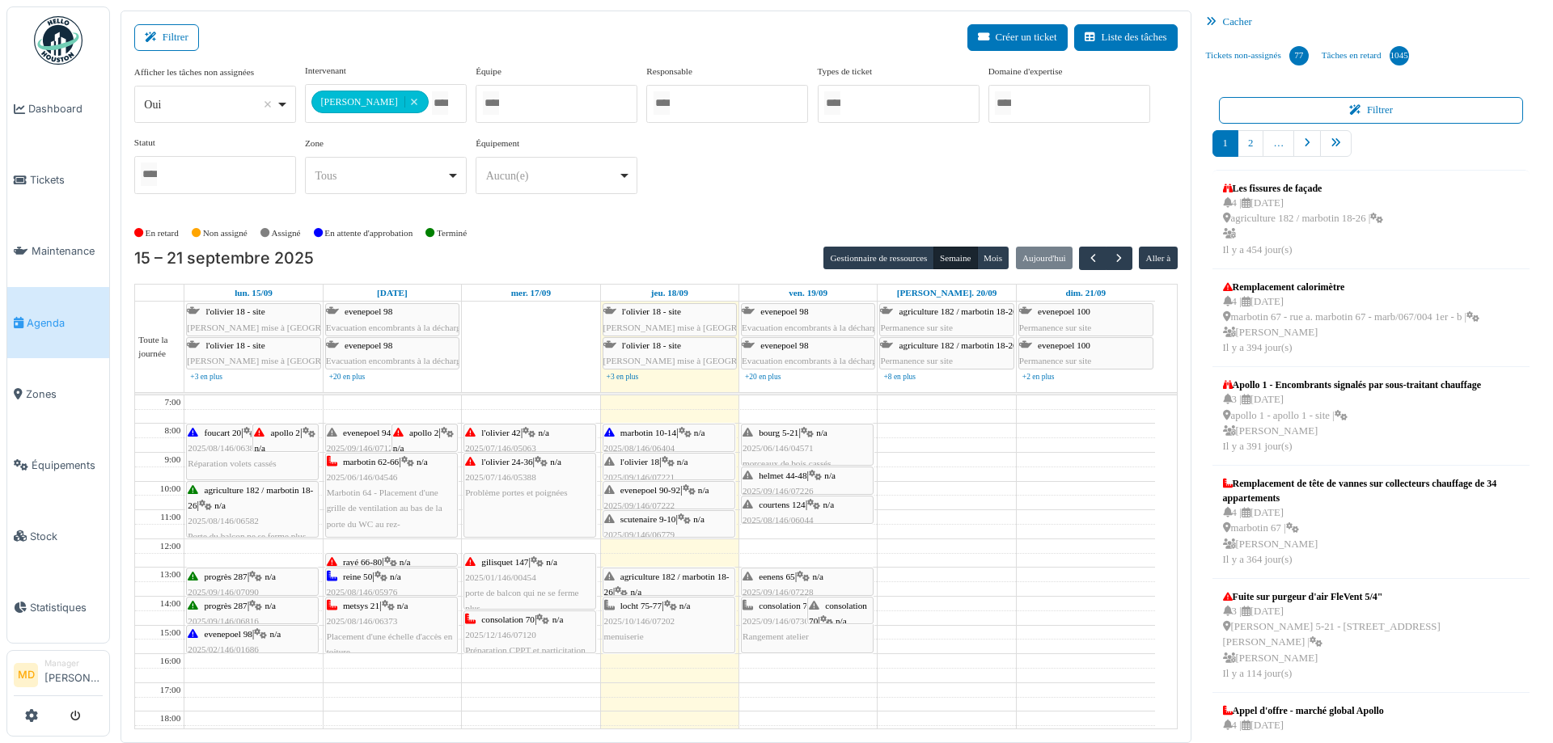
click at [506, 430] on span "l'olivier 42" at bounding box center [500, 433] width 39 height 10
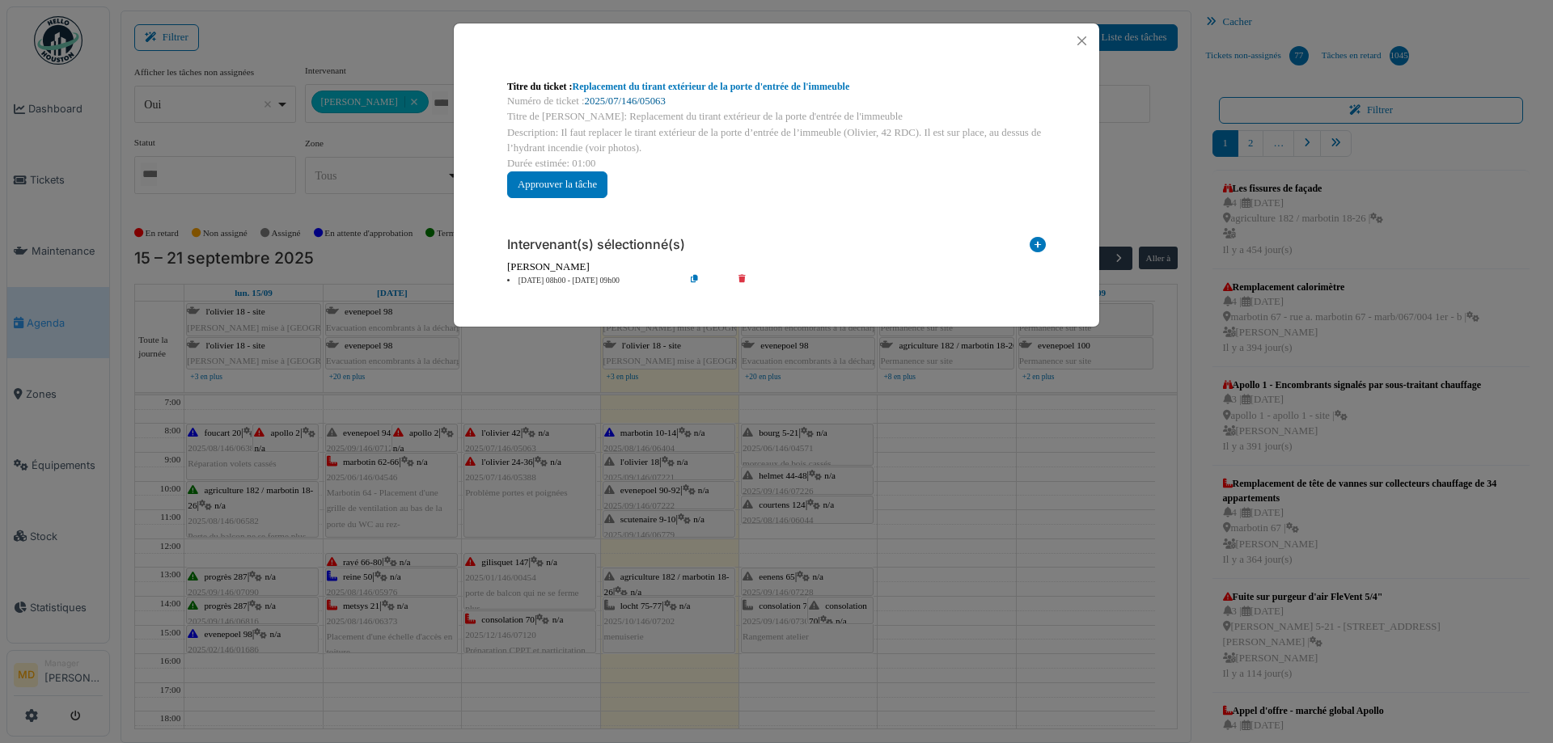
click at [612, 100] on link "2025/07/146/05063" at bounding box center [625, 100] width 81 height 11
click at [1081, 38] on button "Close" at bounding box center [1082, 41] width 22 height 22
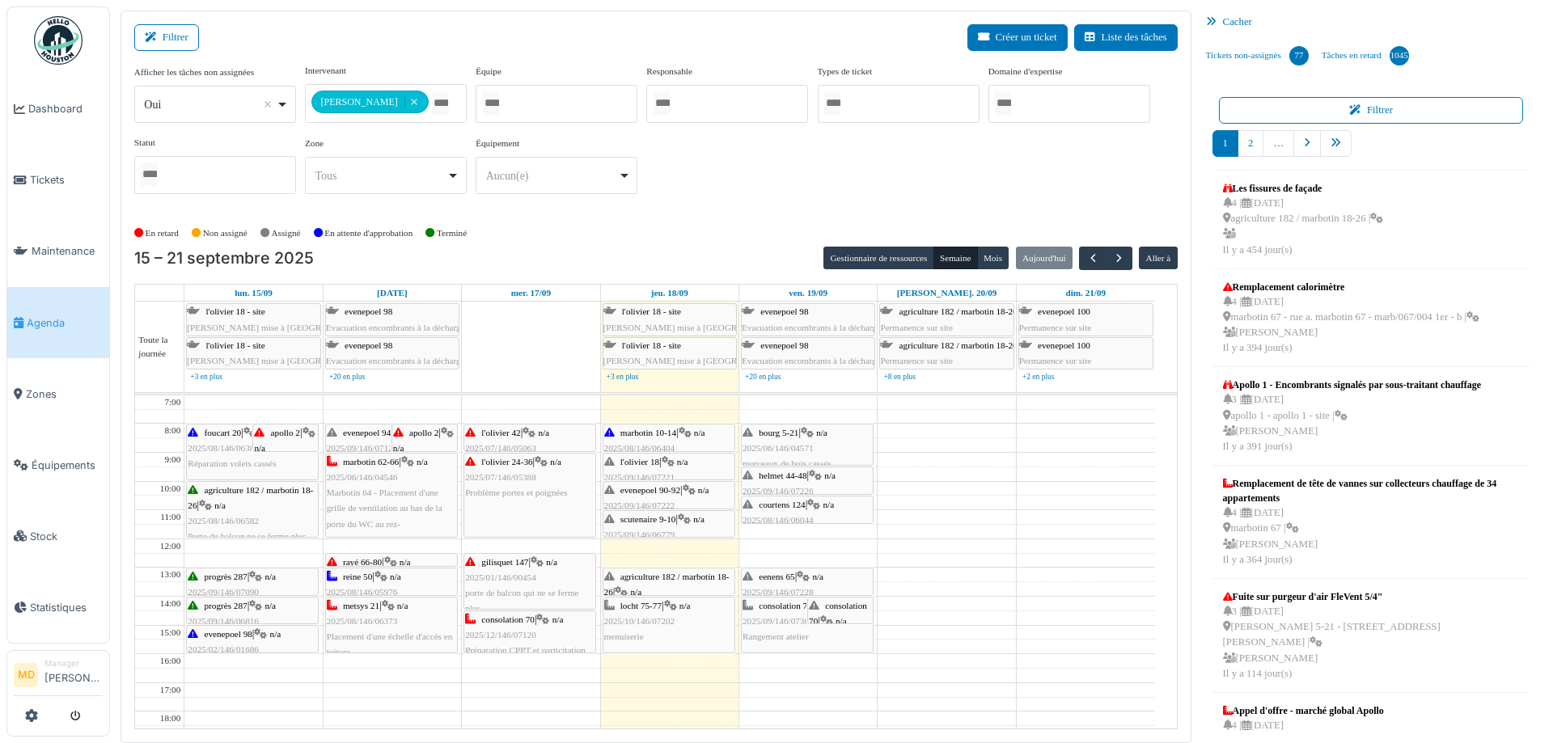
click at [519, 495] on span "Problème portes et poignées" at bounding box center [516, 493] width 102 height 10
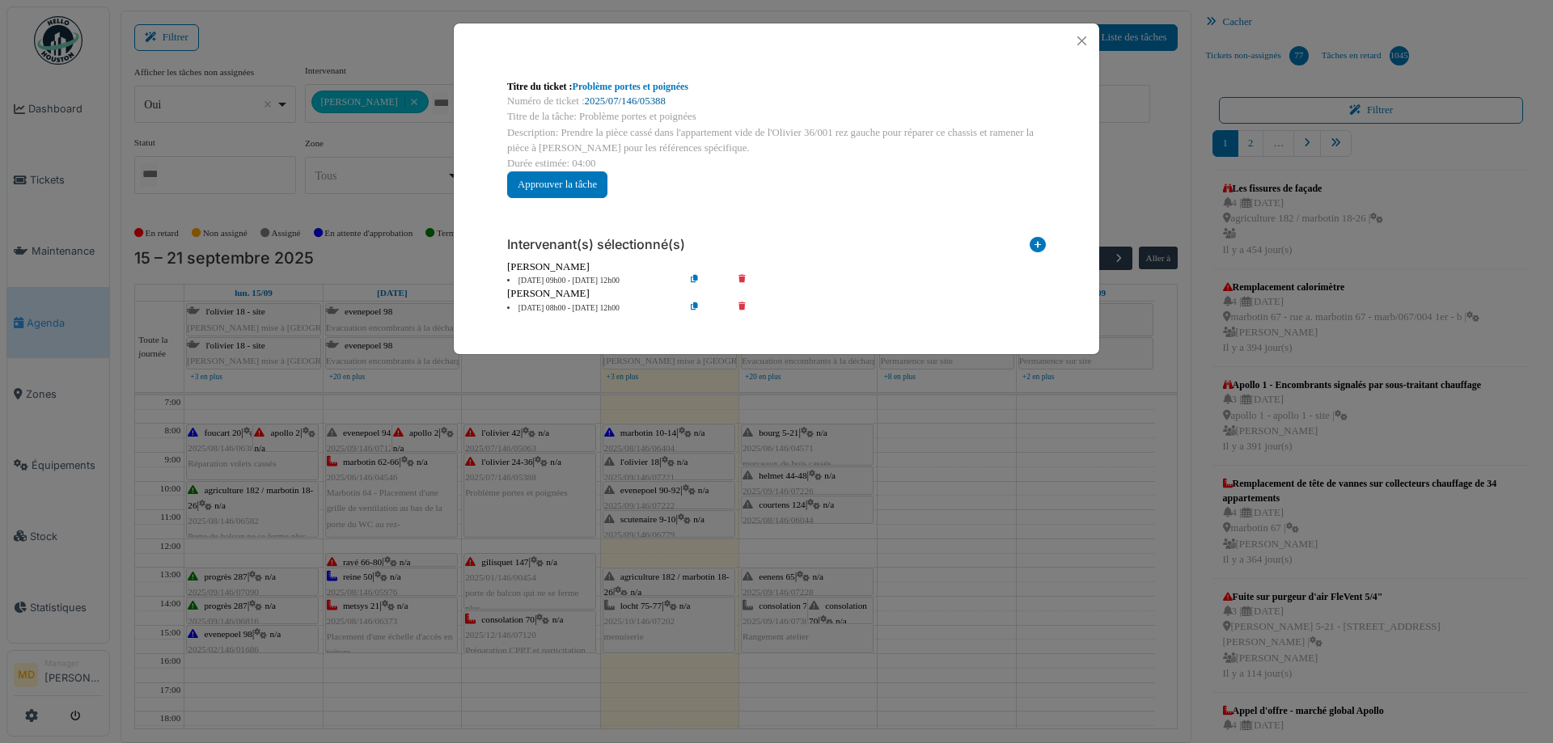
click at [645, 104] on link "2025/07/146/05388" at bounding box center [625, 100] width 81 height 11
click at [1078, 39] on button "Close" at bounding box center [1082, 41] width 22 height 22
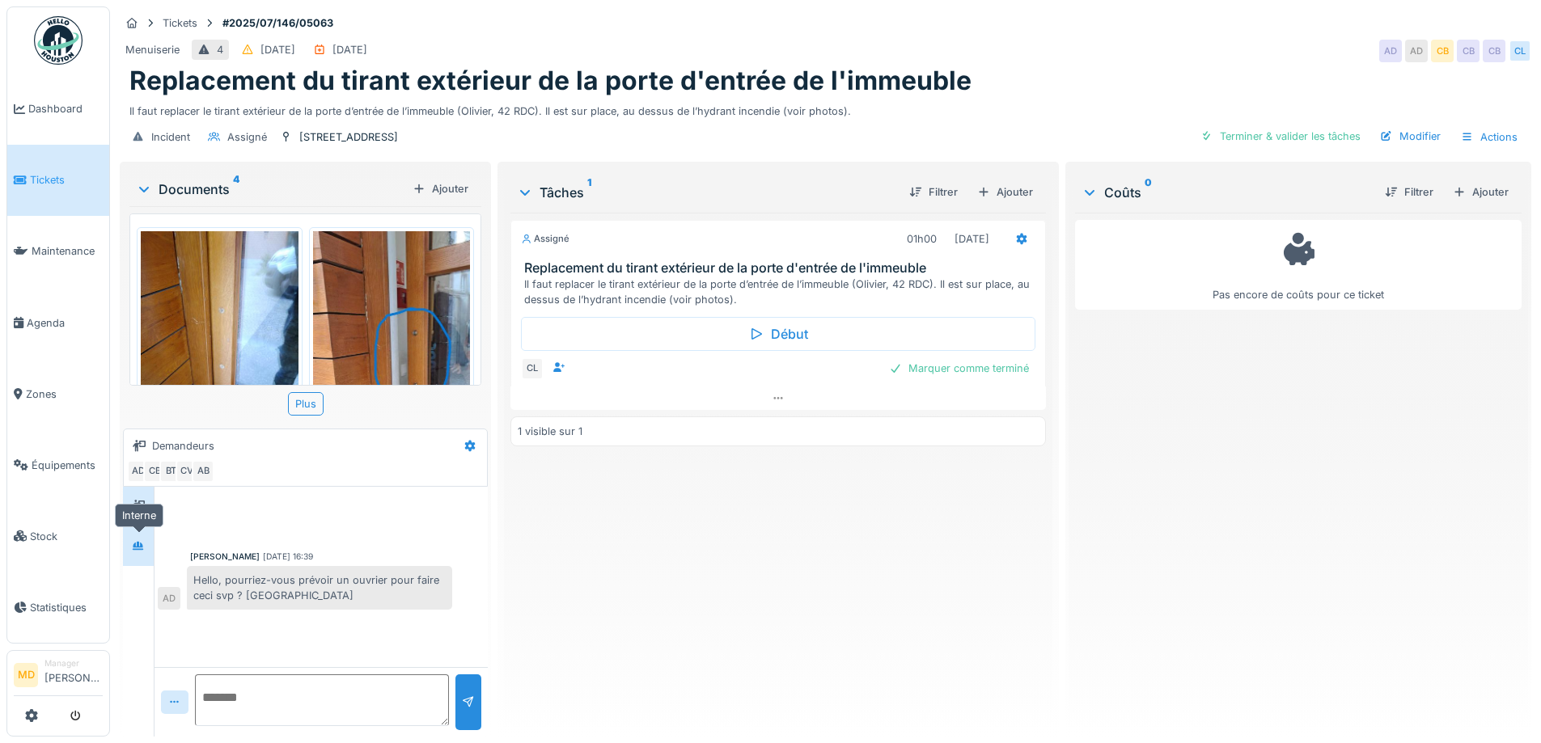
click at [128, 545] on div at bounding box center [138, 546] width 24 height 20
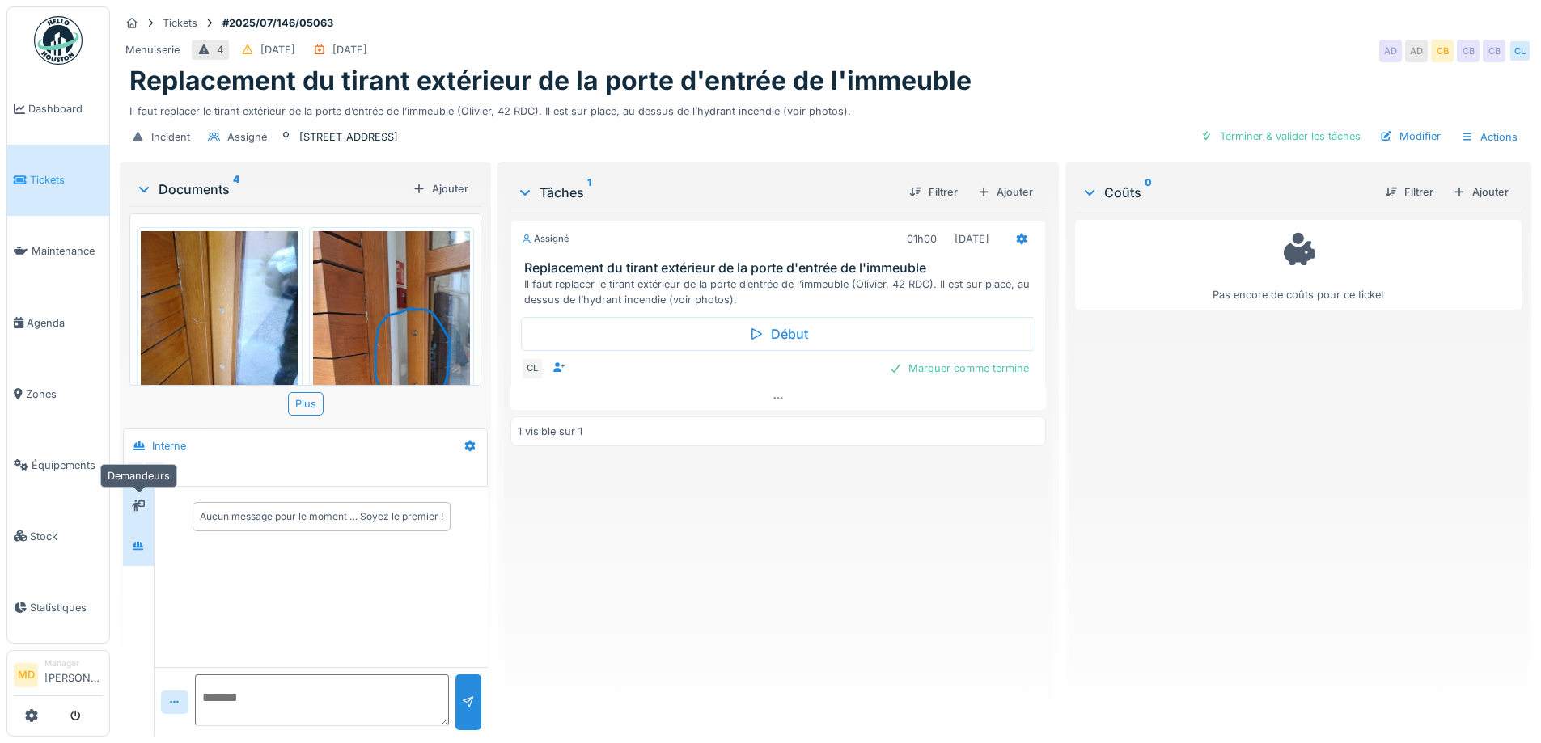
click at [146, 500] on div at bounding box center [138, 507] width 24 height 20
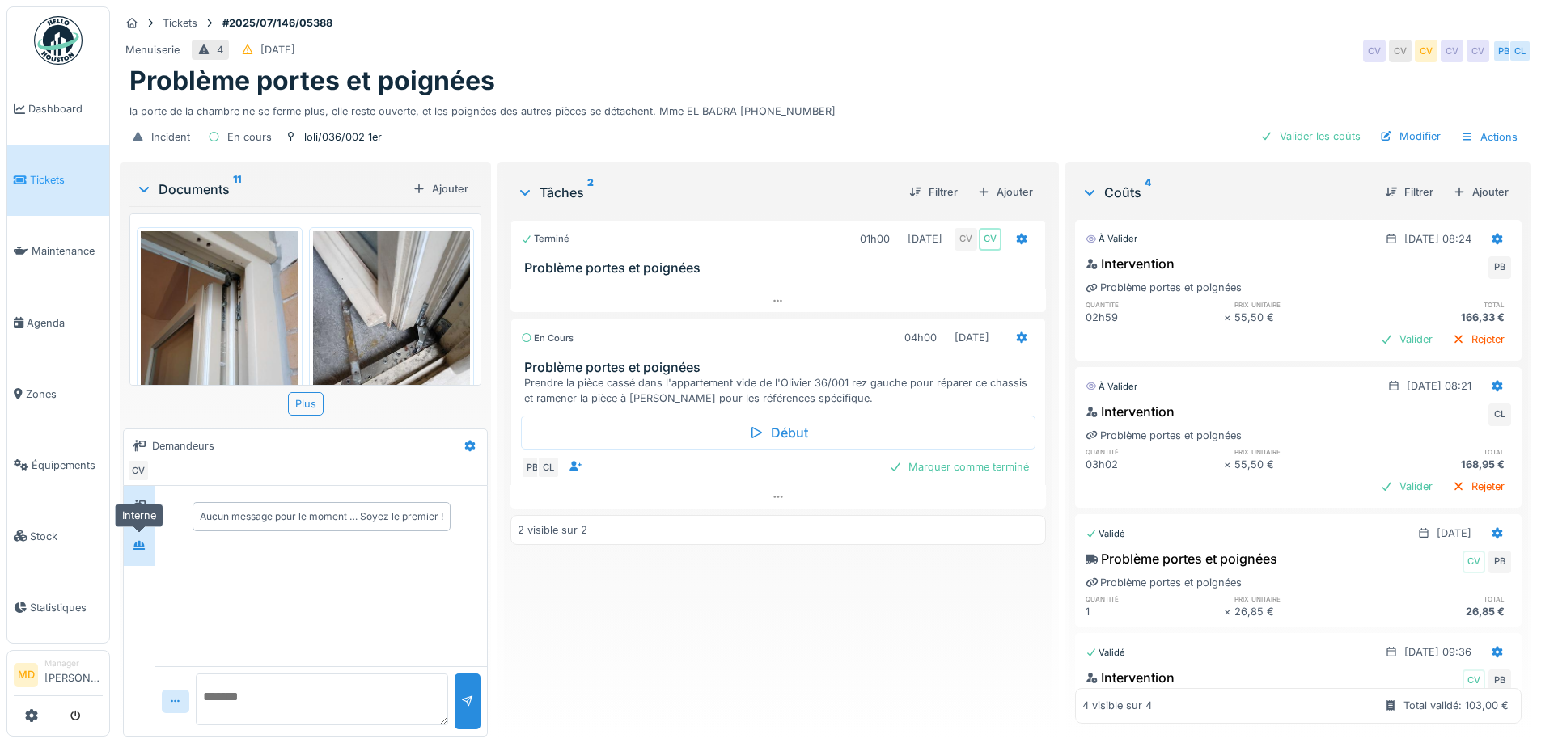
click at [136, 551] on icon at bounding box center [139, 545] width 13 height 11
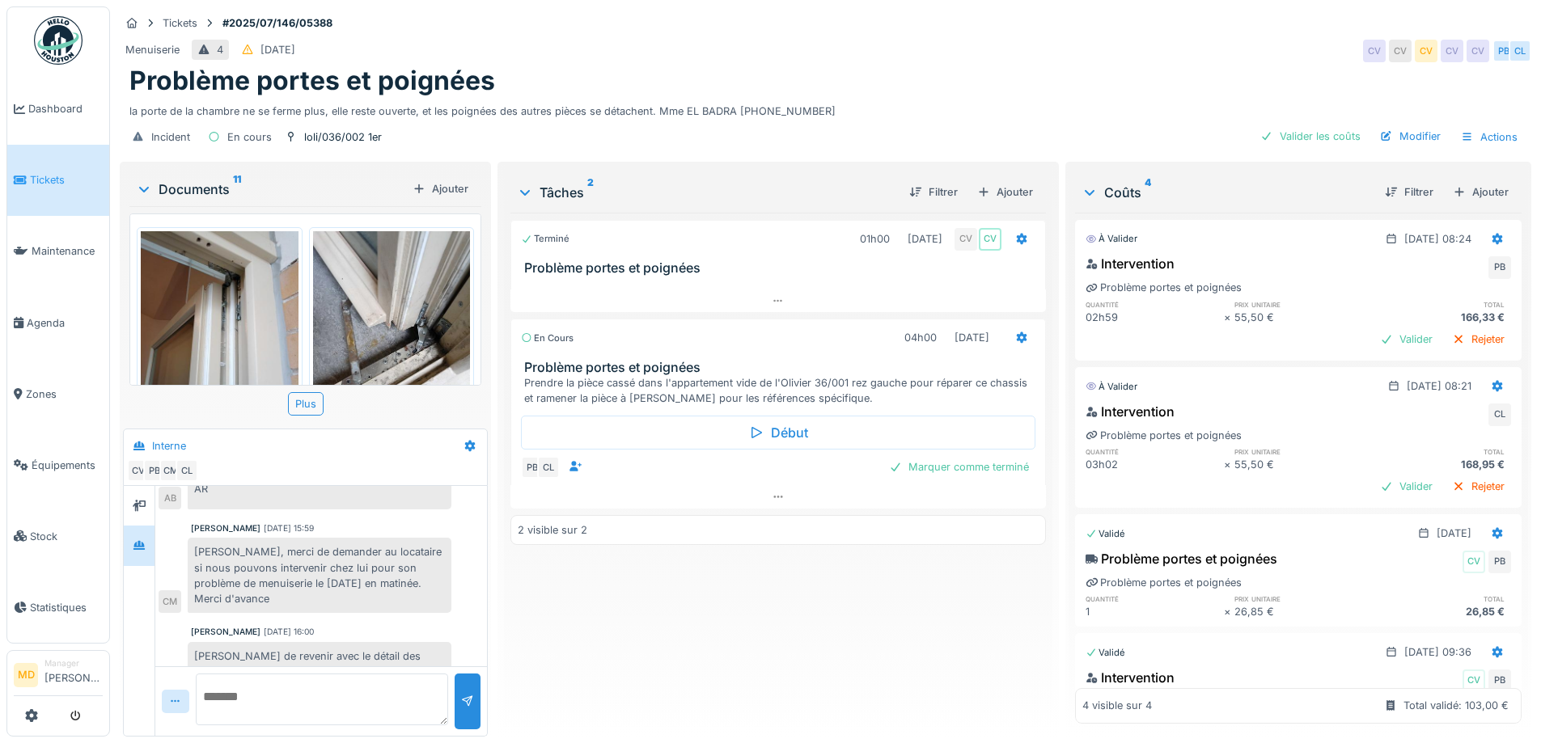
scroll to position [831, 0]
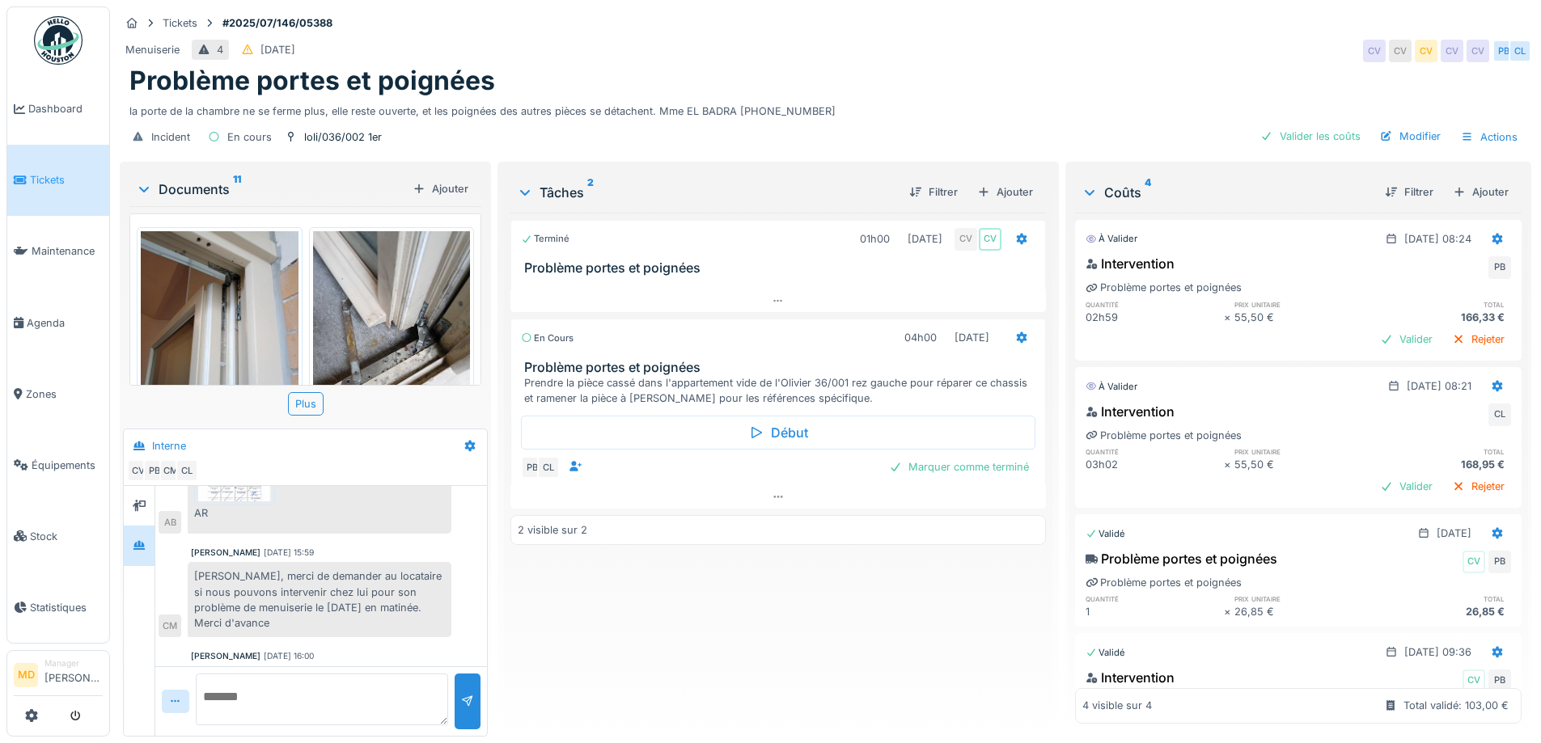
click at [590, 624] on div "Terminé 01h00 [DATE] CV CV Problème portes et poignées En cours 04h00 [DATE] Pr…" at bounding box center [777, 468] width 535 height 511
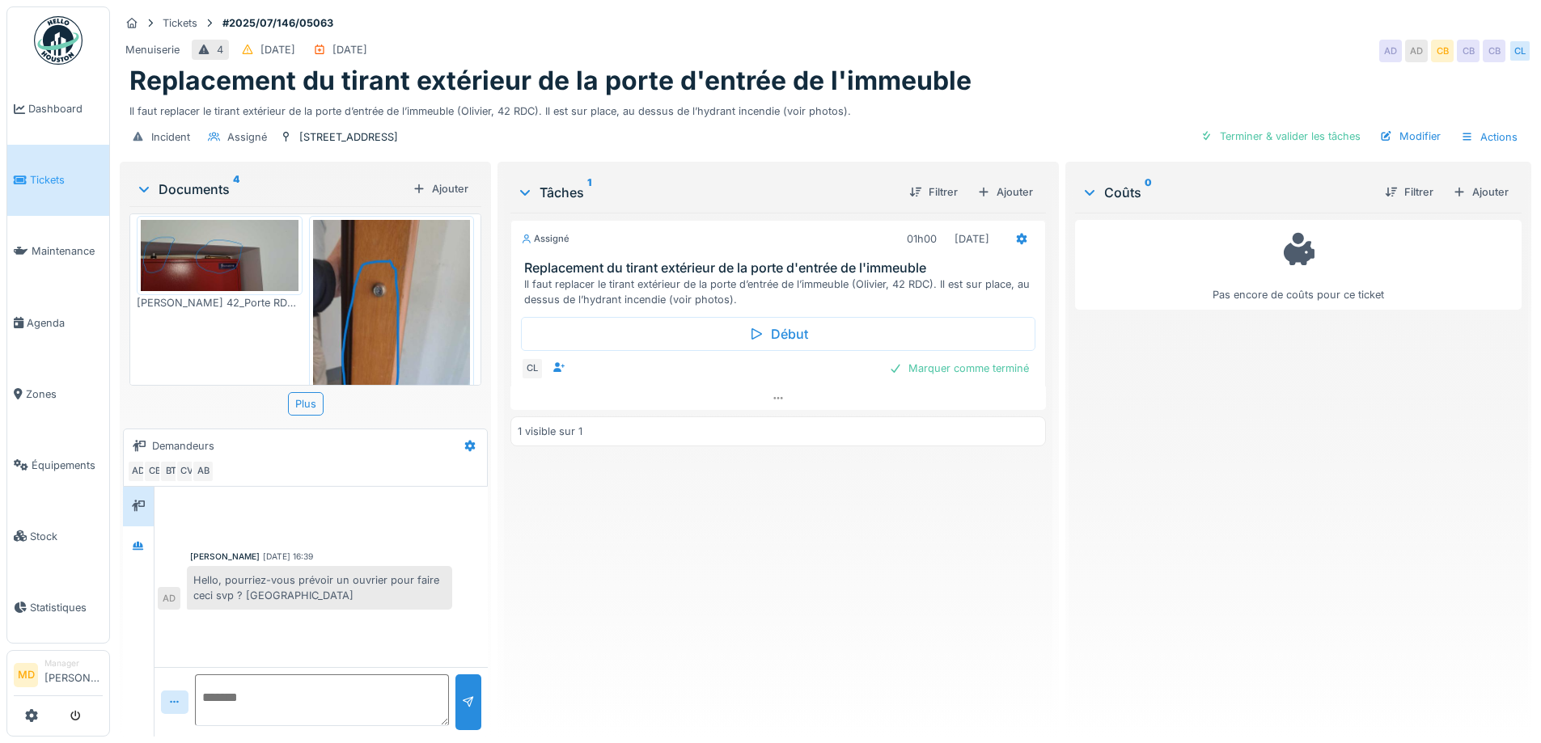
scroll to position [588, 0]
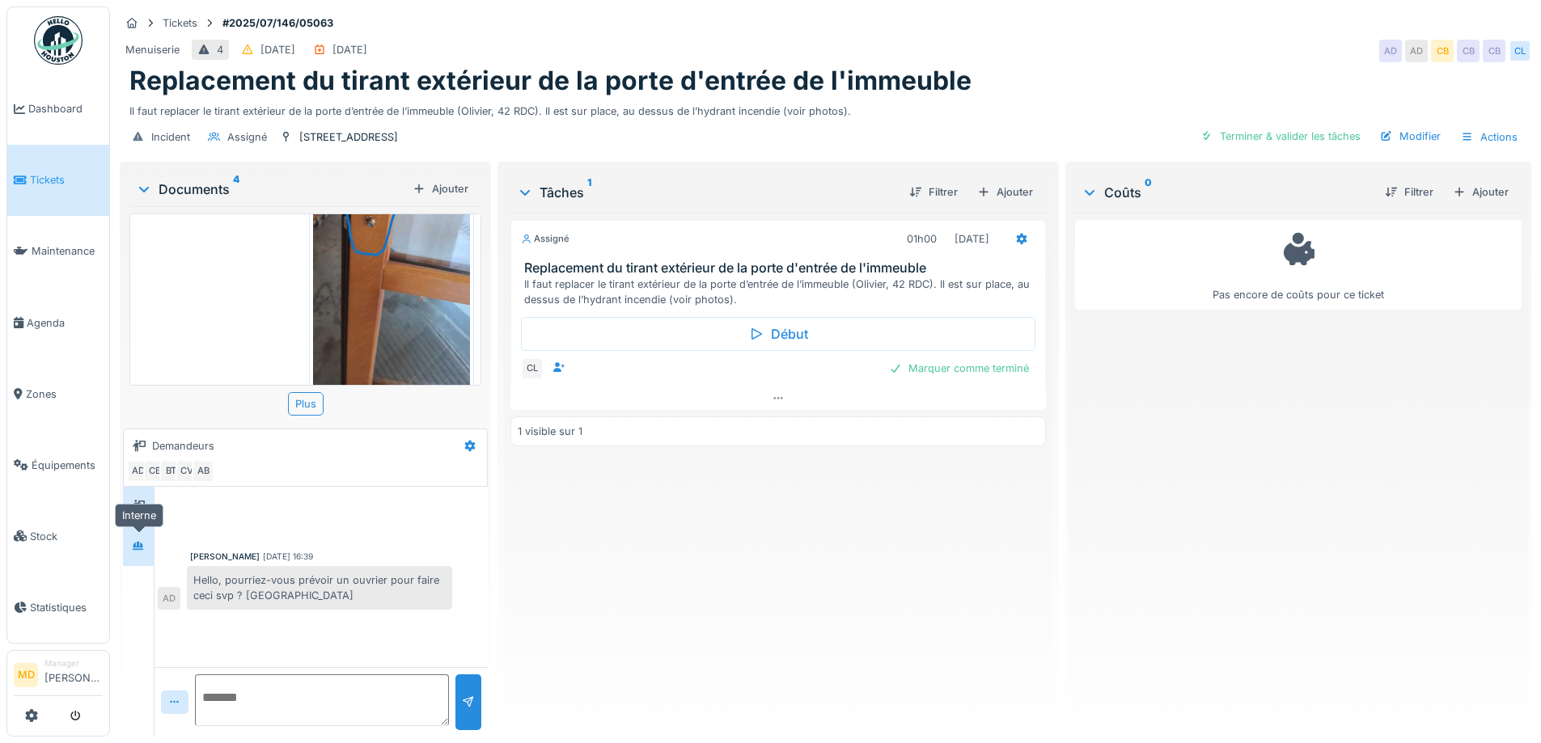
click at [138, 544] on icon at bounding box center [138, 546] width 13 height 11
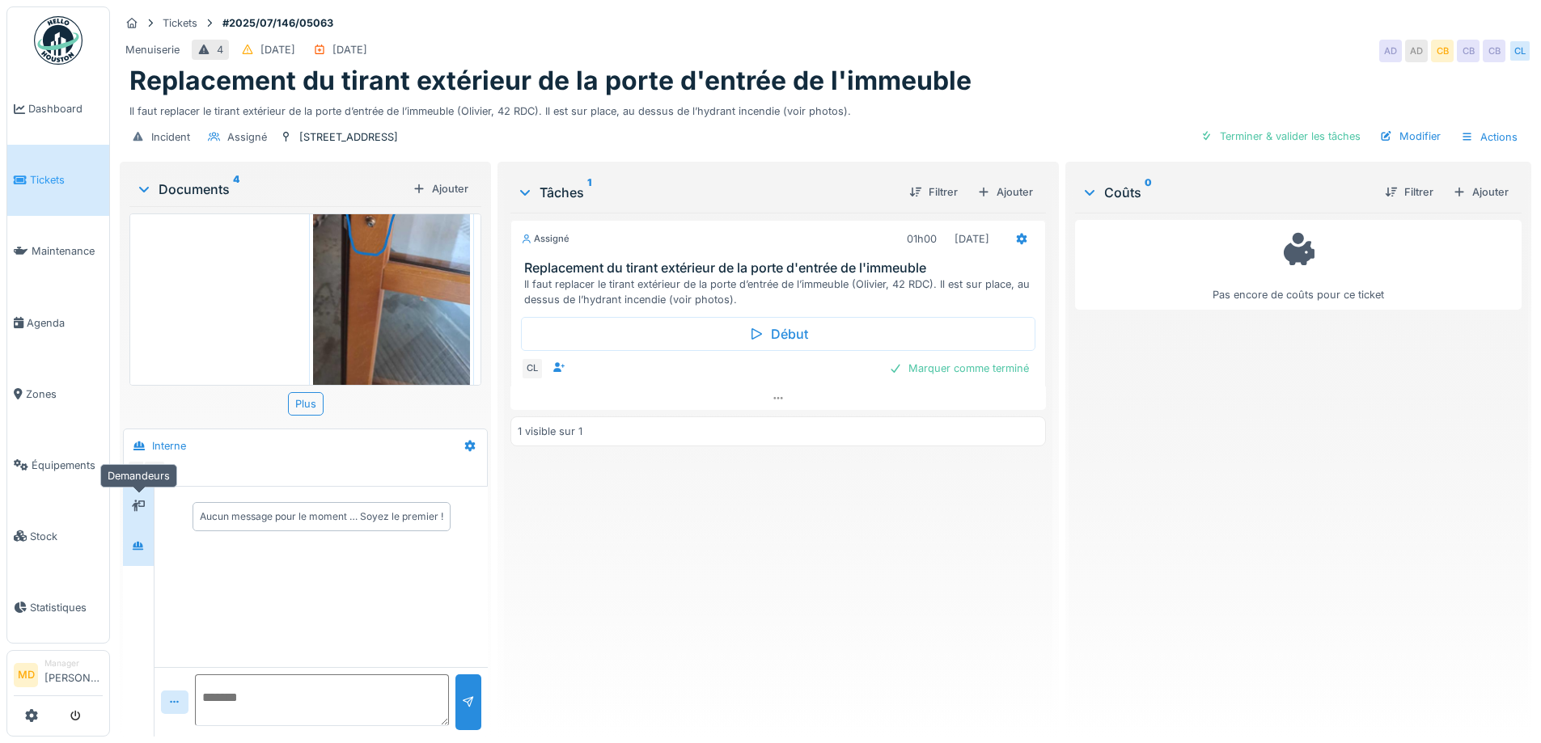
click at [141, 499] on div at bounding box center [138, 506] width 13 height 15
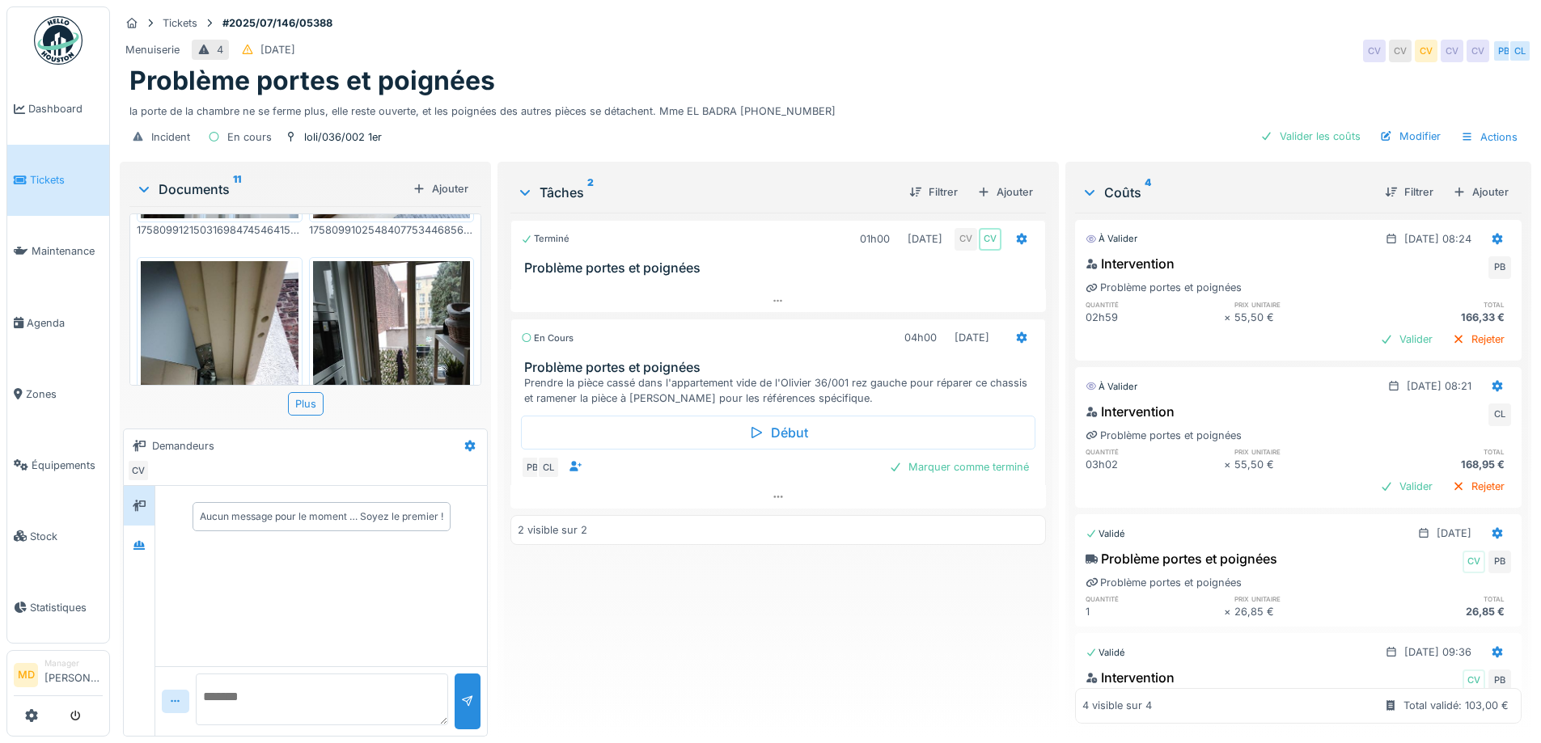
scroll to position [324, 0]
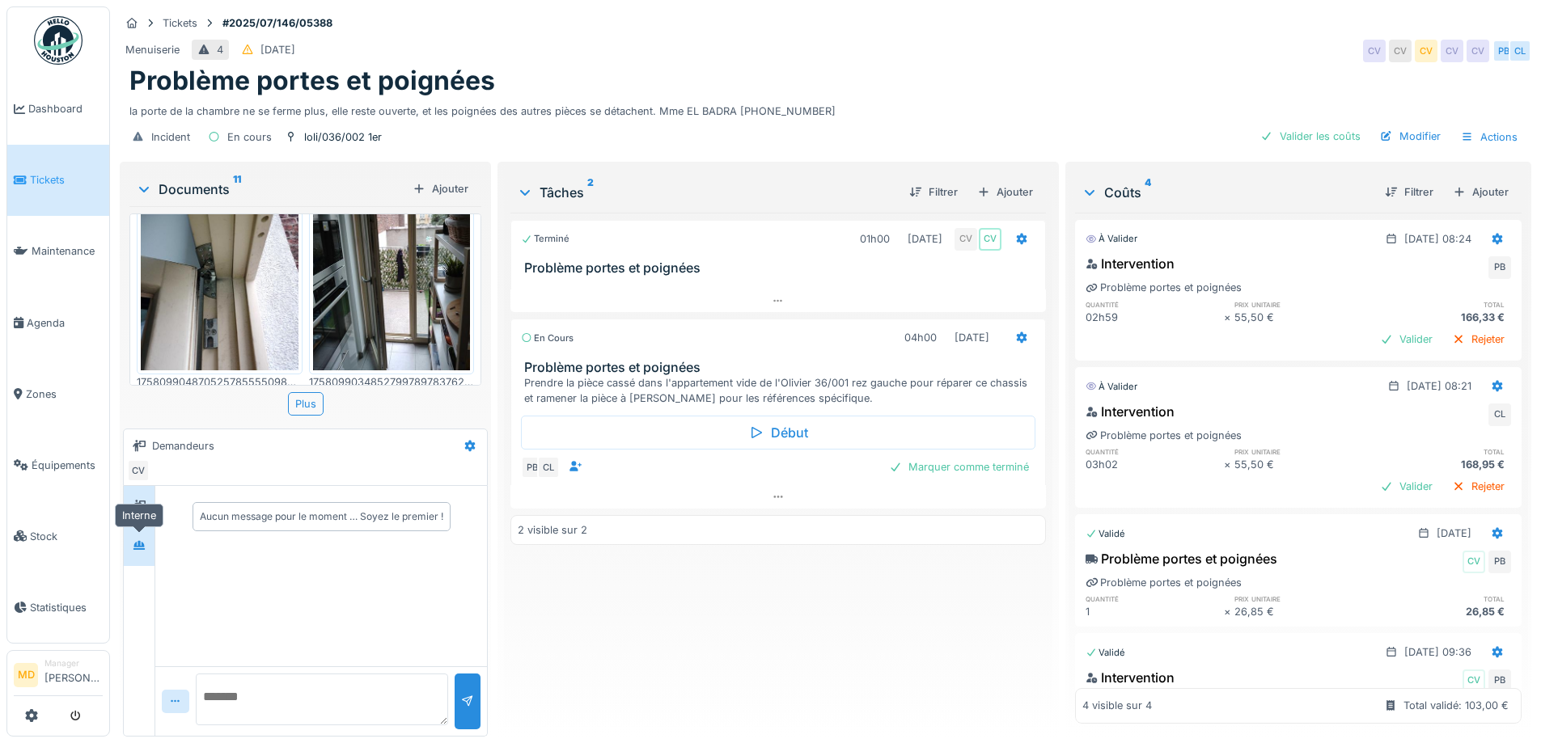
click at [129, 552] on div at bounding box center [139, 545] width 24 height 20
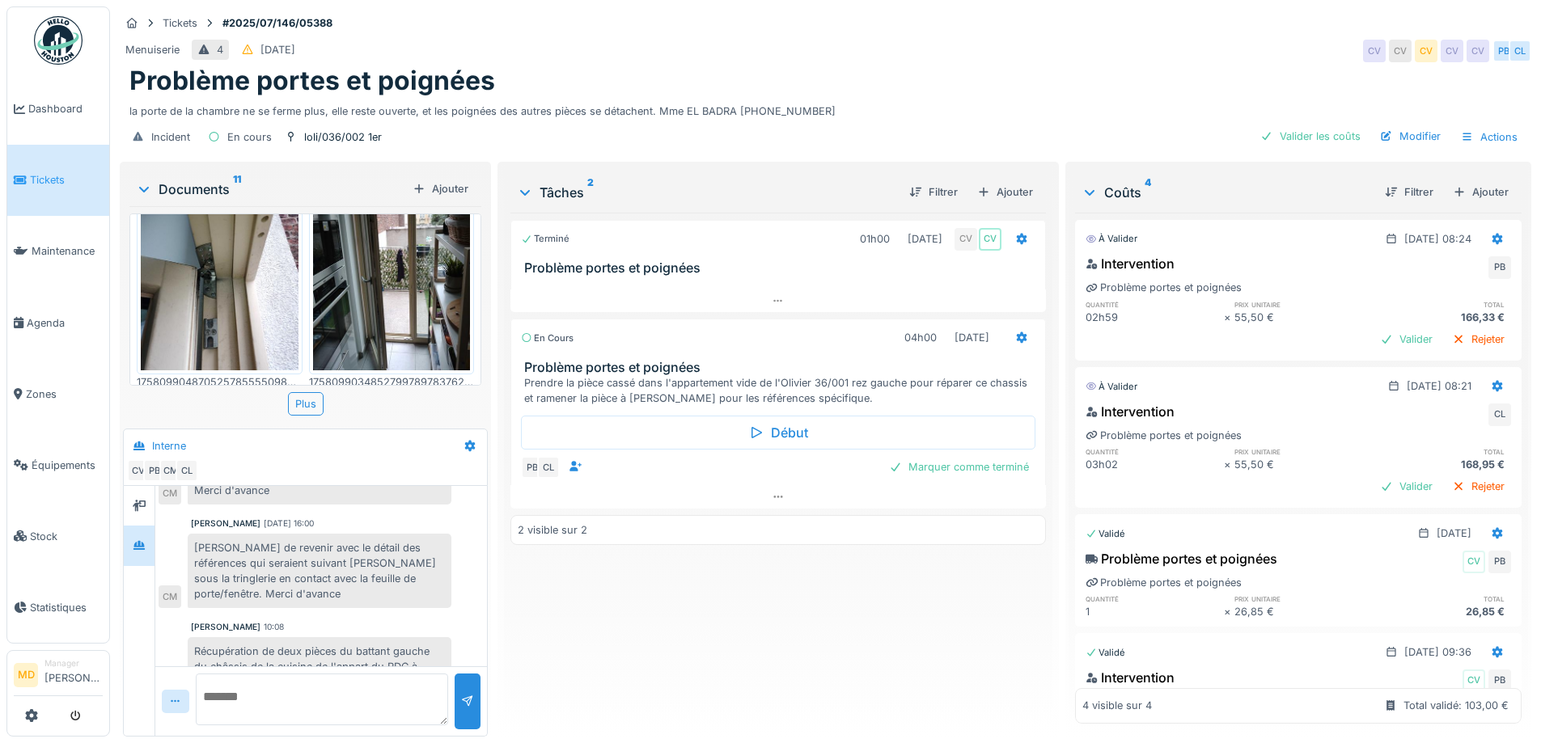
scroll to position [1047, 0]
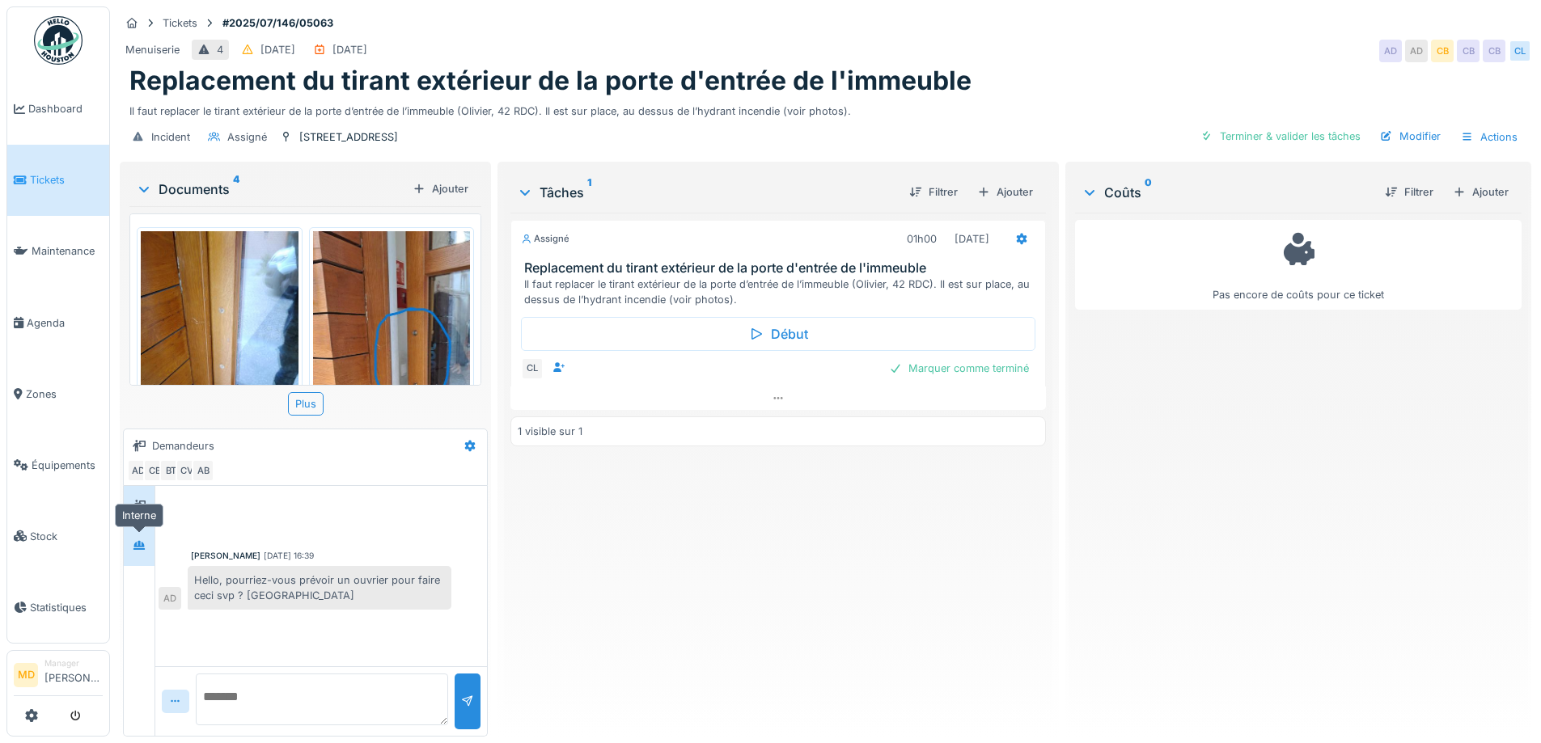
click at [141, 542] on icon at bounding box center [139, 545] width 13 height 11
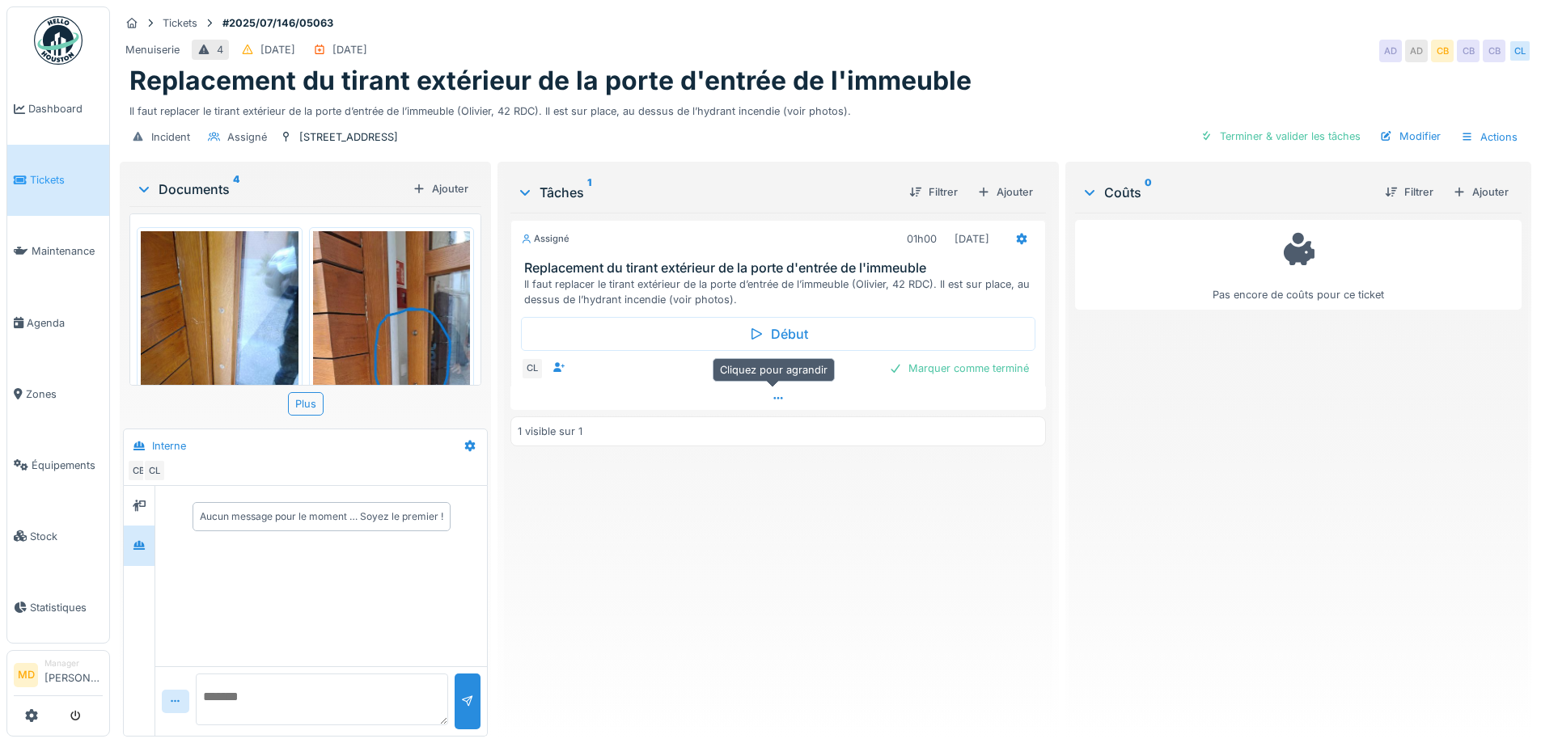
click at [787, 398] on div at bounding box center [777, 398] width 535 height 23
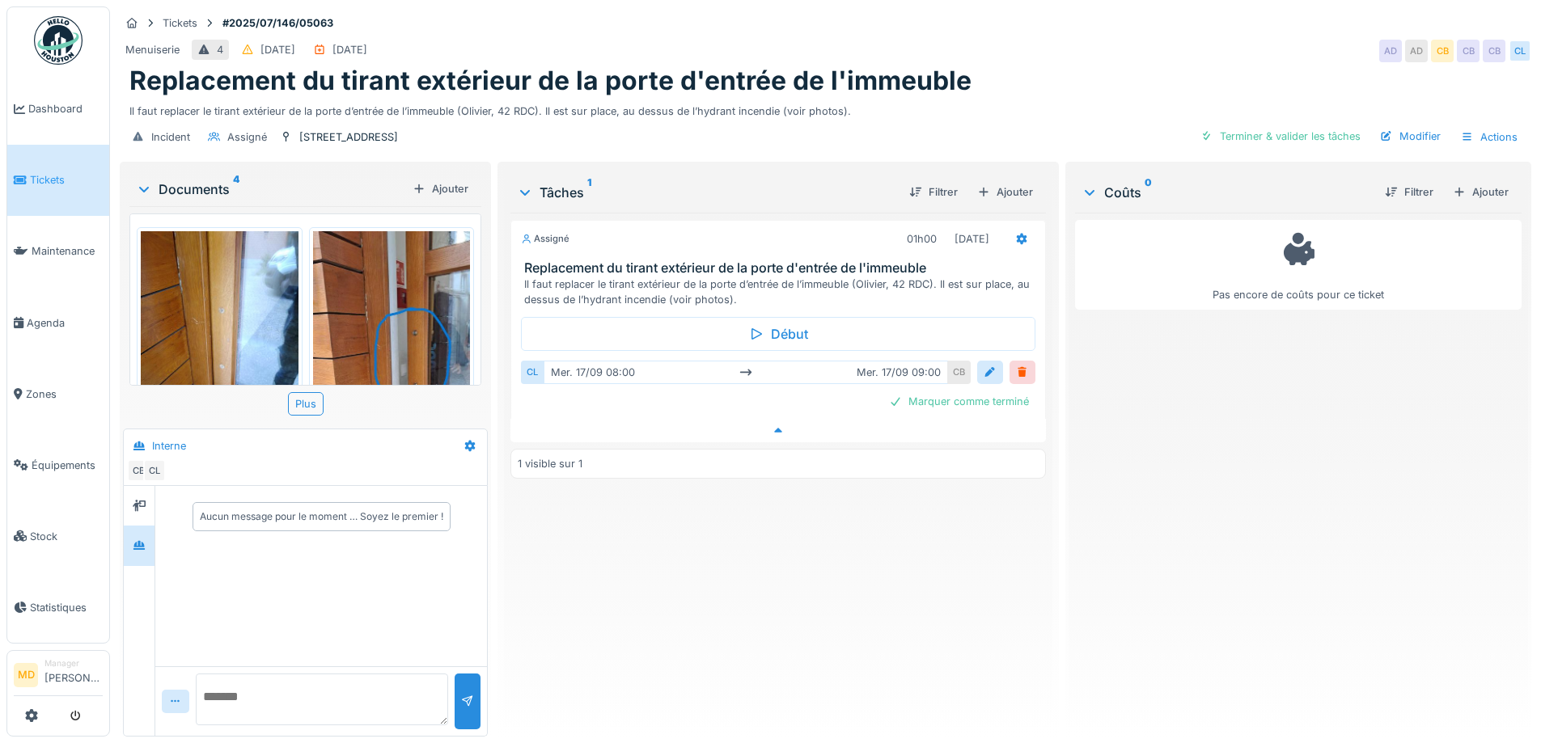
scroll to position [12, 0]
click at [770, 505] on div "Assigné 01h00 [DATE] Replacement du tirant extérieur de la porte d'entrée de l'…" at bounding box center [777, 468] width 535 height 511
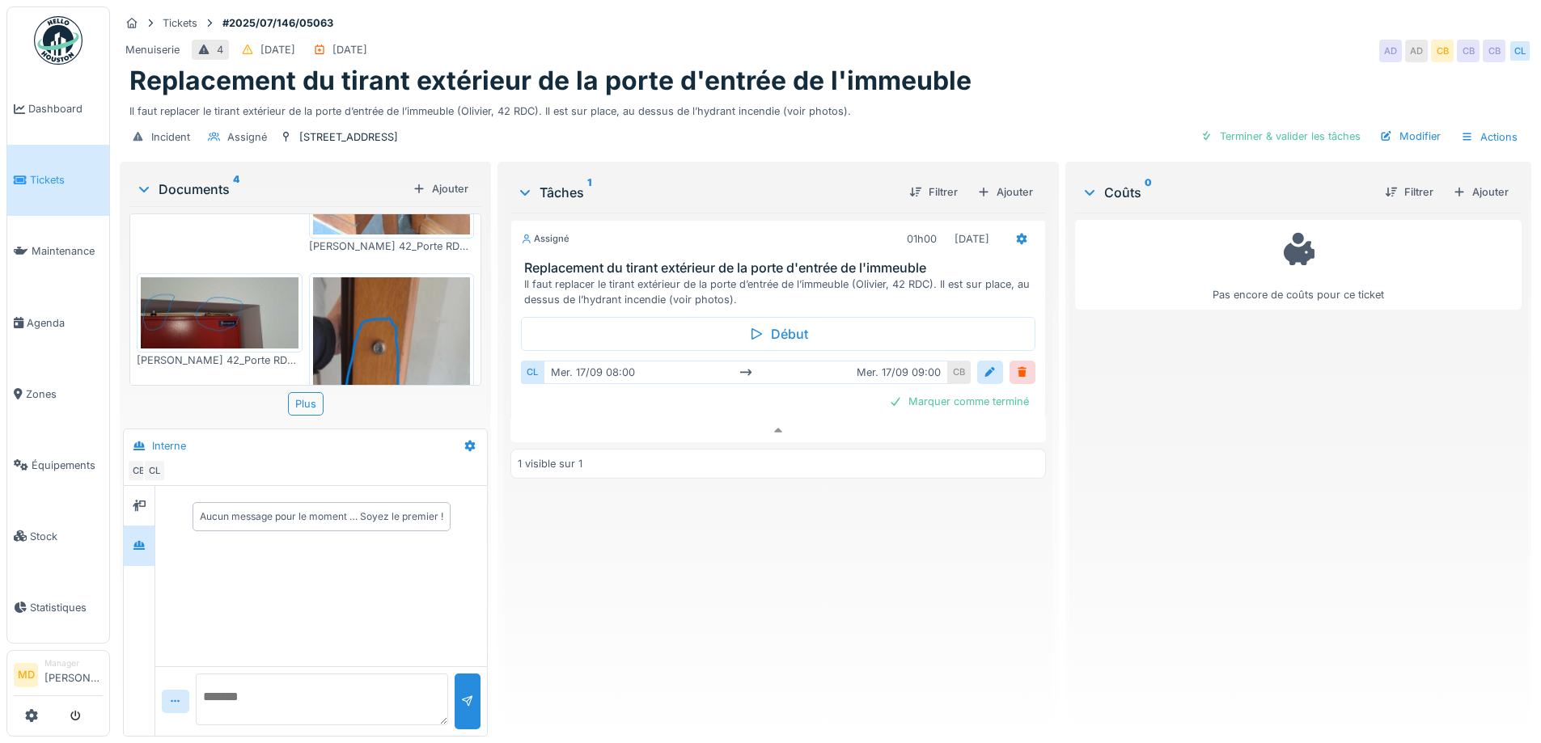
scroll to position [345, 0]
click at [218, 281] on img at bounding box center [220, 314] width 158 height 71
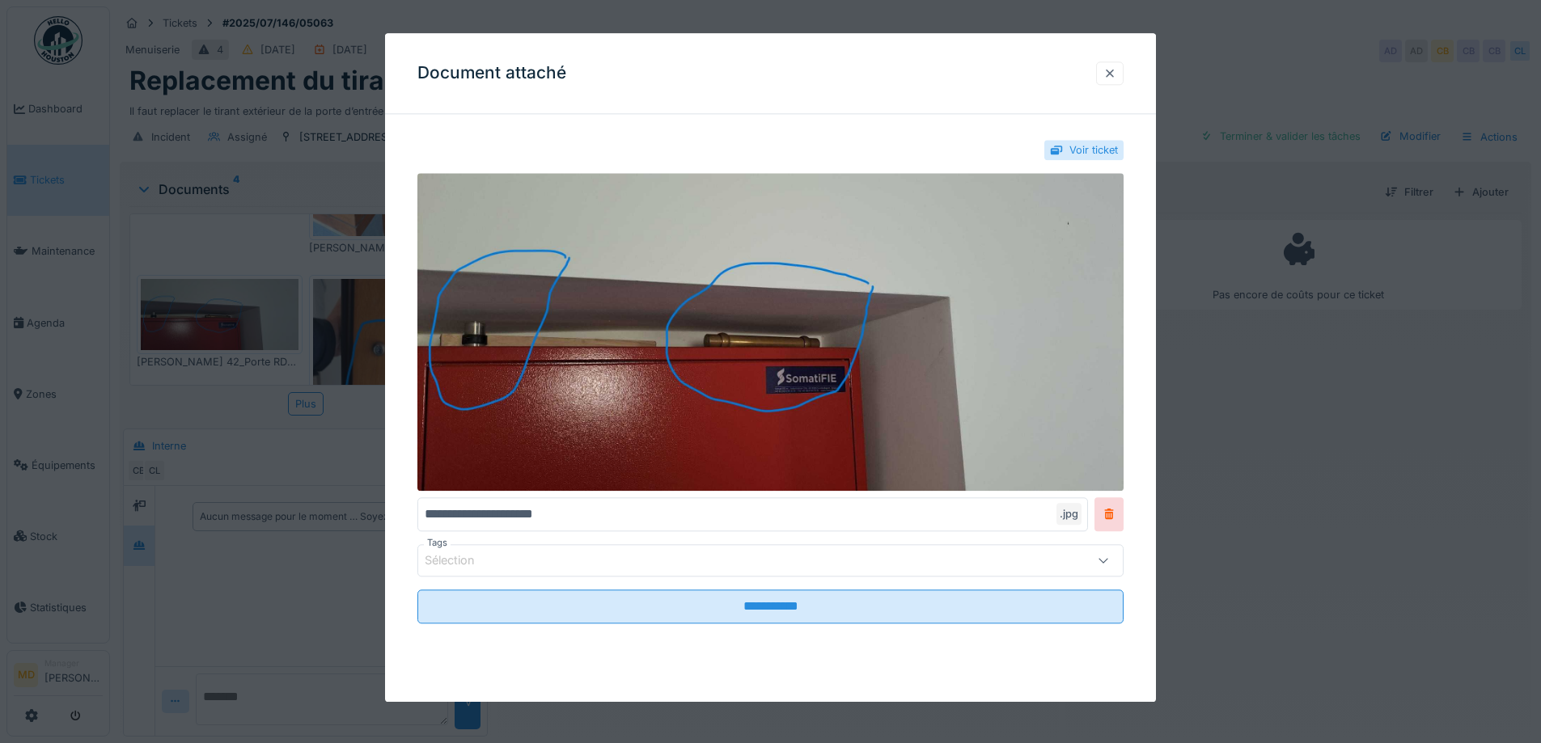
click at [1114, 78] on div at bounding box center [1109, 73] width 13 height 15
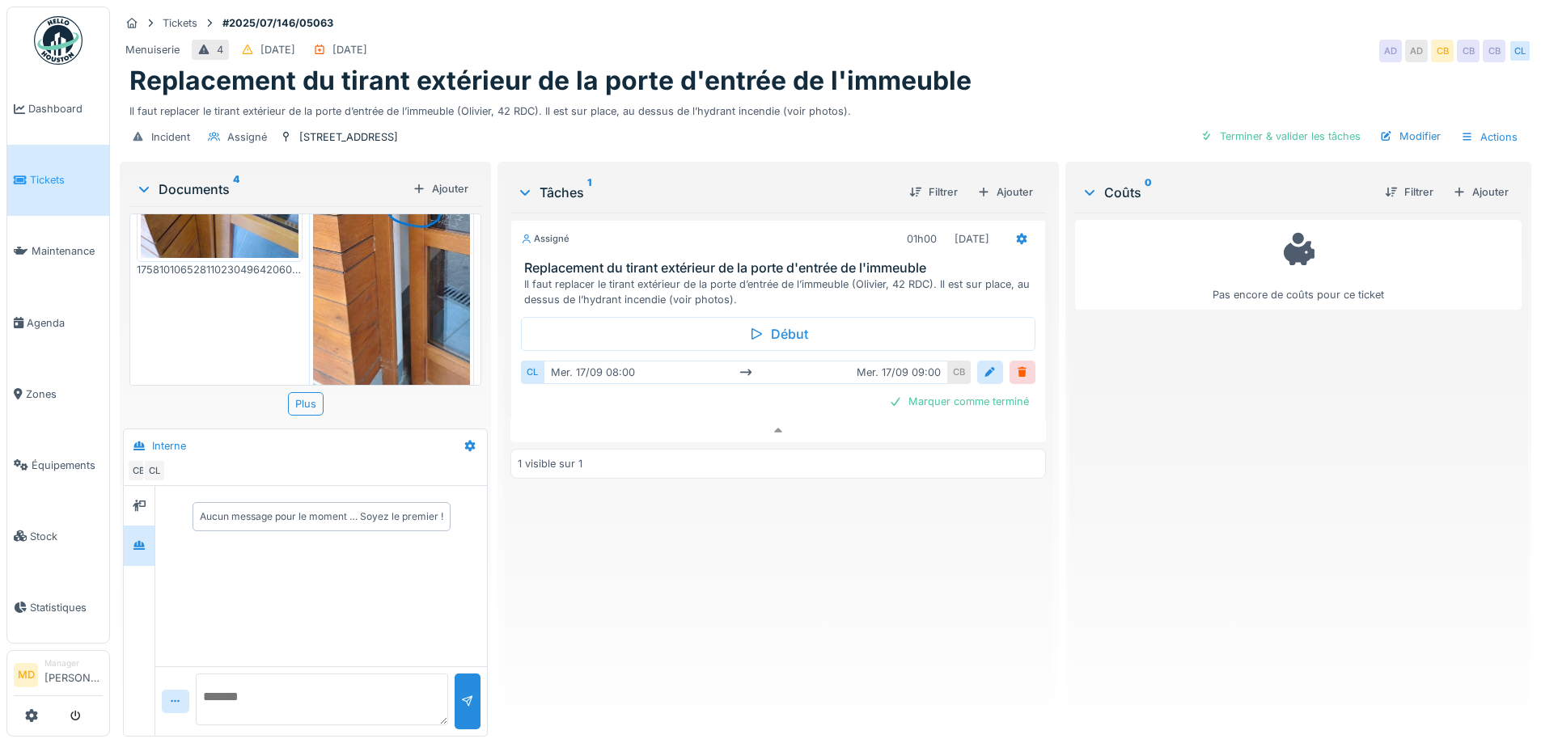
scroll to position [0, 0]
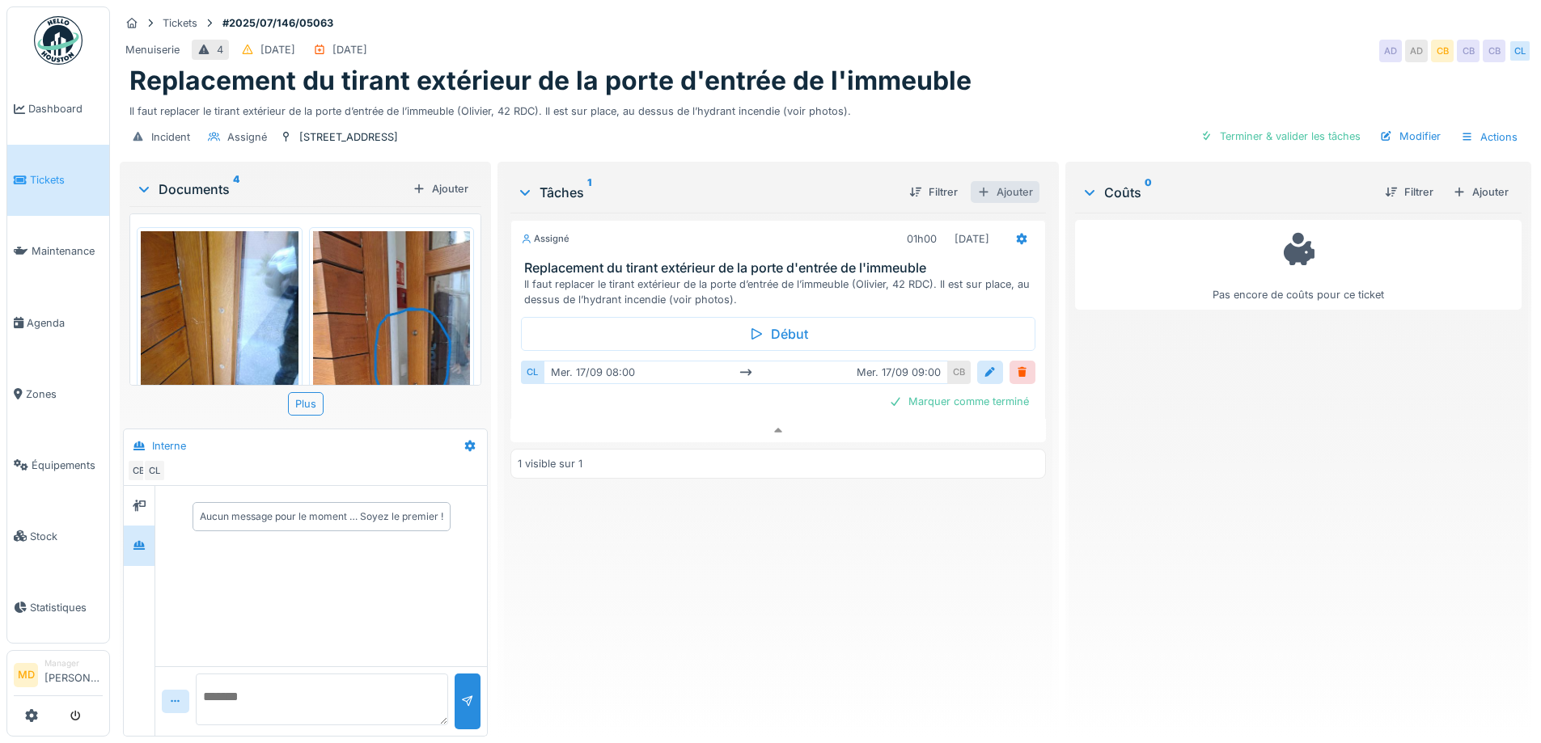
click at [992, 181] on div "Ajouter" at bounding box center [1005, 192] width 69 height 22
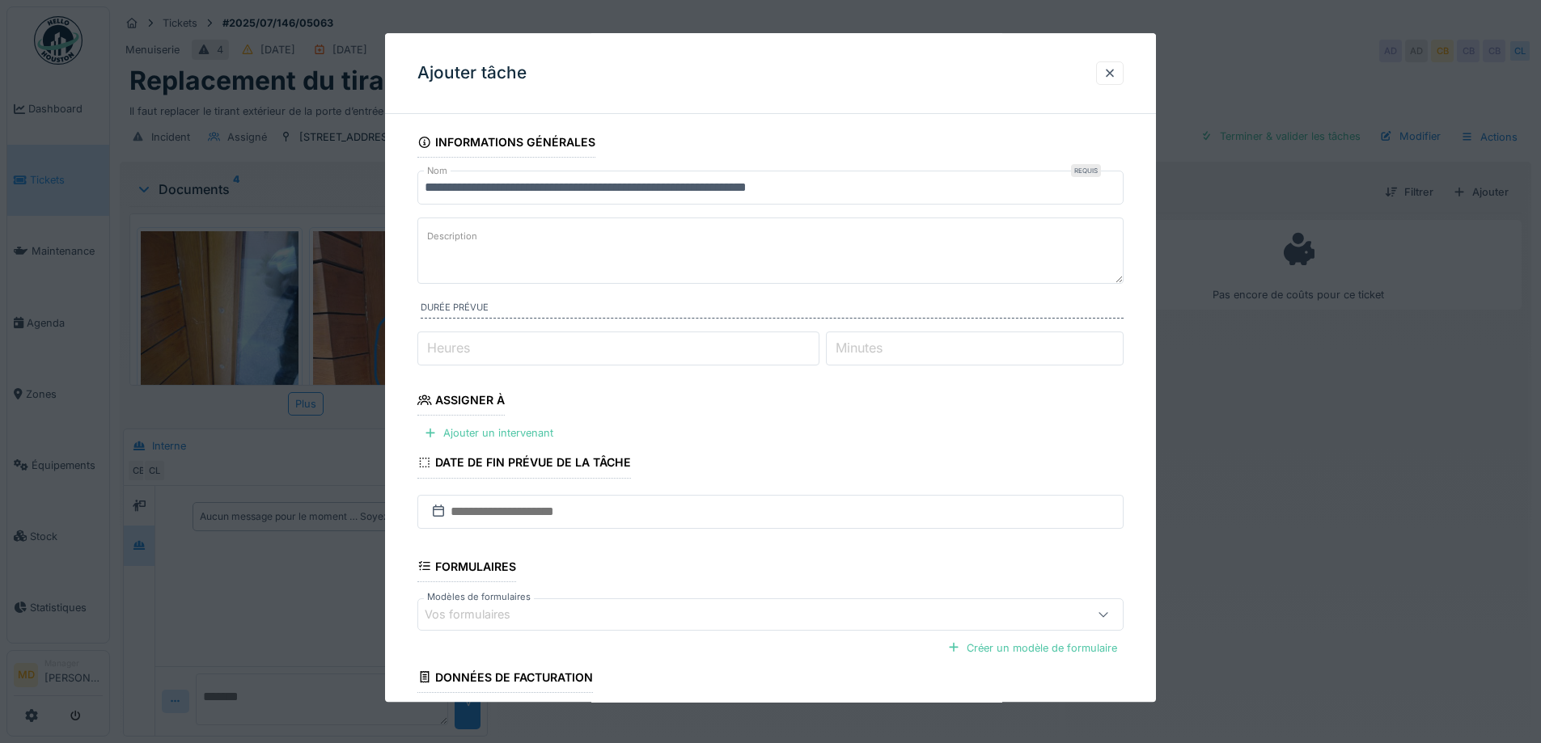
scroll to position [132, 0]
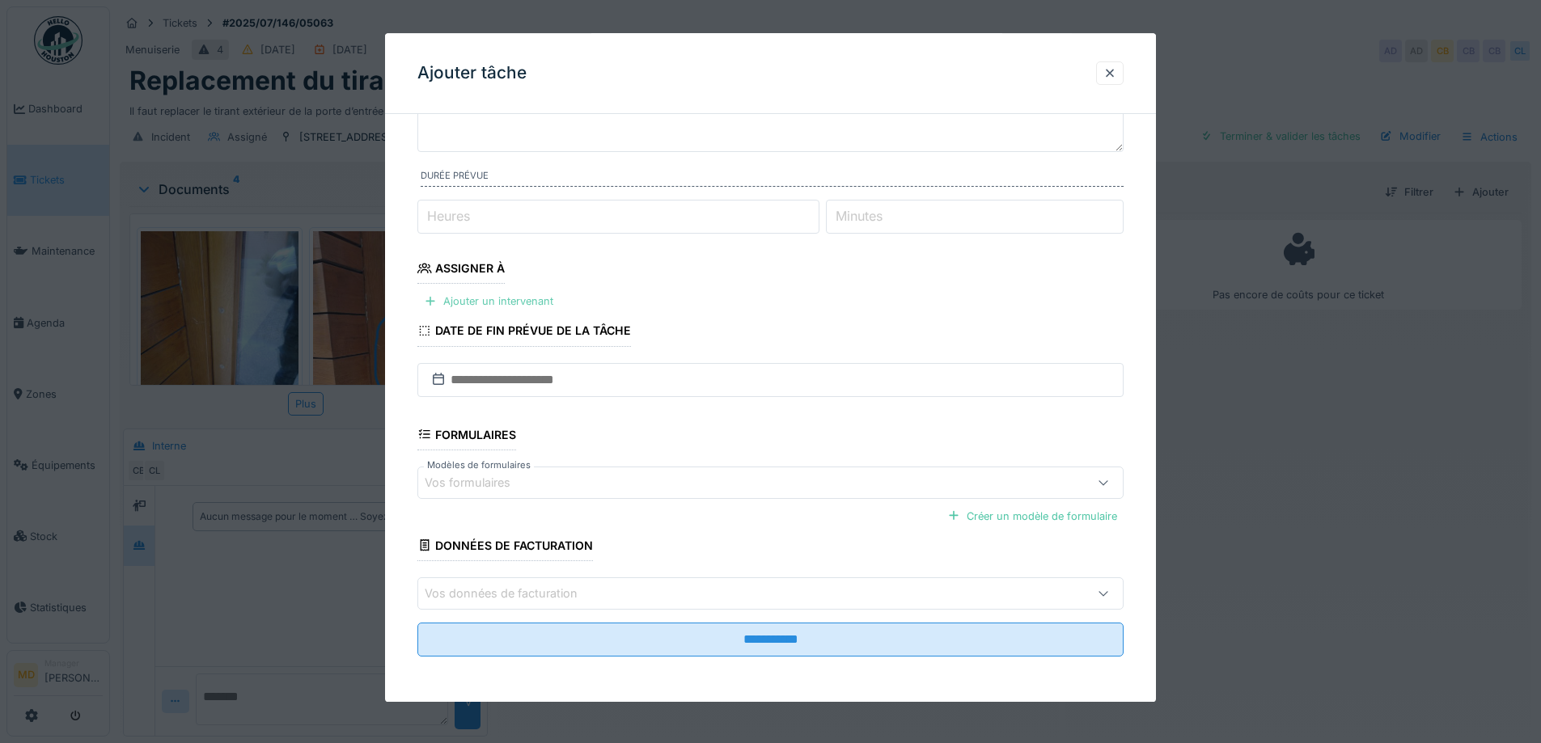
click at [503, 303] on div "Ajouter un intervenant" at bounding box center [488, 302] width 142 height 22
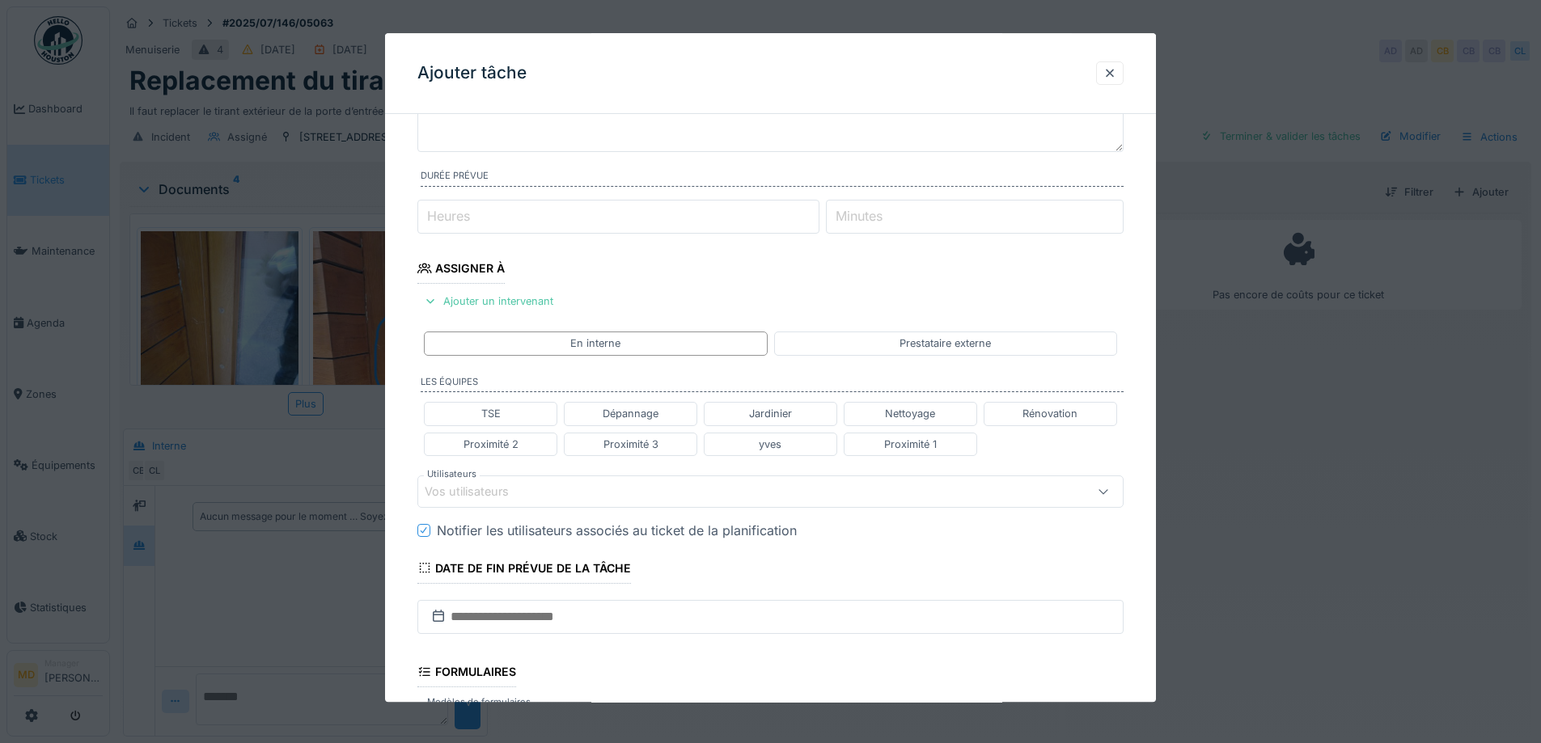
click at [483, 486] on div "Vos utilisateurs" at bounding box center [478, 492] width 107 height 18
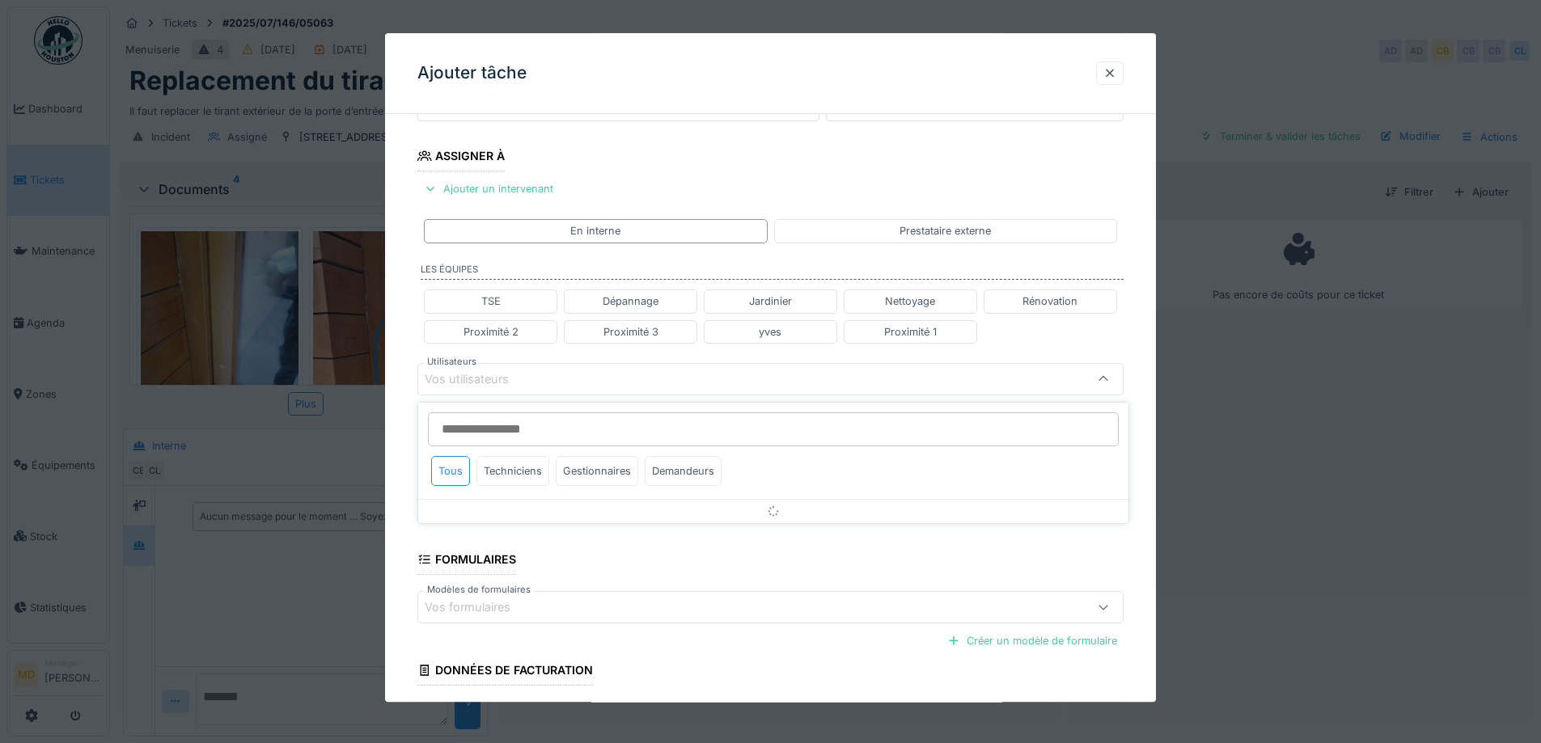
scroll to position [256, 0]
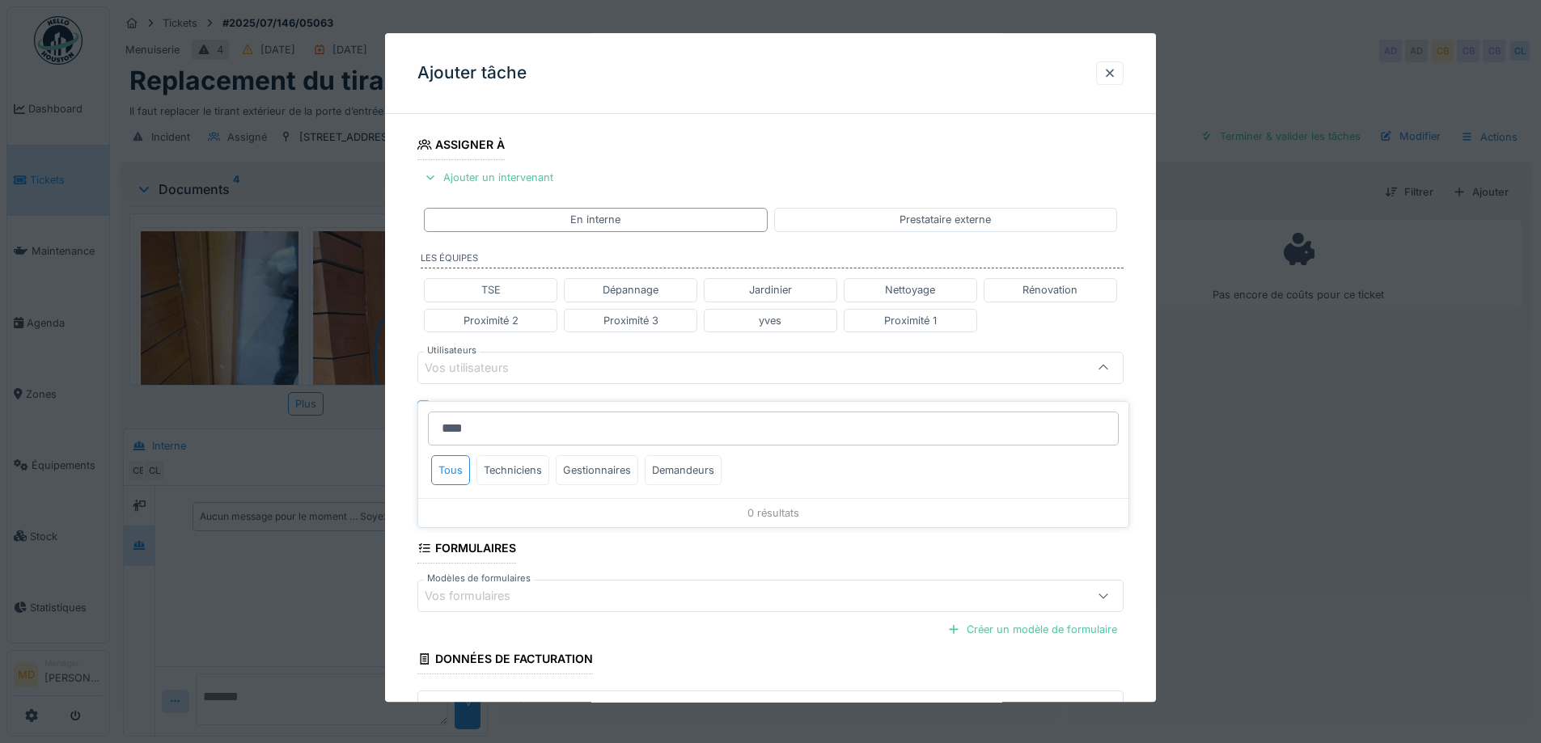
type input "*****"
click at [945, 219] on div "Prestataire externe" at bounding box center [944, 220] width 91 height 15
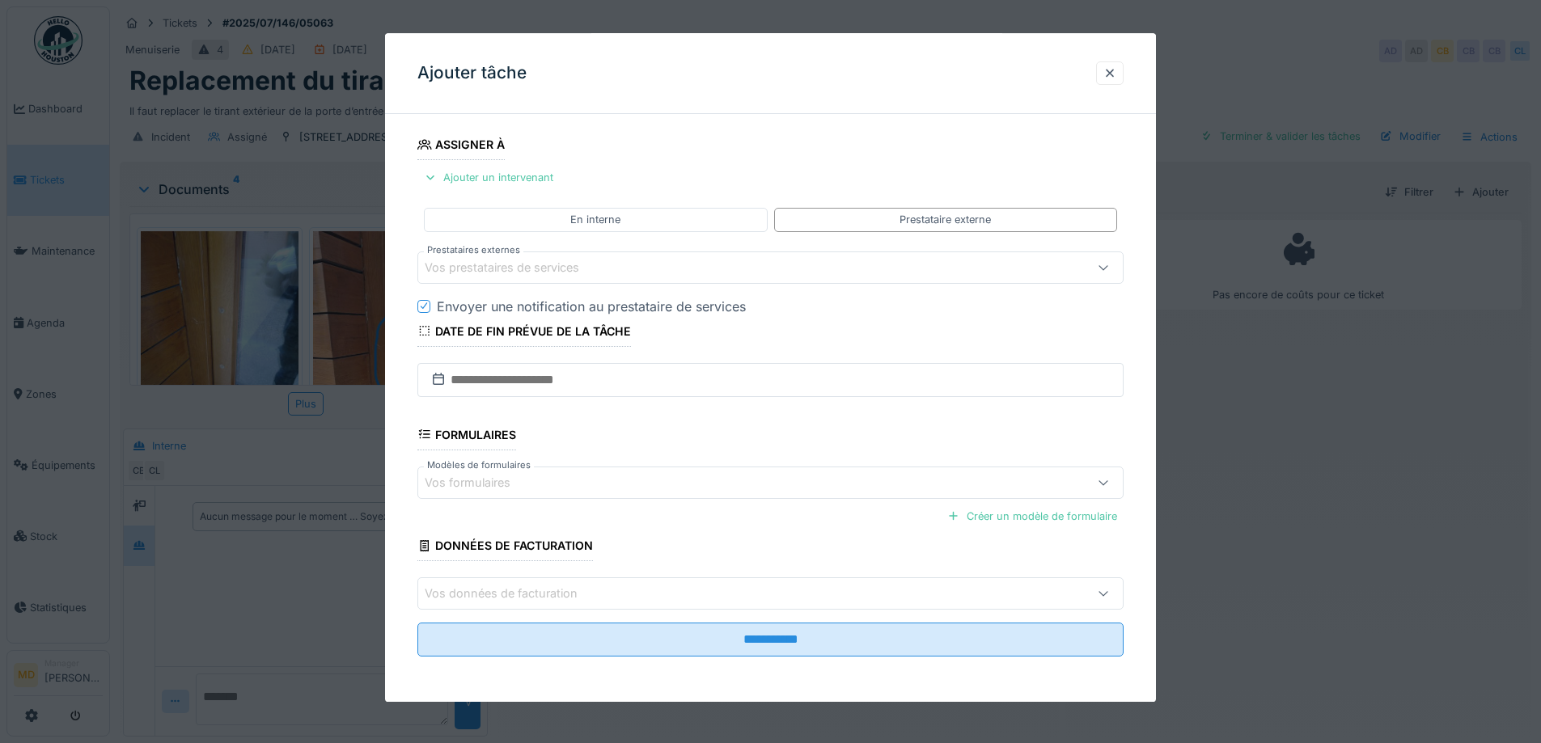
click at [486, 267] on div "Vos prestataires de services" at bounding box center [513, 268] width 177 height 18
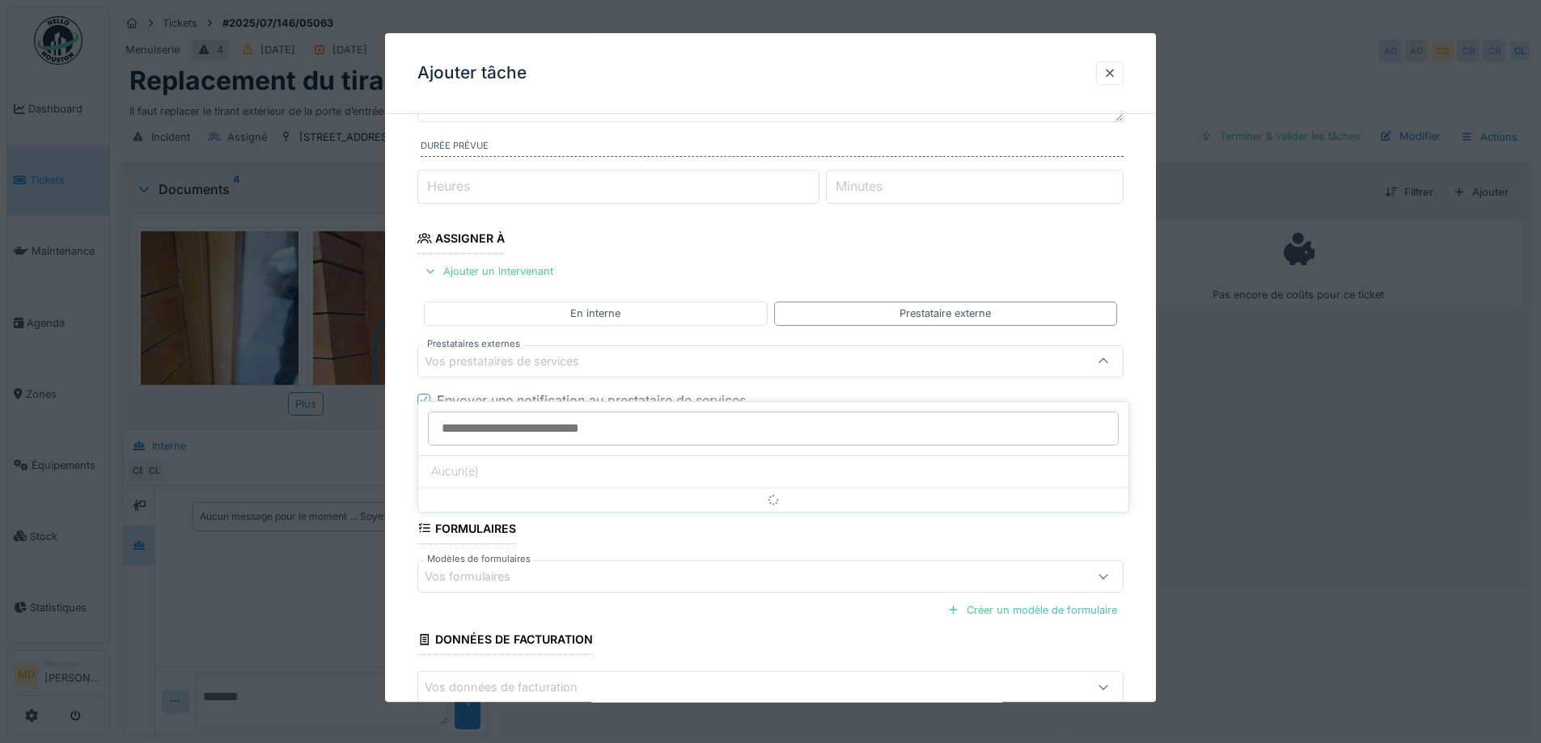
scroll to position [155, 0]
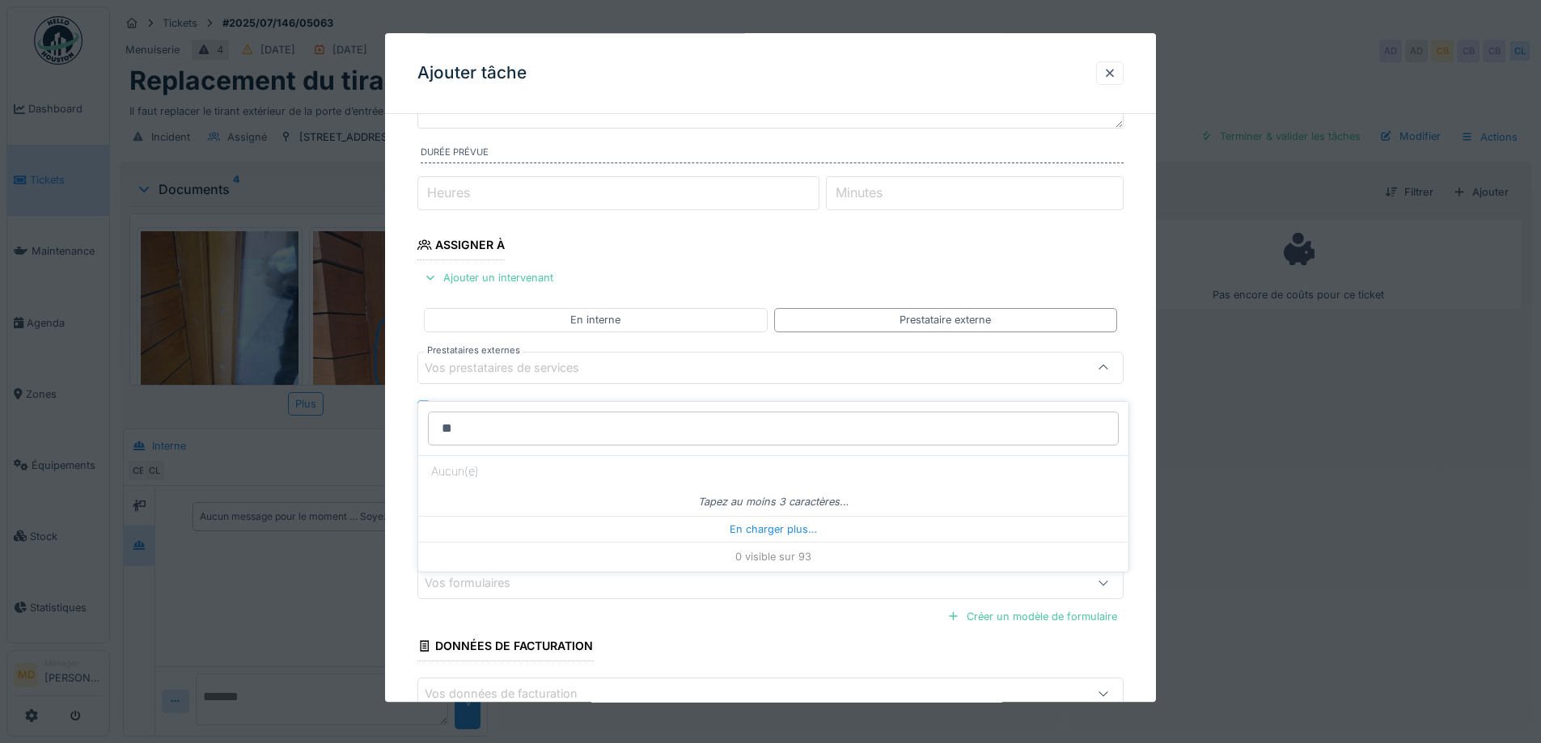
type input "***"
click at [1112, 74] on div at bounding box center [1109, 73] width 13 height 15
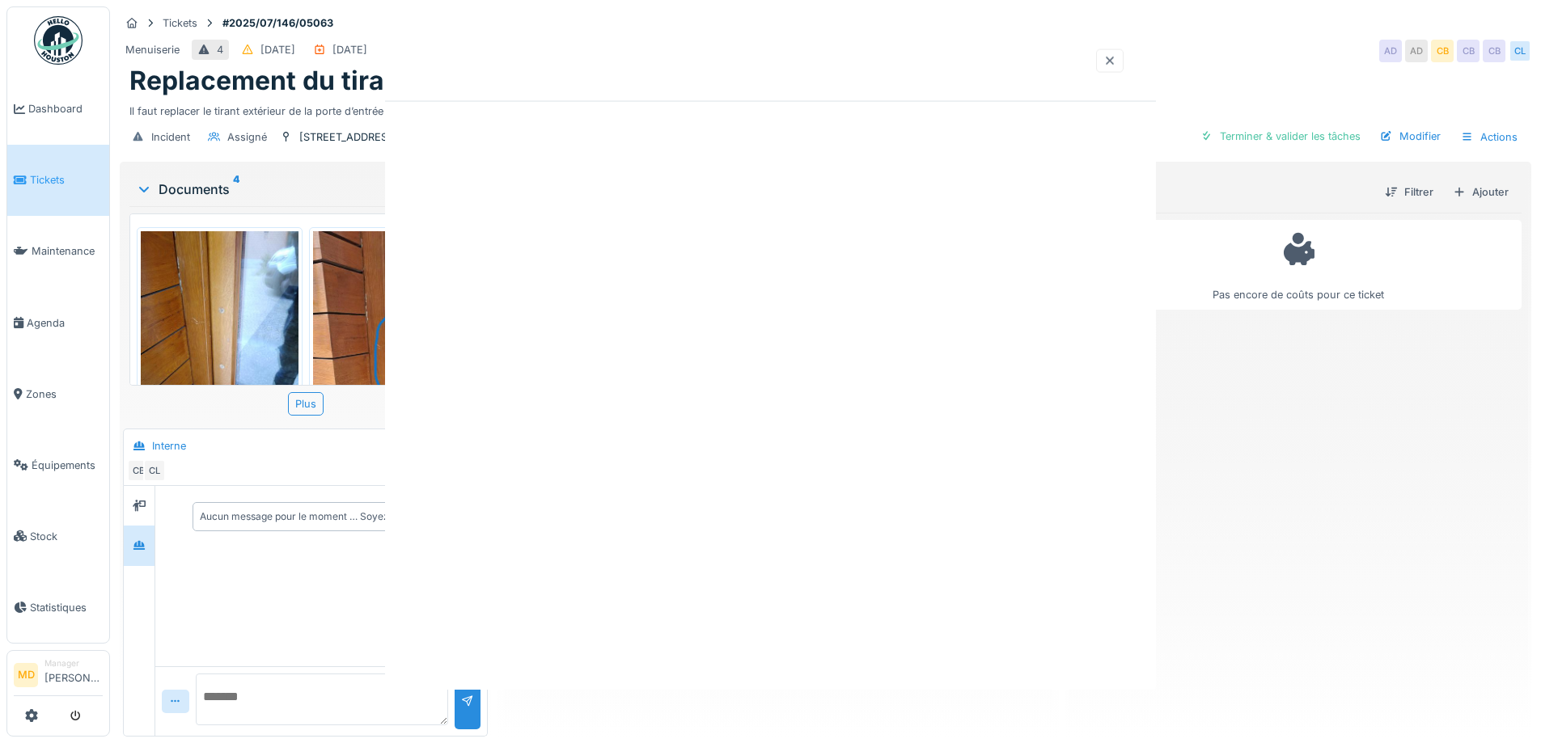
scroll to position [0, 0]
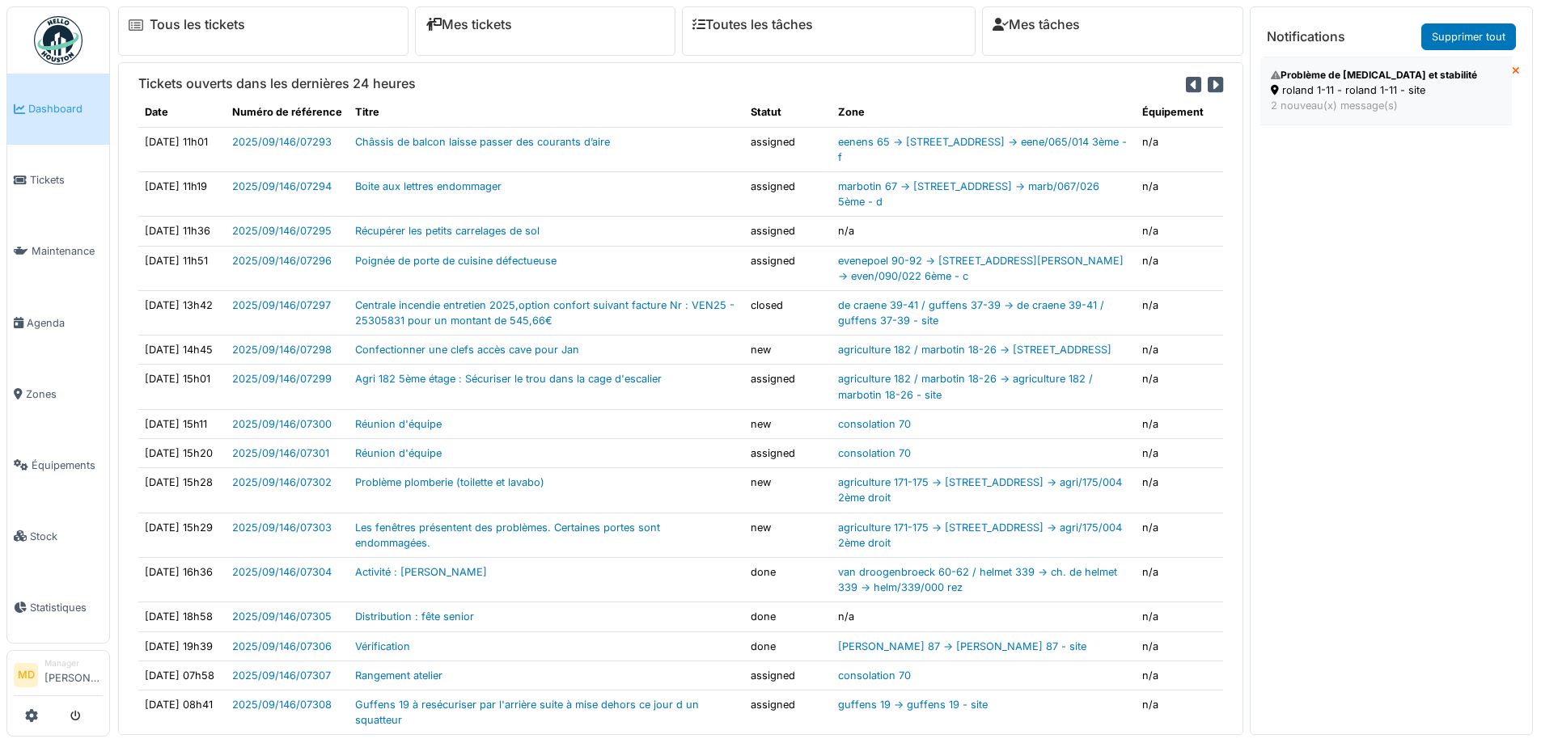
click at [1309, 83] on div "roland 1-11 - roland 1-11 - site" at bounding box center [1386, 90] width 231 height 15
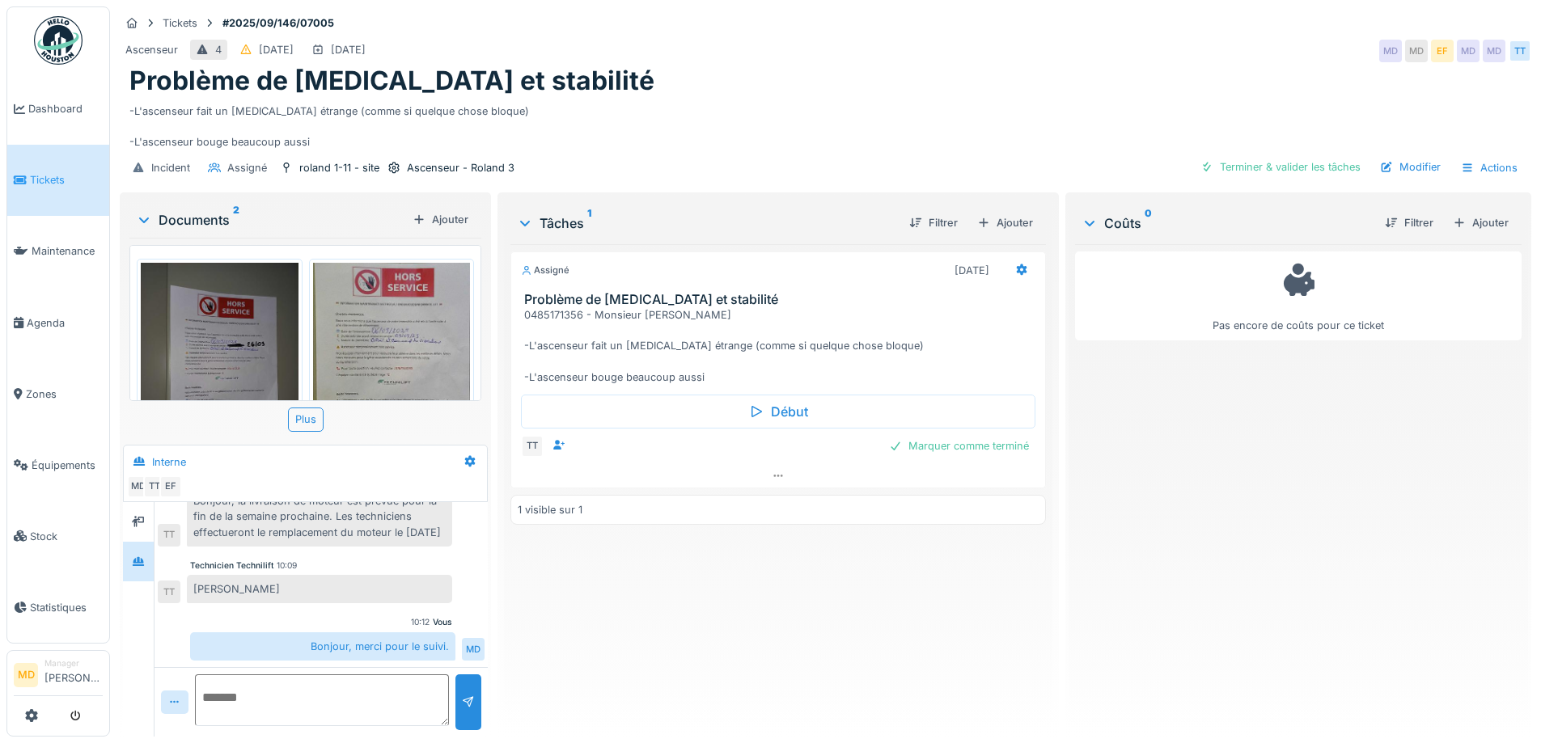
click at [257, 358] on img at bounding box center [220, 367] width 158 height 209
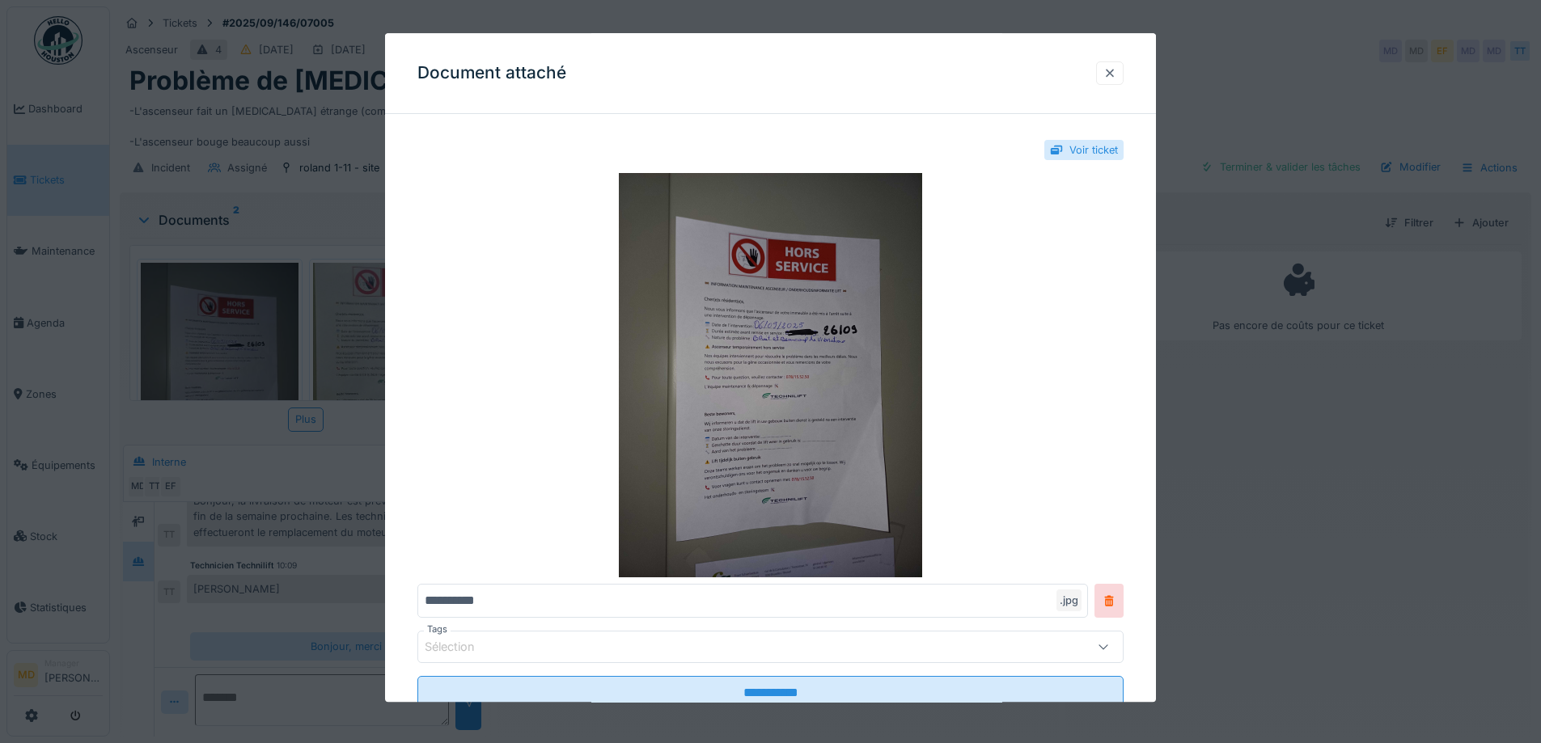
click at [1116, 70] on div at bounding box center [1109, 73] width 13 height 15
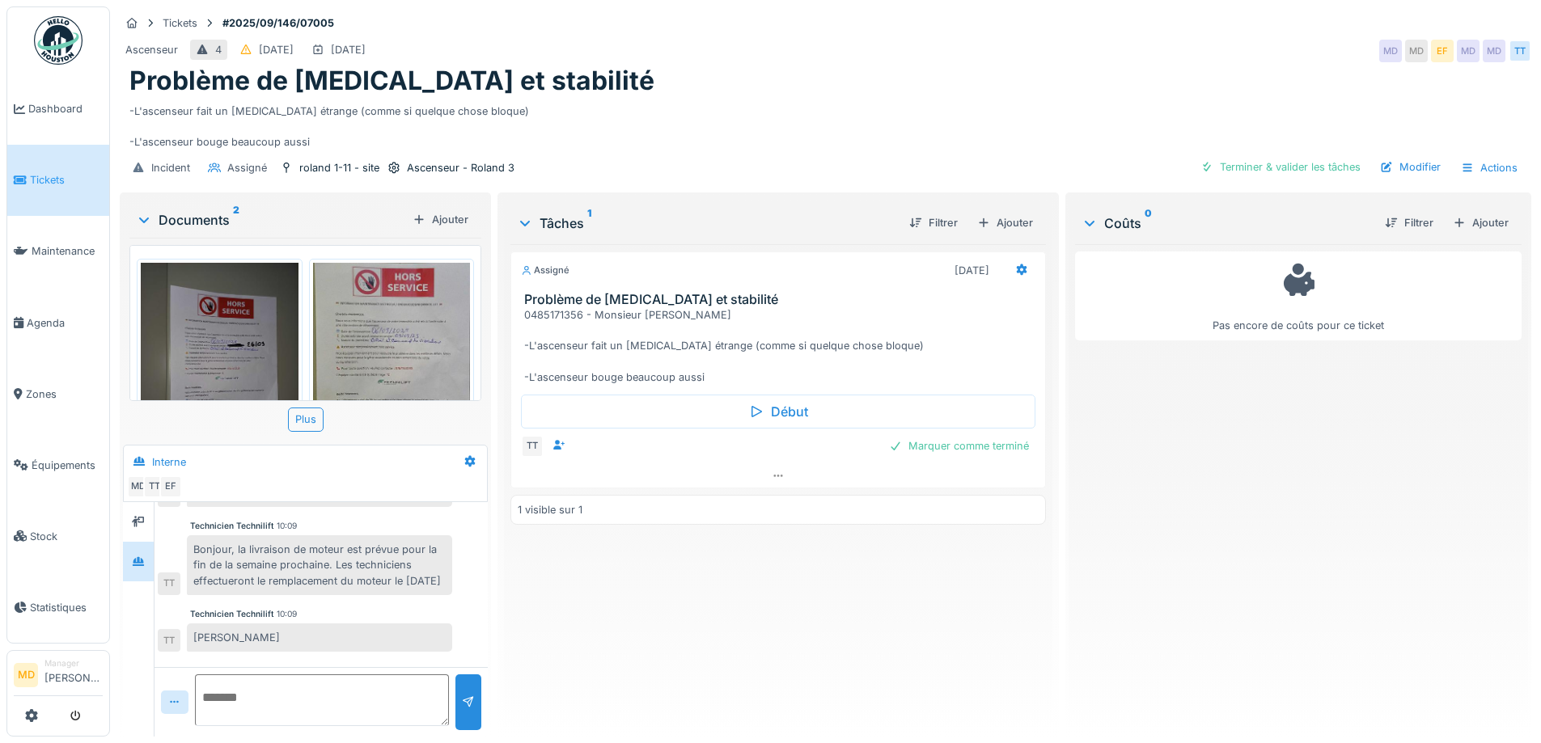
scroll to position [814, 0]
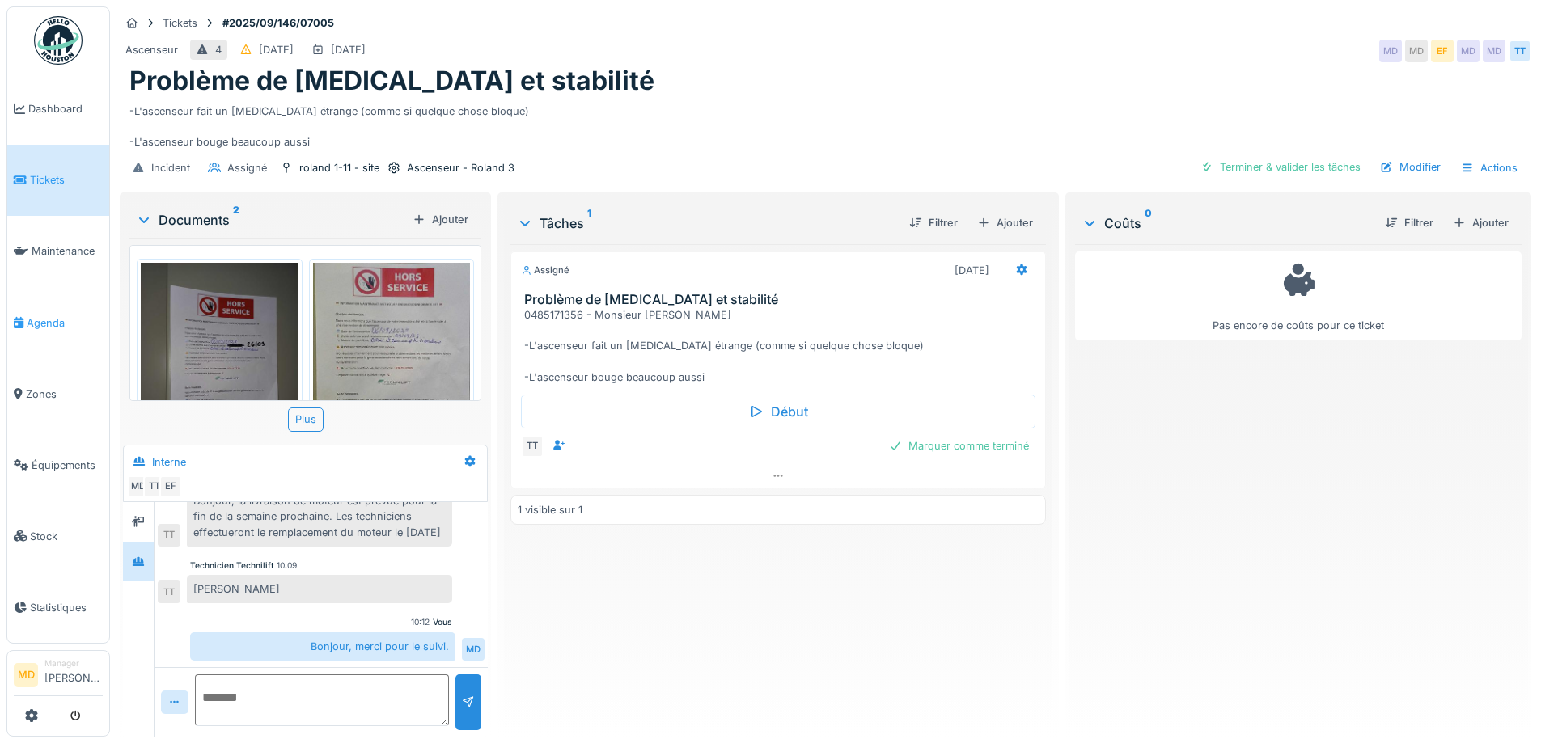
click at [52, 324] on span "Agenda" at bounding box center [65, 322] width 76 height 15
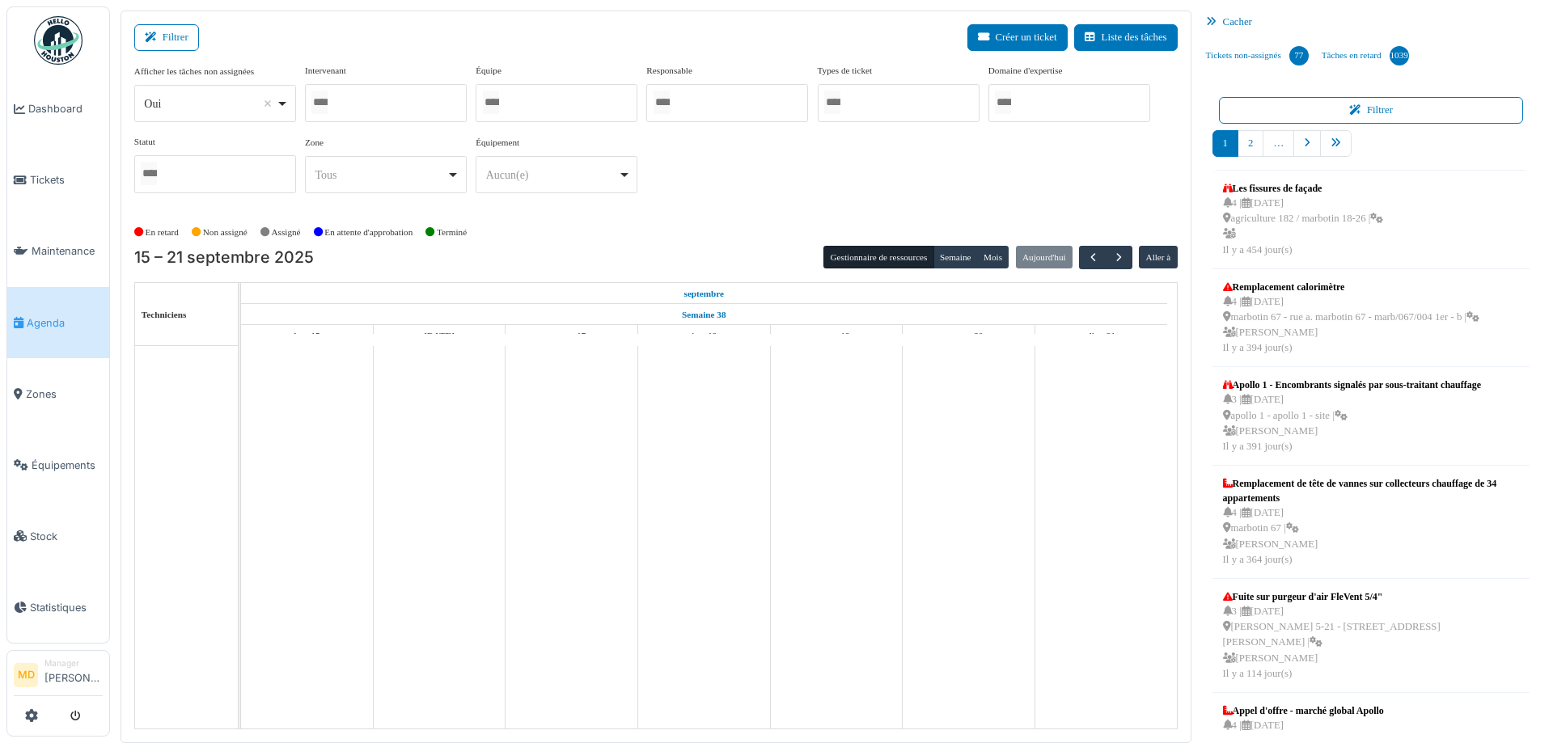
click at [418, 109] on div at bounding box center [386, 103] width 162 height 38
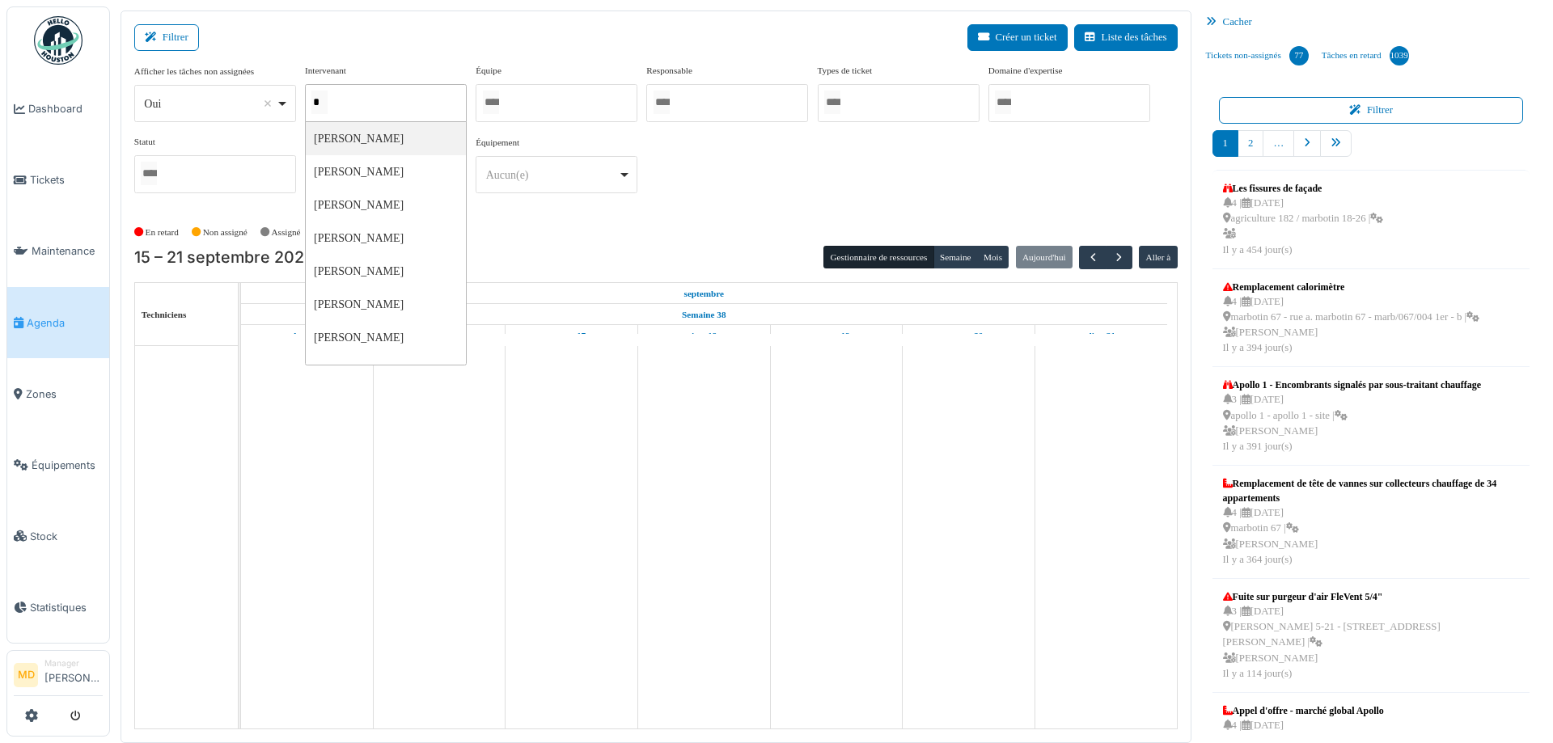
type input "**"
click at [953, 201] on div "**********" at bounding box center [655, 135] width 1043 height 143
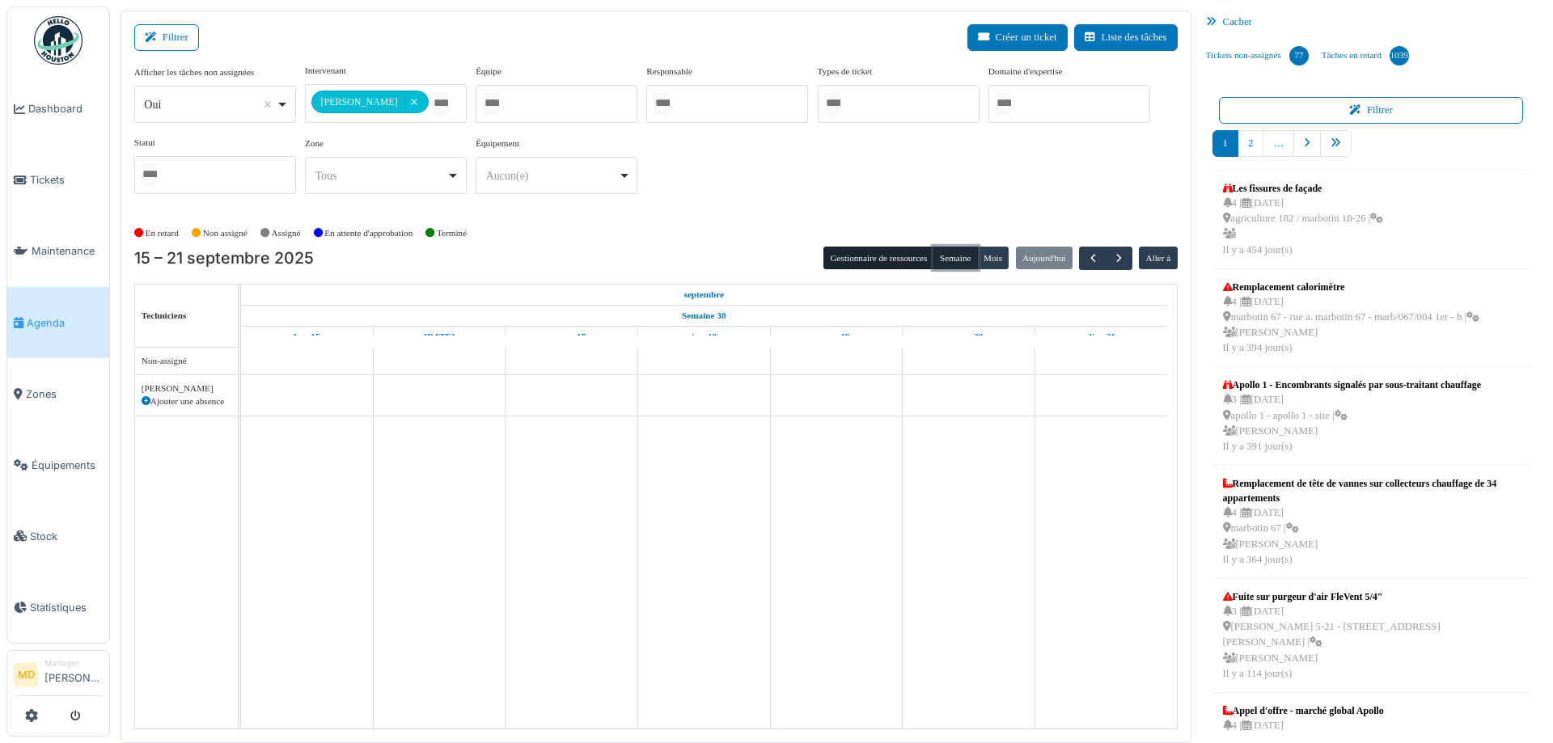
click at [946, 253] on button "Semaine" at bounding box center [955, 258] width 44 height 23
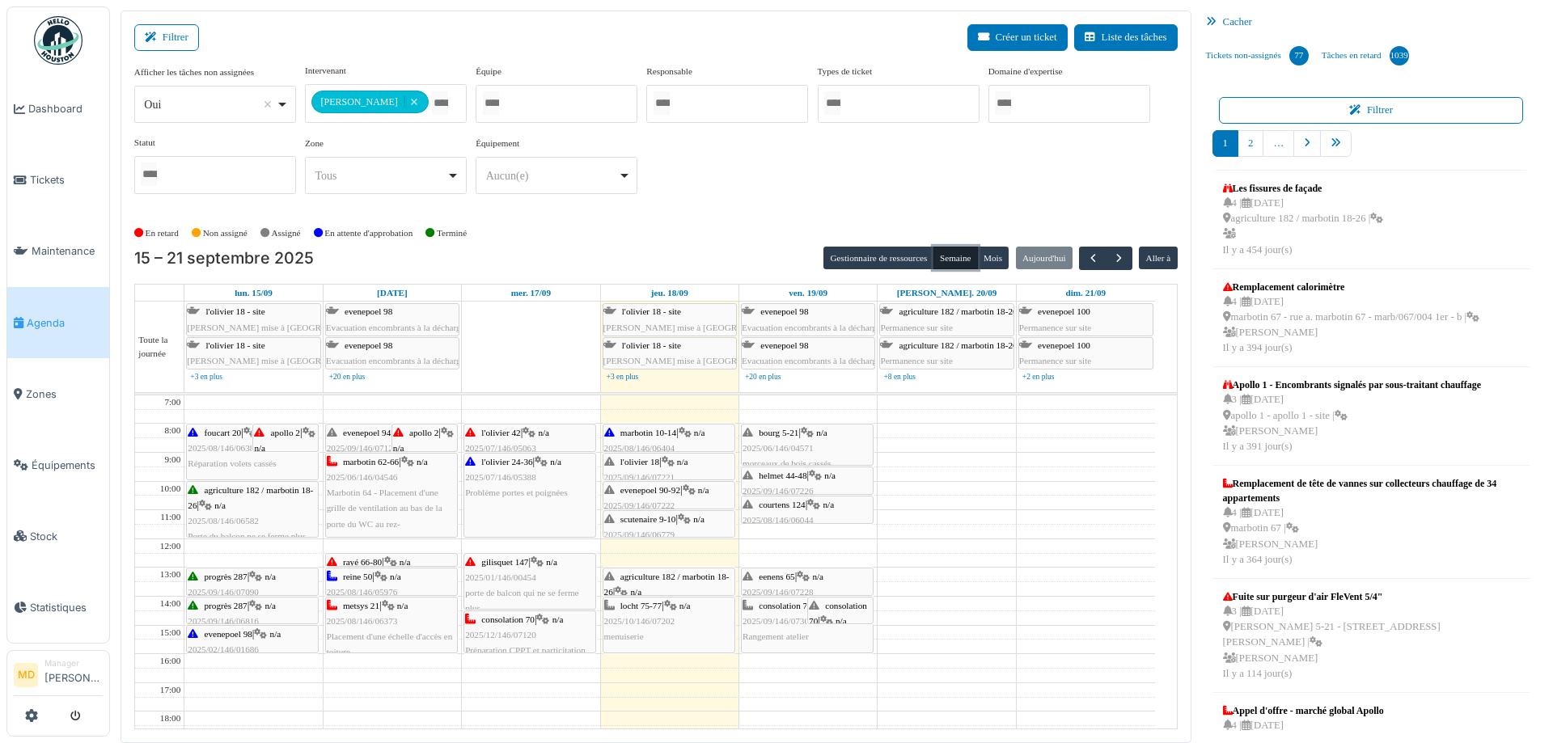
click at [515, 491] on span "Problème portes et poignées" at bounding box center [516, 493] width 102 height 10
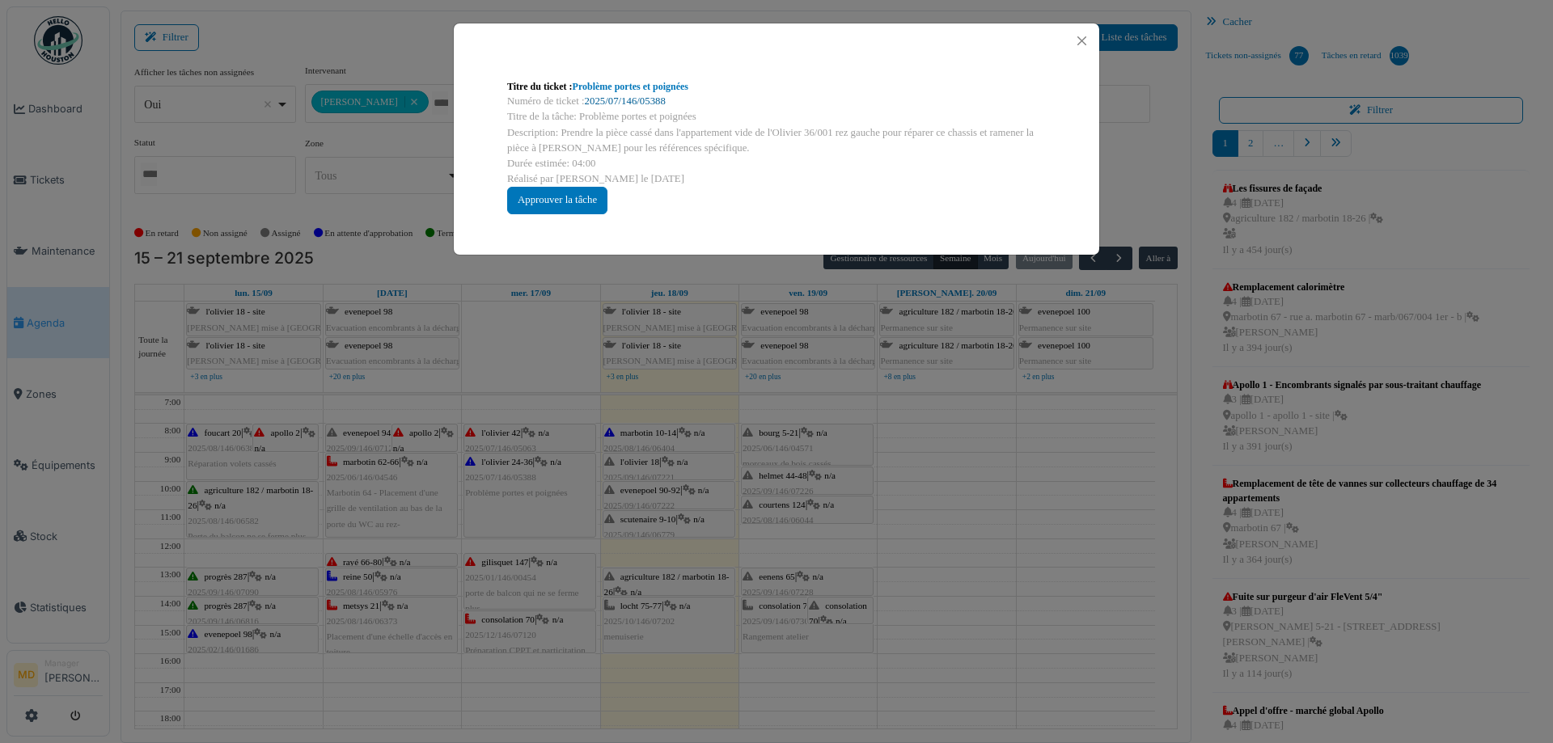
click at [622, 95] on link "2025/07/146/05388" at bounding box center [625, 100] width 81 height 11
click at [1075, 32] on button "Close" at bounding box center [1082, 41] width 22 height 22
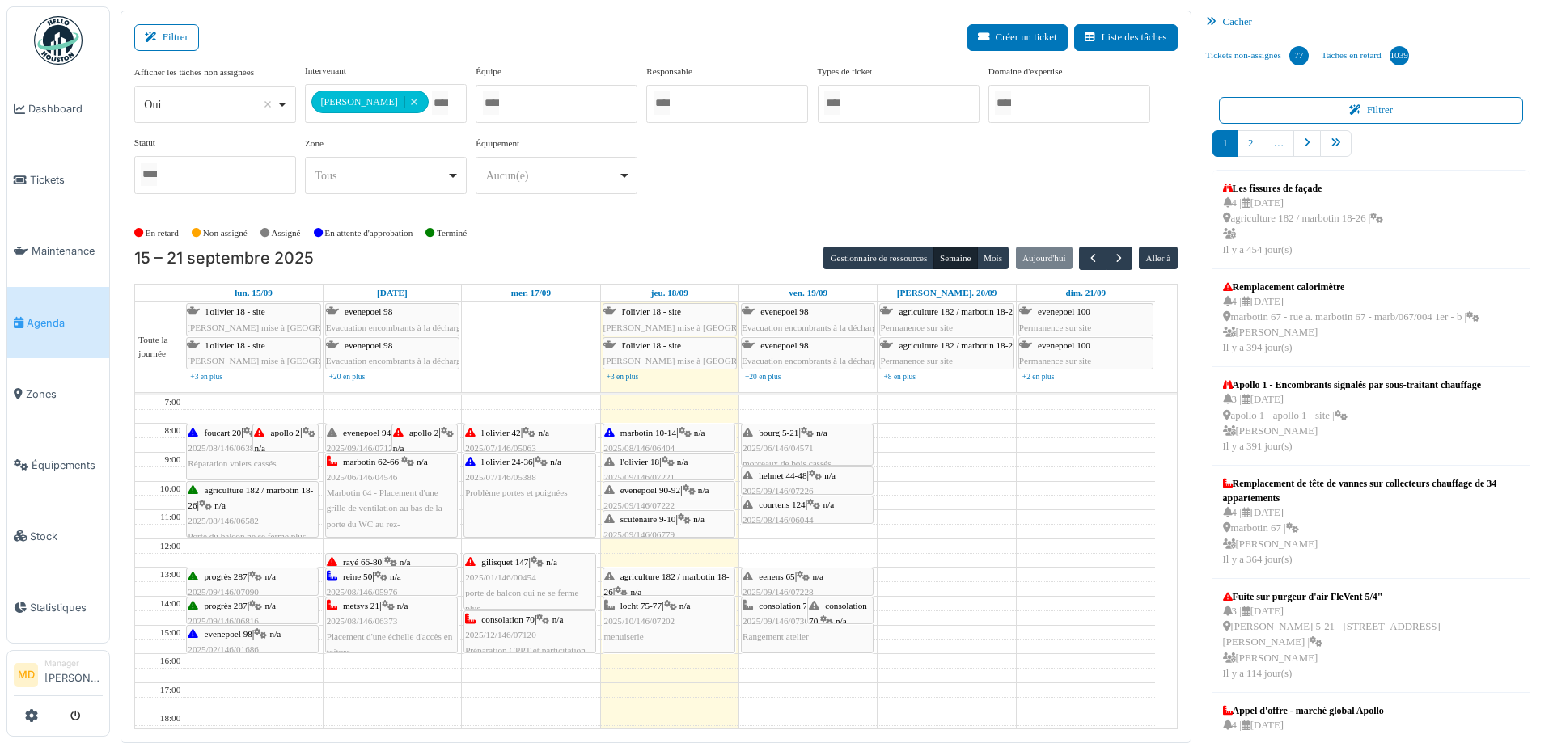
click at [535, 434] on icon at bounding box center [529, 433] width 13 height 11
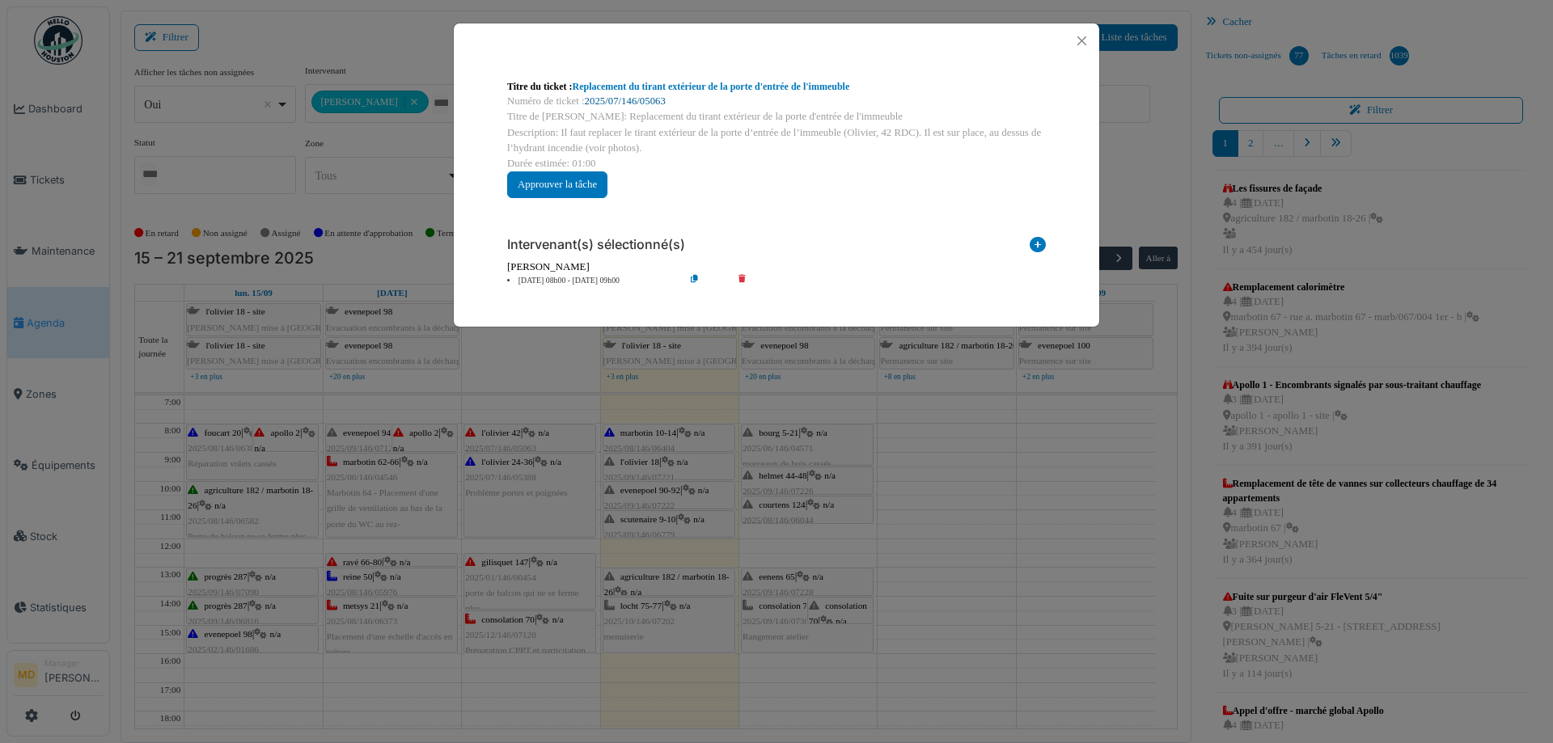
click at [618, 98] on link "2025/07/146/05063" at bounding box center [625, 100] width 81 height 11
click at [1082, 41] on button "Close" at bounding box center [1082, 41] width 22 height 22
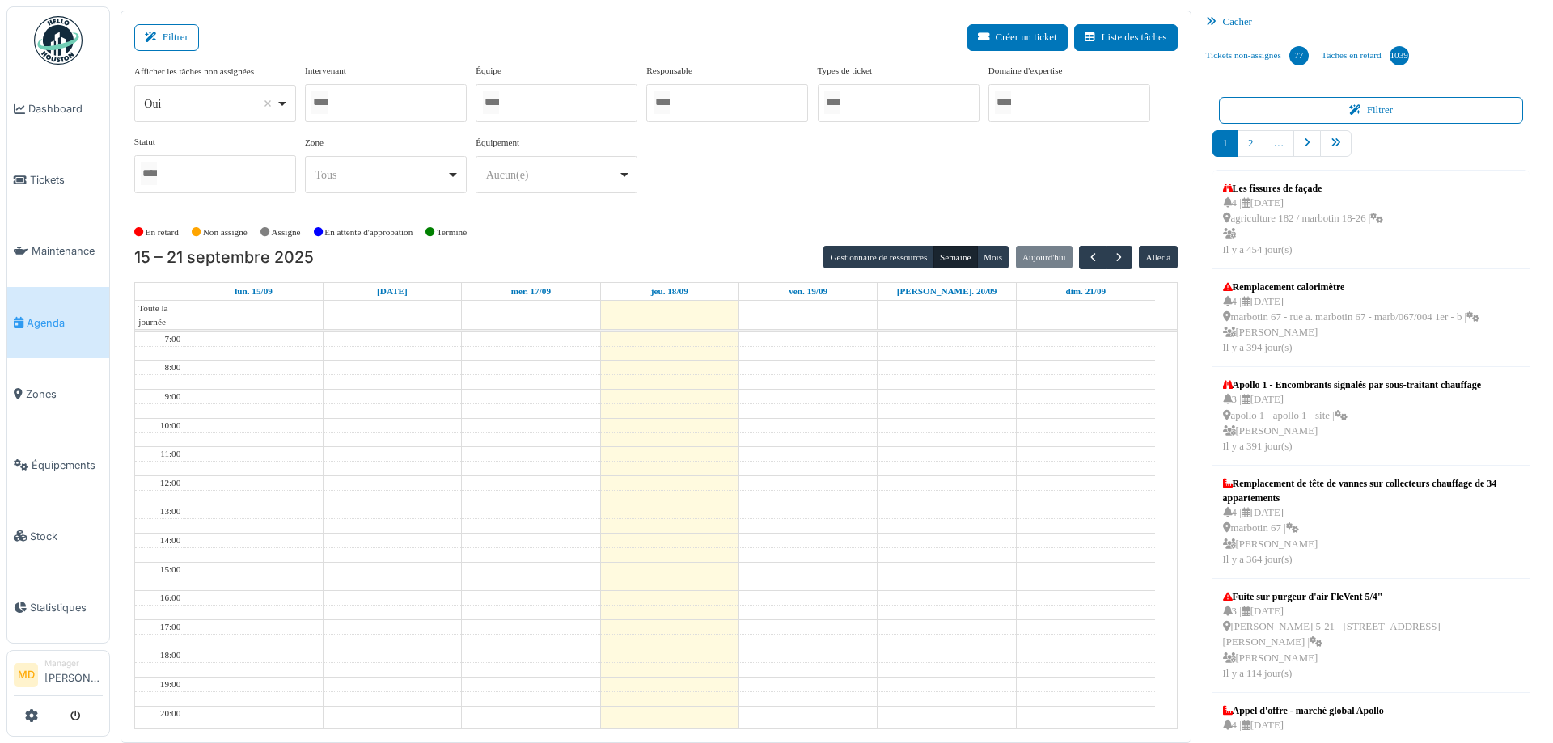
click at [393, 102] on div at bounding box center [386, 103] width 162 height 38
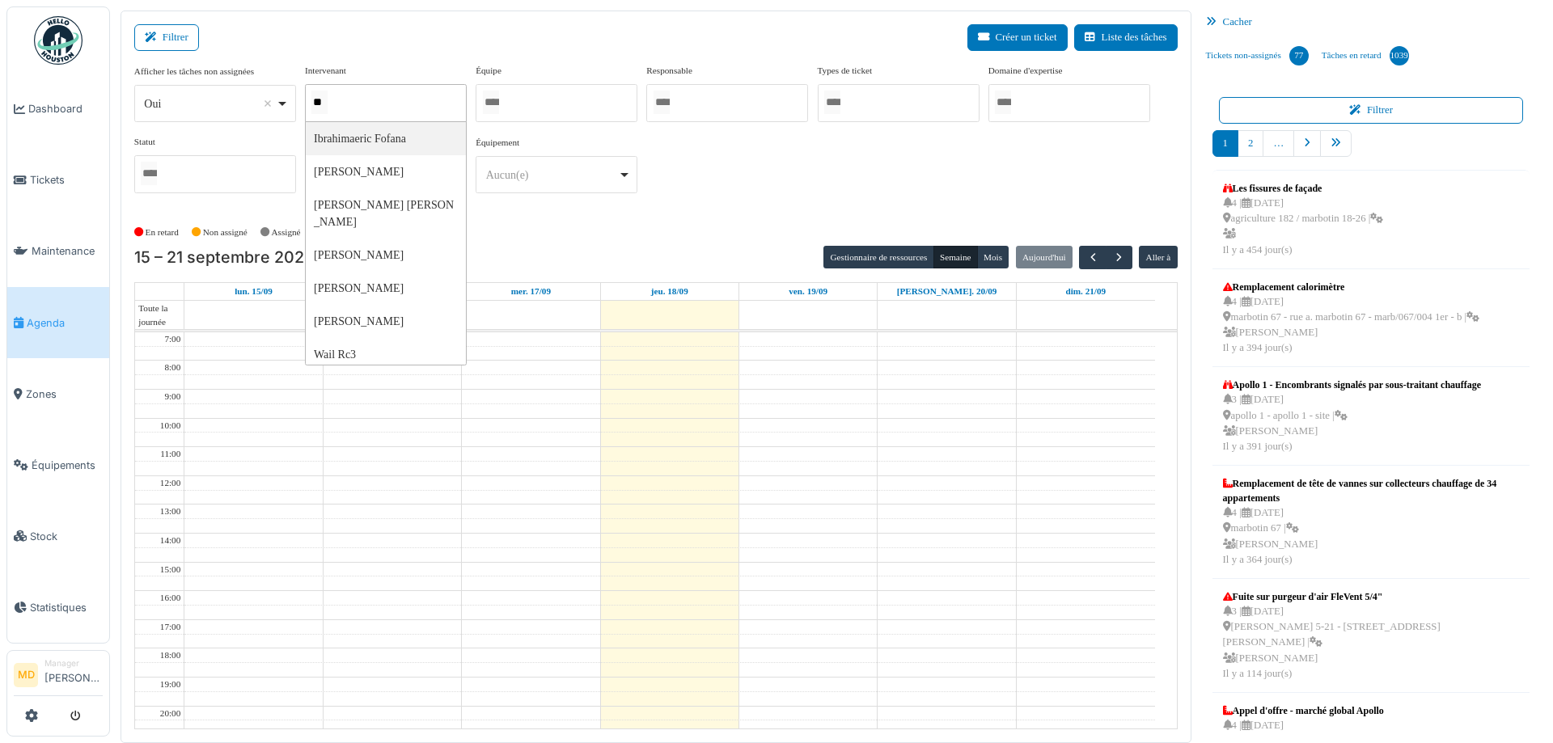
type input "***"
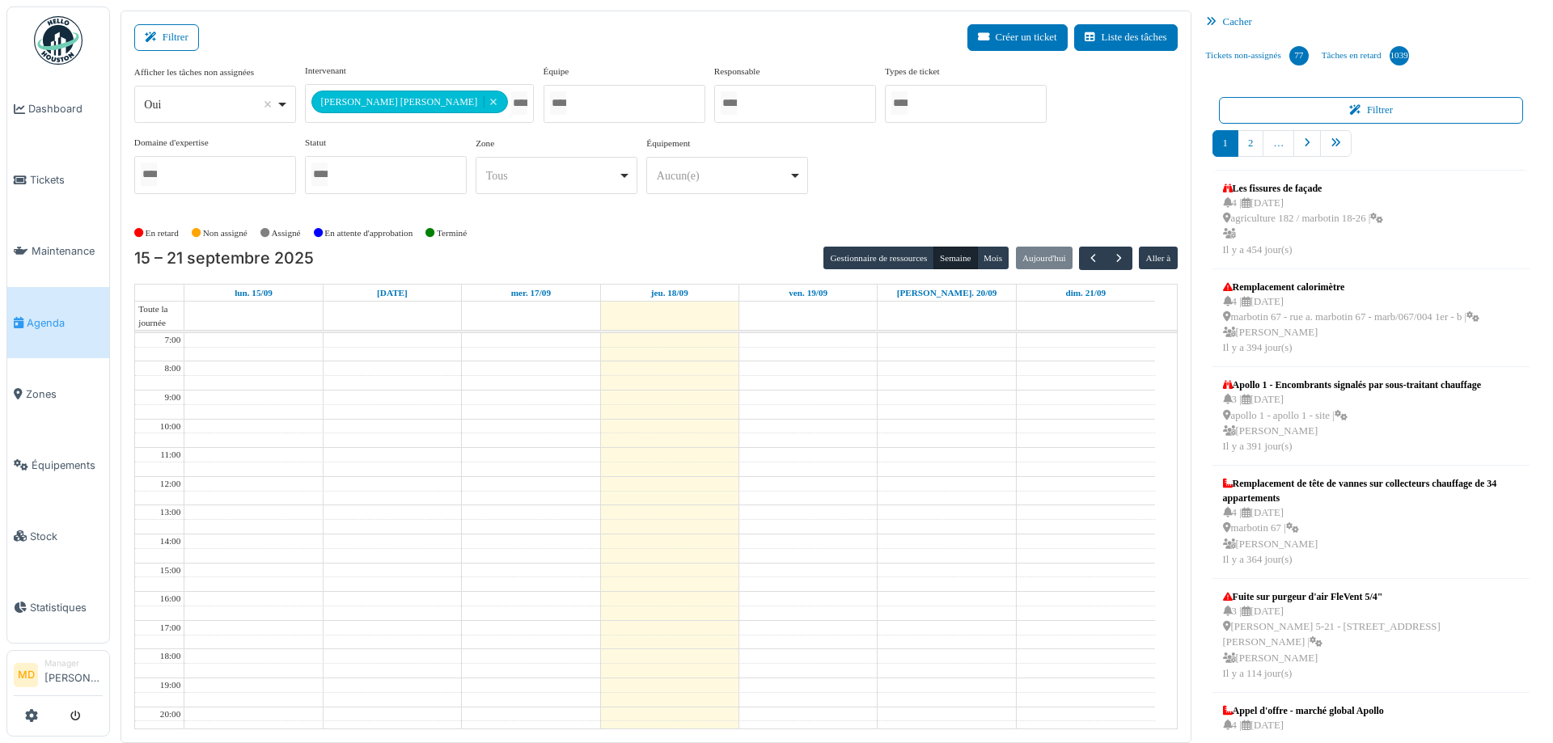
click at [806, 168] on div "**********" at bounding box center [655, 135] width 1043 height 143
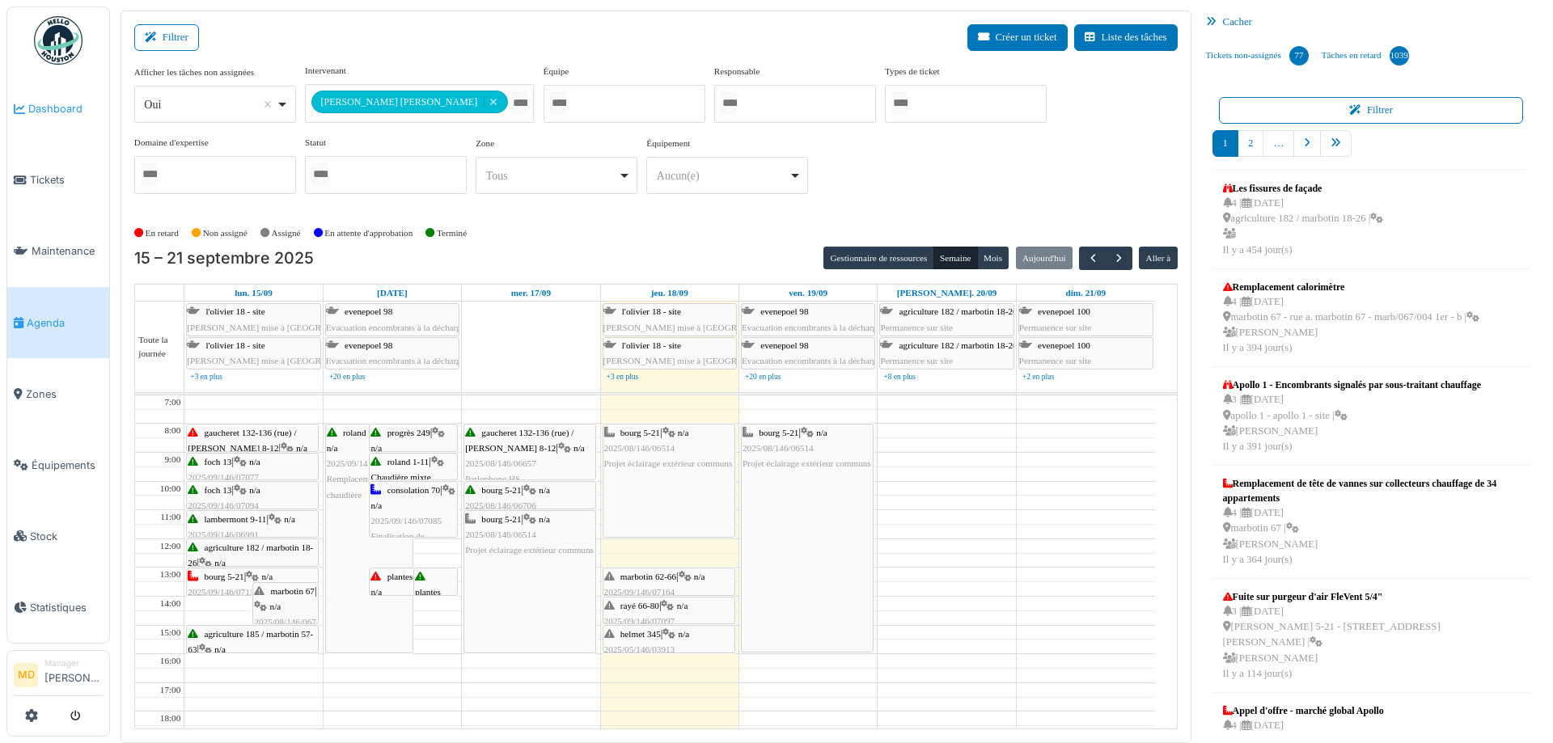
click at [79, 117] on link "Dashboard" at bounding box center [58, 109] width 102 height 71
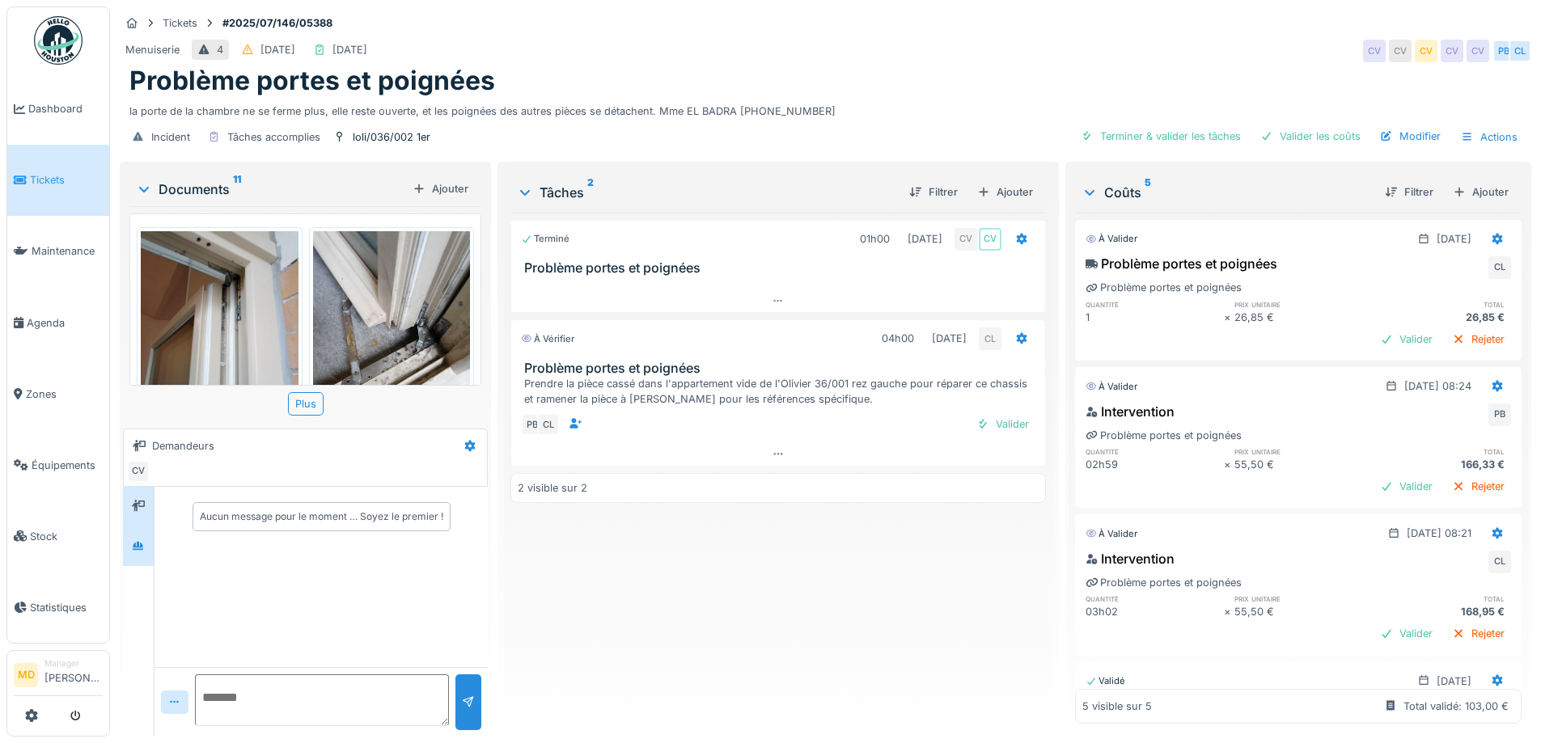
click at [147, 563] on div at bounding box center [138, 547] width 31 height 40
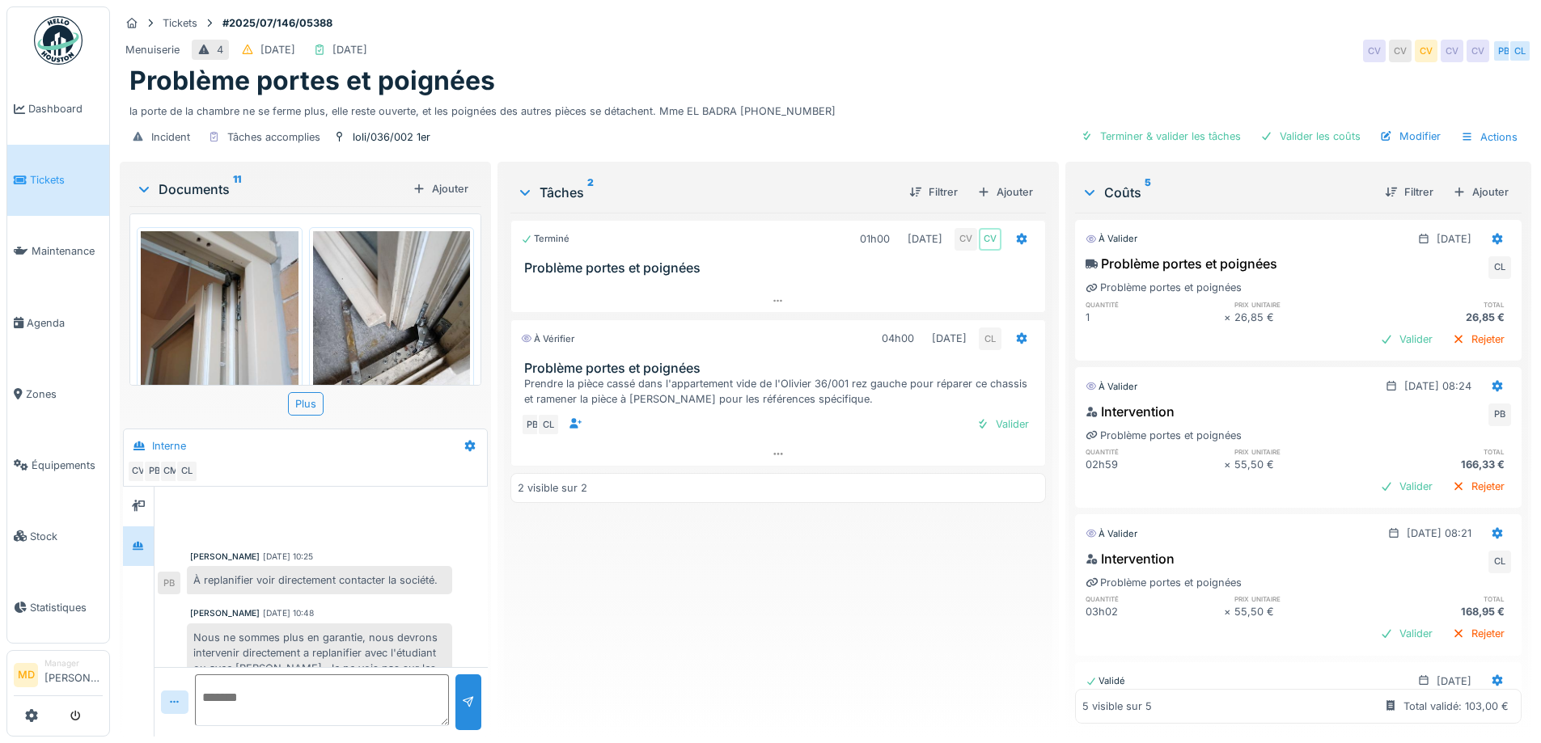
scroll to position [953, 0]
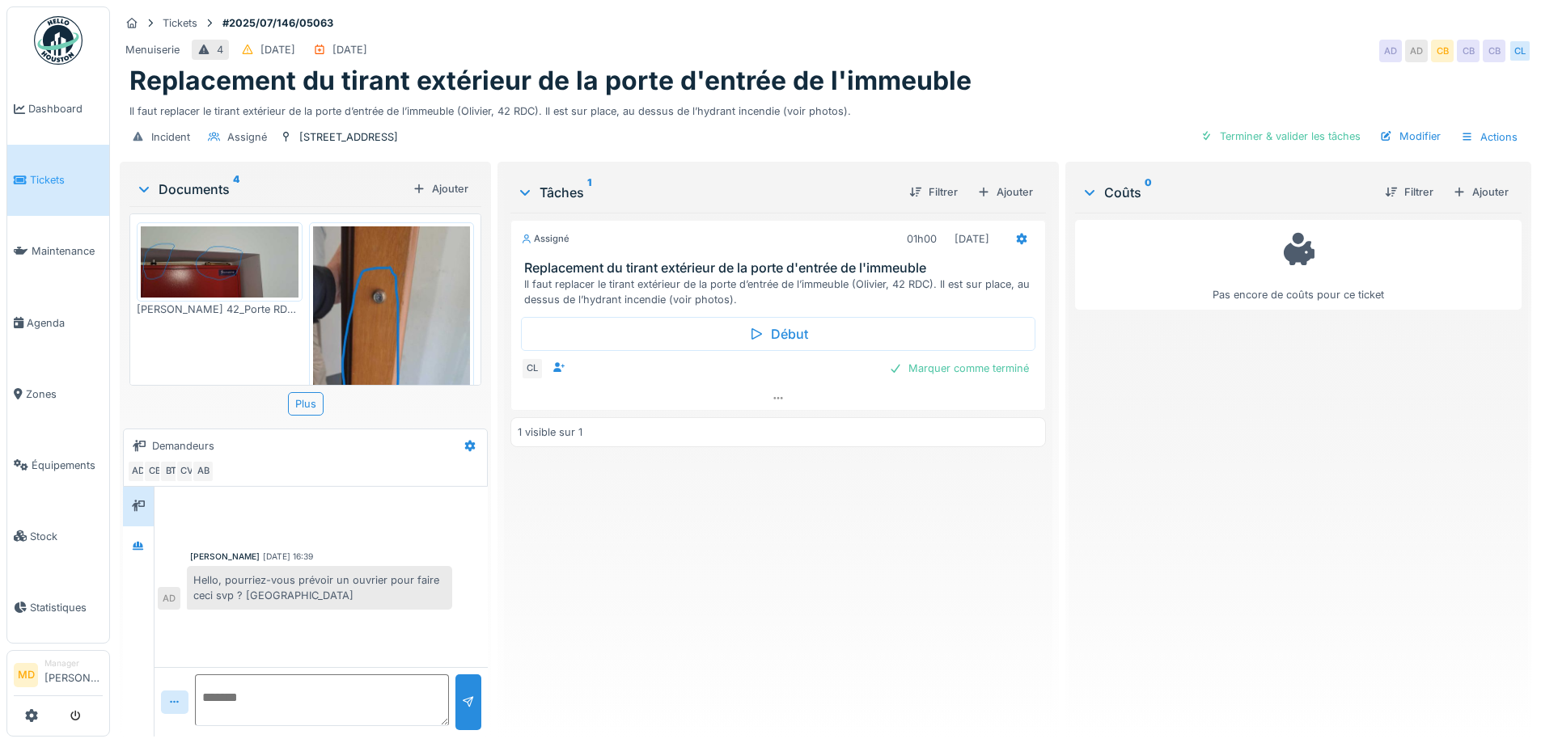
scroll to position [404, 0]
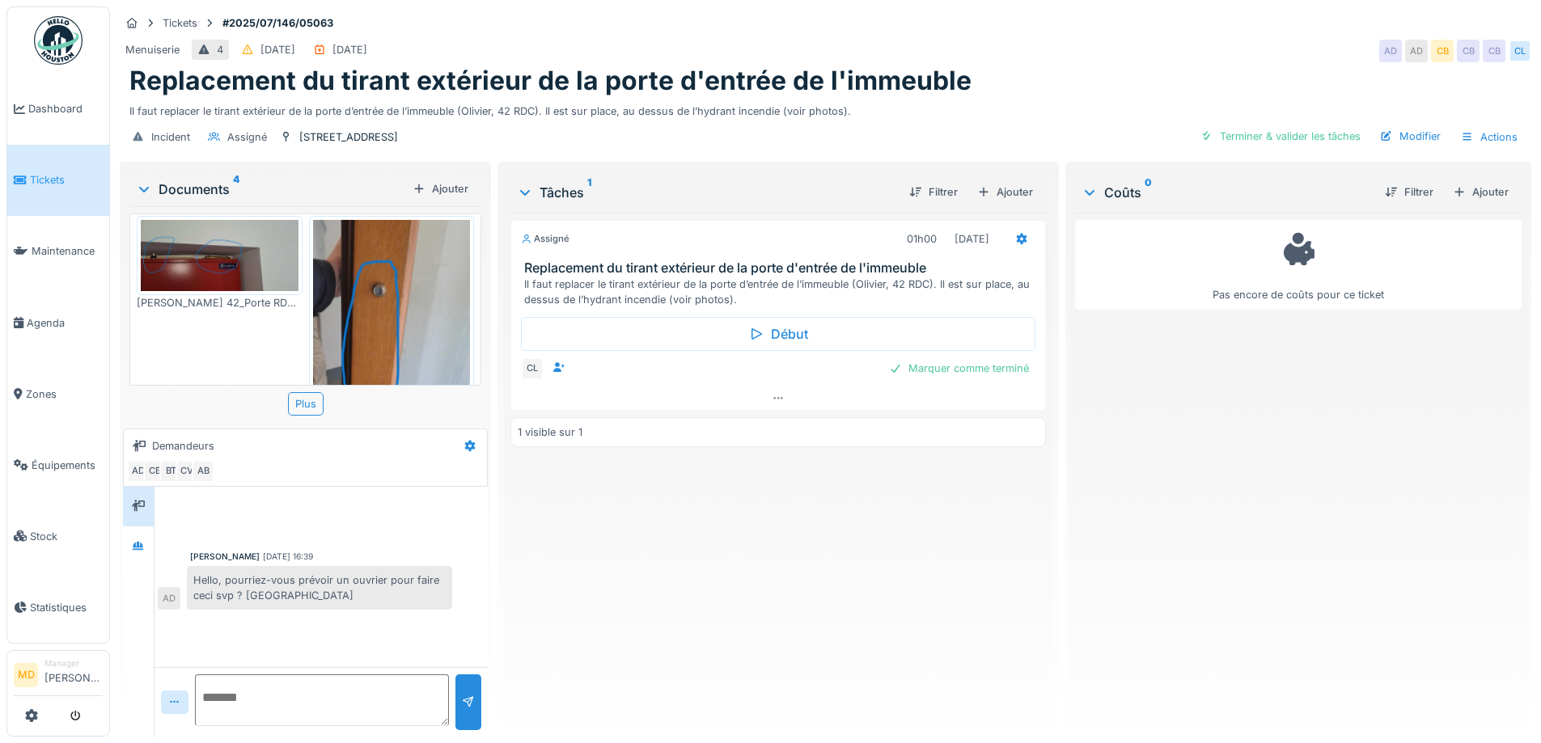
click at [155, 533] on div "[PERSON_NAME] [DATE] 16:39 Hello, pourriez-vous prévoir un ouvrier pour faire c…" at bounding box center [320, 552] width 333 height 130
click at [137, 548] on icon at bounding box center [138, 546] width 13 height 11
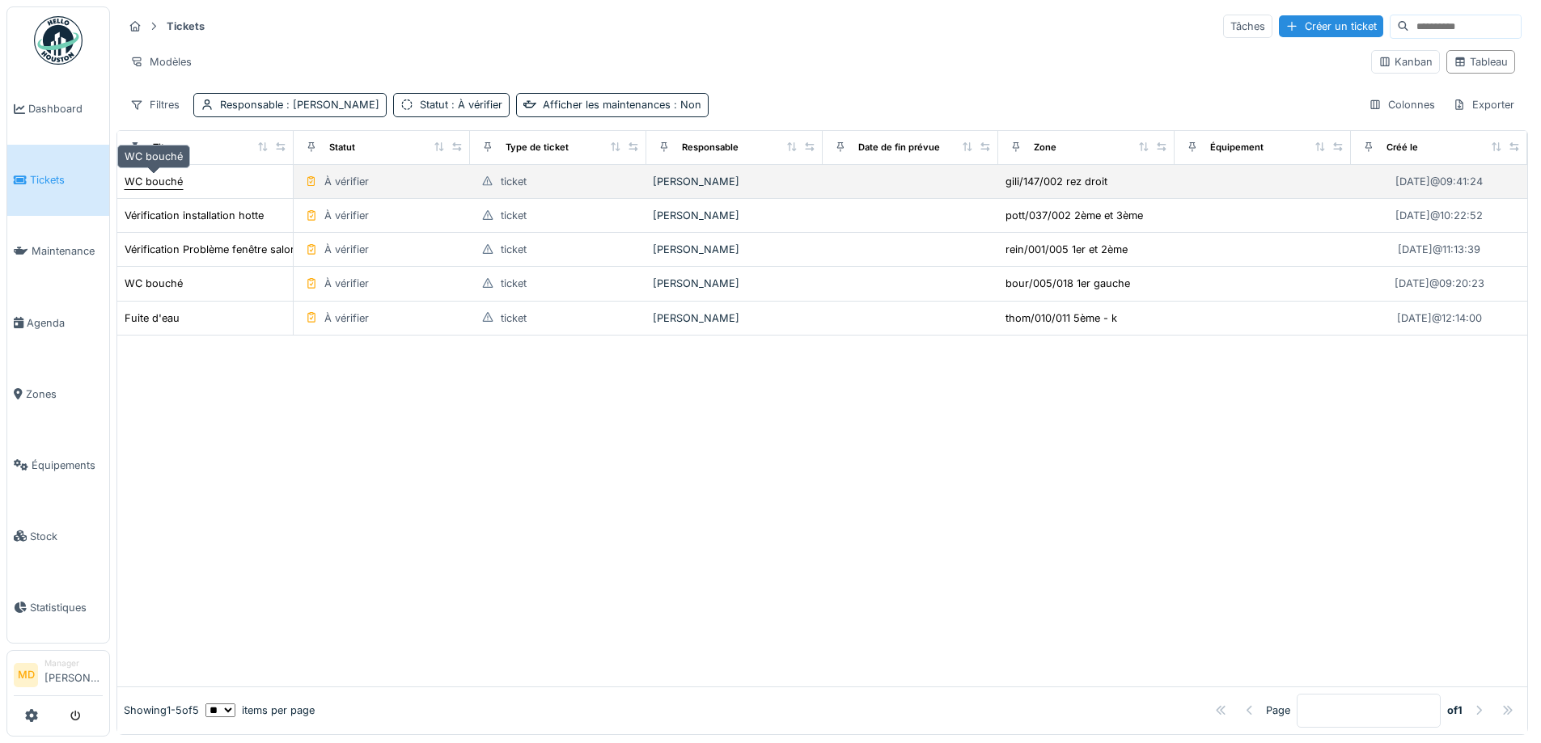
click at [163, 184] on div "WC bouché" at bounding box center [154, 181] width 58 height 15
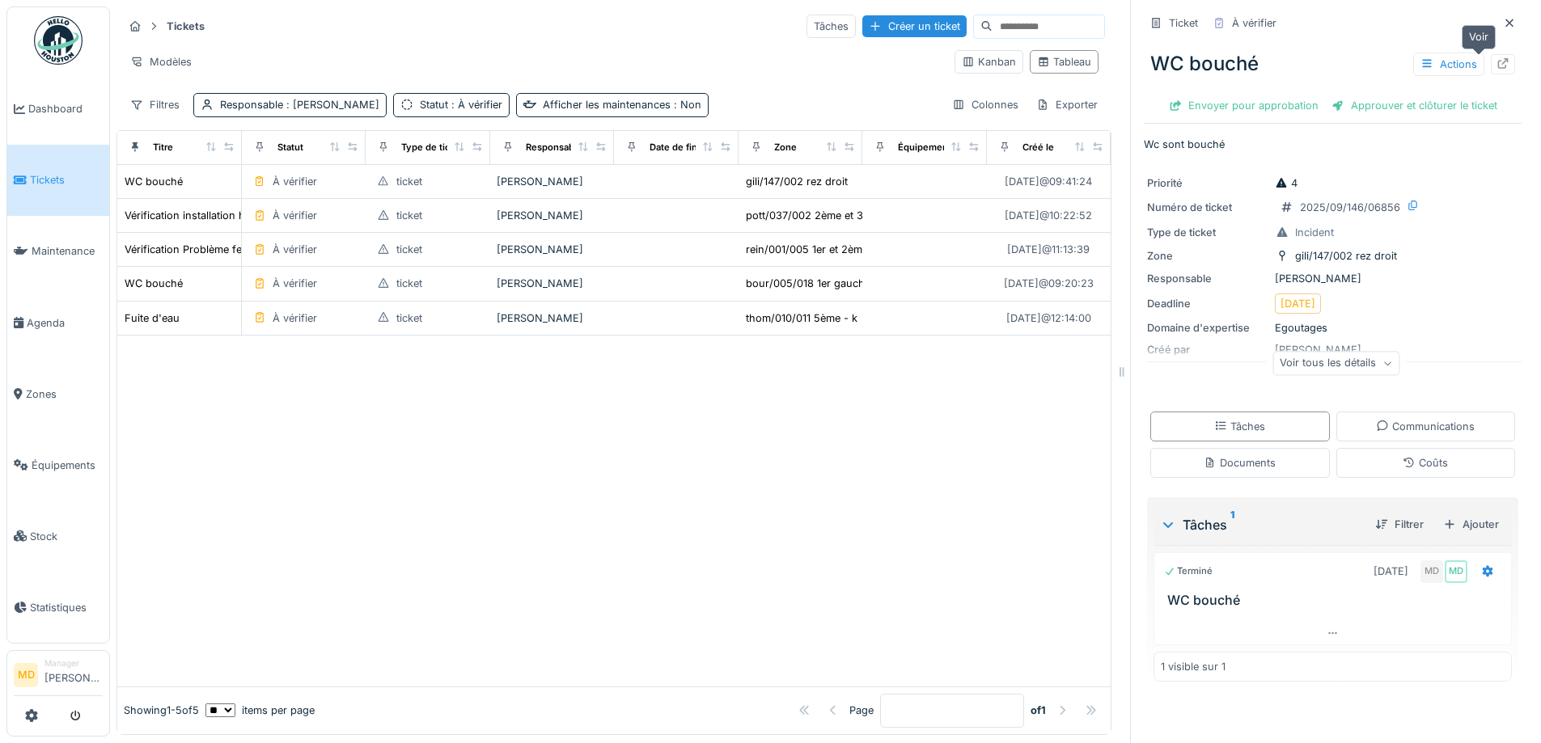
click at [1491, 62] on div at bounding box center [1503, 64] width 24 height 20
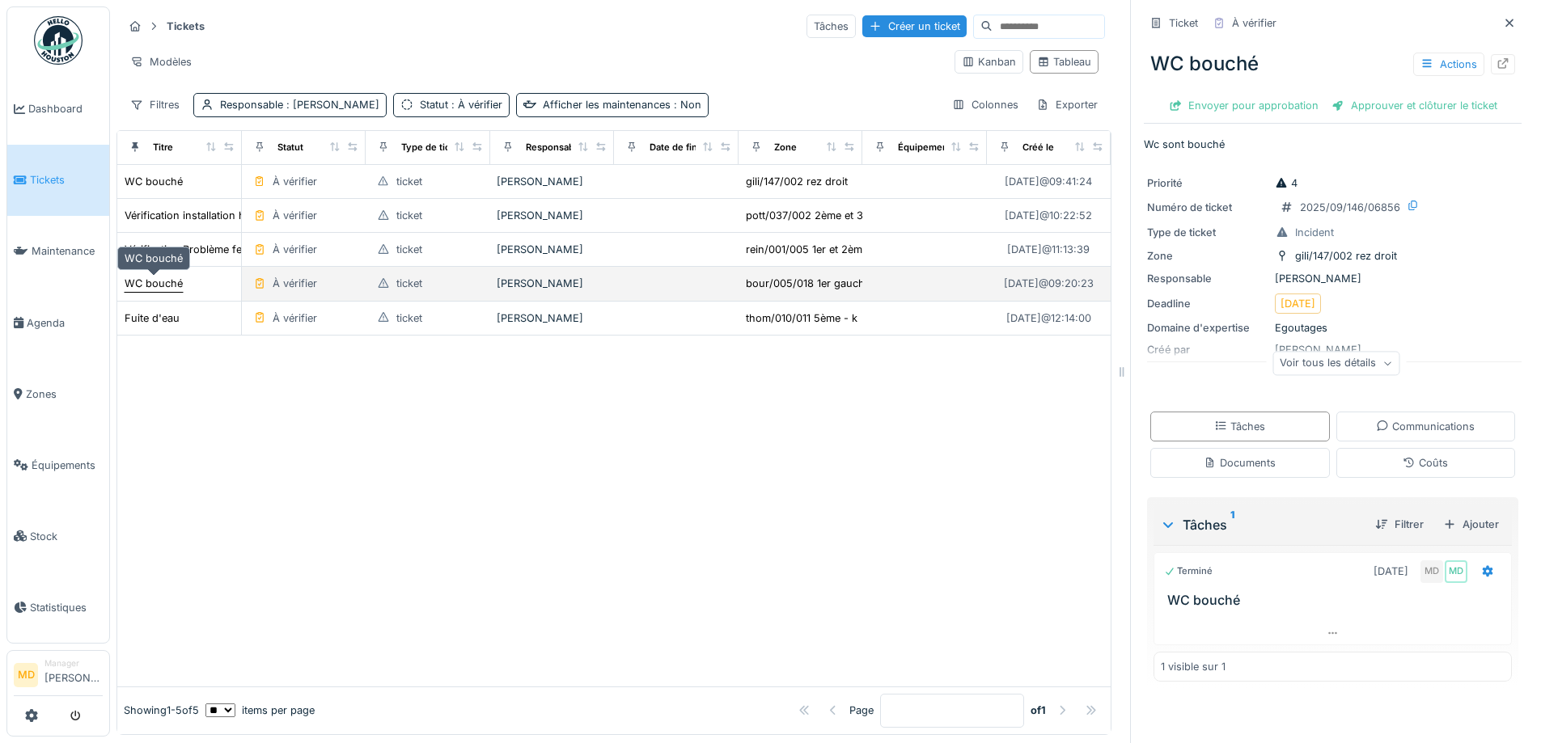
click at [155, 278] on div "WC bouché" at bounding box center [154, 283] width 58 height 15
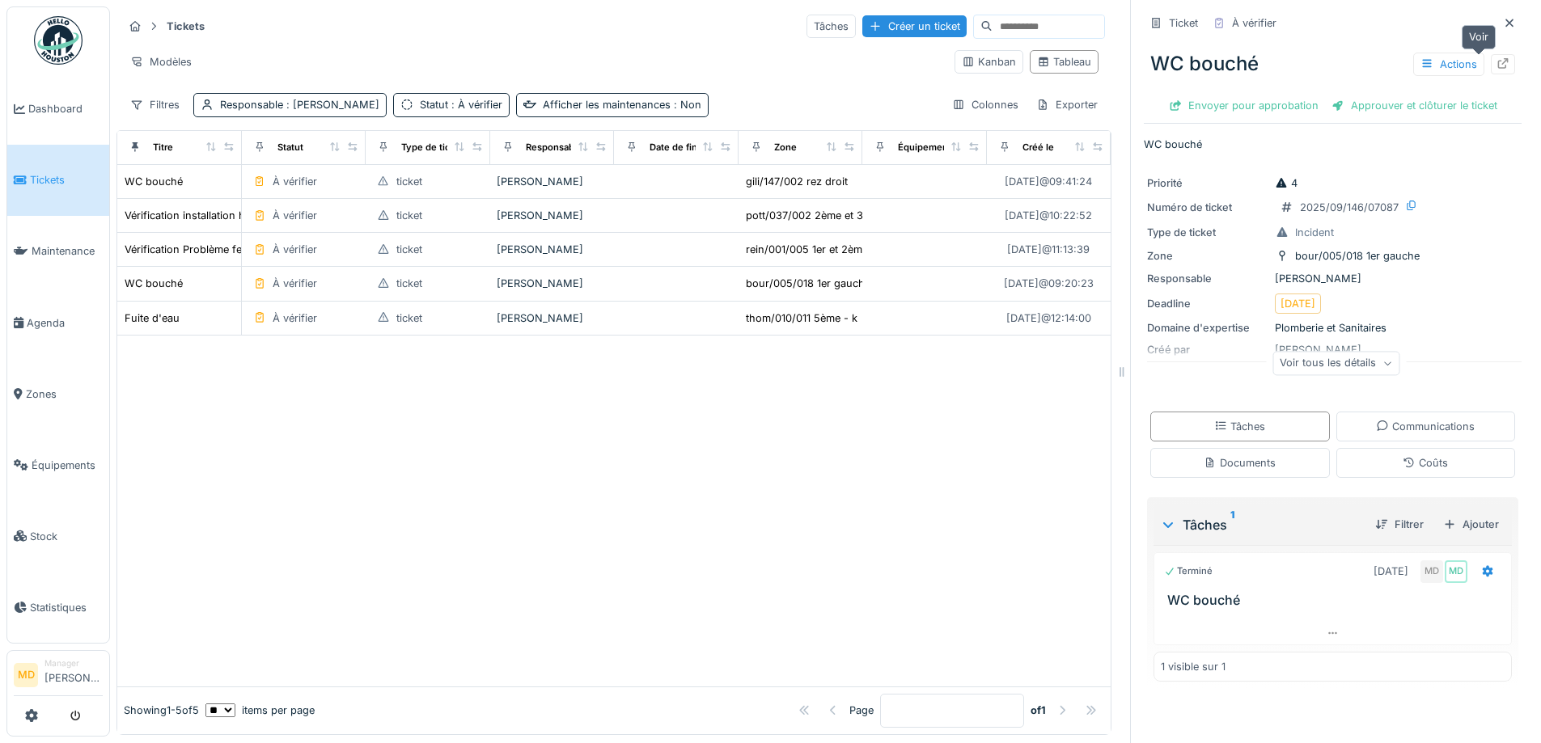
click at [1496, 66] on icon at bounding box center [1502, 63] width 13 height 11
click at [59, 94] on link "Dashboard" at bounding box center [58, 109] width 102 height 71
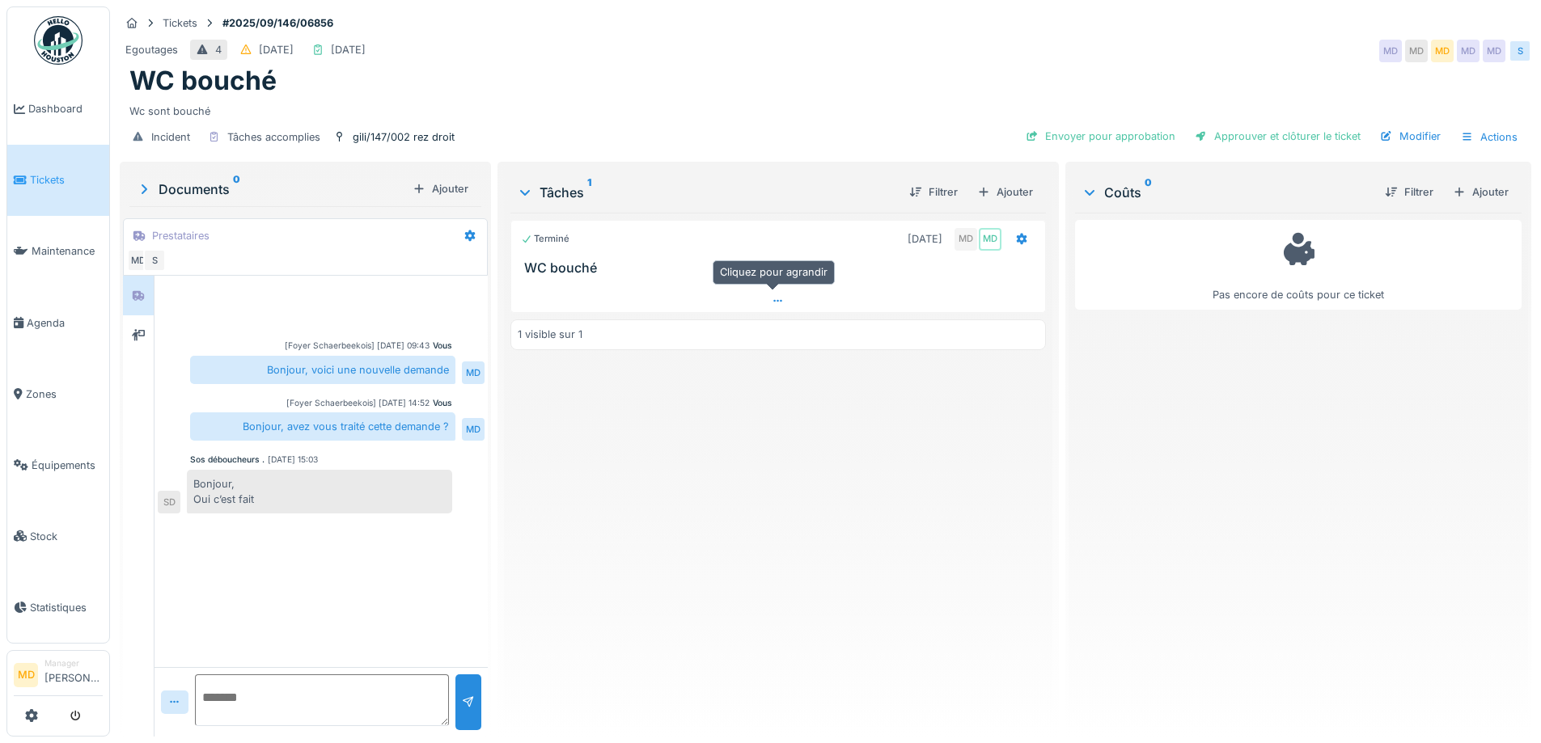
click at [773, 302] on icon at bounding box center [777, 301] width 9 height 2
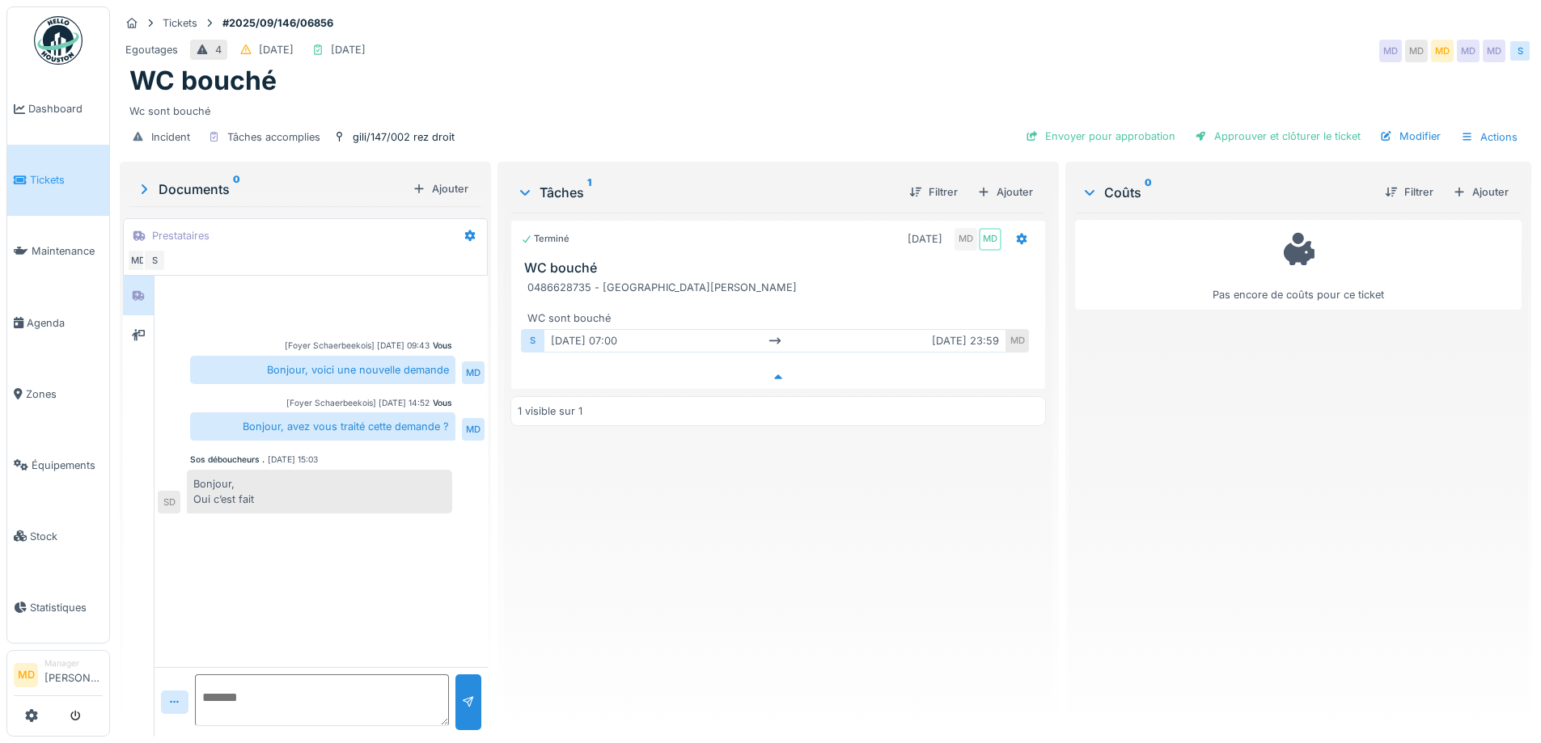
scroll to position [12, 0]
click at [778, 372] on icon at bounding box center [778, 377] width 13 height 11
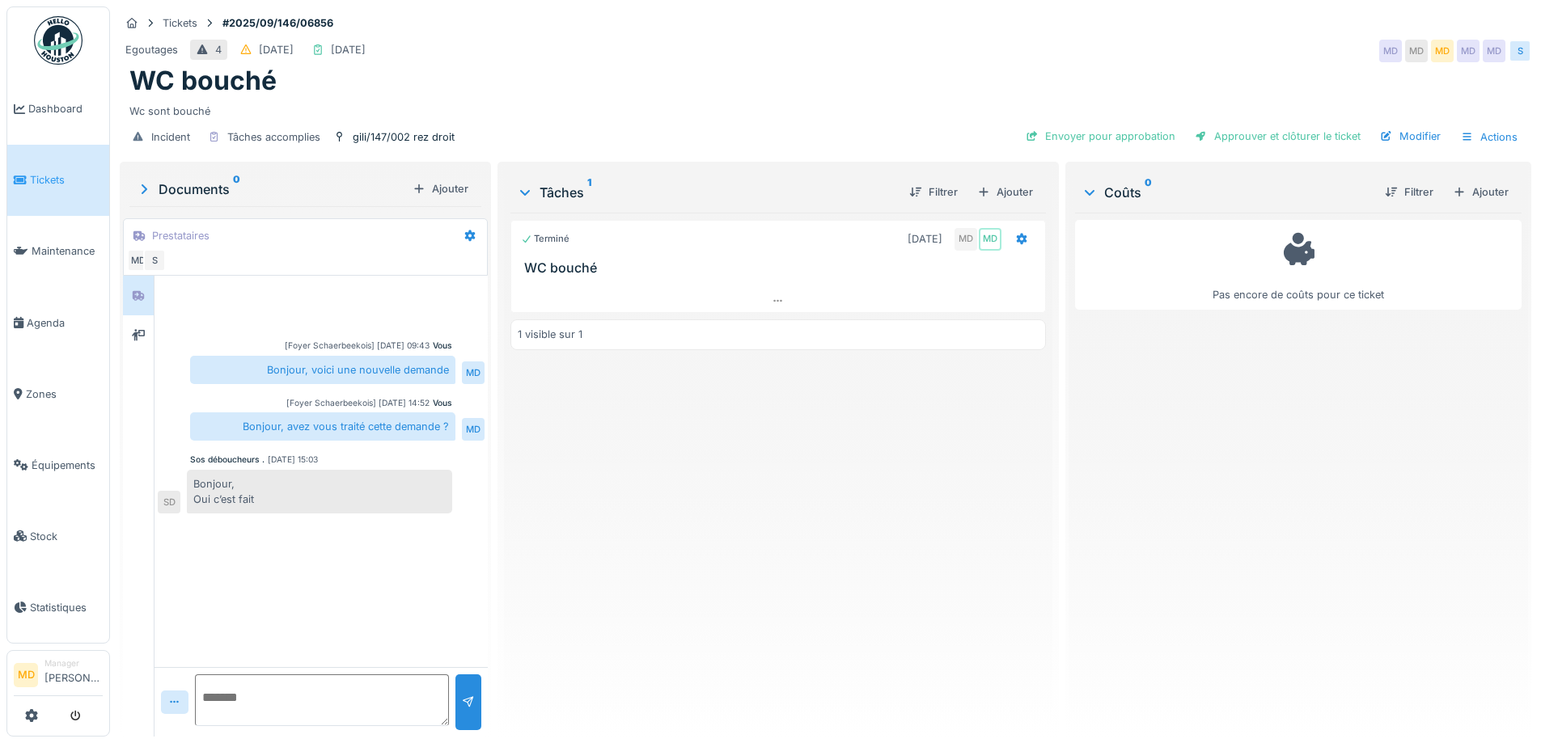
click at [291, 688] on textarea at bounding box center [322, 701] width 254 height 52
paste textarea "**********"
type textarea "**********"
click at [467, 678] on div at bounding box center [468, 703] width 26 height 56
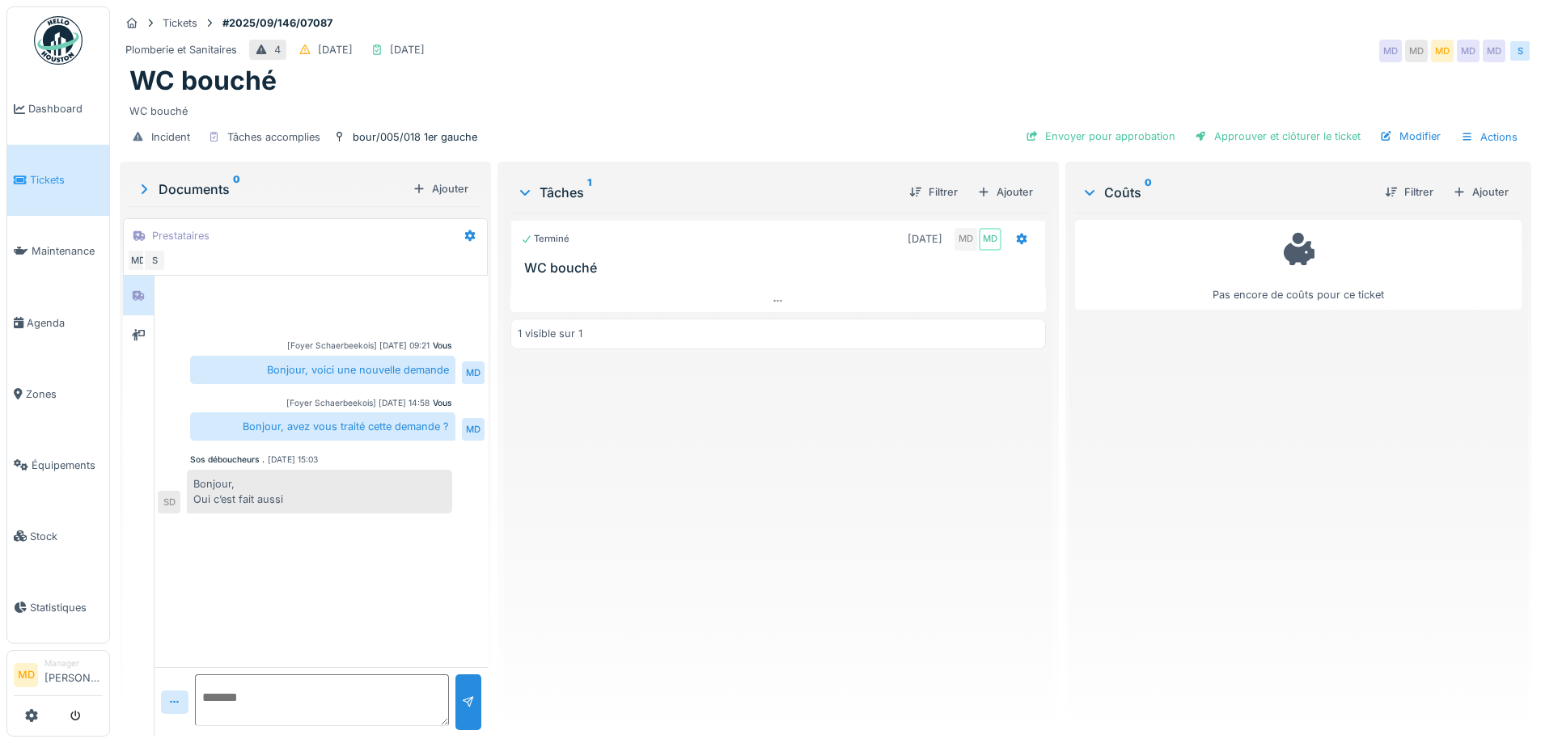
click at [307, 717] on textarea at bounding box center [322, 701] width 254 height 52
click at [311, 697] on textarea "**********" at bounding box center [319, 701] width 249 height 52
type textarea "**********"
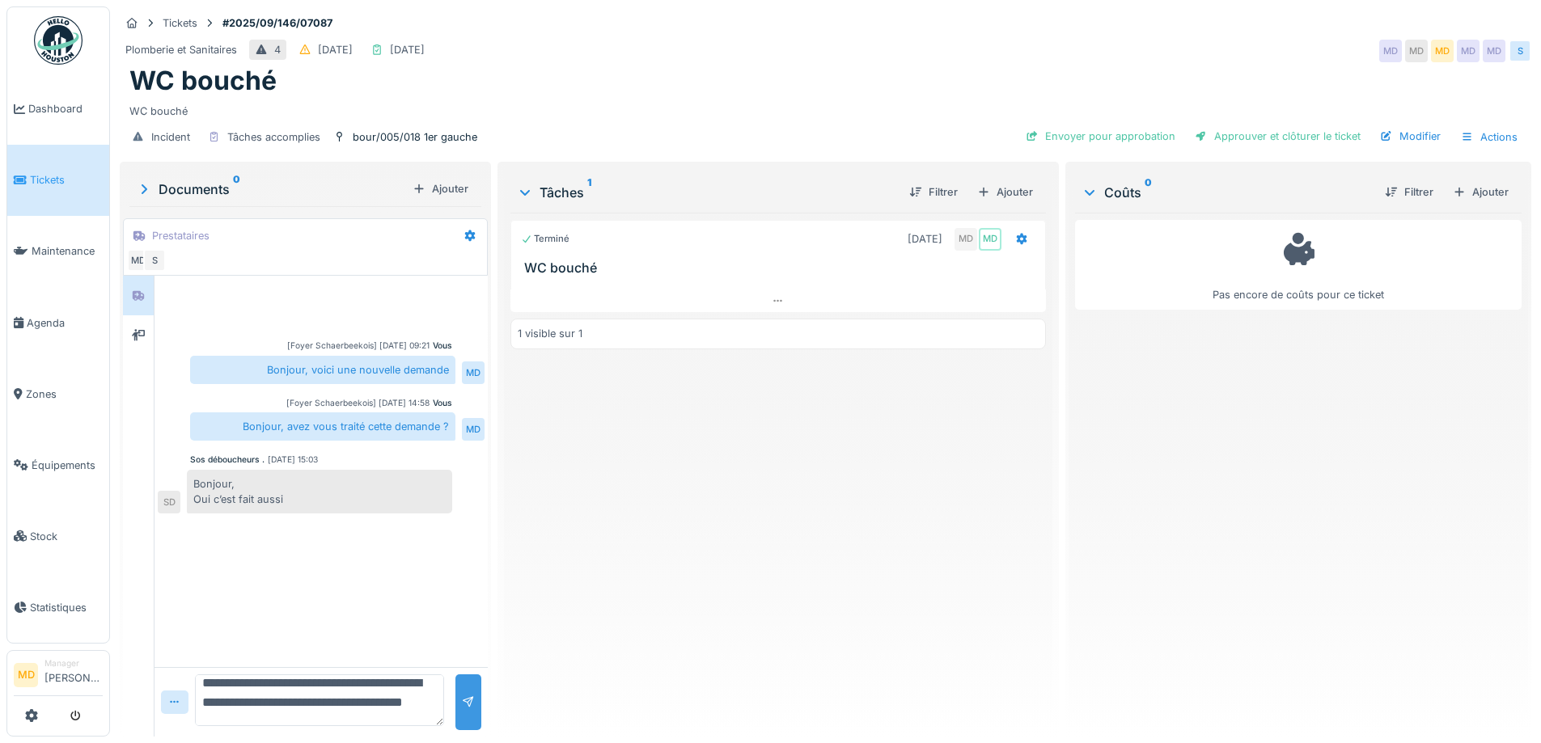
click at [463, 704] on div at bounding box center [468, 702] width 13 height 15
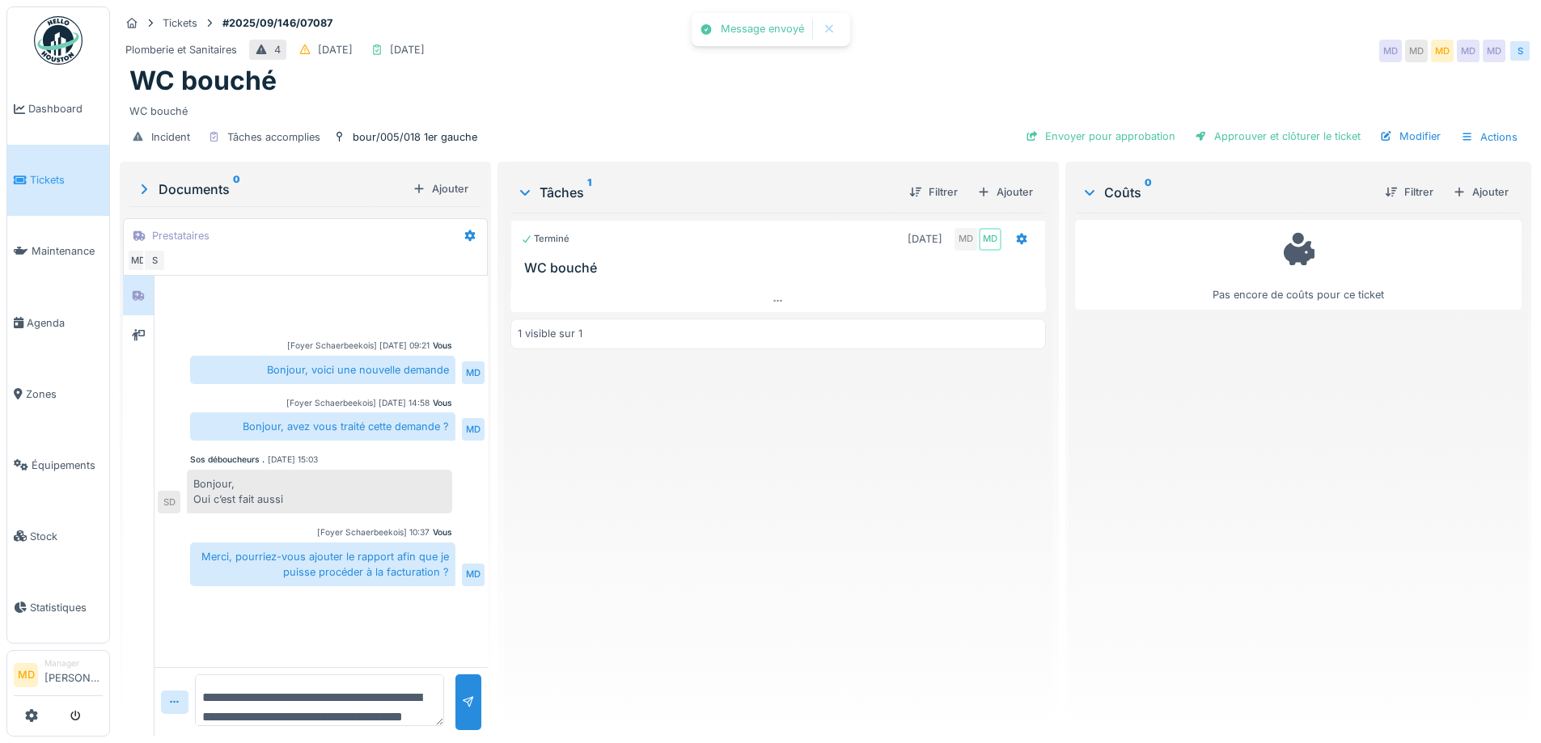
click at [407, 569] on div "Merci, pourriez-vous ajouter le rapport afin que je puisse procéder à la factur…" at bounding box center [322, 565] width 265 height 44
copy div "Merci, pourriez-vous ajouter le rapport afin que je puisse procéder à la factur…"
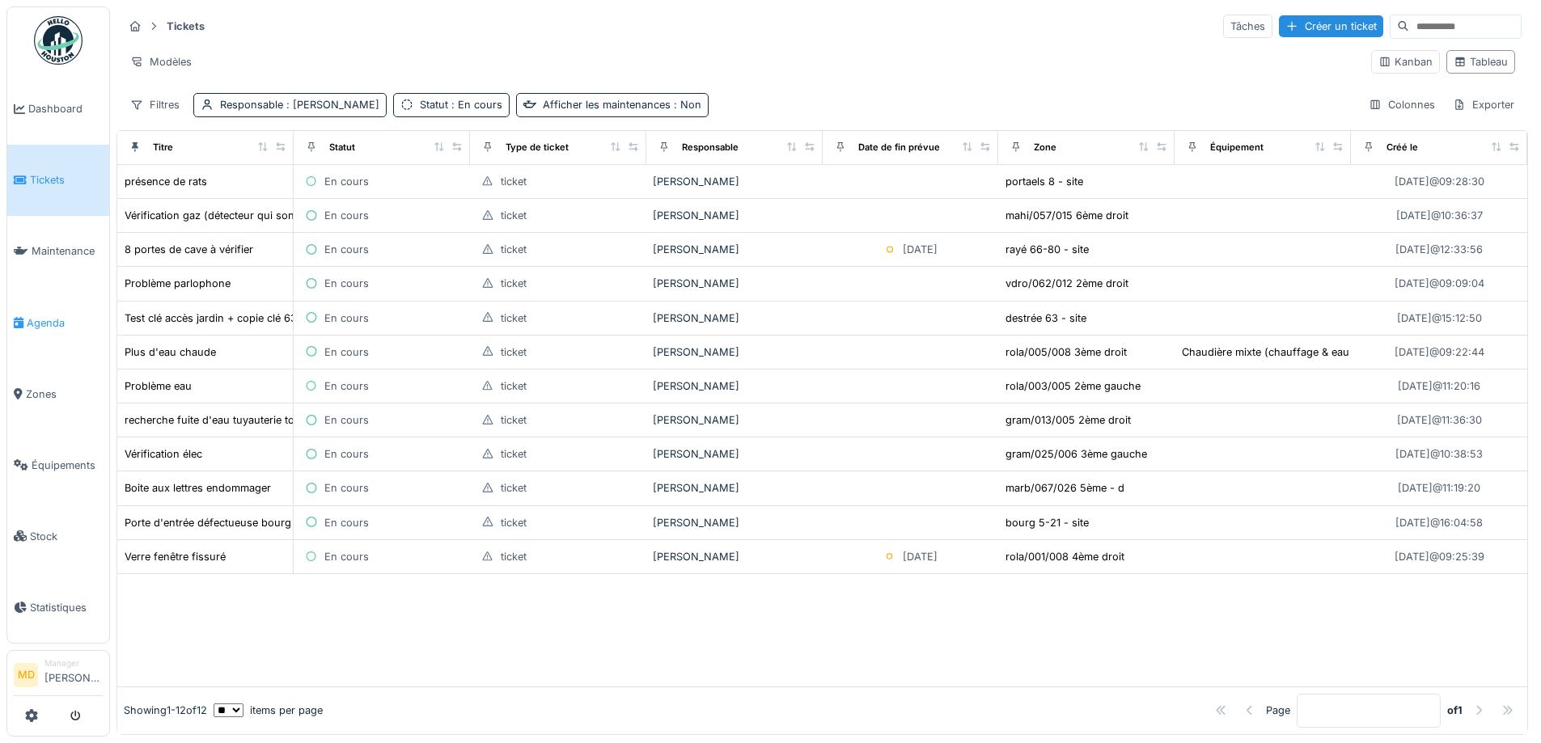
click at [57, 315] on span "Agenda" at bounding box center [65, 322] width 76 height 15
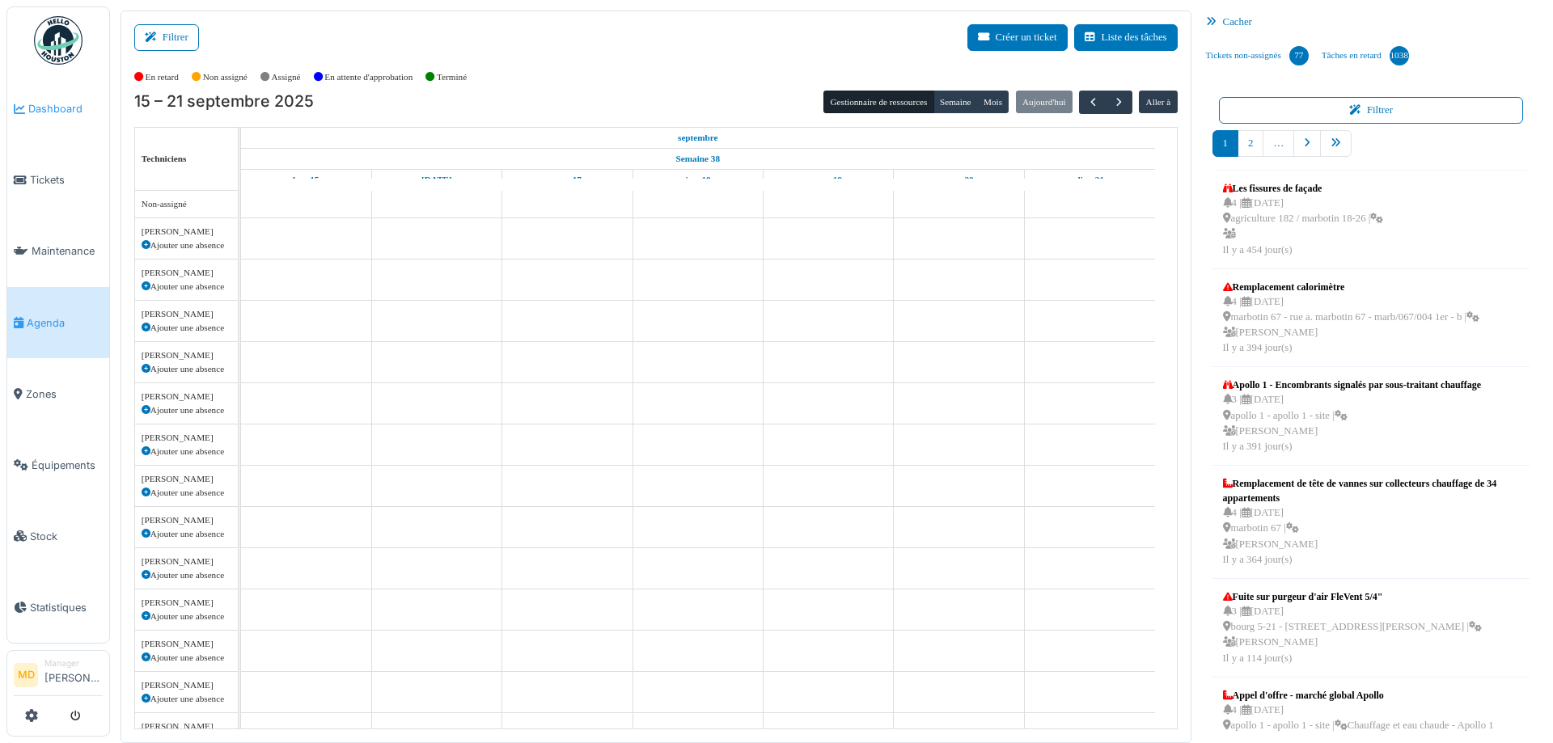
click at [70, 104] on span "Dashboard" at bounding box center [65, 108] width 74 height 15
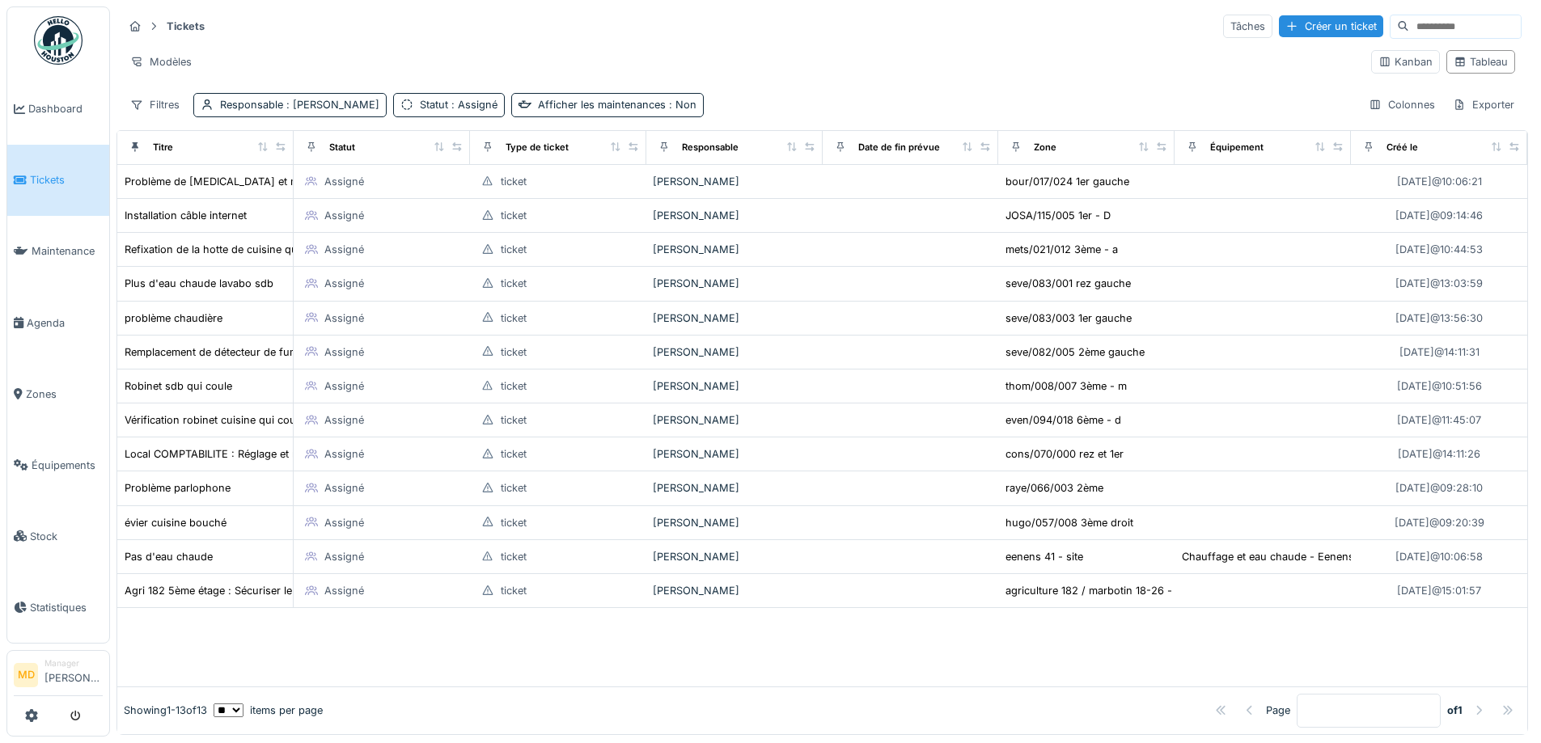
click at [715, 33] on div "Tickets Tâches Créer un ticket" at bounding box center [822, 26] width 1398 height 27
click at [66, 114] on span "Dashboard" at bounding box center [65, 108] width 74 height 15
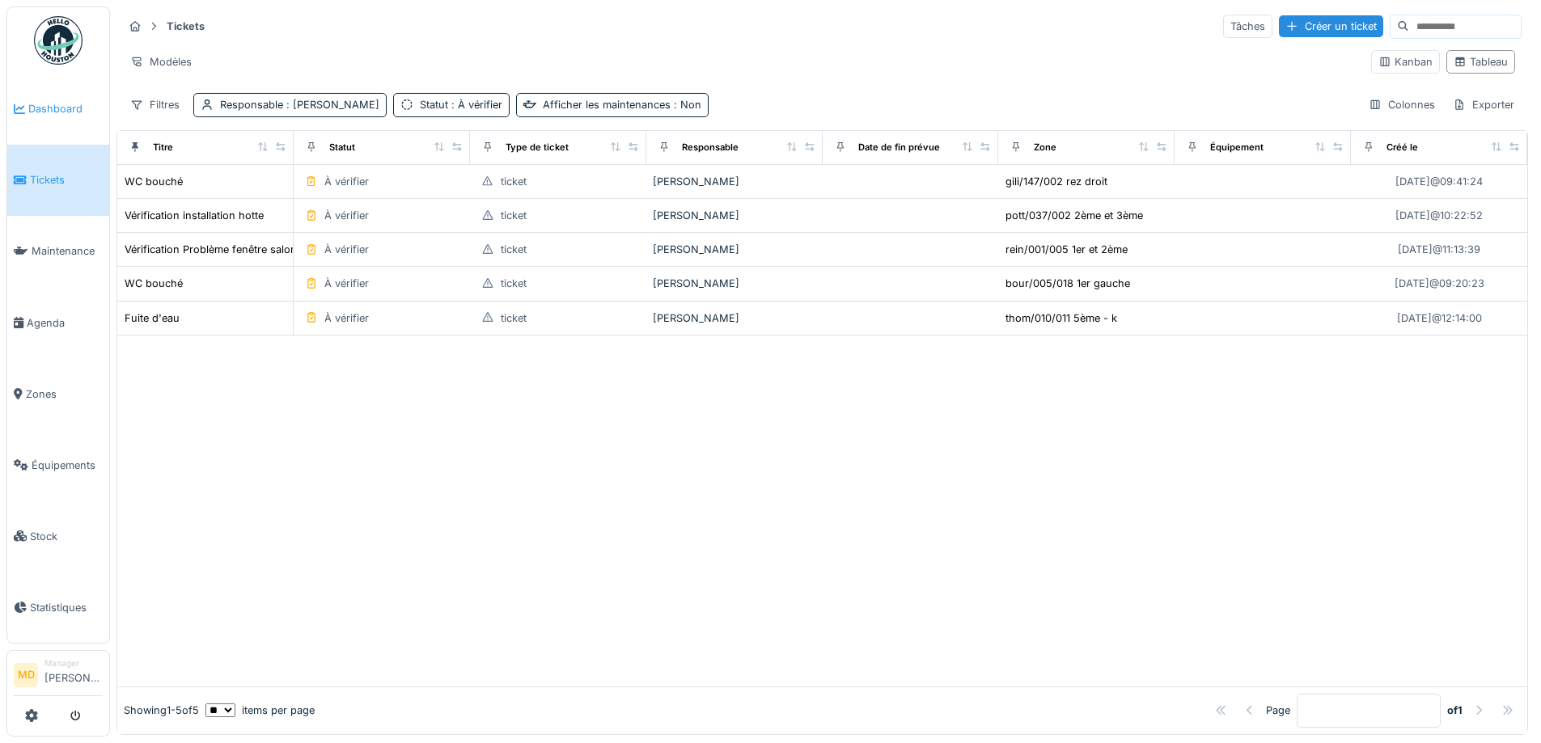
click at [44, 116] on link "Dashboard" at bounding box center [58, 109] width 102 height 71
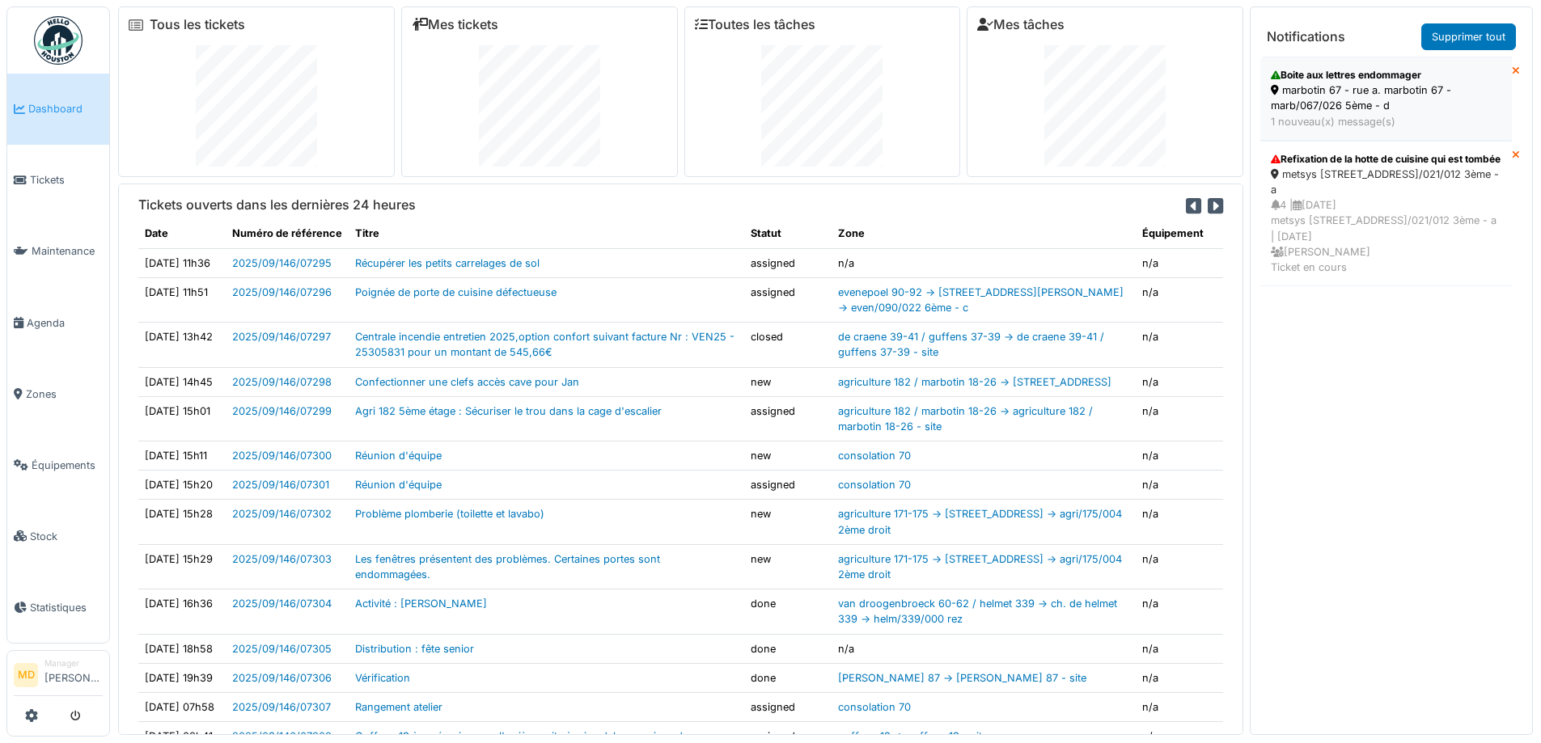
click at [1335, 87] on div "marbotin 67 - rue a. marbotin 67 - marb/067/026 5ème - d" at bounding box center [1386, 98] width 231 height 31
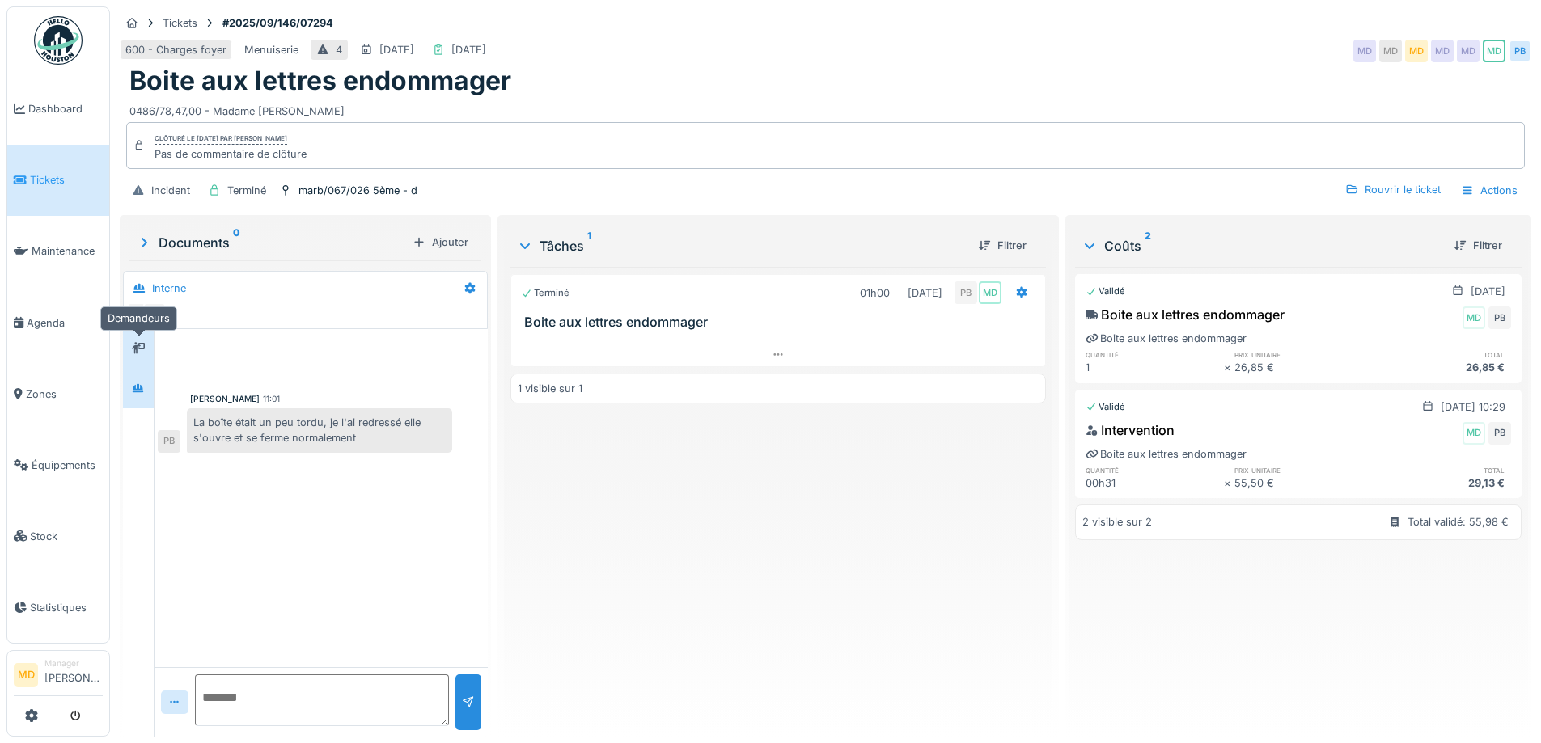
click at [146, 346] on div at bounding box center [138, 349] width 24 height 20
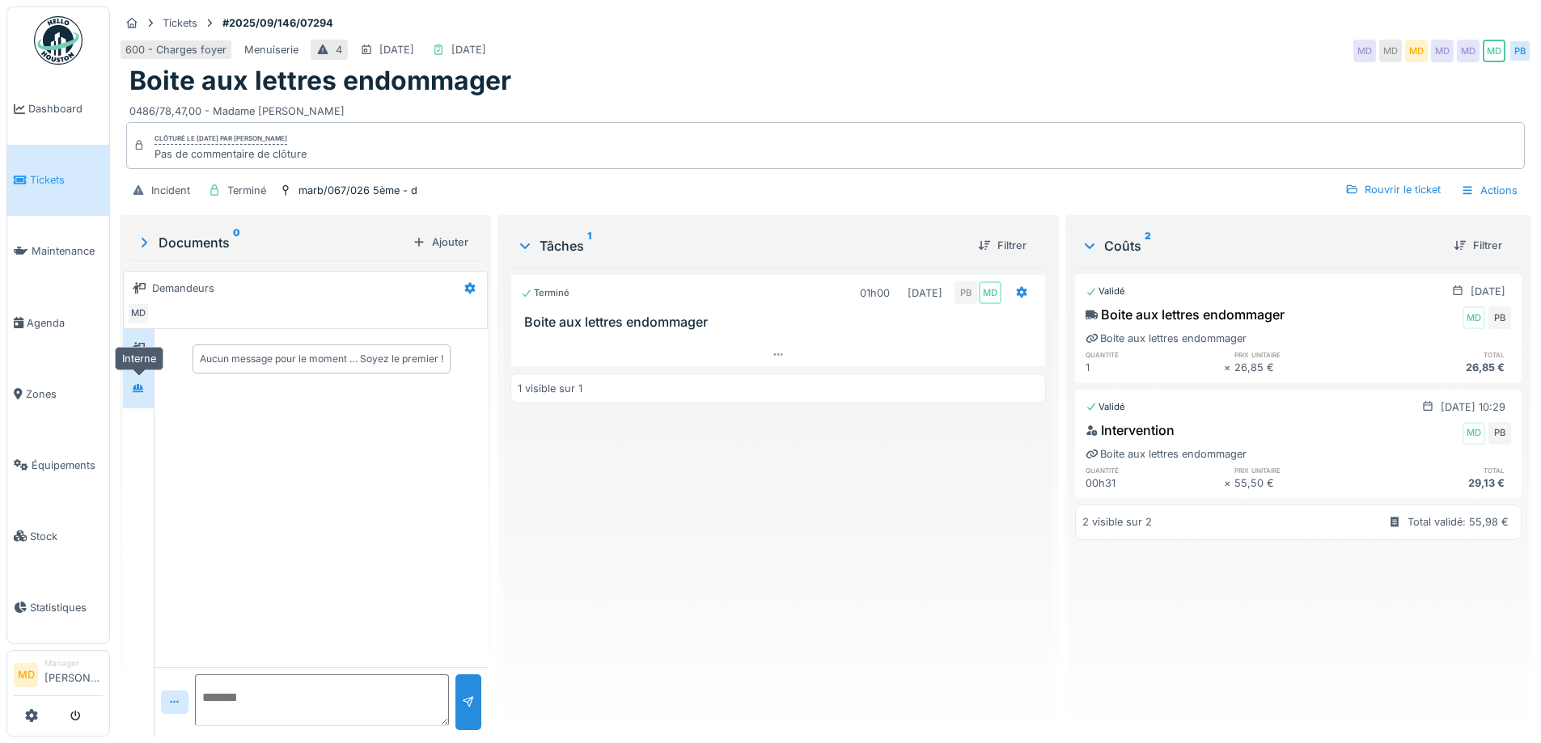
click at [137, 383] on icon at bounding box center [138, 388] width 13 height 11
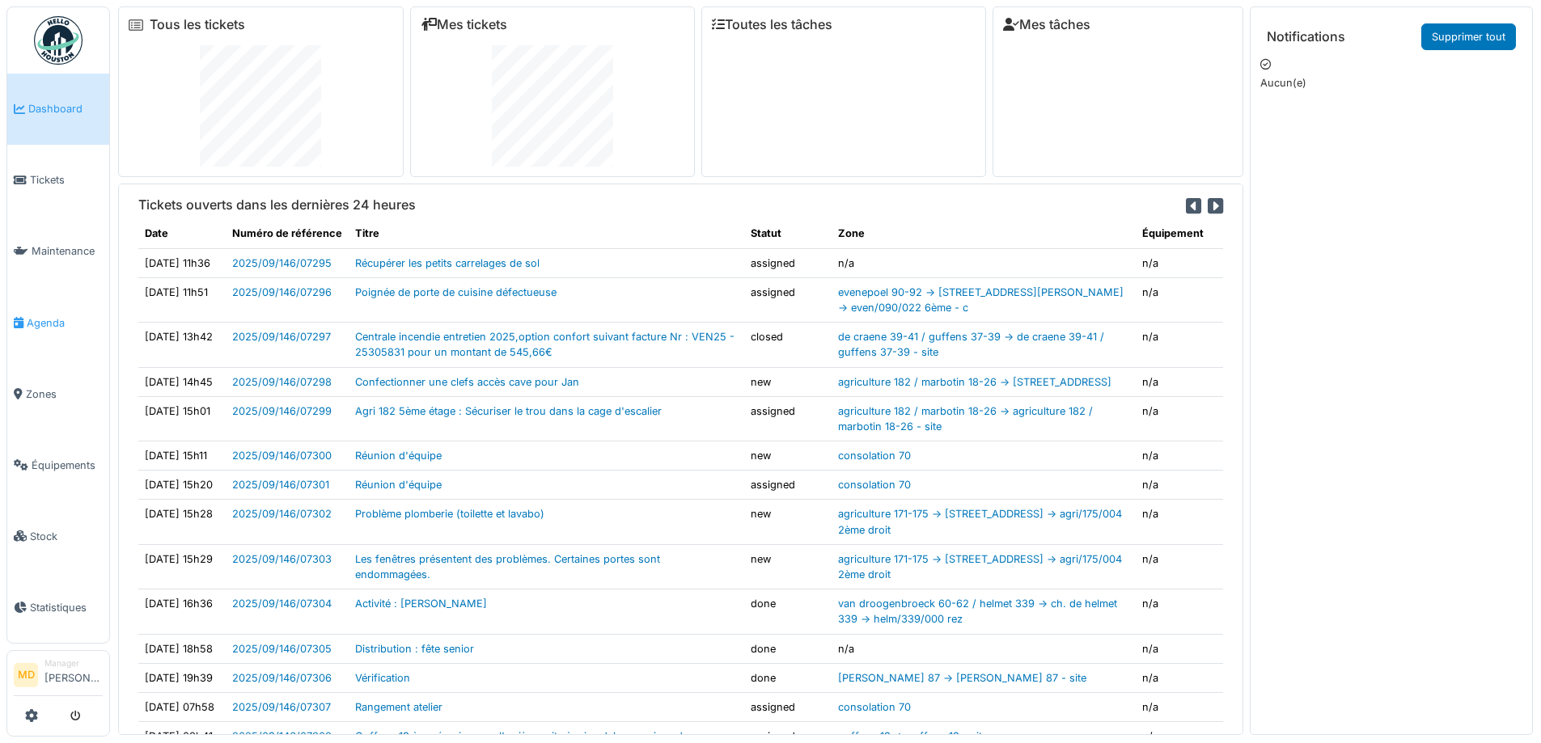
click at [70, 319] on span "Agenda" at bounding box center [65, 322] width 76 height 15
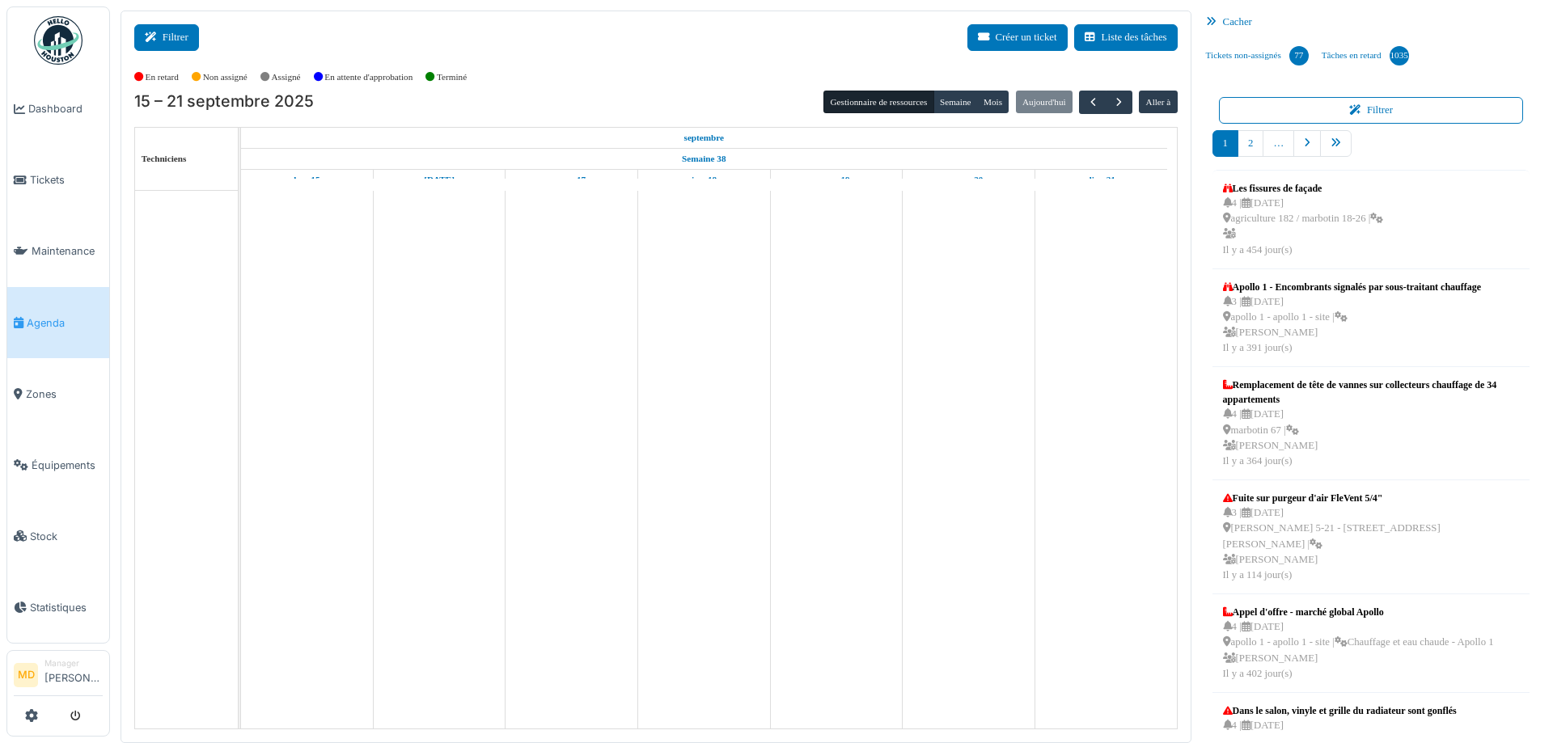
click at [171, 37] on button "Filtrer" at bounding box center [166, 37] width 65 height 27
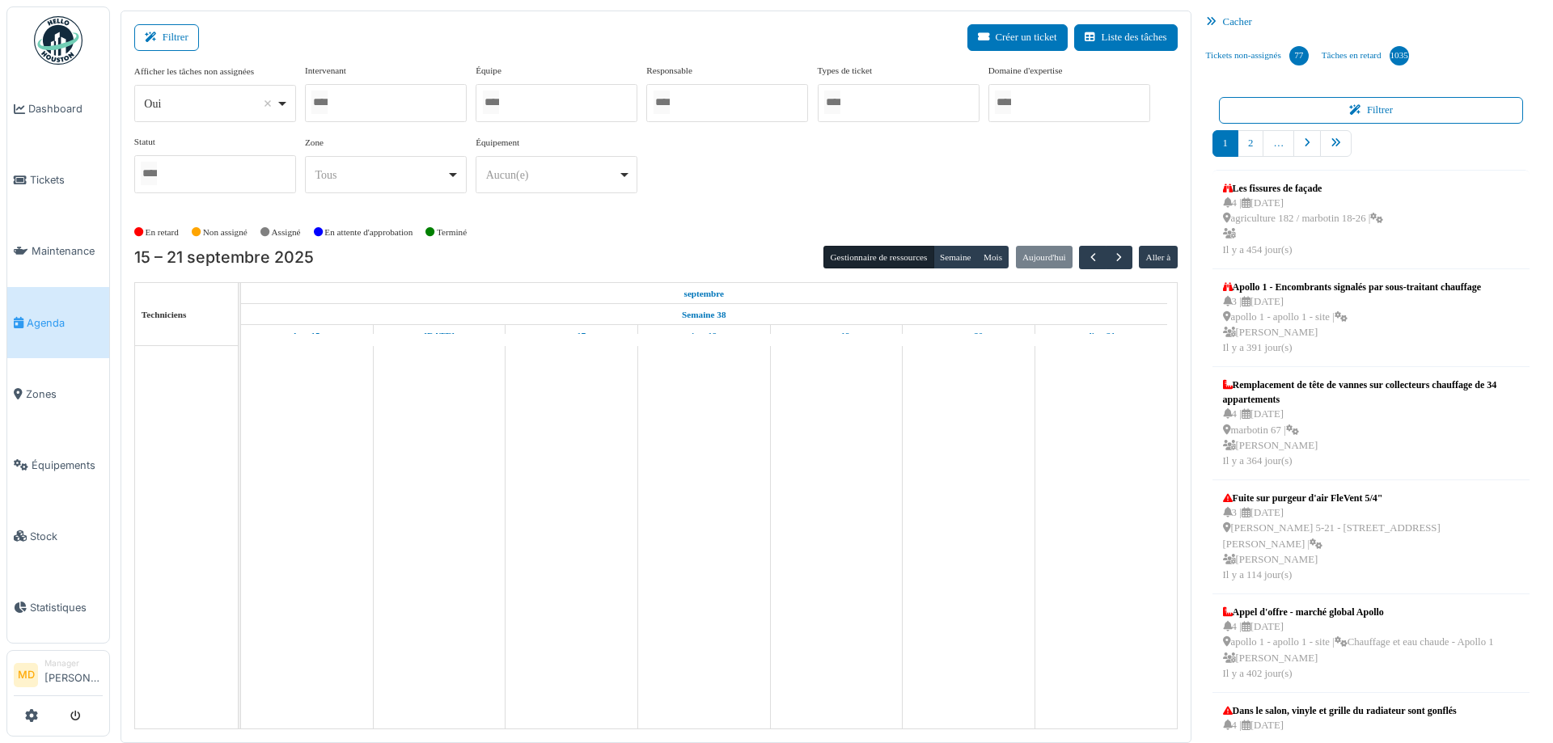
click at [342, 95] on div at bounding box center [386, 103] width 162 height 38
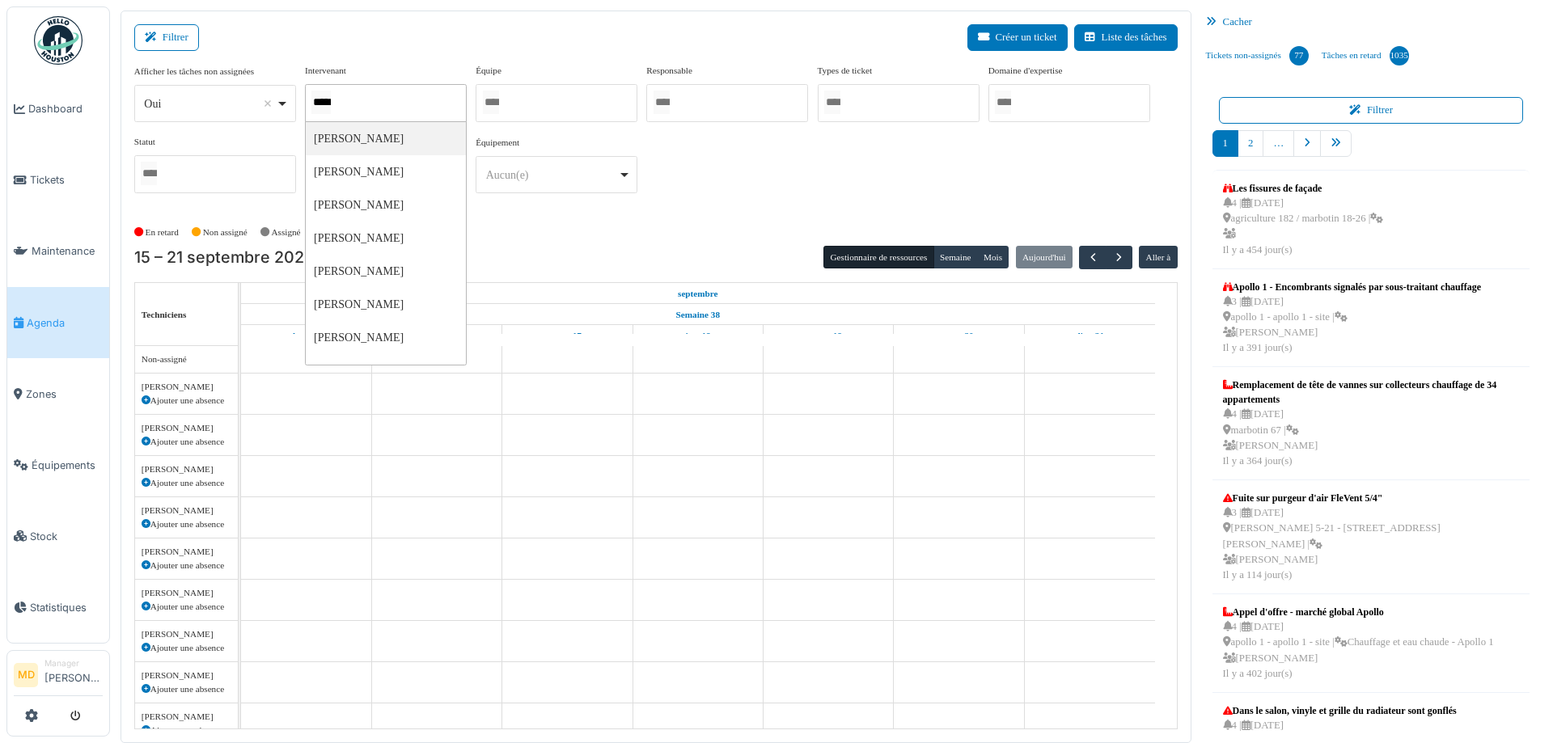
type input "******"
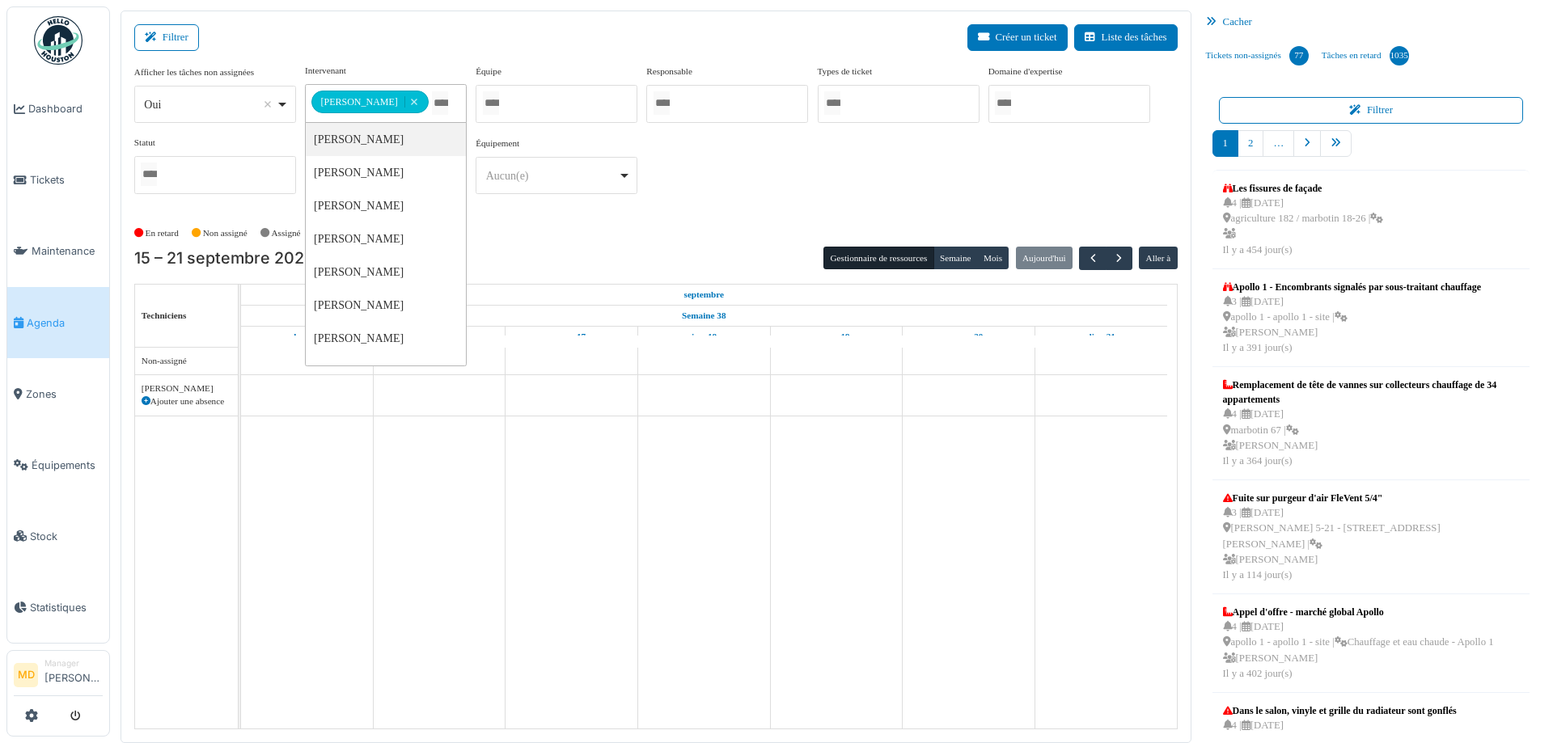
click at [785, 144] on div "**********" at bounding box center [655, 135] width 1043 height 143
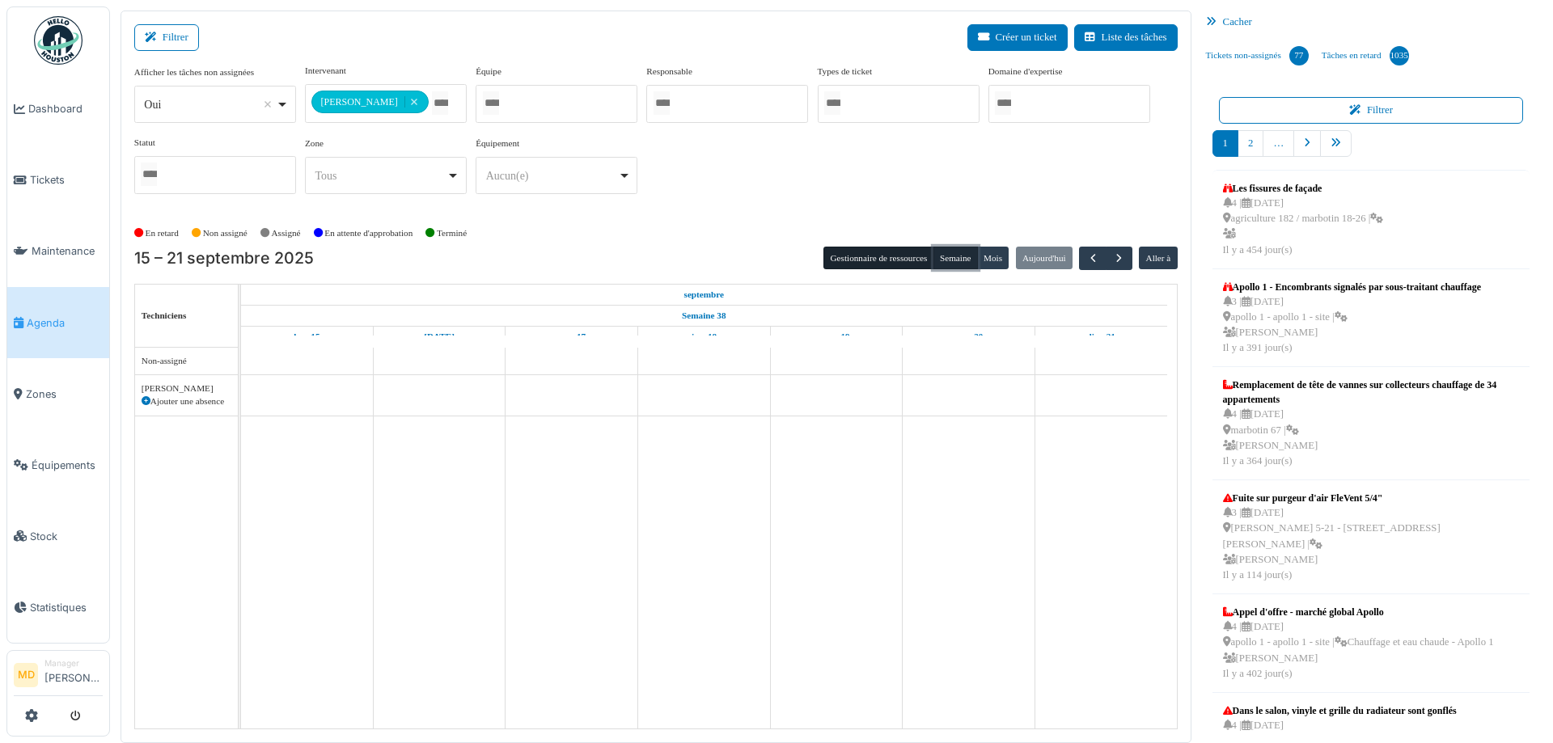
click at [946, 259] on button "Semaine" at bounding box center [955, 258] width 44 height 23
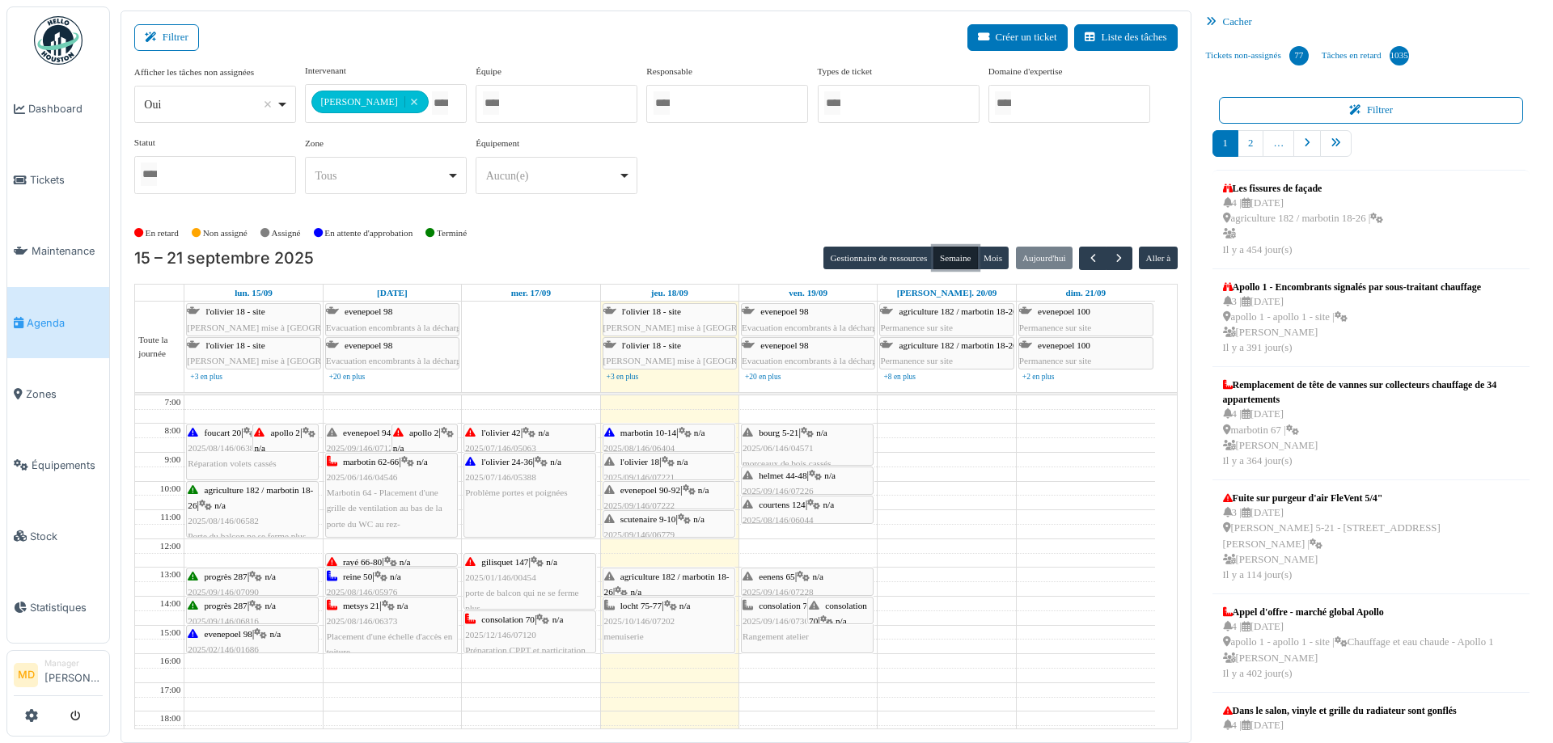
click at [519, 440] on div "l'olivier 42 | n/a 2025/07/146/05063 Replacement du tirant extérieur de la port…" at bounding box center [529, 456] width 129 height 62
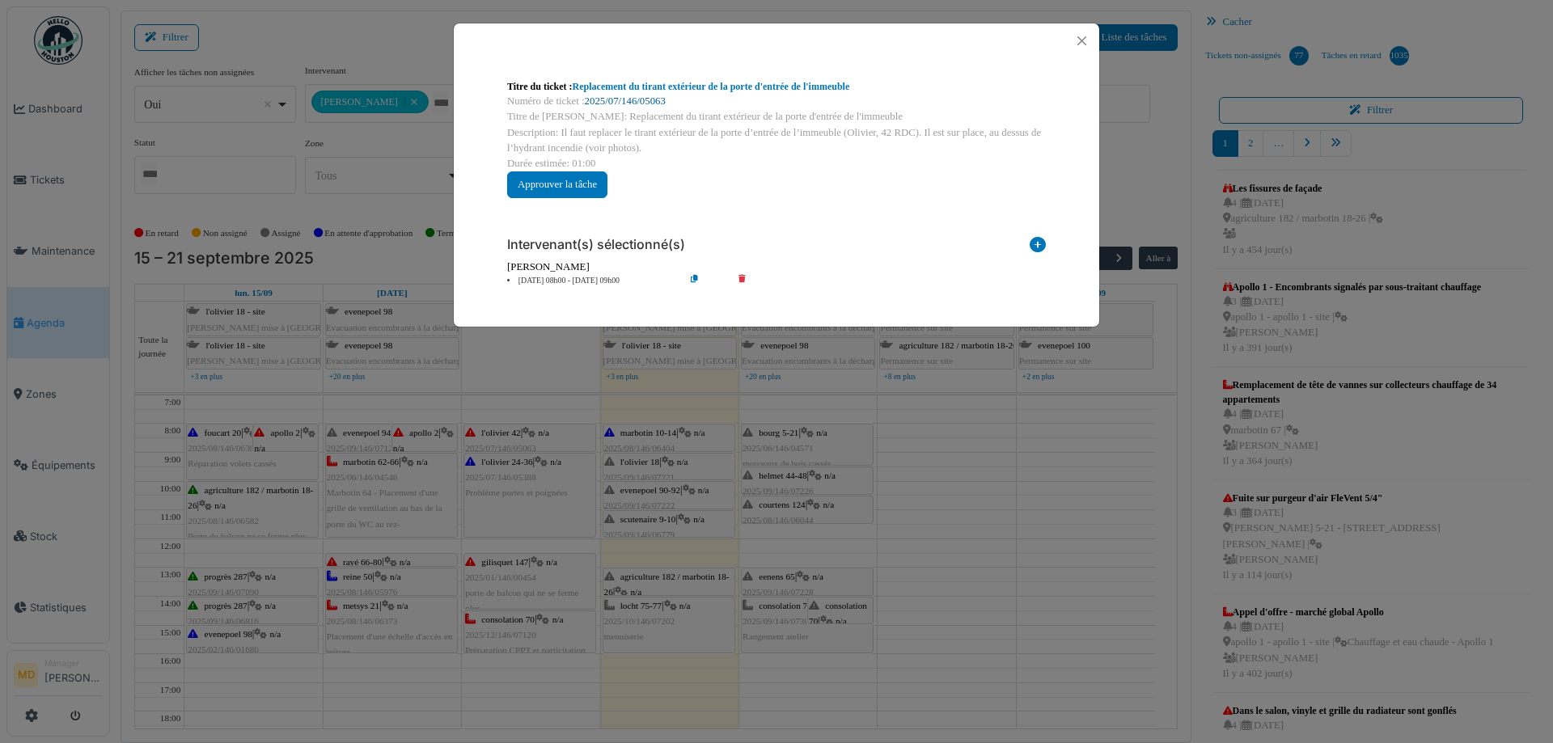
click at [647, 100] on link "2025/07/146/05063" at bounding box center [625, 100] width 81 height 11
click at [1084, 44] on button "Close" at bounding box center [1082, 41] width 22 height 22
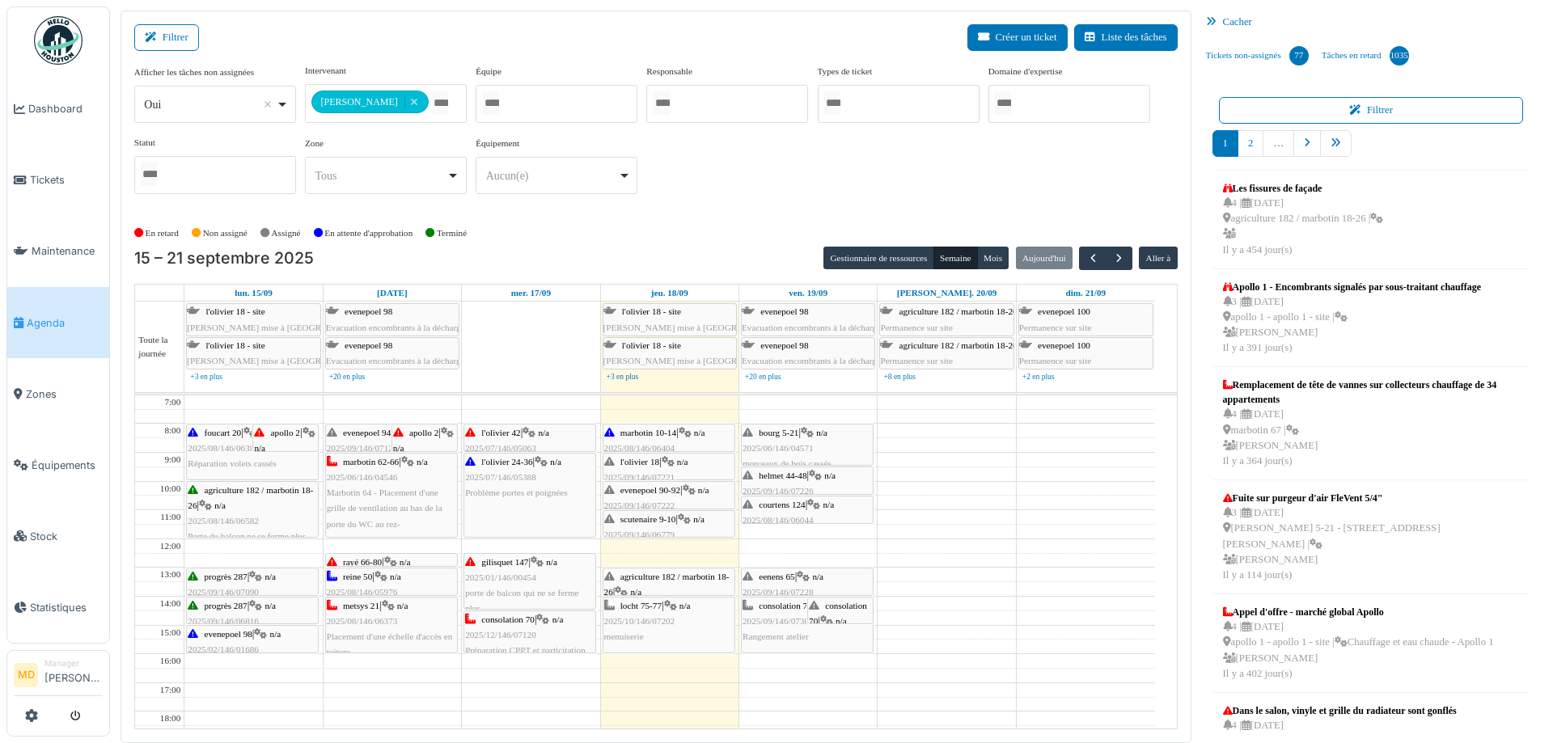
click at [679, 578] on span "agriculture 182 / marbotin 18-26" at bounding box center [666, 584] width 125 height 25
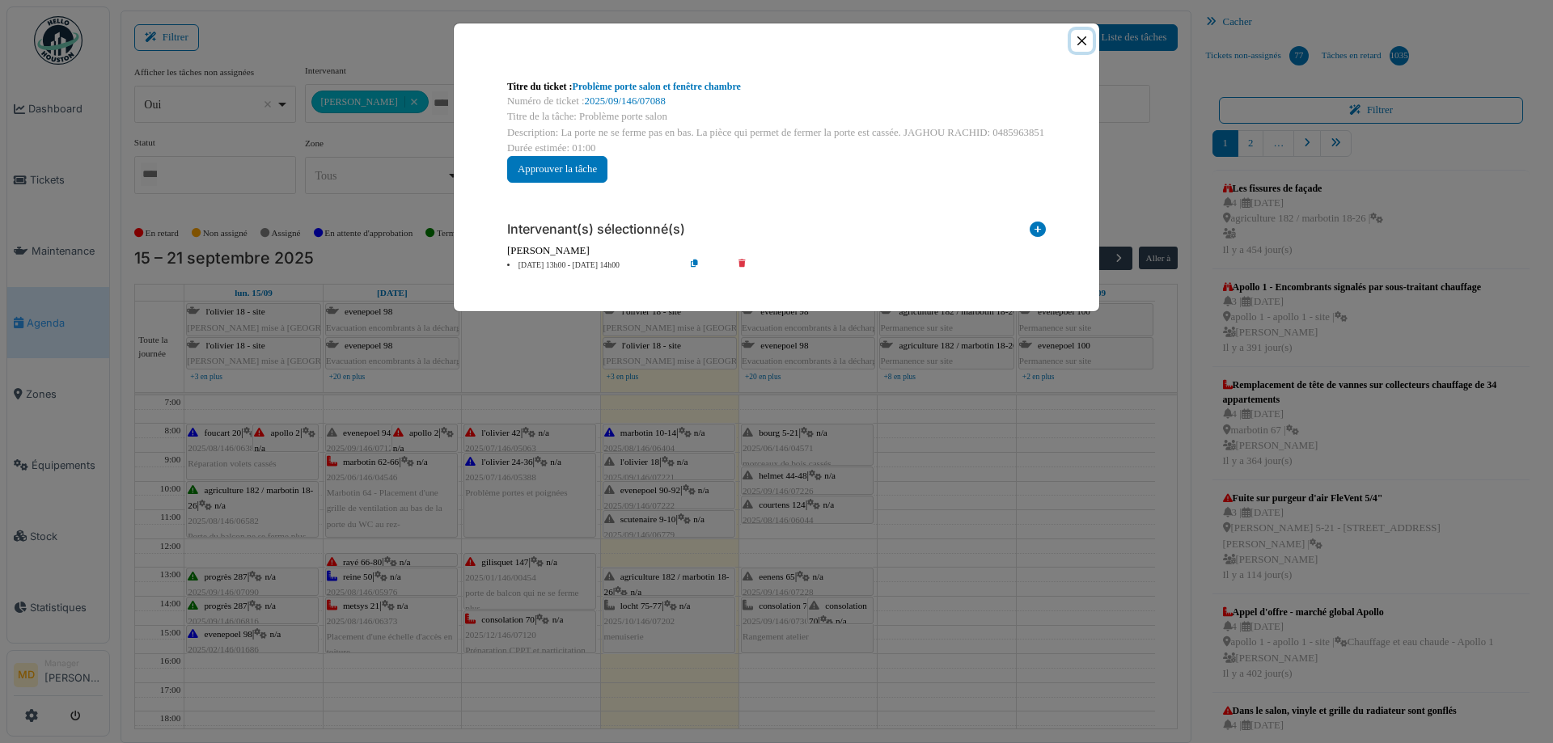
click at [1084, 40] on button "Close" at bounding box center [1082, 41] width 22 height 22
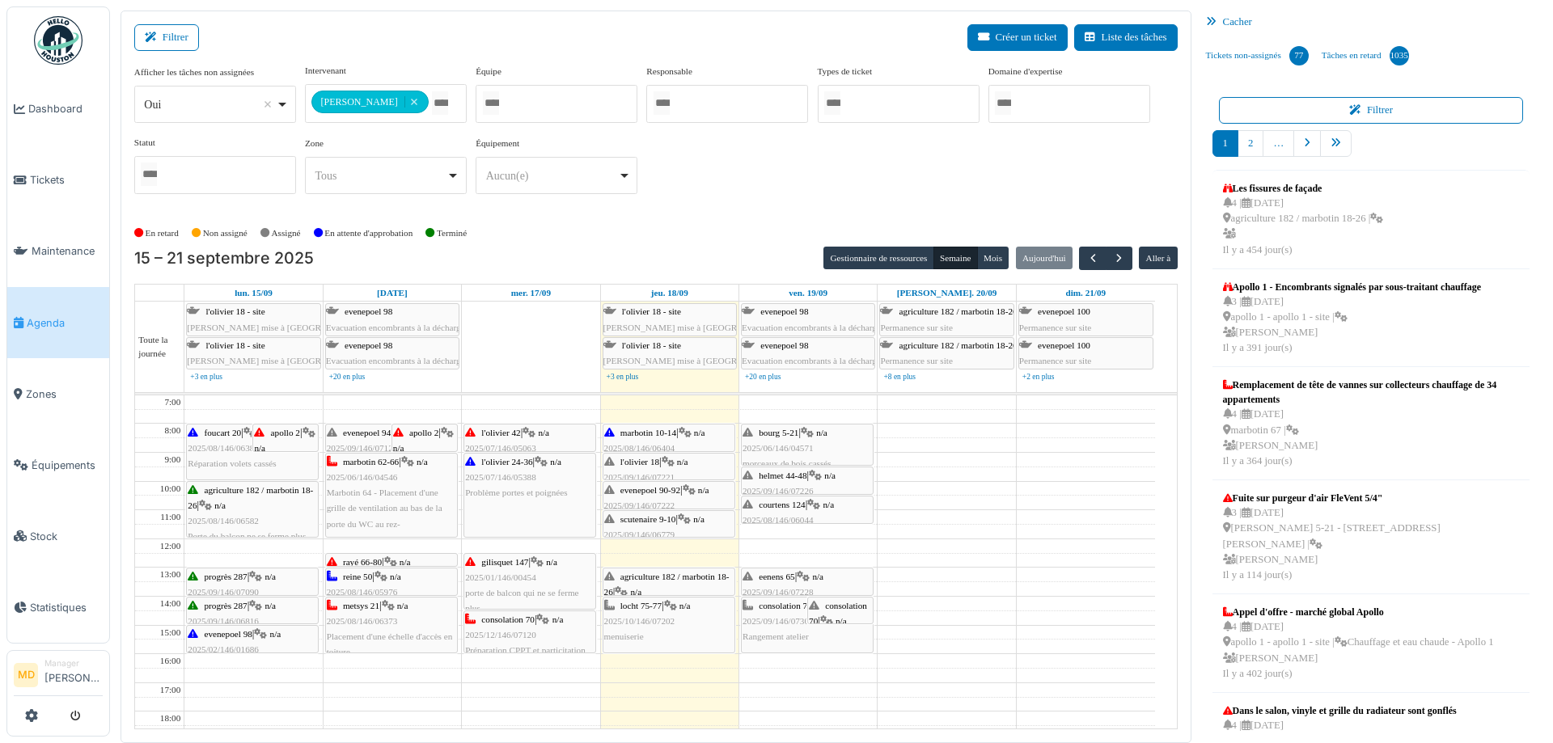
click at [730, 170] on div "**********" at bounding box center [655, 135] width 1043 height 143
click at [662, 586] on div "agriculture 182 / marbotin 18-26 | n/a 2025/09/146/07088 Problème porte salon" at bounding box center [668, 600] width 129 height 62
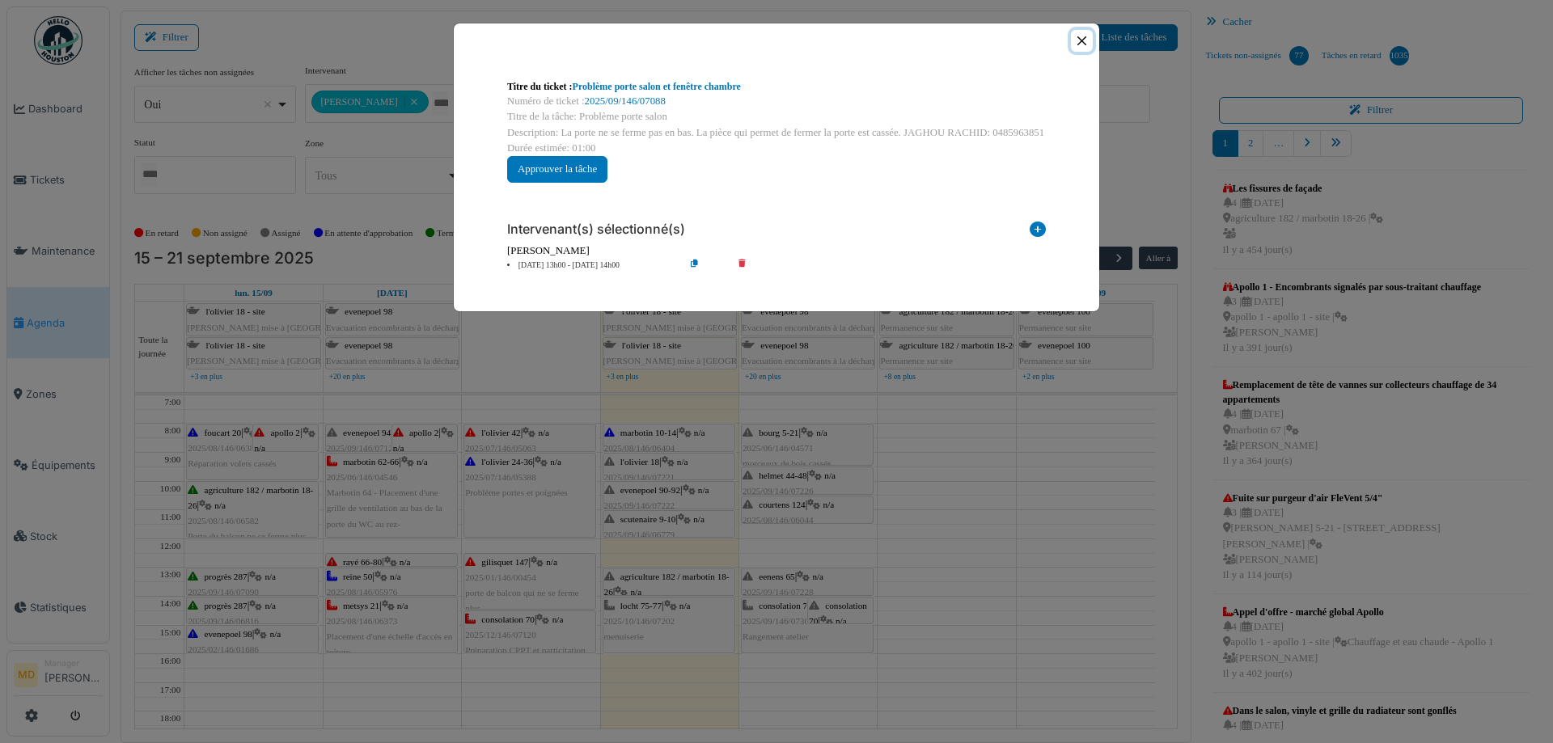
click at [1085, 42] on button "Close" at bounding box center [1082, 41] width 22 height 22
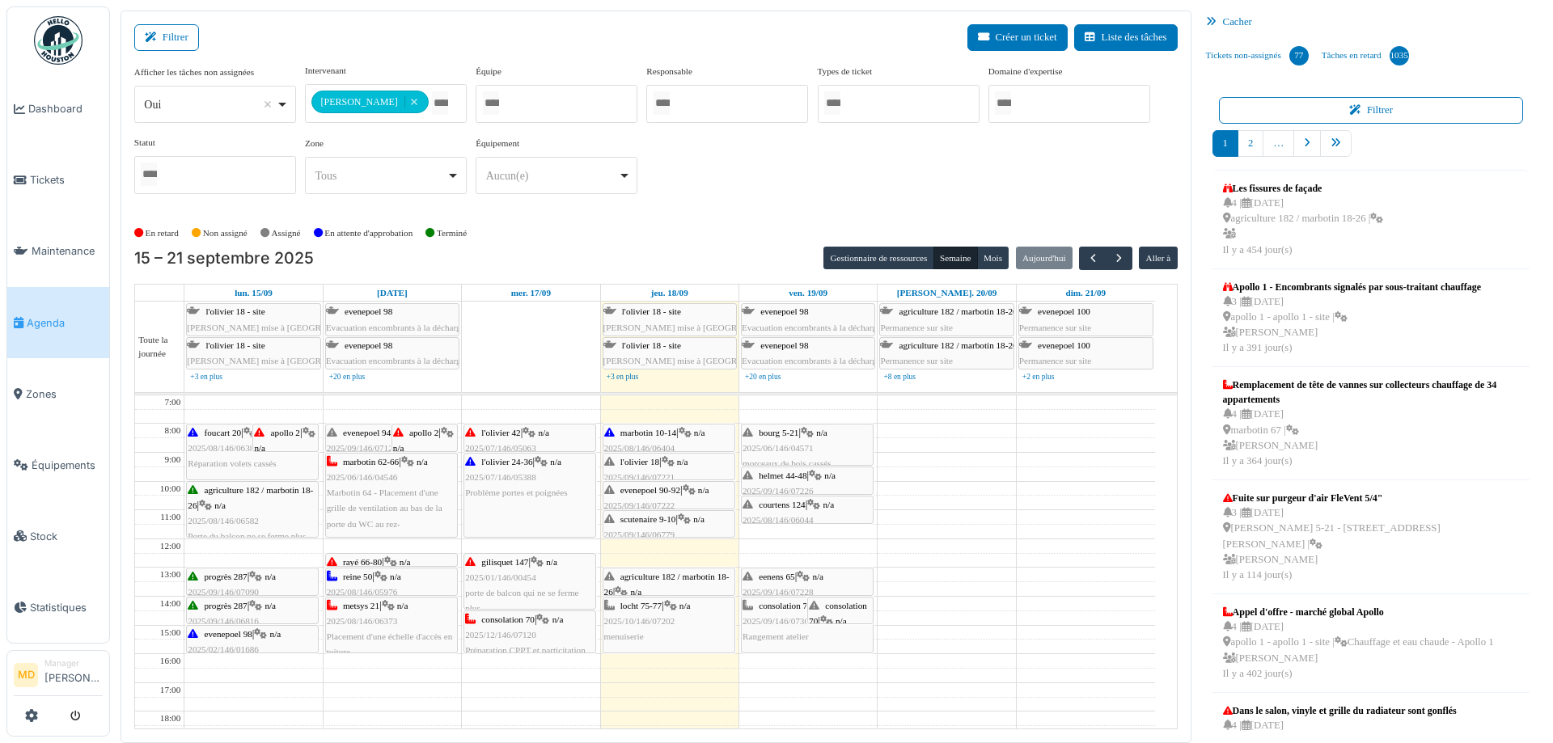
click at [944, 156] on div "**********" at bounding box center [655, 135] width 1043 height 143
click at [66, 110] on span "Dashboard" at bounding box center [65, 108] width 74 height 15
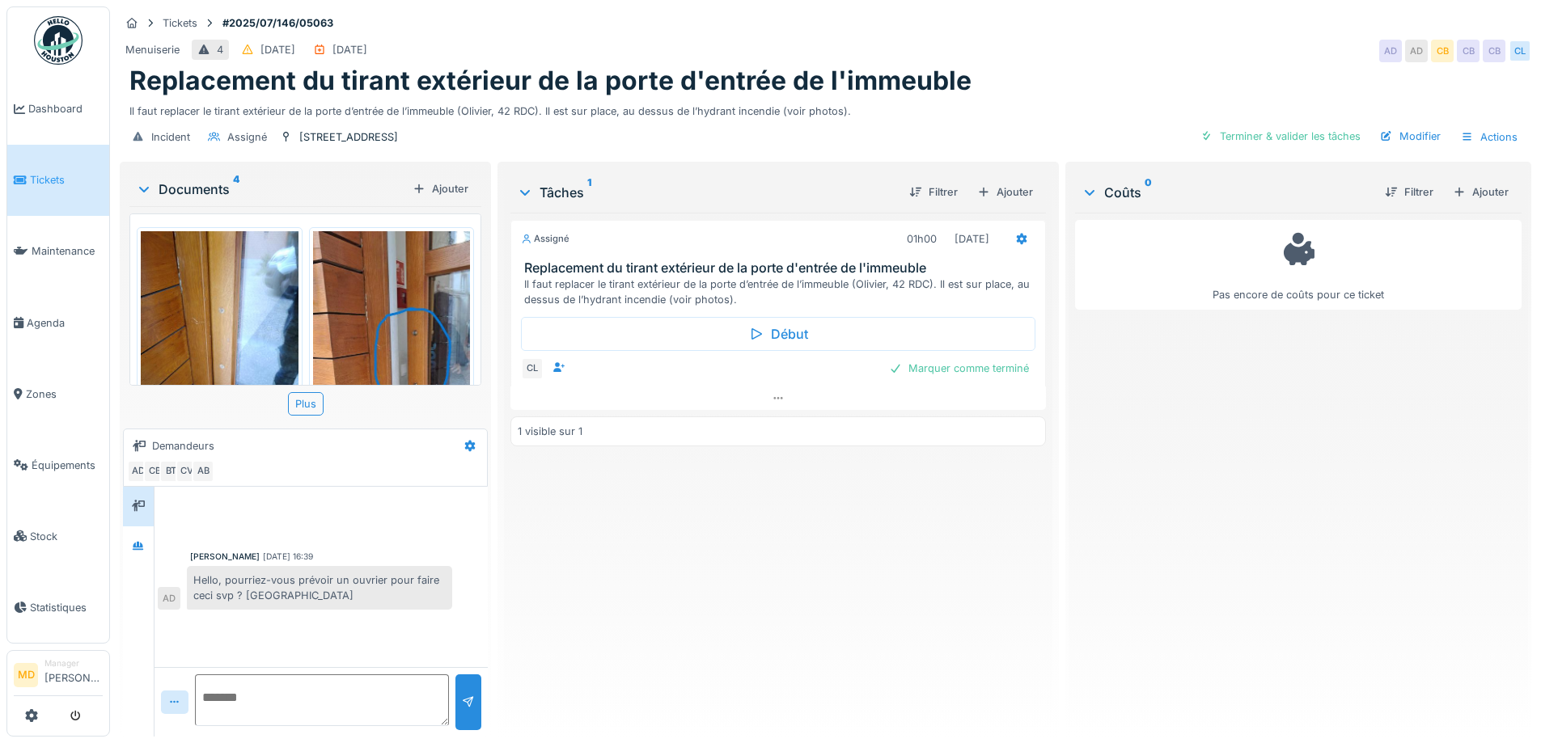
scroll to position [12, 0]
click at [142, 541] on icon at bounding box center [138, 546] width 13 height 11
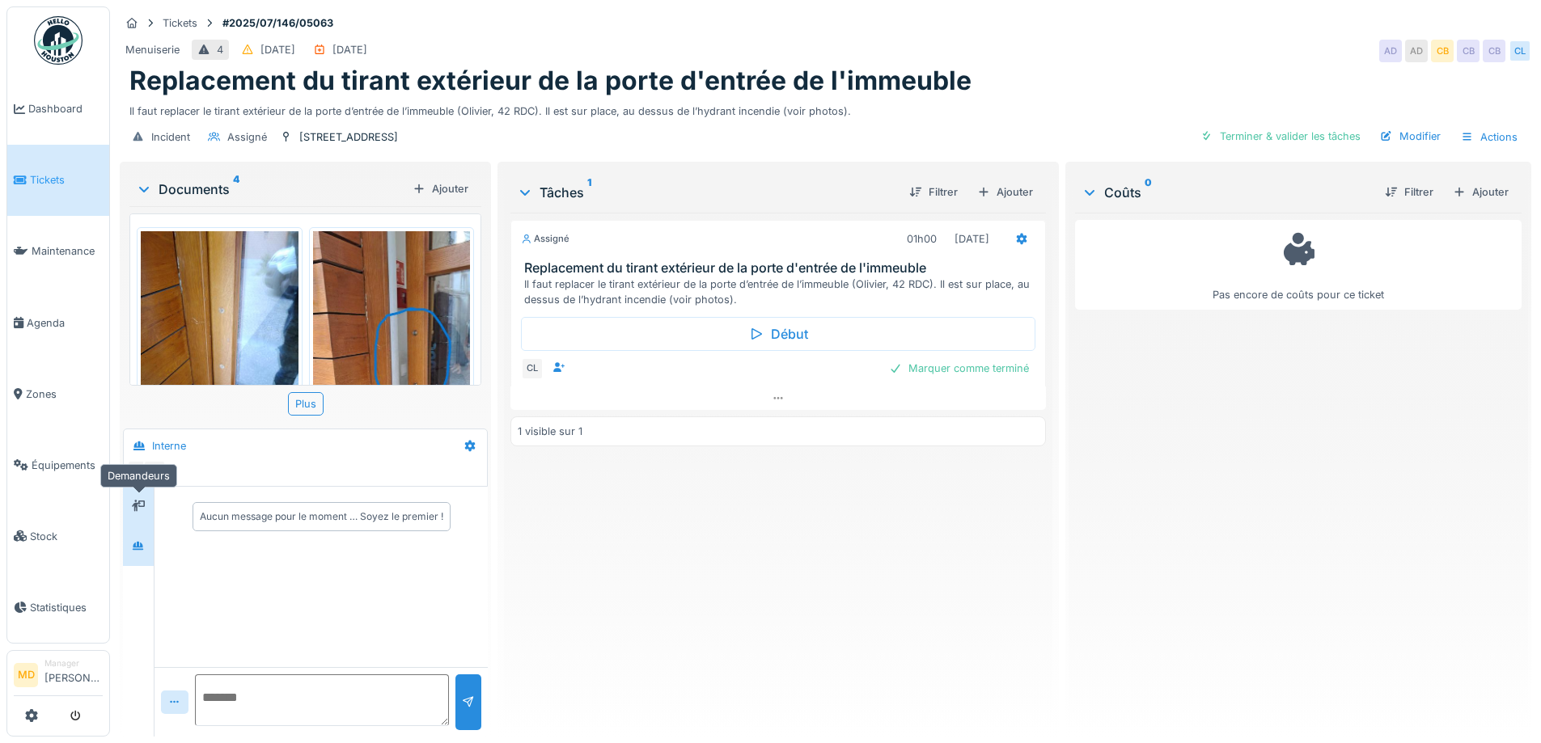
click at [138, 499] on div at bounding box center [138, 506] width 13 height 15
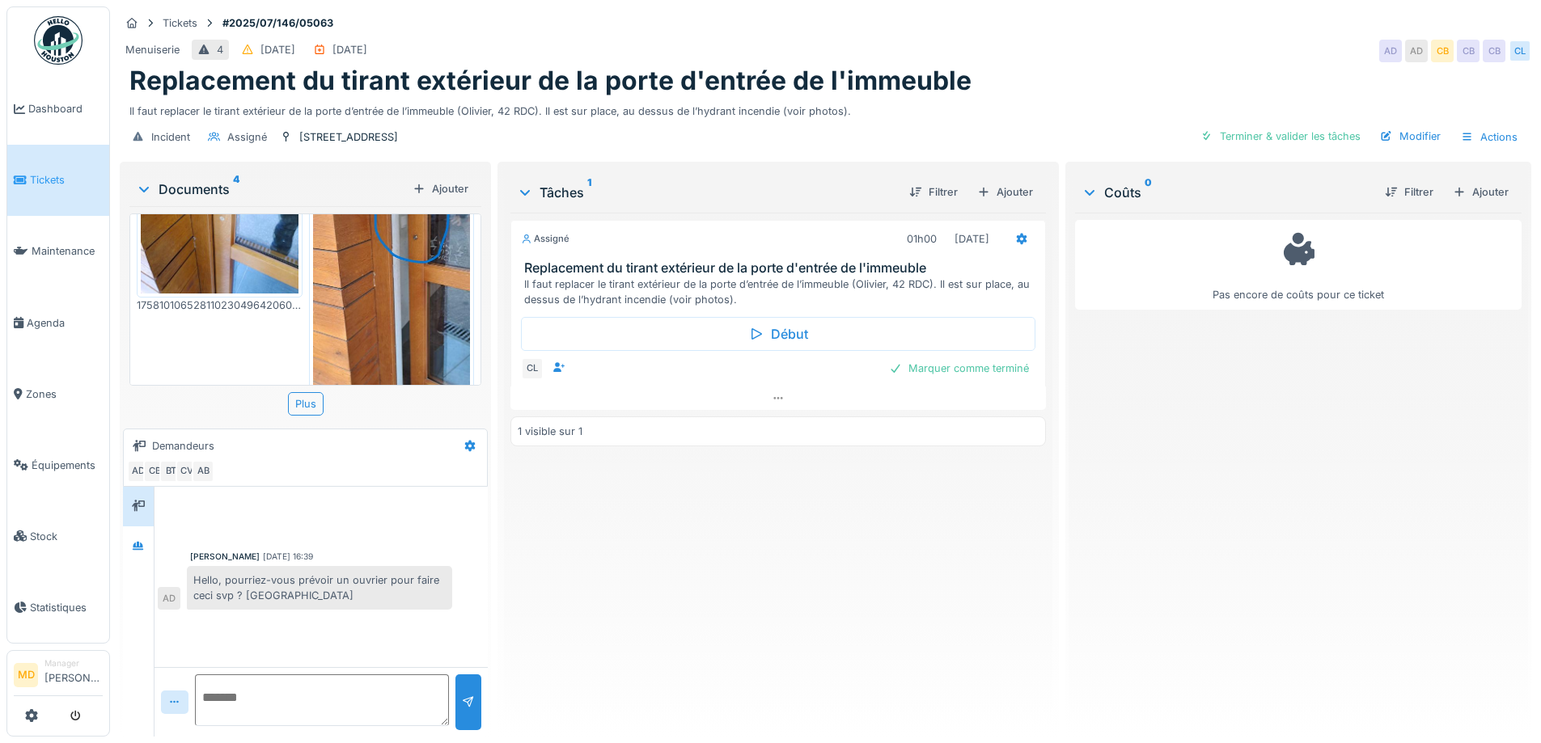
scroll to position [0, 0]
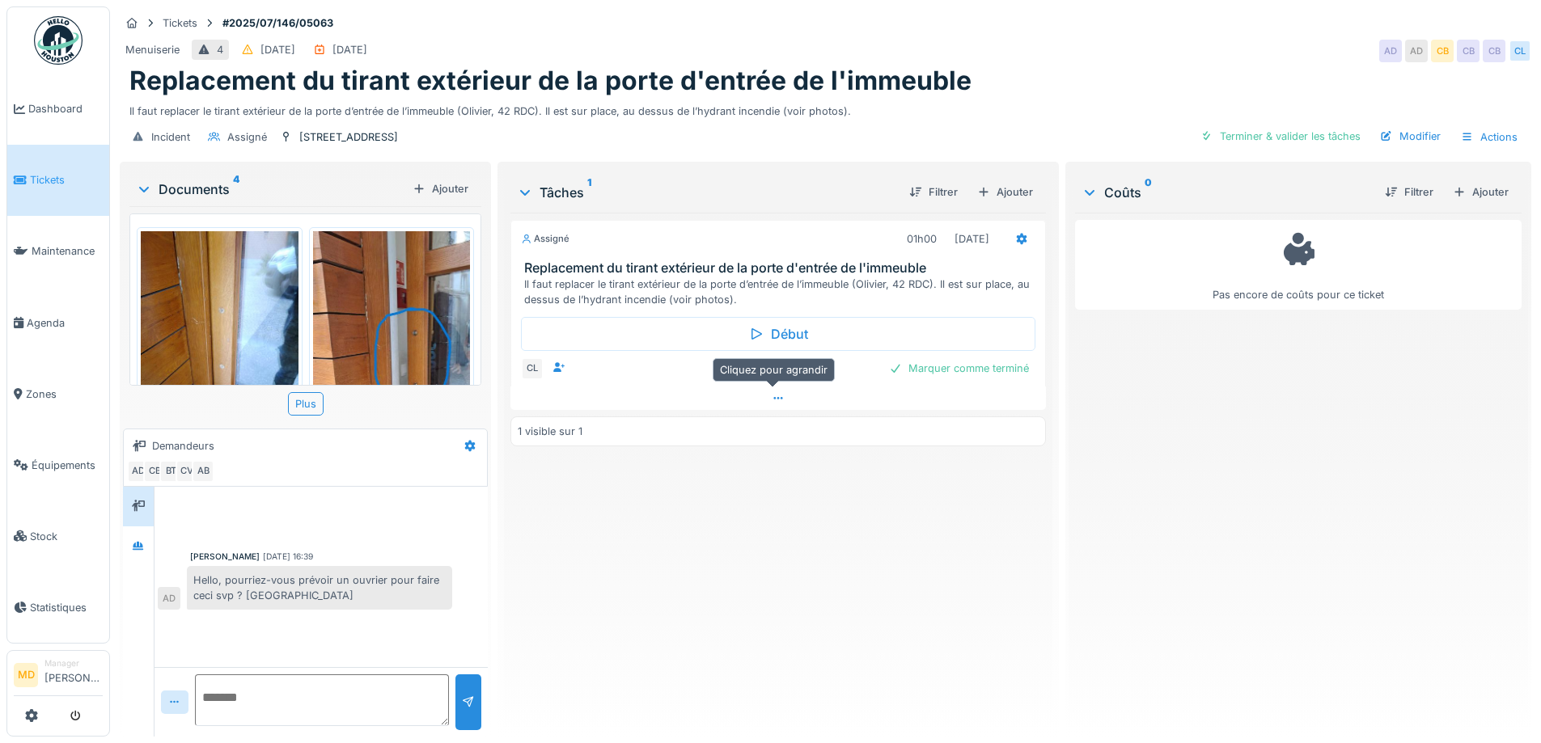
click at [780, 387] on div at bounding box center [777, 398] width 535 height 23
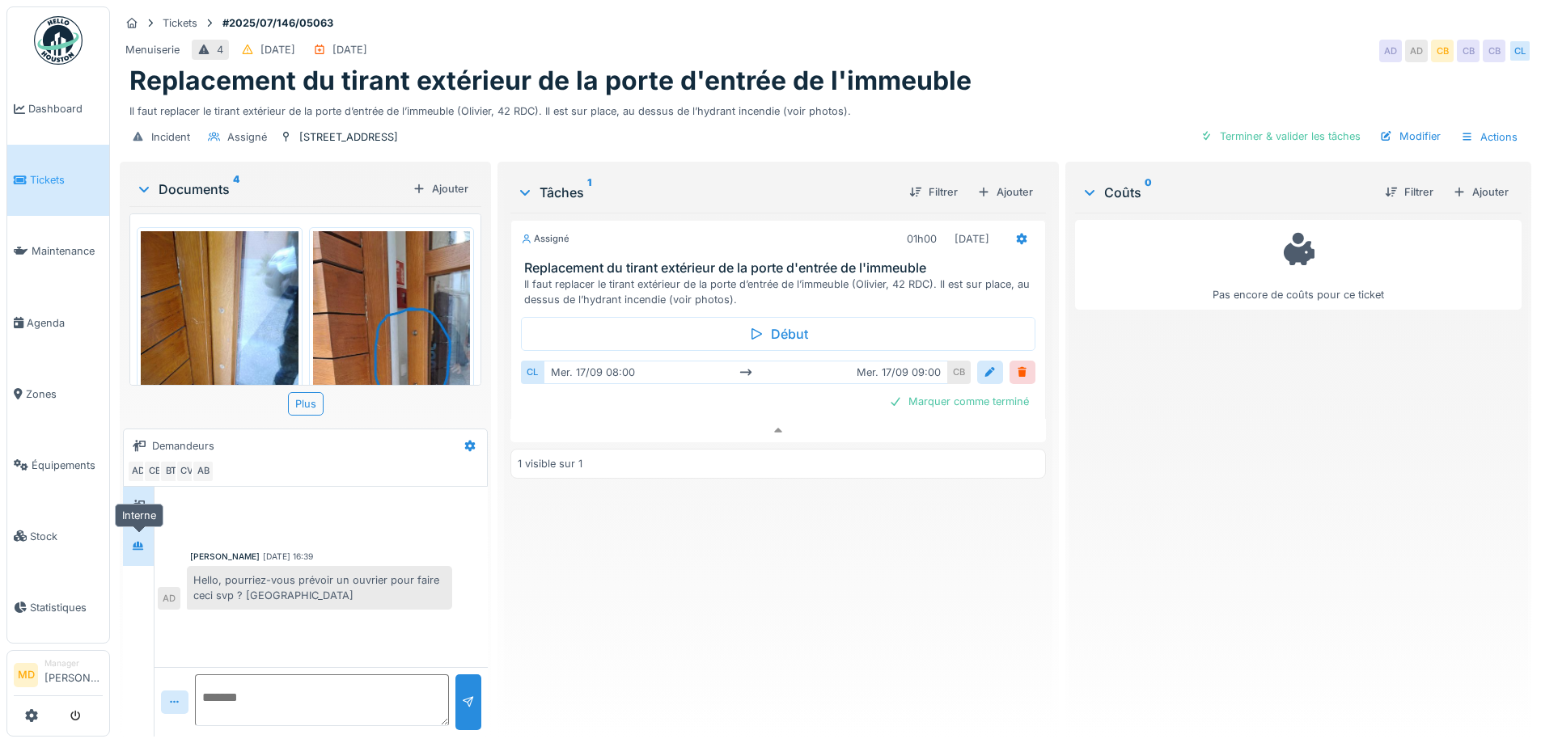
click at [138, 541] on icon at bounding box center [138, 545] width 11 height 9
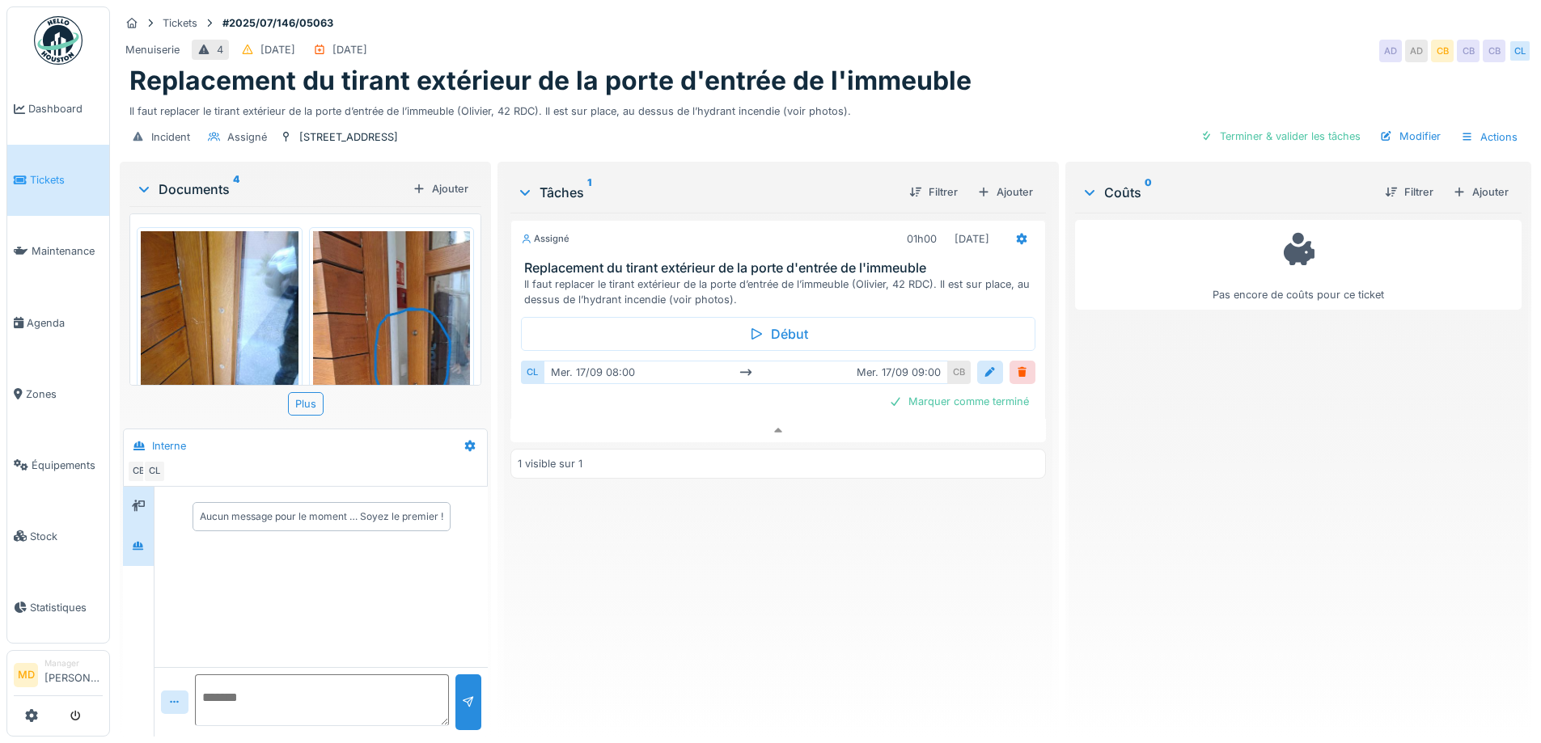
click at [142, 501] on icon at bounding box center [138, 506] width 13 height 11
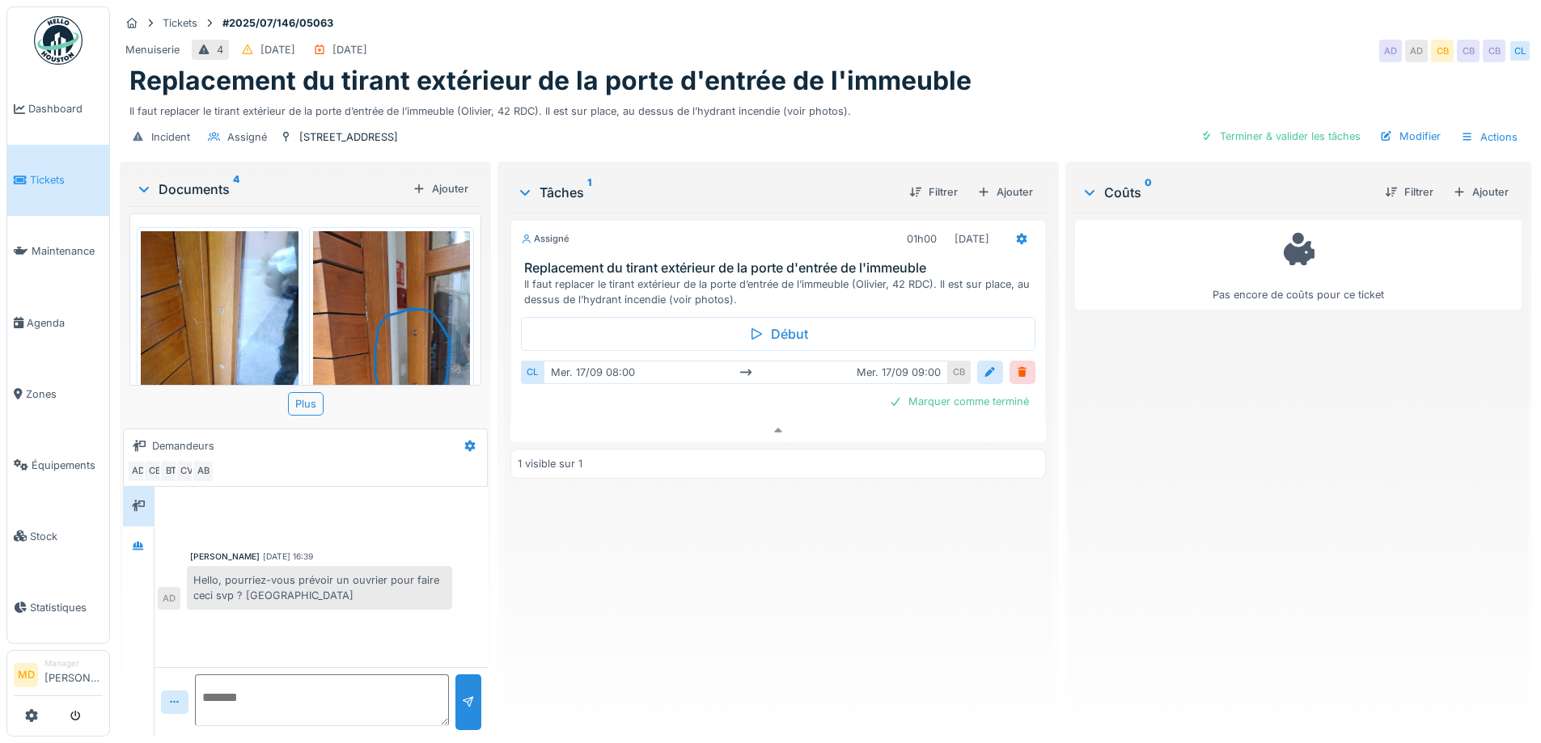
click at [463, 109] on div "Il faut replacer le tirant extérieur de la porte d’entrée de l’immeuble (Olivie…" at bounding box center [825, 108] width 1392 height 22
click at [1009, 197] on div "Ajouter" at bounding box center [1005, 192] width 69 height 22
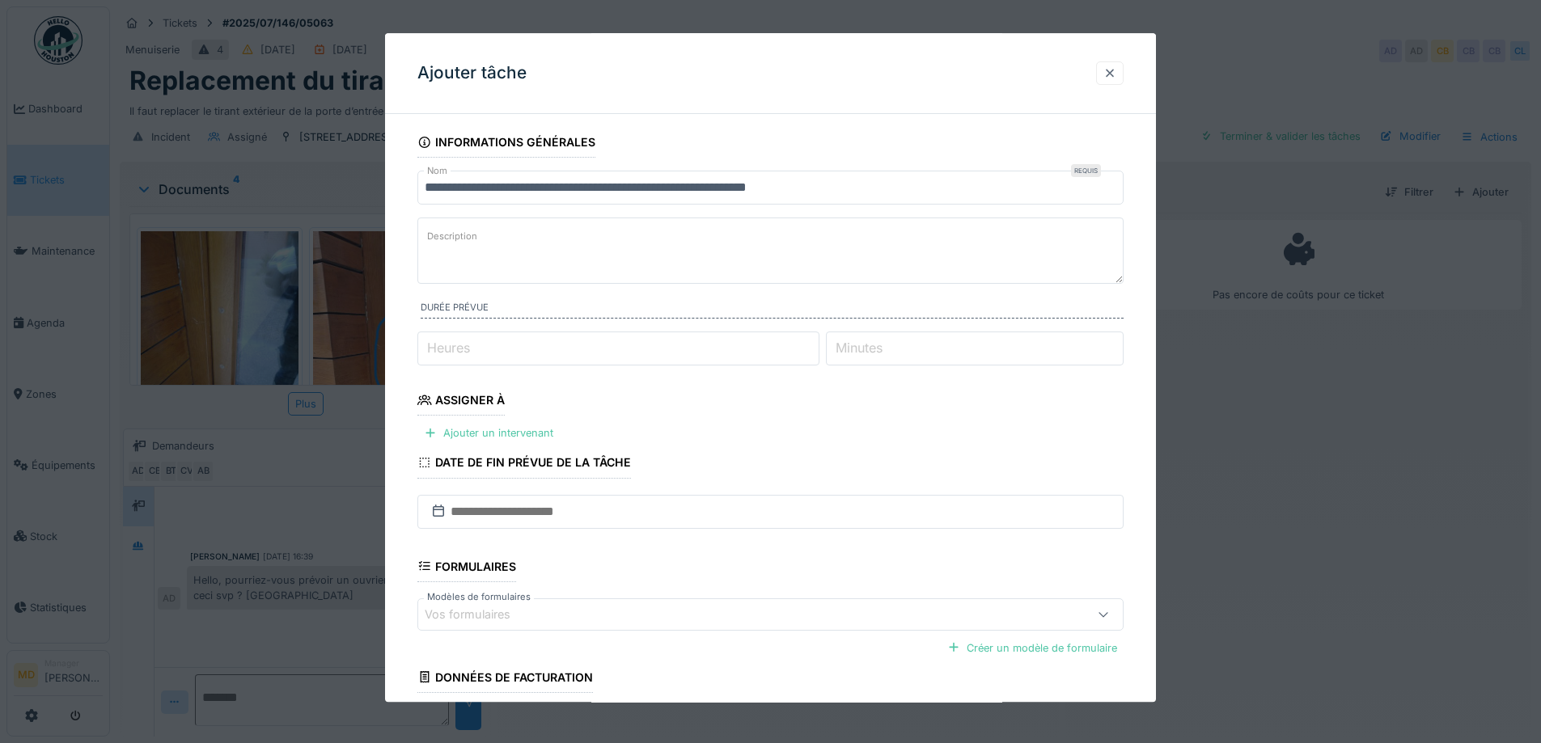
click at [1116, 72] on div at bounding box center [1109, 73] width 13 height 15
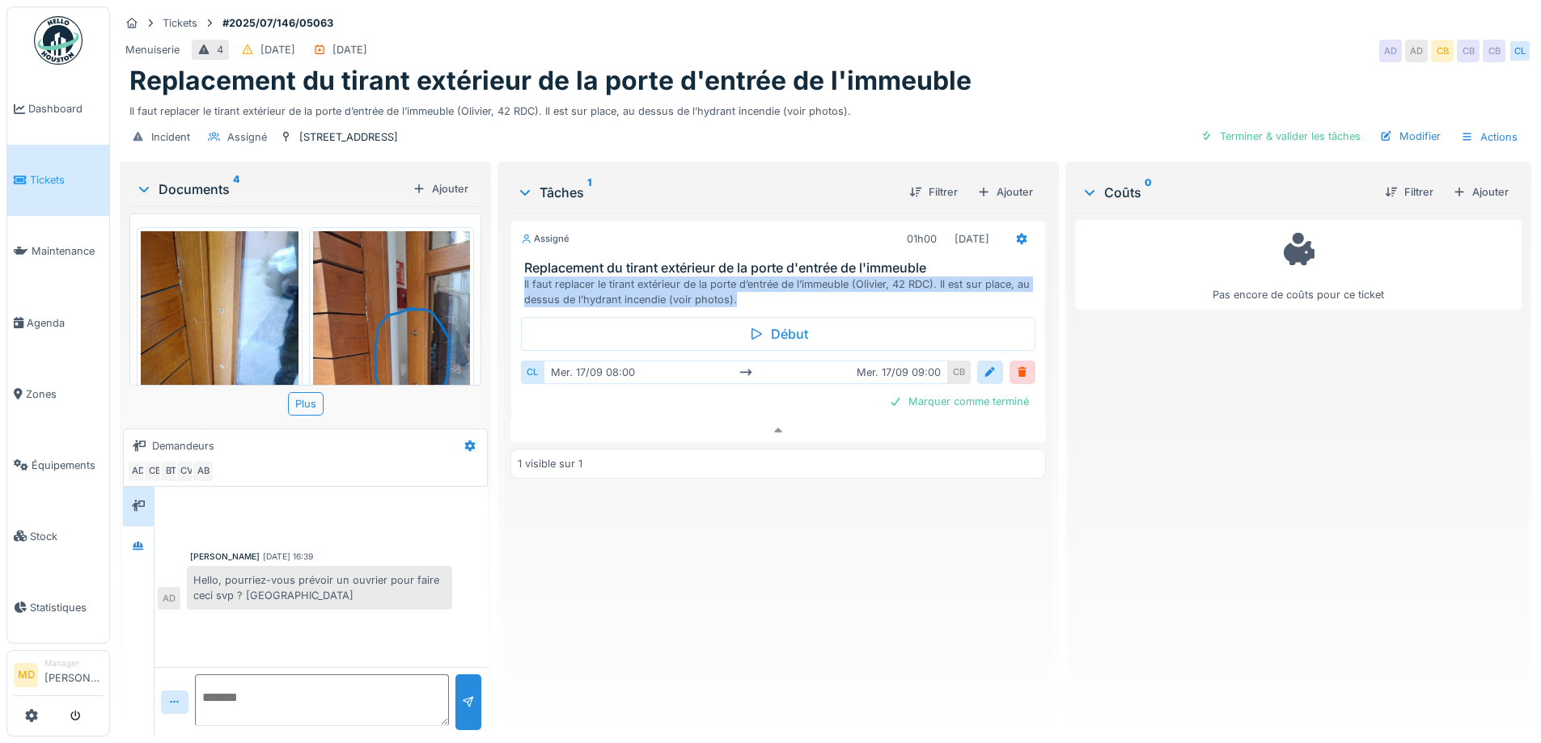
drag, startPoint x: 734, startPoint y: 301, endPoint x: 521, endPoint y: 282, distance: 214.3
click at [524, 282] on div "Il faut replacer le tirant extérieur de la porte d’entrée de l’immeuble (Olivie…" at bounding box center [781, 292] width 514 height 31
copy div "Il faut replacer le tirant extérieur de la porte d’entrée de l’immeuble (Olivie…"
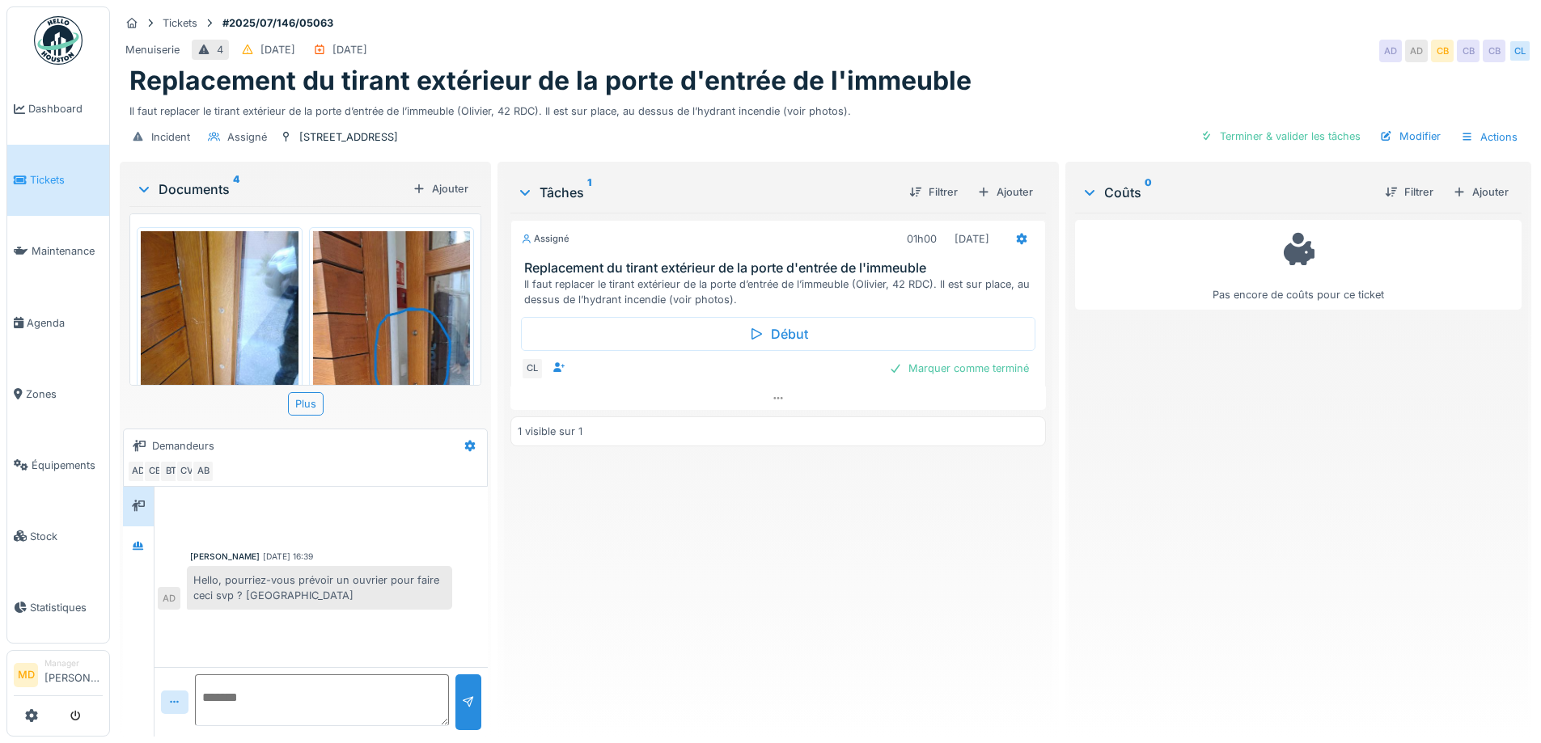
click at [802, 561] on div "Assigné 01h00 17/09/2025 Replacement du tirant extérieur de la porte d'entrée d…" at bounding box center [777, 468] width 535 height 511
click at [985, 193] on div "Ajouter" at bounding box center [1005, 192] width 69 height 22
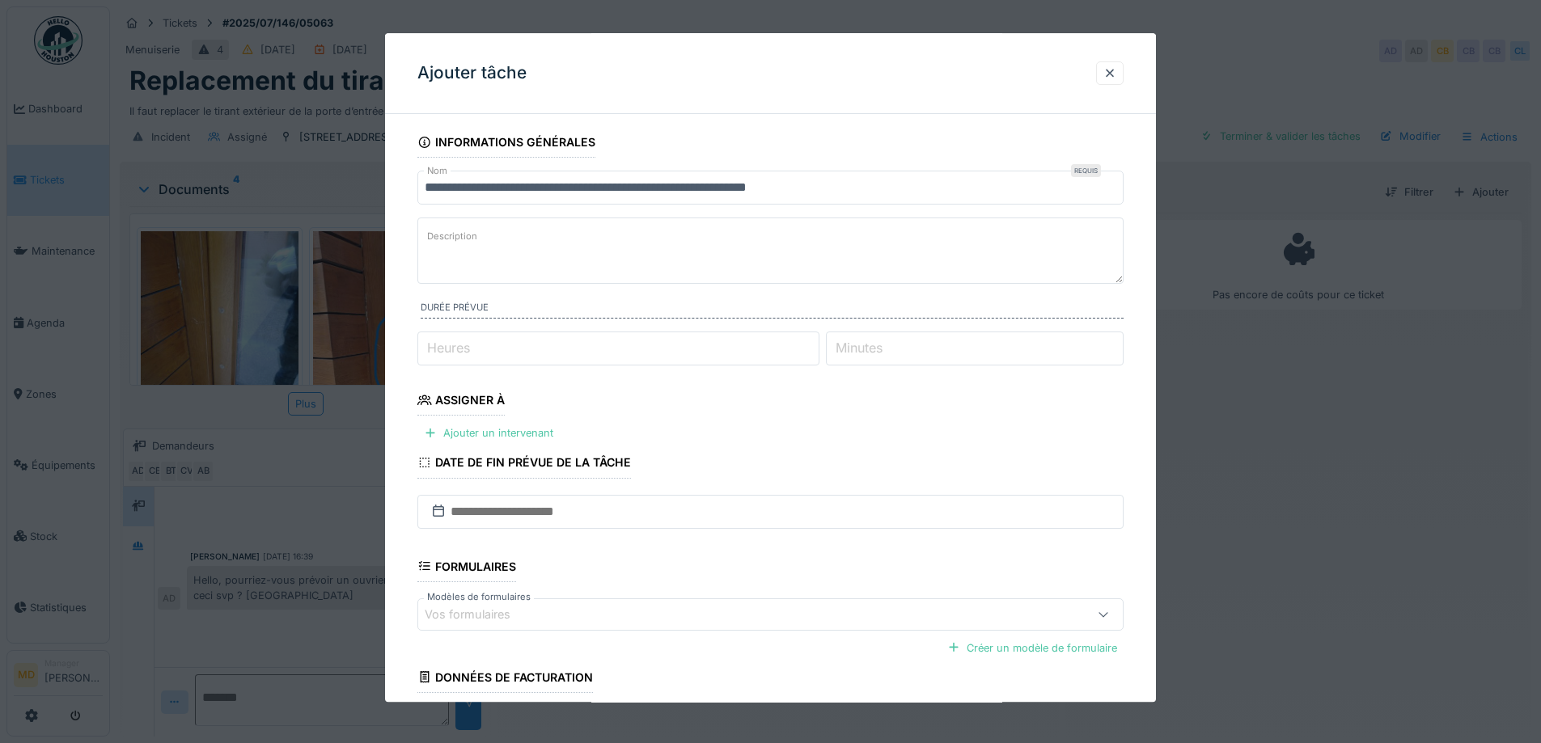
click at [515, 255] on textarea "Description" at bounding box center [770, 251] width 706 height 66
paste textarea "**********"
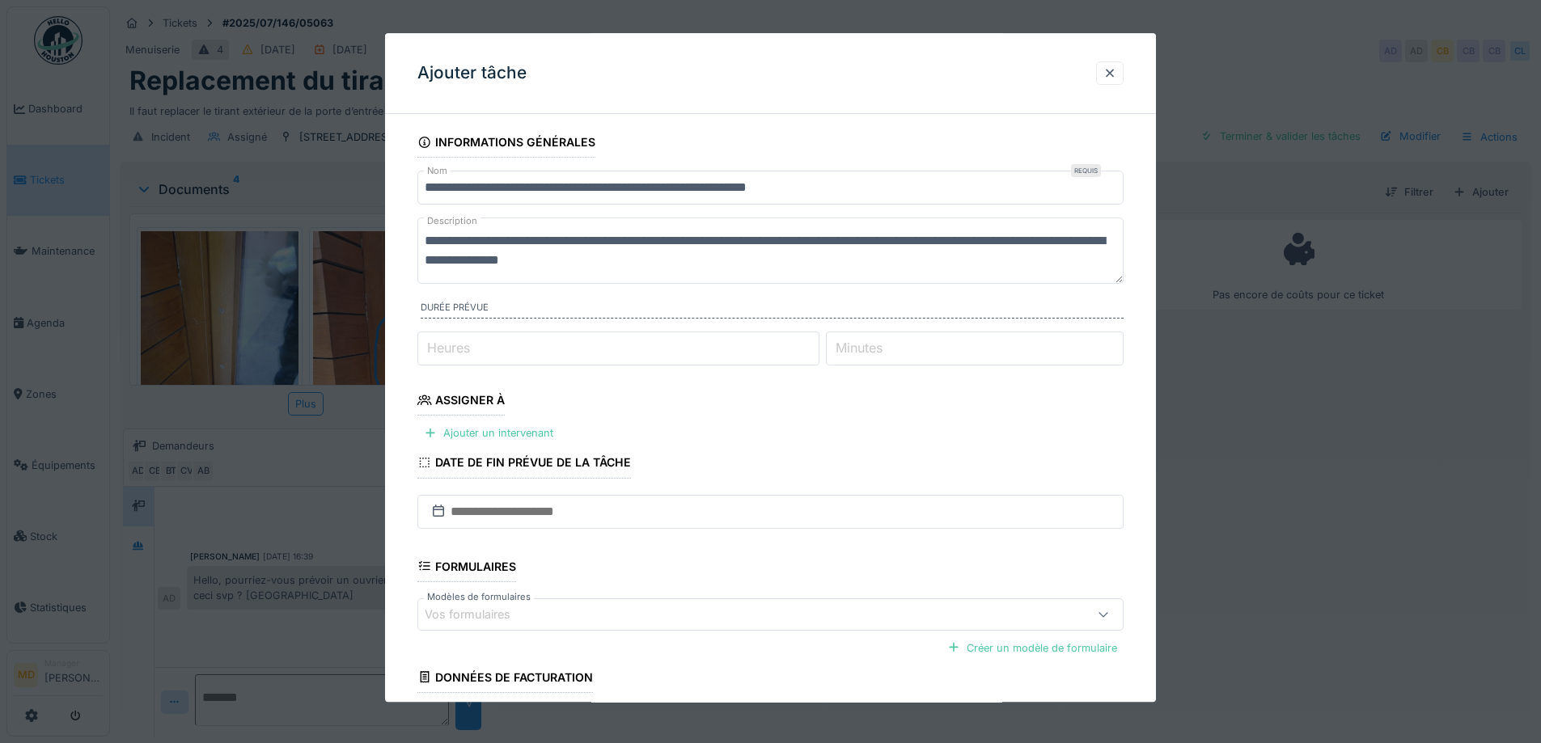
type textarea "**********"
click at [554, 366] on fieldset "**********" at bounding box center [770, 464] width 706 height 675
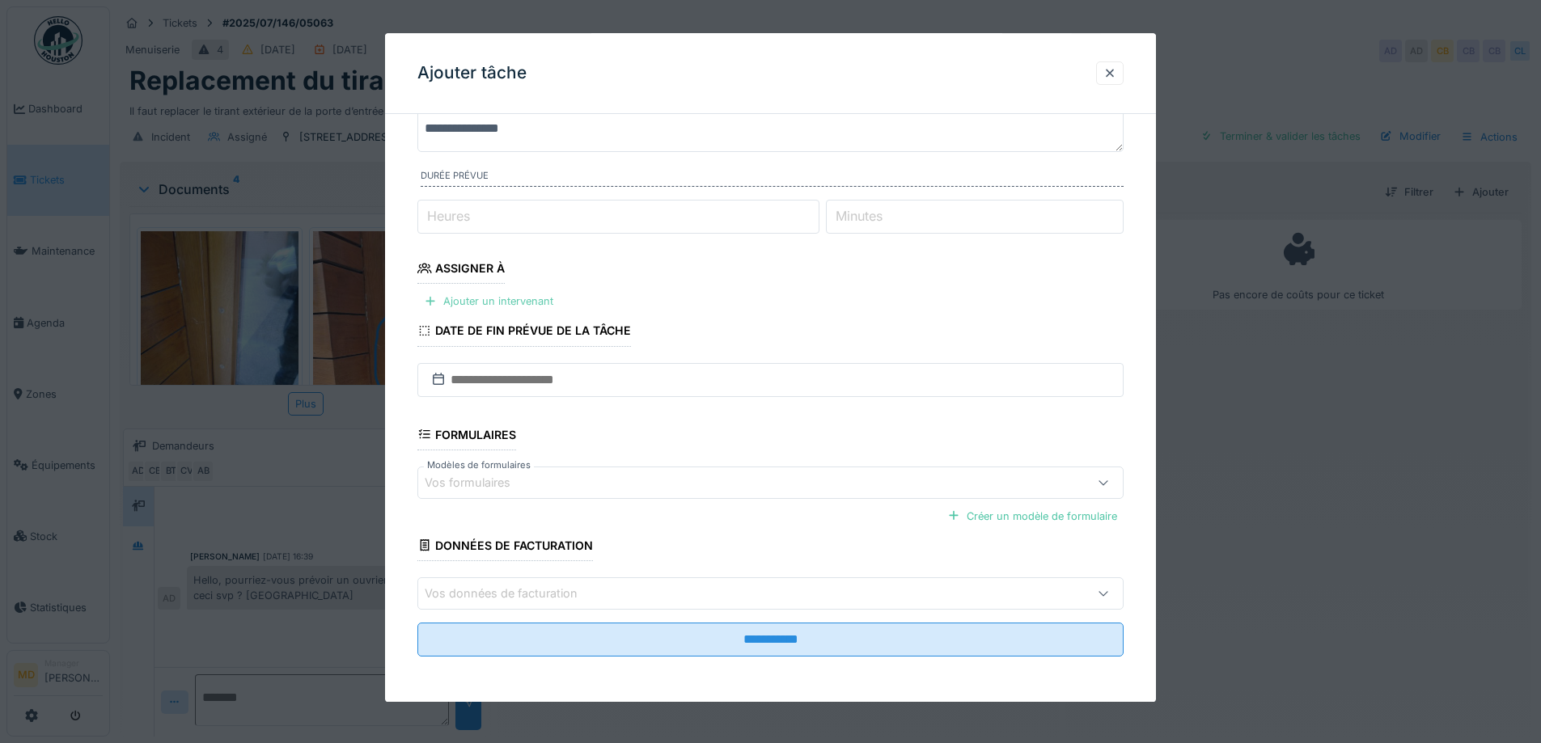
click at [455, 298] on div "Ajouter un intervenant" at bounding box center [488, 302] width 142 height 22
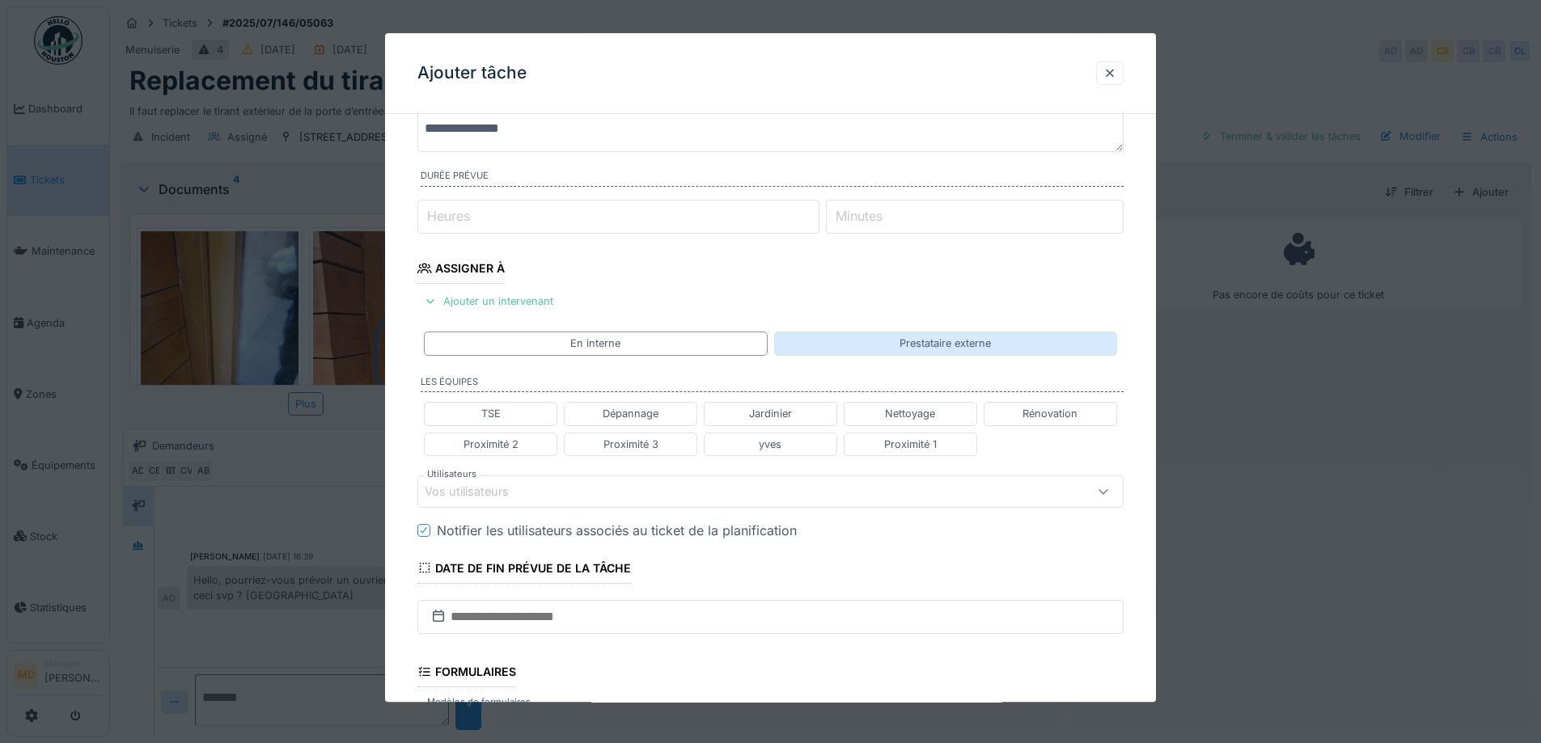
click at [829, 336] on div "Prestataire externe" at bounding box center [945, 343] width 343 height 23
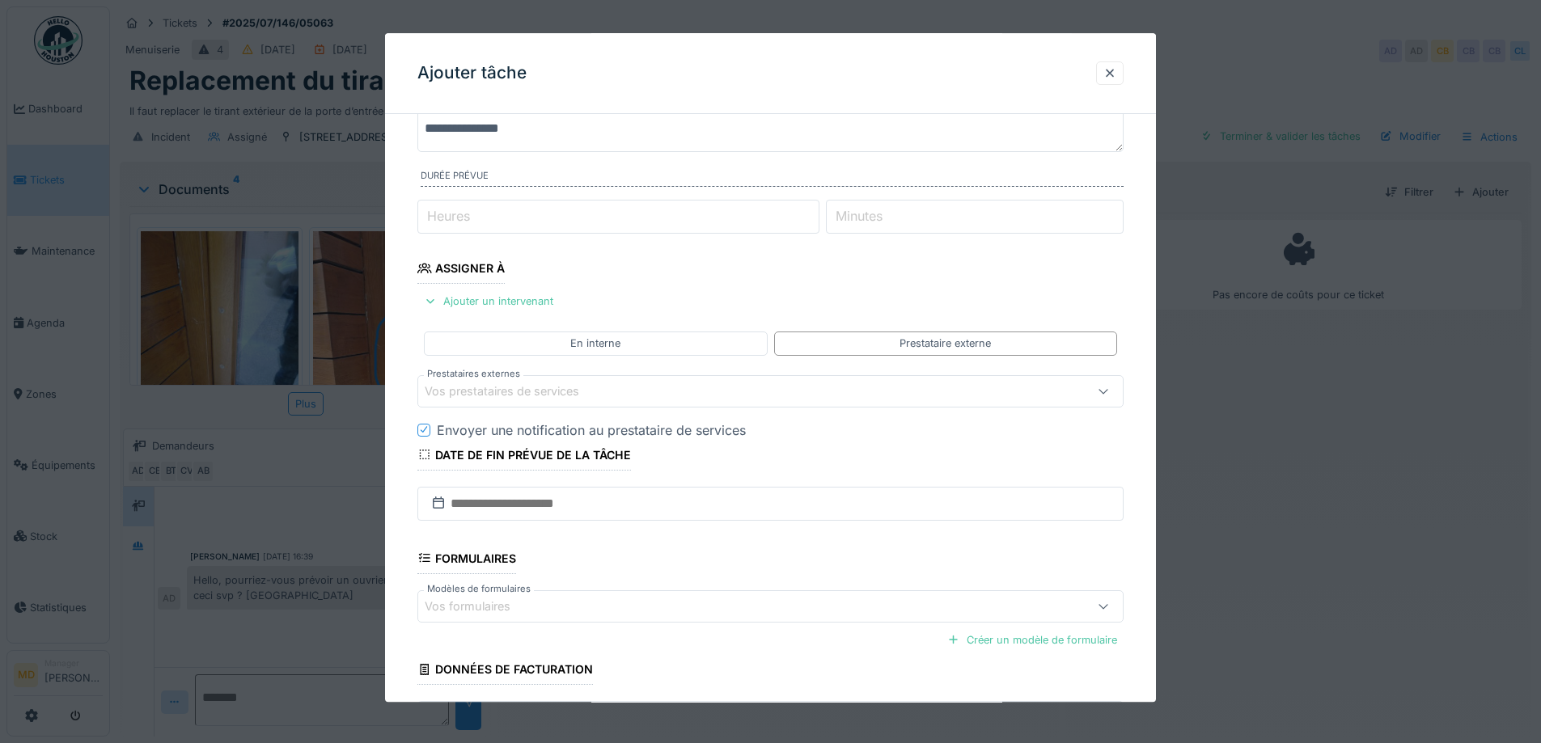
click at [583, 397] on div "Vos prestataires de services" at bounding box center [513, 392] width 177 height 18
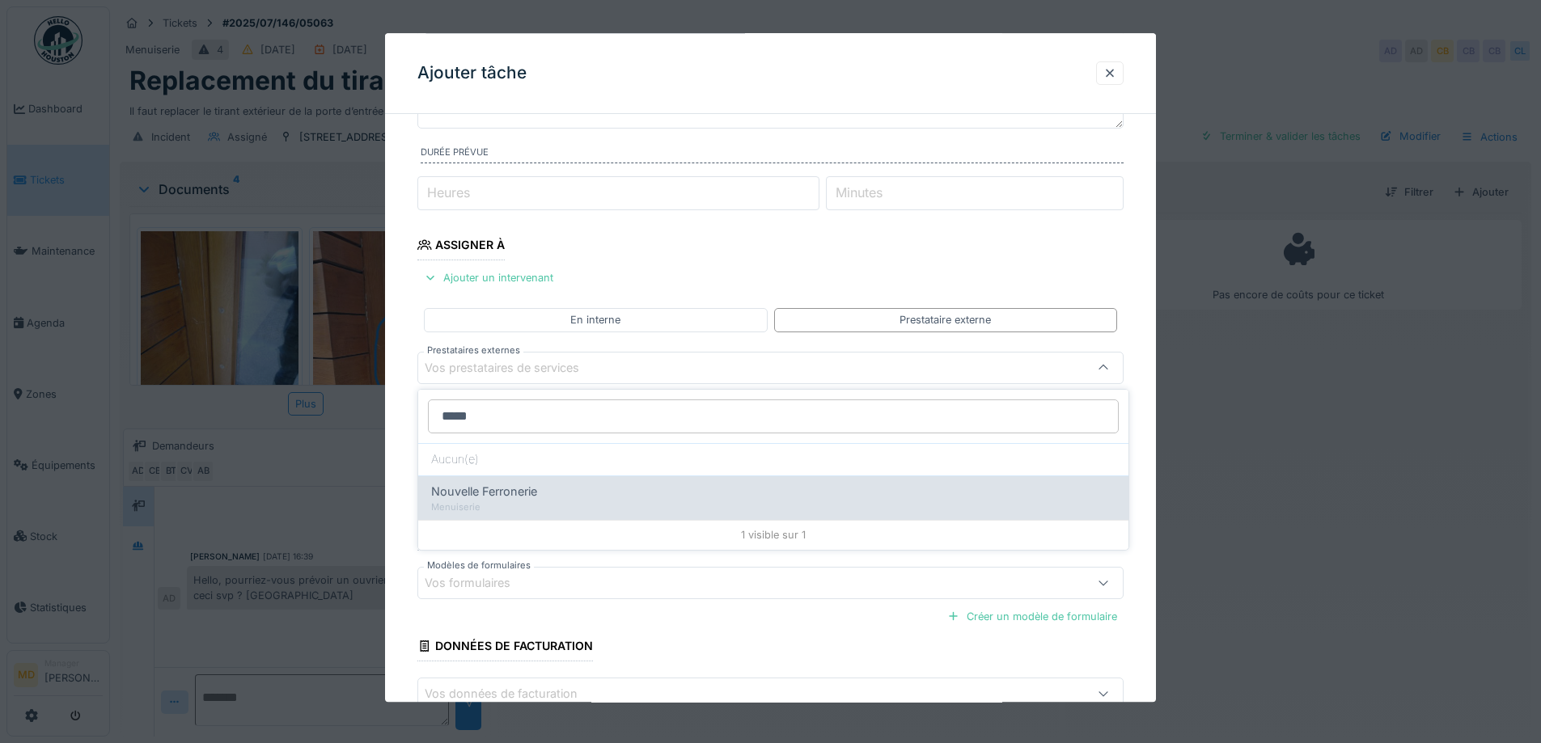
type input "*****"
click at [572, 501] on div "Menuiserie" at bounding box center [773, 508] width 684 height 14
type input "***"
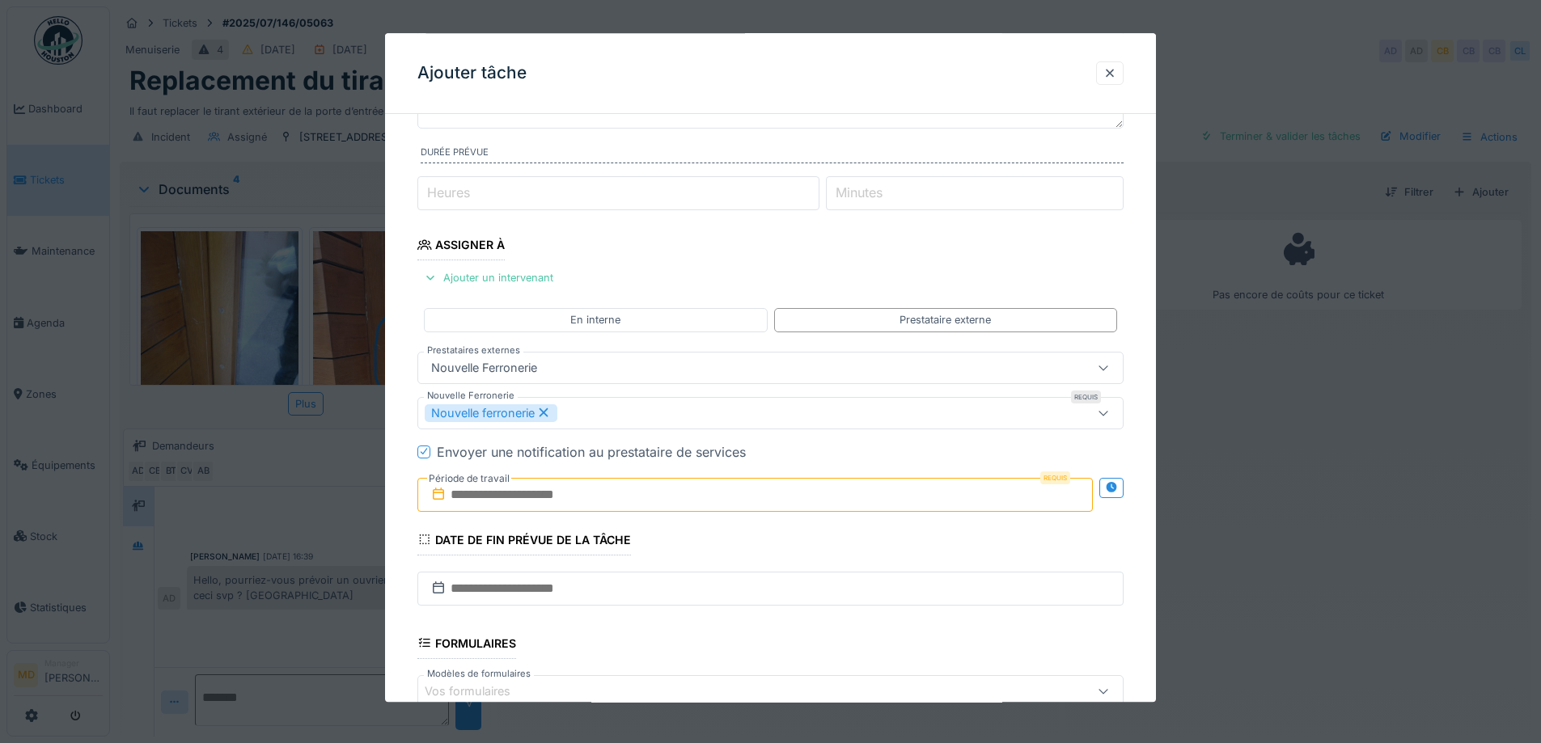
click at [810, 508] on input "text" at bounding box center [754, 495] width 675 height 34
click at [757, 391] on div "18" at bounding box center [758, 397] width 22 height 23
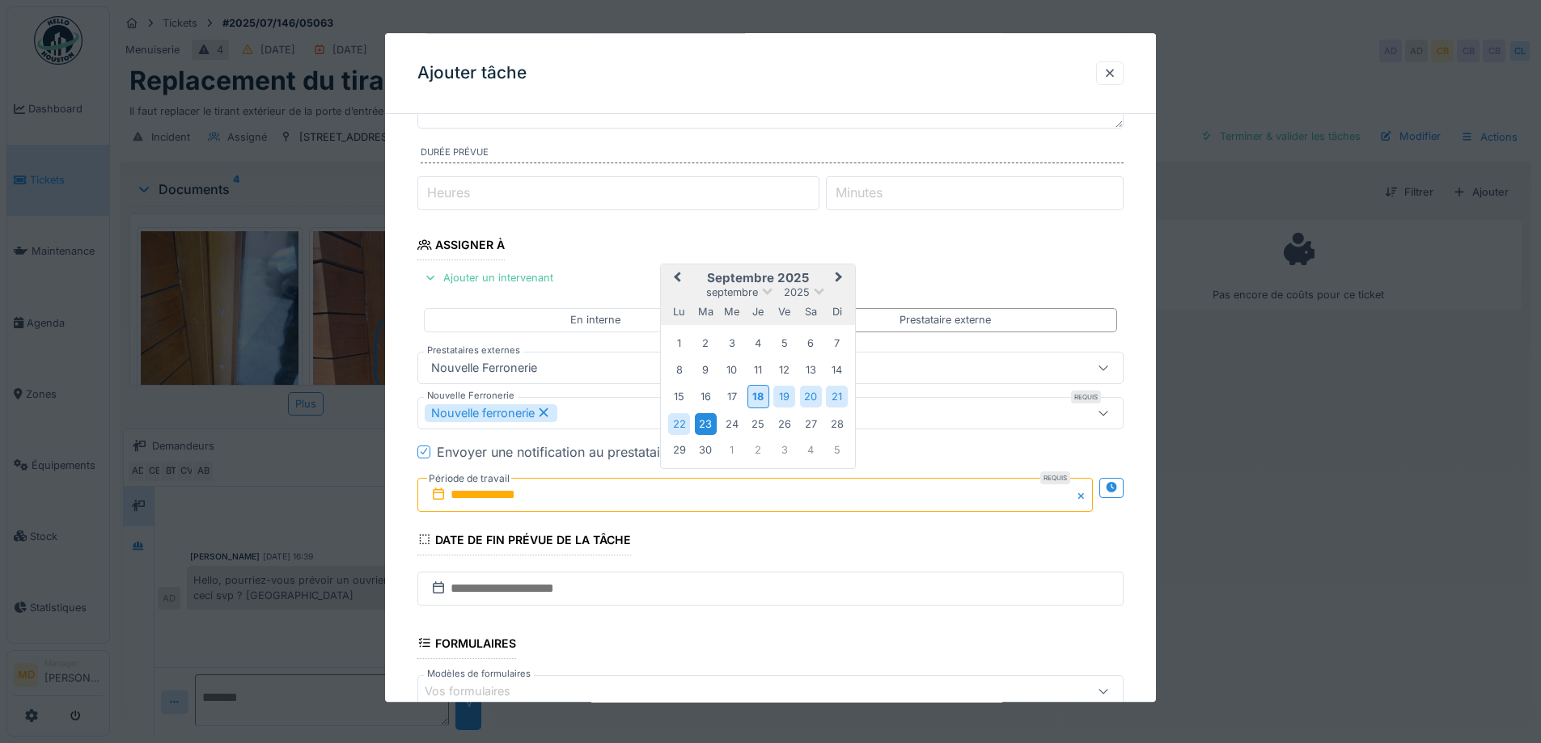
click at [706, 421] on div "23" at bounding box center [706, 424] width 22 height 22
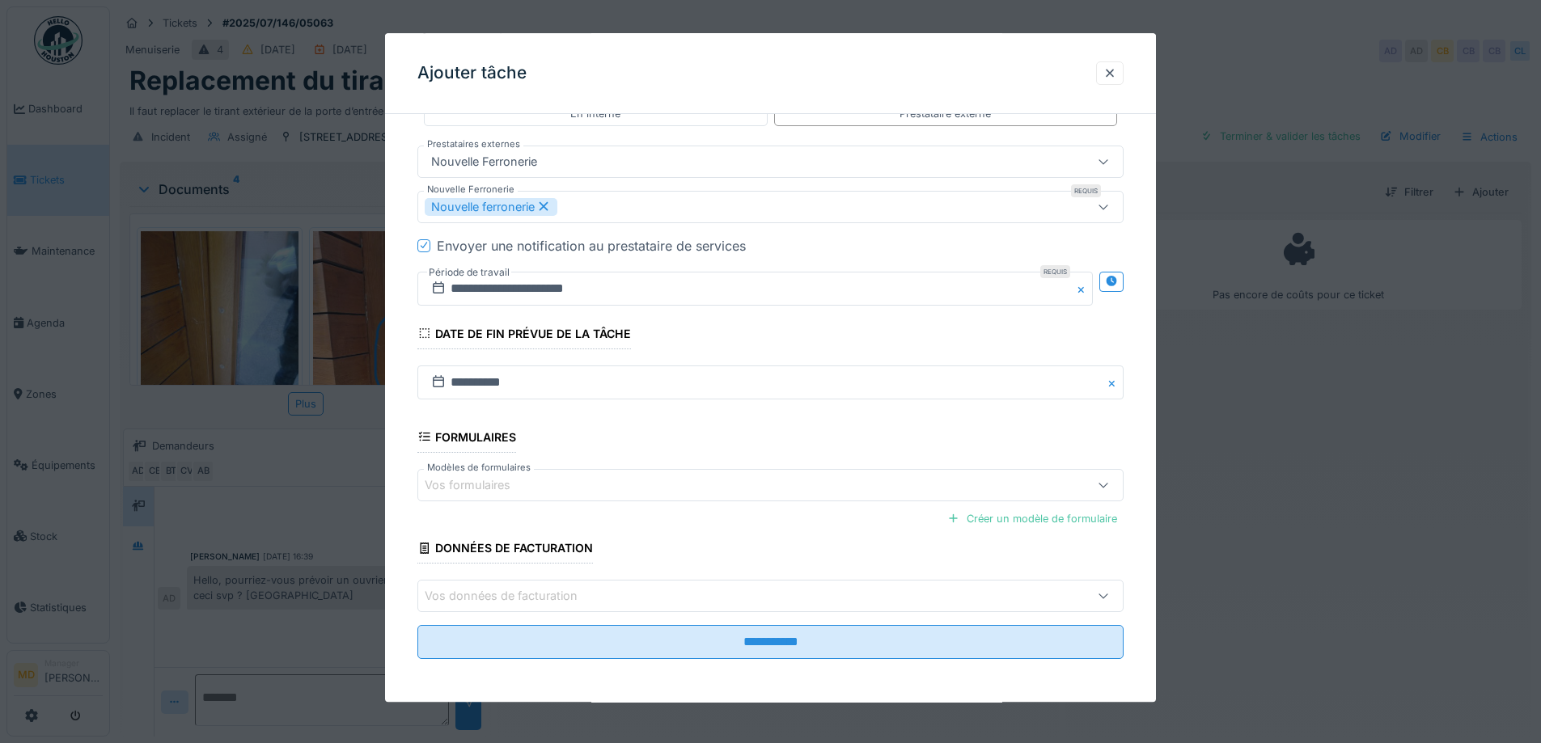
scroll to position [364, 0]
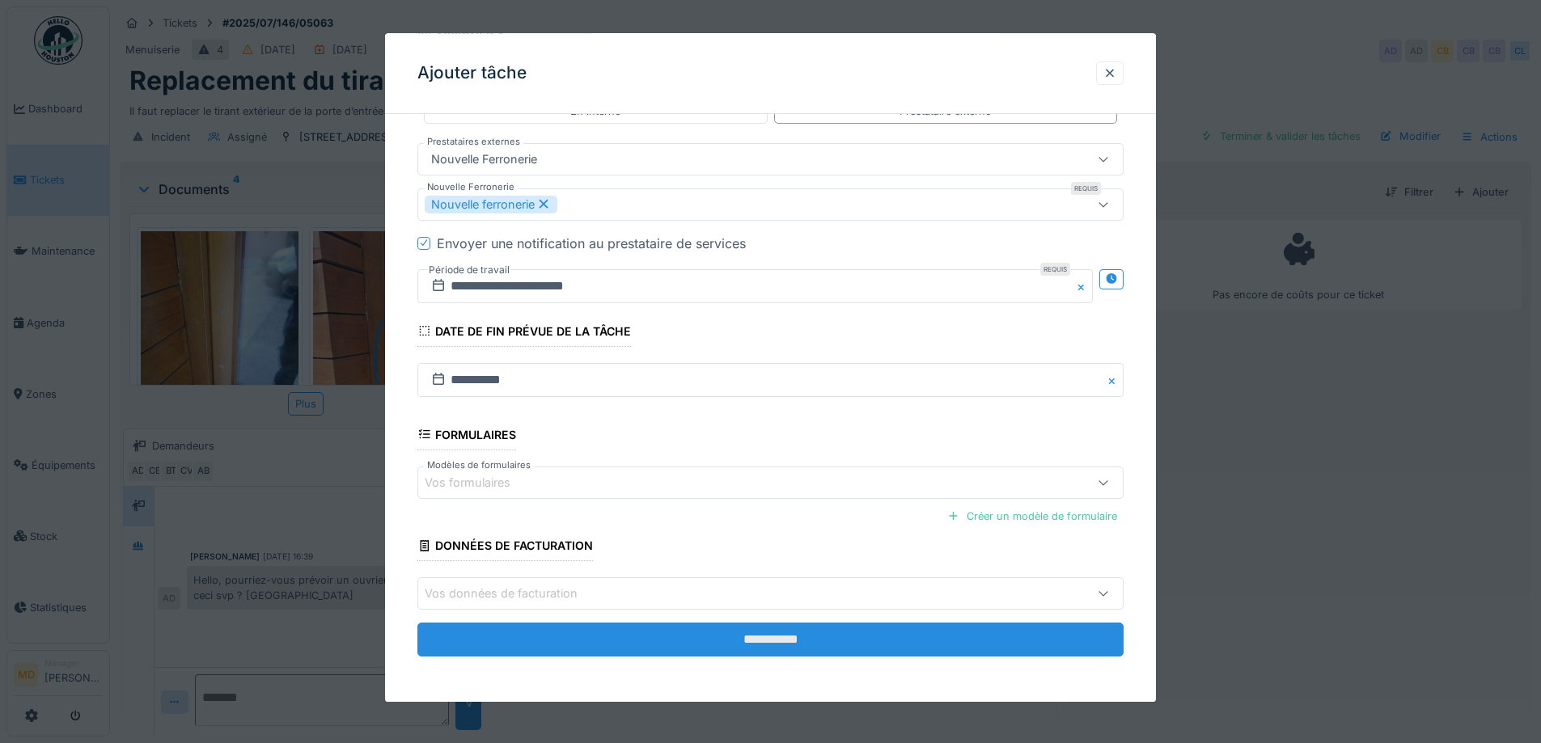
click at [727, 638] on input "**********" at bounding box center [770, 640] width 706 height 34
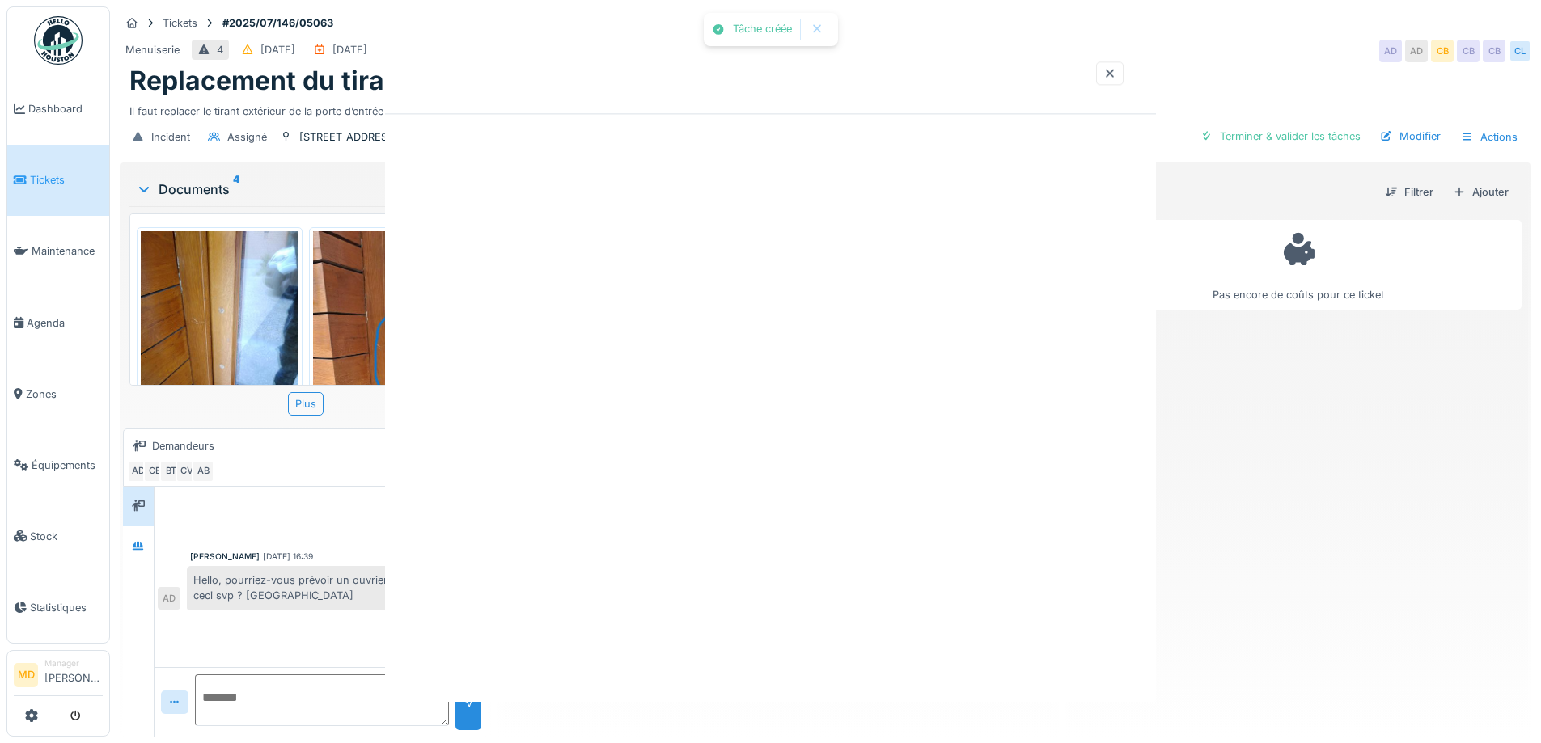
scroll to position [0, 0]
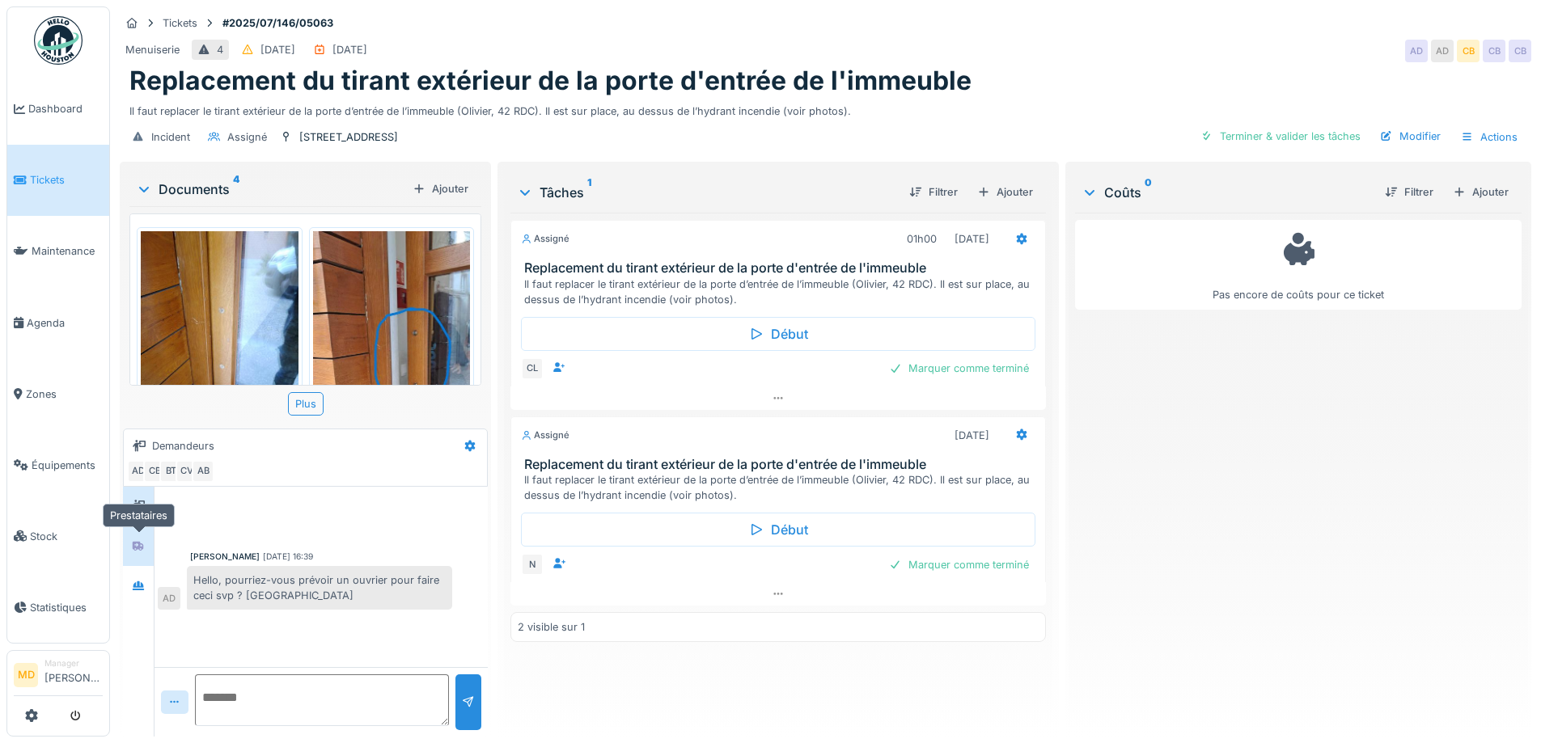
click at [139, 544] on icon at bounding box center [138, 546] width 11 height 10
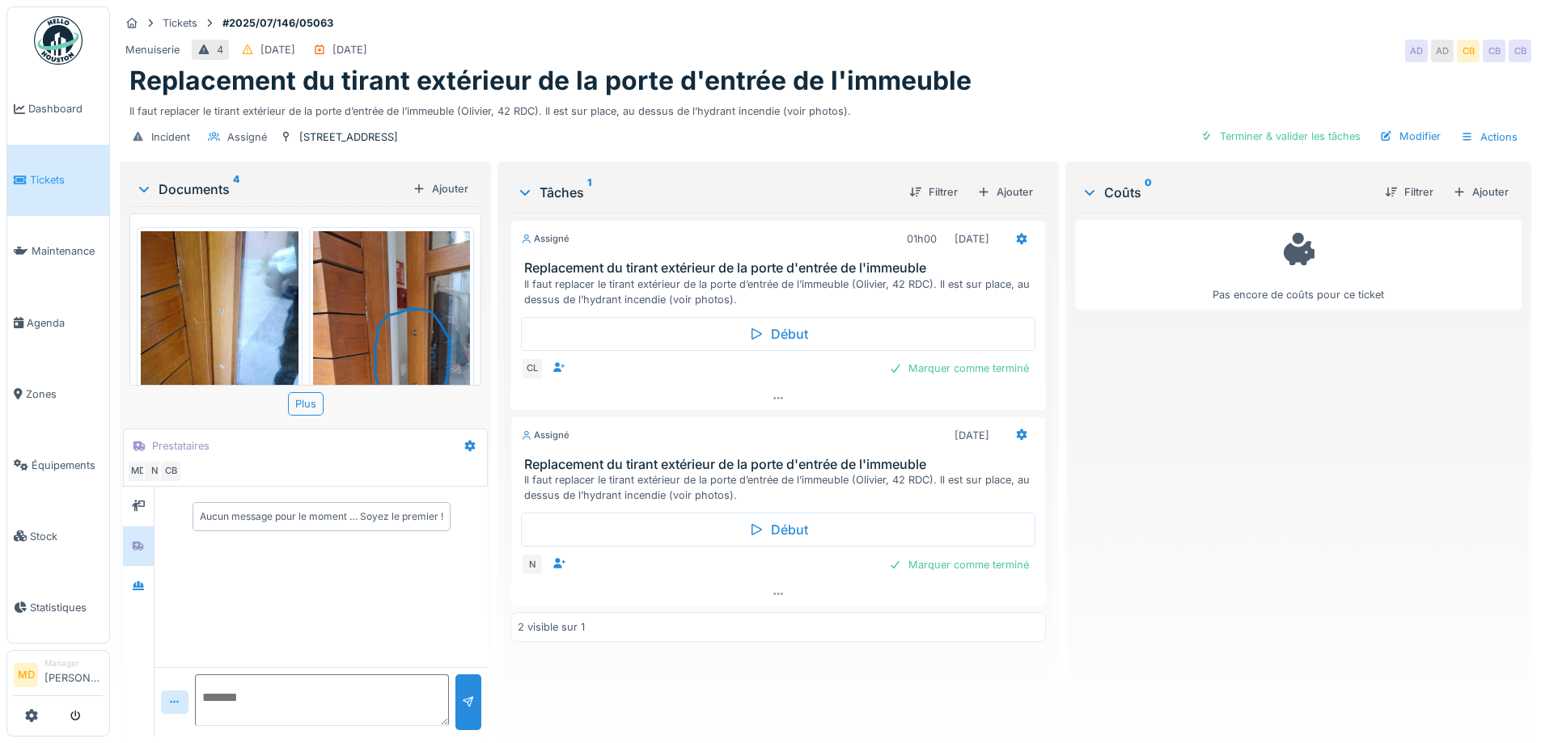
click at [326, 683] on textarea at bounding box center [322, 701] width 254 height 52
click at [925, 366] on div "Marquer comme terminé" at bounding box center [958, 369] width 153 height 22
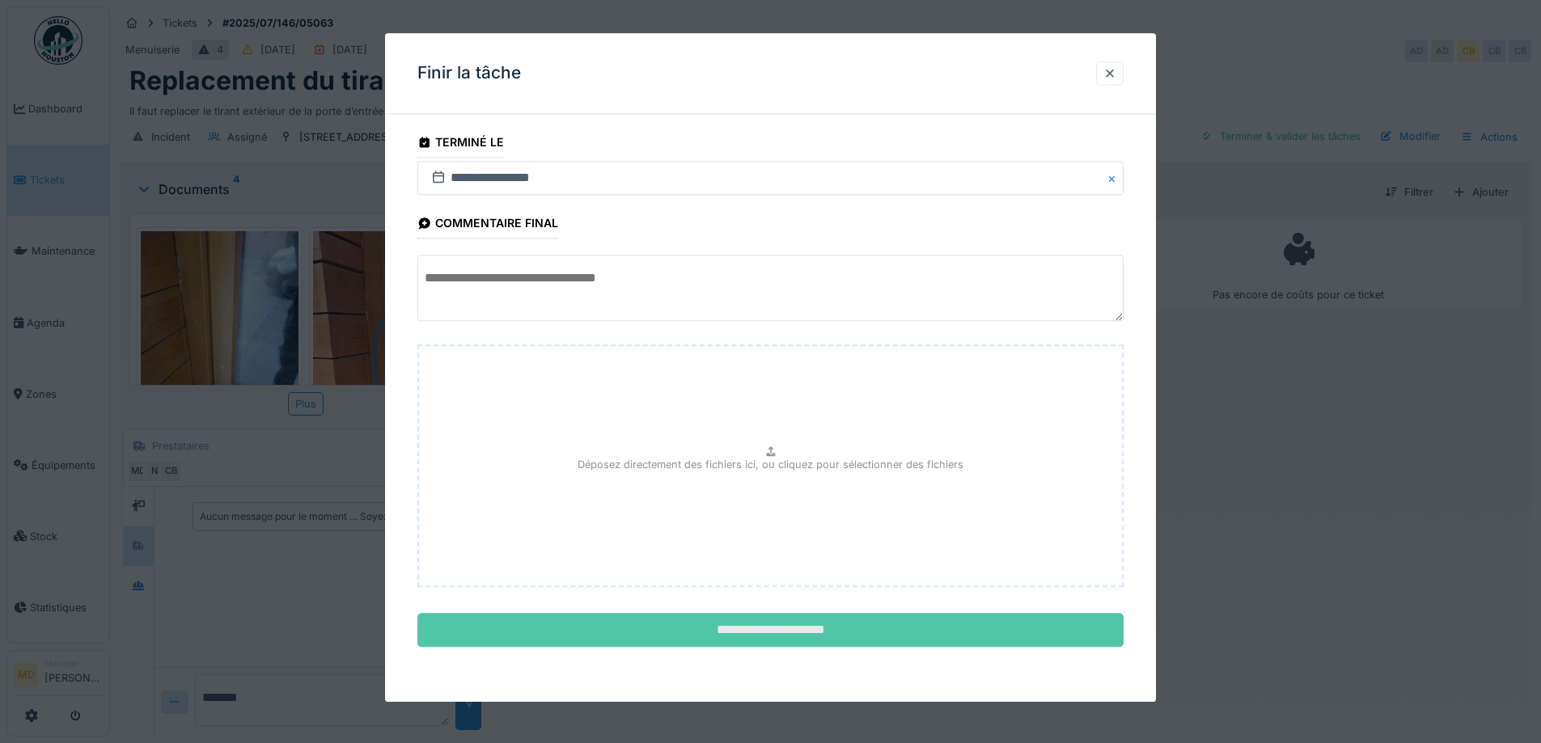
click at [827, 637] on input "**********" at bounding box center [770, 631] width 706 height 34
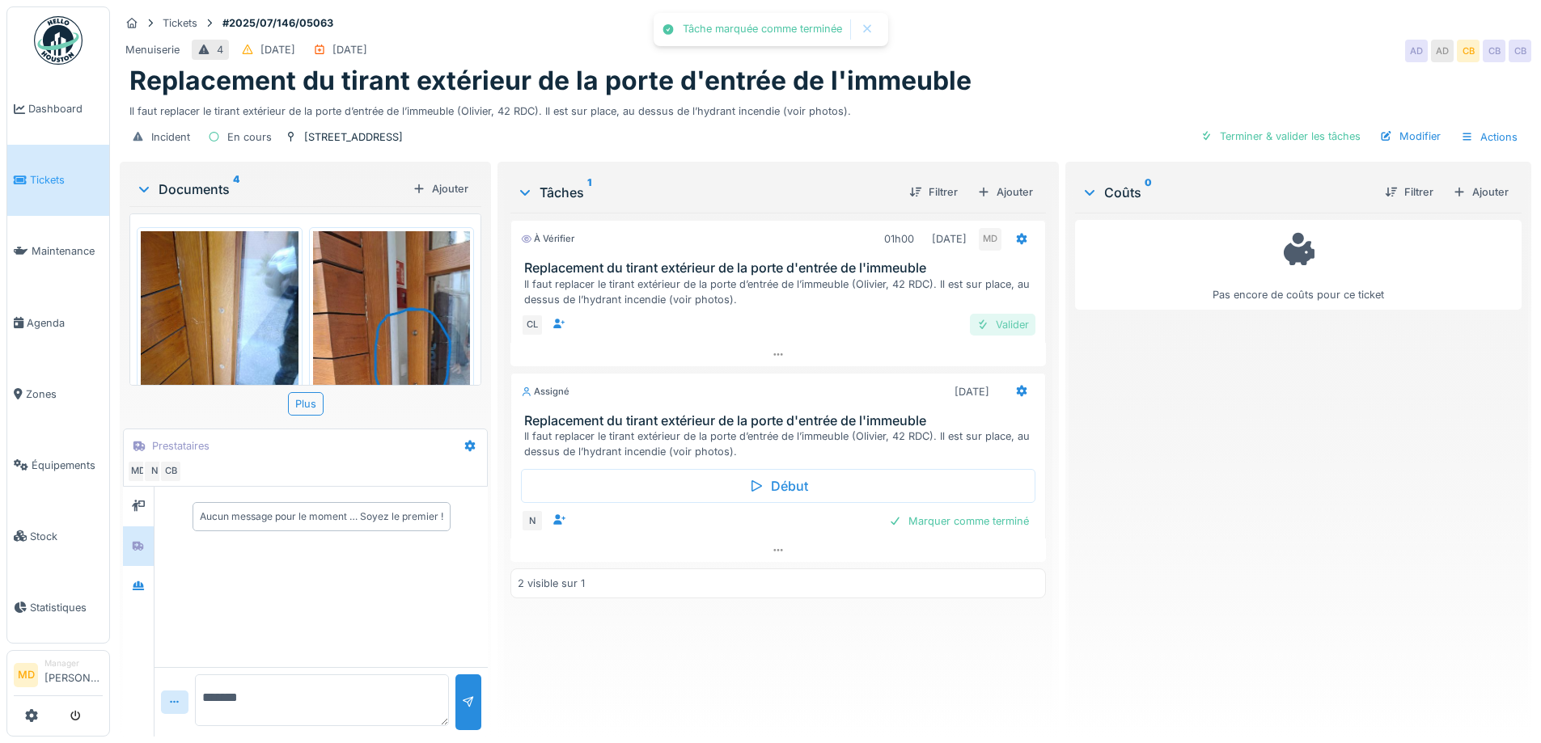
click at [1009, 319] on div "Valider" at bounding box center [1003, 325] width 66 height 22
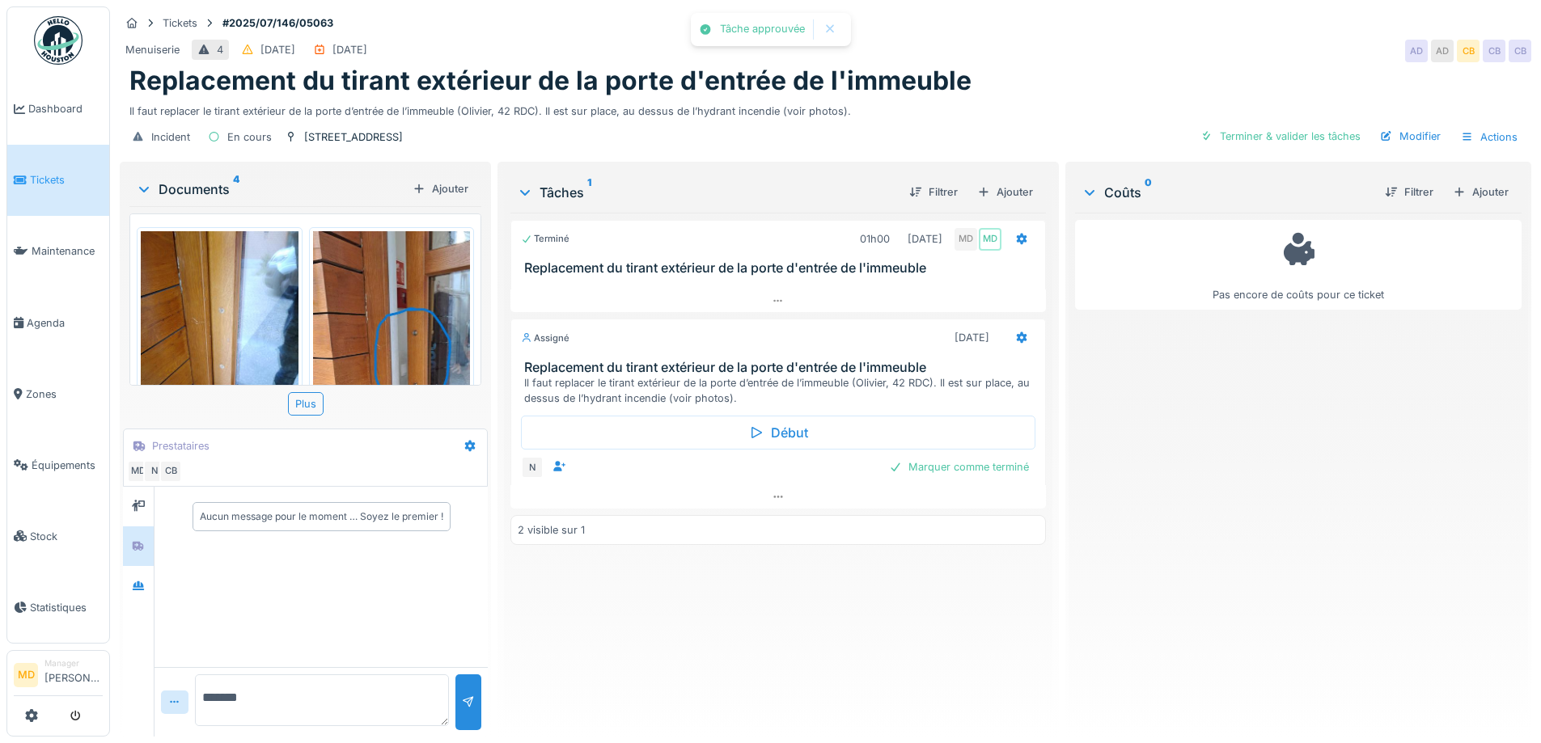
click at [312, 694] on textarea "*******" at bounding box center [322, 701] width 254 height 52
type textarea "**********"
click at [471, 701] on div at bounding box center [468, 702] width 13 height 15
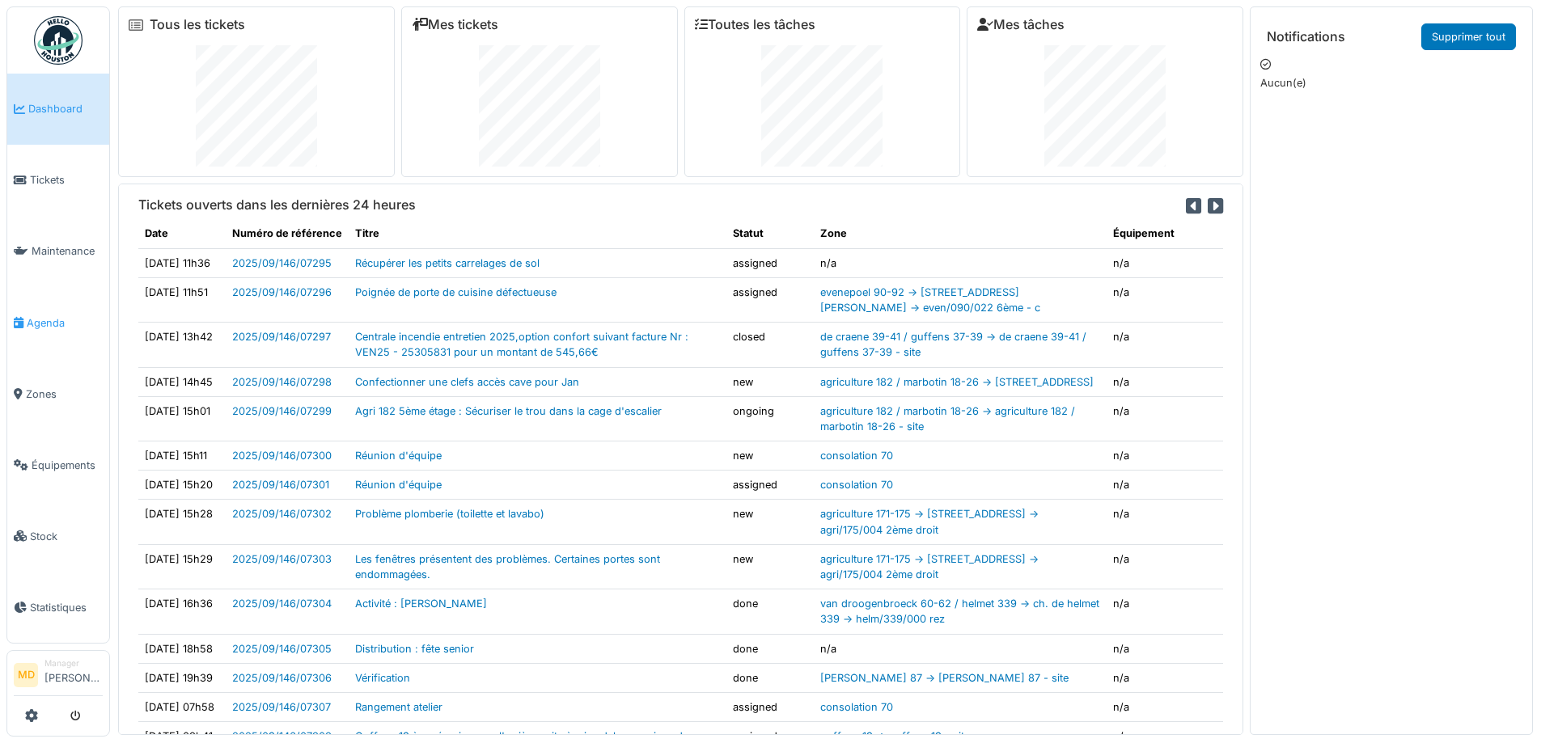
click at [39, 324] on span "Agenda" at bounding box center [65, 322] width 76 height 15
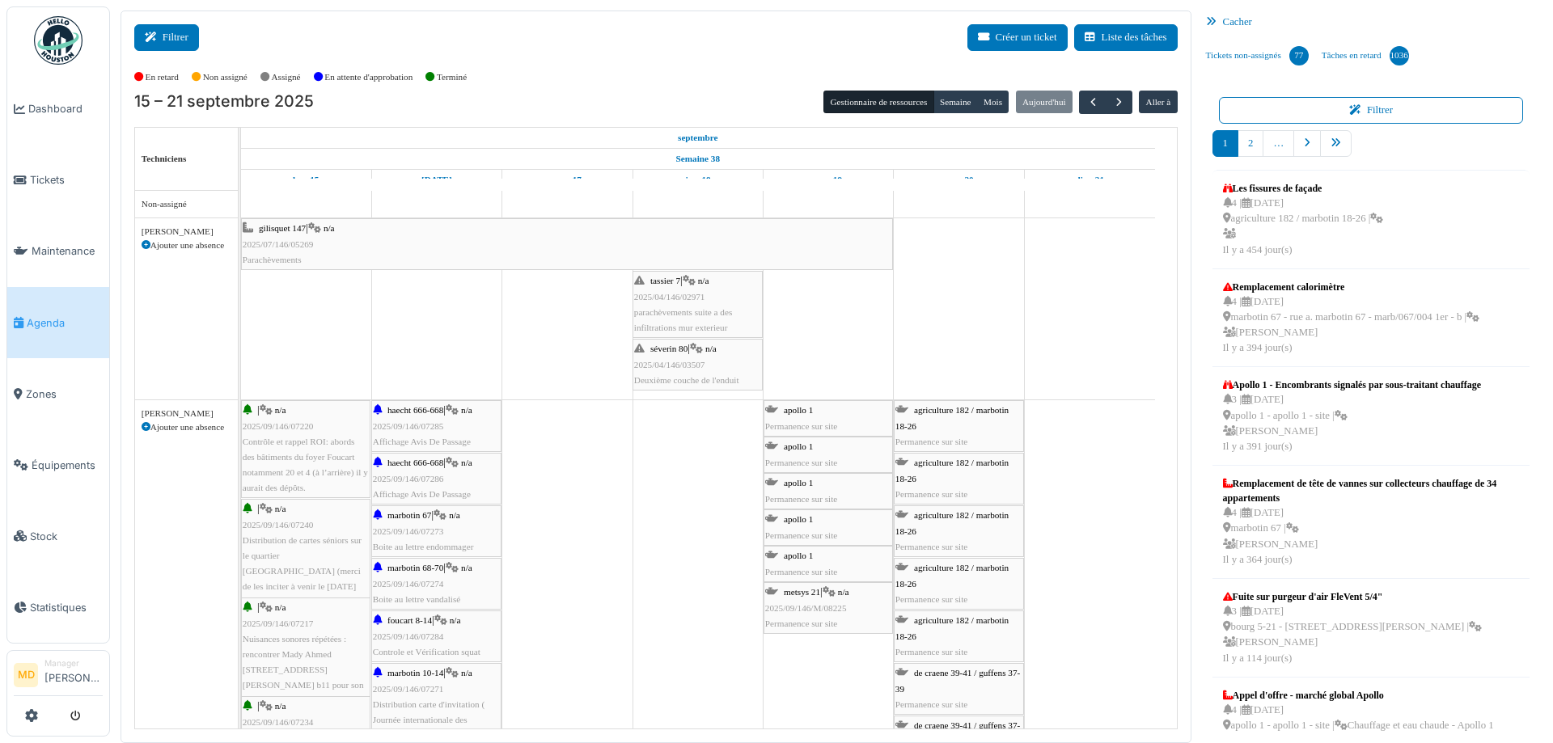
click at [176, 49] on button "Filtrer" at bounding box center [166, 37] width 65 height 27
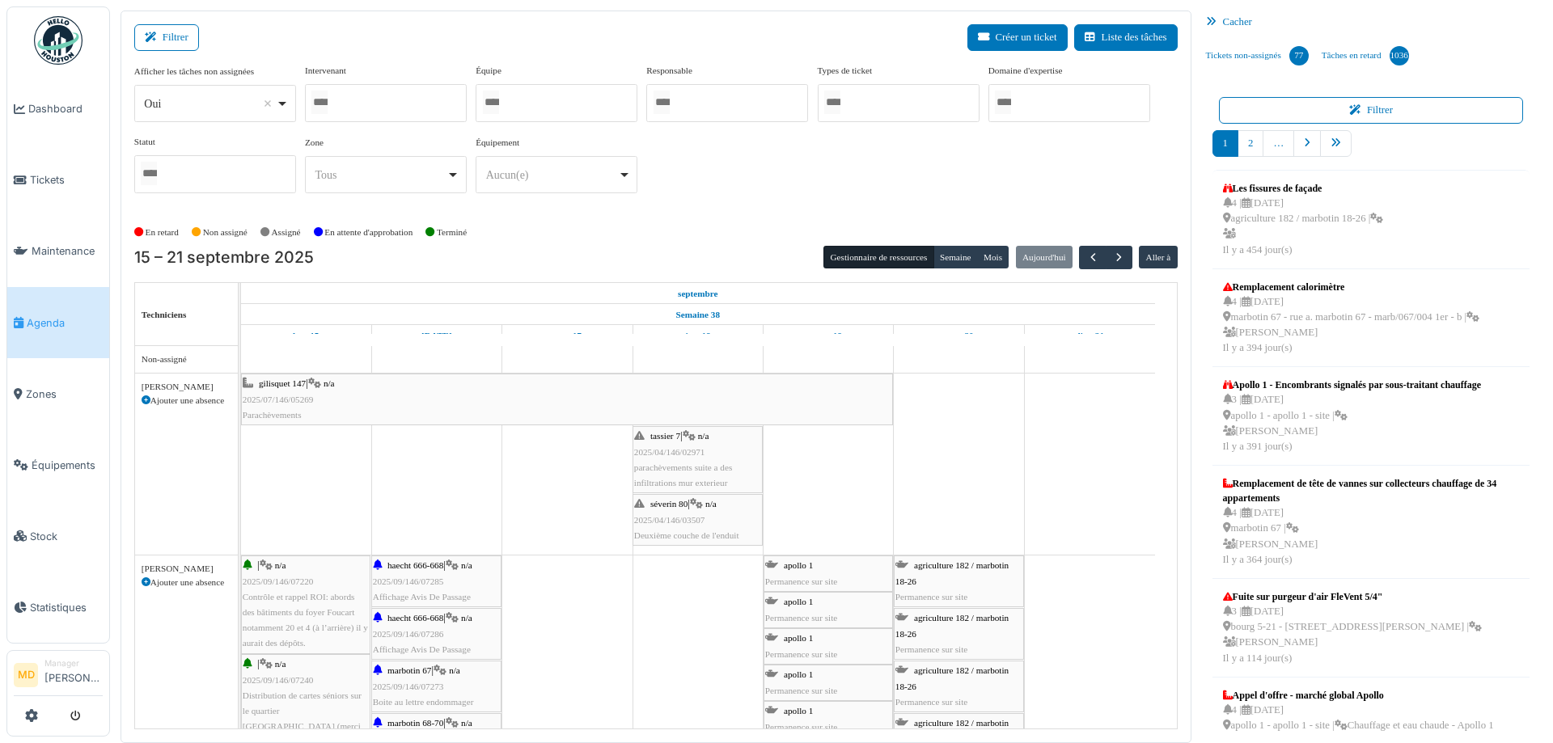
click at [358, 89] on div at bounding box center [386, 103] width 162 height 38
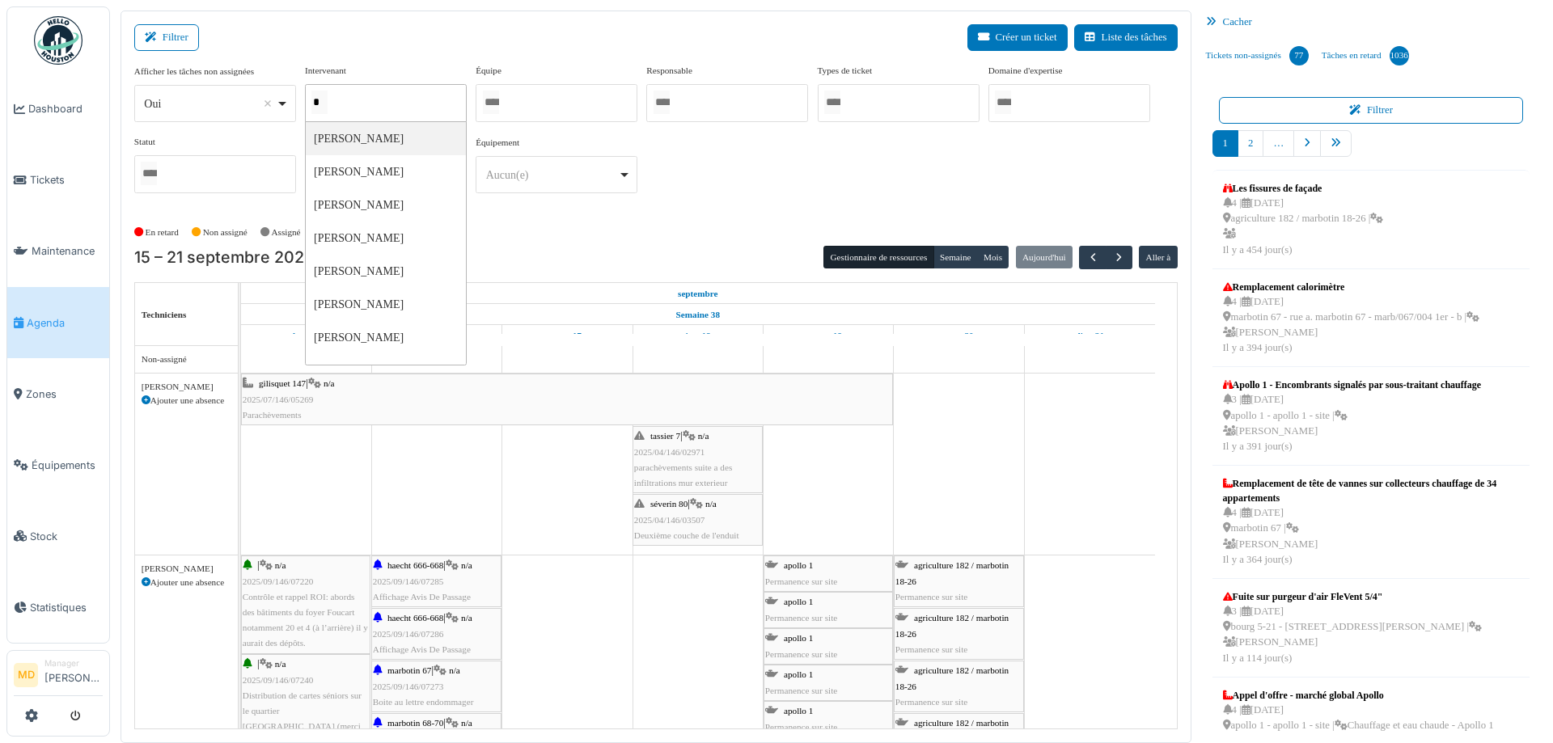
type input "**"
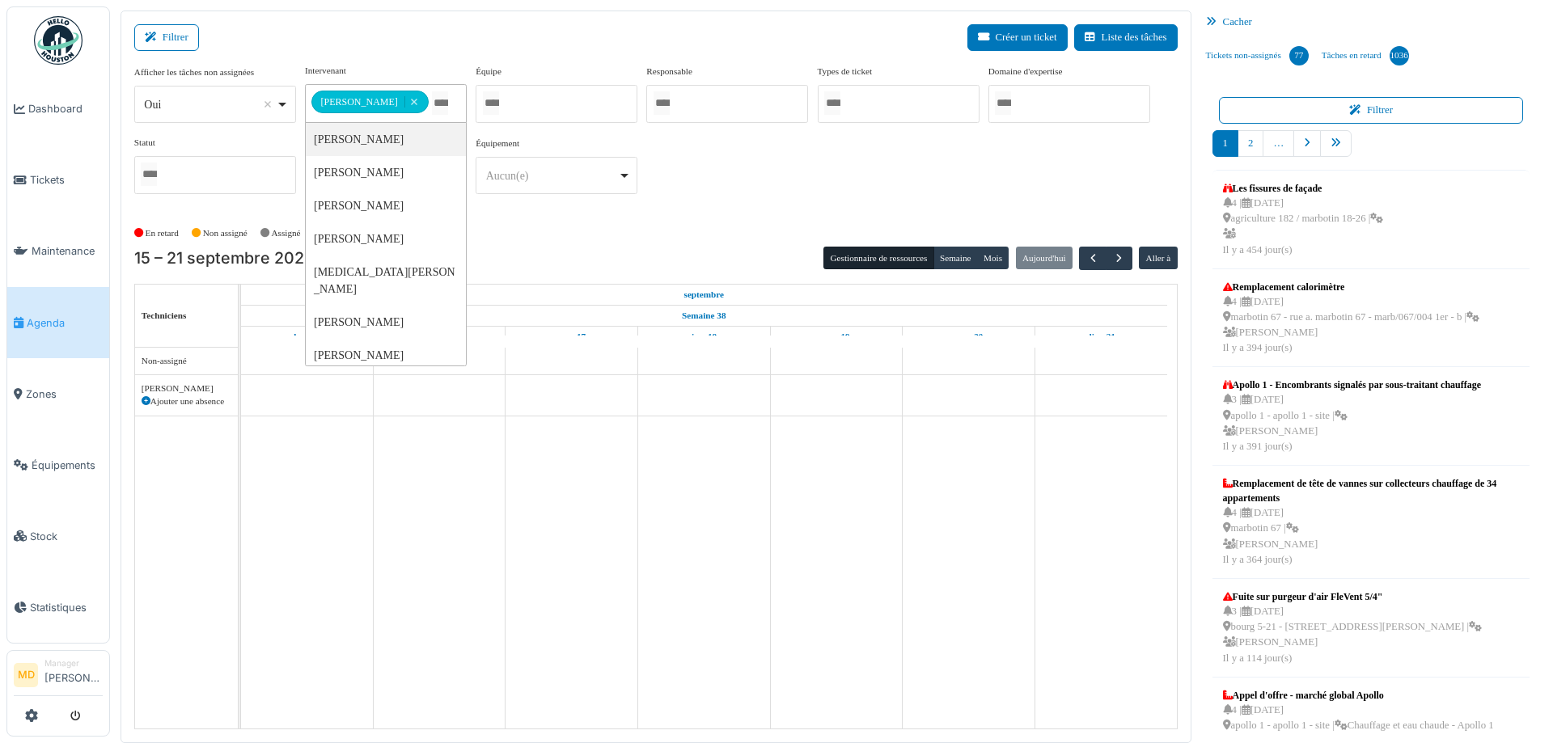
click at [902, 182] on div "**********" at bounding box center [655, 135] width 1043 height 143
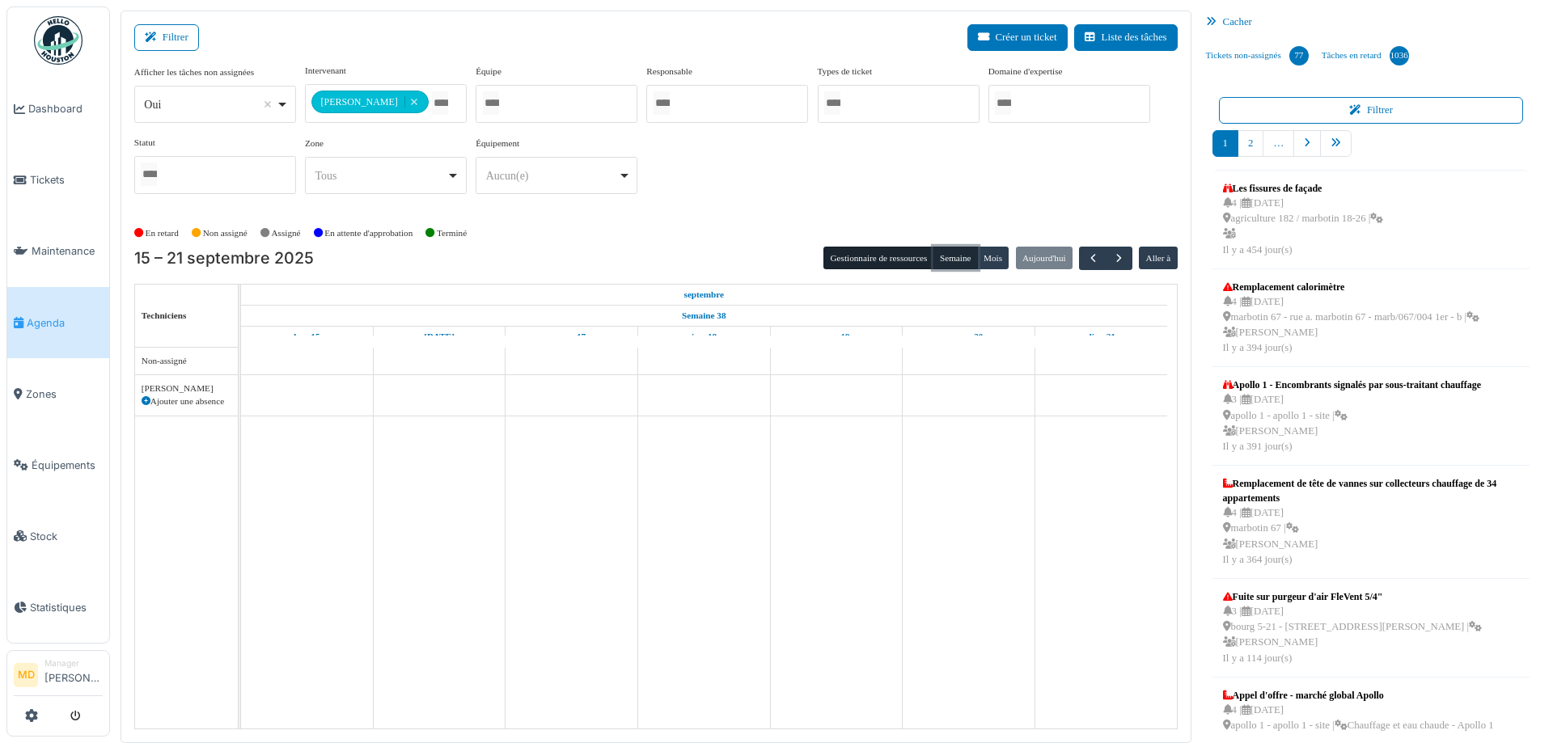
click at [953, 260] on button "Semaine" at bounding box center [955, 258] width 44 height 23
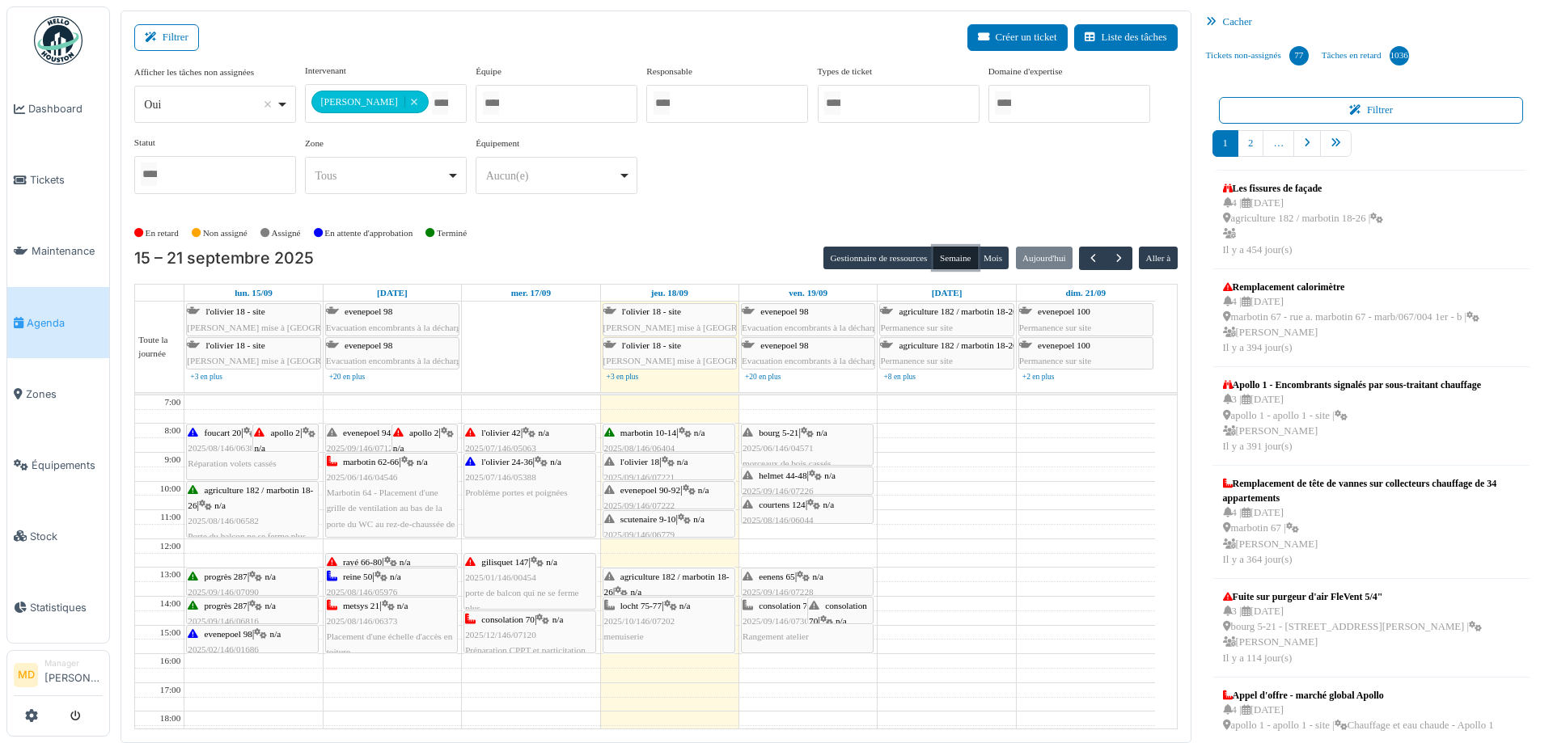
click at [513, 504] on div "l'olivier 24-36 | n/a 2025/07/146/05388 Problème portes et poignées" at bounding box center [529, 495] width 131 height 83
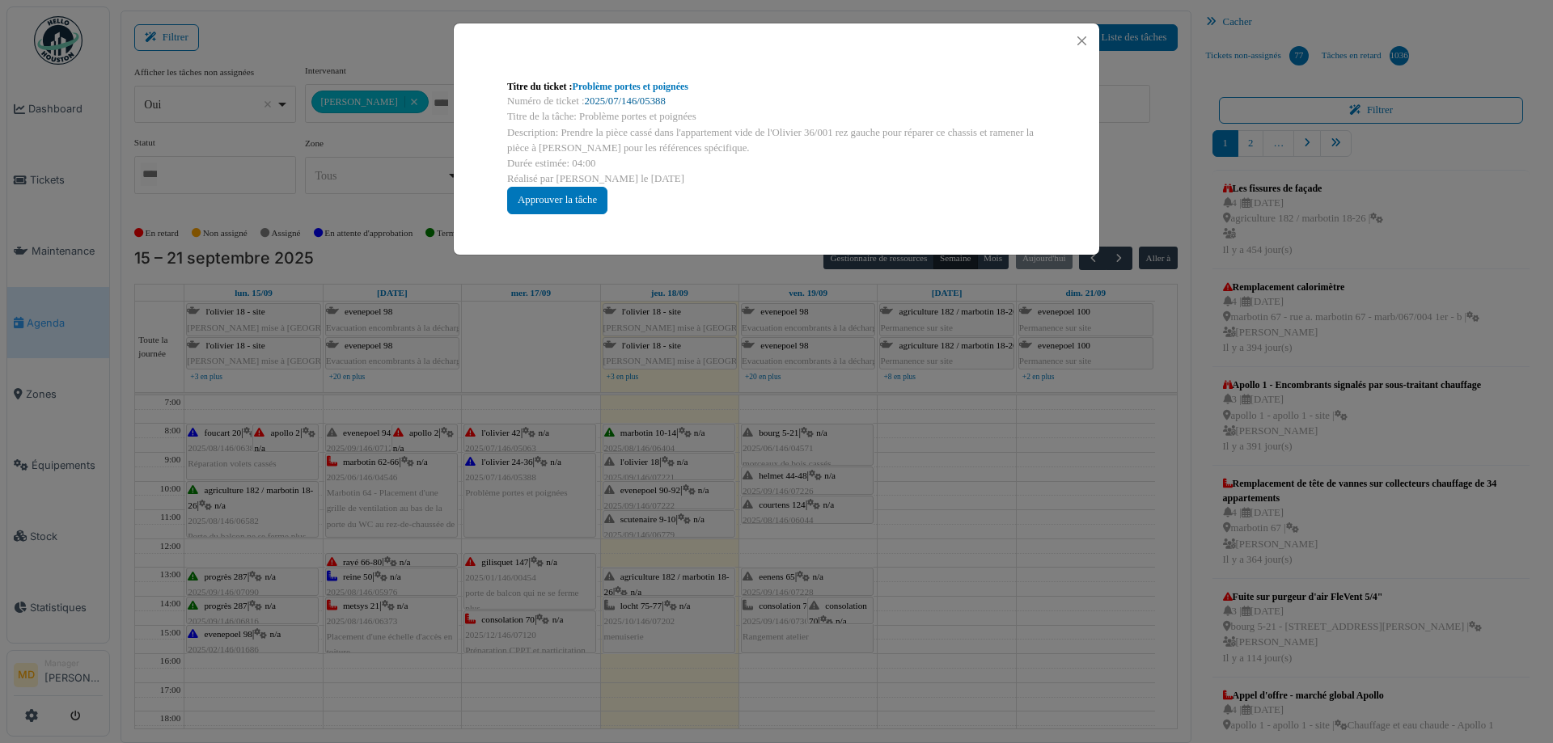
click at [620, 97] on link "2025/07/146/05388" at bounding box center [625, 100] width 81 height 11
click at [1085, 38] on button "Close" at bounding box center [1082, 41] width 22 height 22
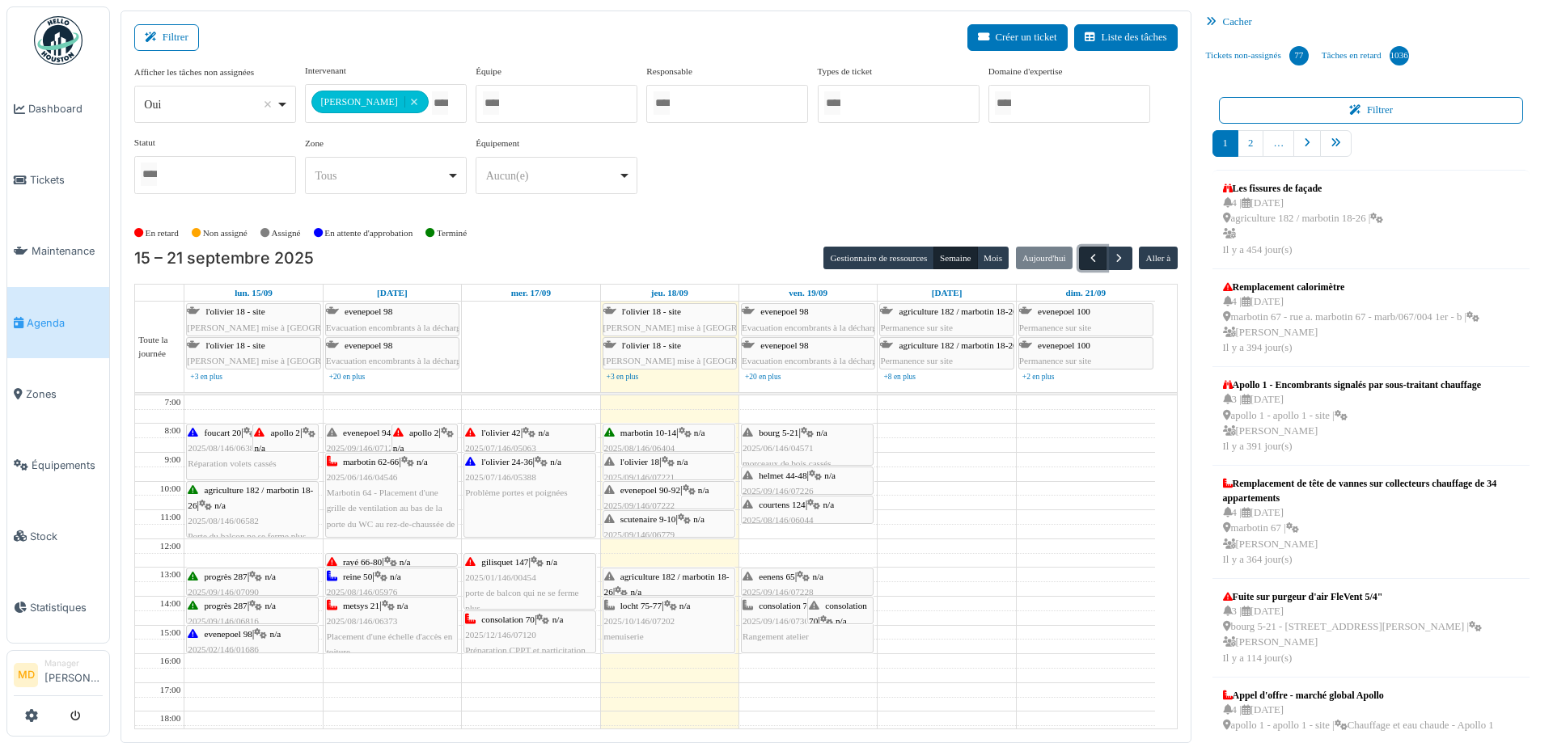
click at [1086, 255] on span "button" at bounding box center [1093, 259] width 14 height 14
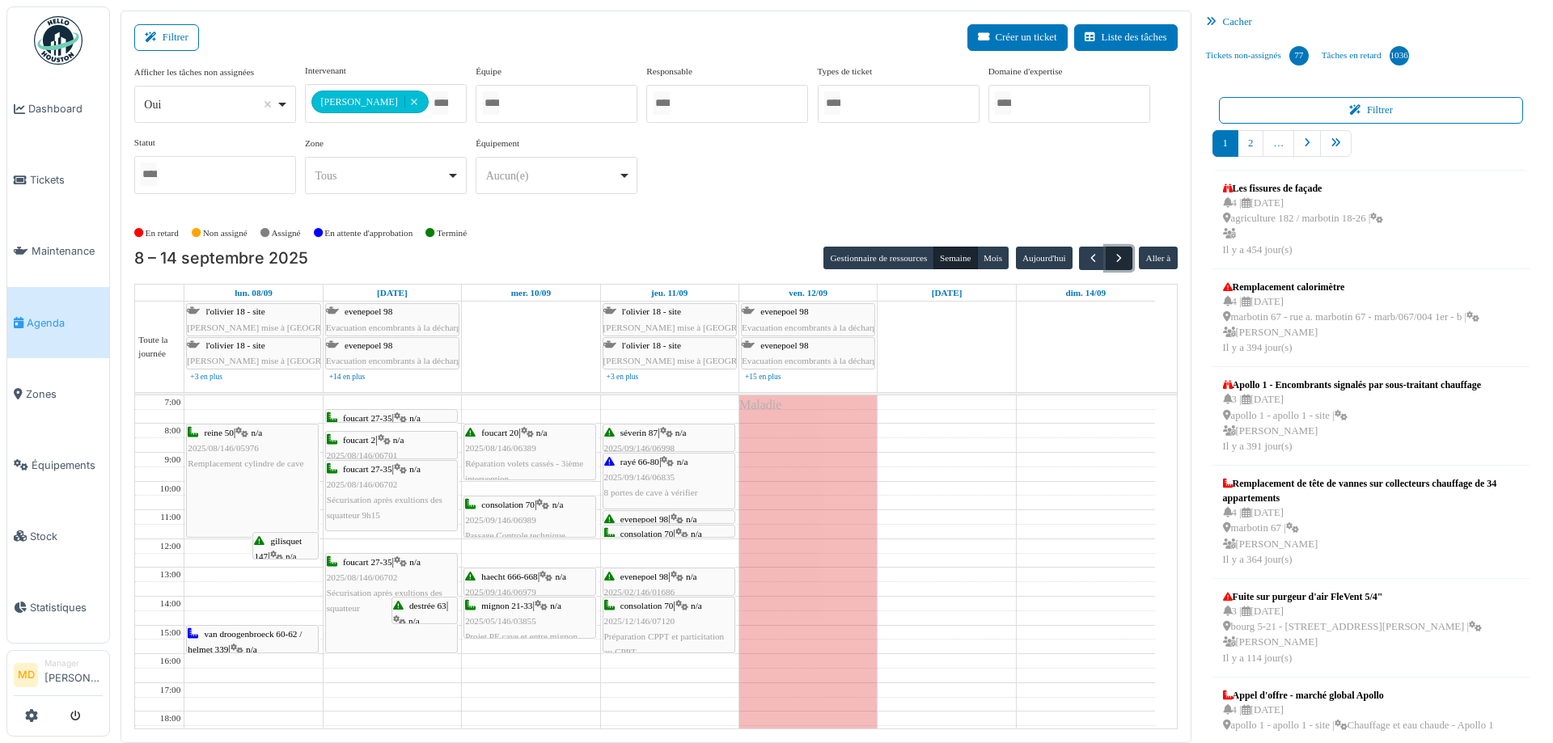
click at [1112, 257] on span "button" at bounding box center [1119, 259] width 14 height 14
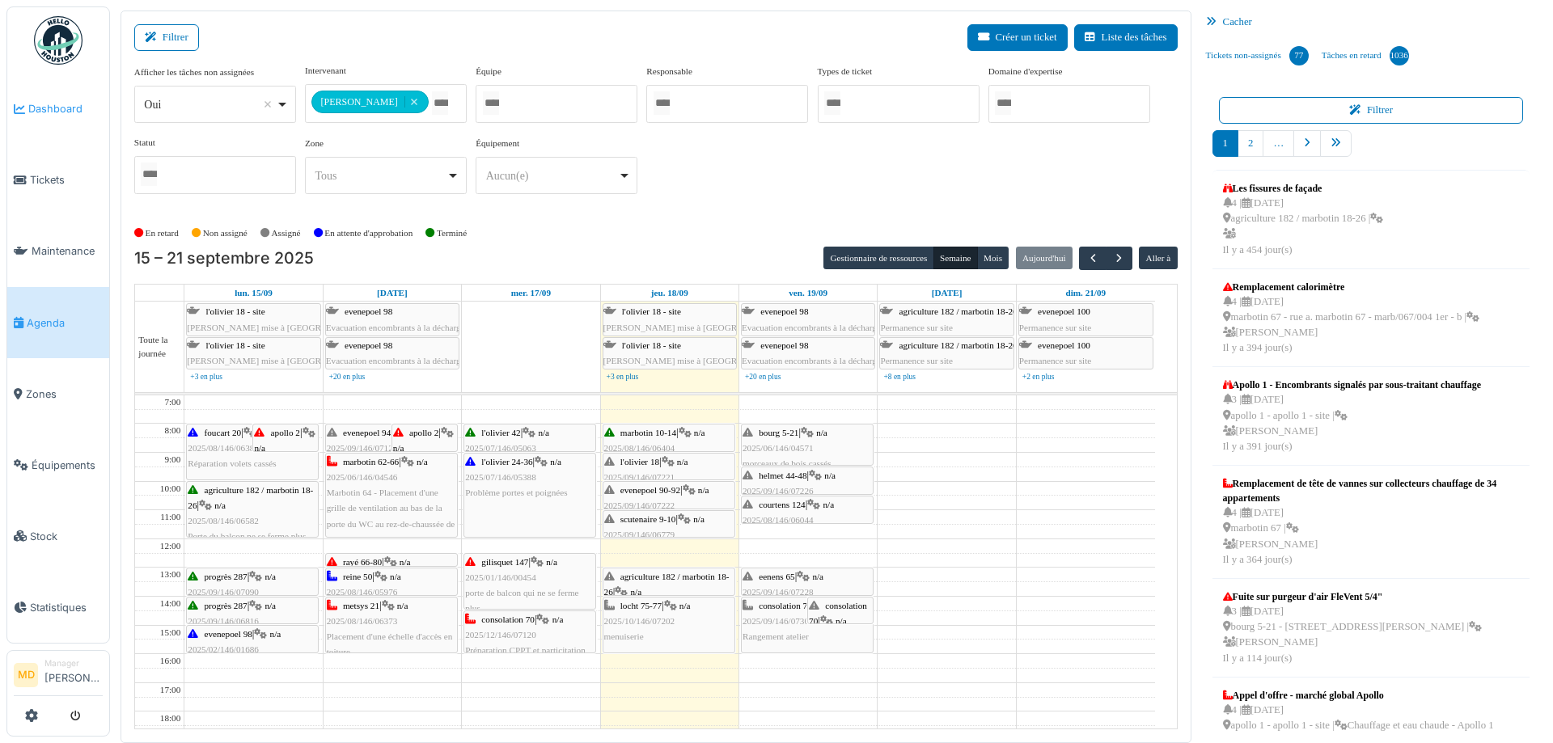
click at [57, 115] on span "Dashboard" at bounding box center [65, 108] width 74 height 15
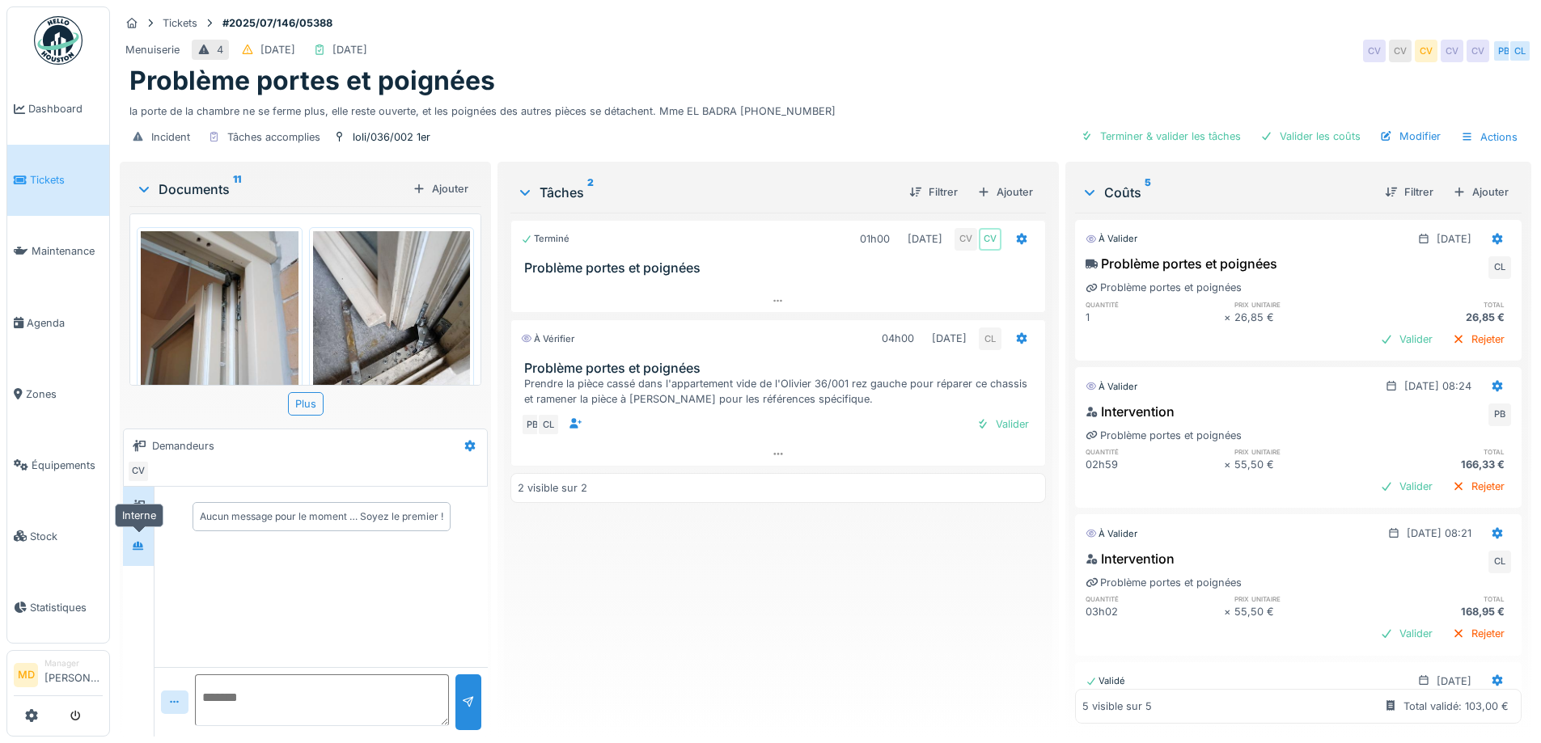
click at [150, 539] on div at bounding box center [138, 546] width 24 height 20
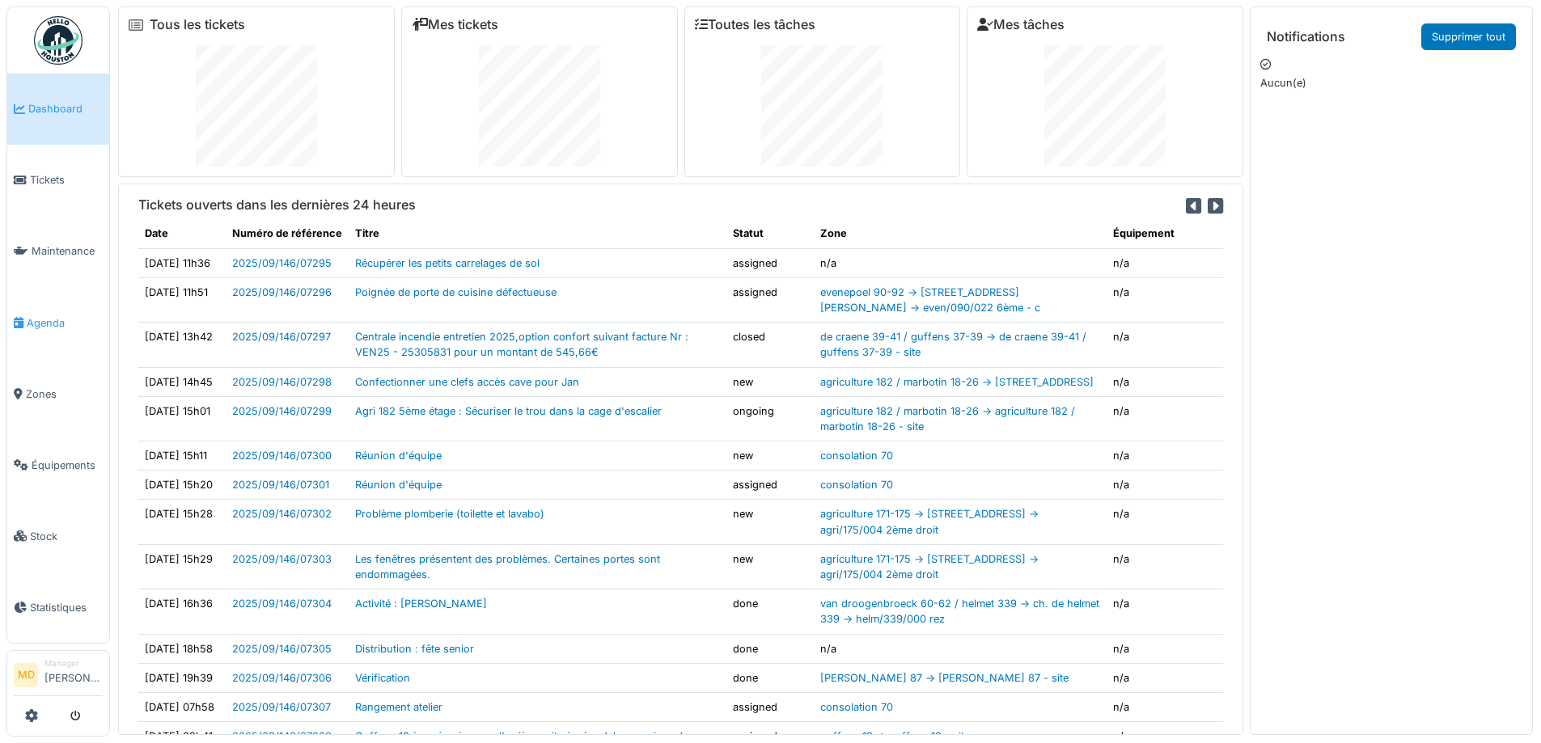
click at [44, 319] on span "Agenda" at bounding box center [65, 322] width 76 height 15
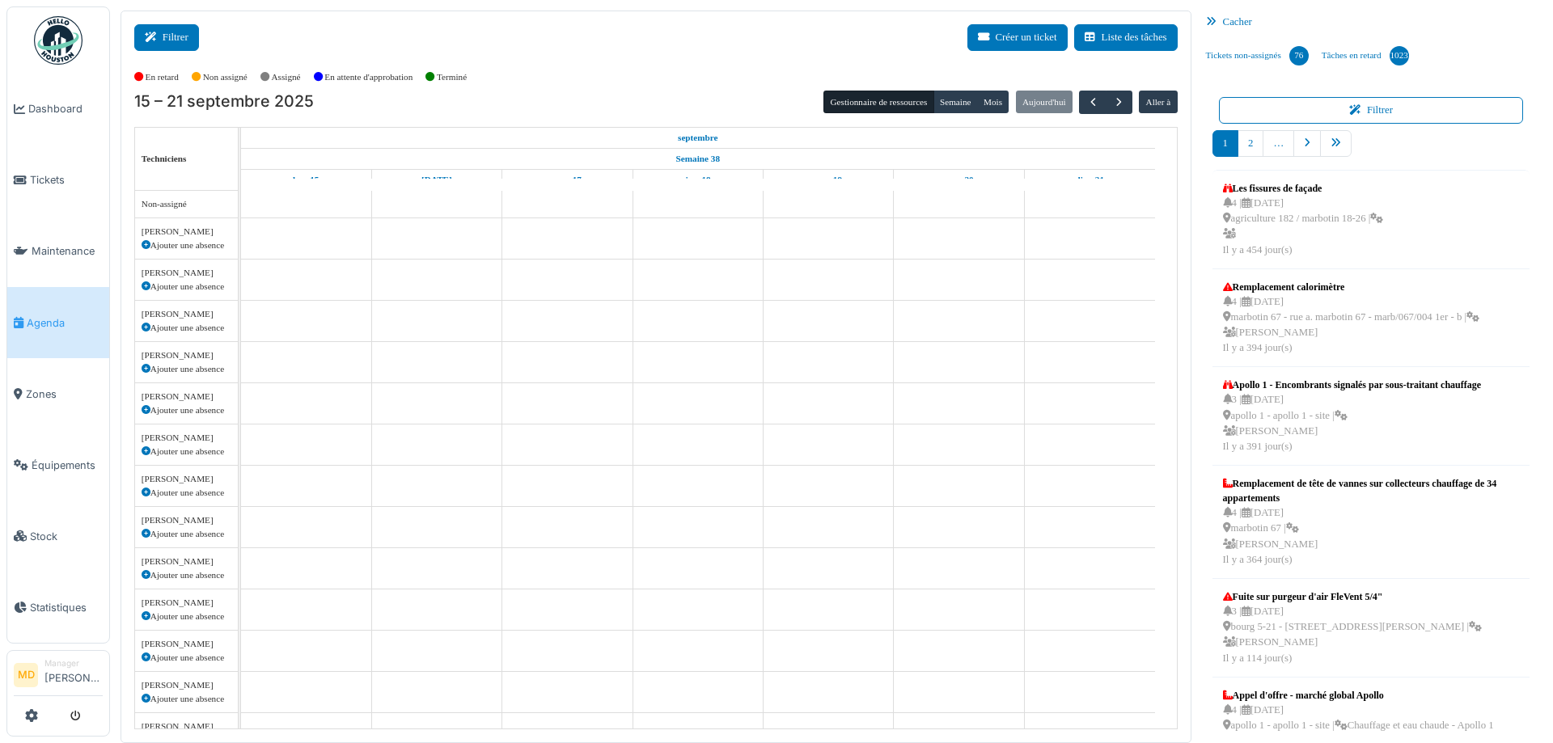
click at [197, 44] on button "Filtrer" at bounding box center [166, 37] width 65 height 27
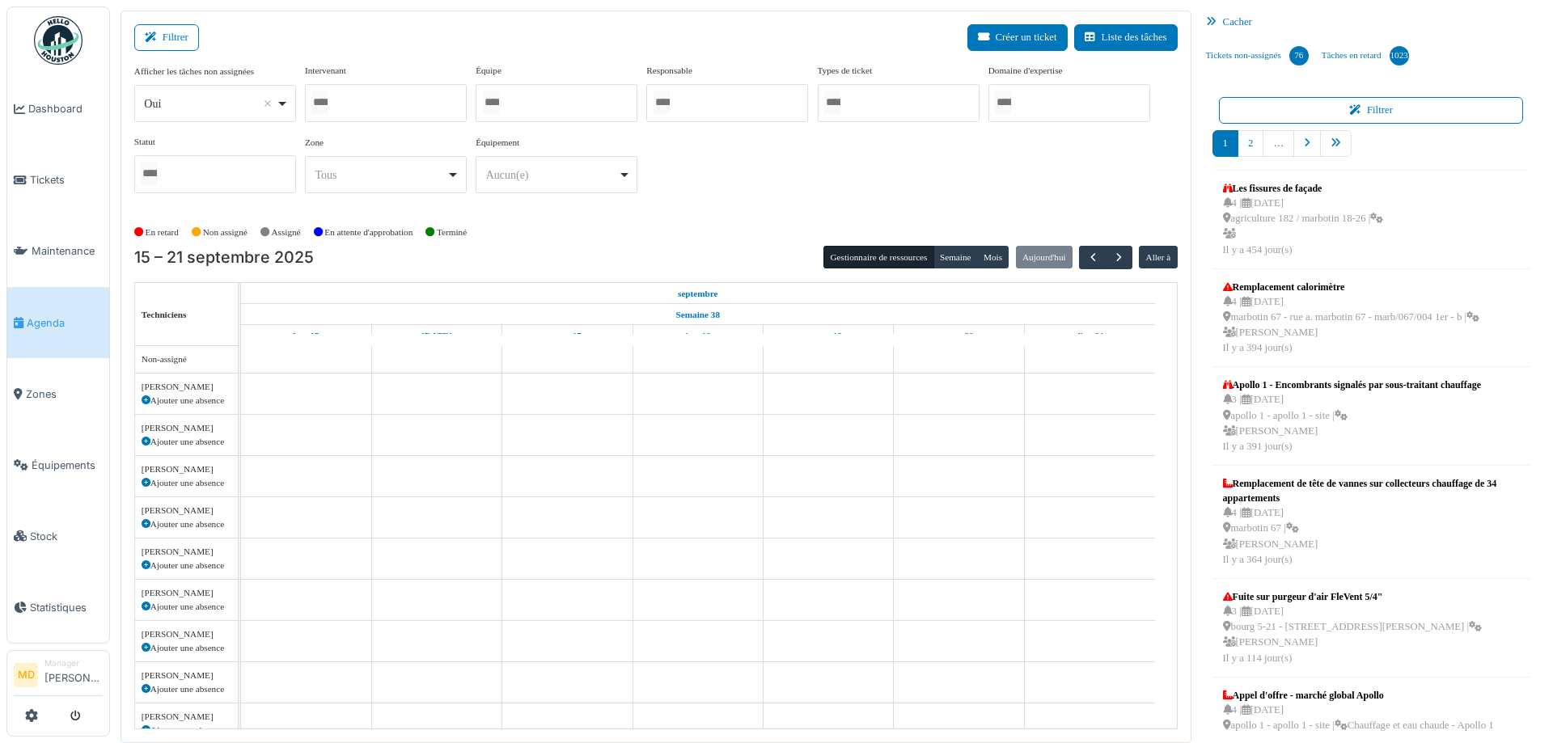
click at [391, 95] on div at bounding box center [386, 103] width 162 height 38
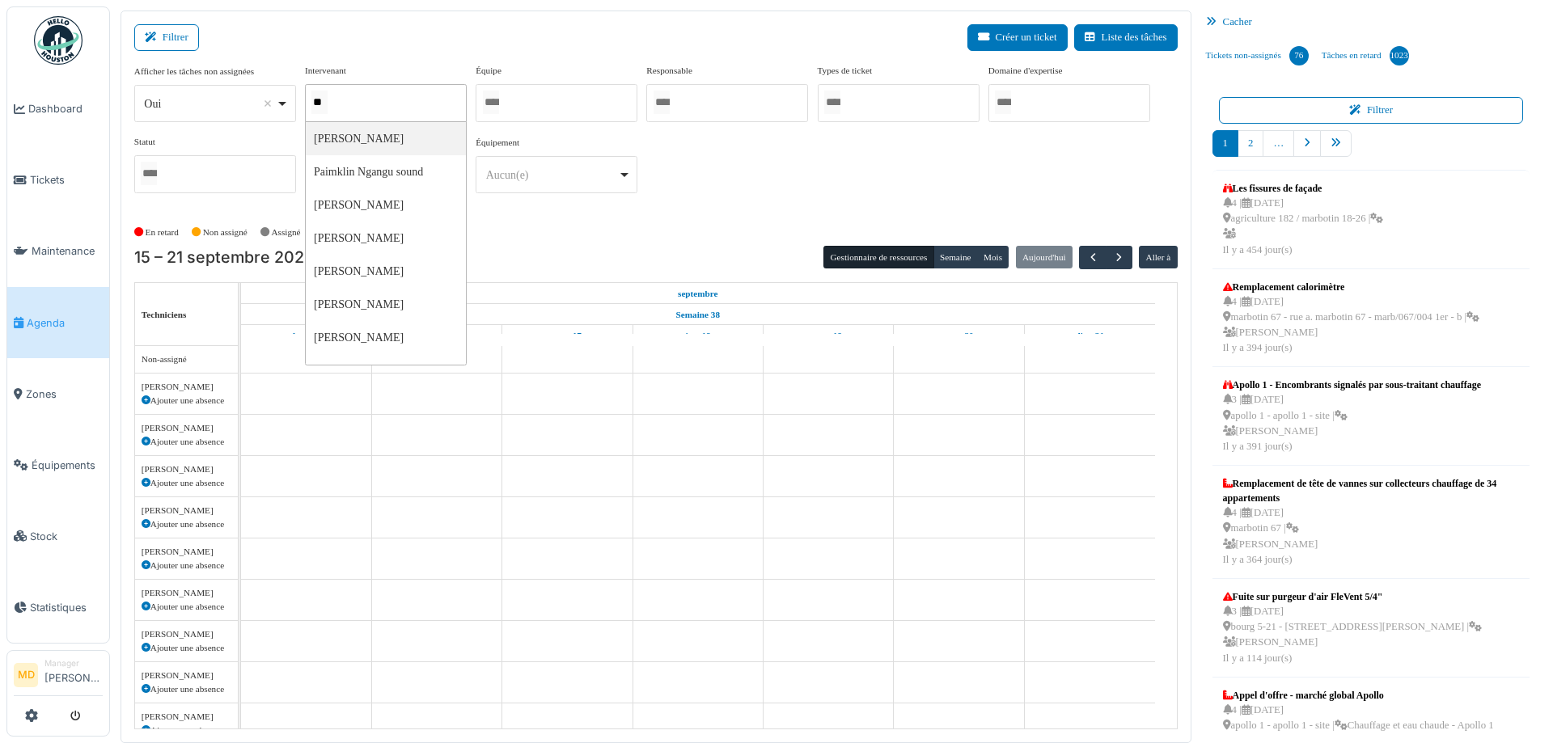
type input "***"
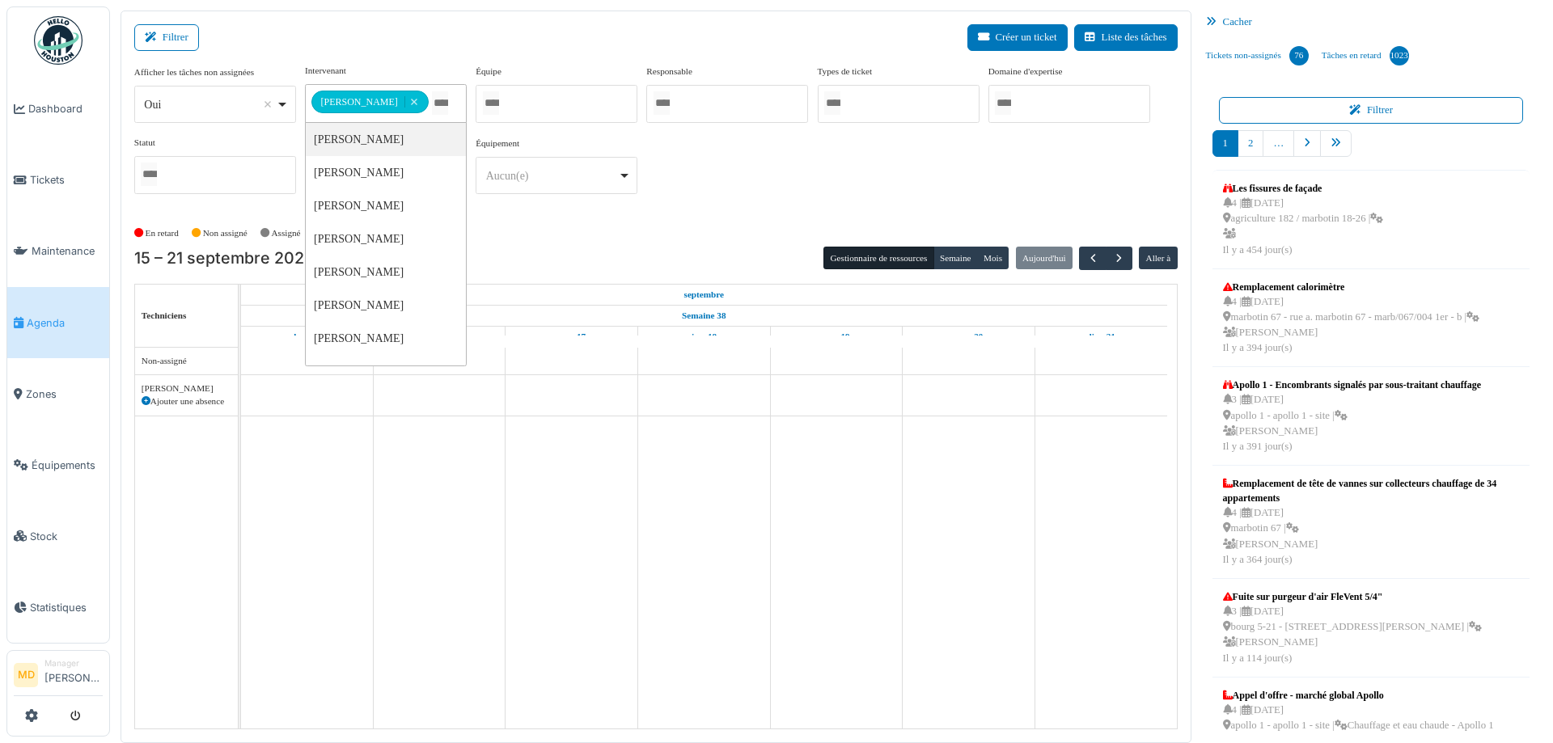
click at [733, 168] on div "**********" at bounding box center [655, 135] width 1043 height 143
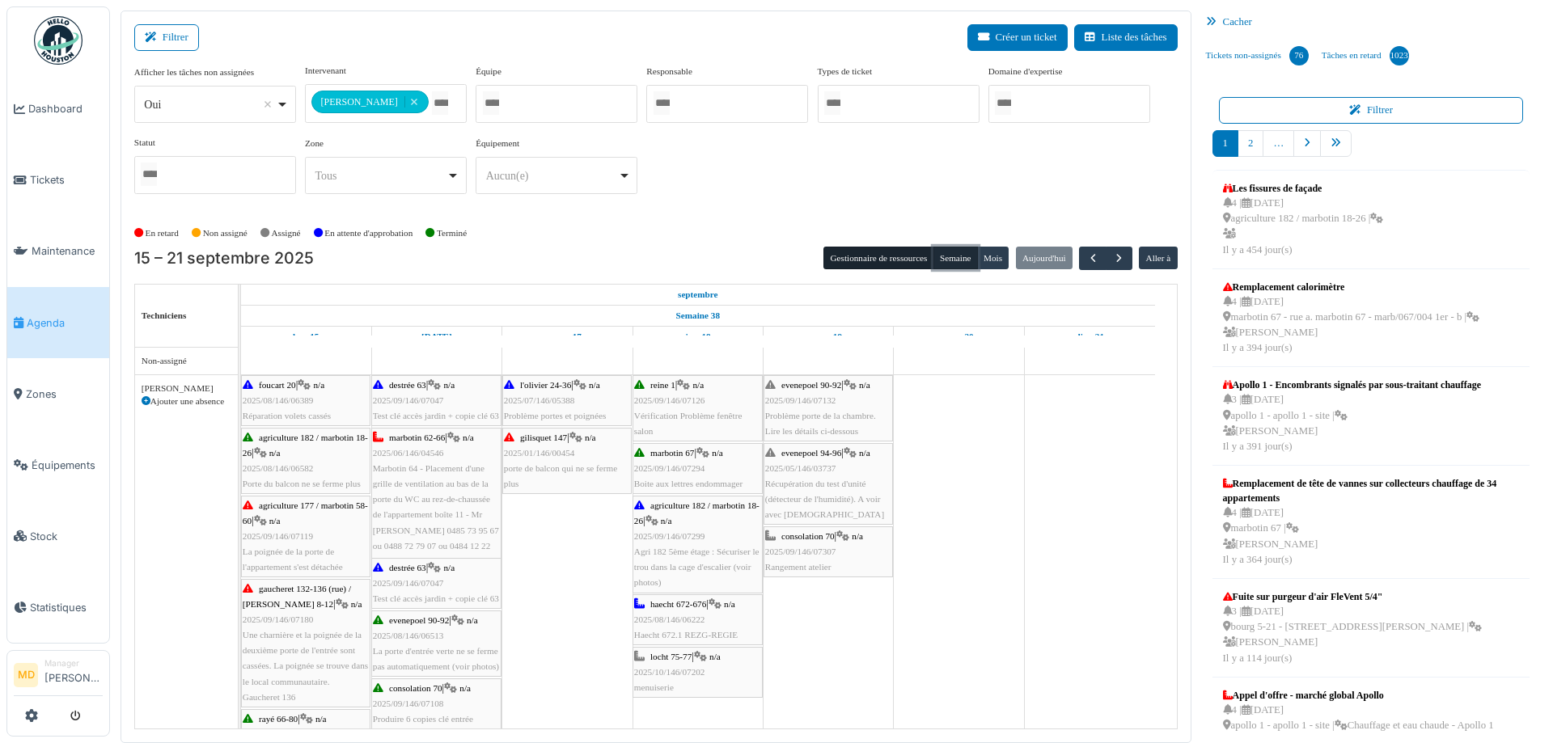
click at [954, 264] on button "Semaine" at bounding box center [955, 258] width 44 height 23
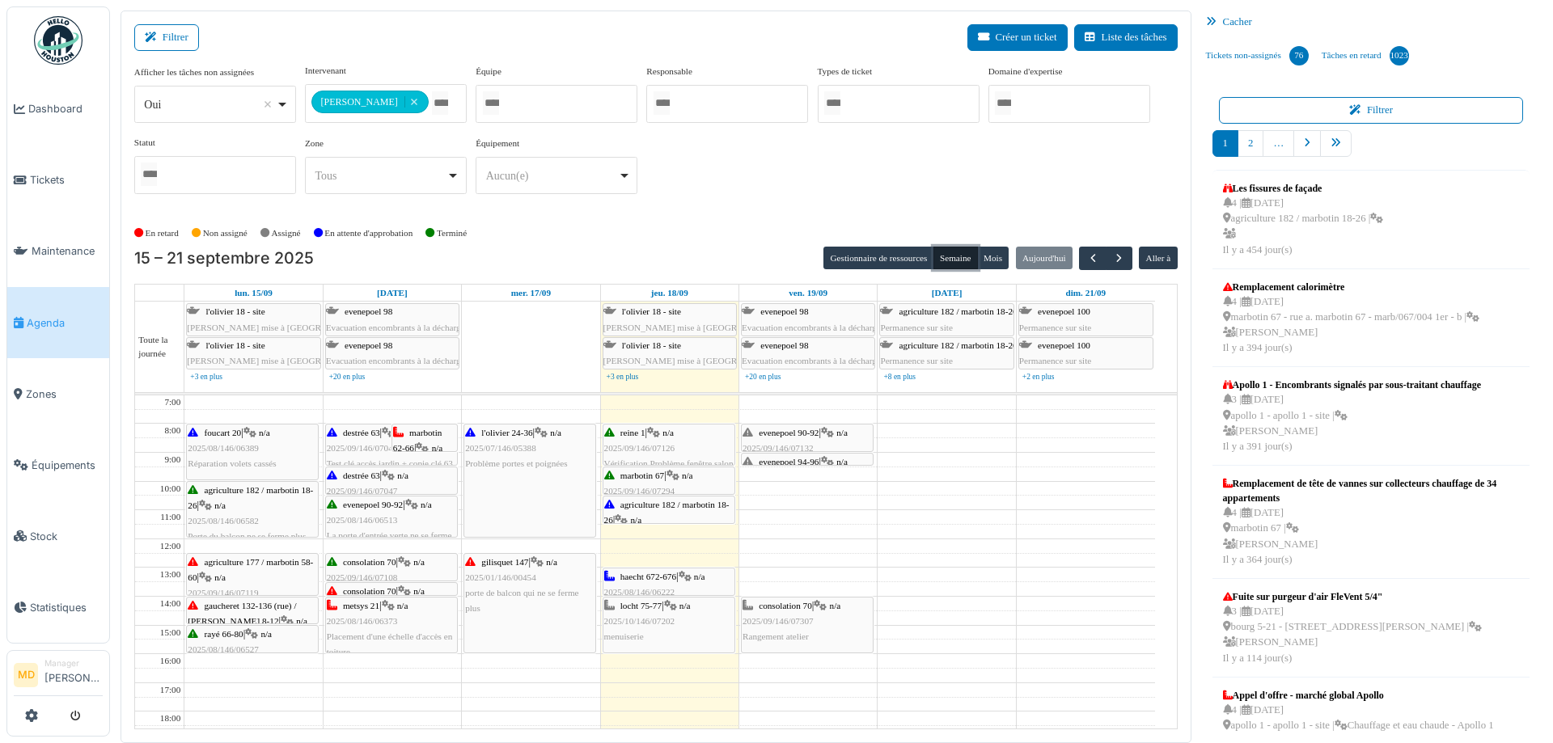
click at [668, 583] on div "haecht 672-676 | n/a 2025/08/146/06222 Haecht 672.1 REZG-REGIE" at bounding box center [668, 592] width 129 height 47
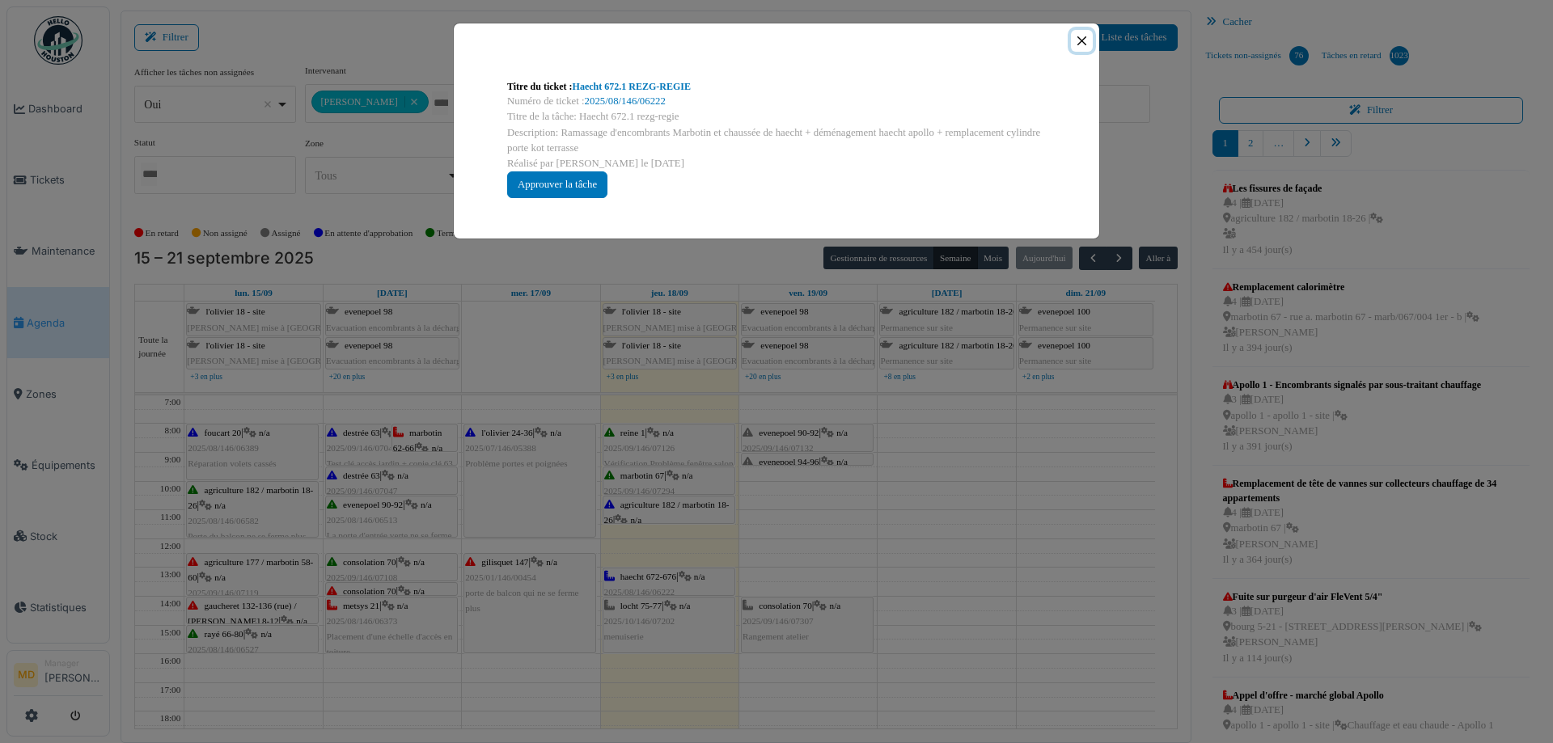
click at [1081, 44] on button "Close" at bounding box center [1082, 41] width 22 height 22
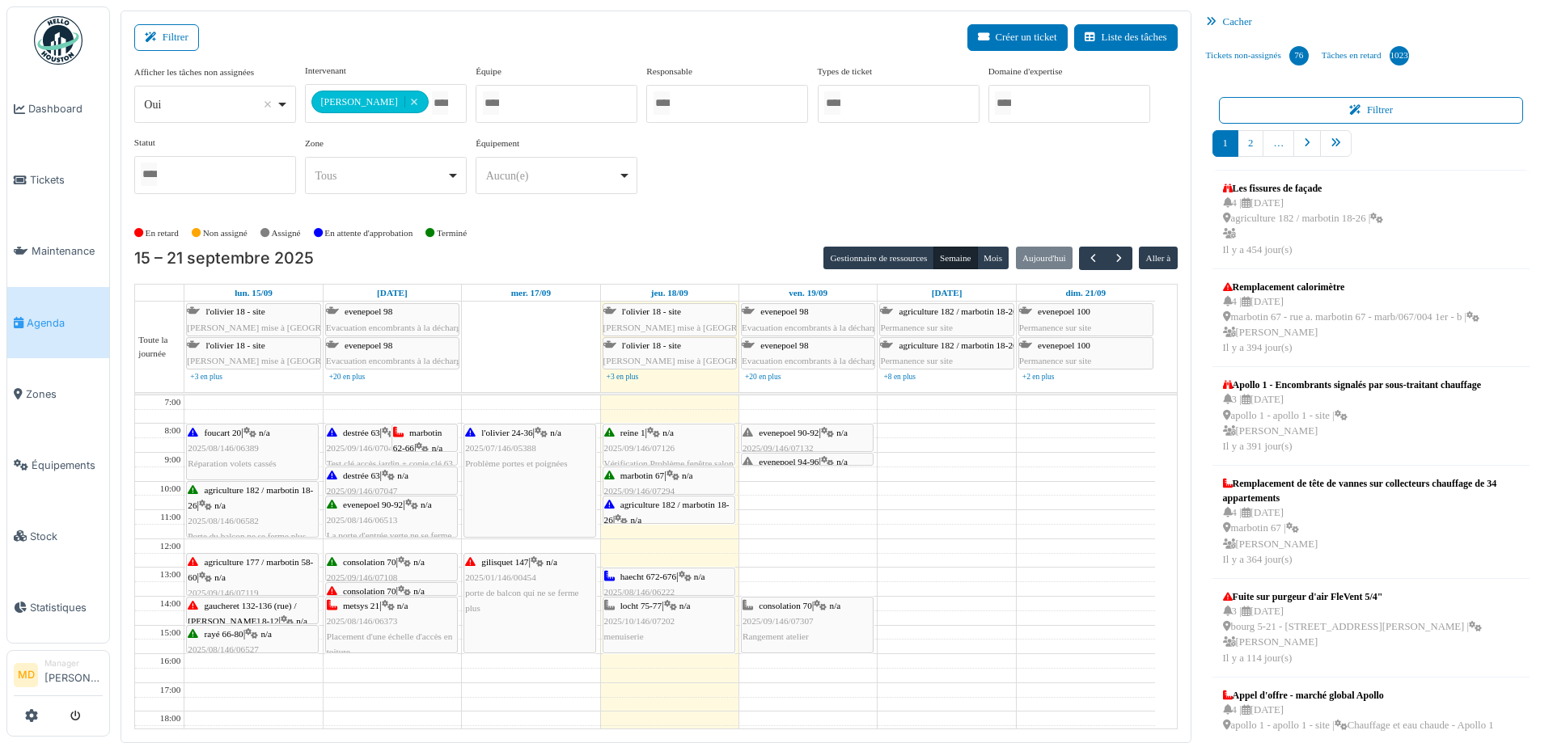
click at [672, 587] on span "2025/08/146/06222" at bounding box center [639, 592] width 71 height 10
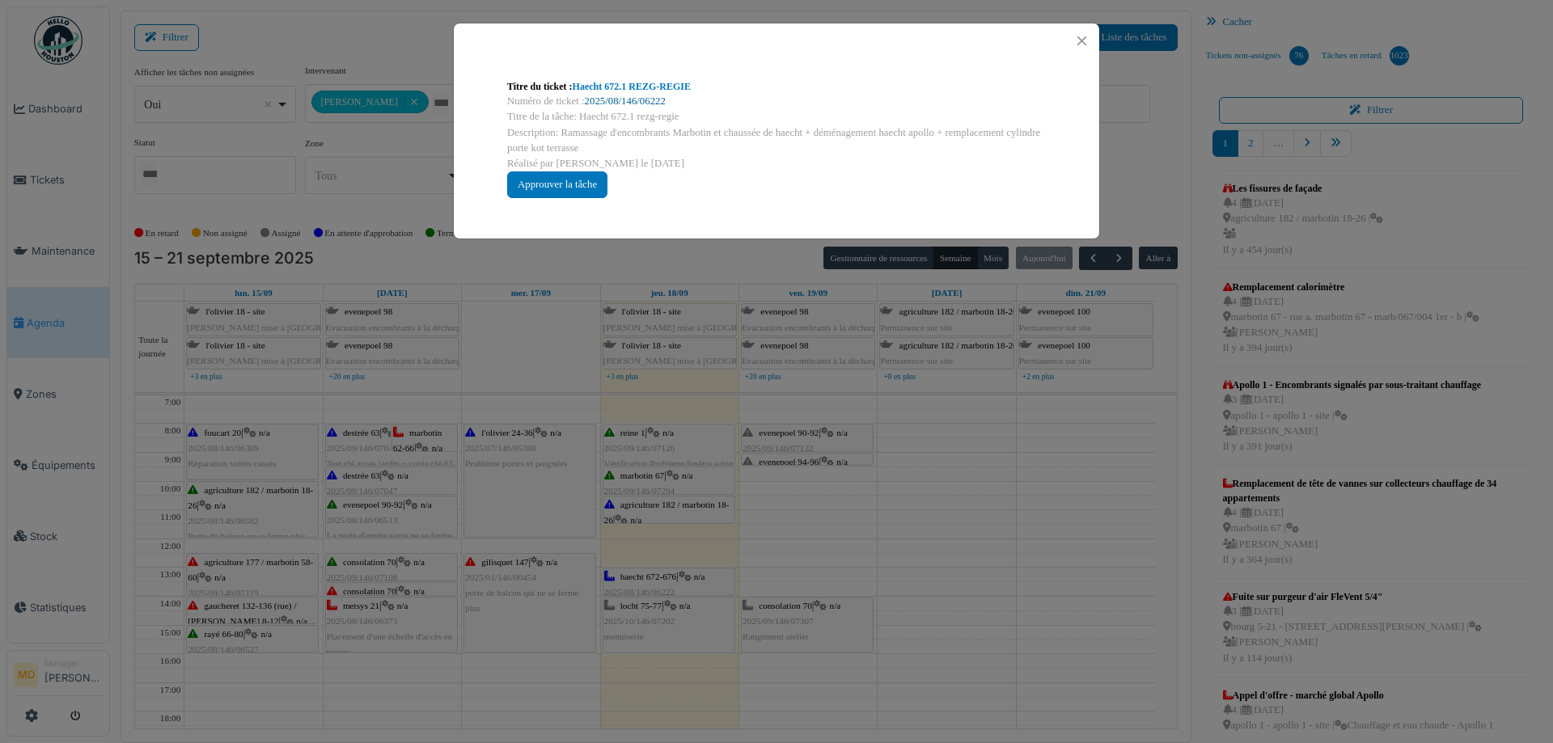
click at [649, 99] on link "2025/08/146/06222" at bounding box center [625, 100] width 81 height 11
click at [1090, 39] on button "Close" at bounding box center [1082, 41] width 22 height 22
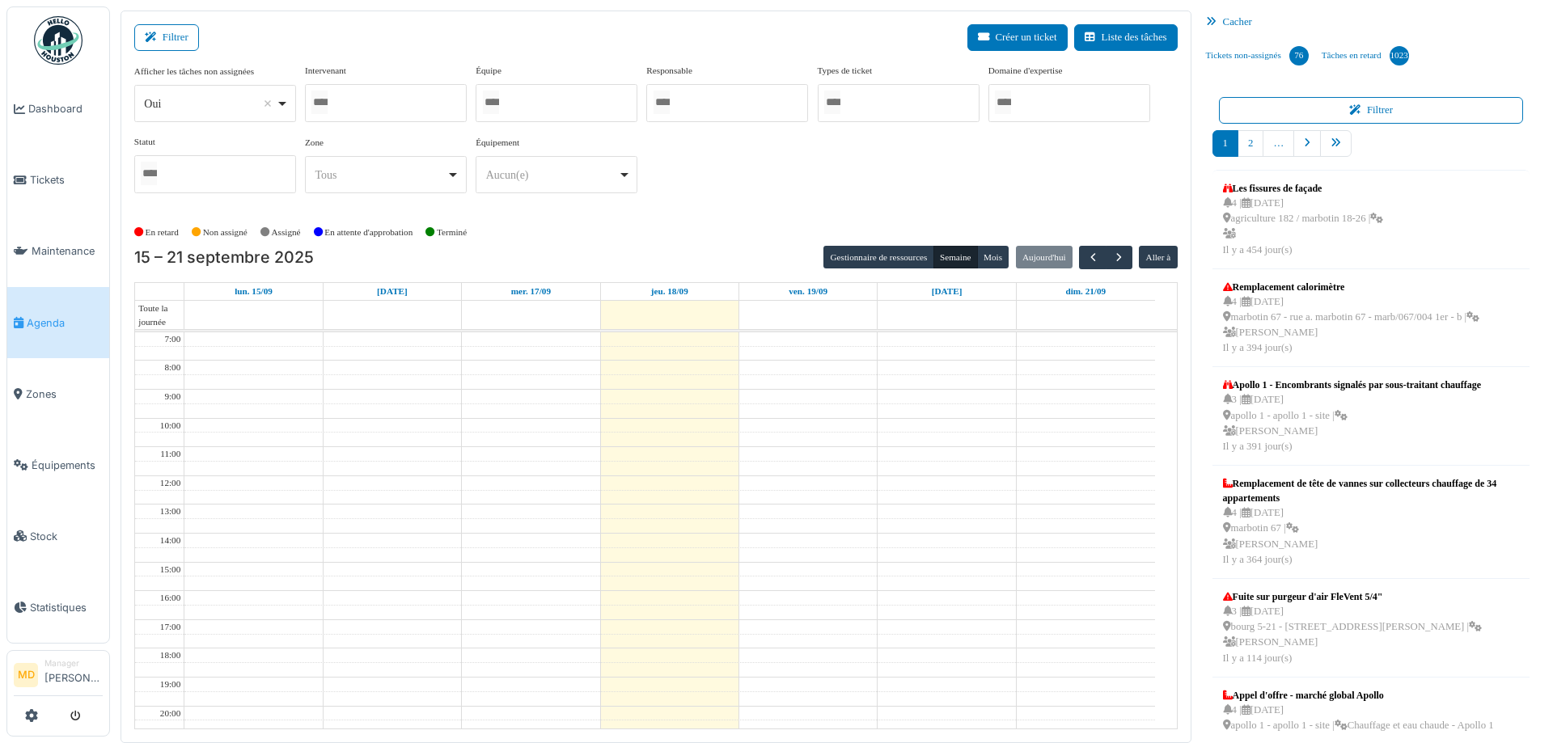
click at [379, 102] on div at bounding box center [386, 103] width 162 height 38
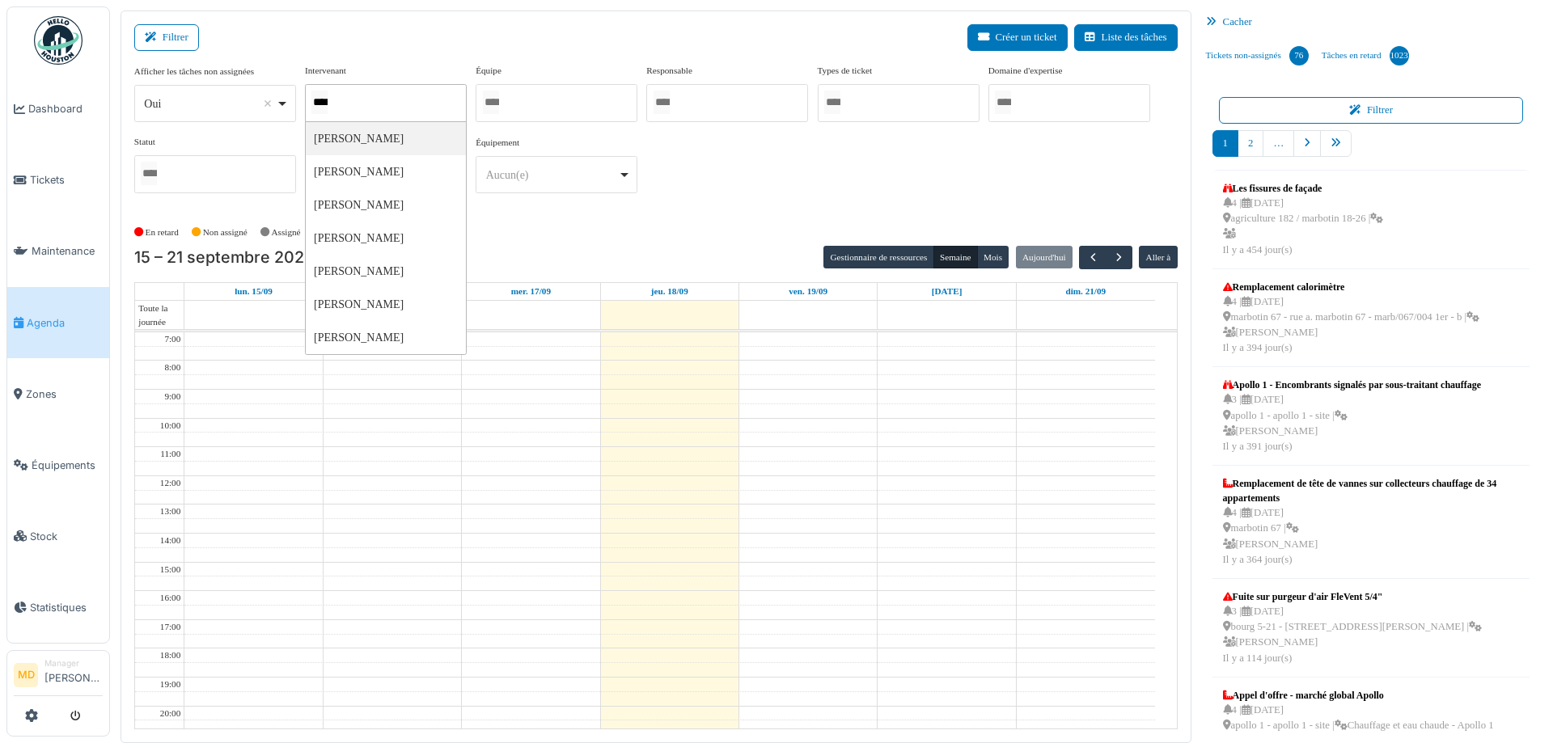
type input "*****"
click at [882, 201] on div "**********" at bounding box center [655, 135] width 1043 height 143
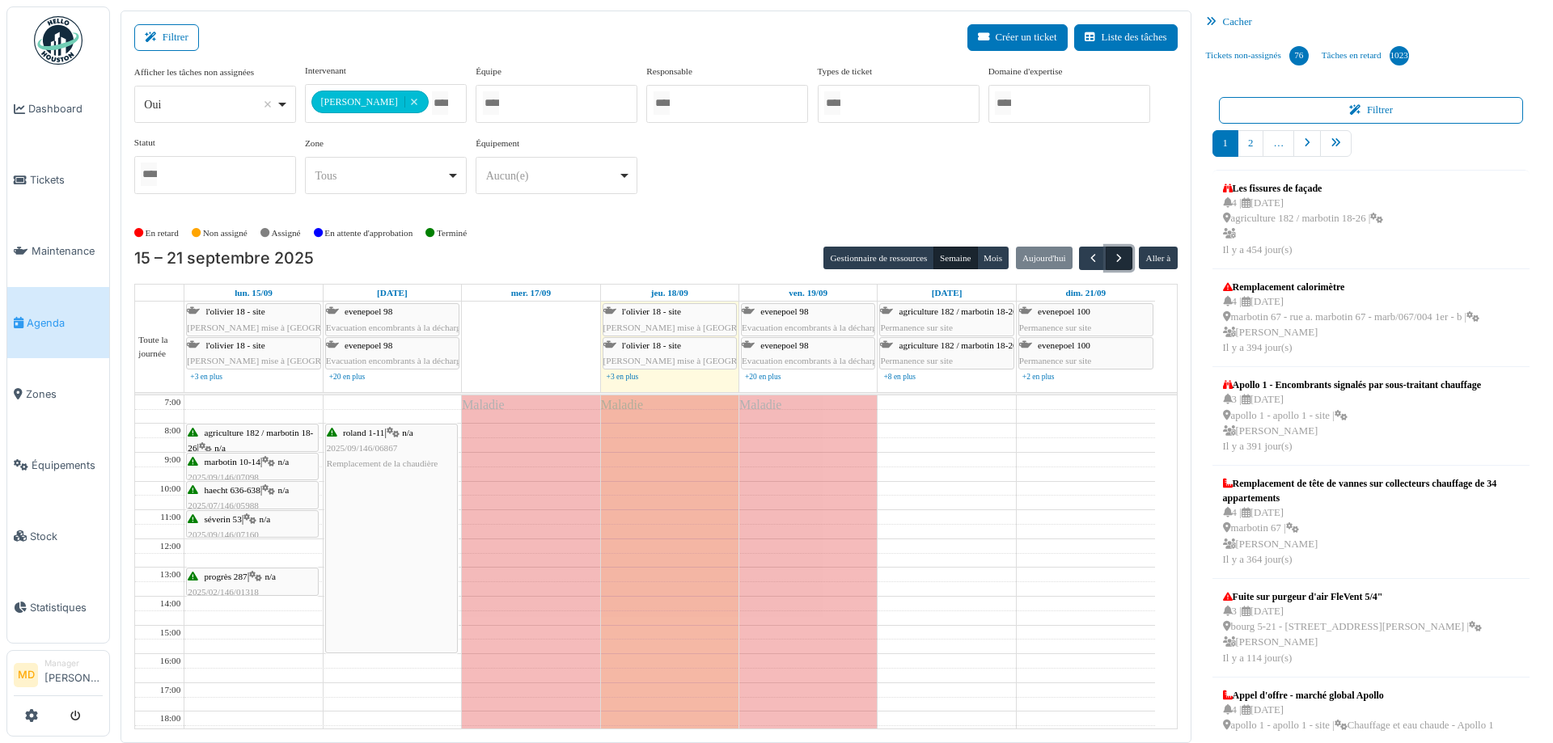
click at [1118, 255] on button "button" at bounding box center [1119, 258] width 27 height 23
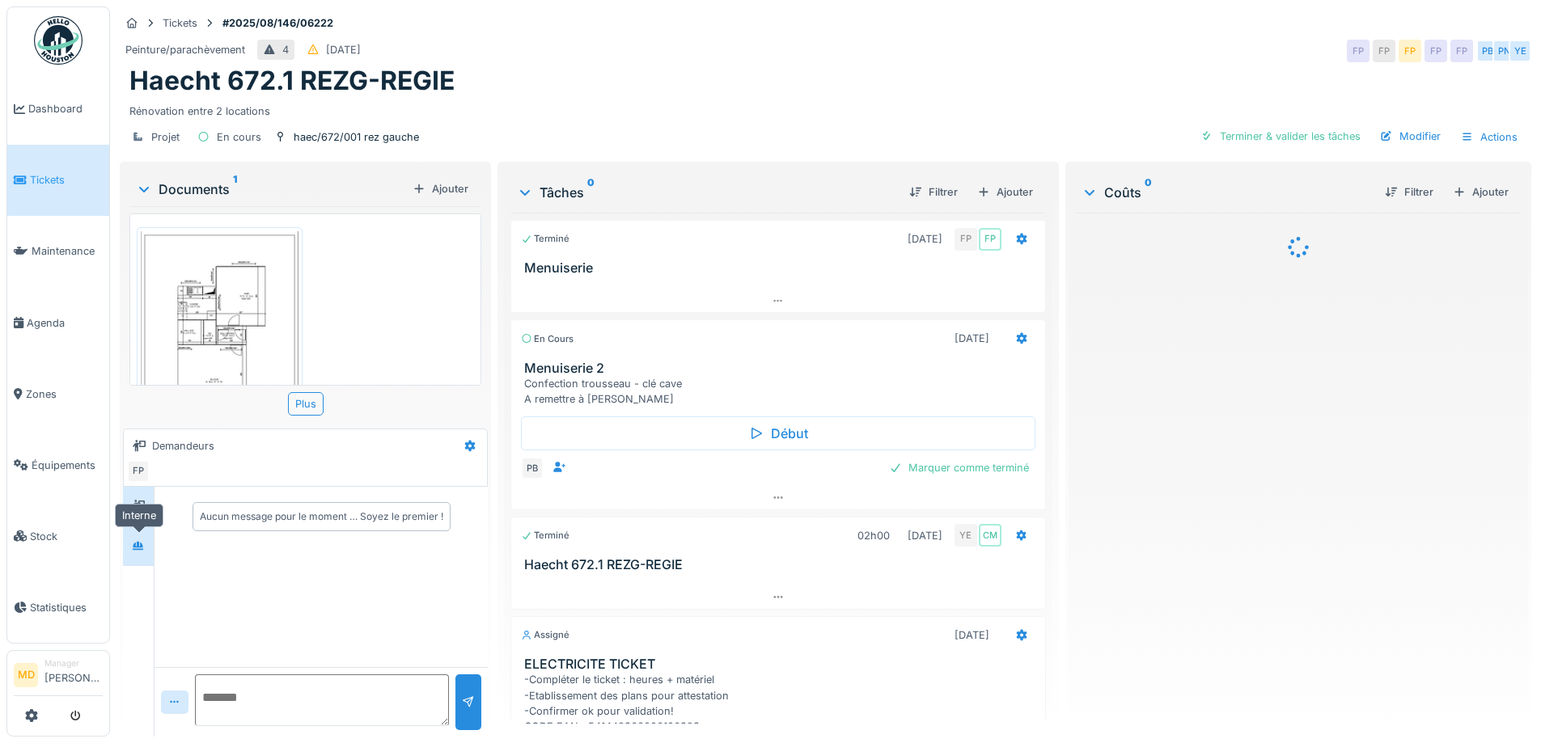
click at [140, 539] on div at bounding box center [138, 546] width 13 height 15
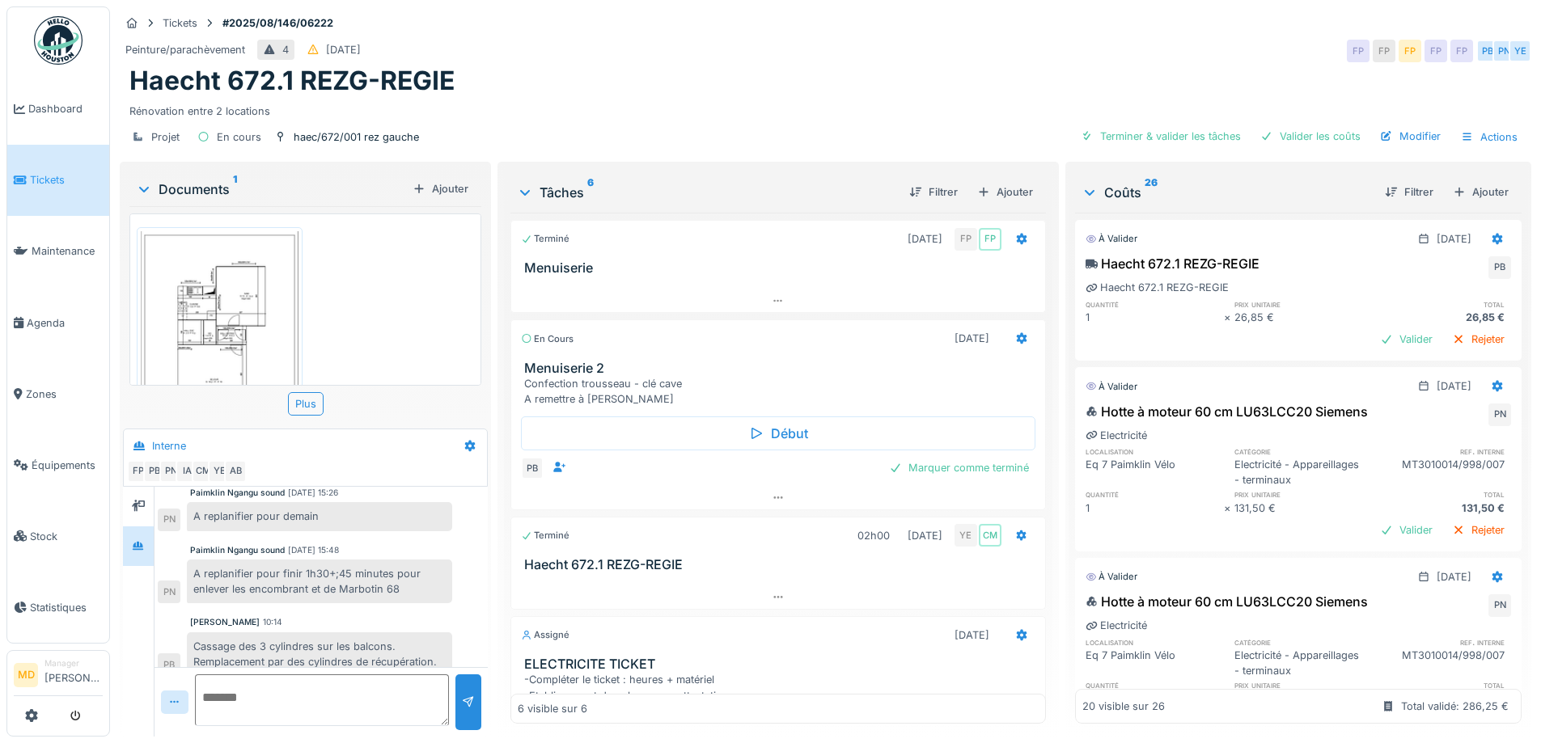
scroll to position [12, 0]
